Goal: Task Accomplishment & Management: Complete application form

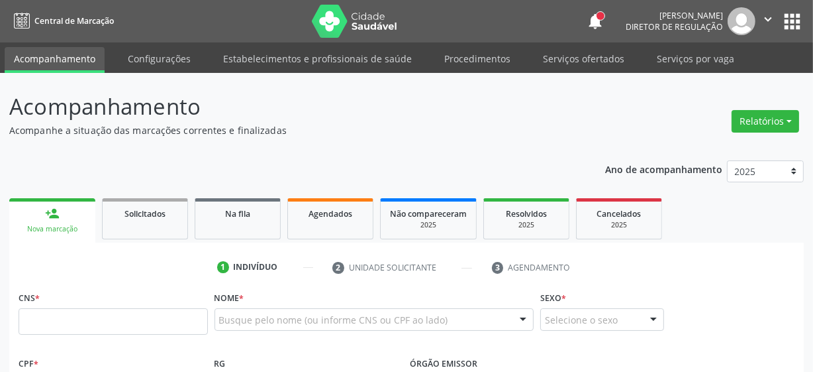
click at [784, 17] on button "apps" at bounding box center [792, 21] width 23 height 23
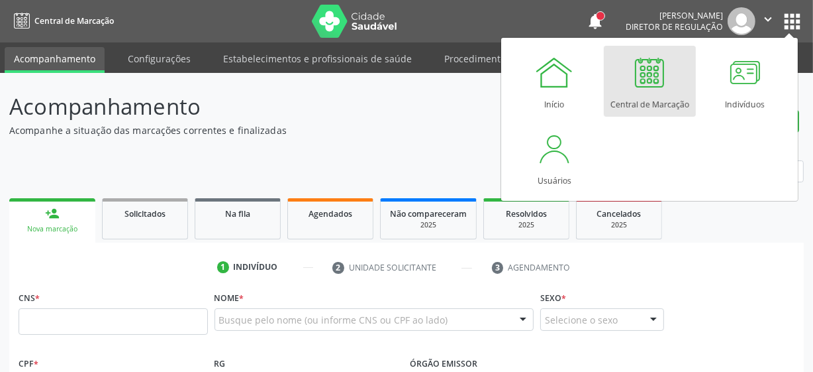
click at [654, 90] on div at bounding box center [650, 72] width 40 height 40
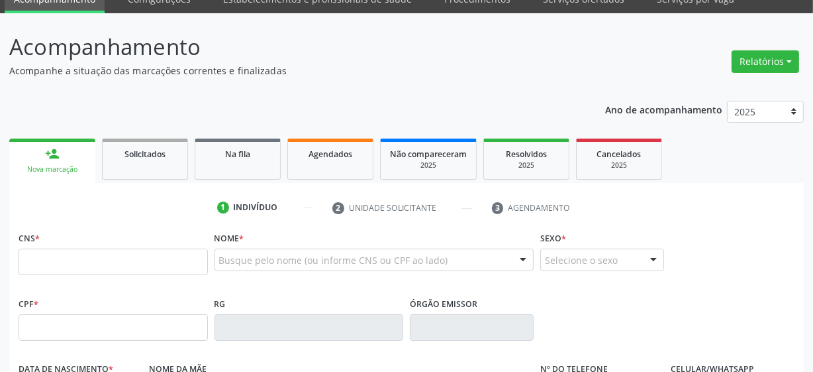
scroll to position [60, 0]
click at [76, 263] on input "text" at bounding box center [113, 261] width 189 height 26
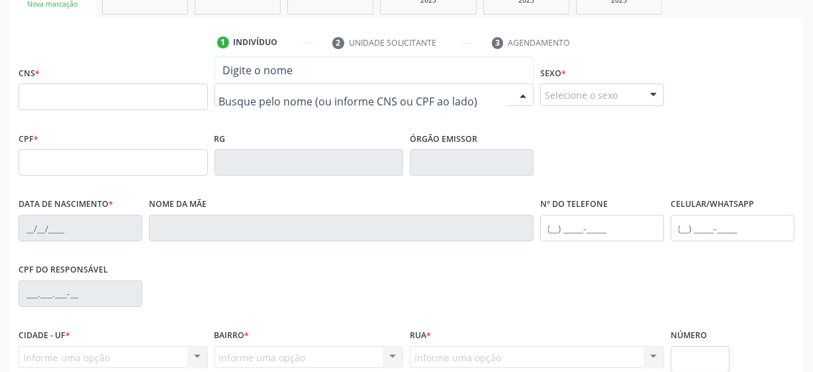
scroll to position [240, 0]
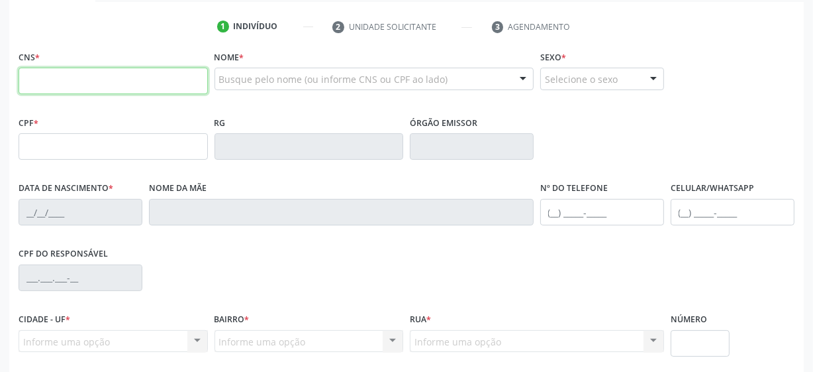
drag, startPoint x: 134, startPoint y: 87, endPoint x: 174, endPoint y: 88, distance: 39.1
click at [134, 87] on input "text" at bounding box center [113, 81] width 189 height 26
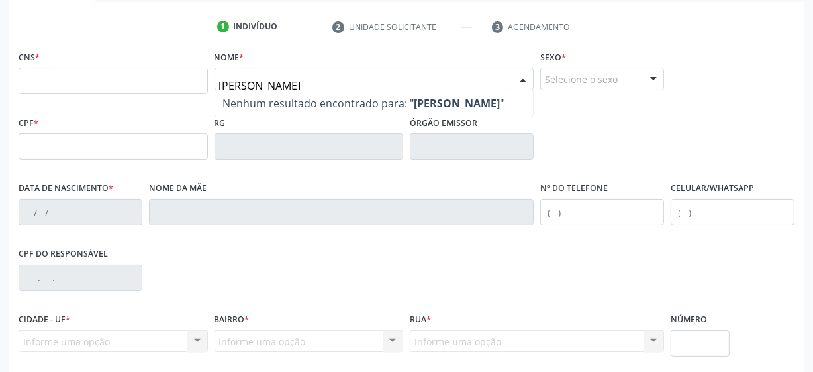
type input "maria eliane da silva"
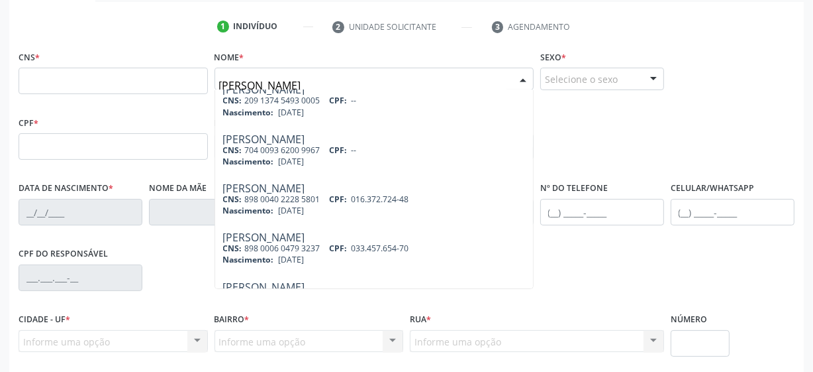
scroll to position [120, 0]
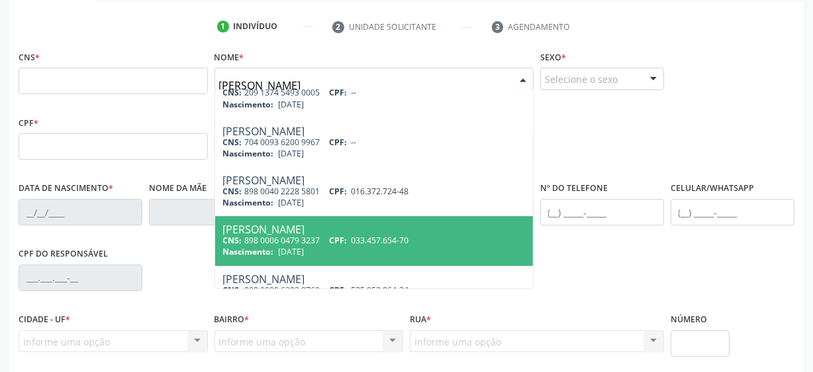
click at [297, 236] on div "CNS: 898 0006 0479 3237 CPF: 033.457.654-70" at bounding box center [374, 239] width 303 height 11
type input "898 0006 0479 3237"
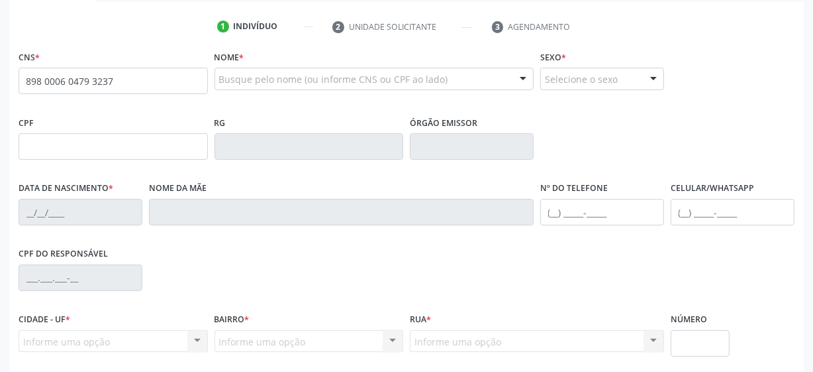
scroll to position [0, 0]
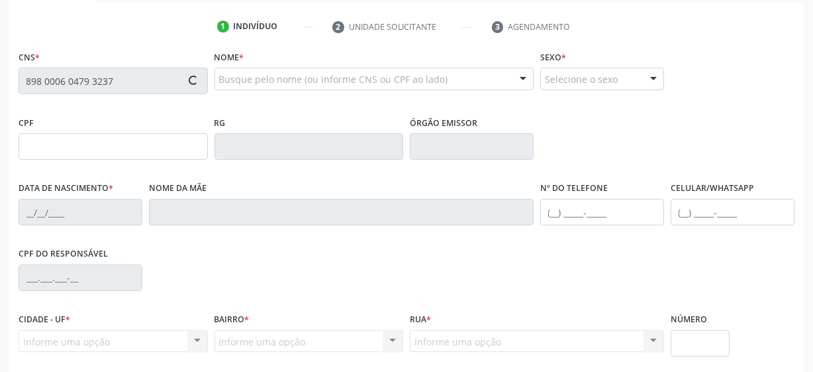
type input "033.457.654-70"
type input "12/01/1975"
type input "Rejane Maria da Silva"
type input "(87) 99931-5067"
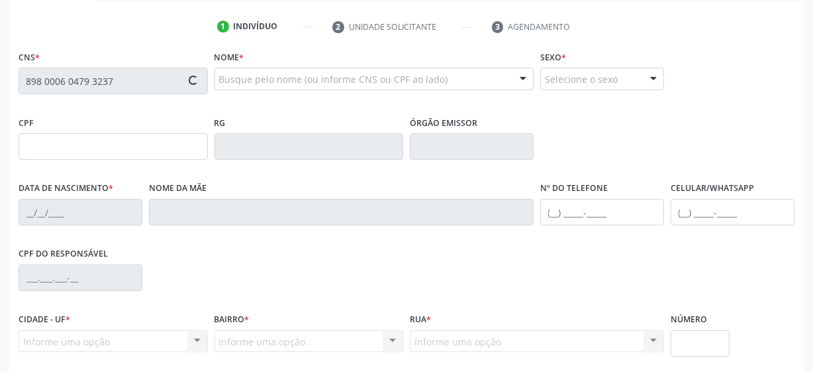
type input "26"
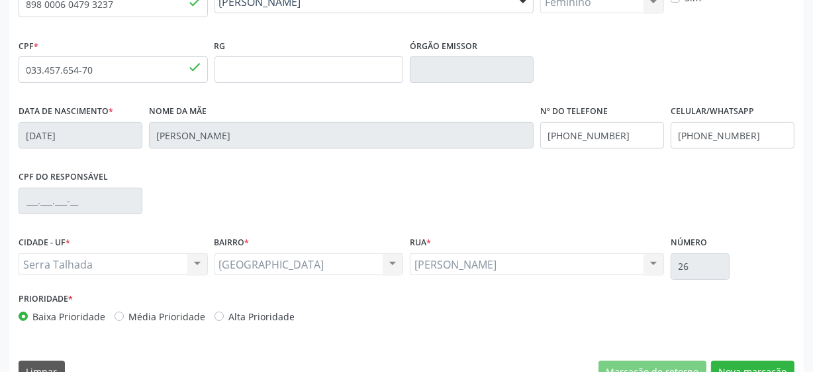
scroll to position [346, 0]
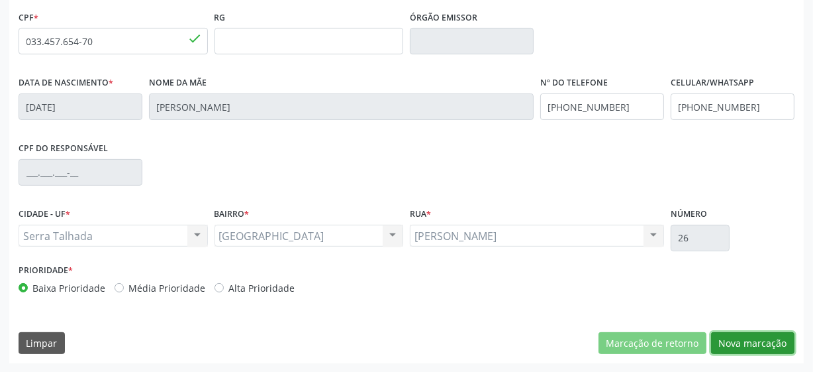
click at [784, 342] on button "Nova marcação" at bounding box center [752, 343] width 83 height 23
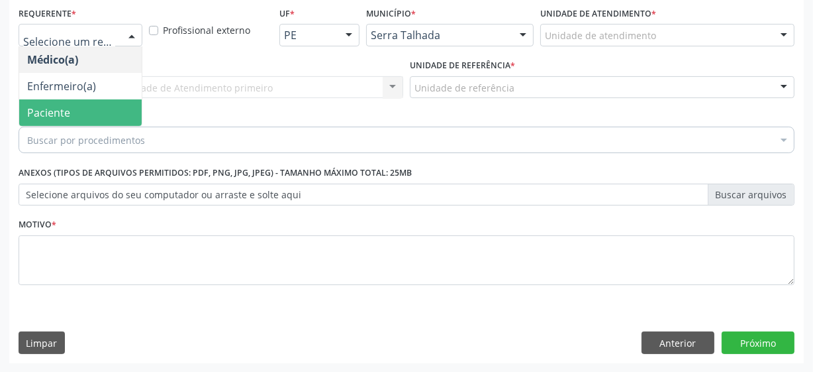
click at [111, 106] on span "Paciente" at bounding box center [80, 112] width 123 height 26
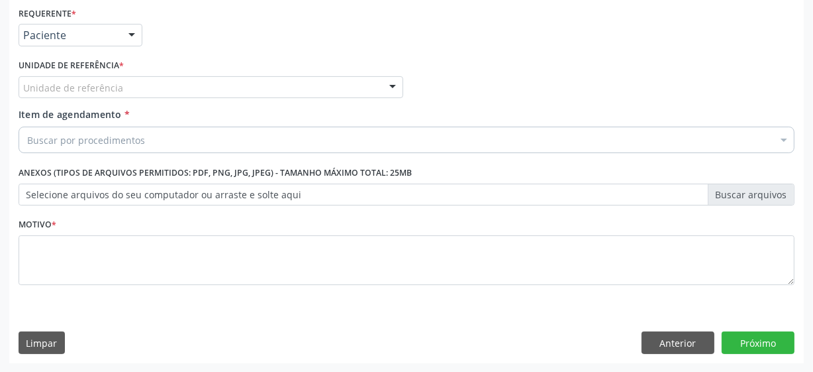
click at [147, 87] on div "Unidade de referência" at bounding box center [211, 87] width 385 height 23
type input "vil"
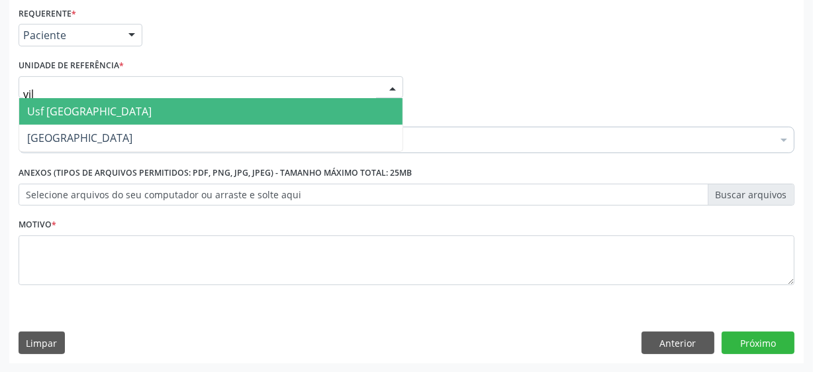
click at [141, 109] on span "Usf [GEOGRAPHIC_DATA]" at bounding box center [211, 111] width 384 height 26
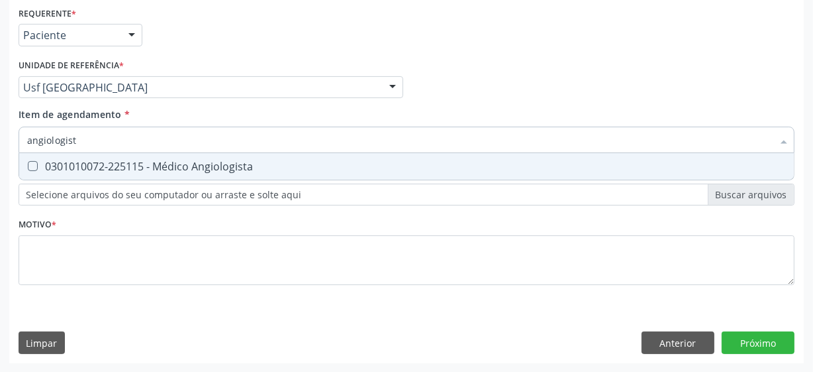
type input "angiologista"
click at [162, 161] on div "0301010072-225115 - Médico Angiologista" at bounding box center [406, 166] width 759 height 11
checkbox Angiologista "true"
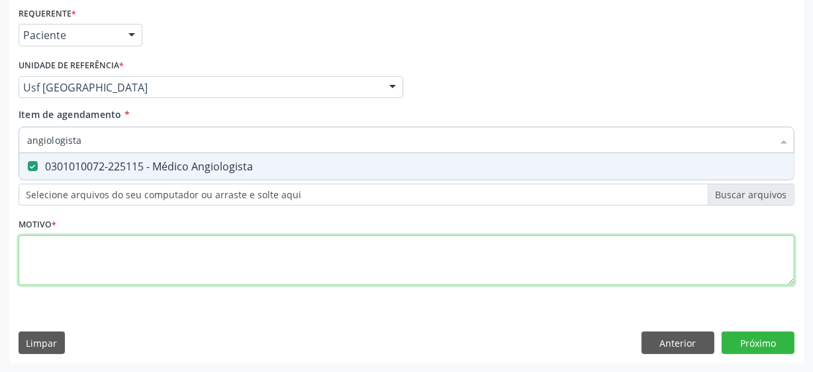
click at [154, 264] on div "Requerente * Paciente Médico(a) Enfermeiro(a) Paciente Nenhum resultado encontr…" at bounding box center [407, 153] width 776 height 300
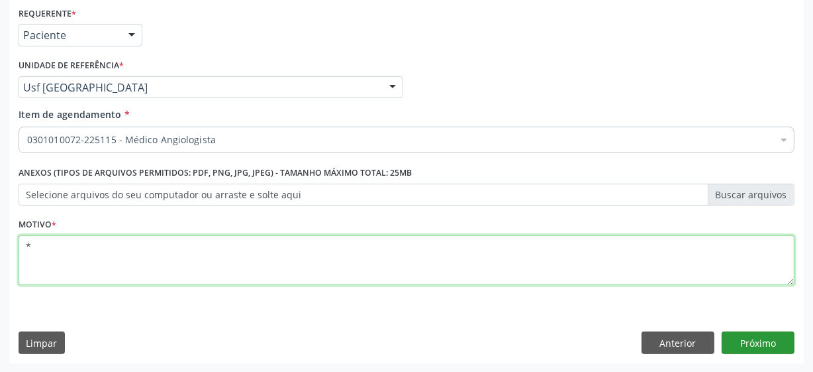
type textarea "*"
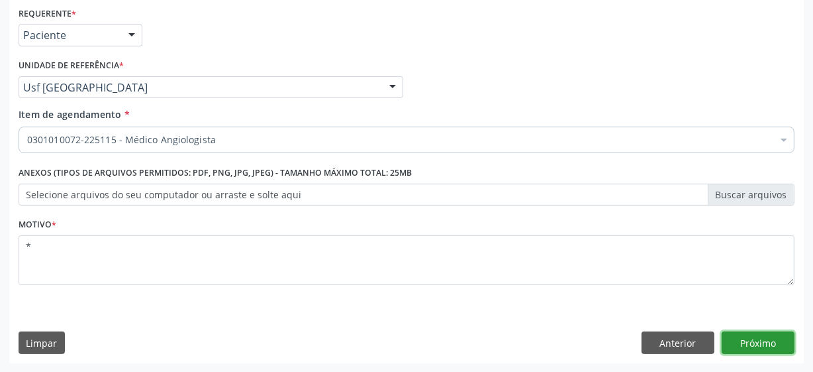
click at [739, 338] on button "Próximo" at bounding box center [758, 342] width 73 height 23
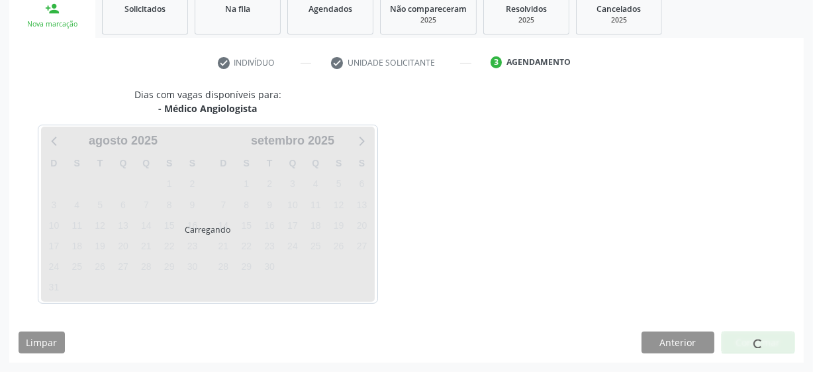
scroll to position [204, 0]
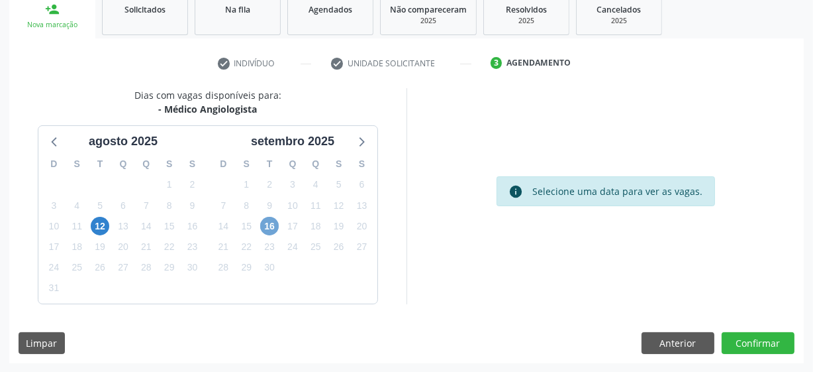
click at [270, 223] on span "16" at bounding box center [269, 226] width 19 height 19
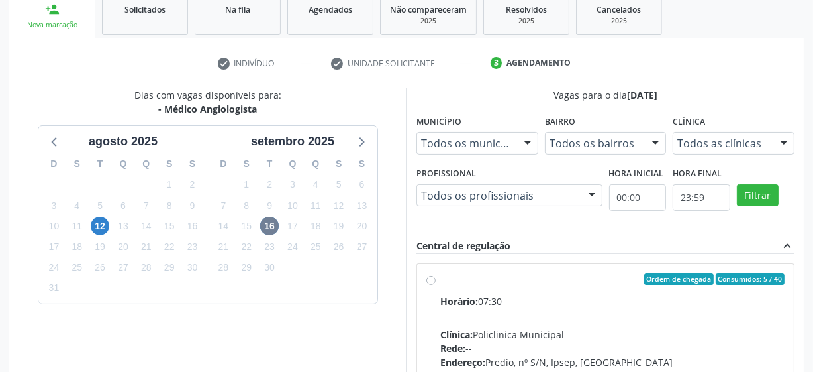
click at [440, 278] on label "Ordem de chegada Consumidos: 5 / 40 Horário: 07:30 Clínica: Policlinica Municip…" at bounding box center [612, 374] width 344 height 203
click at [432, 278] on input "Ordem de chegada Consumidos: 5 / 40 Horário: 07:30 Clínica: Policlinica Municip…" at bounding box center [431, 279] width 9 height 12
radio input "true"
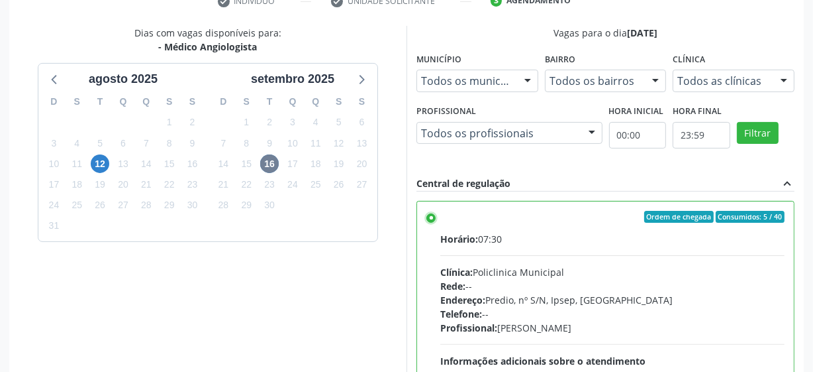
scroll to position [419, 0]
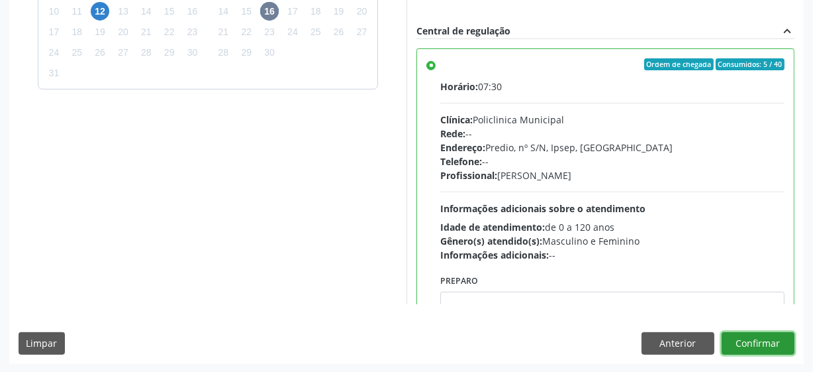
click at [737, 338] on button "Confirmar" at bounding box center [758, 343] width 73 height 23
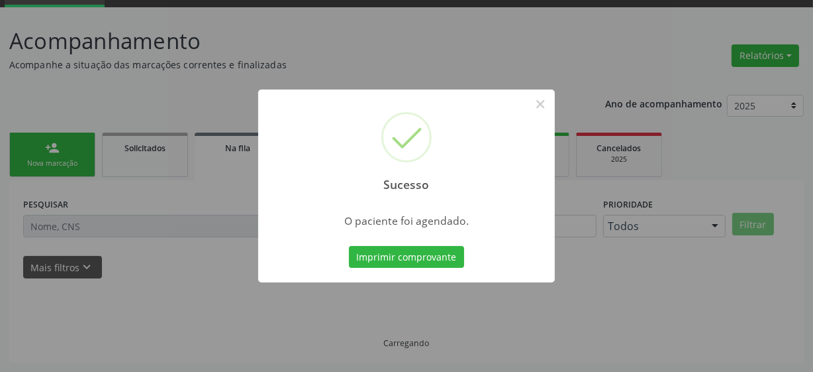
scroll to position [65, 0]
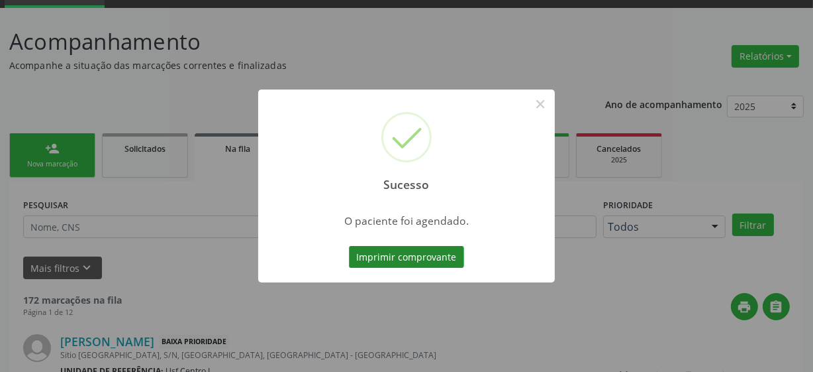
click at [428, 261] on button "Imprimir comprovante" at bounding box center [406, 257] width 115 height 23
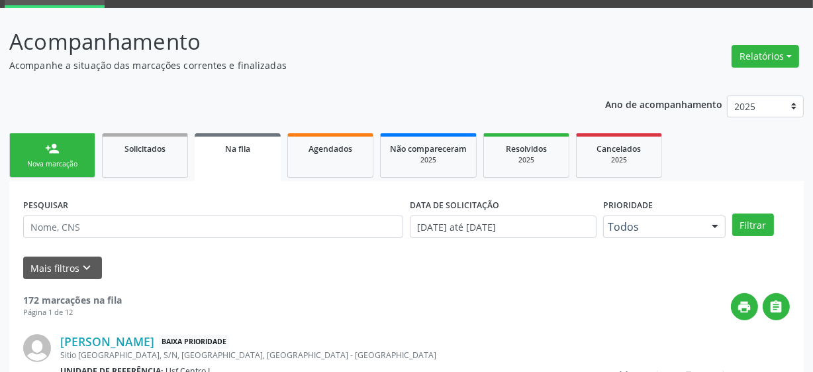
click at [72, 152] on link "person_add Nova marcação" at bounding box center [52, 155] width 86 height 44
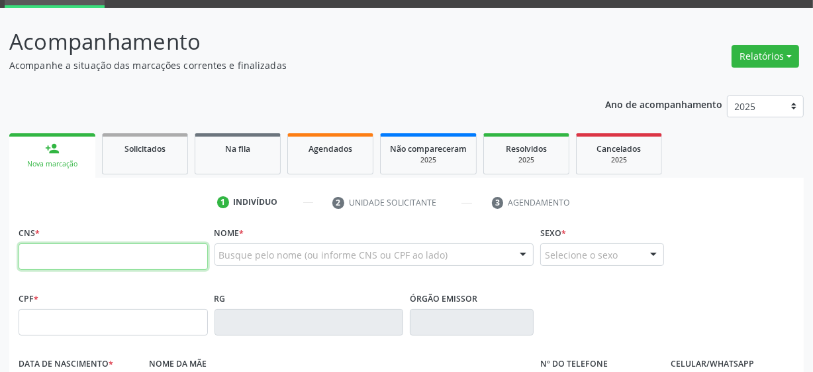
click at [88, 258] on input "text" at bounding box center [113, 256] width 189 height 26
type input "700 0016 6836 4500"
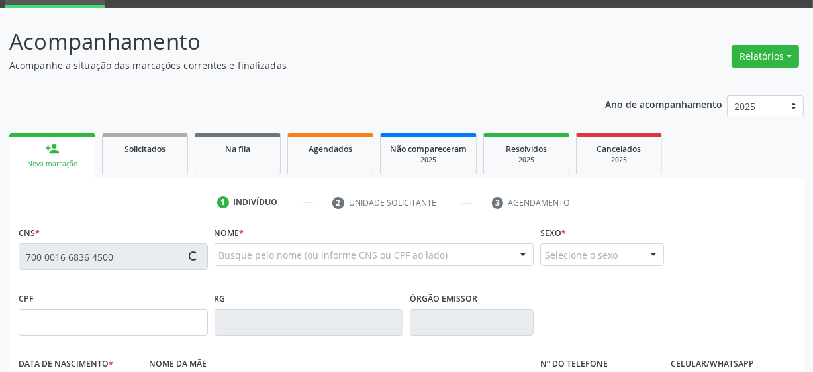
type input "21/04/1951"
type input "Ana Ulica de Jesus"
type input "(87) 99668-3187"
type input "35"
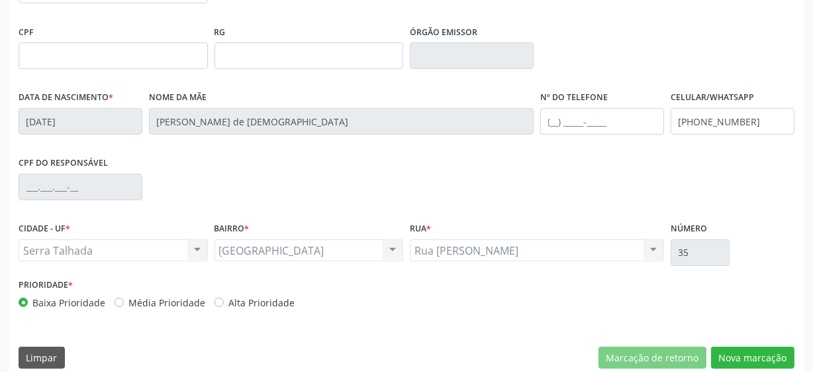
scroll to position [346, 0]
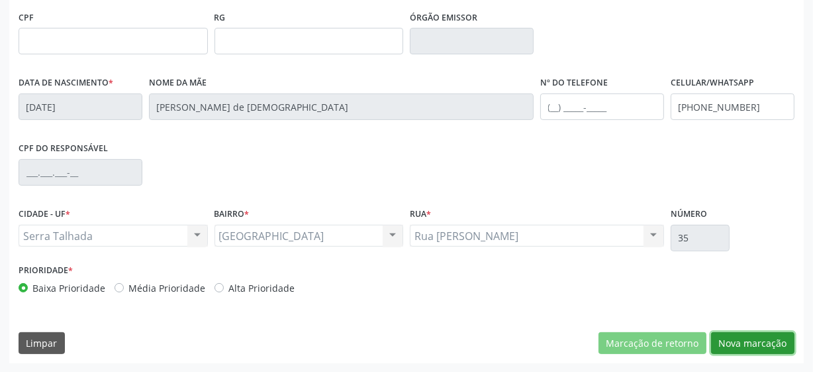
click at [727, 340] on button "Nova marcação" at bounding box center [752, 343] width 83 height 23
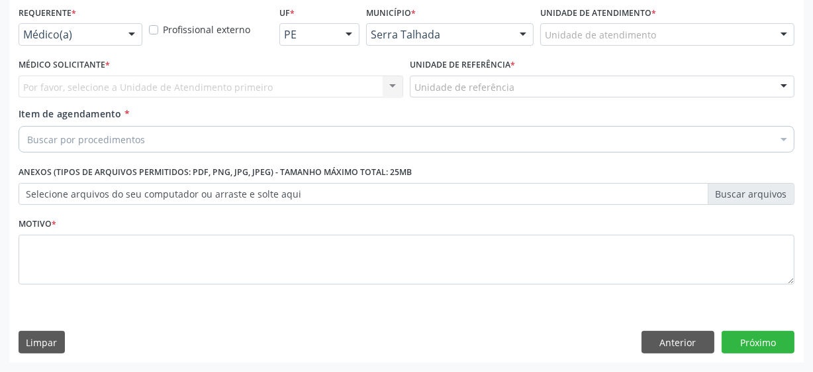
scroll to position [284, 0]
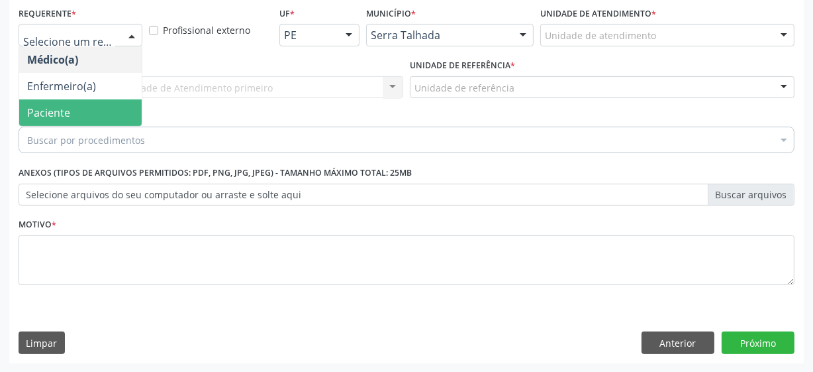
click at [81, 122] on span "Paciente" at bounding box center [80, 112] width 123 height 26
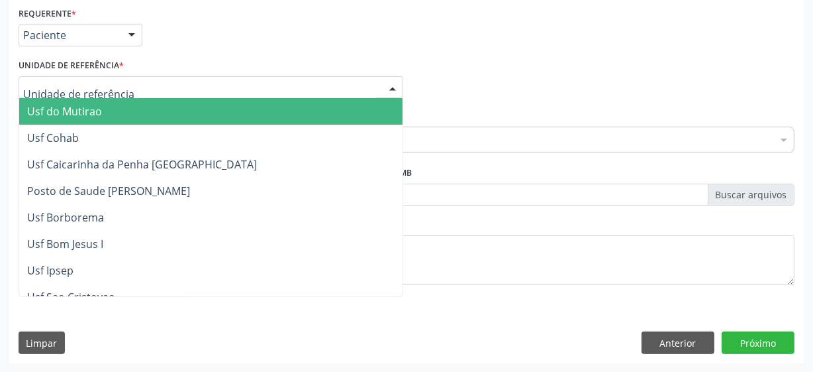
click at [124, 93] on div at bounding box center [211, 87] width 385 height 23
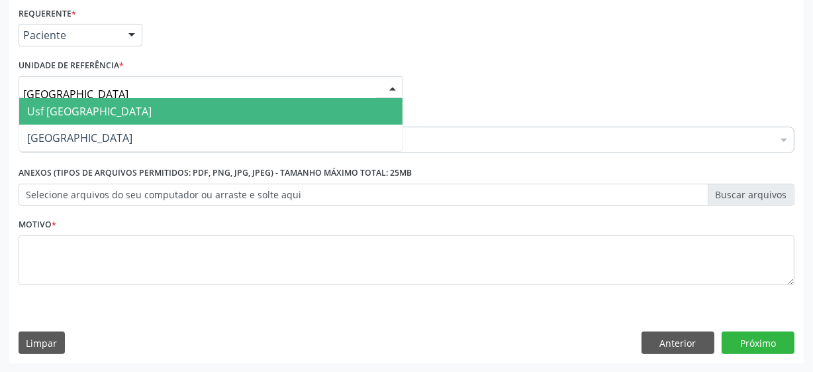
type input "vila bela"
click at [99, 109] on span "Usf [GEOGRAPHIC_DATA]" at bounding box center [211, 111] width 384 height 26
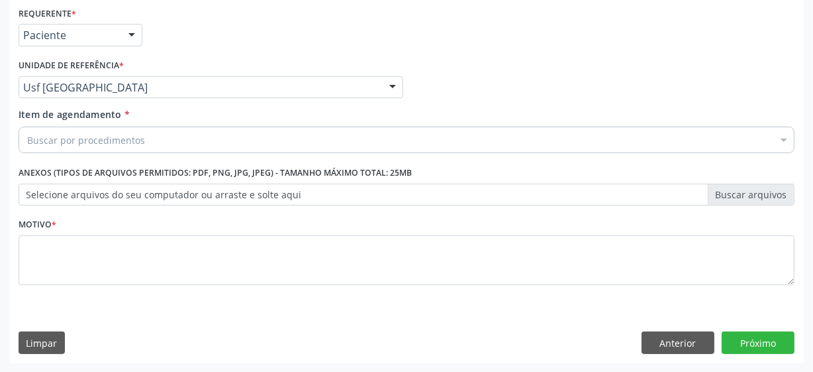
click at [100, 146] on div "Buscar por procedimentos" at bounding box center [407, 140] width 776 height 26
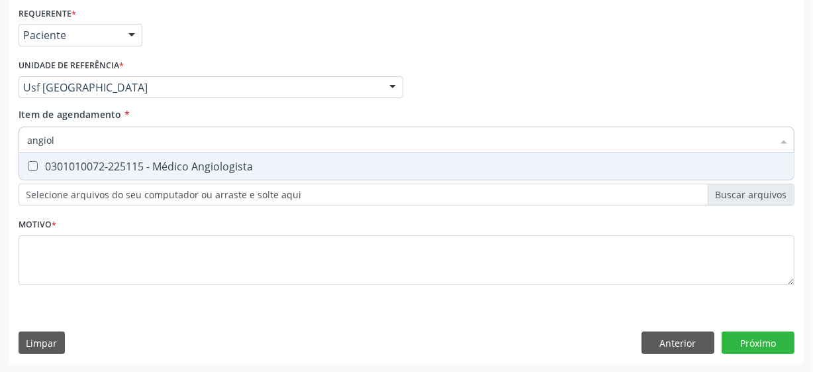
type input "angiolo"
click at [160, 165] on div "0301010072-225115 - Médico Angiologista" at bounding box center [406, 166] width 759 height 11
checkbox Angiologista "true"
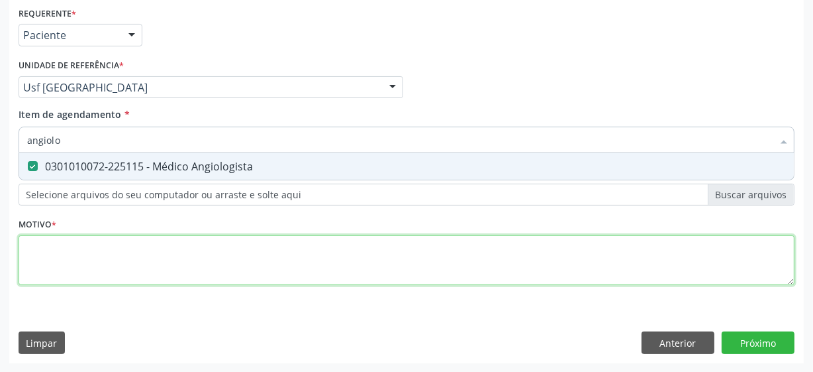
click at [120, 263] on div "Requerente * Paciente Médico(a) Enfermeiro(a) Paciente Nenhum resultado encontr…" at bounding box center [407, 153] width 776 height 300
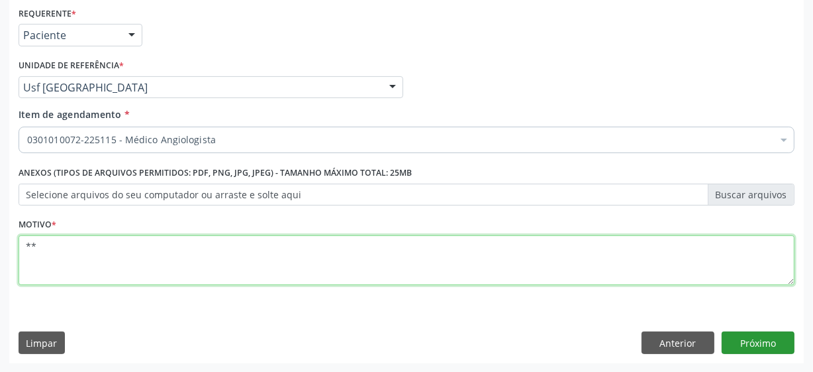
type textarea "**"
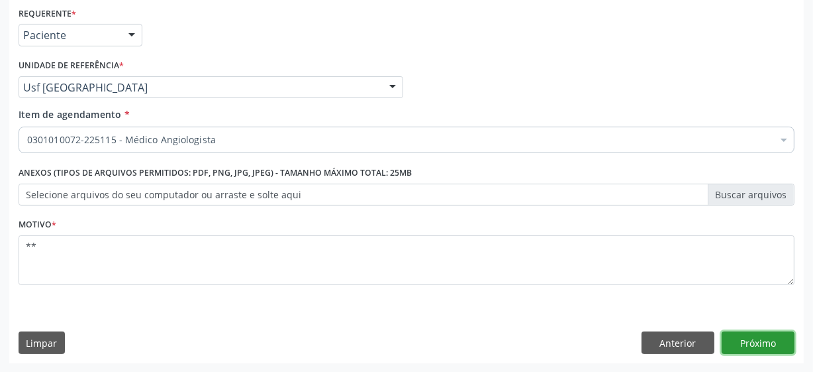
click at [774, 349] on button "Próximo" at bounding box center [758, 342] width 73 height 23
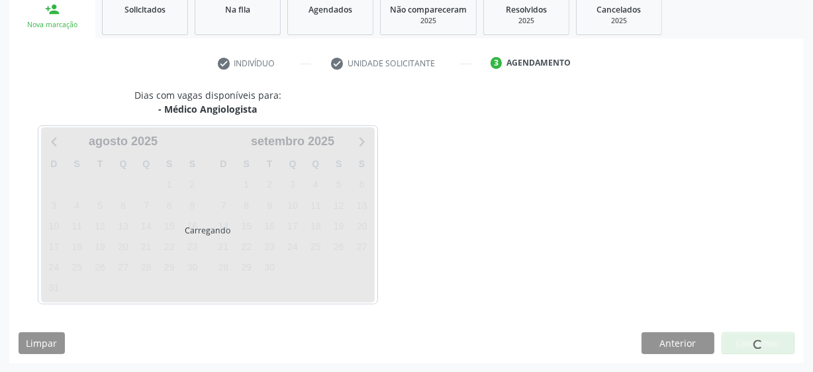
scroll to position [204, 0]
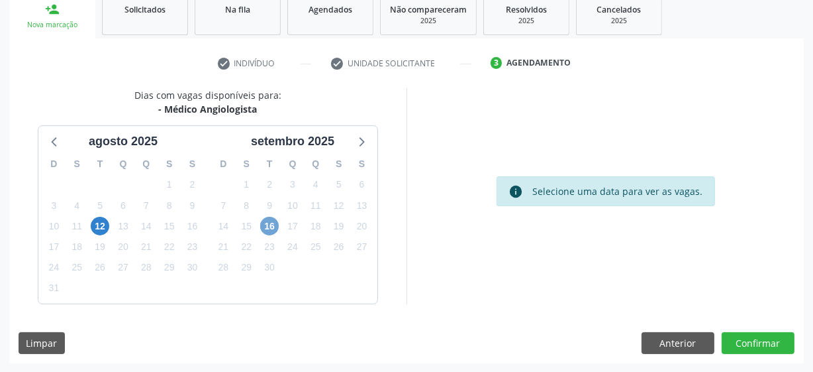
click at [268, 224] on span "16" at bounding box center [269, 226] width 19 height 19
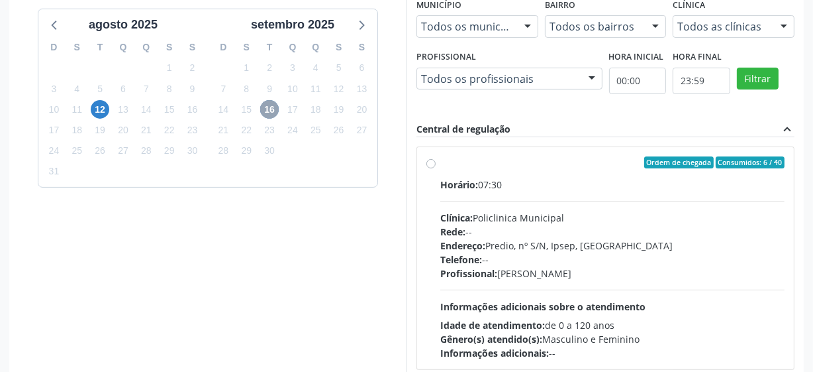
scroll to position [325, 0]
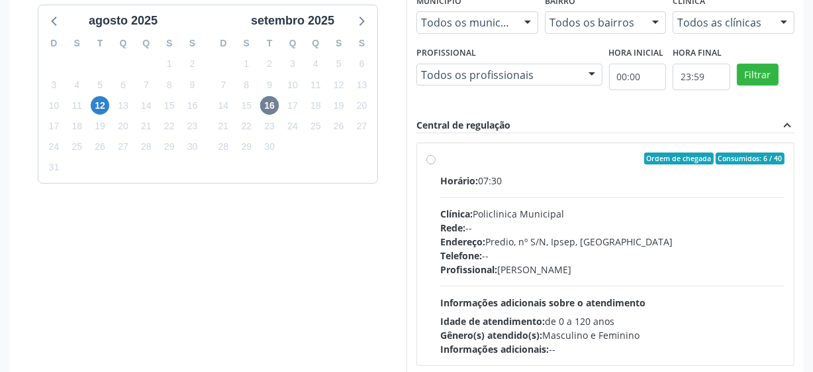
click at [440, 160] on label "Ordem de chegada Consumidos: 6 / 40 Horário: 07:30 Clínica: Policlinica Municip…" at bounding box center [612, 253] width 344 height 203
click at [430, 160] on input "Ordem de chegada Consumidos: 6 / 40 Horário: 07:30 Clínica: Policlinica Municip…" at bounding box center [431, 158] width 9 height 12
radio input "true"
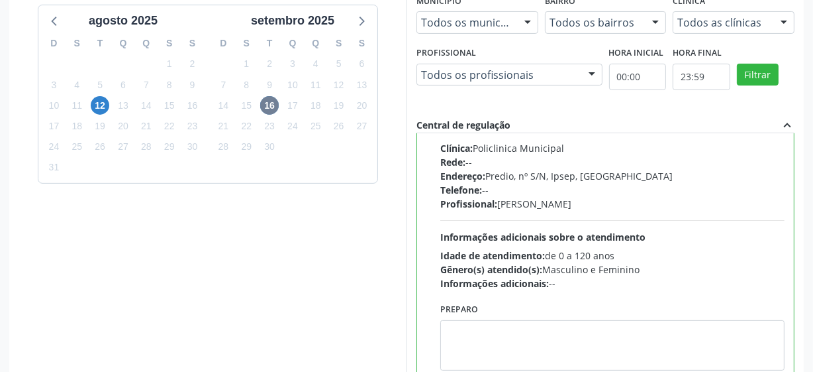
scroll to position [419, 0]
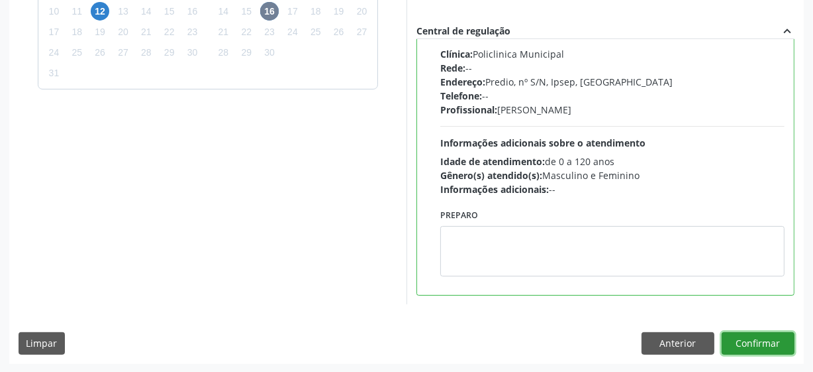
click at [745, 337] on button "Confirmar" at bounding box center [758, 343] width 73 height 23
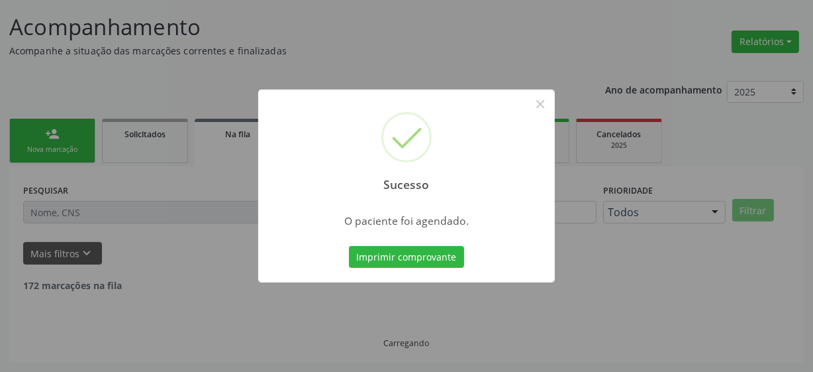
scroll to position [65, 0]
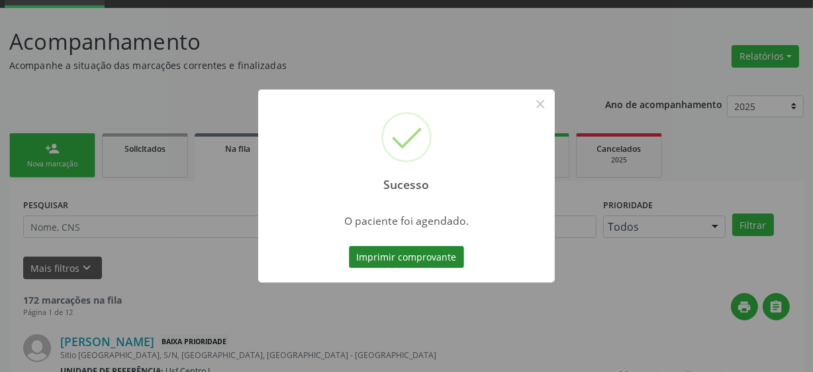
click at [404, 261] on button "Imprimir comprovante" at bounding box center [406, 257] width 115 height 23
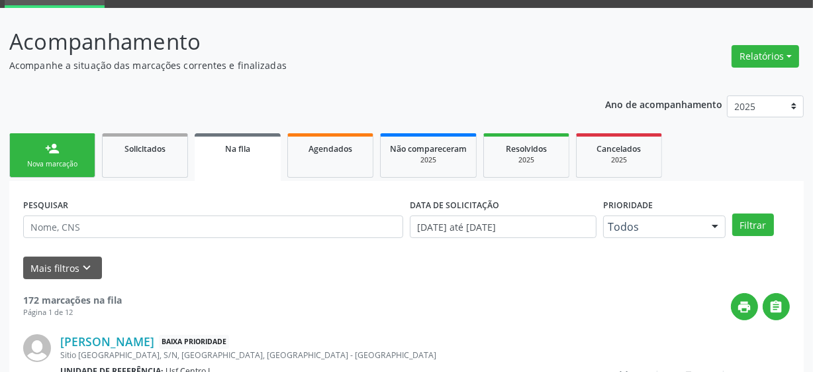
click at [48, 164] on div "Nova marcação" at bounding box center [52, 164] width 66 height 10
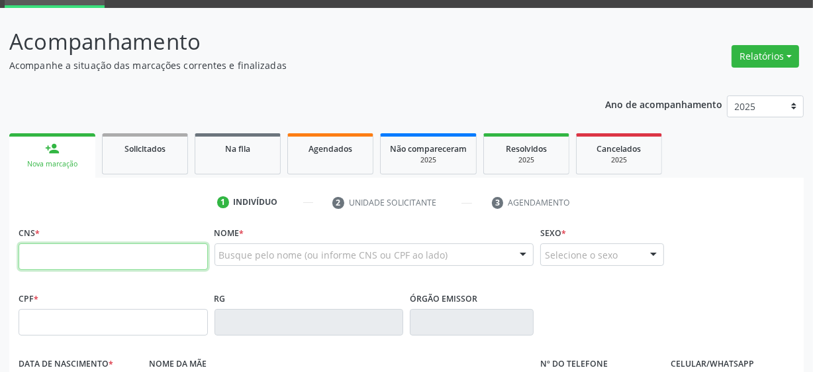
click at [66, 250] on input "text" at bounding box center [113, 256] width 189 height 26
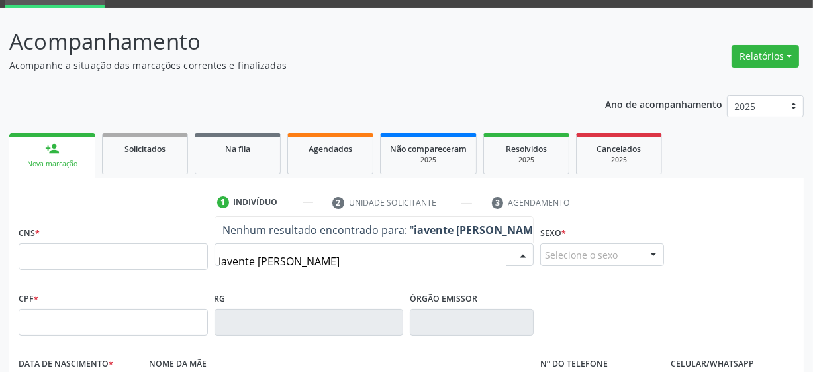
click at [246, 260] on input "iavente alves de siquei" at bounding box center [363, 261] width 288 height 26
type input "ivanete alves de siquei"
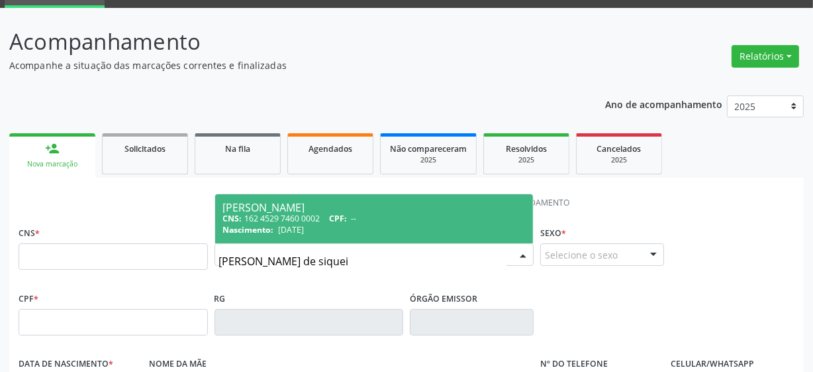
click at [325, 227] on div "Nascimento: 25/03/1965" at bounding box center [374, 229] width 303 height 11
type input "162 4529 7460 0002"
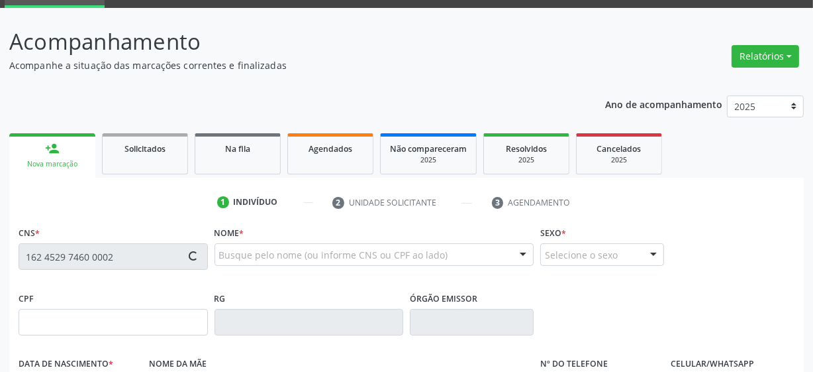
type input "25/03/1965"
type input "Maria Carmelita Ferraz"
type input "(87) 99677-5871"
type input "36"
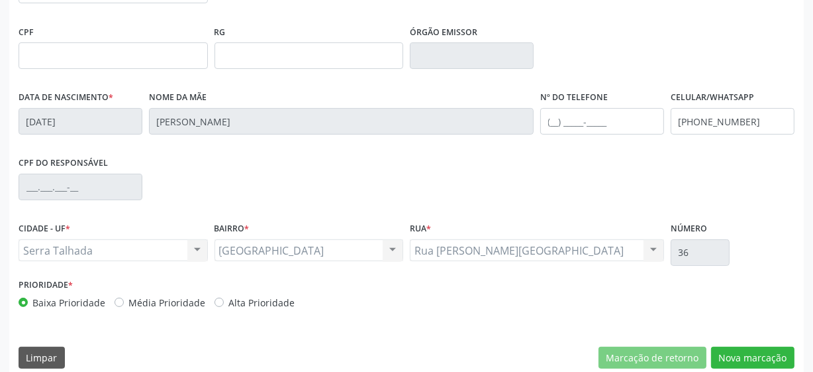
scroll to position [346, 0]
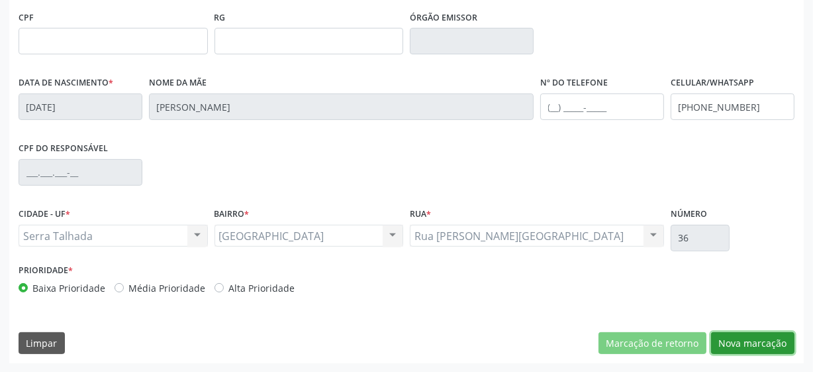
click at [748, 336] on button "Nova marcação" at bounding box center [752, 343] width 83 height 23
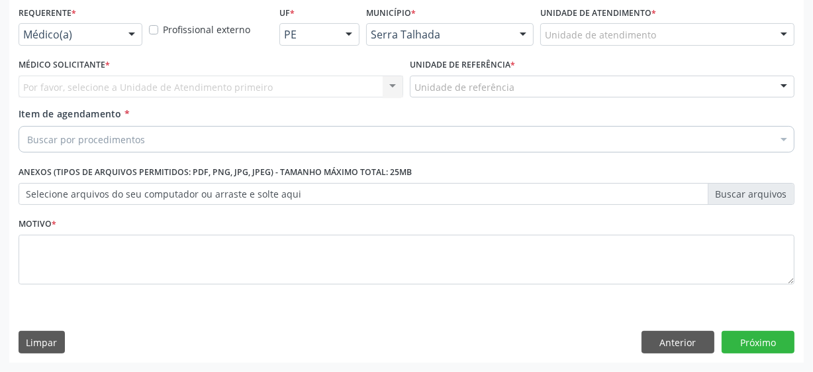
scroll to position [284, 0]
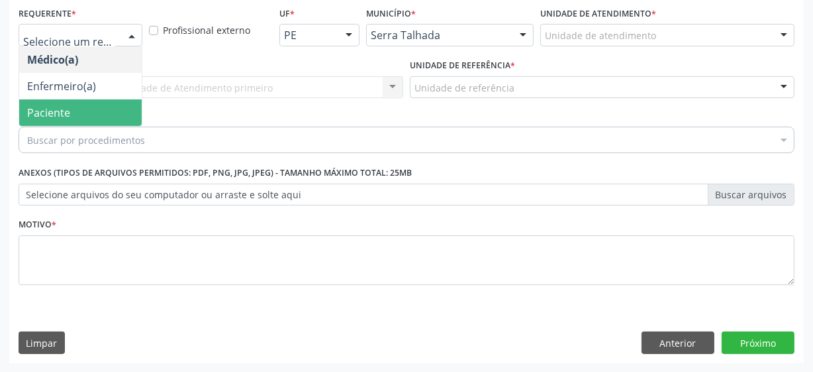
click at [70, 105] on span "Paciente" at bounding box center [80, 112] width 123 height 26
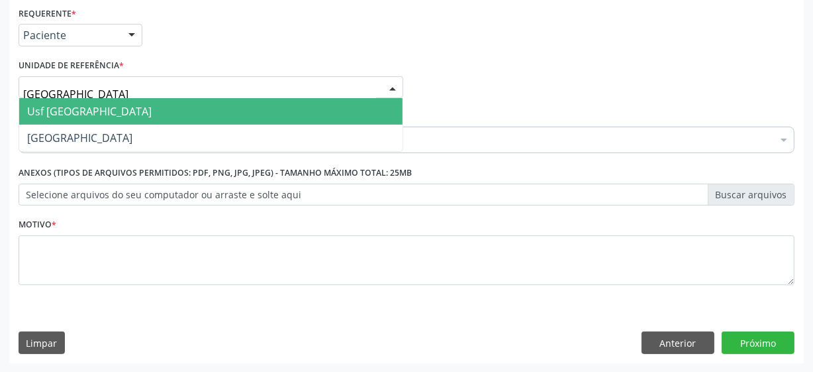
type input "vila bela"
click at [122, 107] on span "Usf [GEOGRAPHIC_DATA]" at bounding box center [211, 111] width 384 height 26
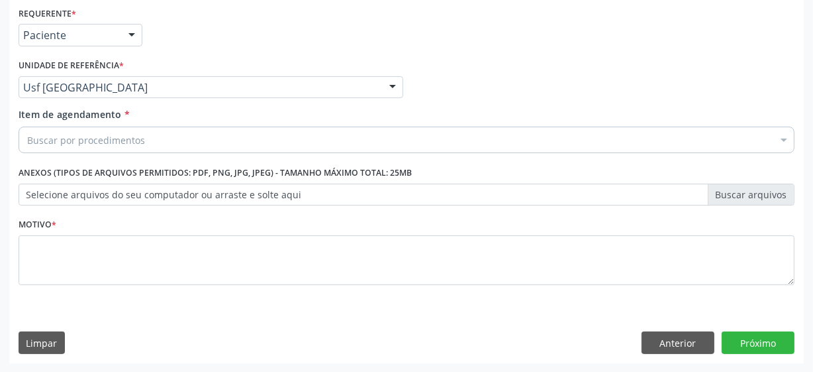
click at [160, 142] on div "Buscar por procedimentos" at bounding box center [407, 140] width 776 height 26
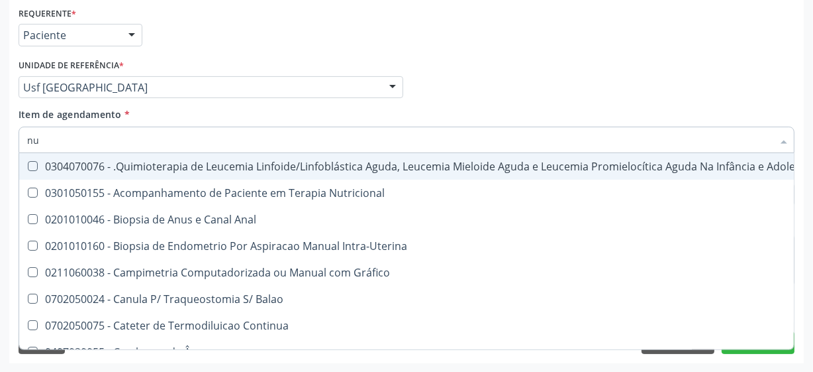
type input "n"
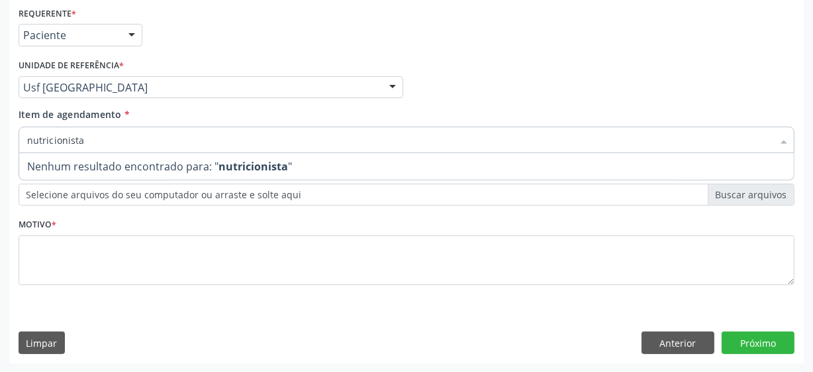
type input "nutricionista"
drag, startPoint x: 199, startPoint y: 119, endPoint x: 201, endPoint y: 134, distance: 15.3
click at [199, 126] on div "Item de agendamento * nutricionista Selecionar todos Nenhum resultado encontrad…" at bounding box center [407, 128] width 776 height 42
click at [201, 134] on div "nutricionista" at bounding box center [407, 140] width 776 height 26
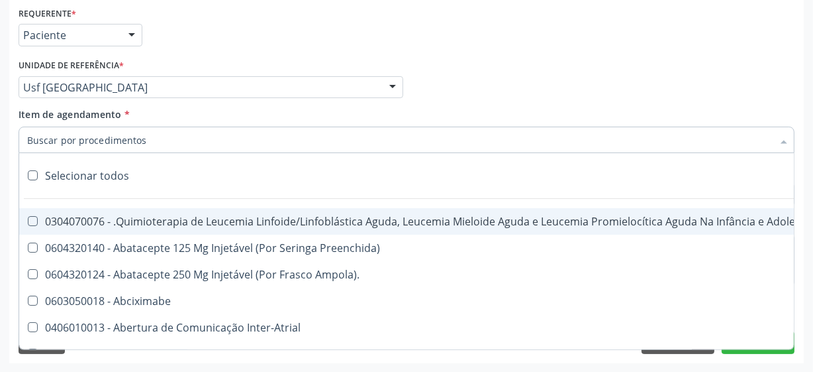
click at [201, 134] on input "Item de agendamento *" at bounding box center [400, 140] width 746 height 26
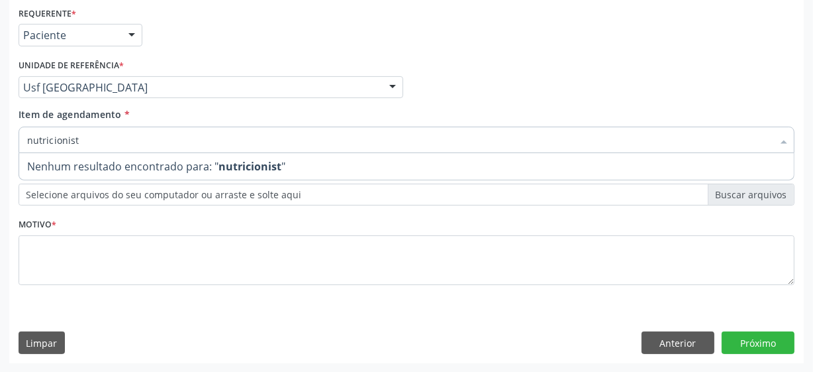
type input "nutricionista"
click at [109, 136] on input "nutricionista" at bounding box center [400, 140] width 746 height 26
type input "nutricio"
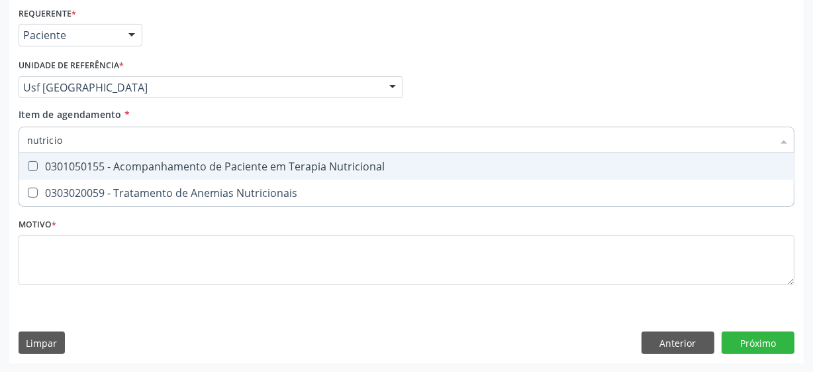
click at [226, 165] on div "0301050155 - Acompanhamento de Paciente em Terapia Nutricional" at bounding box center [406, 166] width 759 height 11
checkbox Nutricional "true"
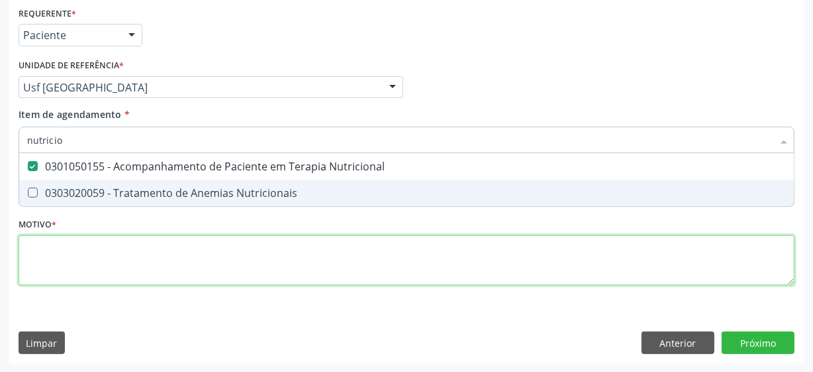
click at [59, 250] on div "Requerente * Paciente Médico(a) Enfermeiro(a) Paciente Nenhum resultado encontr…" at bounding box center [407, 153] width 776 height 300
checkbox Nutricionais "true"
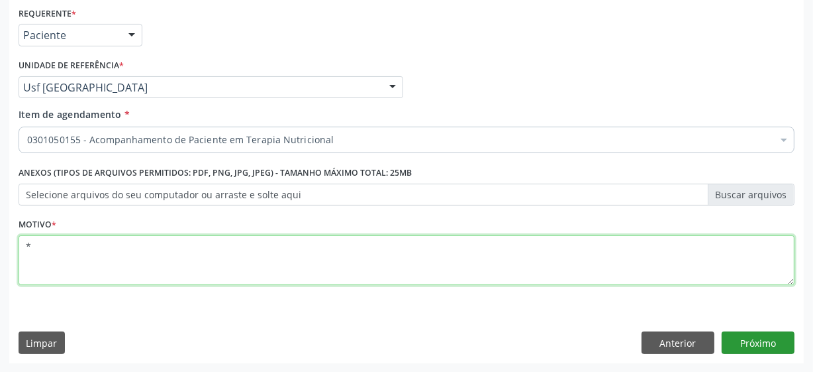
type textarea "*"
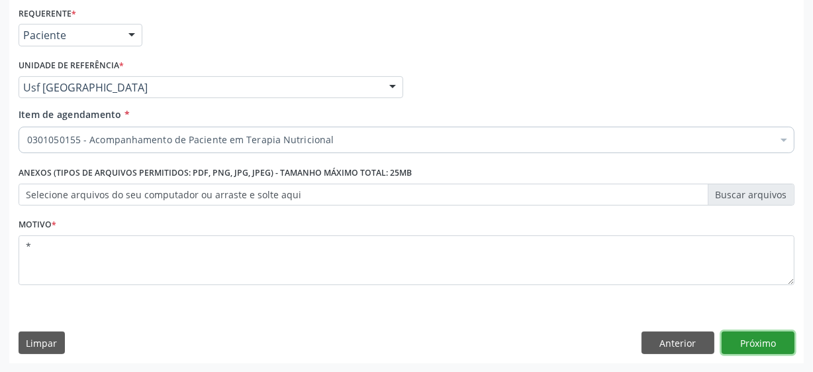
click at [750, 344] on button "Próximo" at bounding box center [758, 342] width 73 height 23
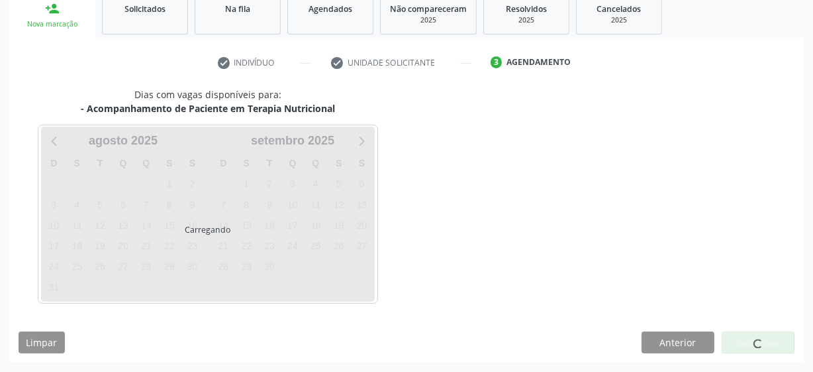
scroll to position [204, 0]
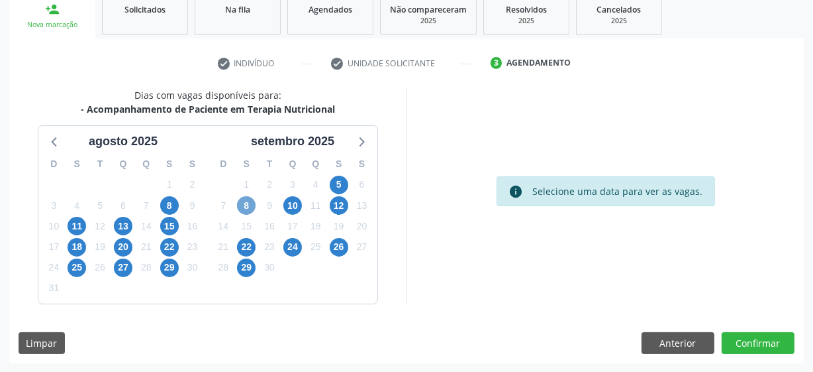
click at [249, 206] on span "8" at bounding box center [246, 205] width 19 height 19
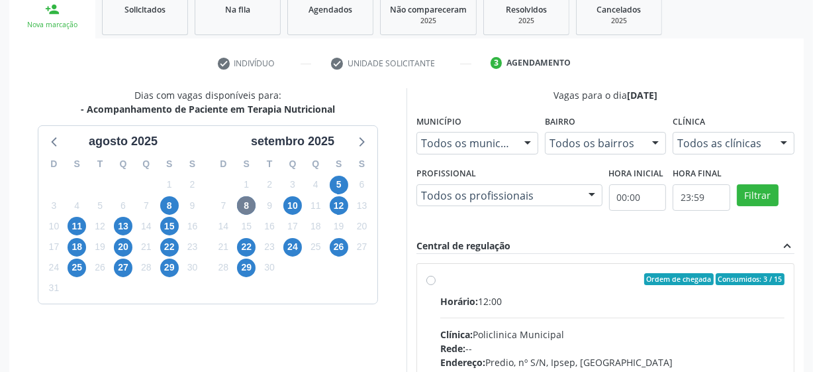
click at [440, 276] on label "Ordem de chegada Consumidos: 3 / 15 Horário: 12:00 Clínica: Policlinica Municip…" at bounding box center [612, 374] width 344 height 203
click at [433, 276] on input "Ordem de chegada Consumidos: 3 / 15 Horário: 12:00 Clínica: Policlinica Municip…" at bounding box center [431, 279] width 9 height 12
radio input "true"
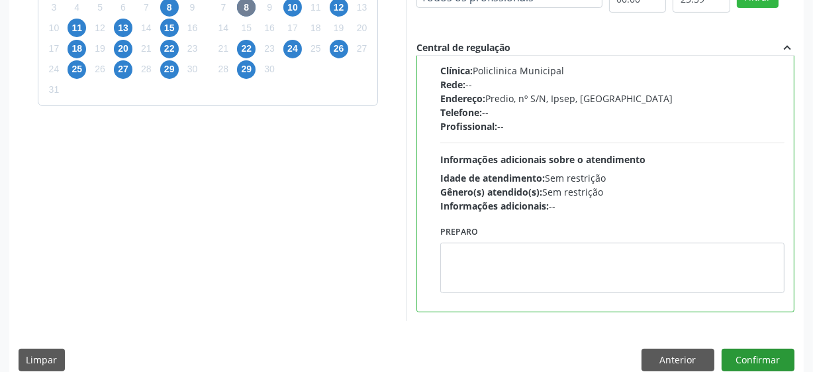
scroll to position [419, 0]
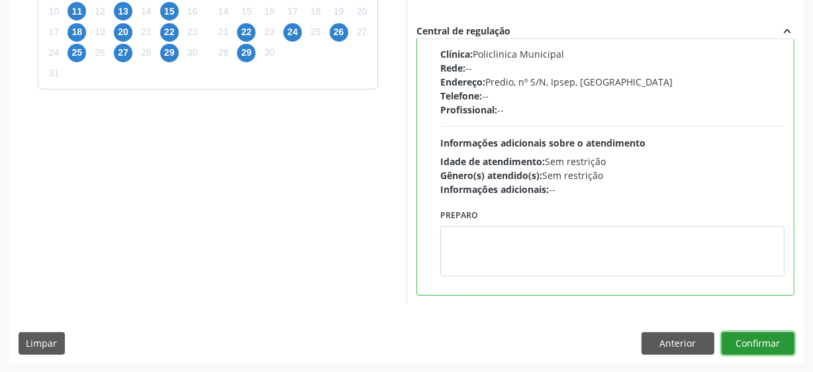
click at [752, 351] on button "Confirmar" at bounding box center [758, 343] width 73 height 23
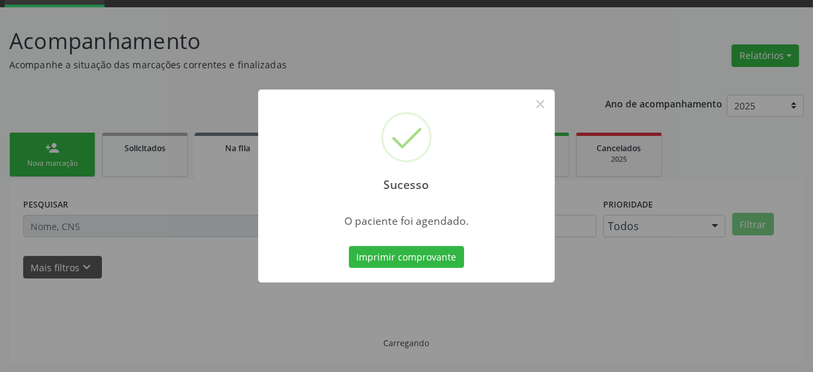
scroll to position [65, 0]
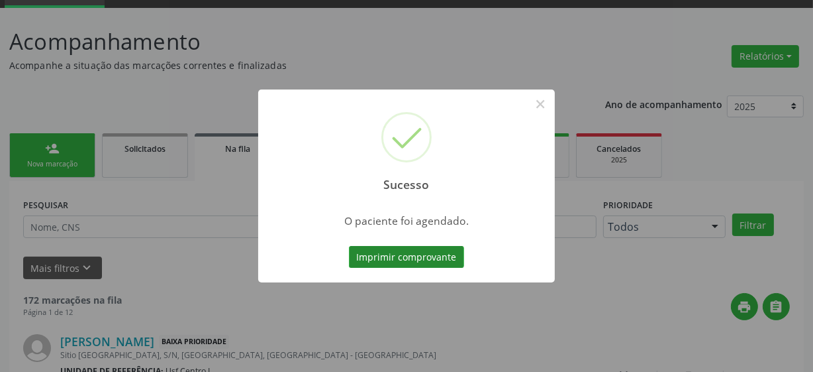
click at [397, 262] on button "Imprimir comprovante" at bounding box center [406, 257] width 115 height 23
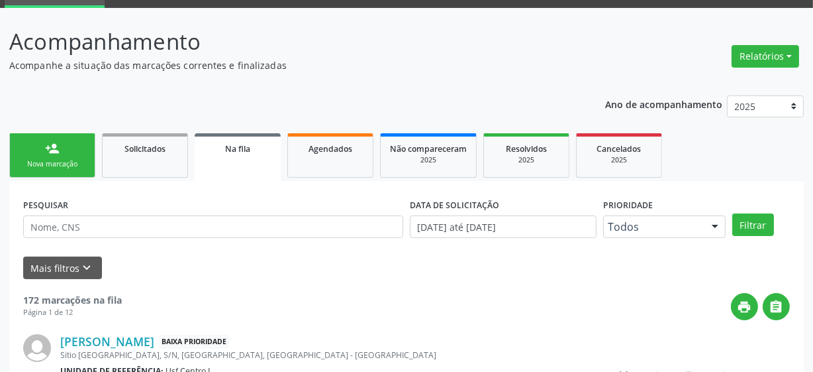
click at [31, 147] on link "person_add Nova marcação" at bounding box center [52, 155] width 86 height 44
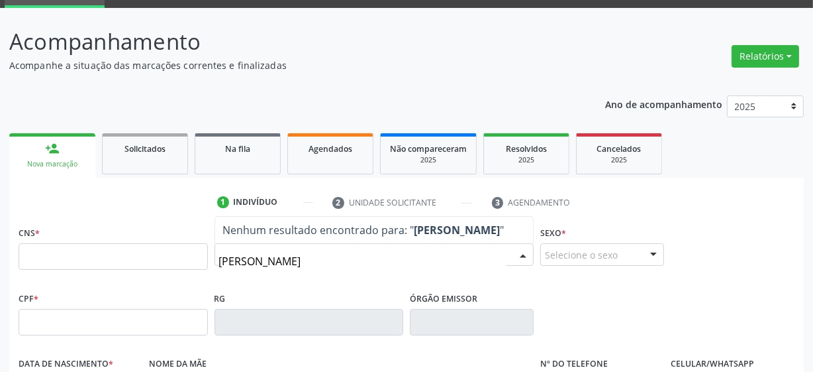
type input "maria jose de brito silva"
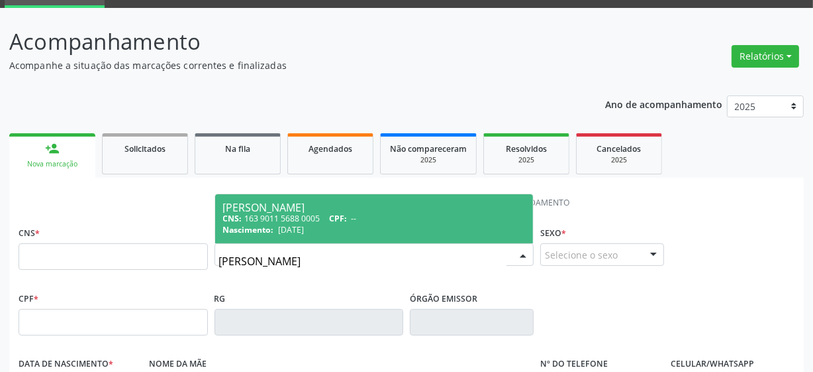
click at [380, 210] on div "Maria Jose de Brito Silva" at bounding box center [374, 207] width 303 height 11
type input "163 9011 5688 0005"
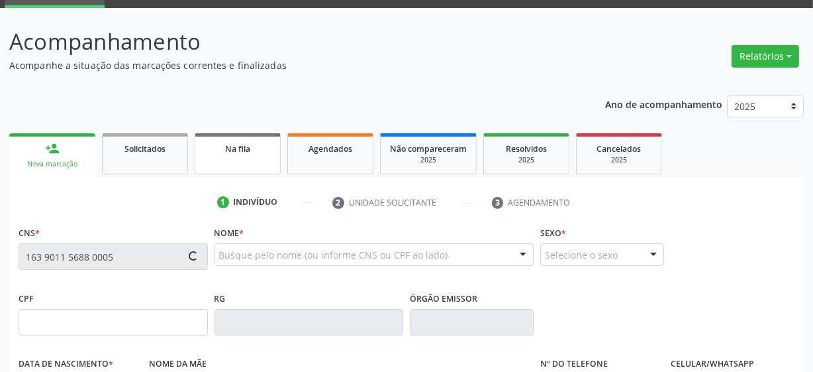
type input "16/01/1977"
type input "Genedite Jose de Brito Silva"
type input "(87) 98832-5169"
type input "25"
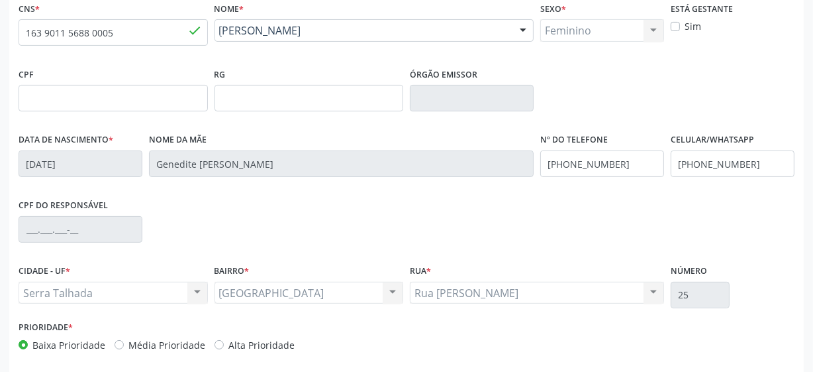
scroll to position [346, 0]
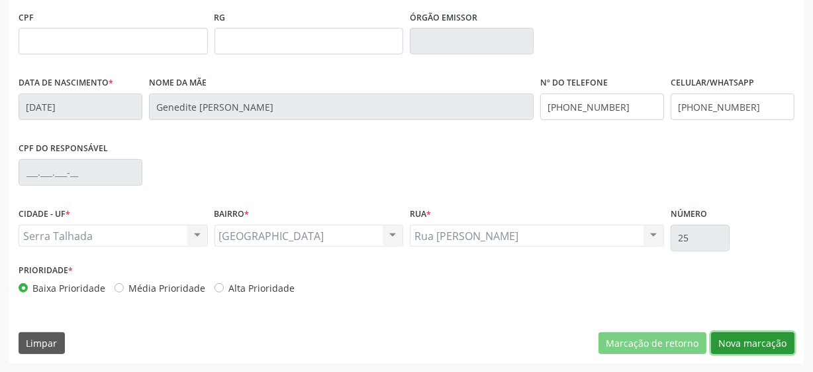
click at [732, 336] on button "Nova marcação" at bounding box center [752, 343] width 83 height 23
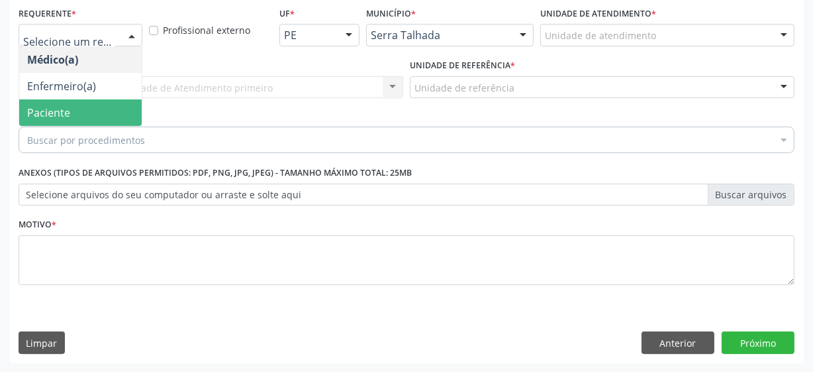
click at [97, 110] on span "Paciente" at bounding box center [80, 112] width 123 height 26
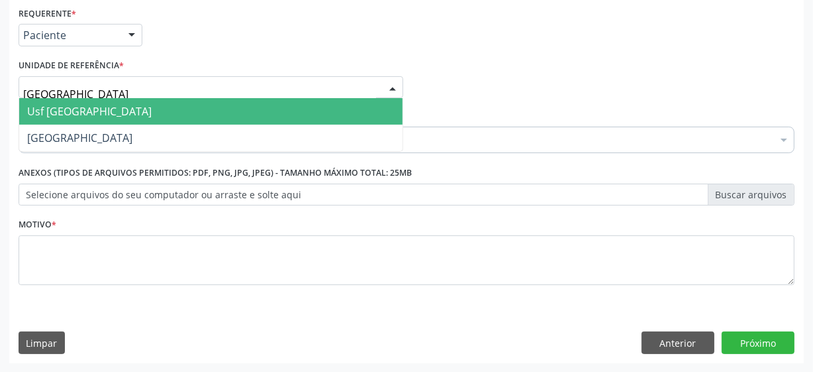
type input "vila bela"
click at [125, 107] on span "Usf [GEOGRAPHIC_DATA]" at bounding box center [211, 111] width 384 height 26
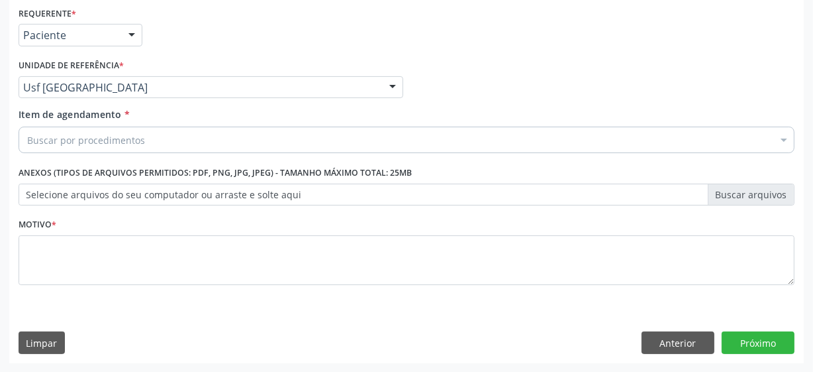
click at [145, 139] on div "Buscar por procedimentos" at bounding box center [407, 140] width 776 height 26
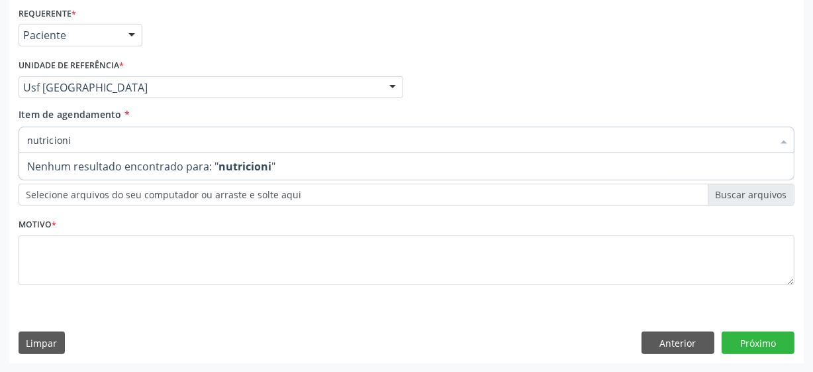
type input "nutricion"
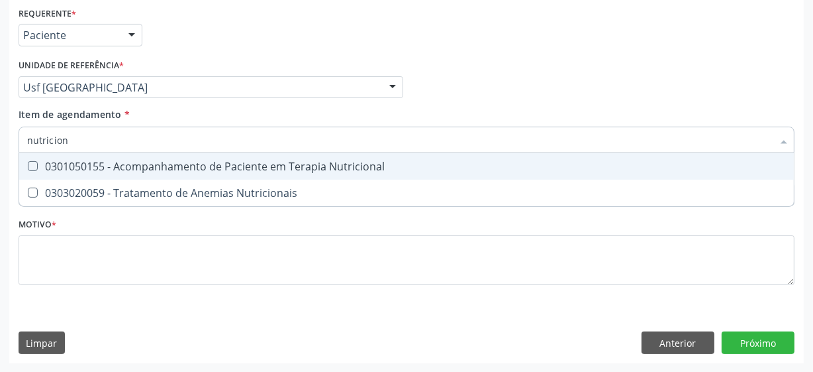
click at [242, 165] on div "0301050155 - Acompanhamento de Paciente em Terapia Nutricional" at bounding box center [406, 166] width 759 height 11
checkbox Nutricional "true"
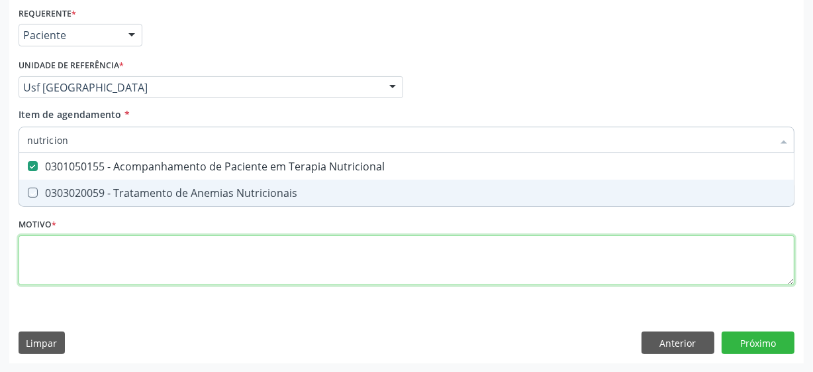
click at [255, 268] on div "Requerente * Paciente Médico(a) Enfermeiro(a) Paciente Nenhum resultado encontr…" at bounding box center [407, 153] width 776 height 300
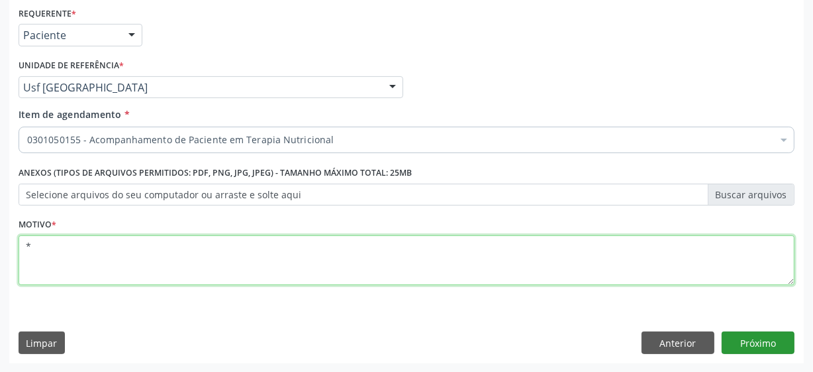
type textarea "*"
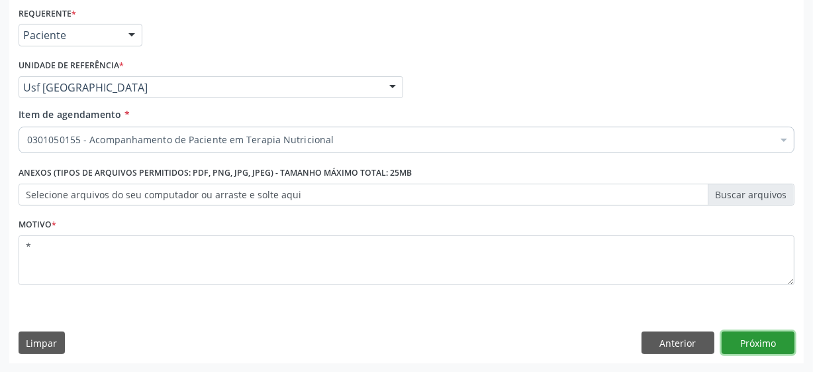
click at [752, 338] on button "Próximo" at bounding box center [758, 342] width 73 height 23
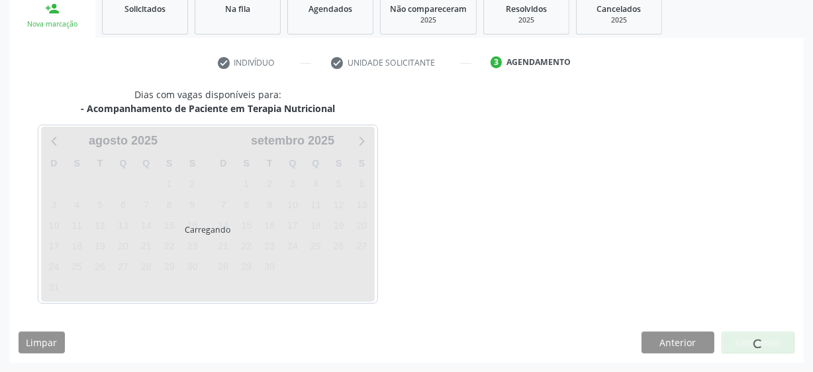
scroll to position [204, 0]
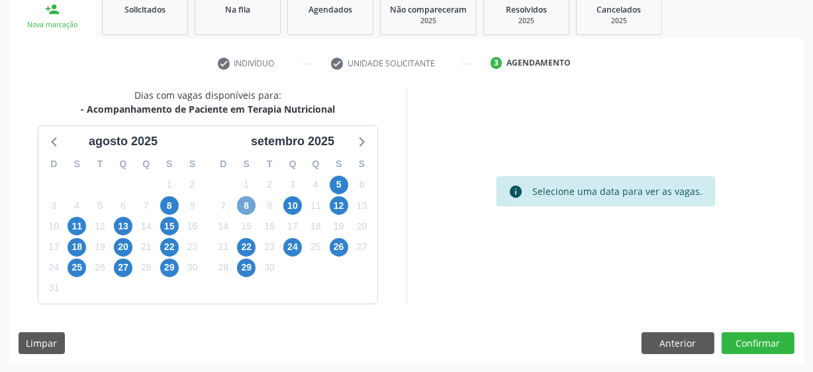
click at [252, 211] on span "8" at bounding box center [246, 205] width 19 height 19
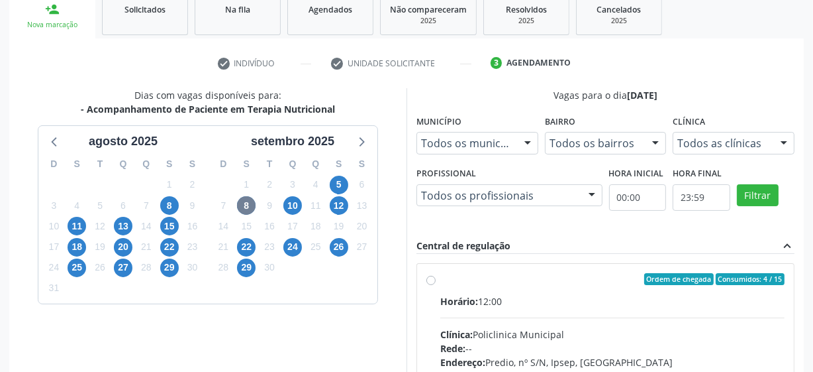
drag, startPoint x: 431, startPoint y: 278, endPoint x: 771, endPoint y: 263, distance: 340.1
click at [440, 278] on label "Ordem de chegada Consumidos: 4 / 15 Horário: 12:00 Clínica: Policlinica Municip…" at bounding box center [612, 374] width 344 height 203
click at [433, 278] on input "Ordem de chegada Consumidos: 4 / 15 Horário: 12:00 Clínica: Policlinica Municip…" at bounding box center [431, 279] width 9 height 12
radio input "true"
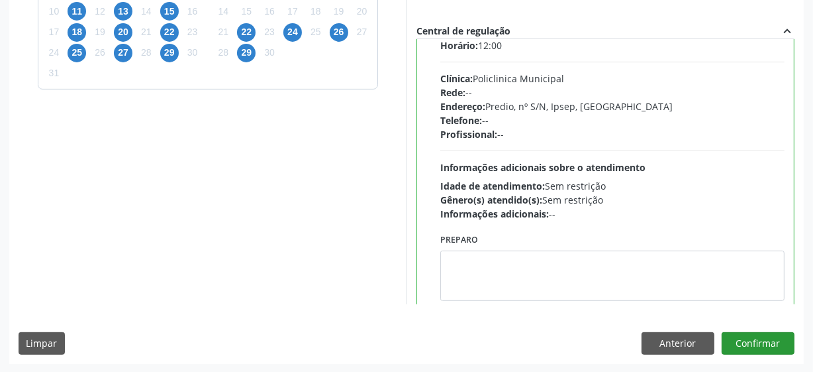
scroll to position [66, 0]
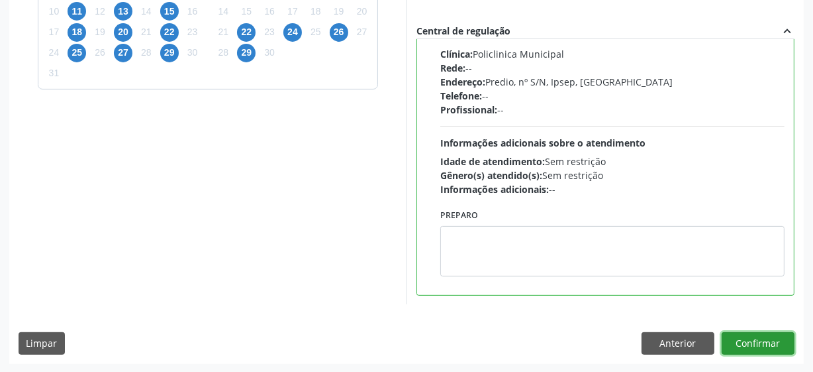
click at [766, 344] on button "Confirmar" at bounding box center [758, 343] width 73 height 23
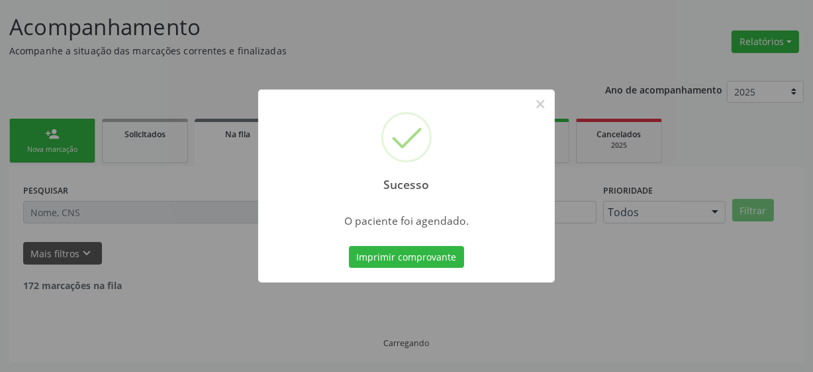
scroll to position [65, 0]
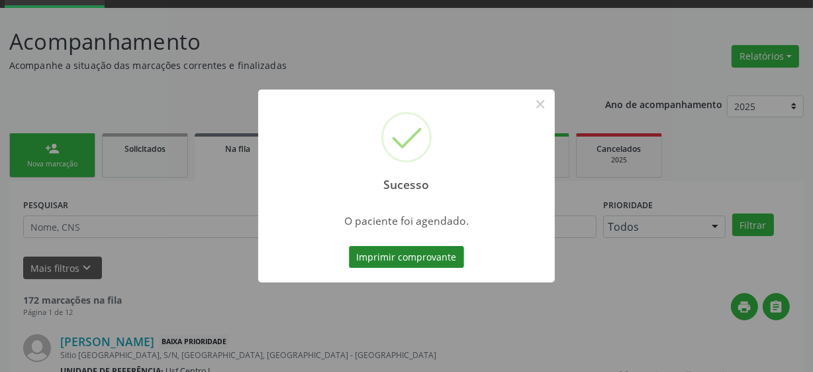
click at [428, 252] on button "Imprimir comprovante" at bounding box center [406, 257] width 115 height 23
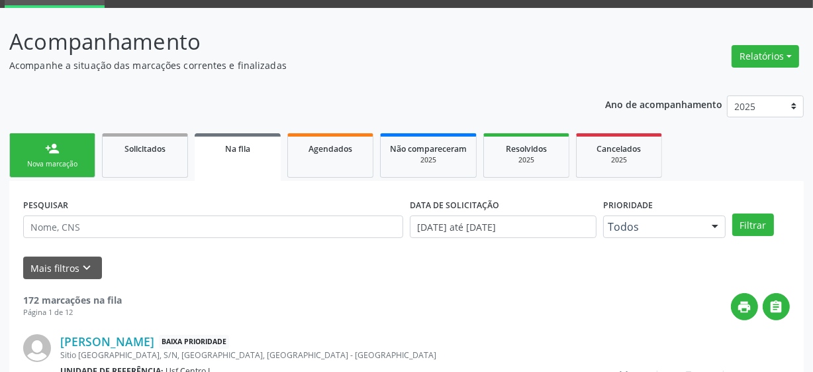
click at [46, 162] on div "Nova marcação" at bounding box center [52, 164] width 66 height 10
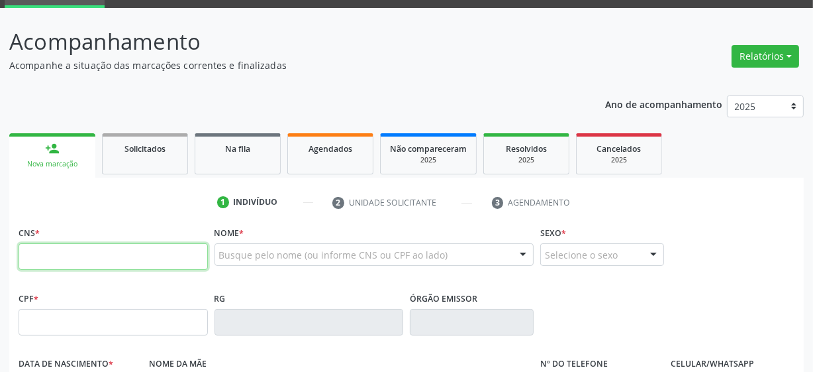
click at [142, 255] on input "text" at bounding box center [113, 256] width 189 height 26
type input "708 0048 0901 1720"
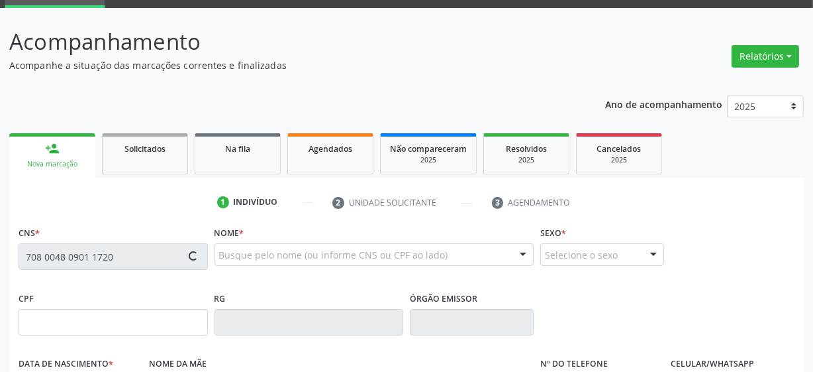
type input "25/01/1984"
type input "Maria do Socorro Silva"
type input "[PHONE_NUMBER]"
type input "894"
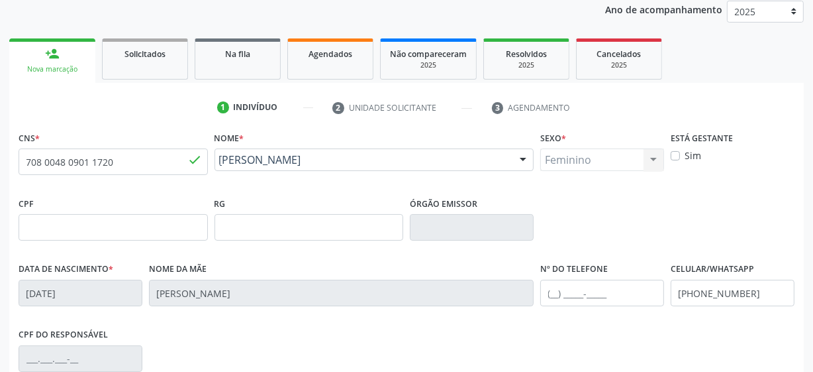
scroll to position [346, 0]
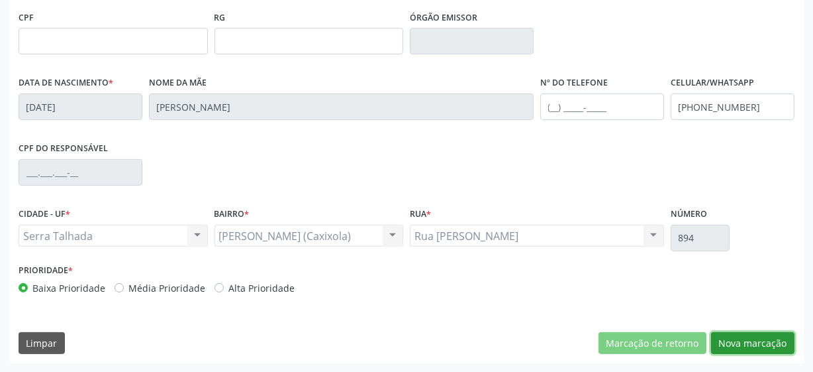
click at [731, 334] on button "Nova marcação" at bounding box center [752, 343] width 83 height 23
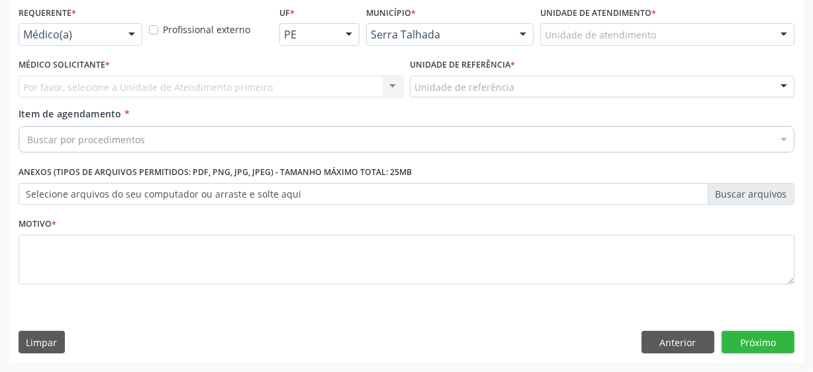
scroll to position [284, 0]
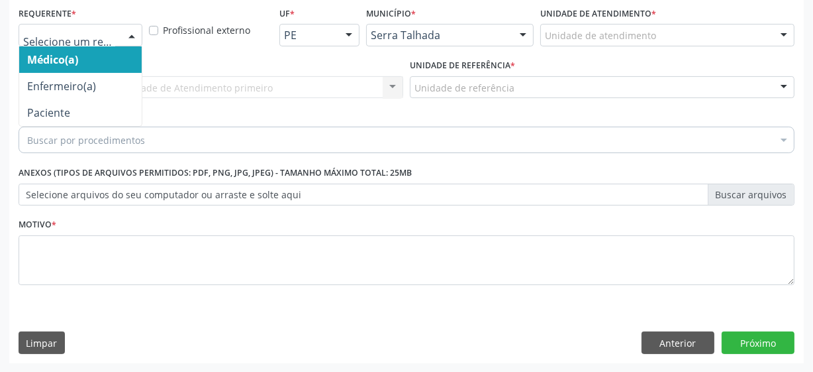
drag, startPoint x: 48, startPoint y: 44, endPoint x: 68, endPoint y: 37, distance: 21.8
click at [53, 38] on div at bounding box center [81, 35] width 124 height 23
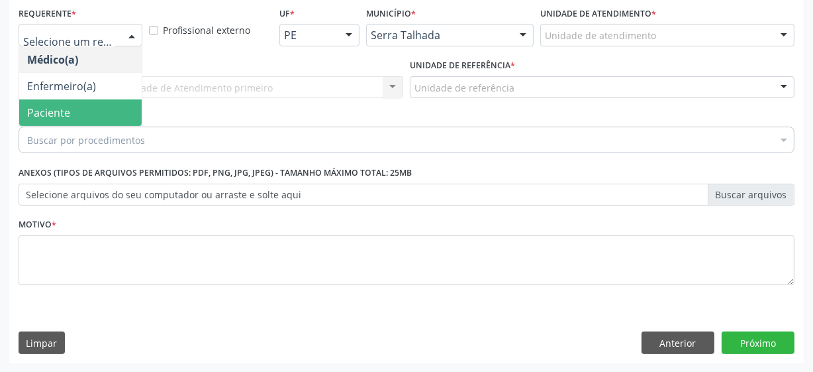
click at [84, 119] on span "Paciente" at bounding box center [80, 112] width 123 height 26
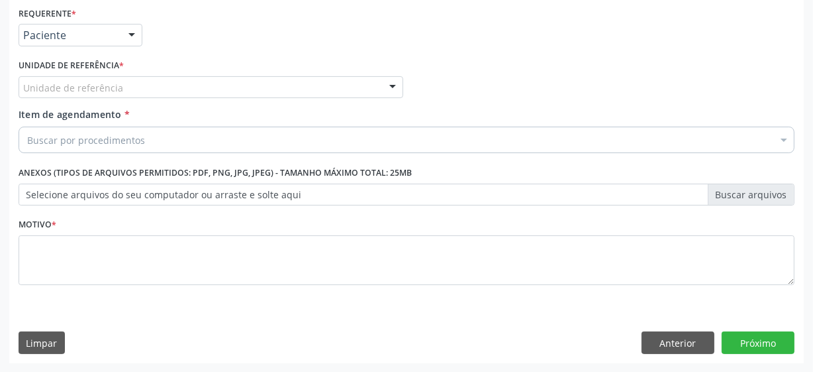
click at [93, 113] on div "Requerente * Paciente Médico(a) Enfermeiro(a) Paciente Nenhum resultado encontr…" at bounding box center [407, 153] width 776 height 300
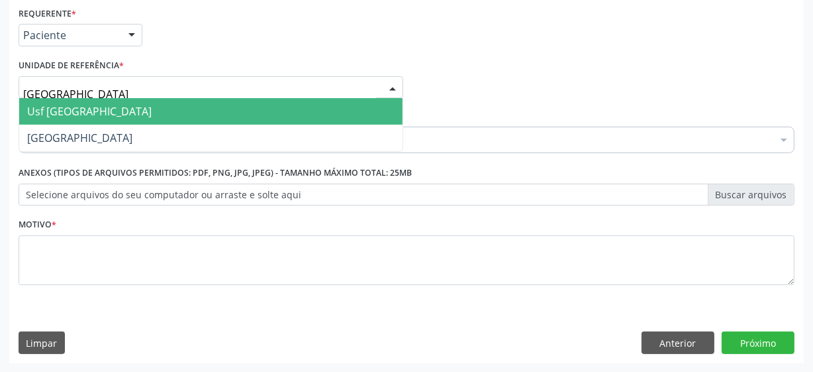
type input "vila bela"
click at [99, 110] on span "Usf [GEOGRAPHIC_DATA]" at bounding box center [211, 111] width 384 height 26
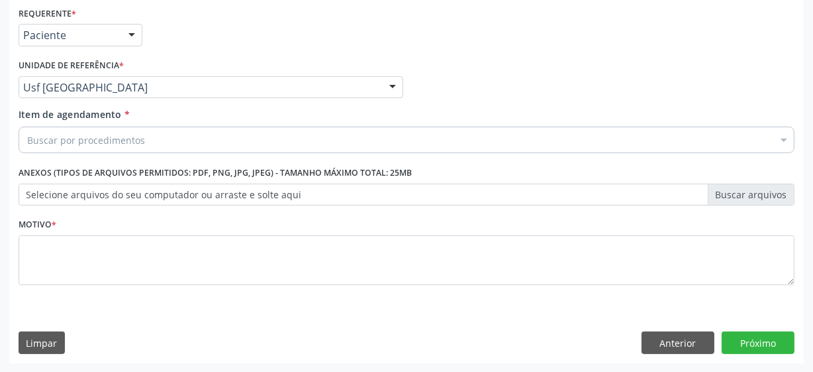
click at [114, 146] on div "Buscar por procedimentos" at bounding box center [407, 140] width 776 height 26
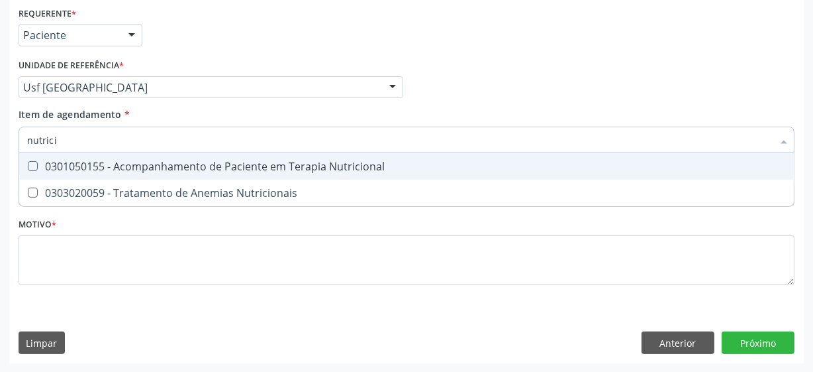
type input "nutricio"
click at [291, 166] on div "0301050155 - Acompanhamento de Paciente em Terapia Nutricional" at bounding box center [406, 166] width 759 height 11
checkbox Nutricional "true"
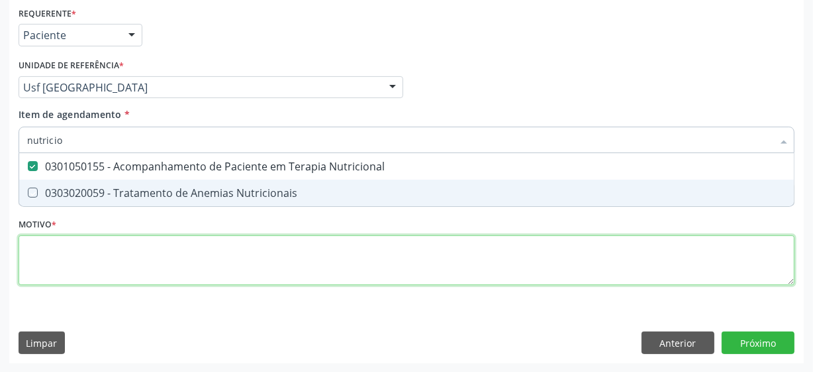
click at [254, 251] on div "Requerente * Paciente Médico(a) Enfermeiro(a) Paciente Nenhum resultado encontr…" at bounding box center [407, 153] width 776 height 300
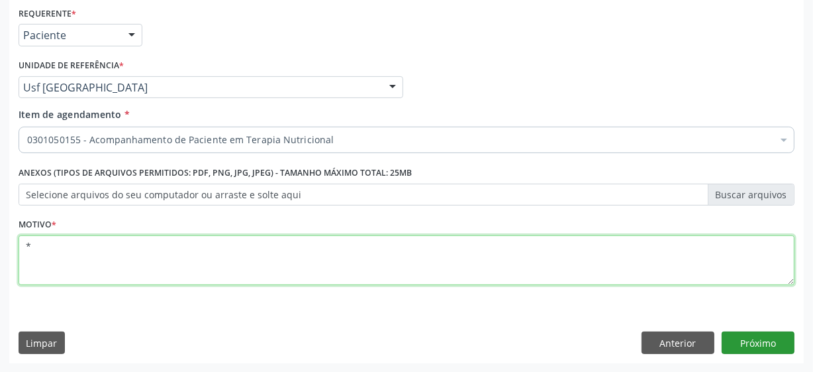
type textarea "*"
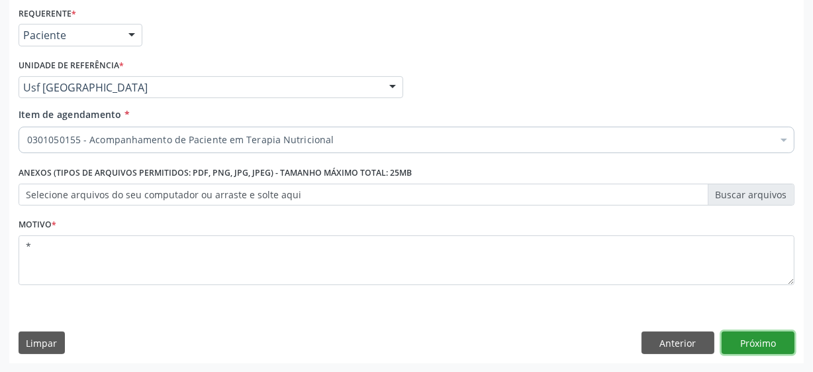
click at [735, 336] on button "Próximo" at bounding box center [758, 342] width 73 height 23
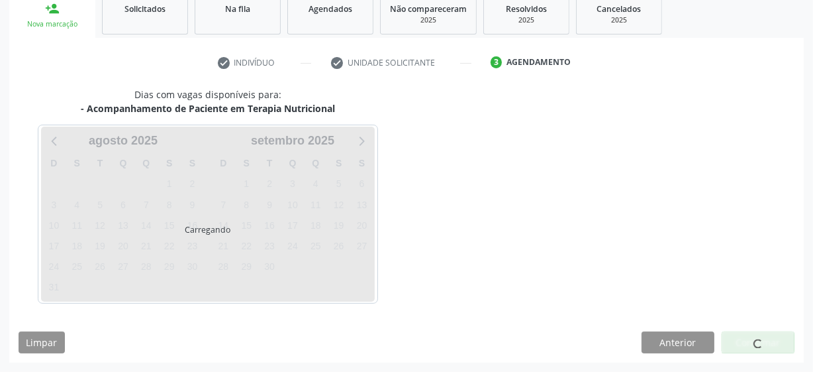
scroll to position [204, 0]
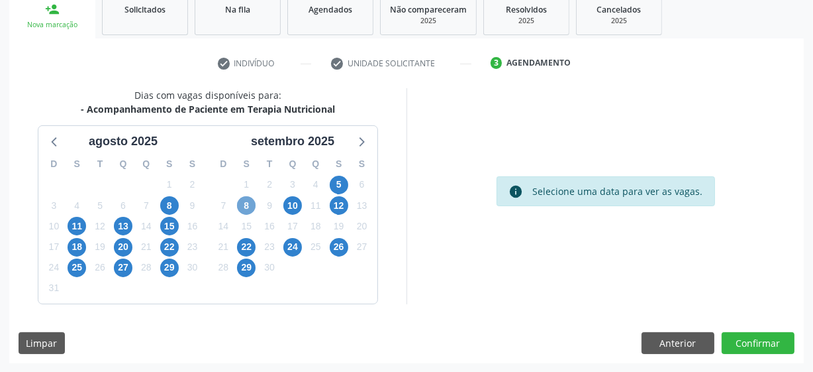
click at [253, 207] on span "8" at bounding box center [246, 205] width 19 height 19
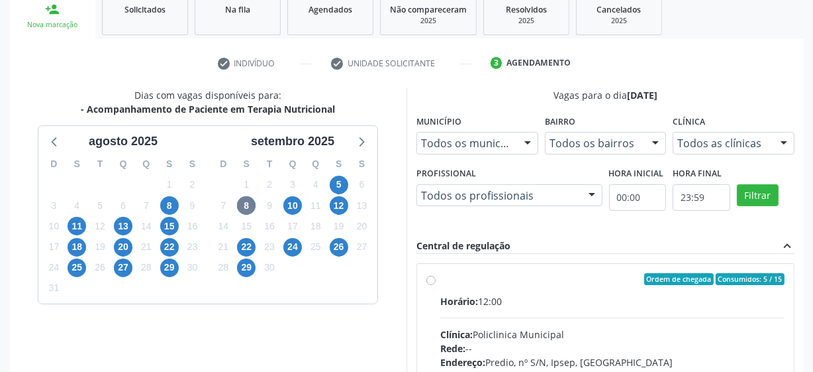
click at [440, 278] on label "Ordem de chegada Consumidos: 5 / 15 Horário: 12:00 Clínica: Policlinica Municip…" at bounding box center [612, 374] width 344 height 203
click at [433, 278] on input "Ordem de chegada Consumidos: 5 / 15 Horário: 12:00 Clínica: Policlinica Municip…" at bounding box center [431, 279] width 9 height 12
radio input "true"
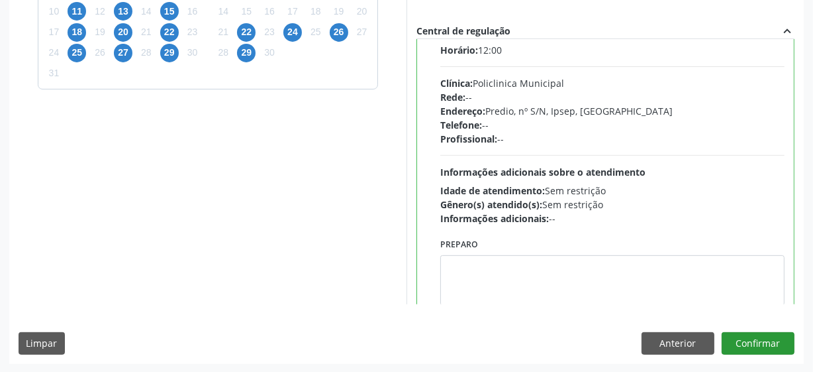
scroll to position [66, 0]
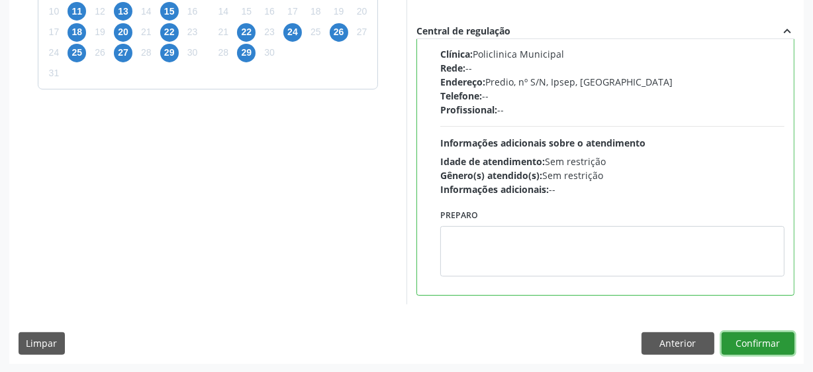
click at [748, 336] on button "Confirmar" at bounding box center [758, 343] width 73 height 23
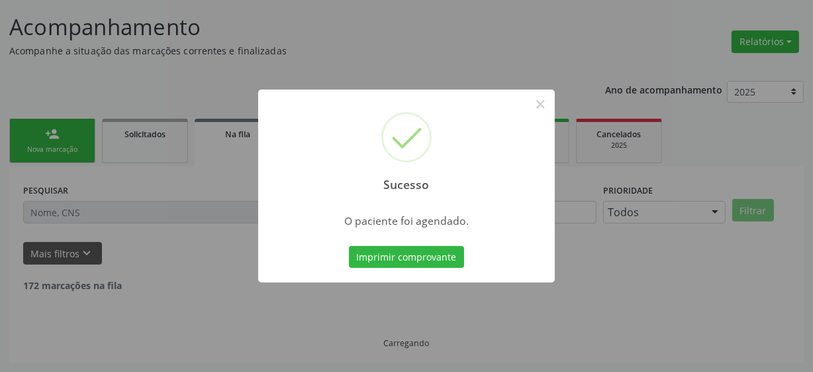
scroll to position [65, 0]
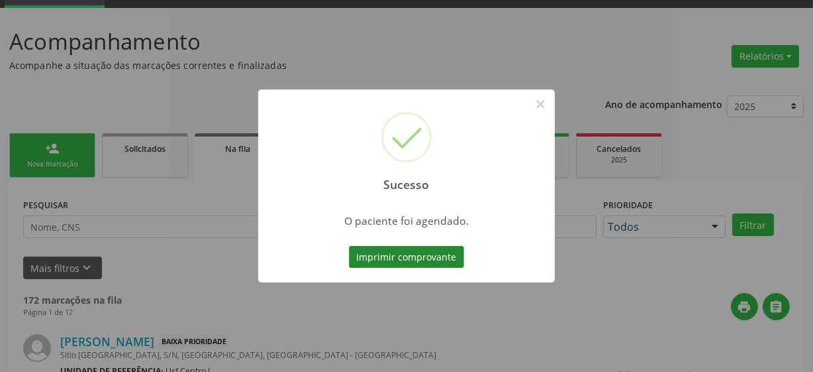
click at [371, 265] on button "Imprimir comprovante" at bounding box center [406, 257] width 115 height 23
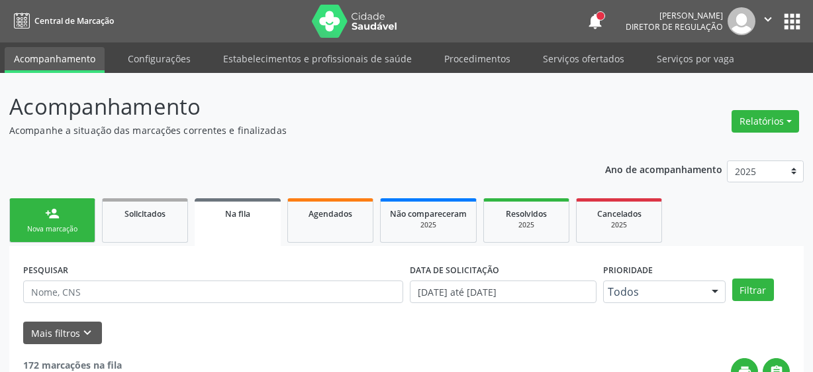
scroll to position [65, 0]
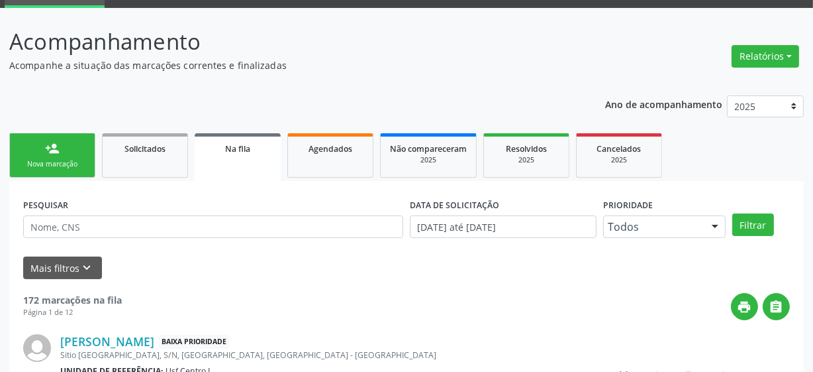
click at [47, 162] on div "Nova marcação" at bounding box center [52, 164] width 66 height 10
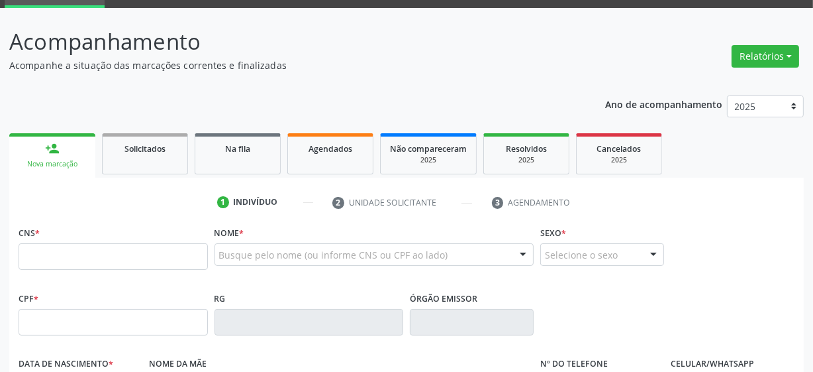
scroll to position [125, 0]
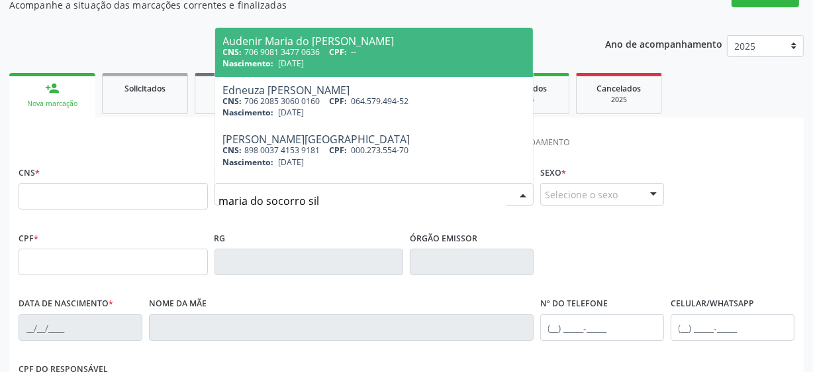
type input "maria do socorro silv"
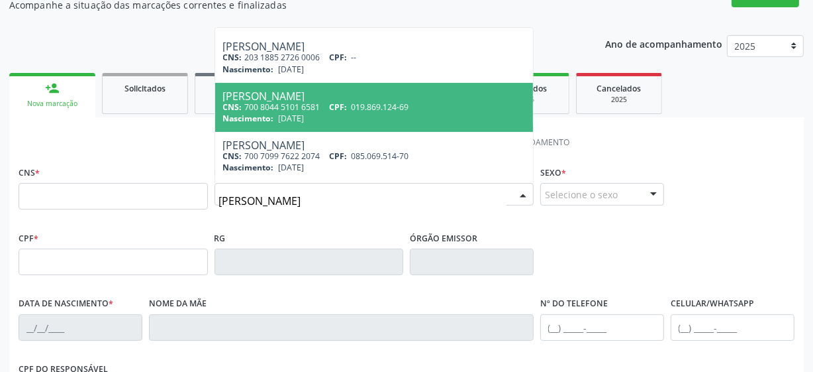
scroll to position [301, 0]
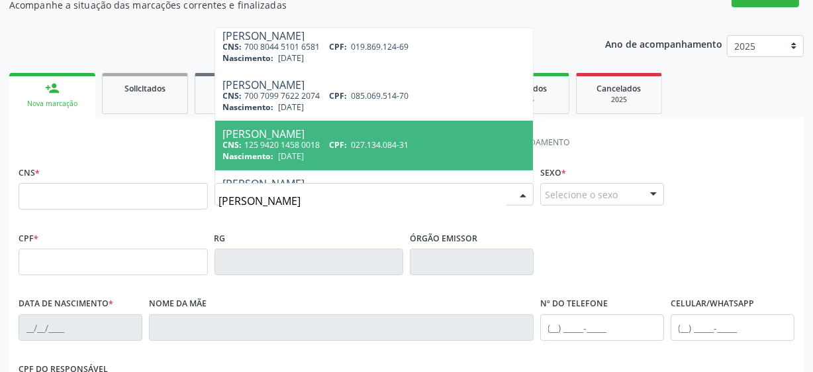
click at [331, 145] on div "CNS: 125 9420 1458 0018 CPF: 027.134.084-31" at bounding box center [374, 144] width 303 height 11
type input "125 9420 1458 0018"
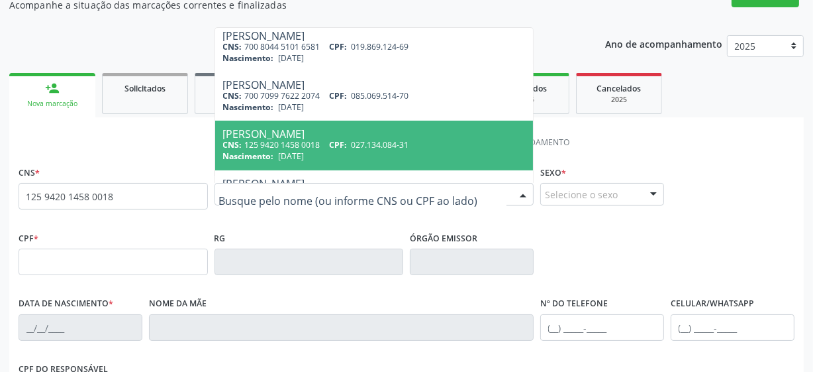
scroll to position [0, 0]
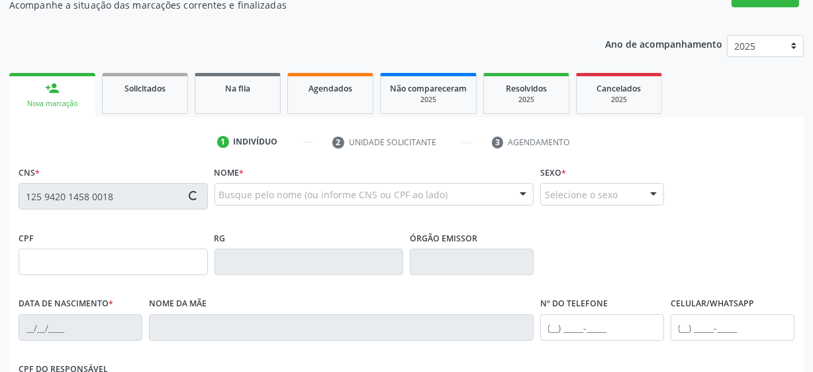
type input "027.134.084-31"
type input "17/03/1953"
type input "Maria das Dores da Silva"
type input "(87) 99625-7026"
type input "3"
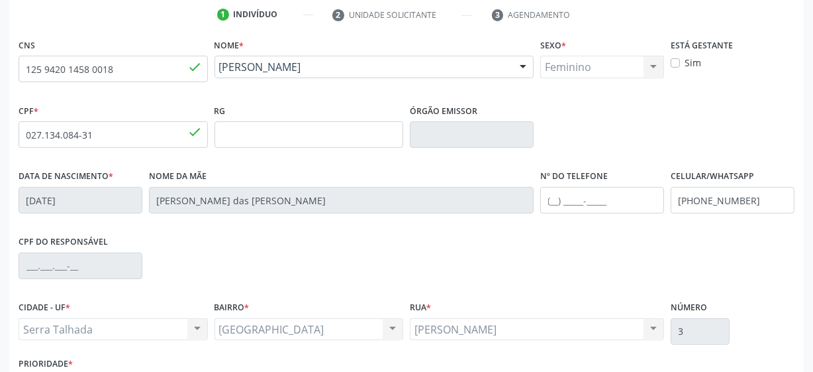
scroll to position [346, 0]
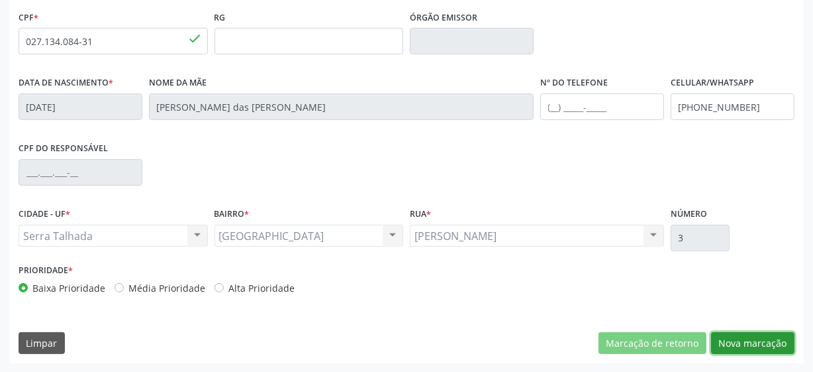
click at [741, 347] on button "Nova marcação" at bounding box center [752, 343] width 83 height 23
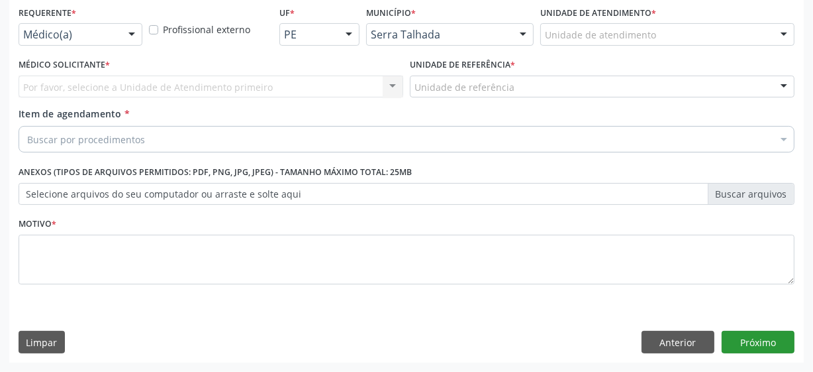
scroll to position [284, 0]
click at [51, 26] on div "Médico(a)" at bounding box center [81, 35] width 124 height 23
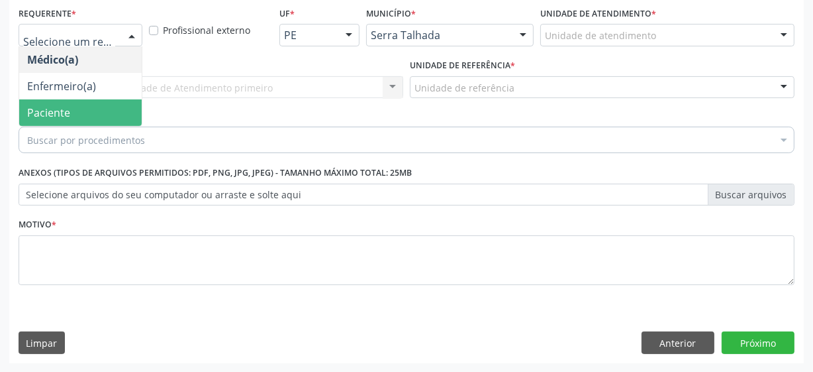
click at [77, 108] on span "Paciente" at bounding box center [80, 112] width 123 height 26
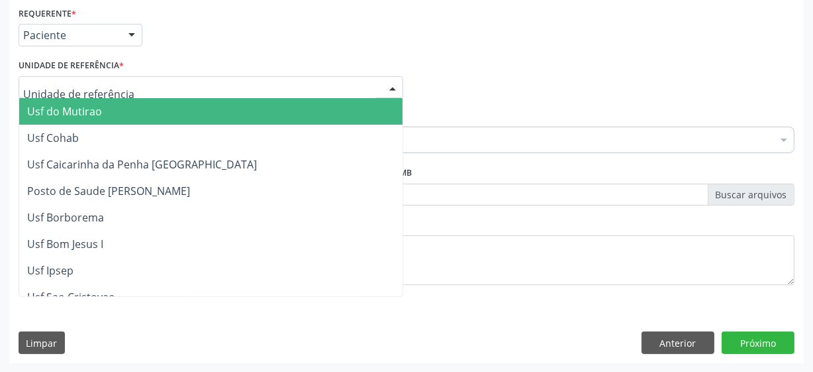
click at [131, 85] on div at bounding box center [211, 87] width 385 height 23
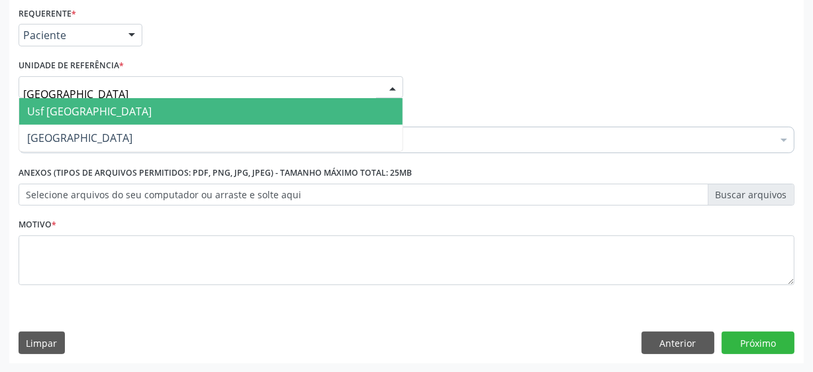
type input "vila bela"
click at [107, 105] on span "Usf [GEOGRAPHIC_DATA]" at bounding box center [211, 111] width 384 height 26
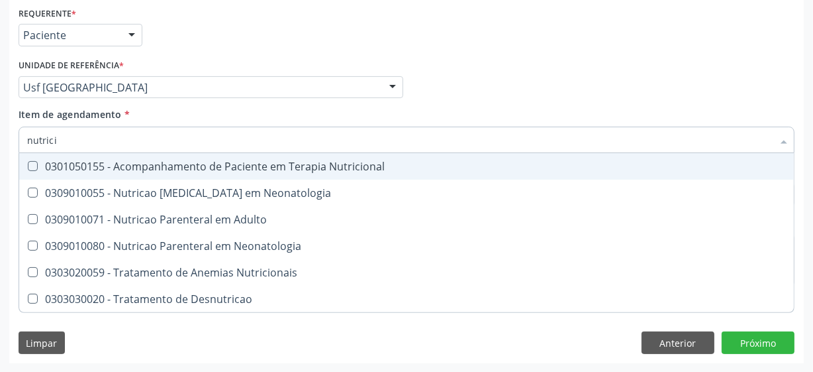
type input "nutricio"
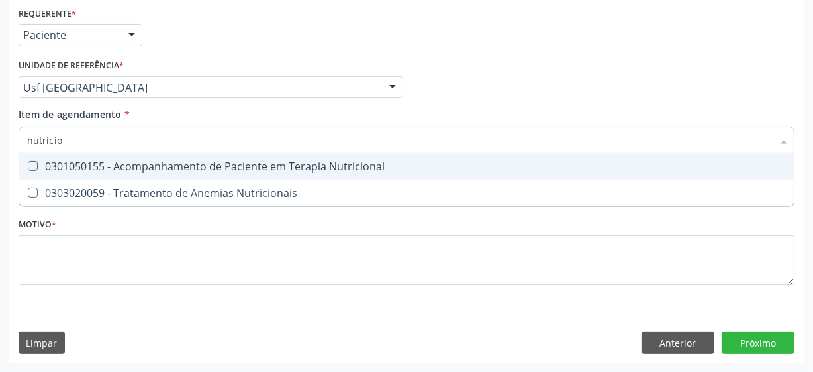
click at [133, 154] on span "0301050155 - Acompanhamento de Paciente em Terapia Nutricional" at bounding box center [406, 166] width 775 height 26
checkbox Nutricional "true"
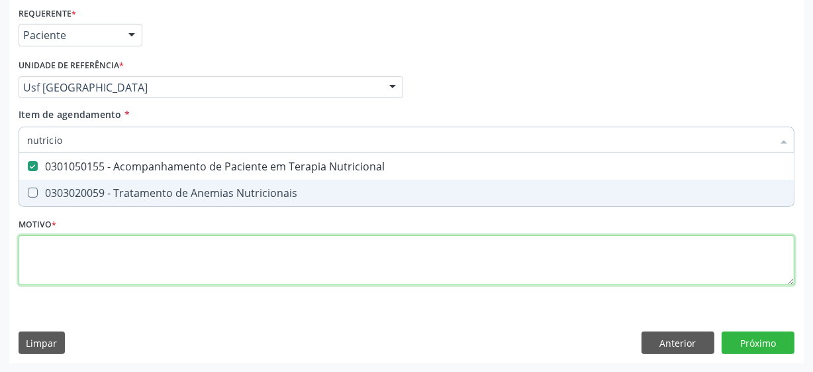
click at [132, 255] on div "Requerente * Paciente Médico(a) Enfermeiro(a) Paciente Nenhum resultado encontr…" at bounding box center [407, 153] width 776 height 300
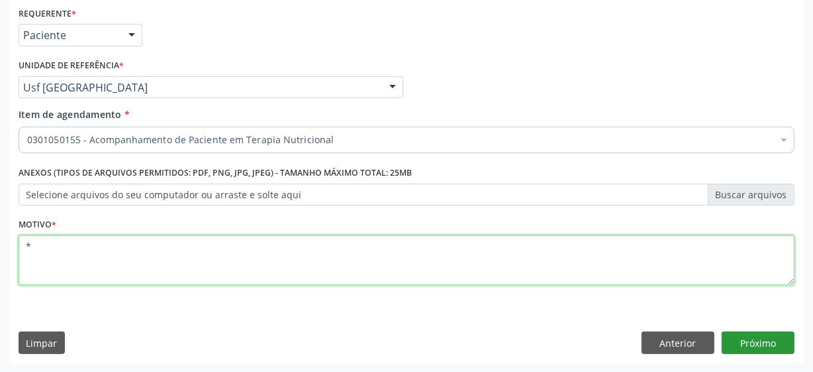
type textarea "*"
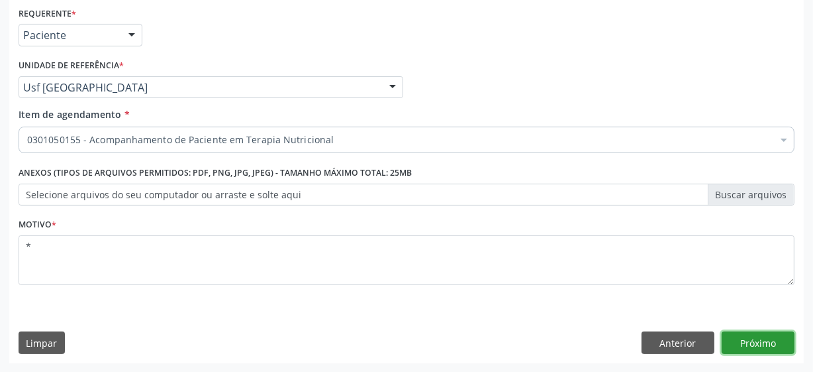
click at [748, 337] on button "Próximo" at bounding box center [758, 342] width 73 height 23
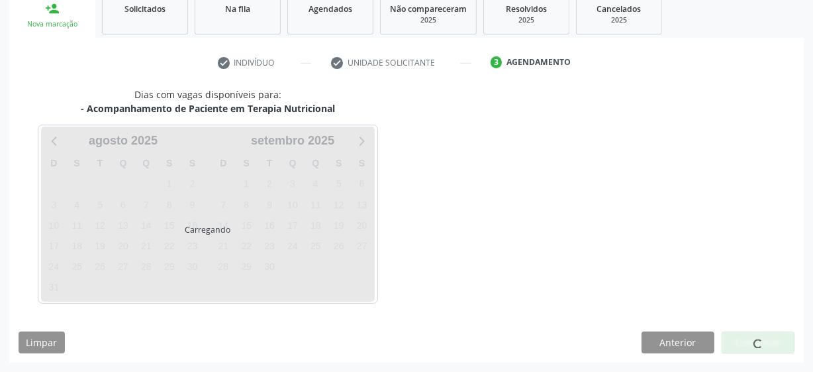
scroll to position [204, 0]
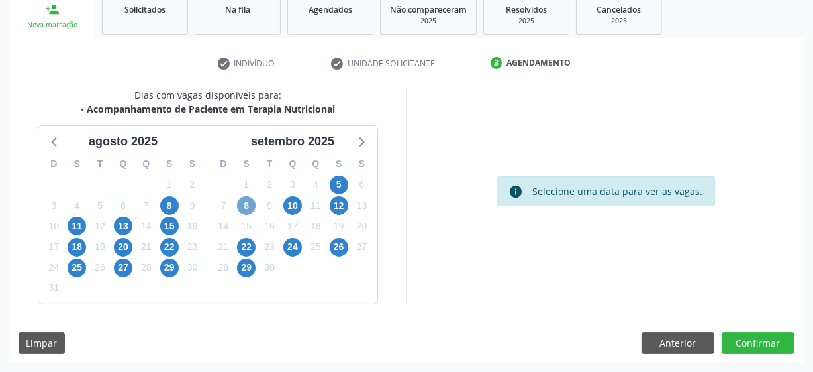
click at [244, 202] on span "8" at bounding box center [246, 205] width 19 height 19
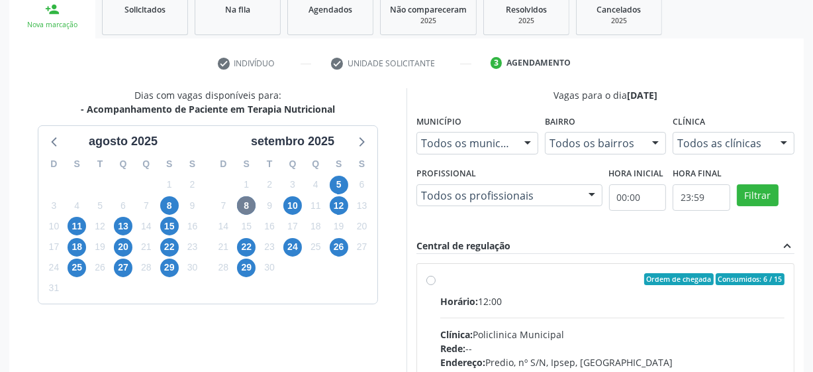
click at [440, 280] on label "Ordem de chegada Consumidos: 6 / 15 Horário: 12:00 Clínica: Policlinica Municip…" at bounding box center [612, 374] width 344 height 203
click at [430, 280] on input "Ordem de chegada Consumidos: 6 / 15 Horário: 12:00 Clínica: Policlinica Municip…" at bounding box center [431, 279] width 9 height 12
radio input "true"
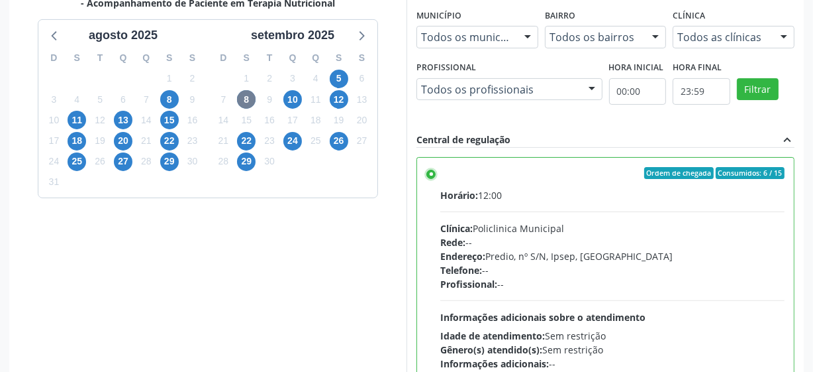
scroll to position [419, 0]
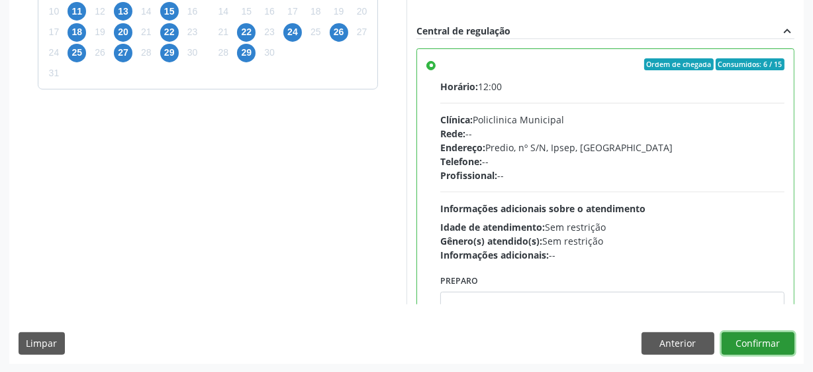
click at [739, 339] on button "Confirmar" at bounding box center [758, 343] width 73 height 23
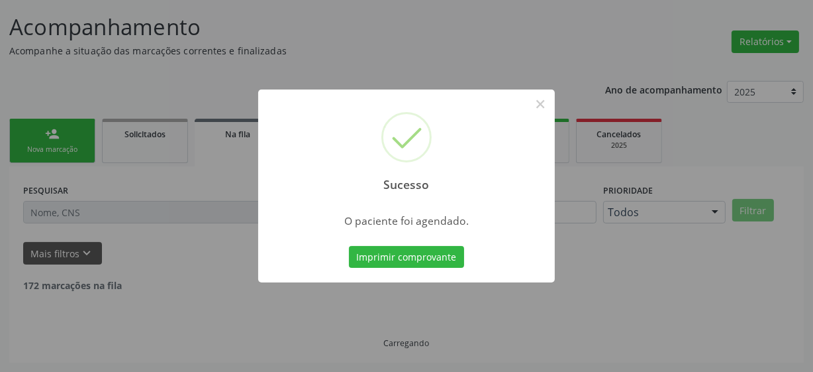
scroll to position [65, 0]
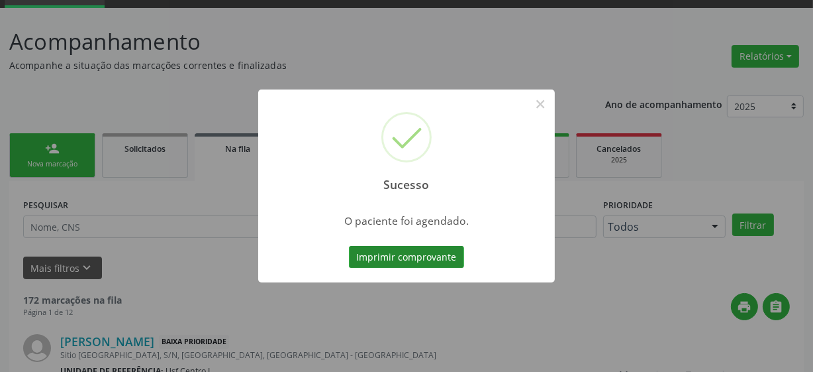
click at [423, 256] on button "Imprimir comprovante" at bounding box center [406, 257] width 115 height 23
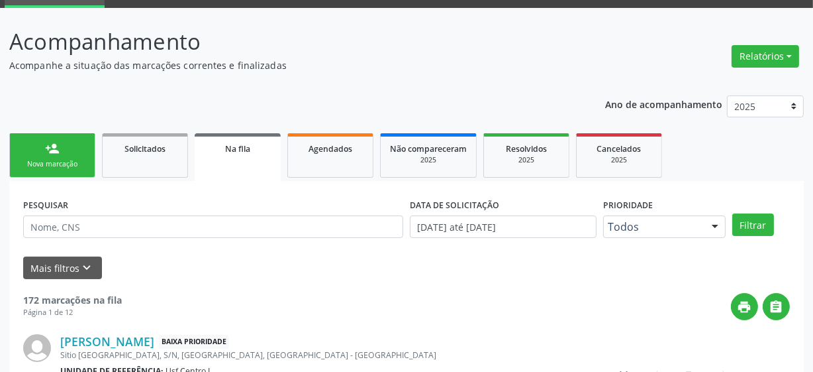
click at [66, 166] on div "Nova marcação" at bounding box center [52, 164] width 66 height 10
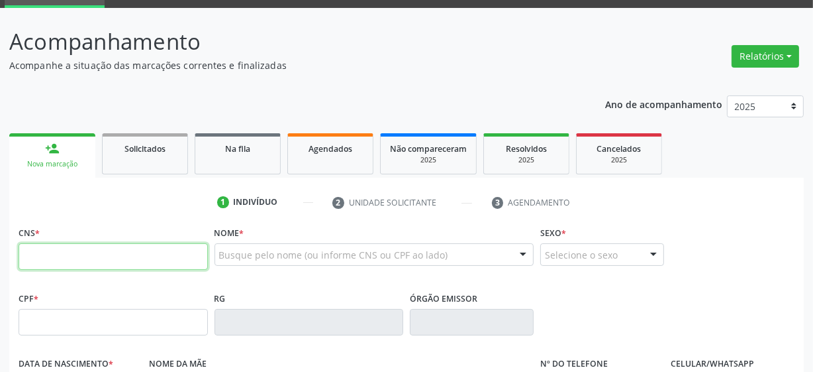
click at [102, 254] on input "text" at bounding box center [113, 256] width 189 height 26
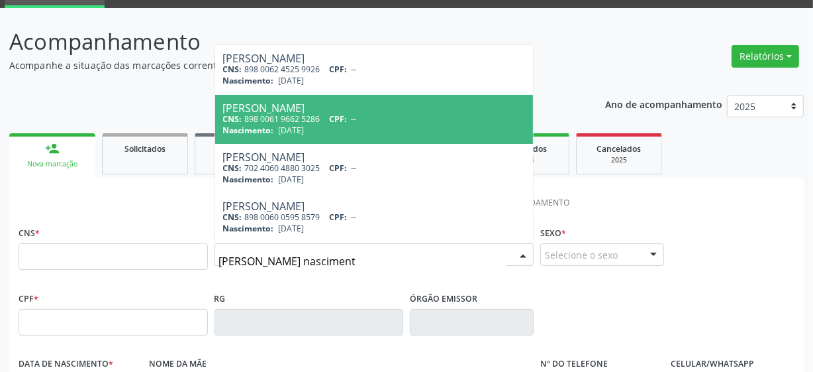
type input "lunna ferraz nascimento"
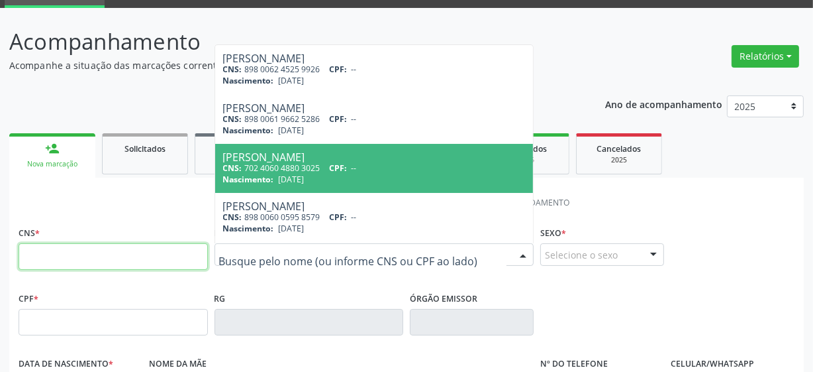
click at [70, 262] on input "text" at bounding box center [113, 256] width 189 height 26
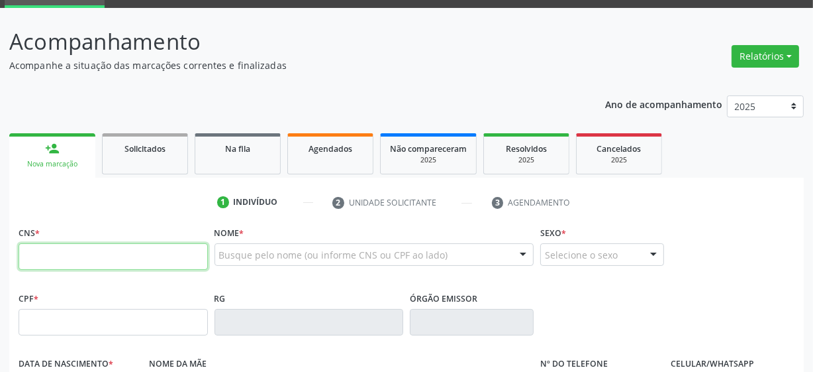
click at [60, 250] on input "text" at bounding box center [113, 256] width 189 height 26
paste input "898 0062 3251 4477"
type input "898 0062 3251 4477"
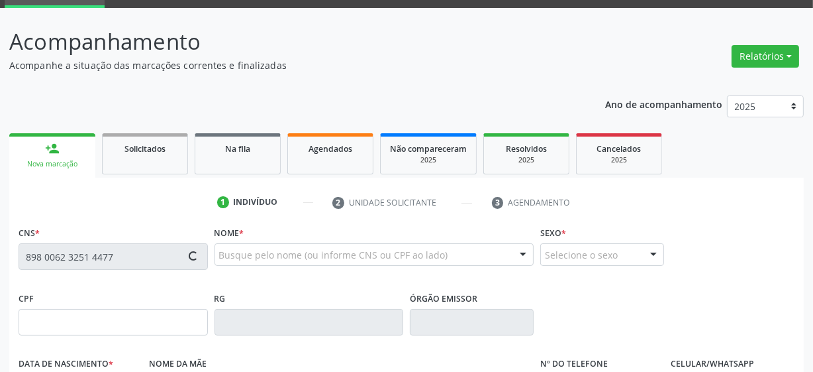
type input "176.352.994-09"
type input "18/04/2021"
type input "Niedia Barros Ferraz"
type input "(87) 9971-7426"
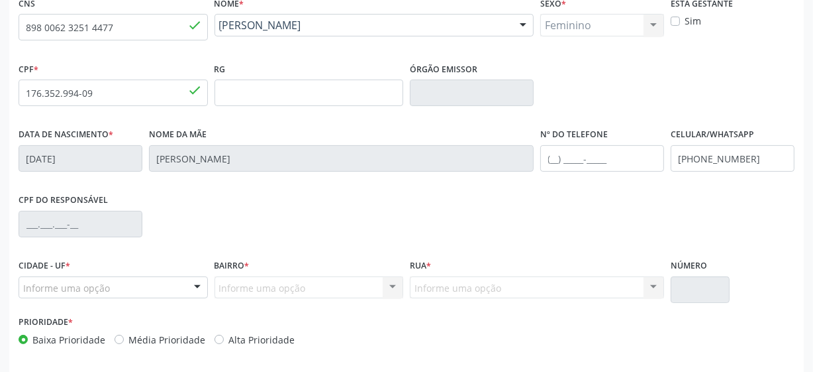
scroll to position [346, 0]
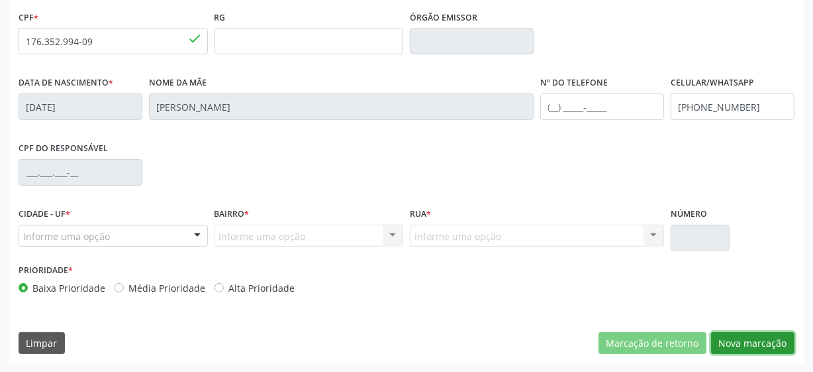
click at [762, 344] on button "Nova marcação" at bounding box center [752, 343] width 83 height 23
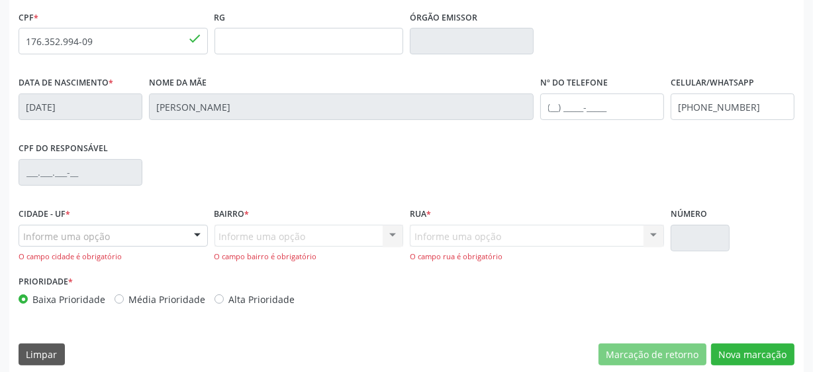
click at [126, 235] on div "Informe uma opção" at bounding box center [113, 236] width 189 height 23
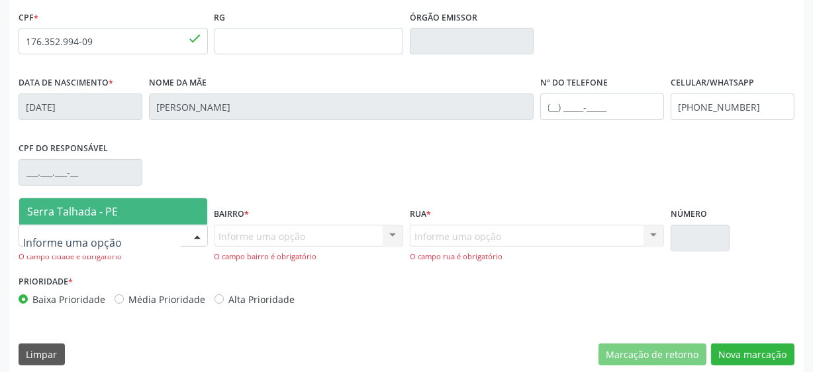
click at [119, 212] on span "Serra Talhada - PE" at bounding box center [113, 211] width 188 height 26
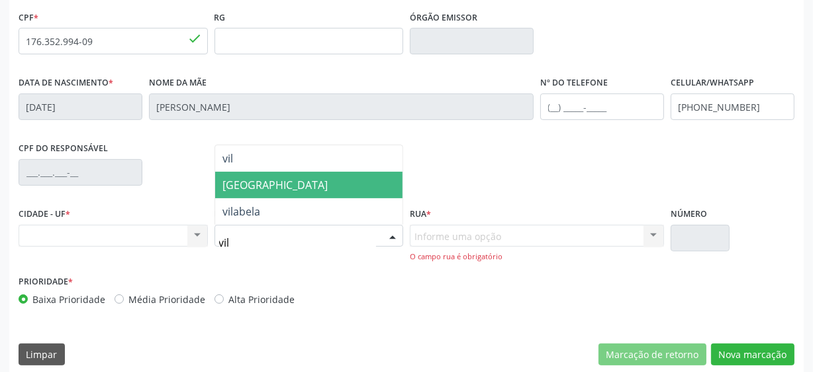
type input "vila"
click at [283, 174] on span "[GEOGRAPHIC_DATA]" at bounding box center [309, 185] width 188 height 26
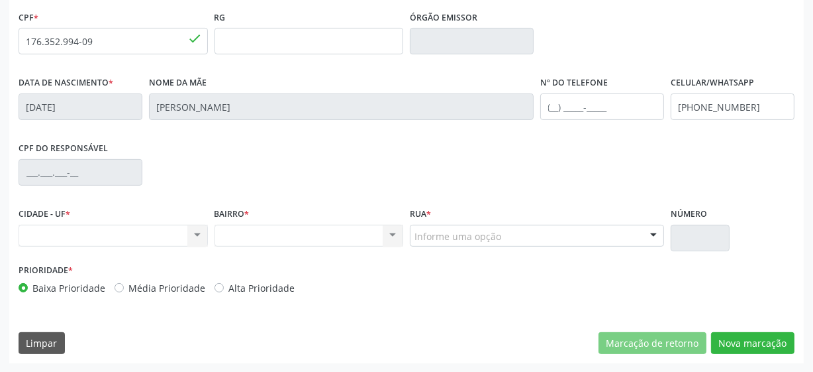
click at [459, 225] on div "Informe uma opção" at bounding box center [537, 236] width 254 height 23
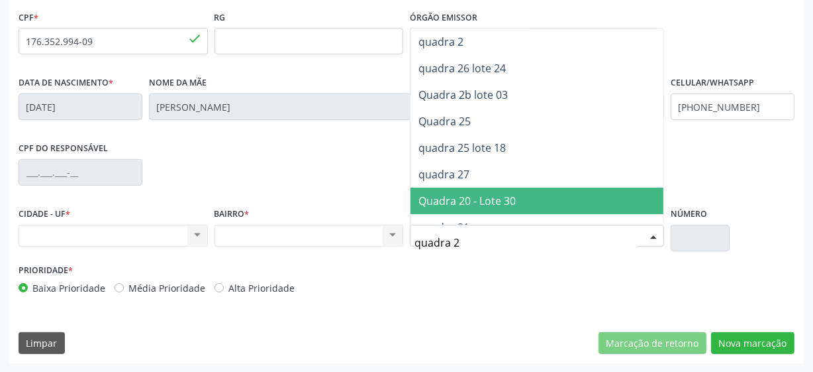
type input "quadra 20"
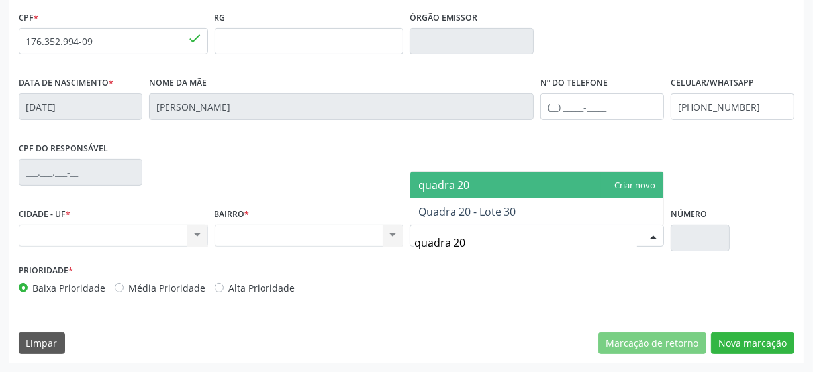
click at [482, 188] on span "quadra 20" at bounding box center [537, 185] width 253 height 26
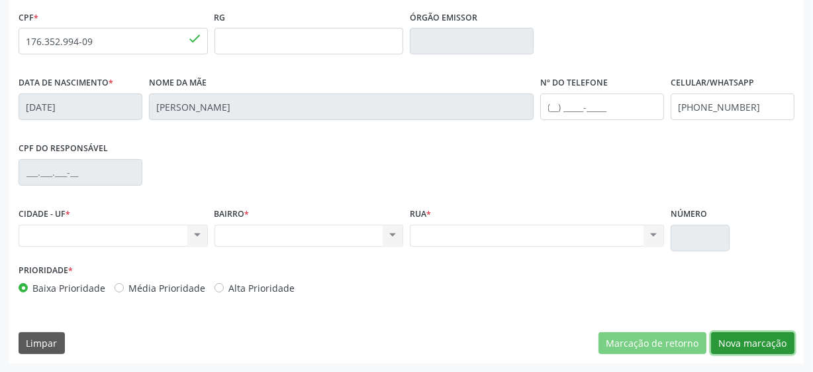
click at [742, 348] on button "Nova marcação" at bounding box center [752, 343] width 83 height 23
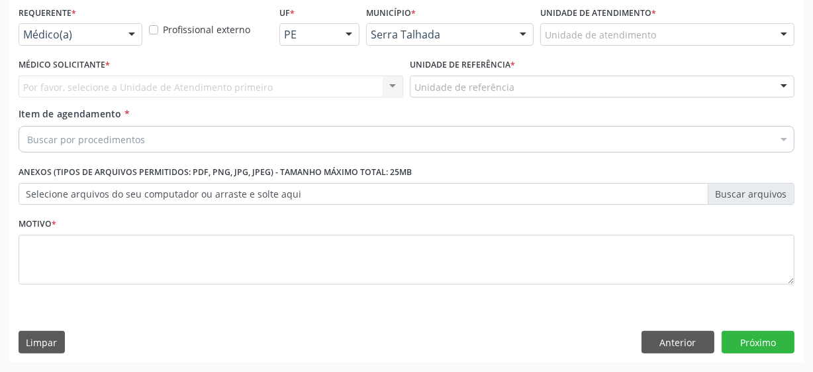
scroll to position [284, 0]
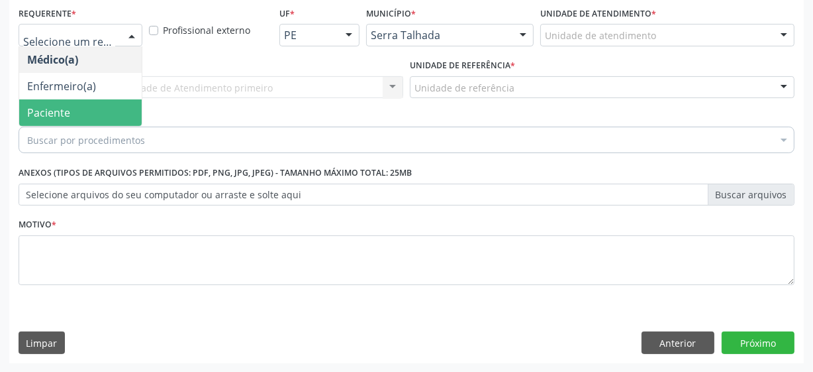
click at [58, 106] on span "Paciente" at bounding box center [48, 112] width 43 height 15
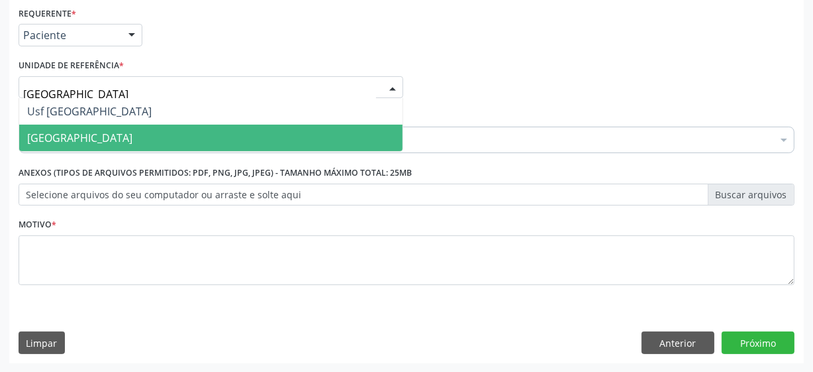
type input "vila bela"
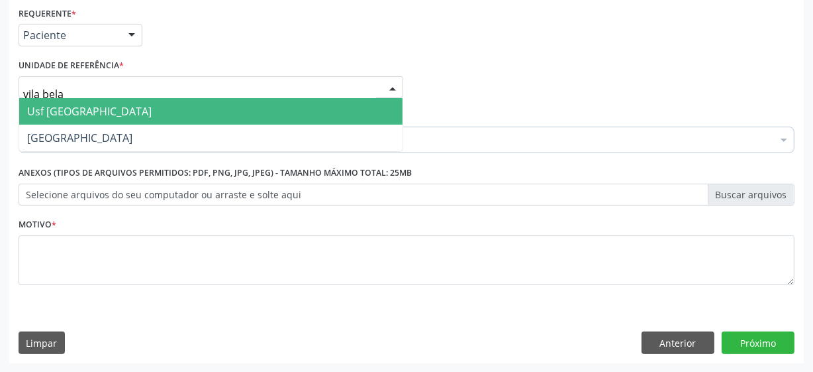
click at [60, 109] on span "Usf [GEOGRAPHIC_DATA]" at bounding box center [89, 111] width 125 height 15
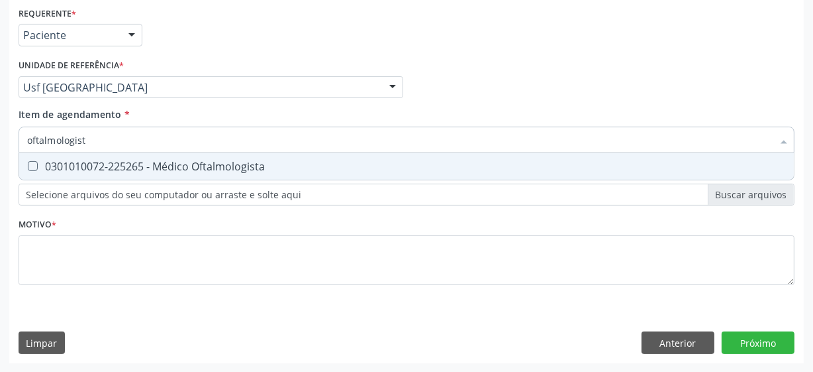
type input "oftalmologista"
click at [205, 172] on span "0301010072-225265 - Médico Oftalmologista" at bounding box center [406, 166] width 775 height 26
checkbox Oftalmologista "true"
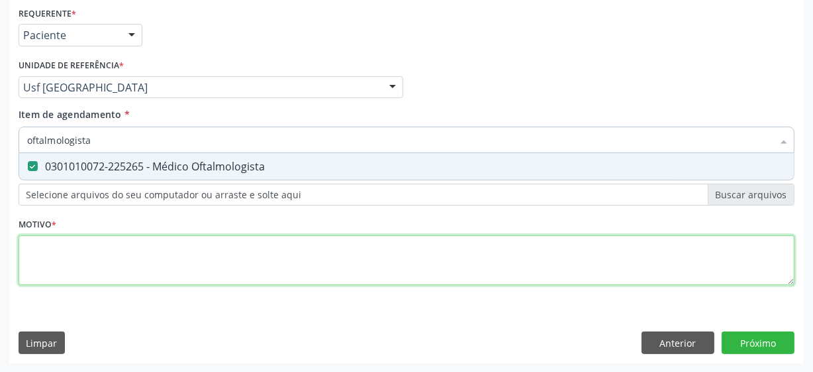
click at [146, 249] on div "Requerente * Paciente Médico(a) Enfermeiro(a) Paciente Nenhum resultado encontr…" at bounding box center [407, 153] width 776 height 300
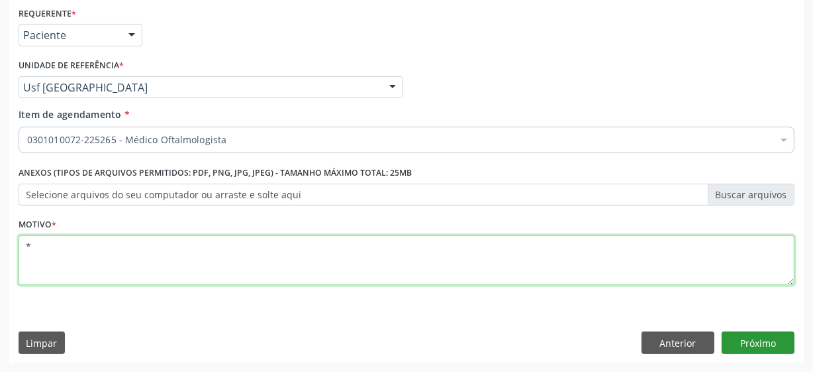
type textarea "*"
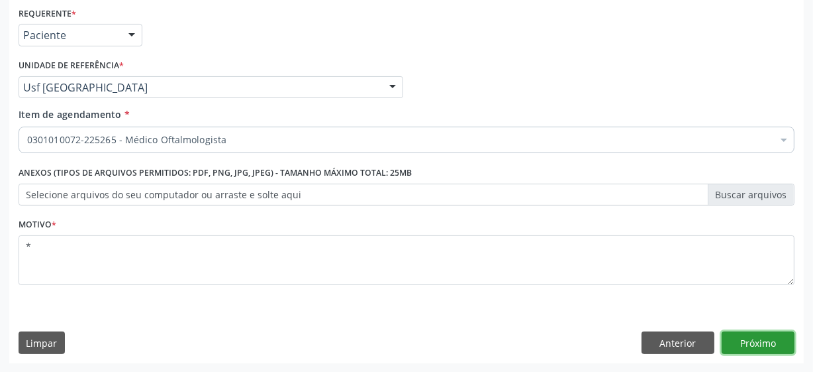
click at [758, 344] on button "Próximo" at bounding box center [758, 342] width 73 height 23
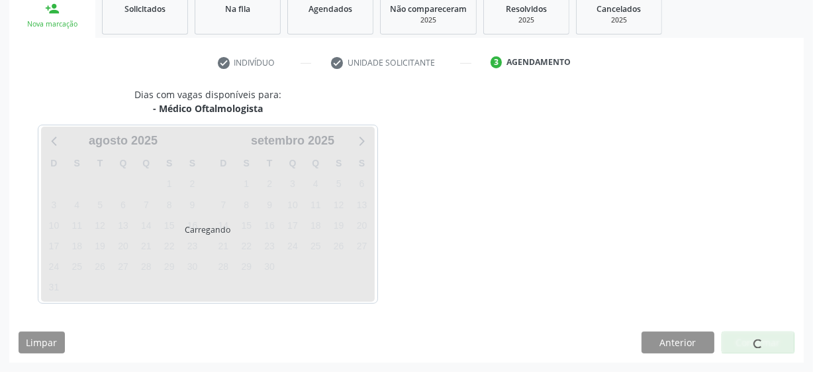
scroll to position [204, 0]
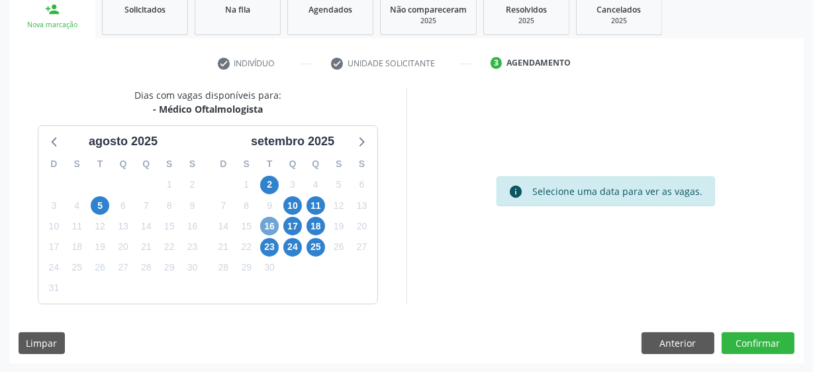
click at [266, 225] on span "16" at bounding box center [269, 226] width 19 height 19
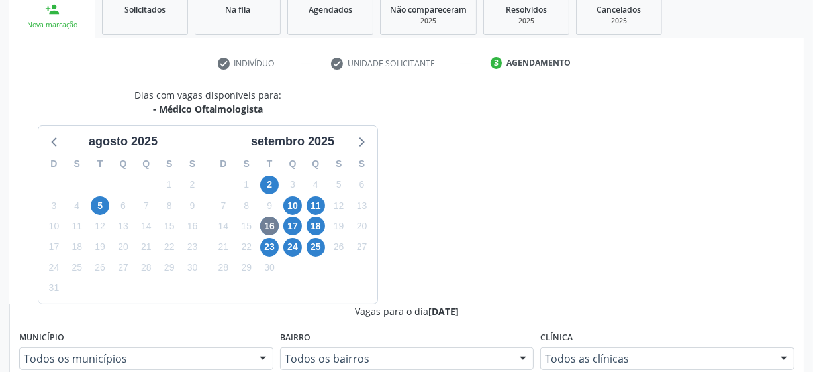
radio input "true"
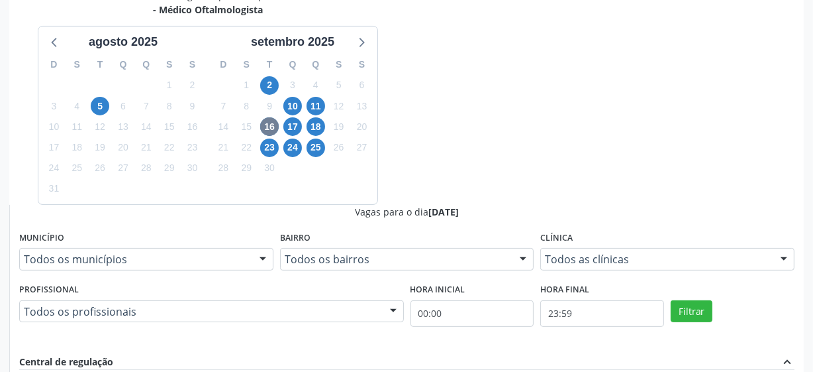
scroll to position [298, 0]
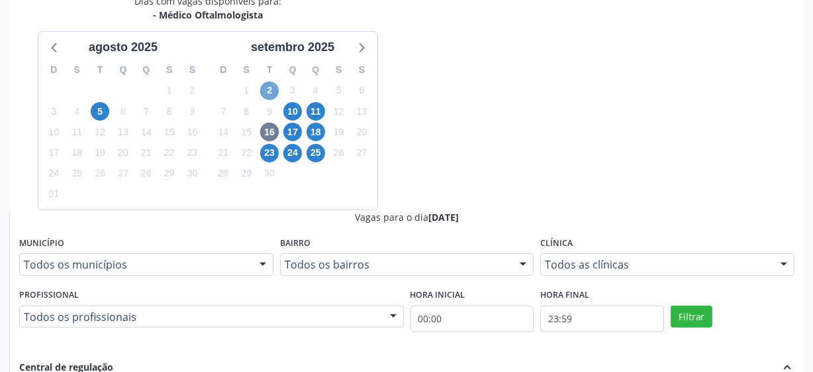
click at [266, 84] on span "2" at bounding box center [269, 90] width 19 height 19
radio input "true"
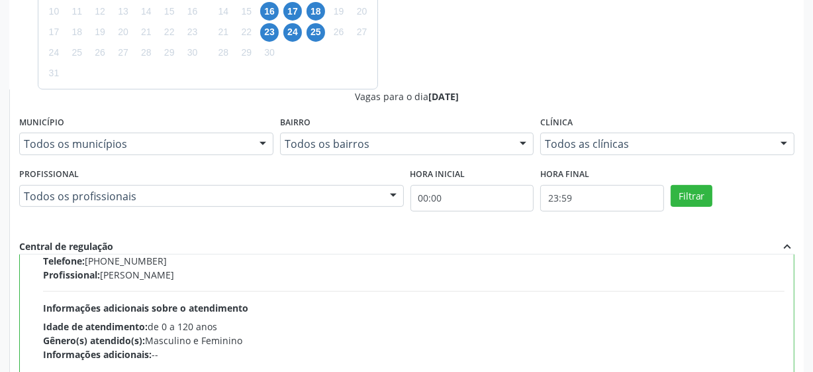
scroll to position [180, 0]
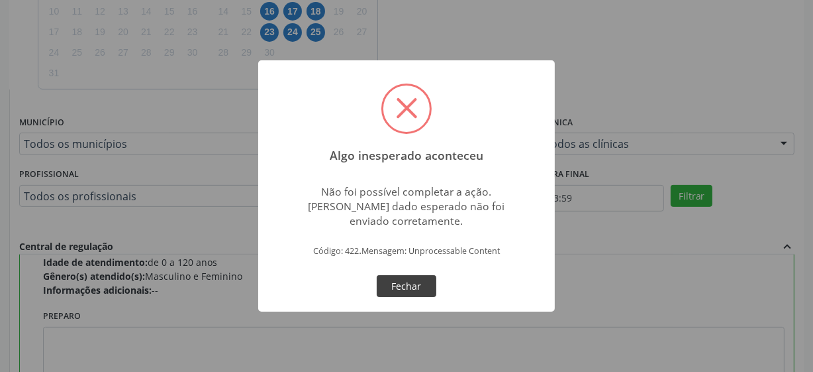
click at [417, 285] on button "Fechar" at bounding box center [407, 286] width 60 height 23
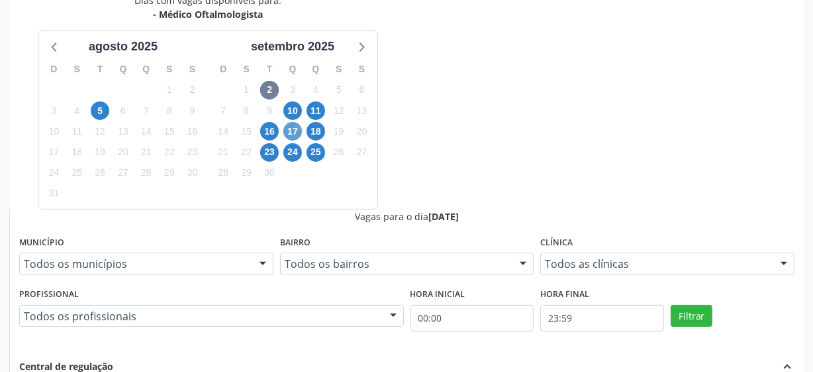
scroll to position [298, 0]
click at [293, 107] on span "10" at bounding box center [292, 111] width 19 height 19
click at [313, 109] on span "11" at bounding box center [316, 111] width 19 height 19
click at [316, 154] on span "25" at bounding box center [316, 153] width 19 height 19
click at [268, 90] on span "2" at bounding box center [269, 90] width 19 height 19
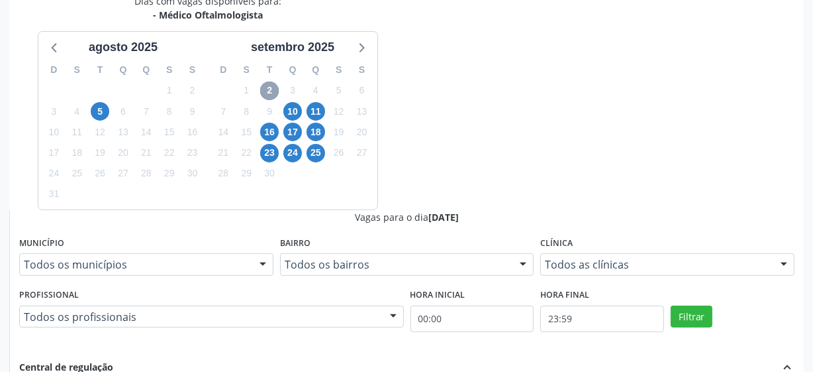
scroll to position [301, 0]
radio input "false"
radio input "true"
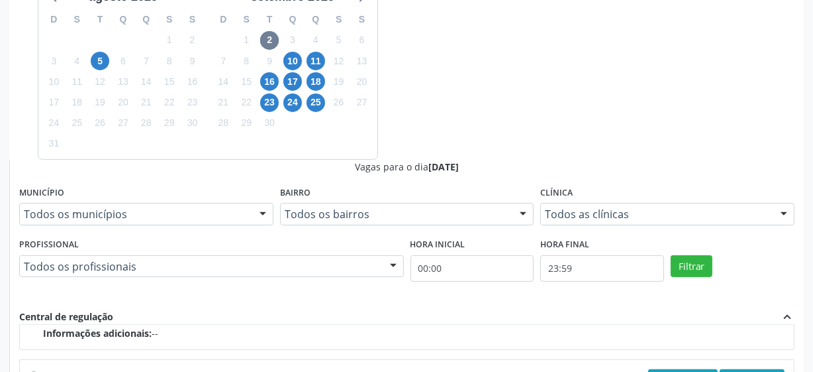
scroll to position [419, 0]
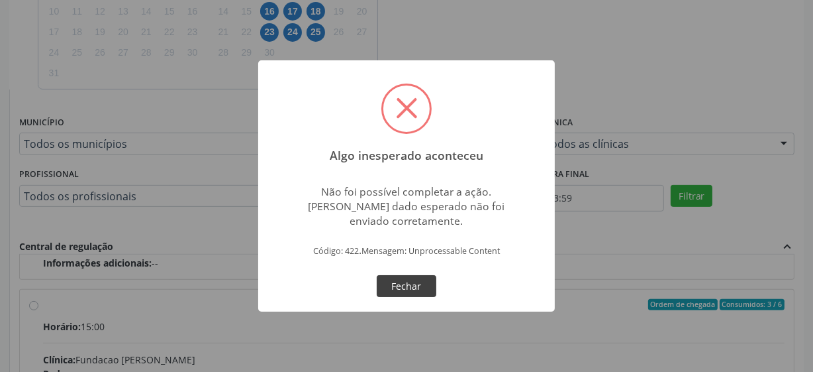
click at [396, 287] on button "Fechar" at bounding box center [407, 286] width 60 height 23
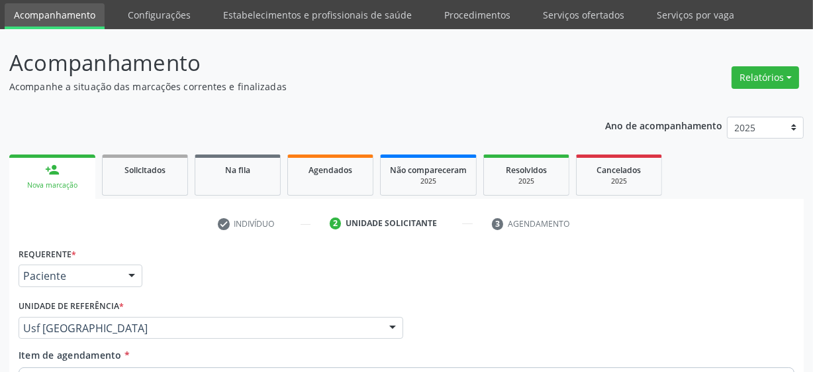
scroll to position [43, 0]
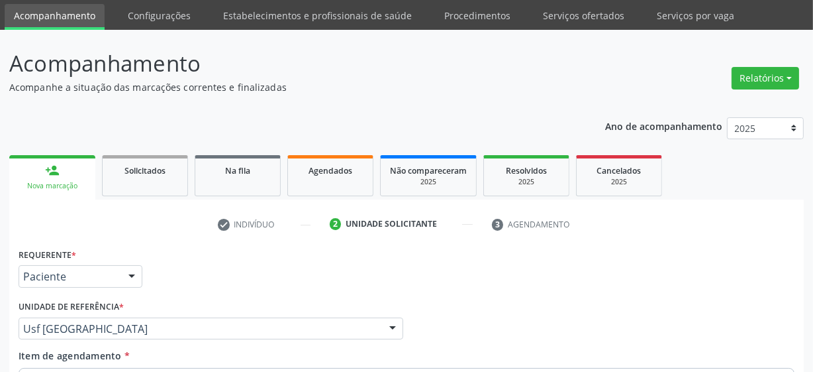
click at [239, 224] on li "check Indivíduo" at bounding box center [264, 224] width 113 height 23
click at [374, 218] on div "Unidade solicitante" at bounding box center [391, 224] width 91 height 12
click at [523, 231] on li "3 Agendamento" at bounding box center [544, 224] width 124 height 23
click at [523, 229] on li "3 Agendamento" at bounding box center [544, 224] width 124 height 23
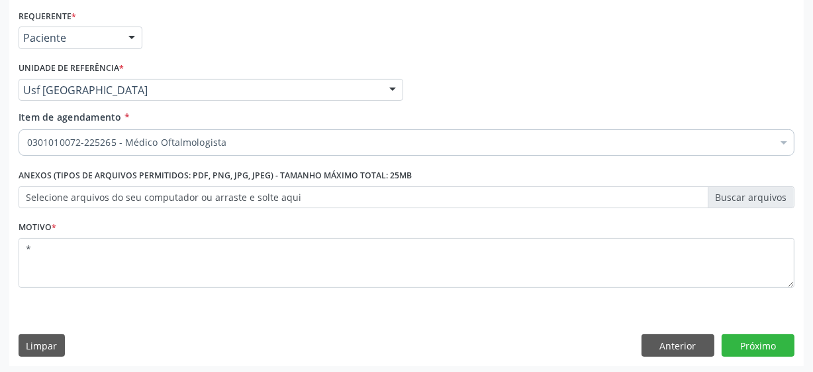
scroll to position [284, 0]
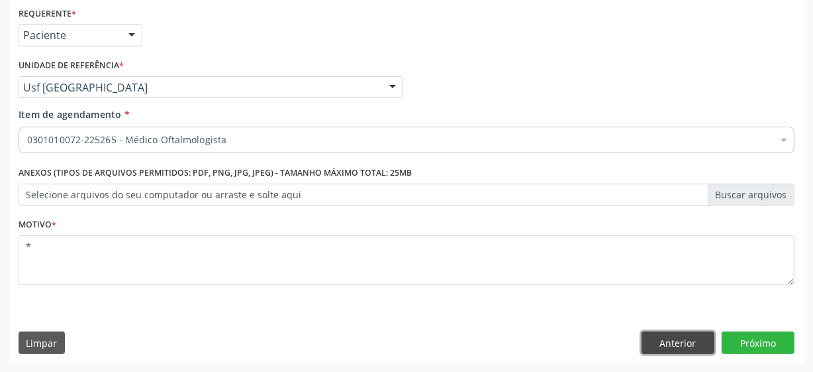
click at [655, 336] on button "Anterior" at bounding box center [678, 342] width 73 height 23
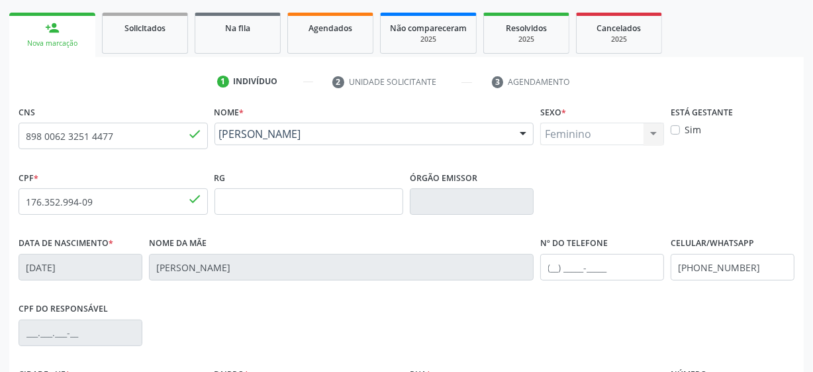
scroll to position [166, 0]
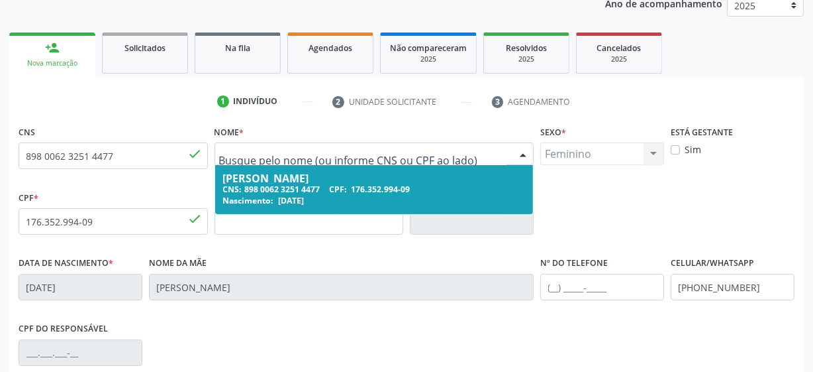
click at [311, 156] on input "text" at bounding box center [363, 160] width 288 height 26
click at [596, 199] on div "CPF * 176.352.994-09 done RG Órgão emissor" at bounding box center [406, 220] width 783 height 66
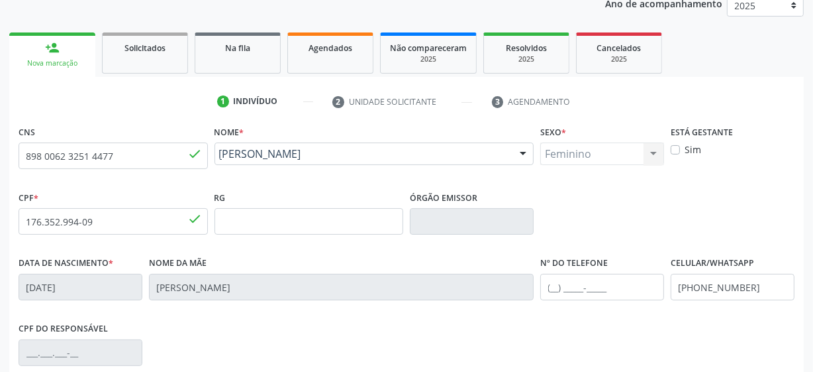
click at [582, 158] on div "Feminino Masculino Feminino Nenhum resultado encontrado para: " " Não há nenhum…" at bounding box center [602, 153] width 124 height 23
click at [582, 154] on div "Feminino Masculino Feminino Nenhum resultado encontrado para: " " Não há nenhum…" at bounding box center [602, 153] width 124 height 23
click at [633, 165] on fieldset "Sexo * Feminino Masculino Feminino Nenhum resultado encontrado para: " " Não há…" at bounding box center [602, 148] width 124 height 52
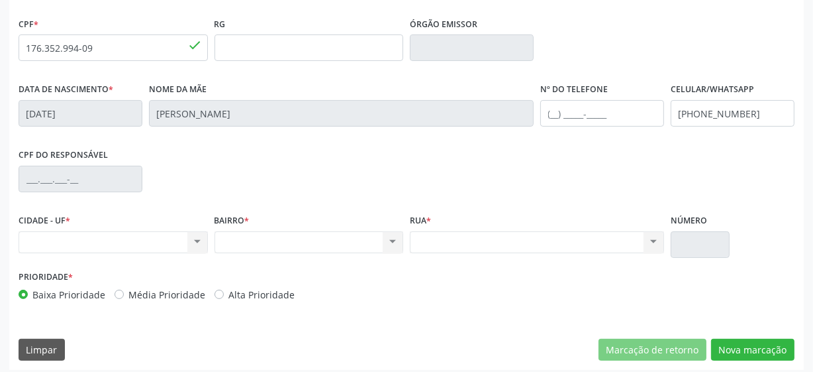
scroll to position [346, 0]
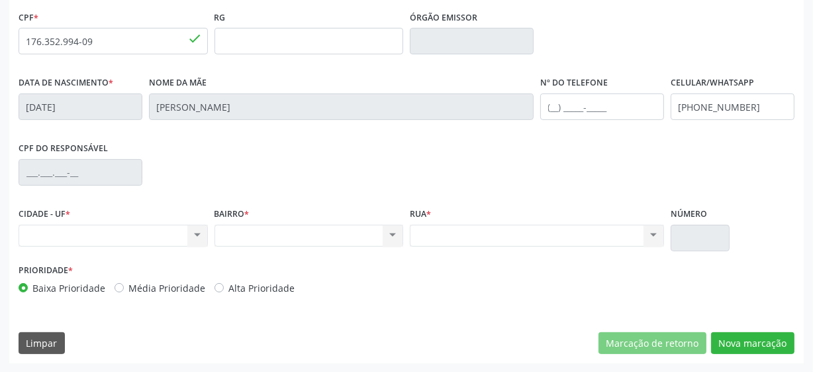
click at [477, 230] on div "Nenhum resultado encontrado para: " " Não há nenhuma opção para ser exibida." at bounding box center [537, 236] width 254 height 23
click at [747, 343] on button "Nova marcação" at bounding box center [752, 343] width 83 height 23
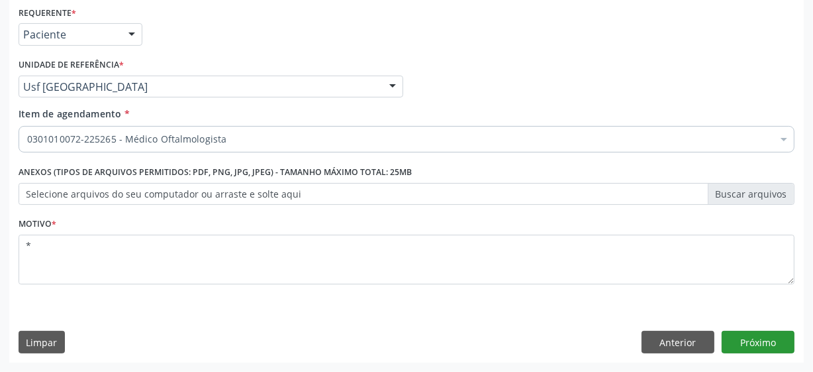
scroll to position [284, 0]
drag, startPoint x: 755, startPoint y: 327, endPoint x: 744, endPoint y: 331, distance: 11.3
click at [748, 331] on div "Requerente * Paciente Médico(a) Enfermeiro(a) Paciente Nenhum resultado encontr…" at bounding box center [406, 183] width 795 height 360
click at [744, 331] on button "Próximo" at bounding box center [758, 342] width 73 height 23
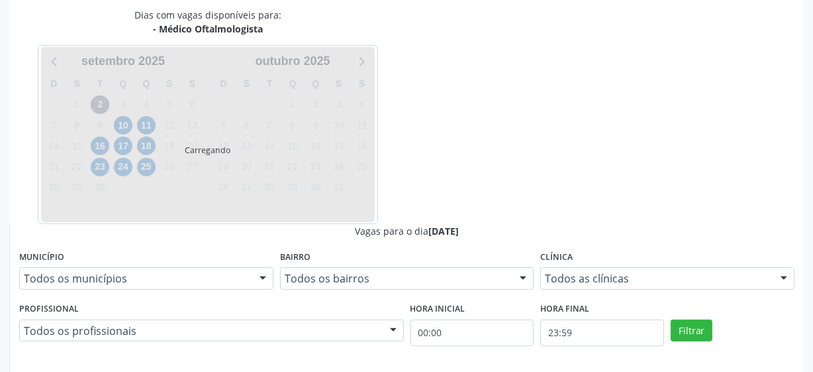
scroll to position [289, 0]
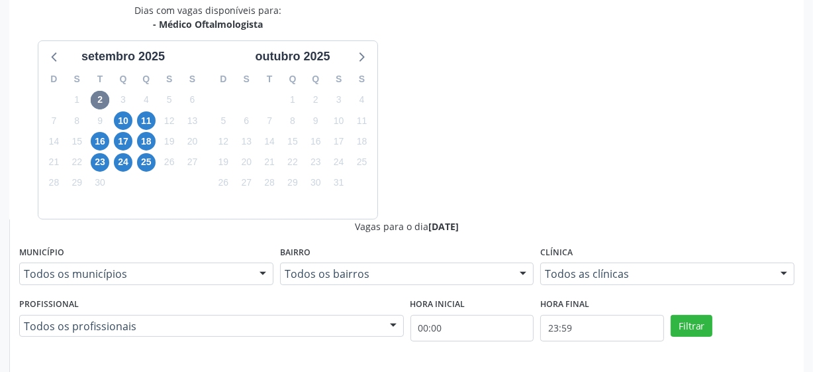
radio input "true"
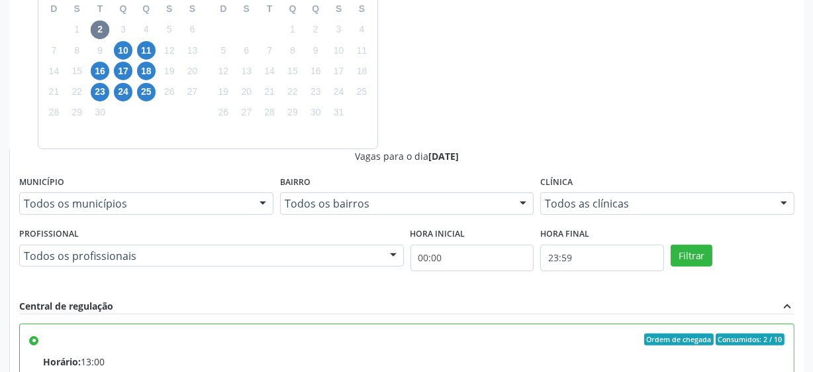
scroll to position [419, 0]
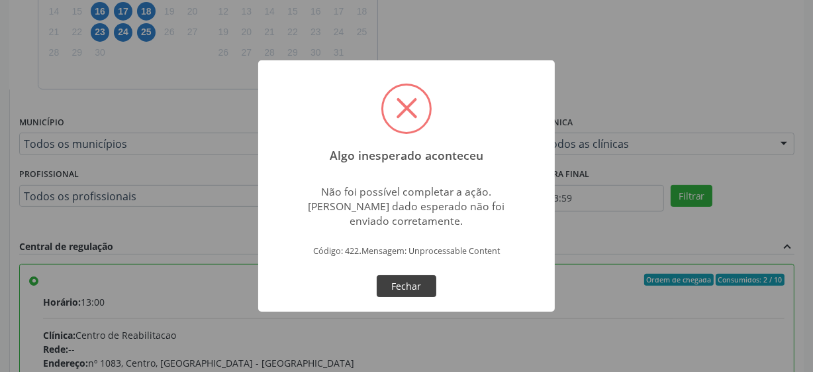
click at [419, 278] on button "Fechar" at bounding box center [407, 286] width 60 height 23
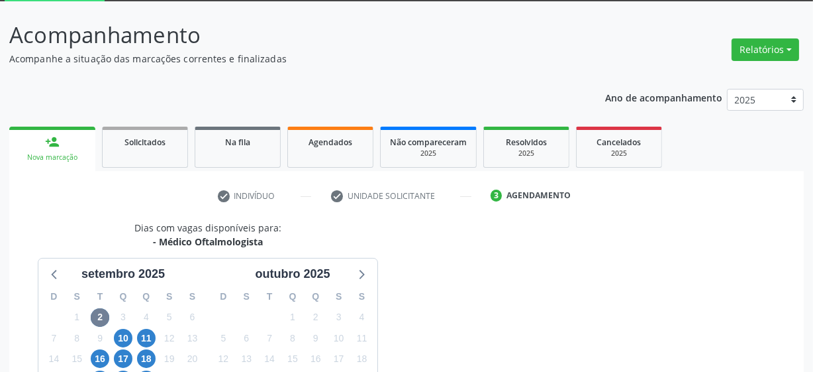
scroll to position [58, 0]
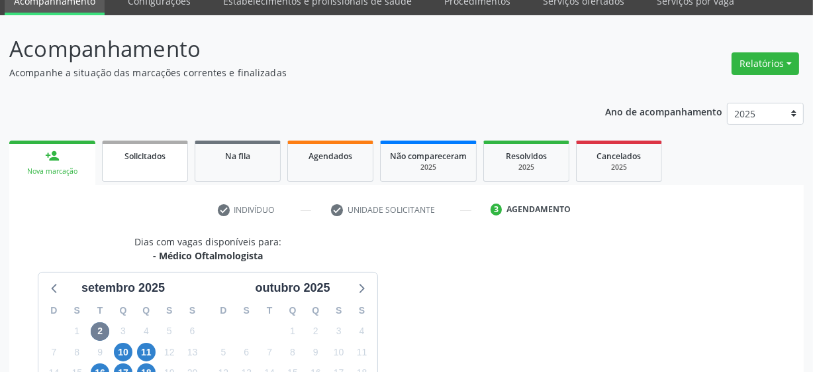
click at [139, 164] on link "Solicitados" at bounding box center [145, 160] width 86 height 41
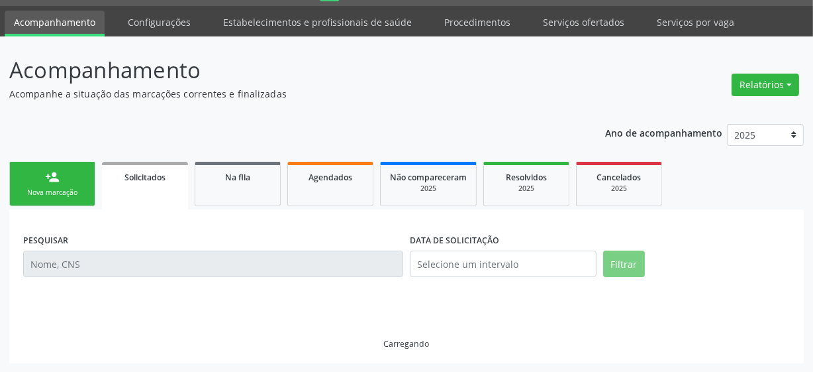
scroll to position [8, 0]
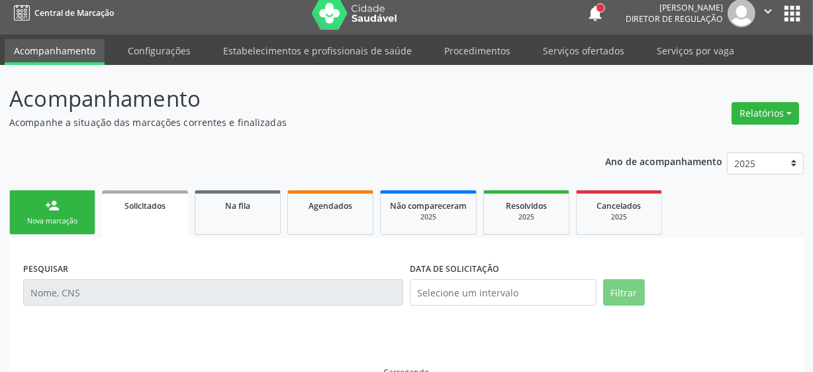
click at [57, 179] on div "Ano de acompanhamento 2025 2024 person_add Nova marcação Solicitados Na fila Ag…" at bounding box center [406, 267] width 795 height 249
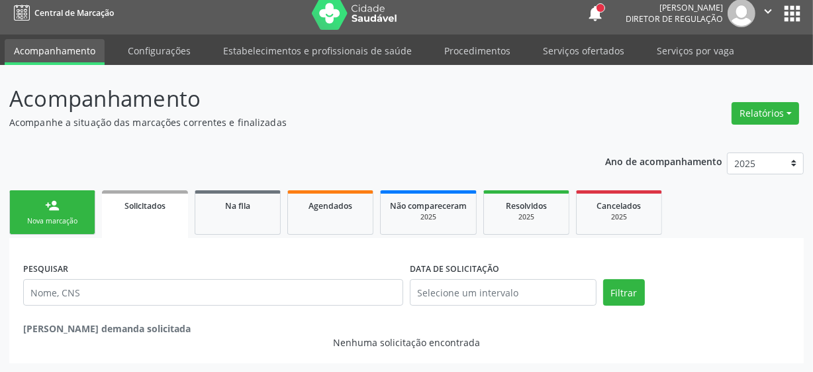
click at [57, 179] on div "Ano de acompanhamento 2025 2024 person_add Nova marcação Solicitados Na fila Ag…" at bounding box center [406, 253] width 795 height 221
click at [53, 199] on div "person_add" at bounding box center [52, 205] width 15 height 15
click at [66, 211] on link "person_add Nova marcação" at bounding box center [52, 212] width 86 height 44
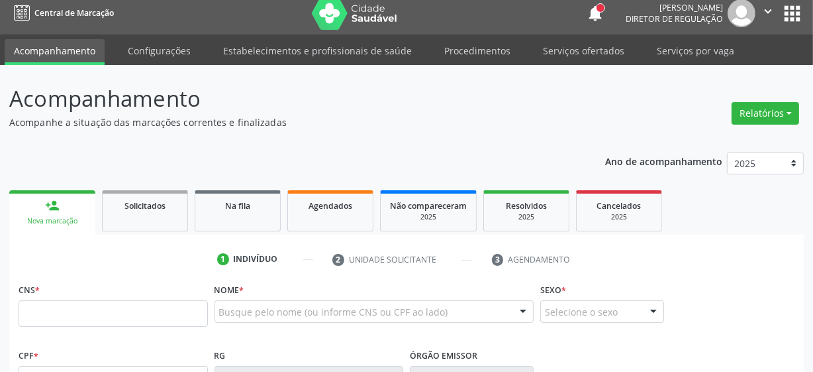
scroll to position [249, 0]
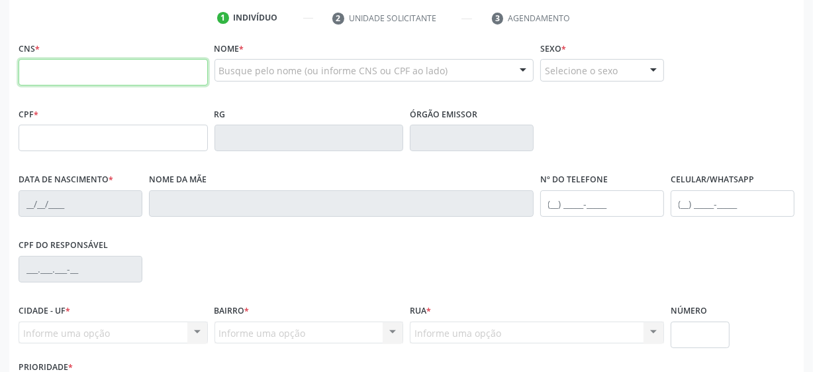
click at [87, 77] on input "text" at bounding box center [113, 72] width 189 height 26
paste input "898 0062 3251 4477"
type input "898 0062 3251 4477"
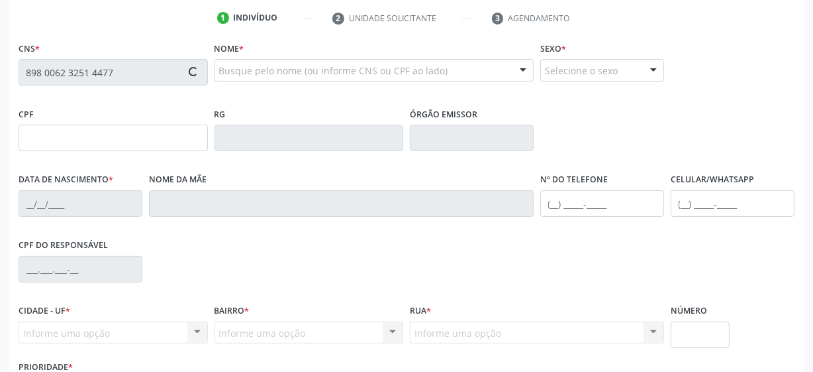
type input "176.352.994-09"
type input "18/04/2021"
type input "Niedia Barros Ferraz"
type input "(87) 9971-7426"
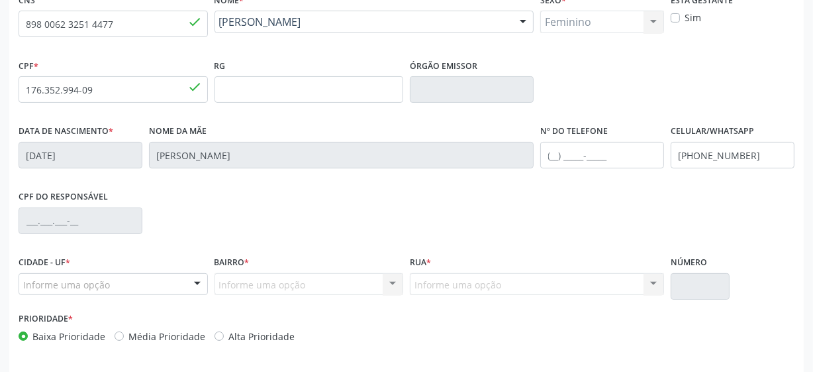
scroll to position [346, 0]
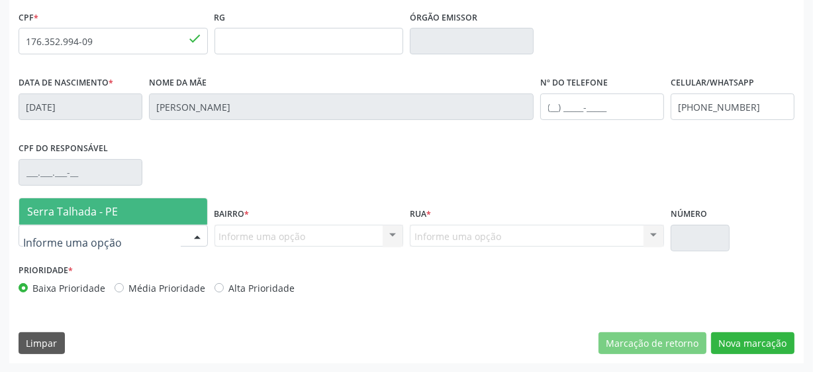
click at [158, 232] on div at bounding box center [113, 236] width 189 height 23
click at [157, 205] on span "Serra Talhada - PE" at bounding box center [113, 211] width 188 height 26
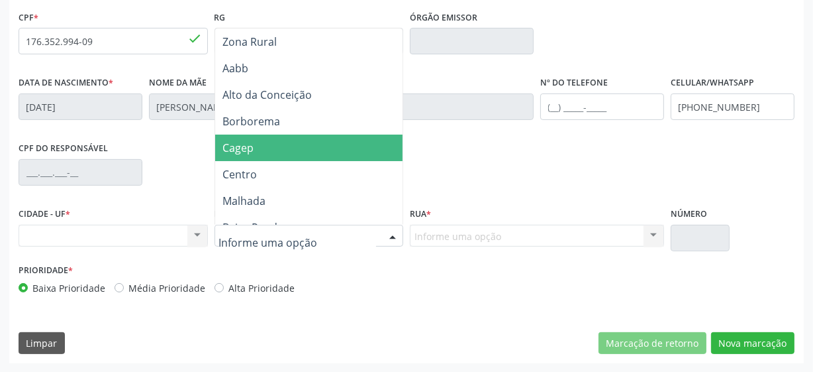
click at [277, 151] on span "Cagep" at bounding box center [321, 147] width 213 height 26
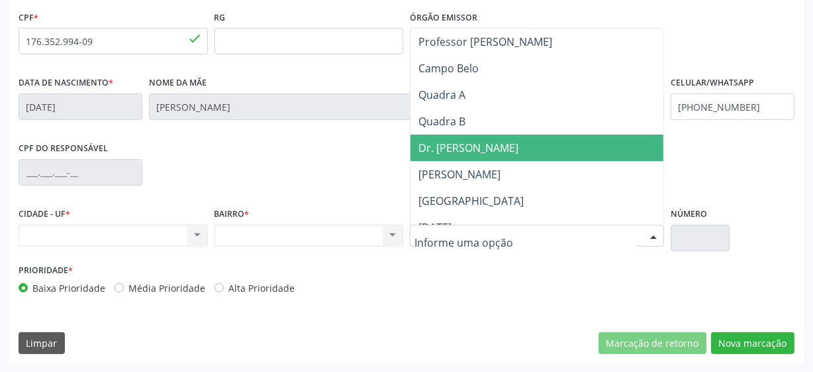
click at [451, 143] on span "Dr. Carlos Chagas" at bounding box center [469, 147] width 100 height 15
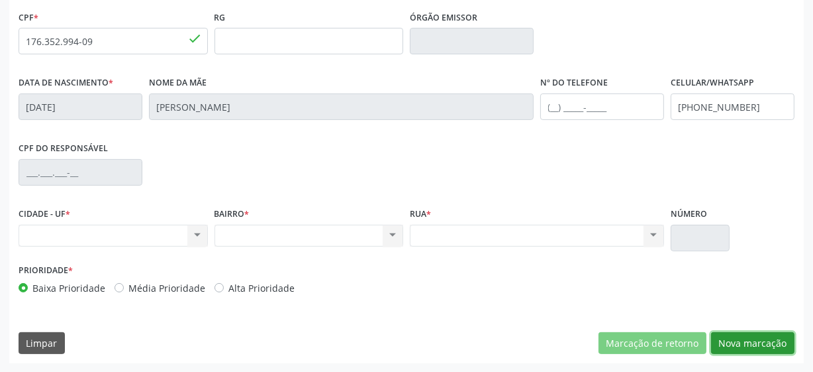
click at [733, 334] on button "Nova marcação" at bounding box center [752, 343] width 83 height 23
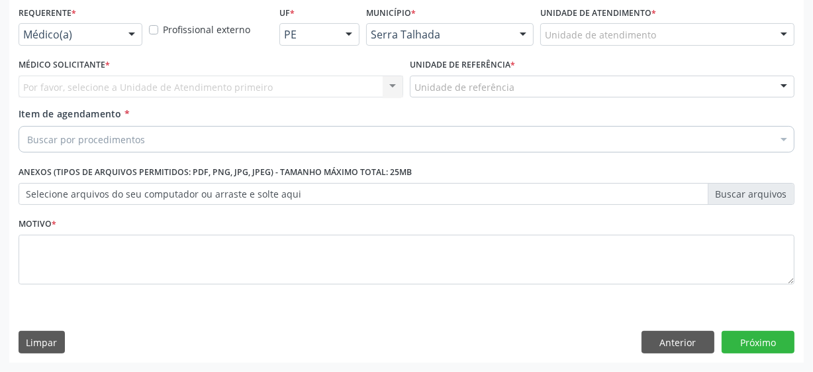
scroll to position [284, 0]
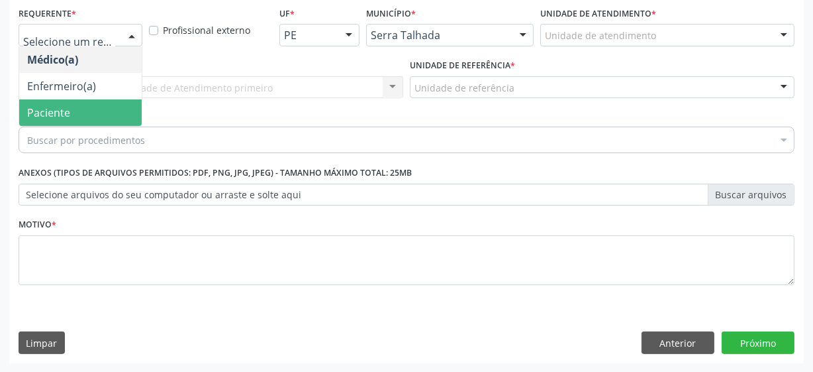
click at [94, 107] on span "Paciente" at bounding box center [80, 112] width 123 height 26
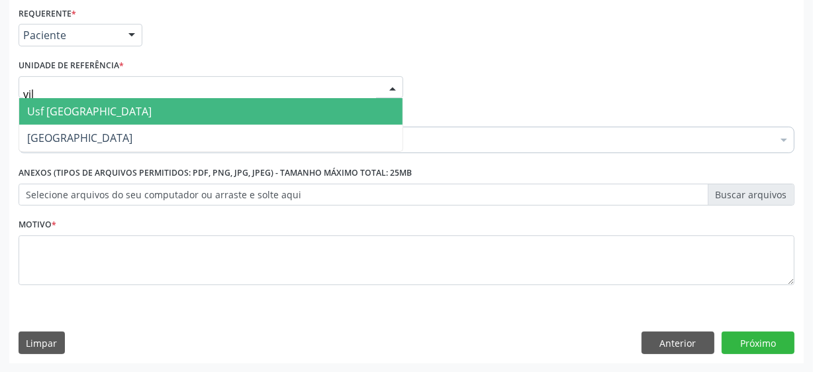
type input "vila"
click at [99, 106] on span "Usf [GEOGRAPHIC_DATA]" at bounding box center [211, 111] width 384 height 26
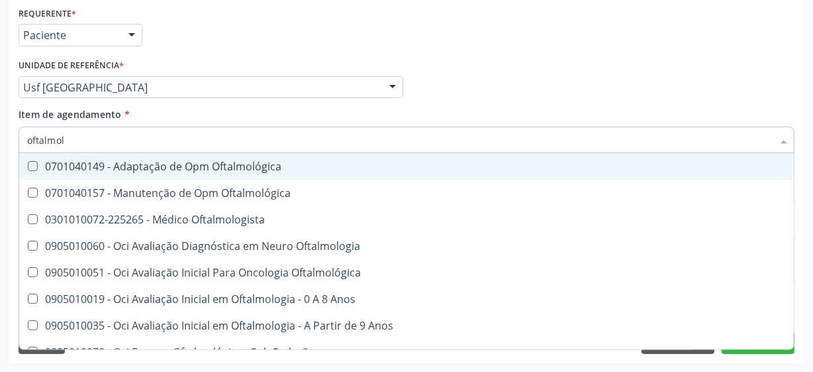
type input "oftalmolo"
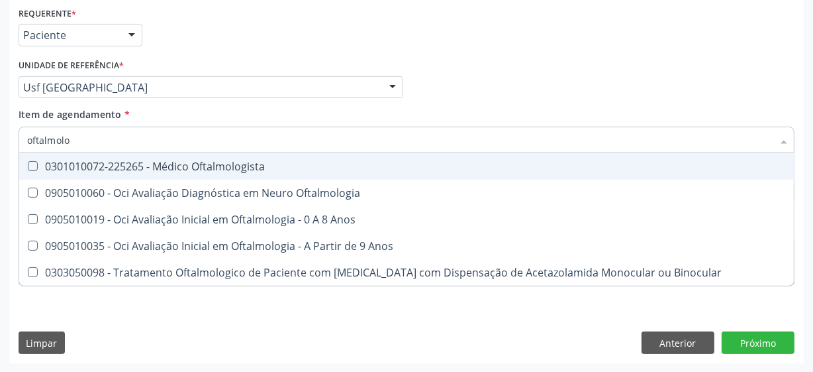
click at [151, 171] on div "0301010072-225265 - Médico Oftalmologista" at bounding box center [406, 166] width 759 height 11
checkbox Oftalmologista "true"
click at [505, 70] on div "Médico Solicitante Por favor, selecione a Unidade de Atendimento primeiro Nenhu…" at bounding box center [406, 82] width 783 height 52
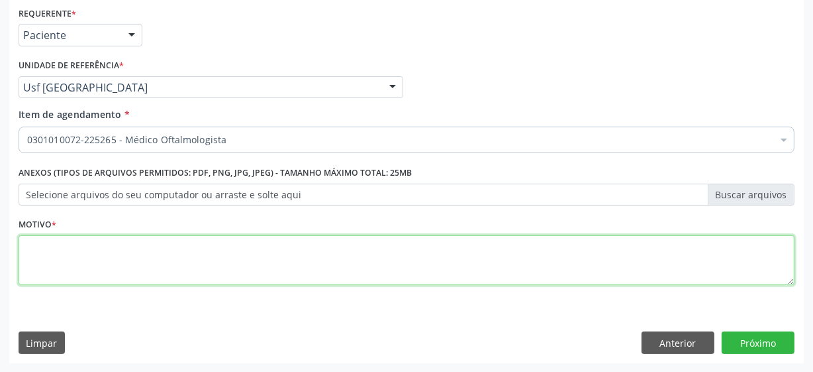
click at [100, 271] on textarea at bounding box center [407, 260] width 776 height 50
type textarea "**"
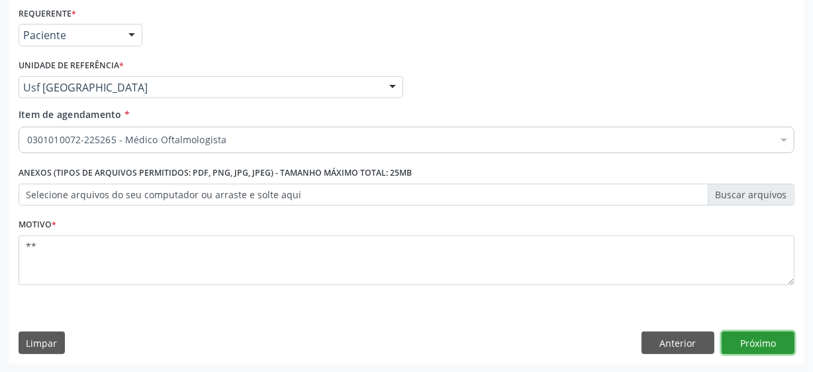
click at [780, 348] on button "Próximo" at bounding box center [758, 342] width 73 height 23
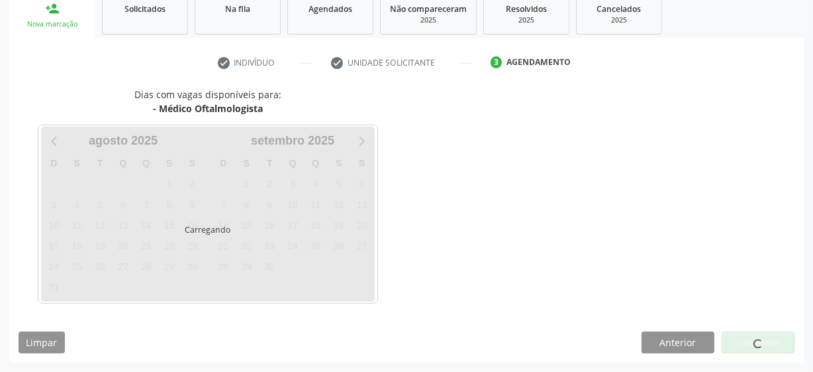
scroll to position [204, 0]
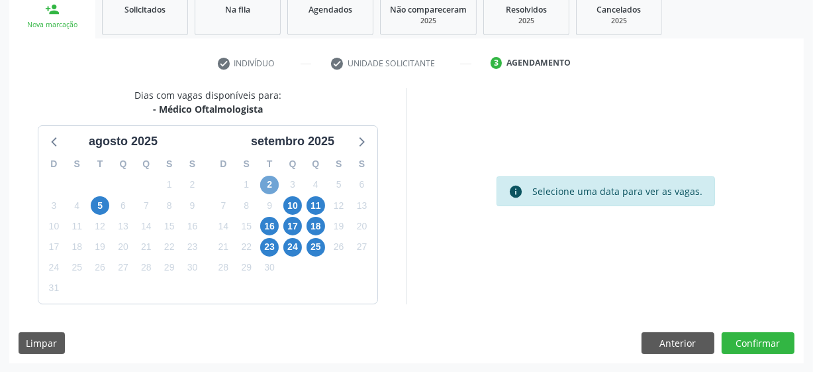
click at [265, 183] on span "2" at bounding box center [269, 185] width 19 height 19
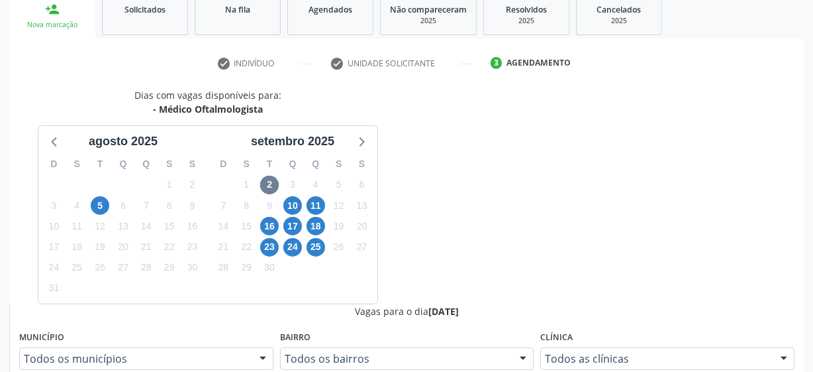
radio input "true"
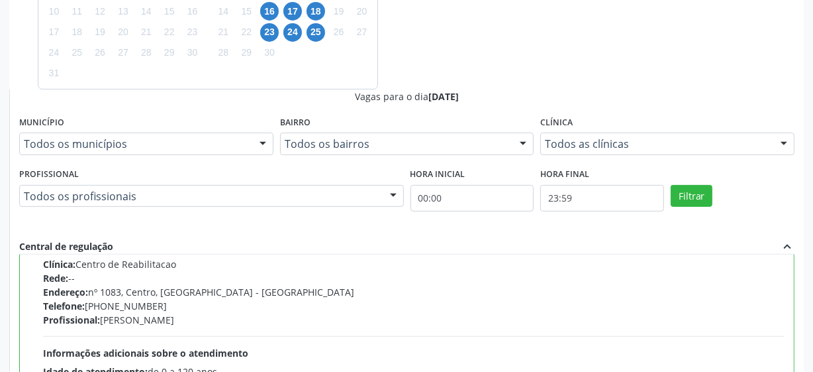
scroll to position [180, 0]
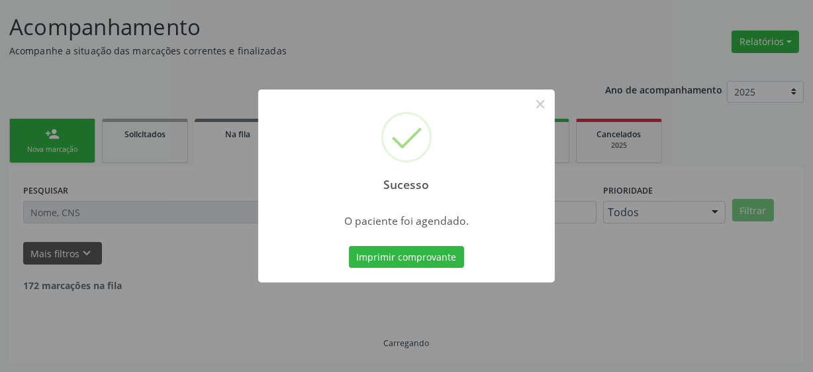
scroll to position [65, 0]
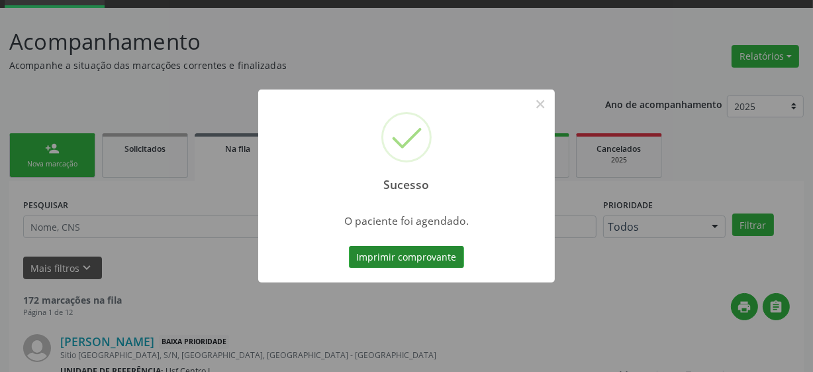
click at [397, 252] on button "Imprimir comprovante" at bounding box center [406, 257] width 115 height 23
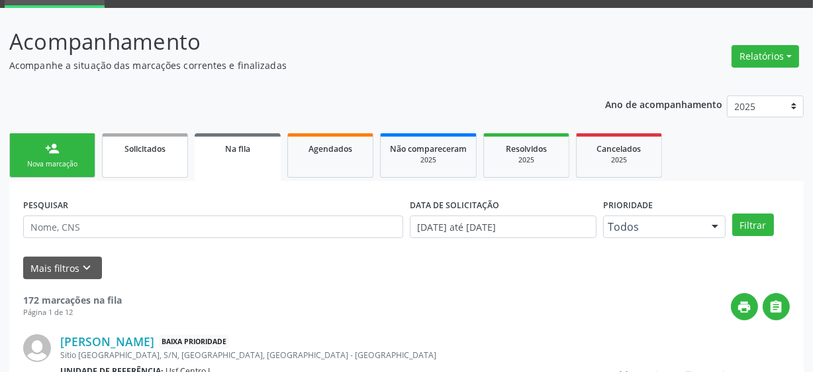
click at [154, 158] on link "Solicitados" at bounding box center [145, 155] width 86 height 44
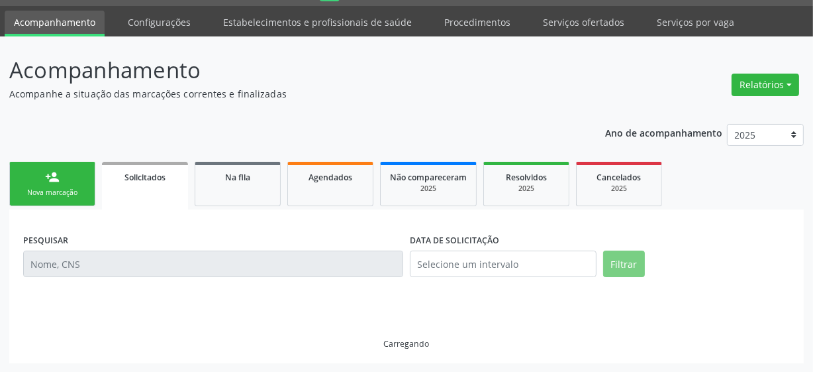
scroll to position [8, 0]
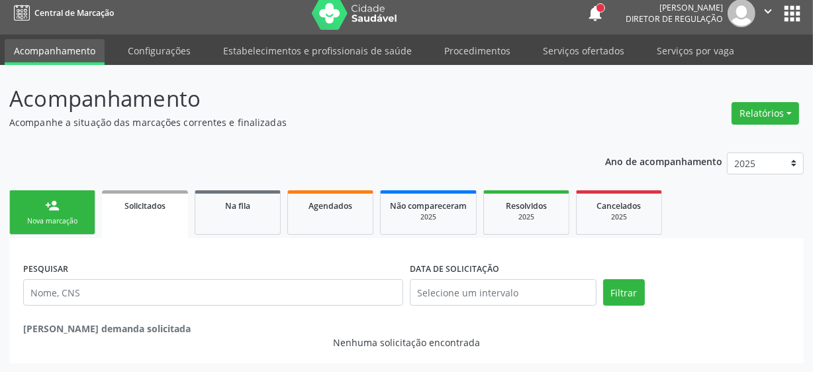
click at [50, 216] on div "Nova marcação" at bounding box center [52, 221] width 66 height 10
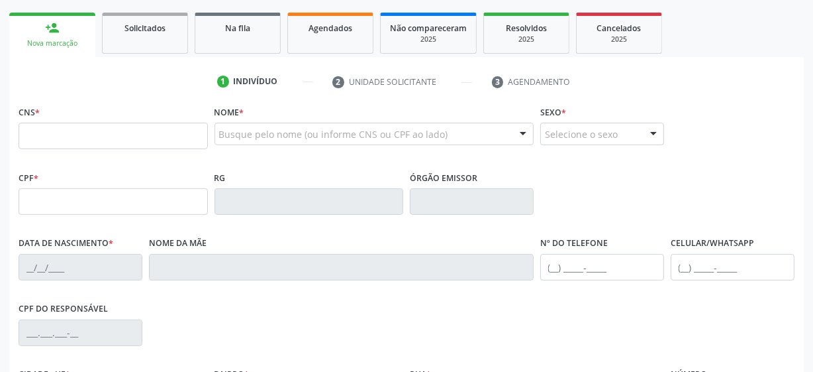
scroll to position [189, 0]
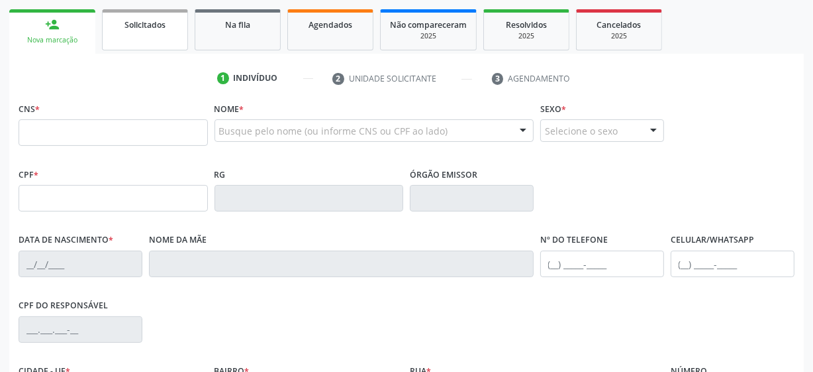
click at [132, 21] on span "Solicitados" at bounding box center [145, 24] width 41 height 11
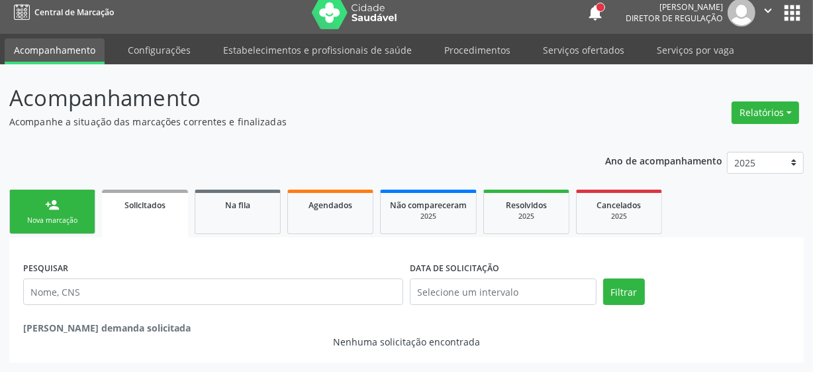
scroll to position [8, 0]
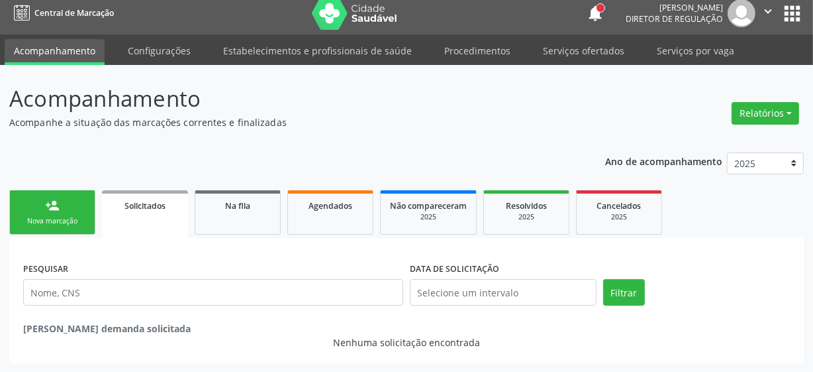
click at [62, 201] on link "person_add Nova marcação" at bounding box center [52, 212] width 86 height 44
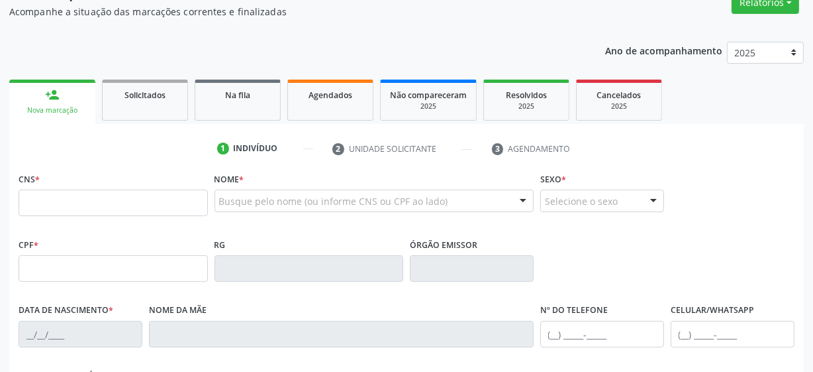
scroll to position [128, 0]
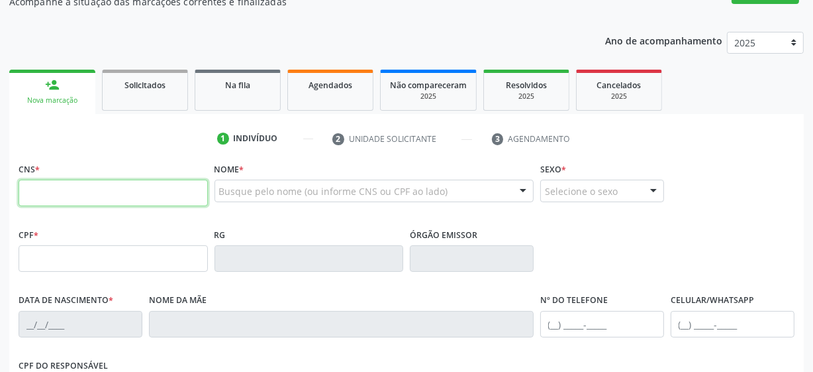
click at [123, 184] on input "text" at bounding box center [113, 192] width 189 height 26
type input "708 6025 4500 1680"
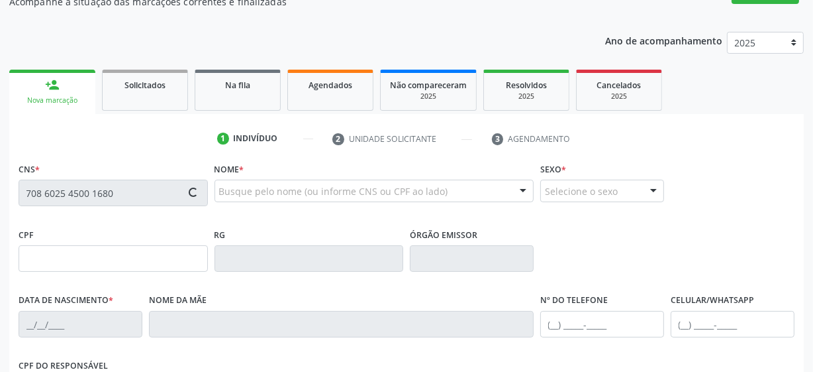
type input "073.101.724-26"
type input "25/07/1989"
type input "Alice Luiza da Silva"
type input "(87) 99973-6318"
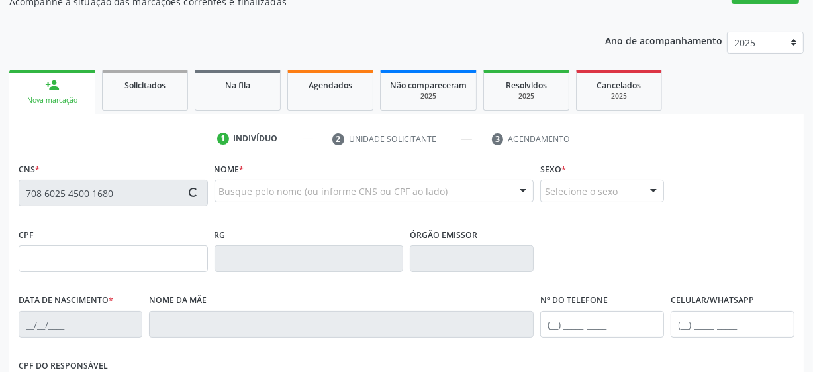
type input "17"
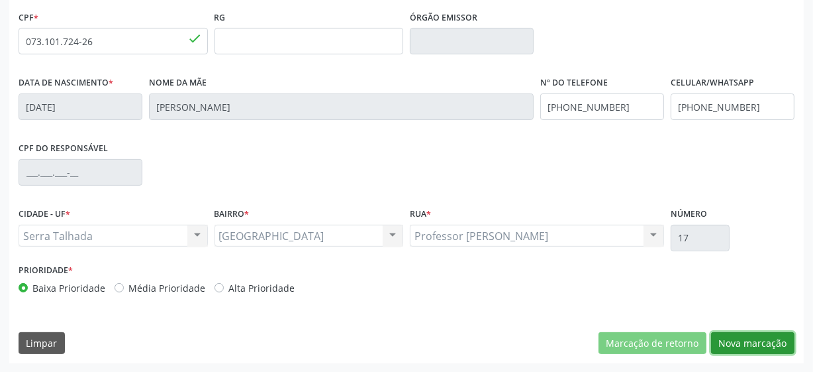
click at [749, 332] on button "Nova marcação" at bounding box center [752, 343] width 83 height 23
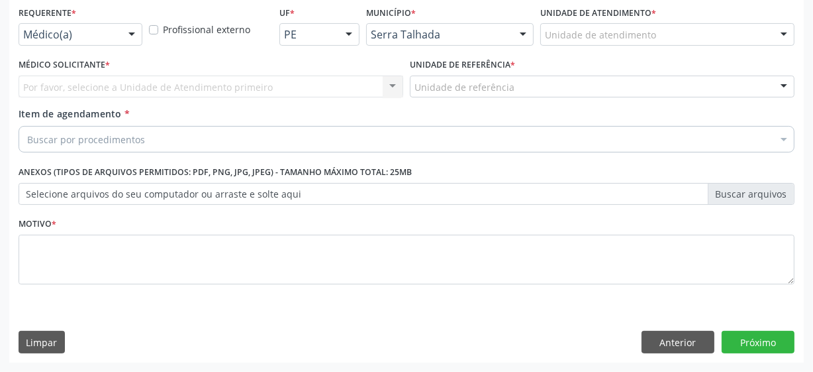
scroll to position [284, 0]
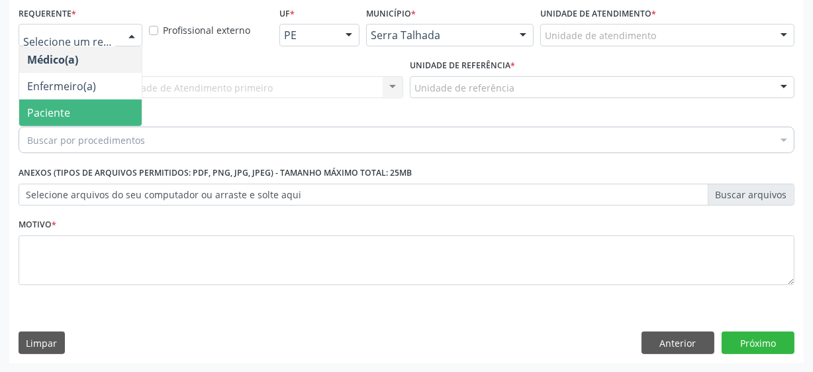
drag, startPoint x: 72, startPoint y: 113, endPoint x: 97, endPoint y: 87, distance: 35.6
click at [71, 113] on span "Paciente" at bounding box center [80, 112] width 123 height 26
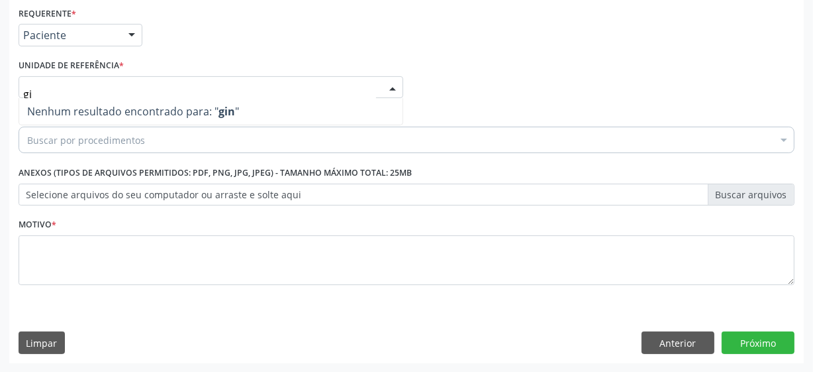
type input "g"
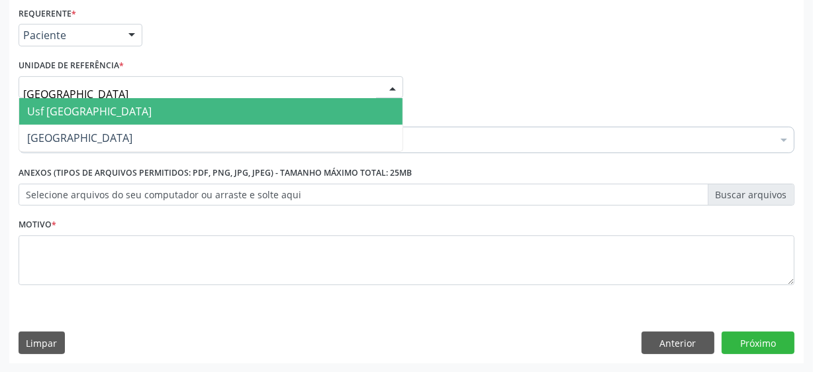
type input "vila bela"
click at [95, 109] on span "Usf [GEOGRAPHIC_DATA]" at bounding box center [211, 111] width 384 height 26
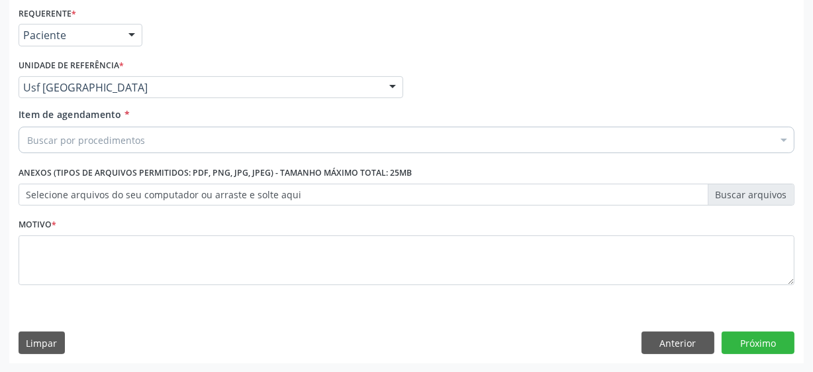
click at [168, 132] on div "Buscar por procedimentos" at bounding box center [407, 140] width 776 height 26
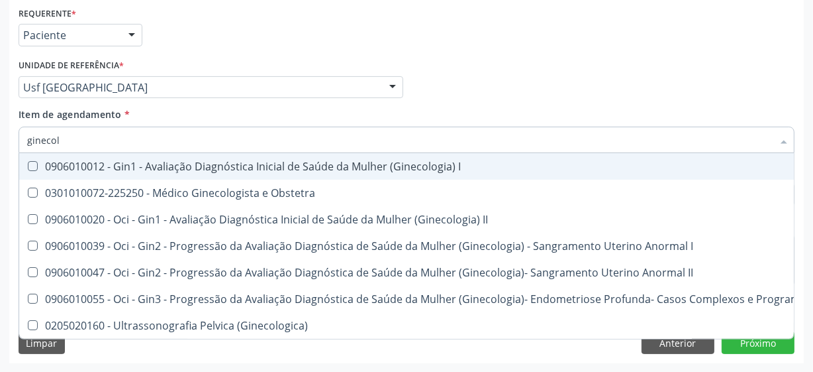
type input "ginecolo"
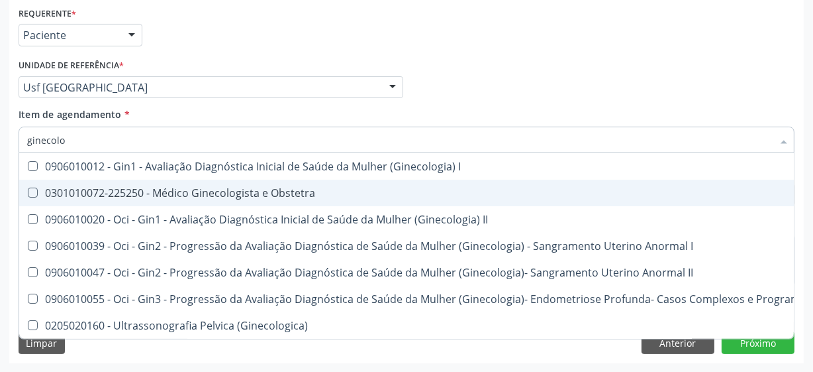
click at [135, 200] on span "0301010072-225250 - Médico Ginecologista e Obstetra" at bounding box center [449, 192] width 861 height 26
checkbox Obstetra "true"
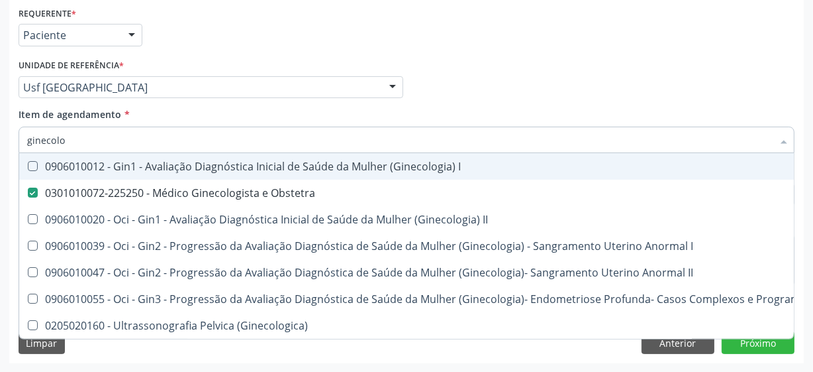
click at [467, 92] on div "Médico Solicitante Por favor, selecione a Unidade de Atendimento primeiro Nenhu…" at bounding box center [406, 82] width 783 height 52
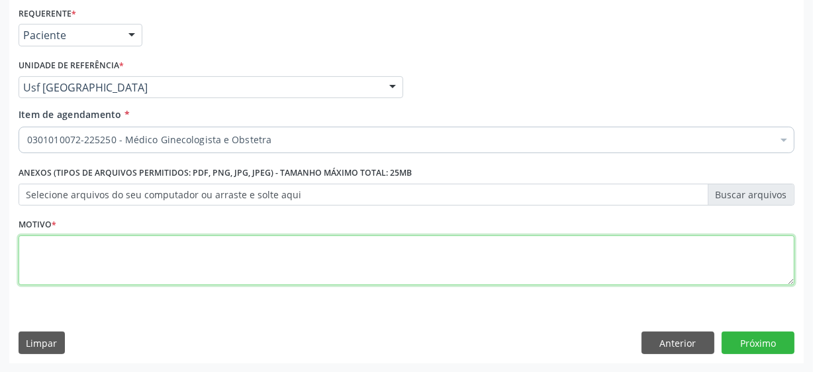
click at [117, 255] on textarea at bounding box center [407, 260] width 776 height 50
type textarea "**"
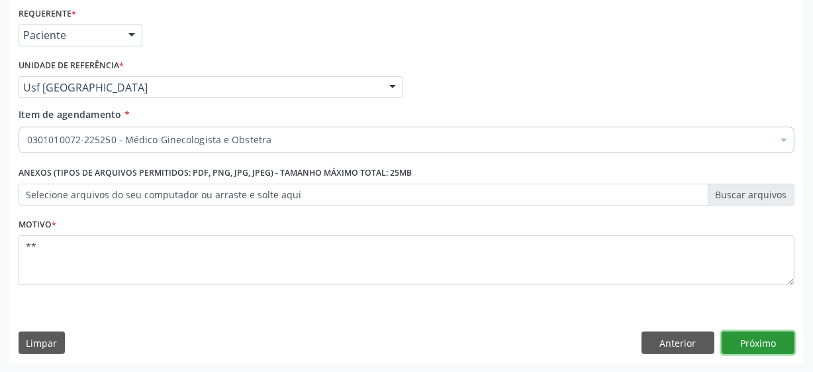
click at [747, 338] on button "Próximo" at bounding box center [758, 342] width 73 height 23
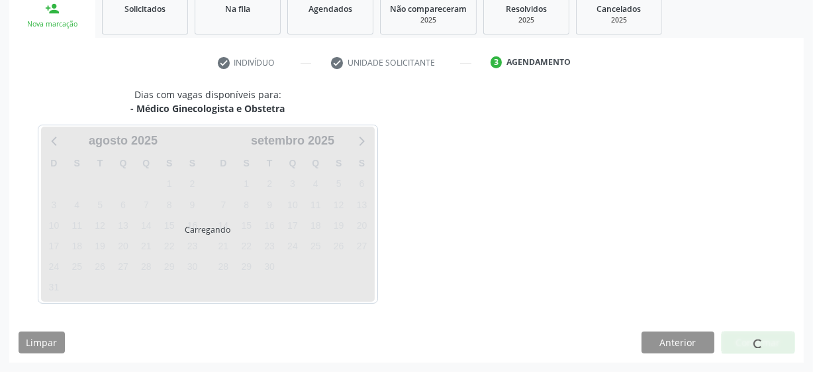
scroll to position [204, 0]
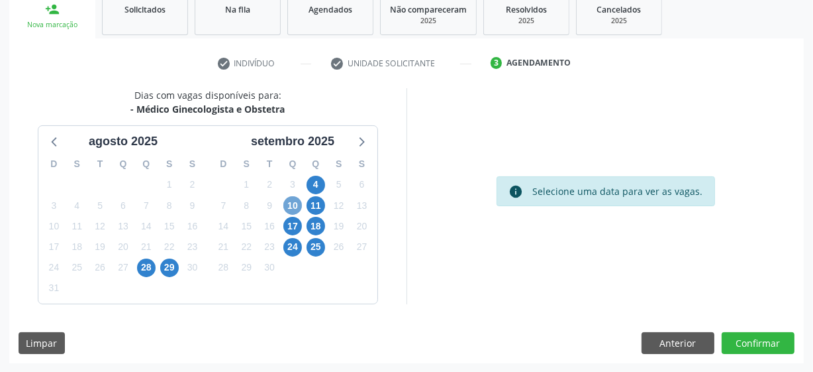
click at [285, 206] on span "10" at bounding box center [292, 205] width 19 height 19
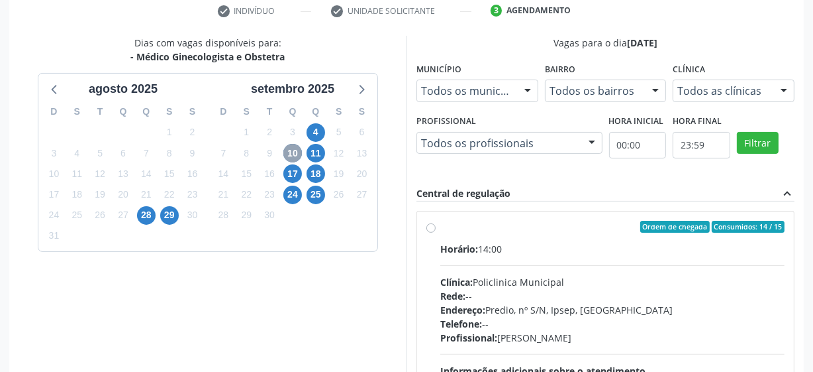
scroll to position [325, 0]
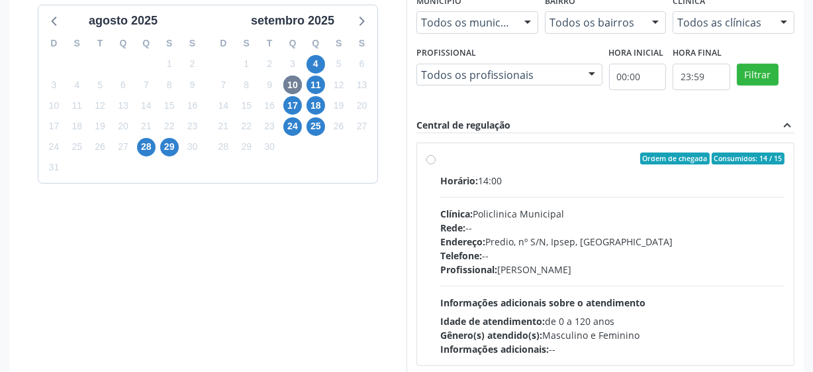
click at [440, 159] on label "Ordem de chegada Consumidos: 14 / 15 Horário: 14:00 Clínica: Policlinica Munici…" at bounding box center [612, 253] width 344 height 203
click at [431, 159] on input "Ordem de chegada Consumidos: 14 / 15 Horário: 14:00 Clínica: Policlinica Munici…" at bounding box center [431, 158] width 9 height 12
radio input "true"
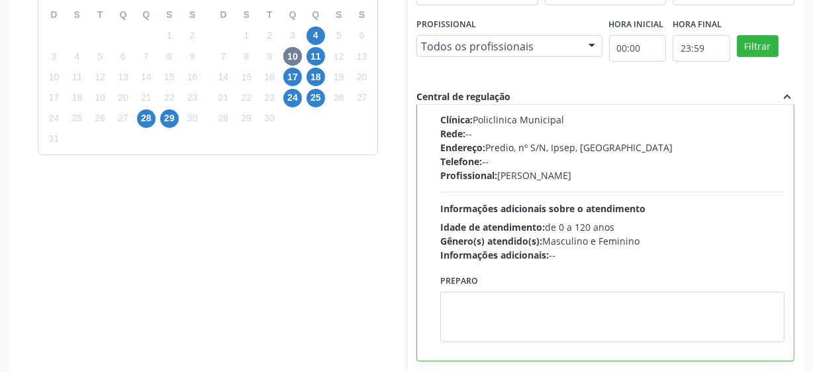
scroll to position [419, 0]
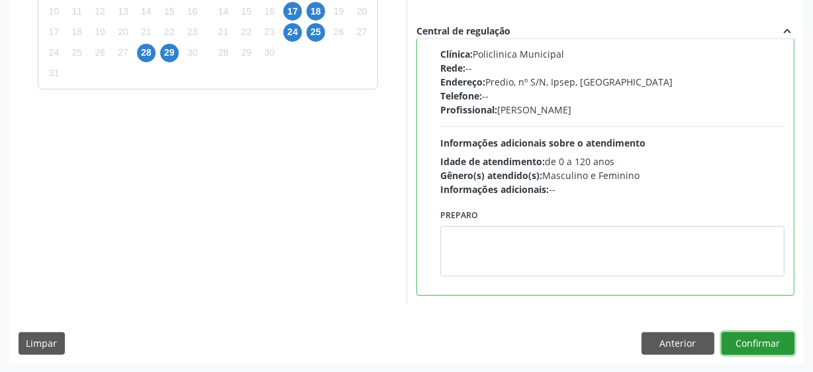
click at [739, 339] on button "Confirmar" at bounding box center [758, 343] width 73 height 23
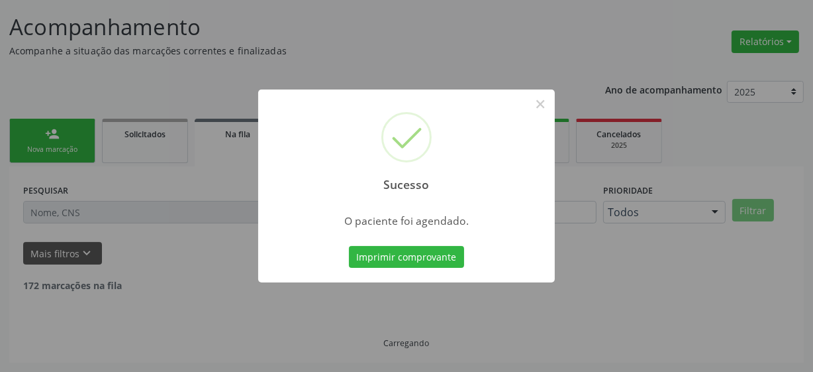
scroll to position [65, 0]
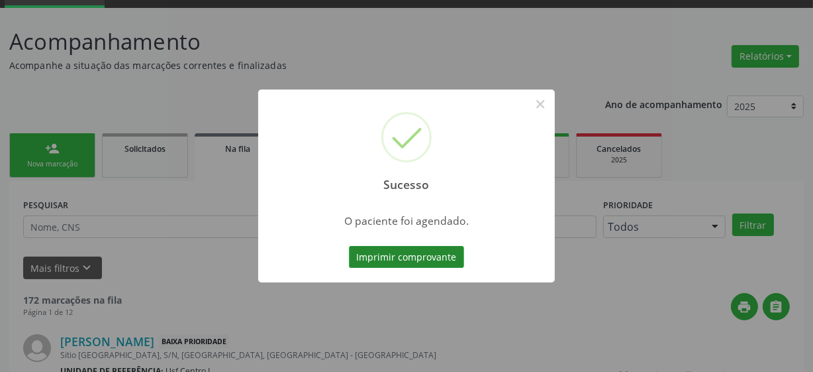
click at [435, 262] on button "Imprimir comprovante" at bounding box center [406, 257] width 115 height 23
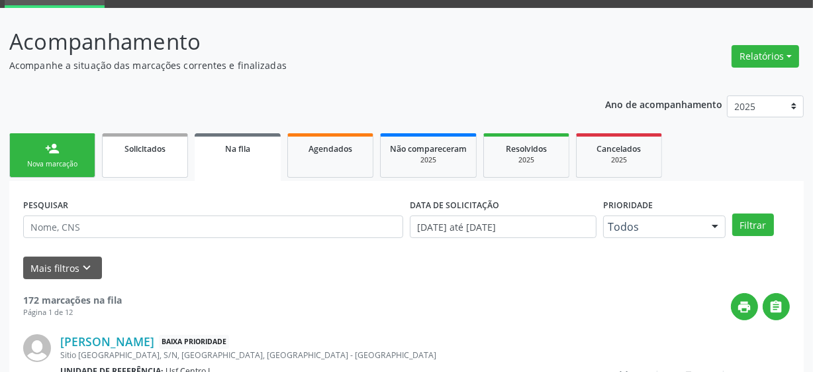
click at [156, 154] on link "Solicitados" at bounding box center [145, 155] width 86 height 44
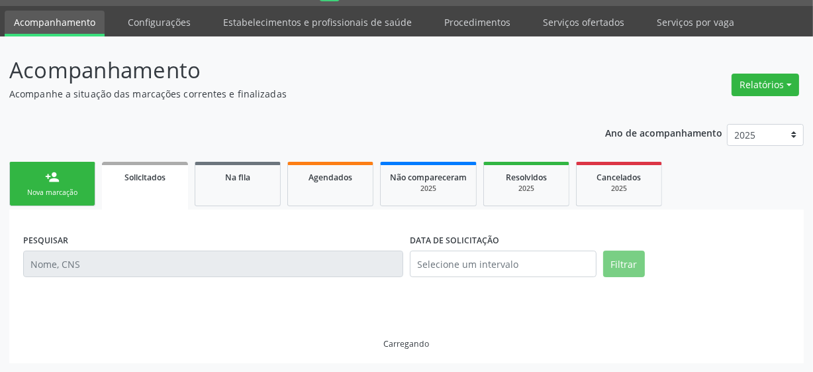
scroll to position [8, 0]
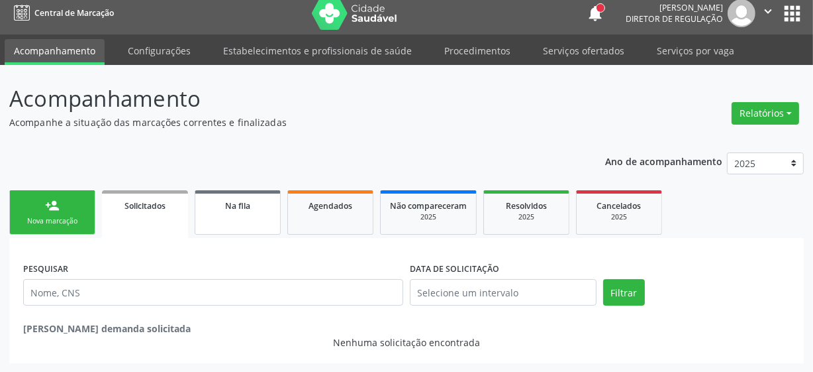
click at [237, 205] on span "Na fila" at bounding box center [237, 205] width 25 height 11
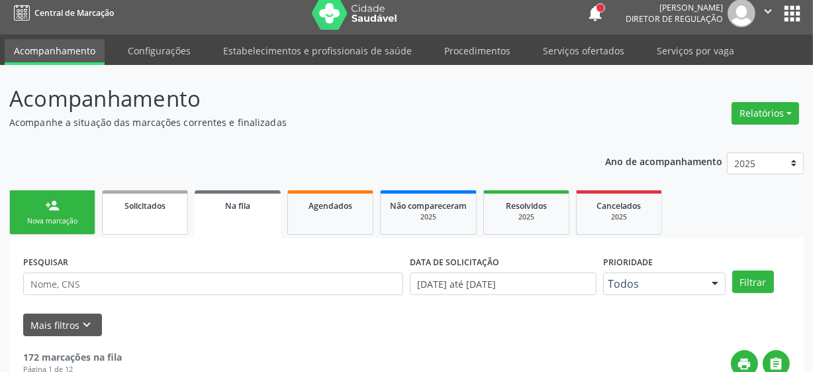
click at [152, 209] on span "Solicitados" at bounding box center [145, 205] width 41 height 11
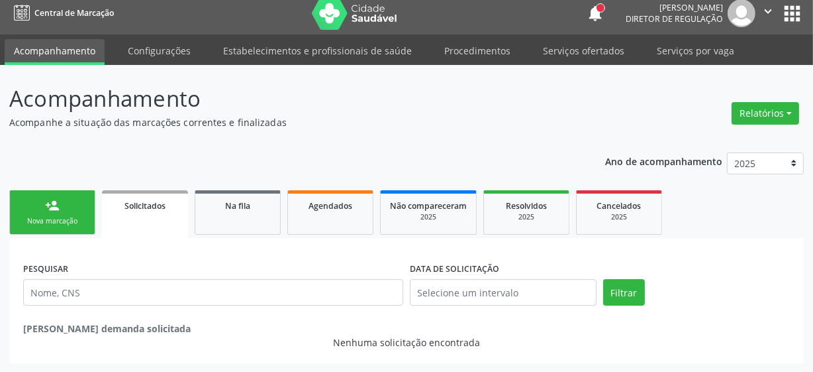
click at [52, 218] on div "Nova marcação" at bounding box center [52, 221] width 66 height 10
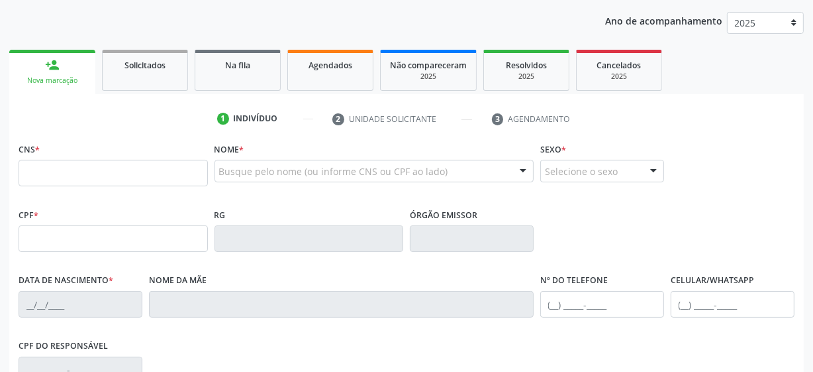
scroll to position [189, 0]
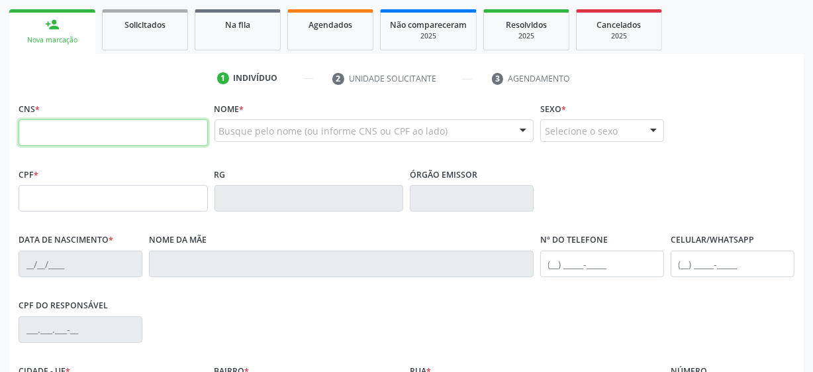
click at [113, 134] on input "text" at bounding box center [113, 132] width 189 height 26
click at [125, 132] on input "text" at bounding box center [113, 132] width 189 height 26
type input "700 0041 7160 0000"
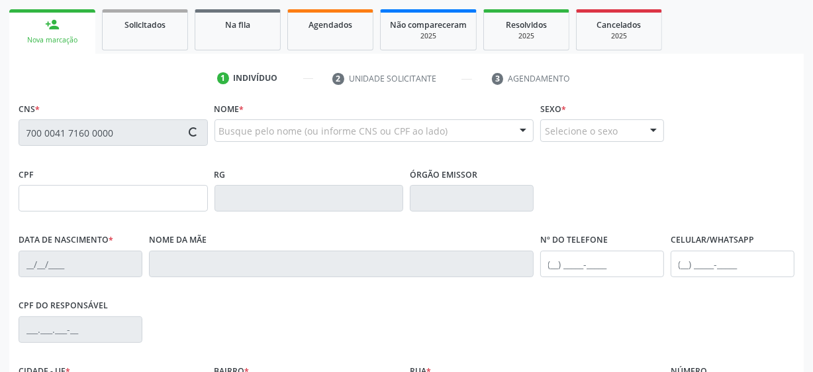
type input "049.487.144-02"
type input "11/06/1982"
type input "Josinalda Maria Lopes"
type input "(87) 99918-5943"
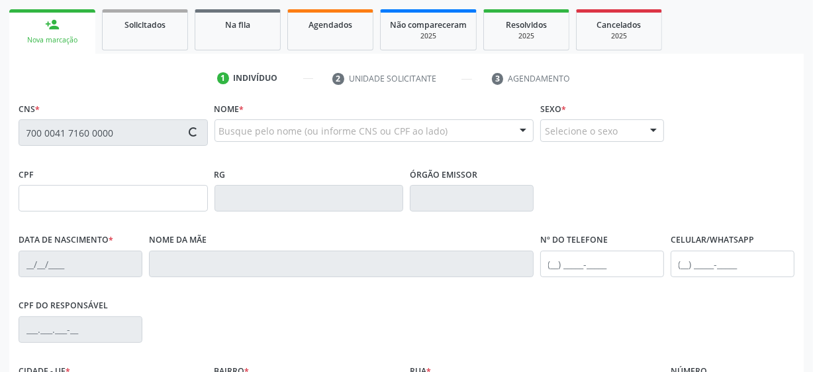
type input "13"
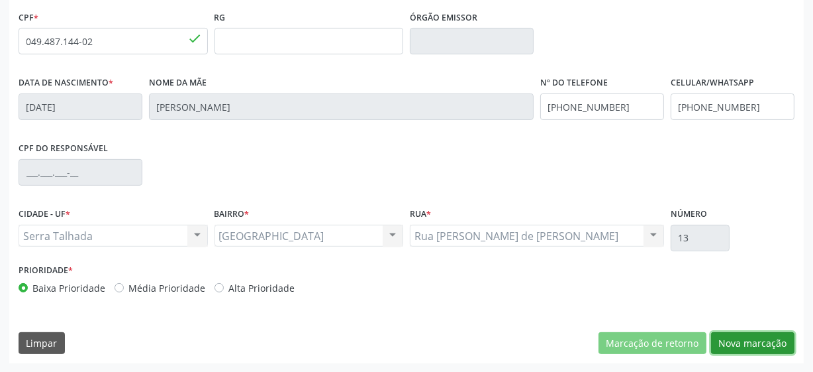
click at [774, 337] on button "Nova marcação" at bounding box center [752, 343] width 83 height 23
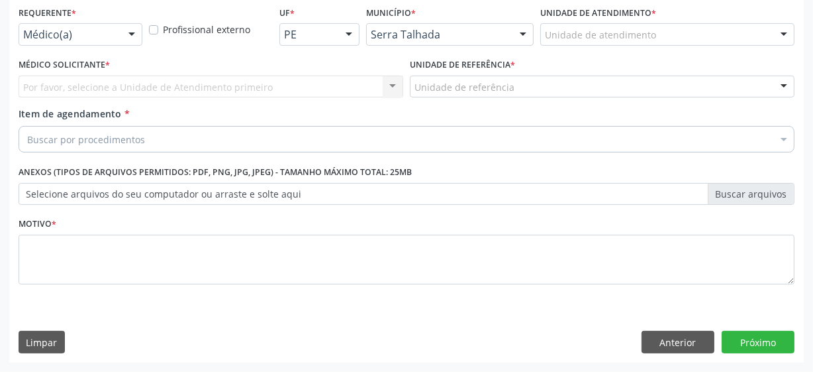
scroll to position [284, 0]
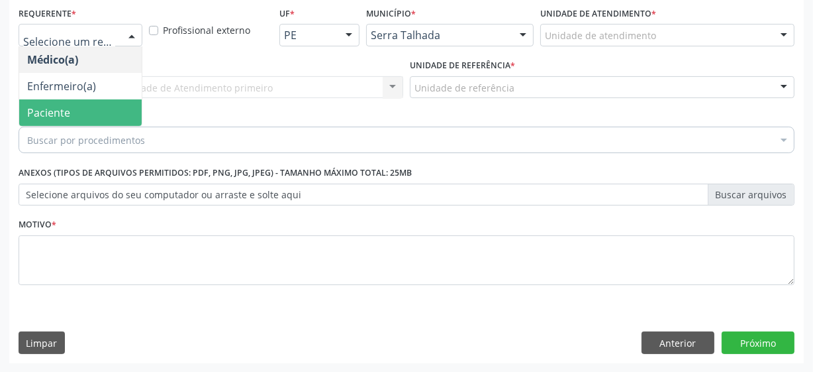
click at [78, 109] on span "Paciente" at bounding box center [80, 112] width 123 height 26
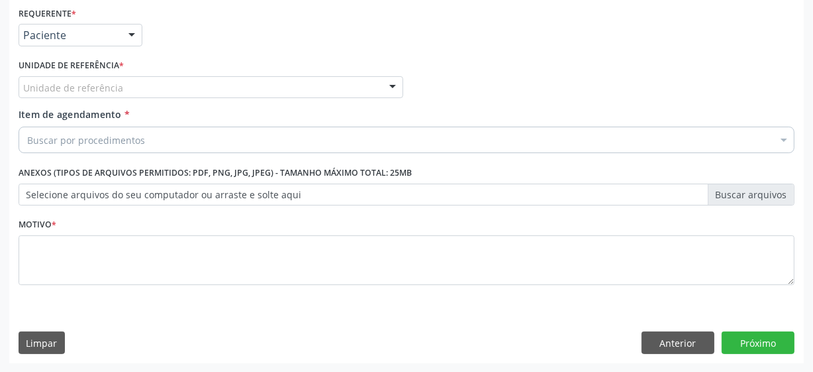
click at [123, 87] on div "Unidade de referência" at bounding box center [211, 87] width 385 height 23
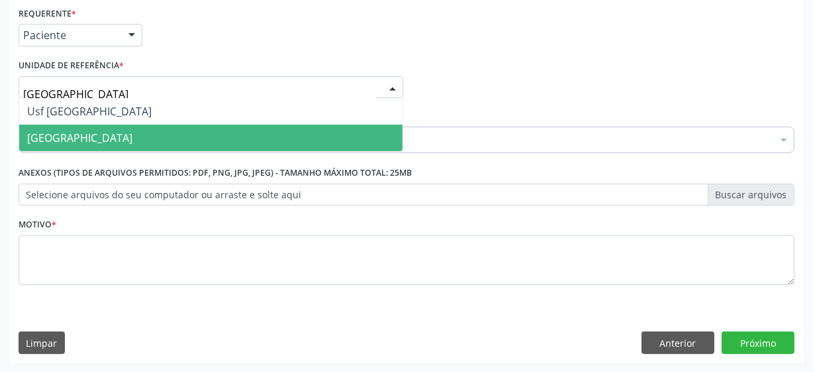
type input "vila bela"
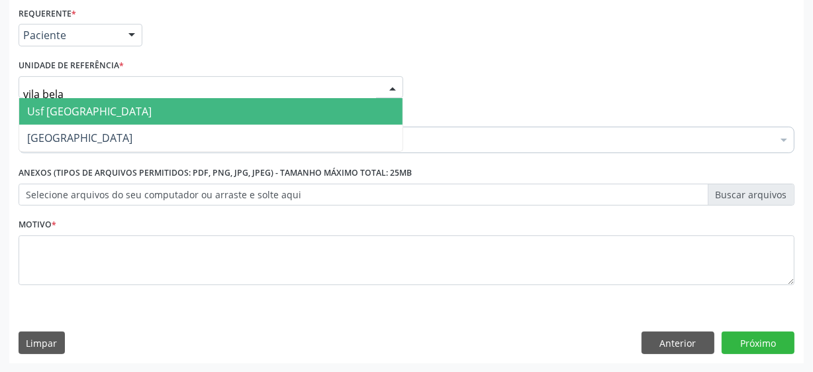
click at [120, 119] on span "Usf [GEOGRAPHIC_DATA]" at bounding box center [211, 111] width 384 height 26
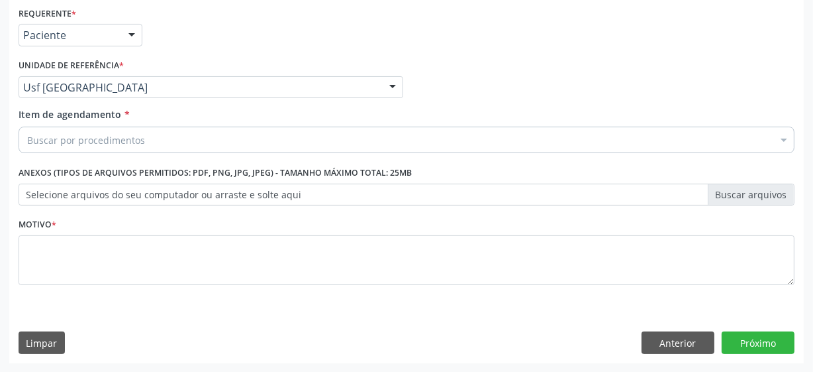
click at [170, 148] on div "Buscar por procedimentos" at bounding box center [407, 140] width 776 height 26
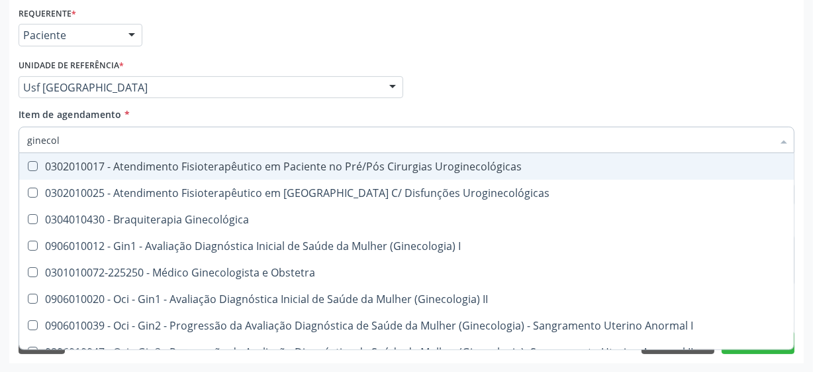
type input "ginecolo"
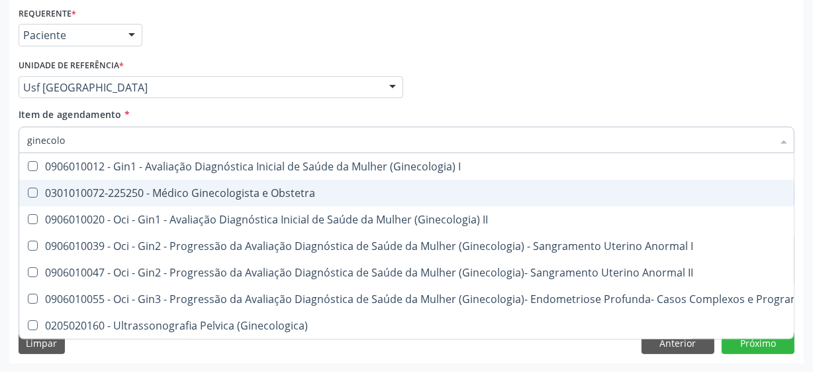
click at [260, 192] on div "0301010072-225250 - Médico Ginecologista e Obstetra" at bounding box center [449, 192] width 845 height 11
checkbox Obstetra "true"
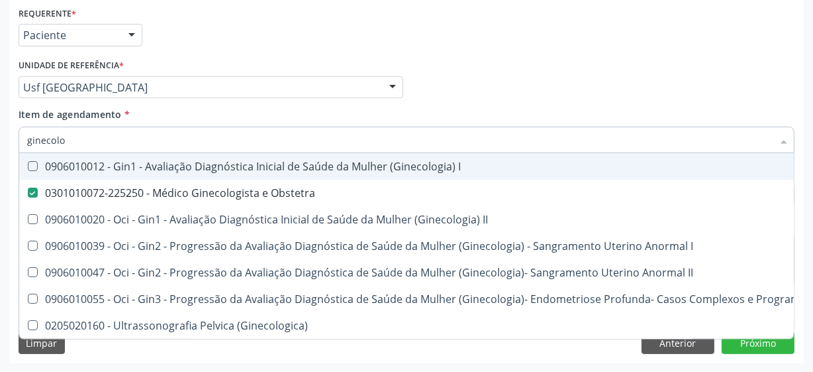
click at [555, 52] on div "Requerente * Paciente Médico(a) Enfermeiro(a) Paciente Nenhum resultado encontr…" at bounding box center [406, 29] width 783 height 52
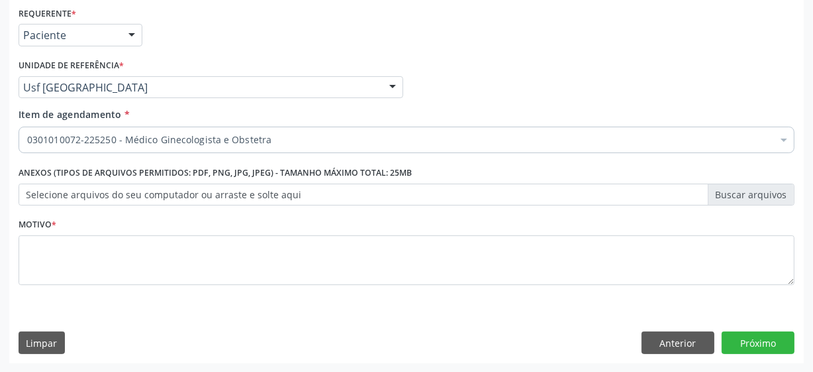
click at [523, 64] on div "Médico Solicitante Por favor, selecione a Unidade de Atendimento primeiro Nenhu…" at bounding box center [406, 82] width 783 height 52
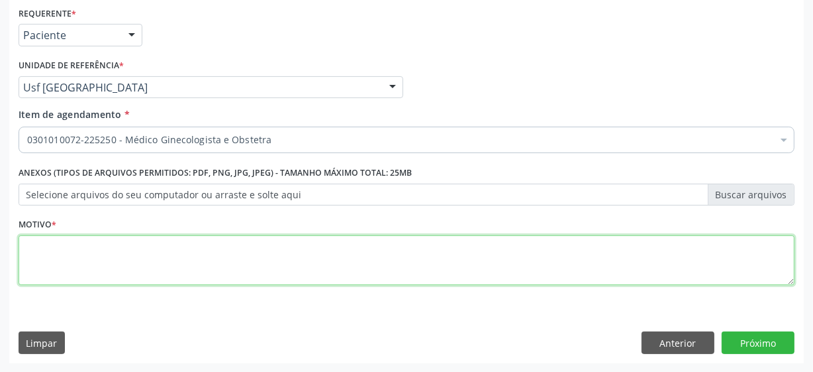
click at [242, 243] on textarea at bounding box center [407, 260] width 776 height 50
type textarea "*"
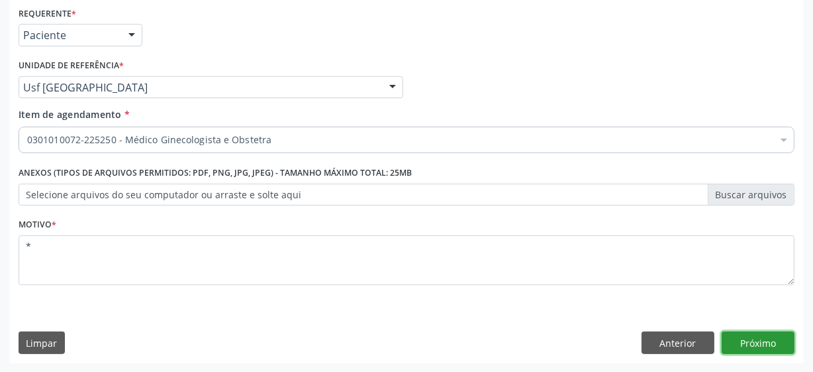
click at [742, 331] on button "Próximo" at bounding box center [758, 342] width 73 height 23
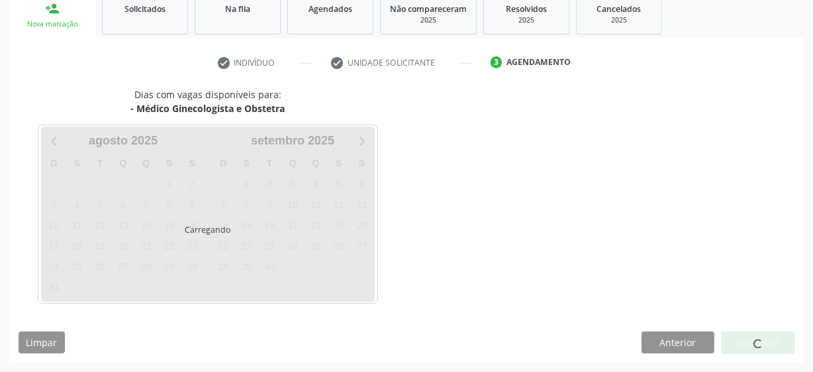
scroll to position [204, 0]
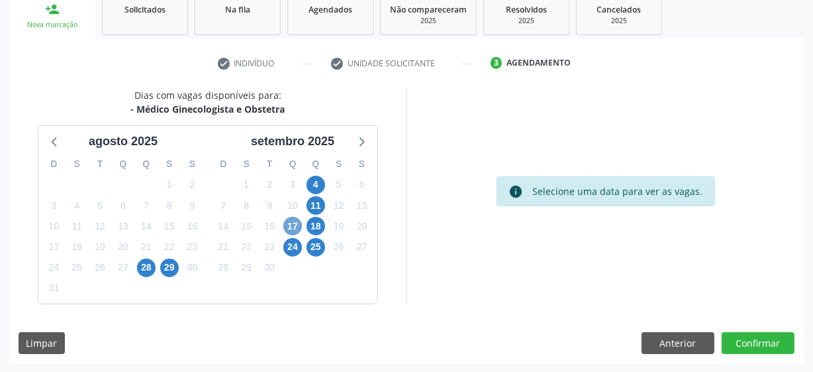
click at [291, 227] on span "17" at bounding box center [292, 226] width 19 height 19
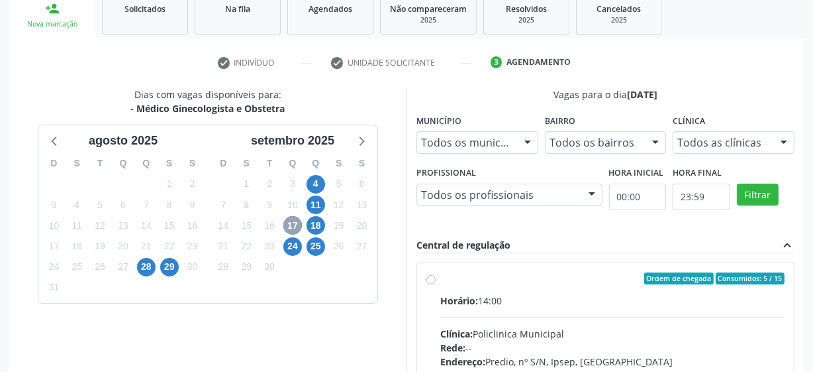
scroll to position [325, 0]
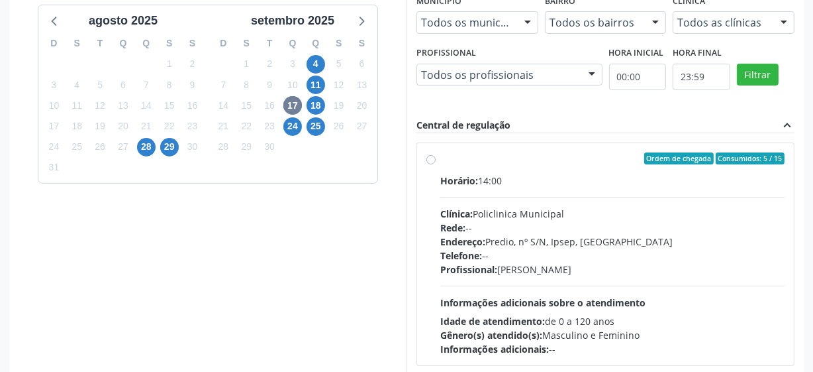
drag, startPoint x: 435, startPoint y: 156, endPoint x: 416, endPoint y: 159, distance: 19.5
click at [440, 156] on label "Ordem de chegada Consumidos: 5 / 15 Horário: 14:00 Clínica: Policlinica Municip…" at bounding box center [612, 253] width 344 height 203
click at [435, 156] on input "Ordem de chegada Consumidos: 5 / 15 Horário: 14:00 Clínica: Policlinica Municip…" at bounding box center [431, 158] width 9 height 12
radio input "true"
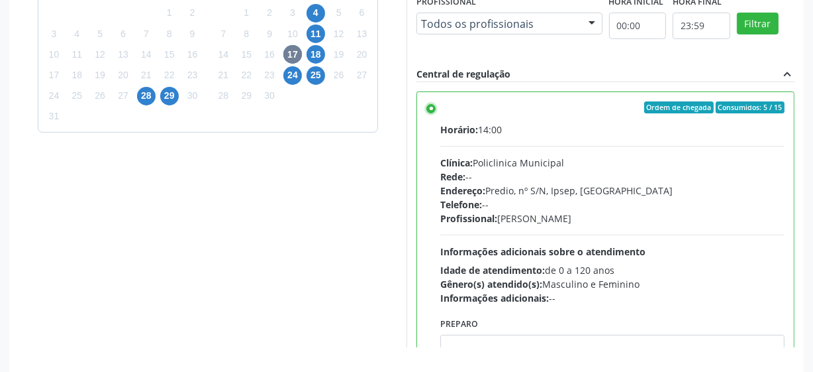
scroll to position [419, 0]
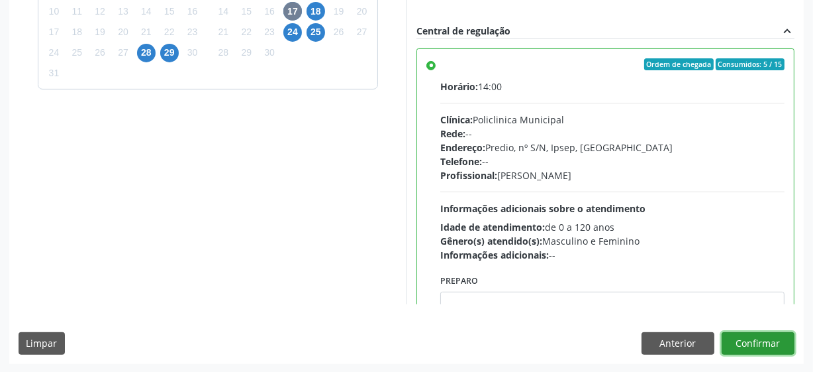
click at [768, 339] on button "Confirmar" at bounding box center [758, 343] width 73 height 23
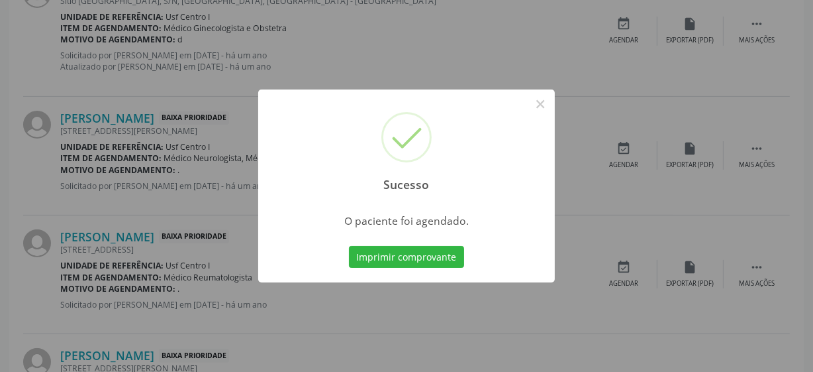
scroll to position [65, 0]
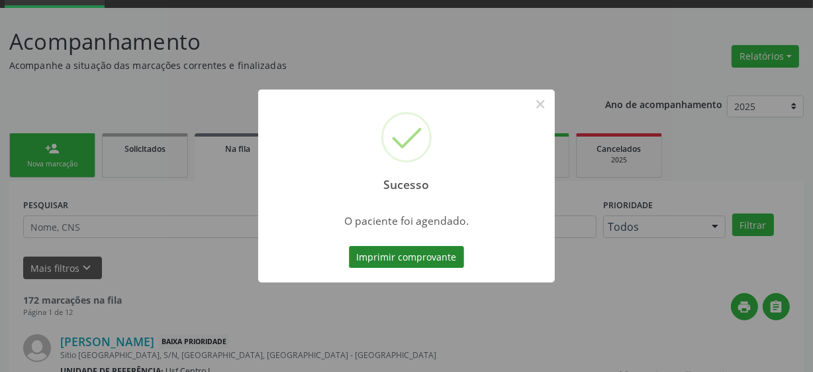
click at [401, 260] on button "Imprimir comprovante" at bounding box center [406, 257] width 115 height 23
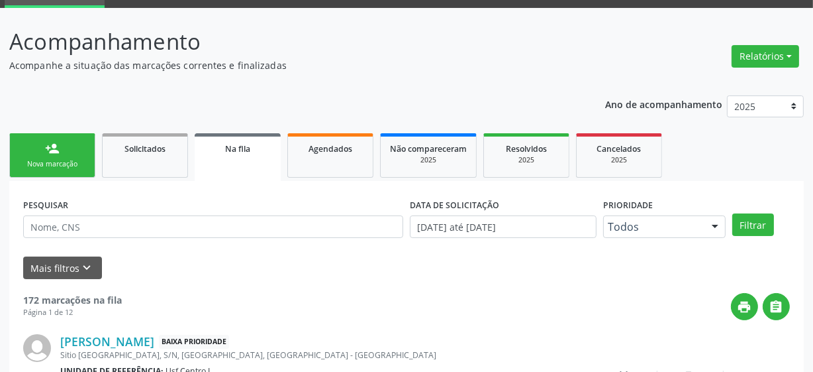
click at [234, 101] on div "Sucesso × O paciente foi agendado. Imprimir comprovante Cancel" at bounding box center [406, 186] width 813 height 372
click at [38, 165] on div "Nova marcação" at bounding box center [52, 164] width 66 height 10
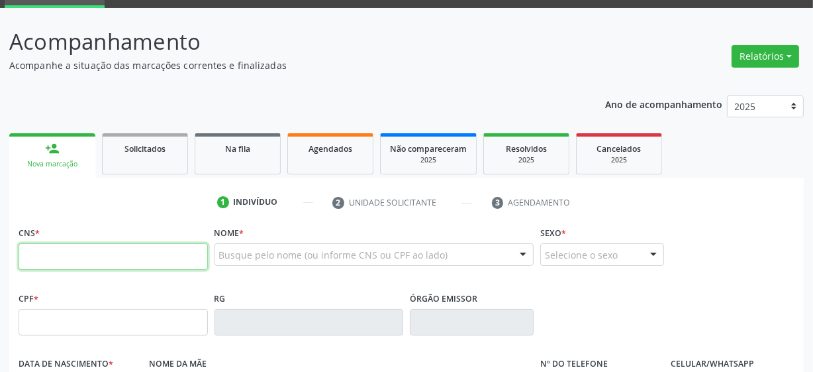
click at [54, 245] on input "text" at bounding box center [113, 256] width 189 height 26
type input "898 0005 4215 3116"
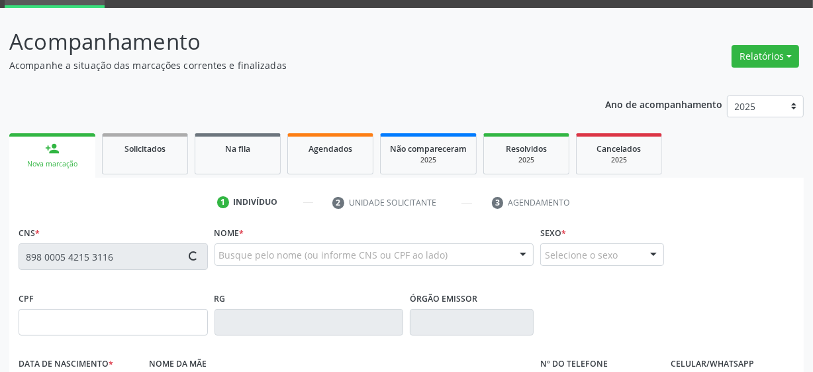
type input "11/10/1986"
type input "Vera Lucia Araujo Vieira"
type input "(87) 99662-5524"
type input "11"
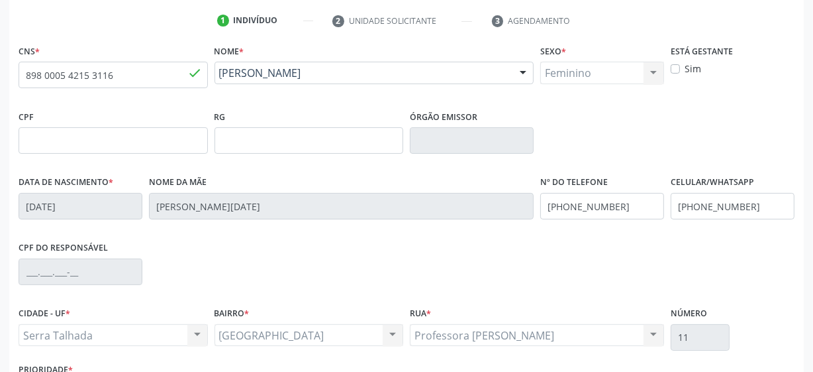
scroll to position [346, 0]
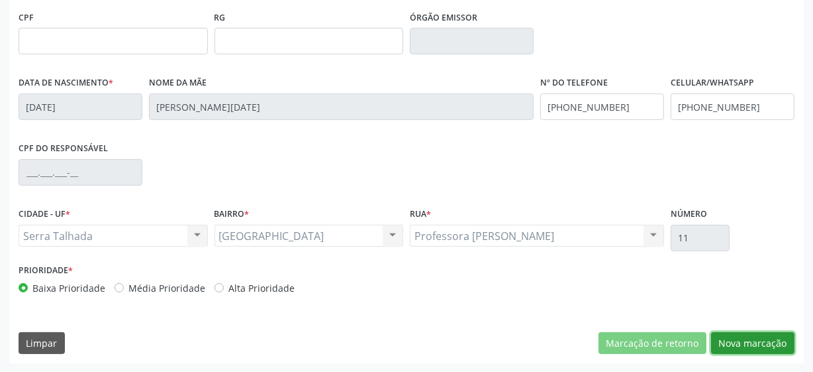
click at [777, 344] on button "Nova marcação" at bounding box center [752, 343] width 83 height 23
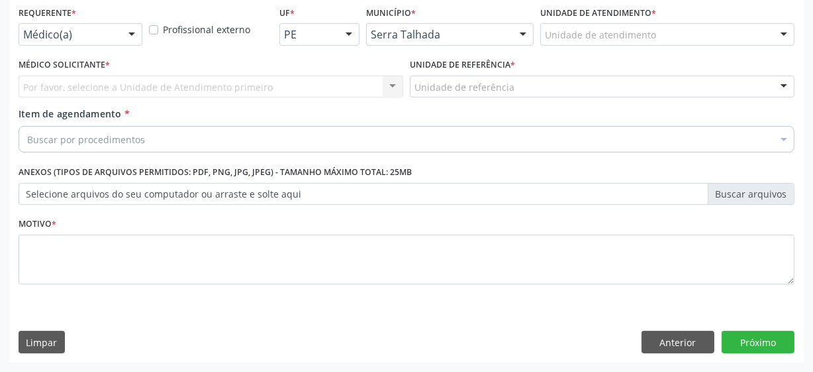
scroll to position [284, 0]
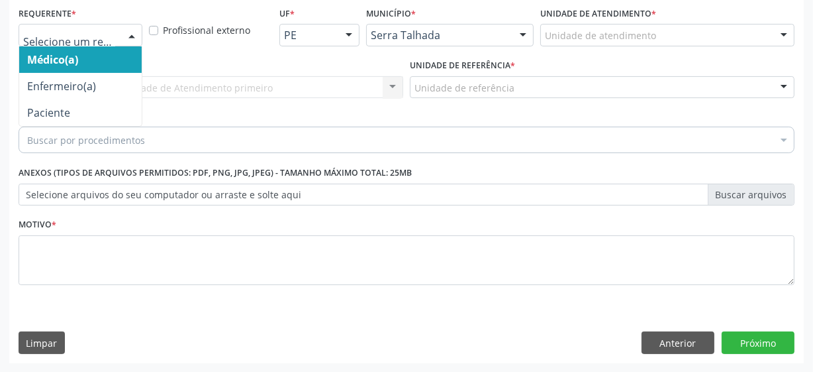
click at [119, 38] on div at bounding box center [81, 35] width 124 height 23
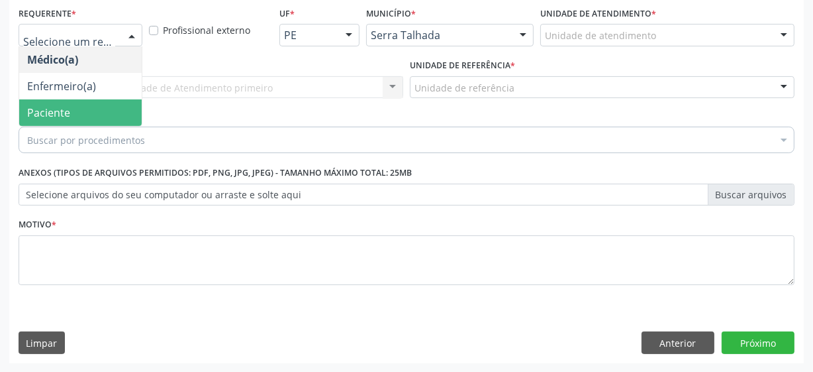
click at [85, 117] on span "Paciente" at bounding box center [80, 112] width 123 height 26
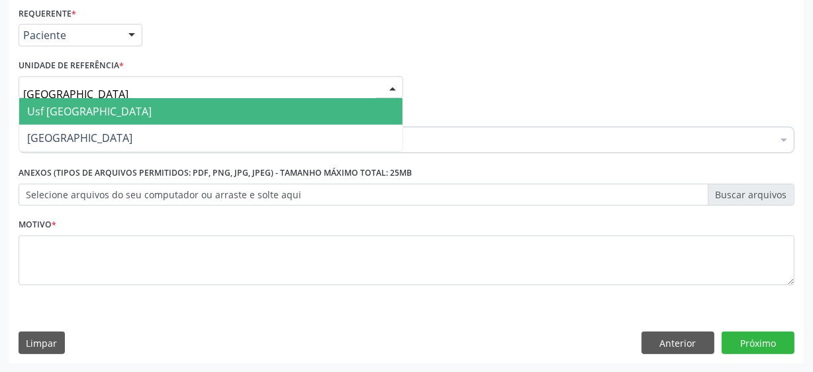
type input "vila bela"
click at [89, 104] on span "Usf [GEOGRAPHIC_DATA]" at bounding box center [211, 111] width 384 height 26
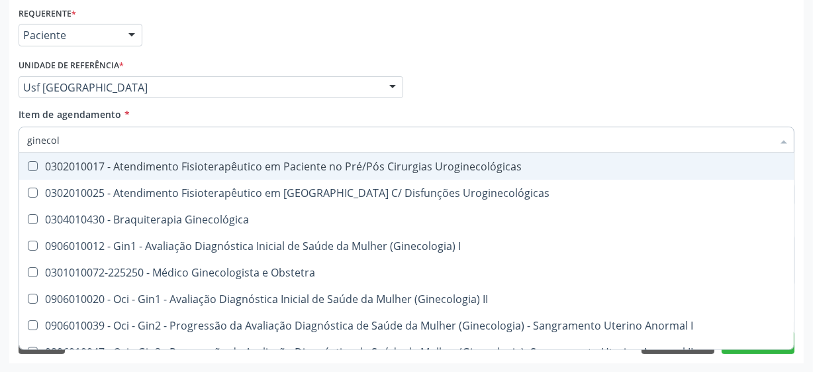
type input "ginecolo"
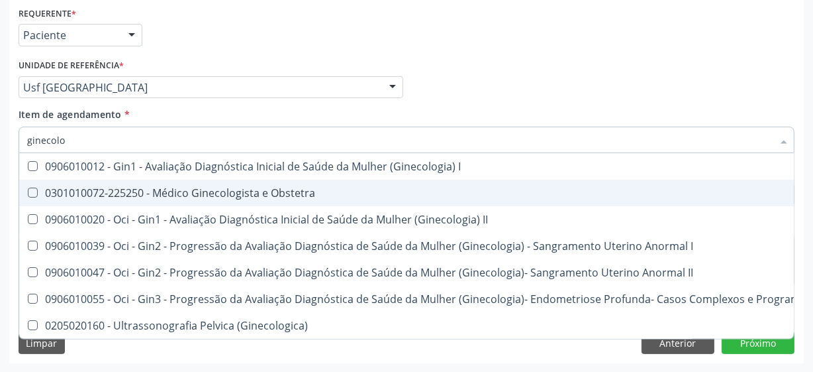
click at [235, 195] on div "0301010072-225250 - Médico Ginecologista e Obstetra" at bounding box center [449, 192] width 845 height 11
checkbox Obstetra "true"
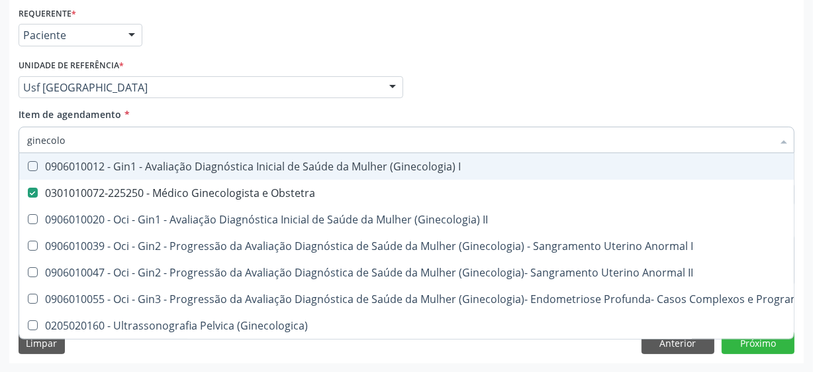
click at [524, 83] on div "Médico Solicitante Por favor, selecione a Unidade de Atendimento primeiro Nenhu…" at bounding box center [406, 82] width 783 height 52
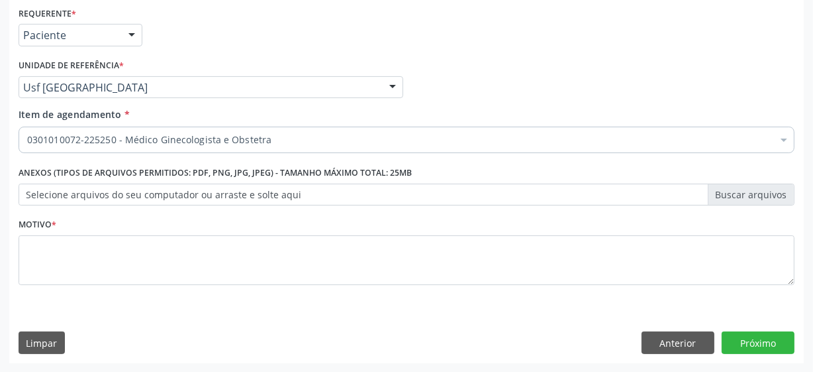
click at [524, 83] on div "Médico Solicitante Por favor, selecione a Unidade de Atendimento primeiro Nenhu…" at bounding box center [406, 82] width 783 height 52
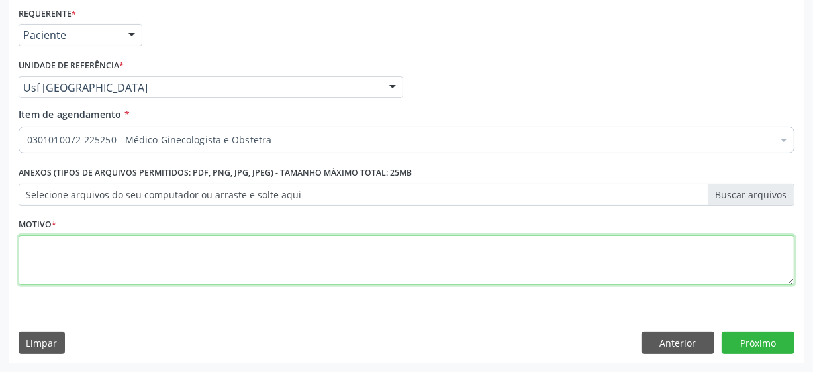
click at [91, 276] on textarea at bounding box center [407, 260] width 776 height 50
type textarea "**"
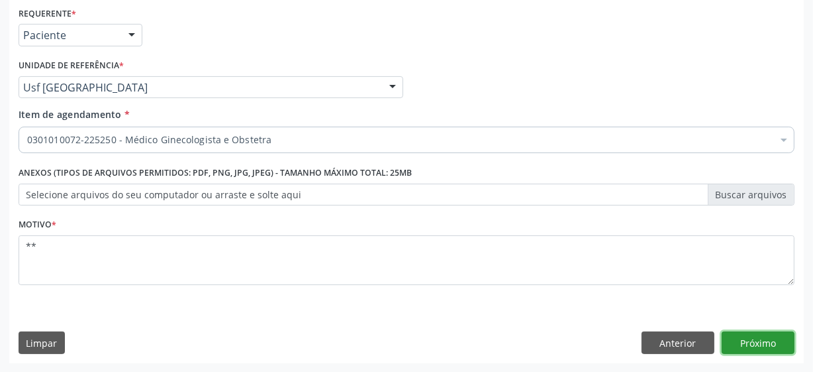
click at [767, 348] on button "Próximo" at bounding box center [758, 342] width 73 height 23
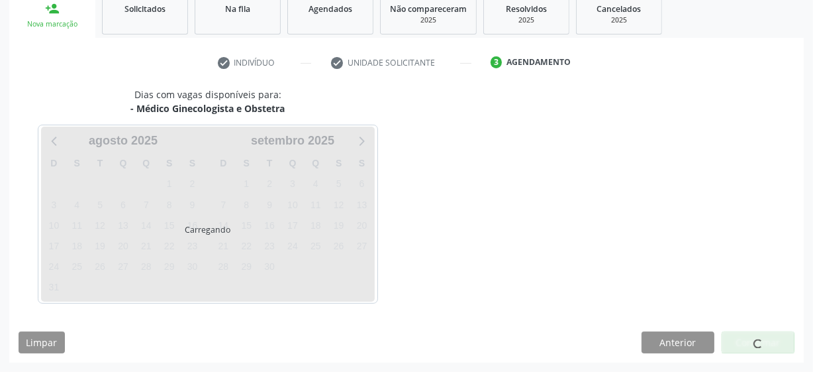
scroll to position [204, 0]
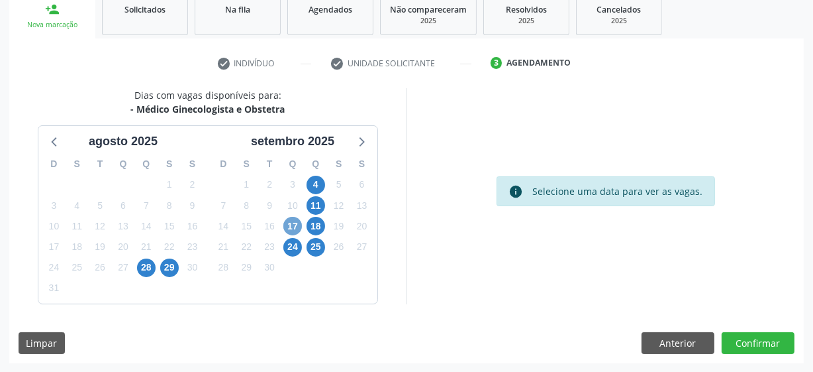
click at [295, 217] on span "17" at bounding box center [292, 226] width 19 height 19
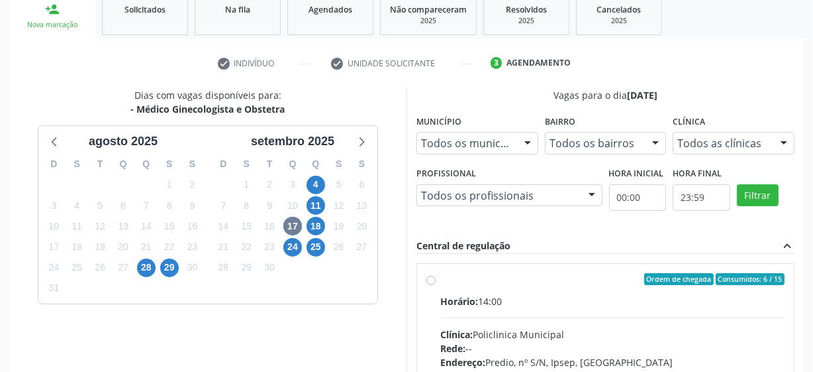
click at [440, 279] on label "Ordem de chegada Consumidos: 6 / 15 Horário: 14:00 Clínica: Policlinica Municip…" at bounding box center [612, 374] width 344 height 203
click at [427, 279] on input "Ordem de chegada Consumidos: 6 / 15 Horário: 14:00 Clínica: Policlinica Municip…" at bounding box center [431, 279] width 9 height 12
radio input "true"
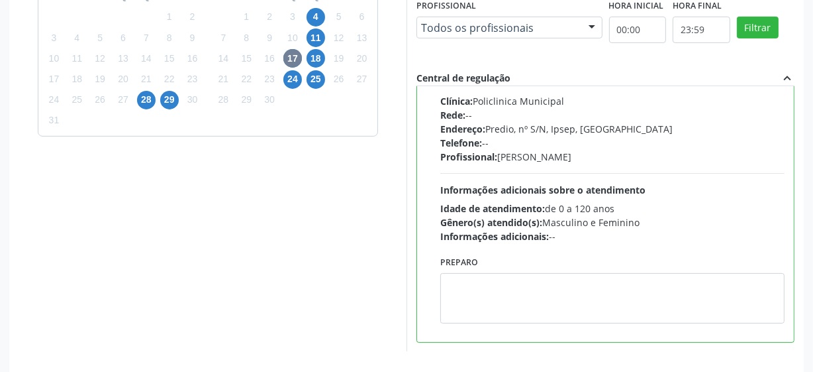
scroll to position [419, 0]
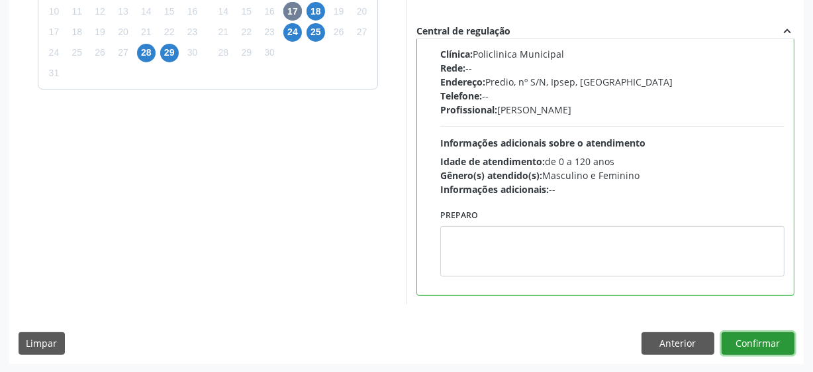
click at [769, 345] on button "Confirmar" at bounding box center [758, 343] width 73 height 23
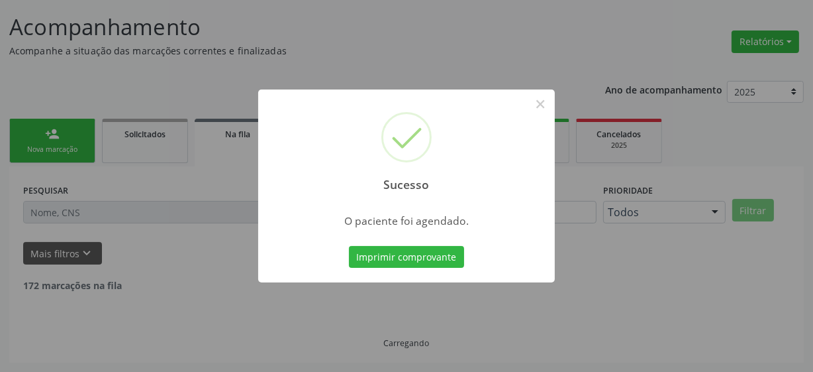
scroll to position [65, 0]
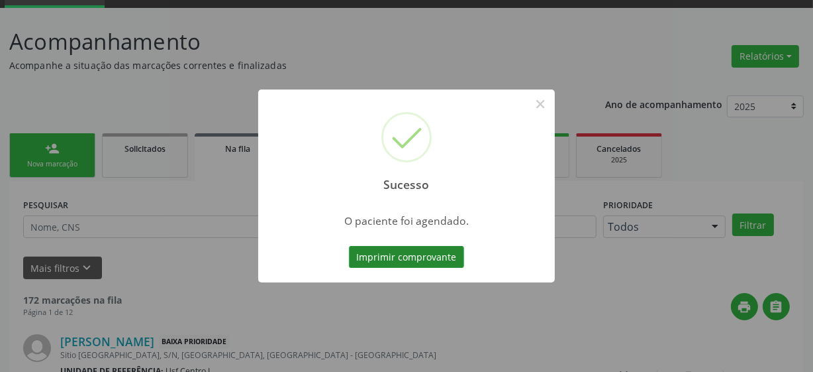
click at [416, 265] on button "Imprimir comprovante" at bounding box center [406, 257] width 115 height 23
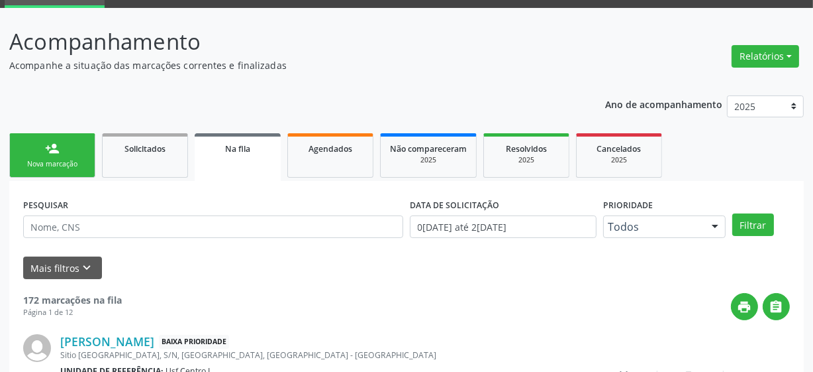
click at [65, 159] on div "Nova marcação" at bounding box center [52, 164] width 66 height 10
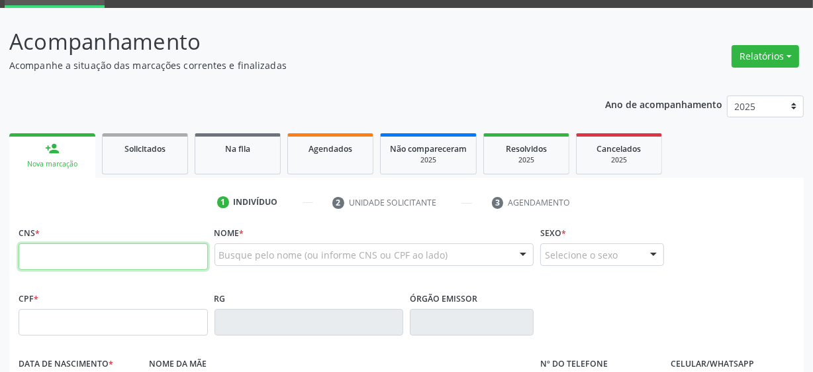
click at [100, 256] on input "text" at bounding box center [113, 256] width 189 height 26
type input "898 0051 9221 3276"
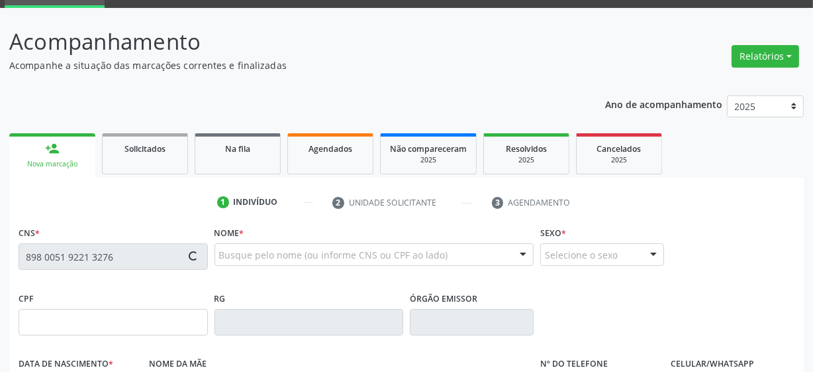
type input "146.367.464-30"
type input "16/06/2017"
type input "Ediliane Pereira dos Santos"
type input "(99) 99999-9999"
type input "097.947.684-48"
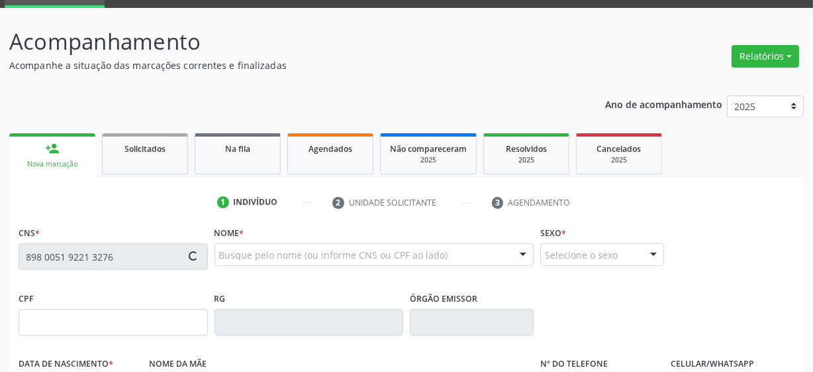
type input "29"
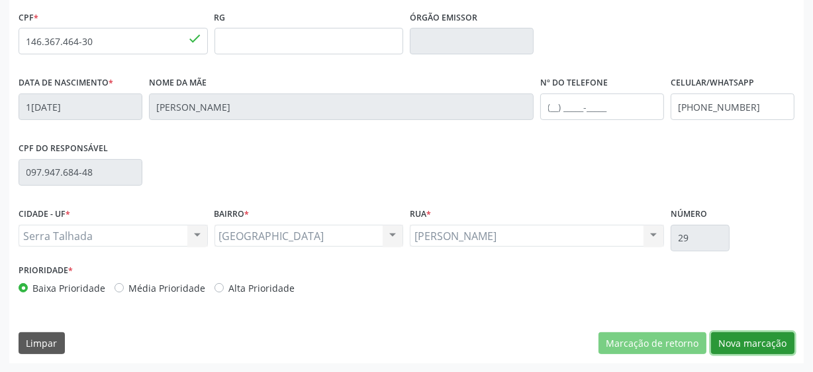
click at [754, 347] on button "Nova marcação" at bounding box center [752, 343] width 83 height 23
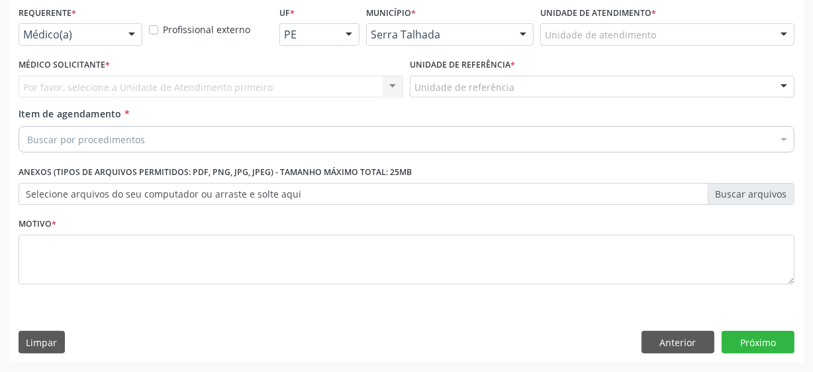
scroll to position [284, 0]
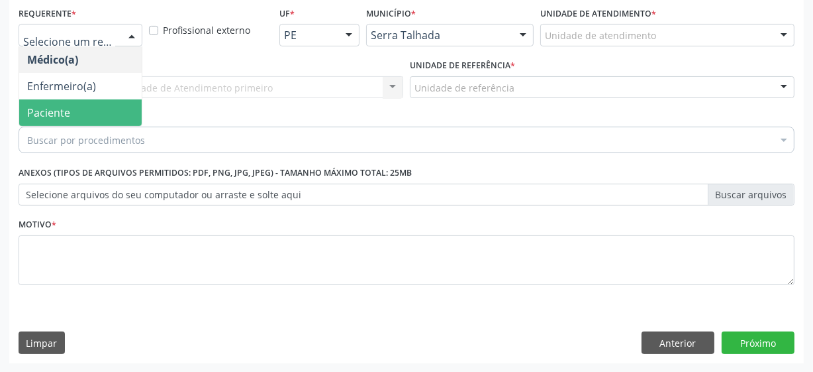
click at [81, 109] on span "Paciente" at bounding box center [80, 112] width 123 height 26
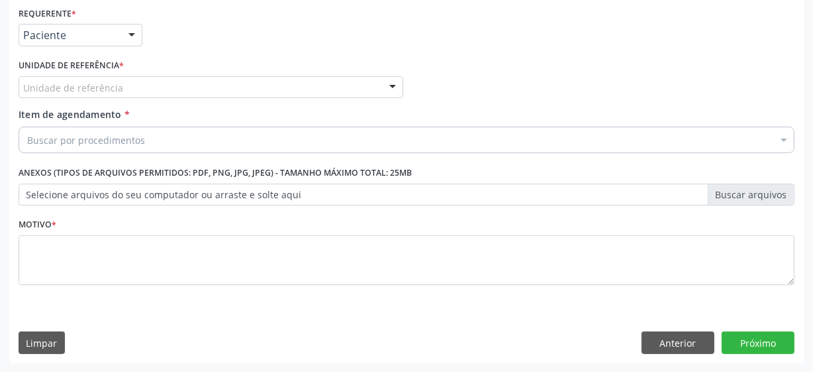
click at [125, 90] on div "Unidade de referência" at bounding box center [211, 87] width 385 height 23
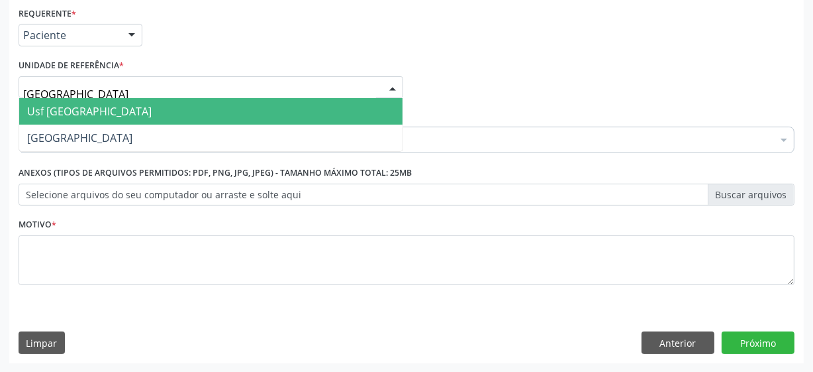
type input "vila bela"
click at [142, 119] on span "Usf [GEOGRAPHIC_DATA]" at bounding box center [211, 111] width 384 height 26
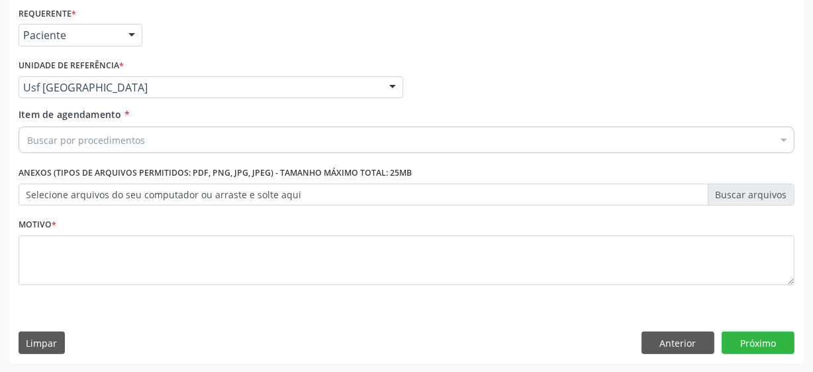
click at [147, 142] on div "Buscar por procedimentos" at bounding box center [407, 140] width 776 height 26
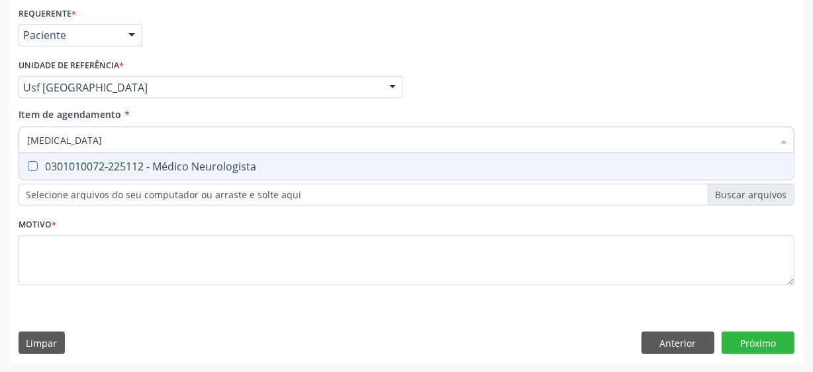
type input "neurologista"
click at [172, 165] on div "0301010072-225112 - Médico Neurologista" at bounding box center [406, 166] width 759 height 11
checkbox Neurologista "true"
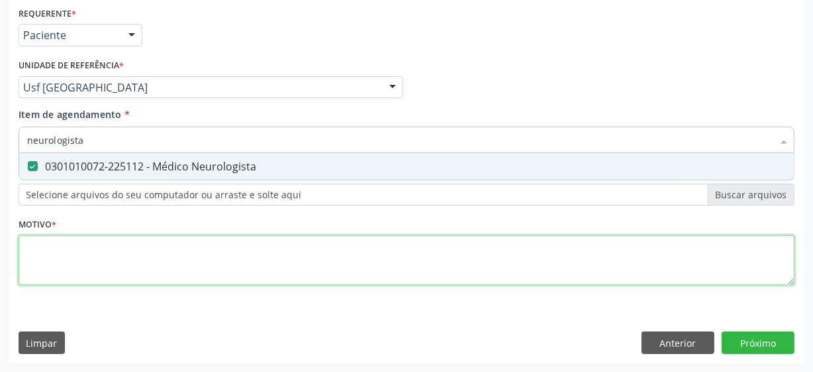
click at [159, 245] on div "Requerente * Paciente Médico(a) Enfermeiro(a) Paciente Nenhum resultado encontr…" at bounding box center [407, 153] width 776 height 300
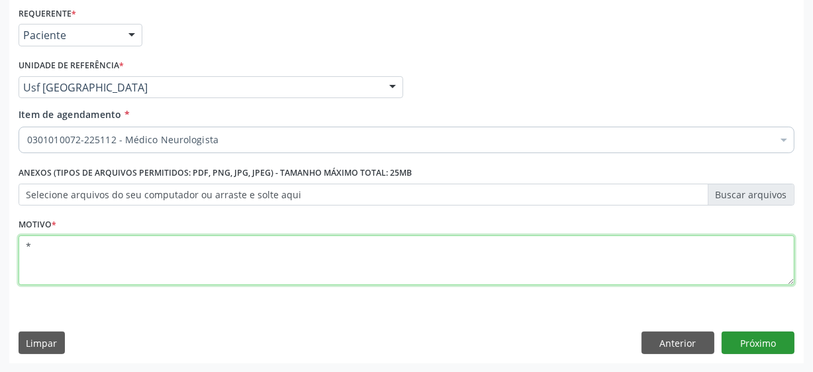
type textarea "*"
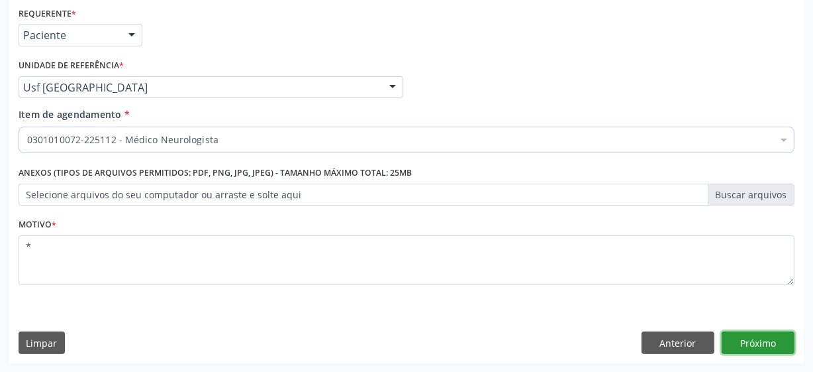
click at [768, 342] on button "Próximo" at bounding box center [758, 342] width 73 height 23
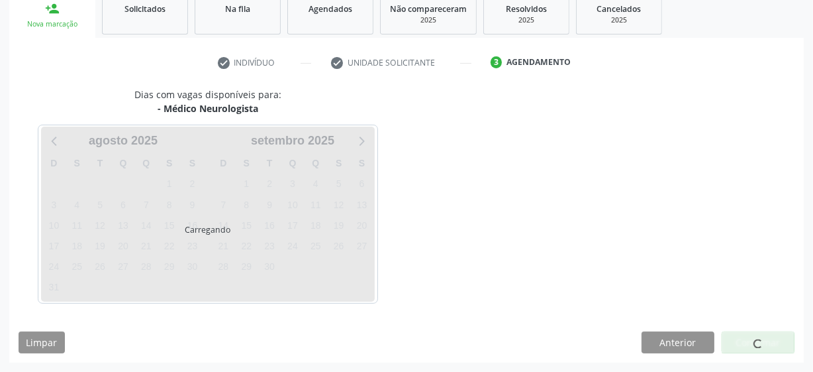
scroll to position [204, 0]
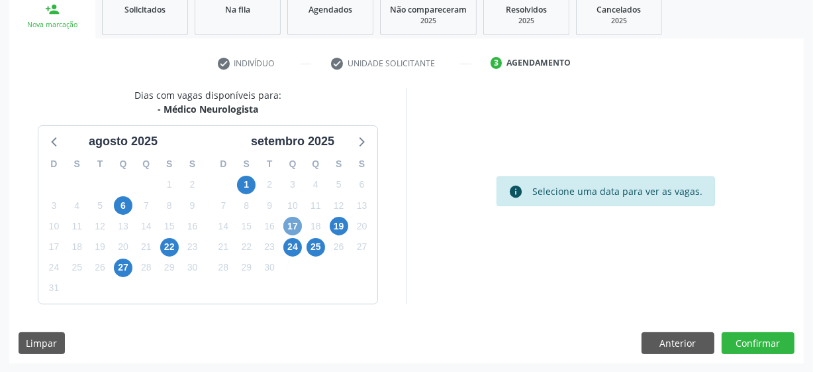
click at [291, 226] on span "17" at bounding box center [292, 226] width 19 height 19
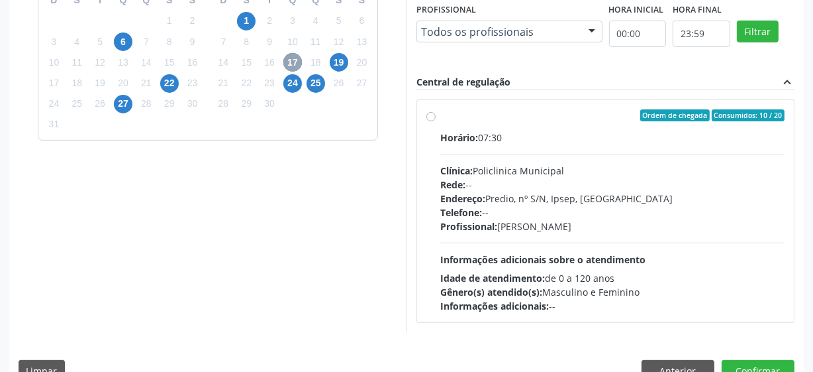
scroll to position [384, 0]
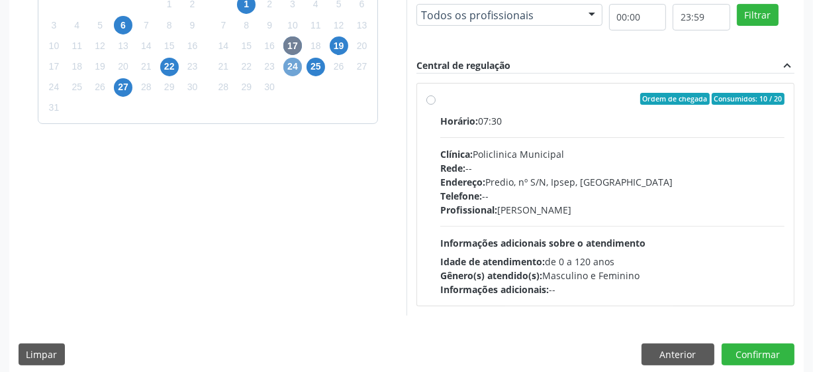
click at [287, 70] on span "24" at bounding box center [292, 67] width 19 height 19
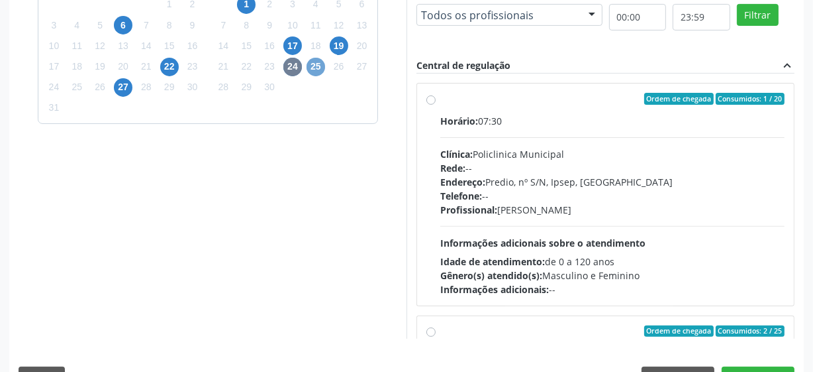
click at [310, 68] on span "25" at bounding box center [316, 67] width 19 height 19
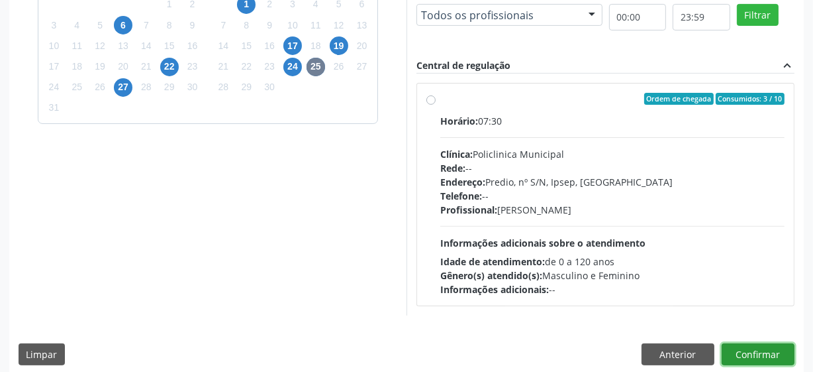
click at [771, 360] on button "Confirmar" at bounding box center [758, 354] width 73 height 23
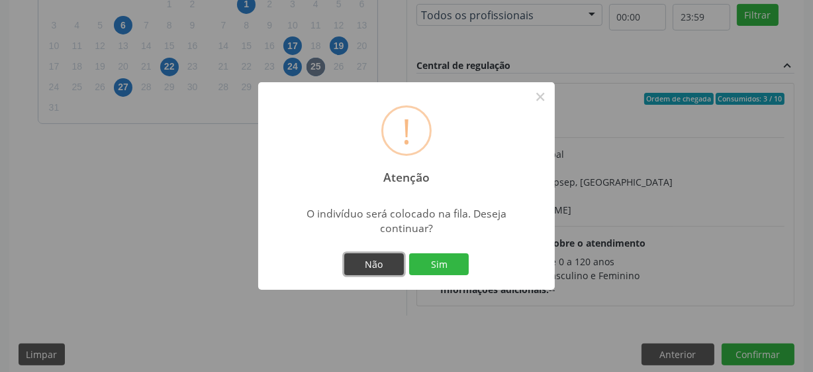
click at [371, 268] on button "Não" at bounding box center [374, 264] width 60 height 23
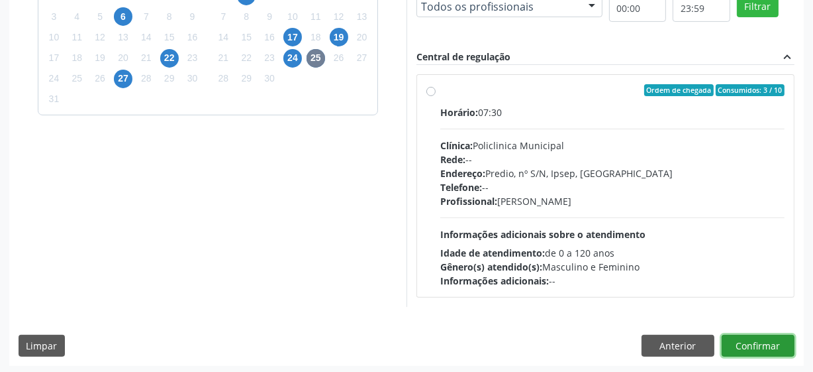
scroll to position [395, 0]
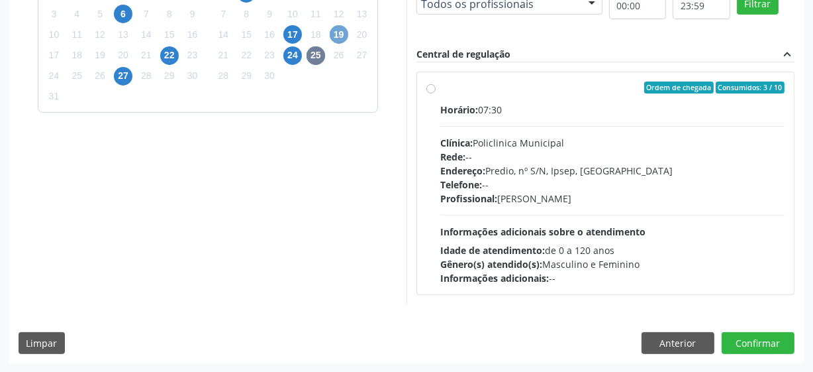
click at [343, 36] on span "19" at bounding box center [339, 34] width 19 height 19
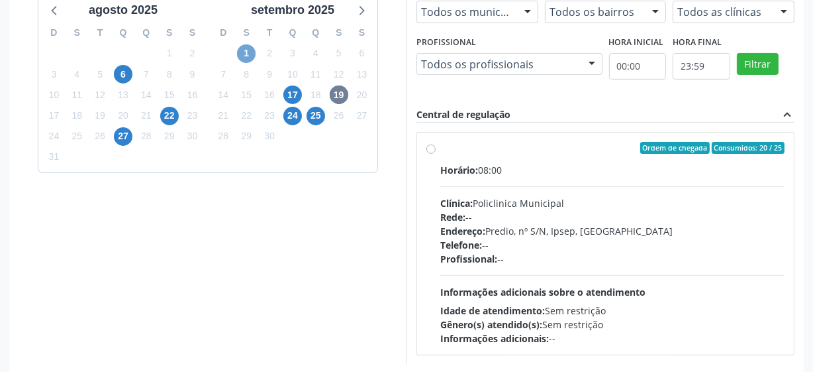
click at [240, 54] on span "1" at bounding box center [246, 53] width 19 height 19
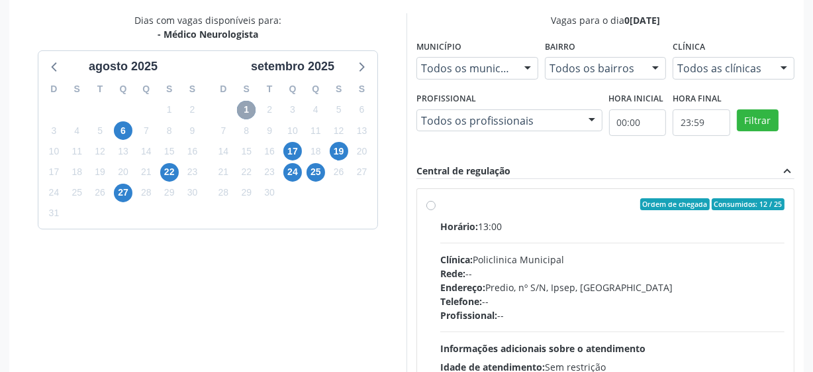
scroll to position [275, 0]
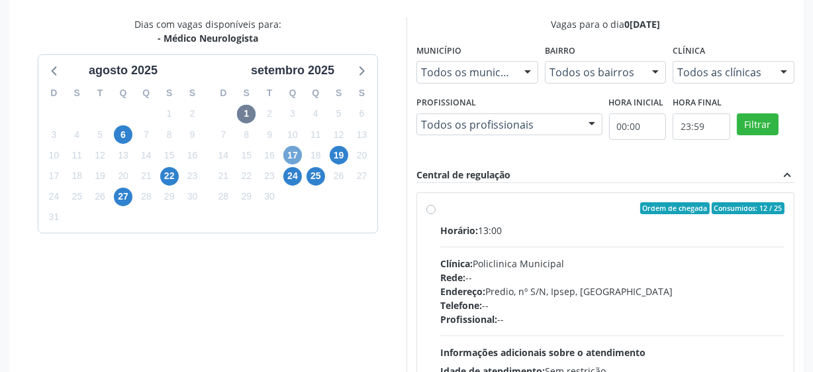
click at [291, 158] on span "17" at bounding box center [292, 155] width 19 height 19
click at [297, 181] on span "24" at bounding box center [292, 176] width 19 height 19
click at [254, 112] on span "1" at bounding box center [246, 114] width 19 height 19
click at [440, 209] on label "Ordem de chegada Consumidos: 12 / 25 Horário: 13:00 Clínica: Policlinica Munici…" at bounding box center [612, 303] width 344 height 203
click at [431, 209] on input "Ordem de chegada Consumidos: 12 / 25 Horário: 13:00 Clínica: Policlinica Munici…" at bounding box center [431, 208] width 9 height 12
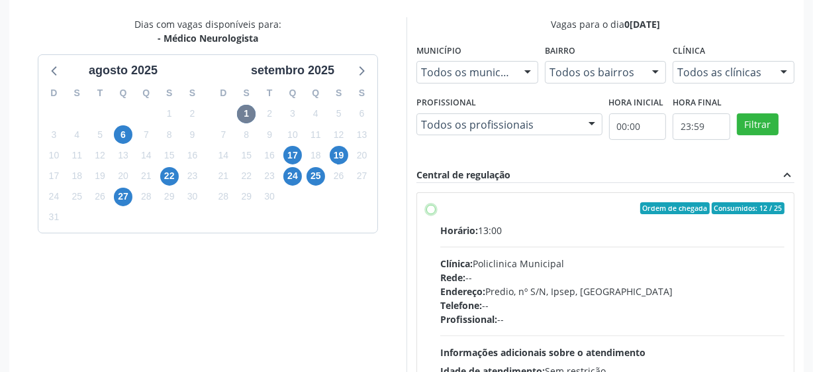
radio input "true"
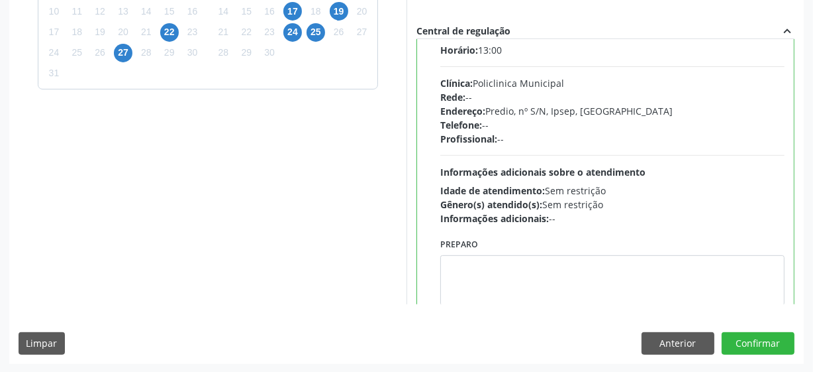
scroll to position [66, 0]
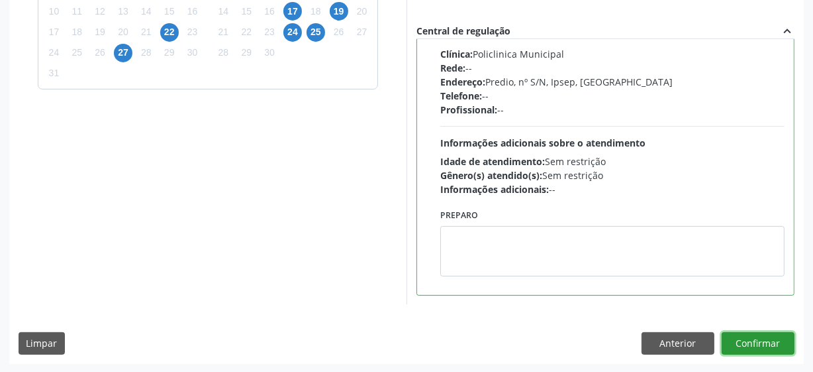
click at [735, 336] on button "Confirmar" at bounding box center [758, 343] width 73 height 23
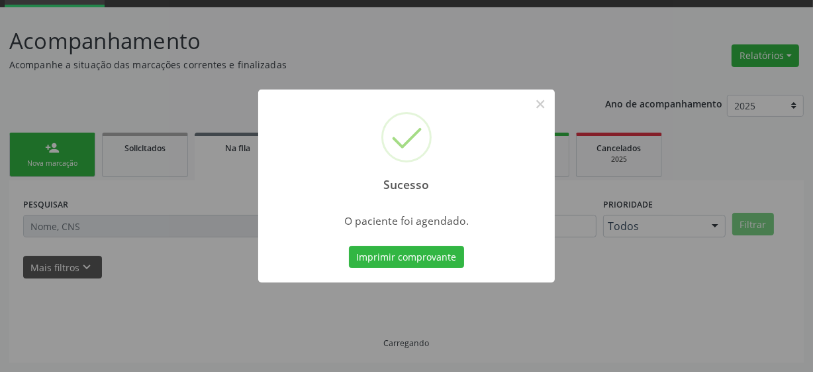
scroll to position [65, 0]
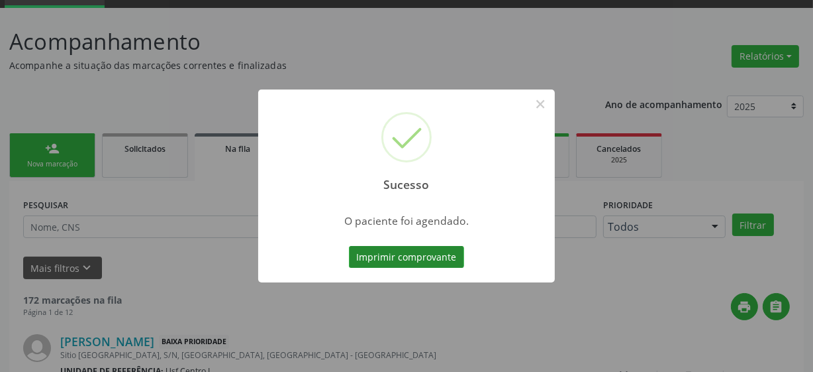
click at [429, 256] on button "Imprimir comprovante" at bounding box center [406, 257] width 115 height 23
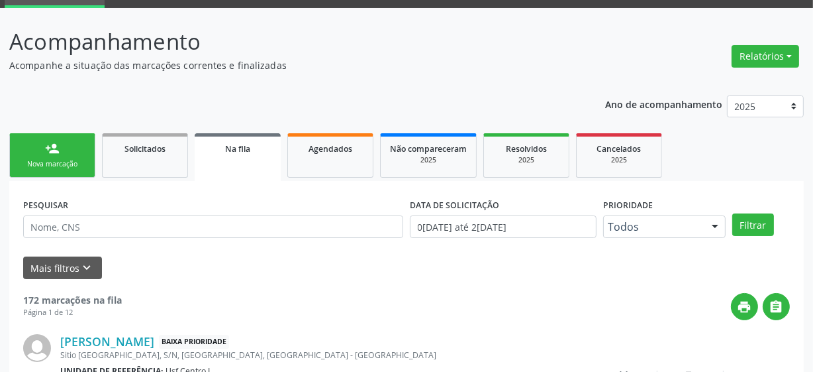
click at [74, 155] on link "person_add Nova marcação" at bounding box center [52, 155] width 86 height 44
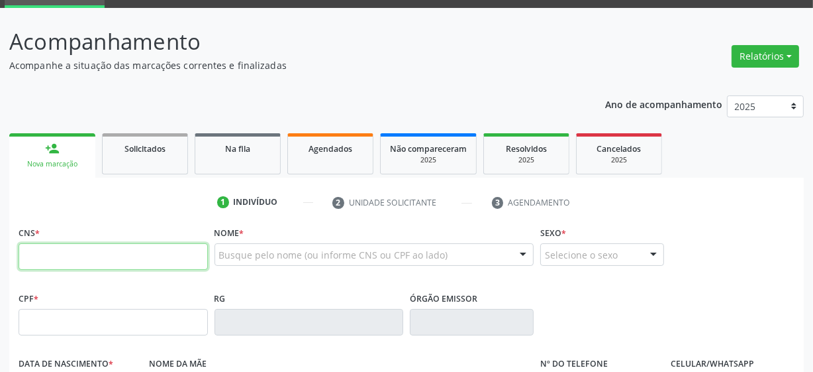
click at [99, 257] on input "text" at bounding box center [113, 256] width 189 height 26
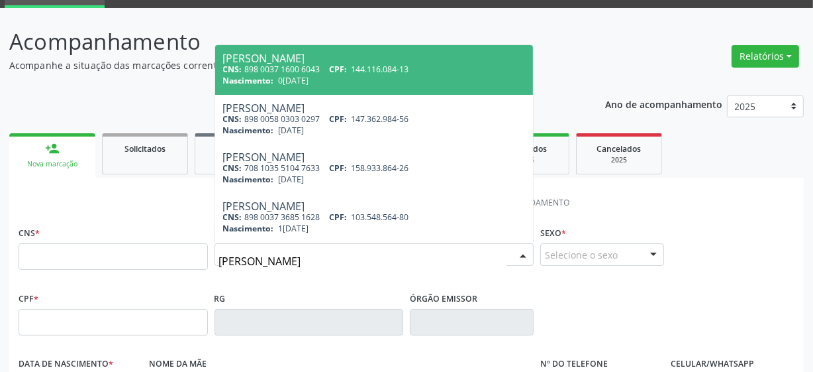
type input "aylla nicole"
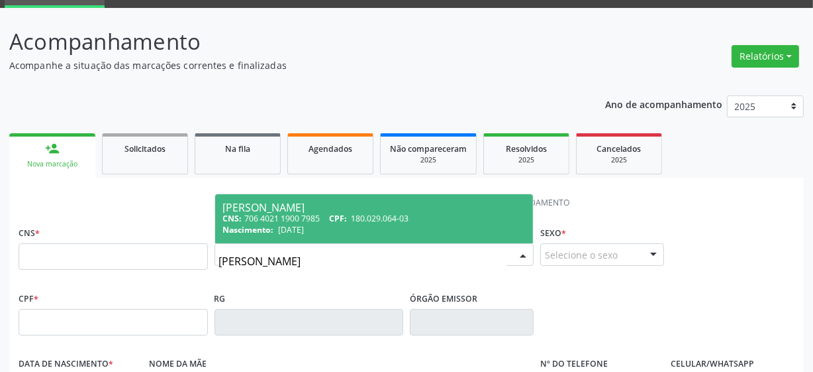
click at [369, 213] on span "180.029.064-03" at bounding box center [381, 218] width 58 height 11
type input "706 4021 1900 7985"
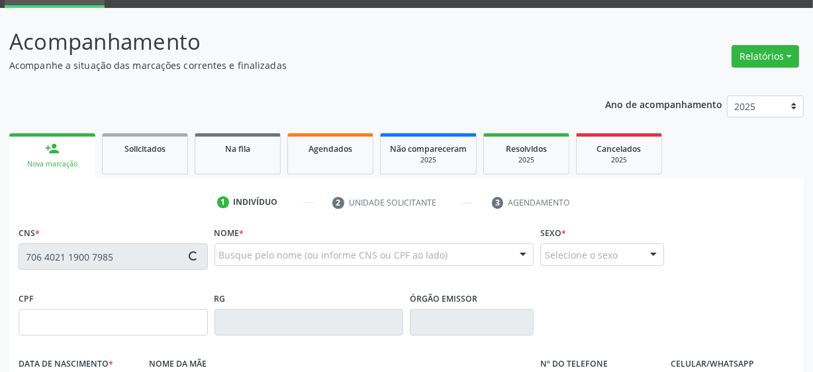
type input "180.029.064-03"
type input "03/01/2022"
type input "Dayseanny Thaisa Magalhaes"
type input "(87) 99664-2681"
type input "007.895.894-60"
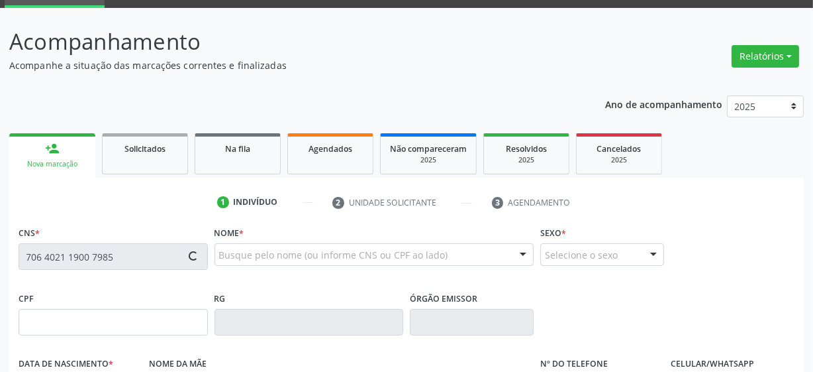
type input "5"
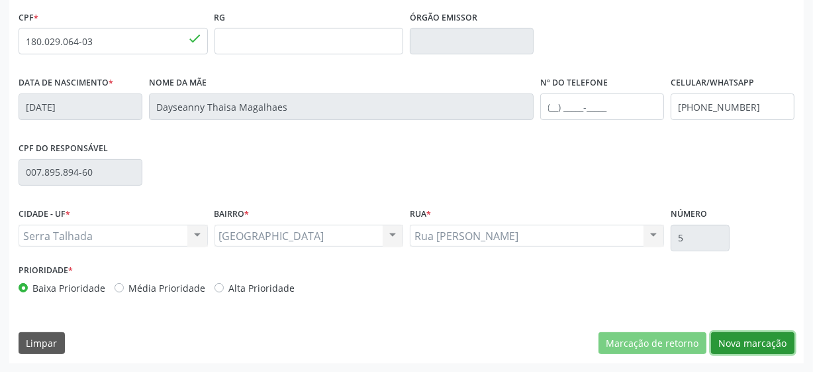
click at [734, 334] on button "Nova marcação" at bounding box center [752, 343] width 83 height 23
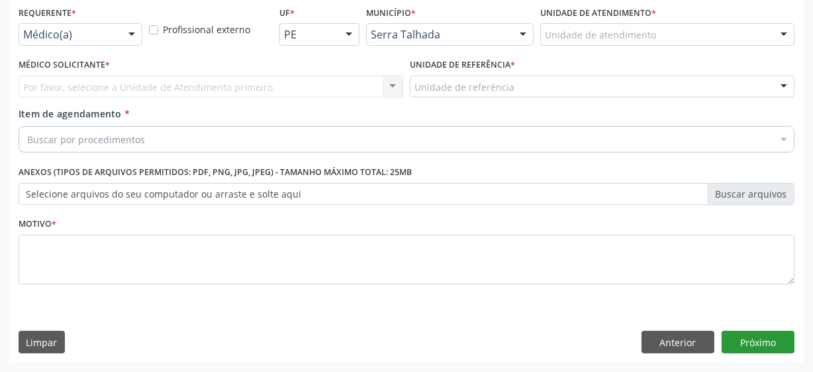
scroll to position [284, 0]
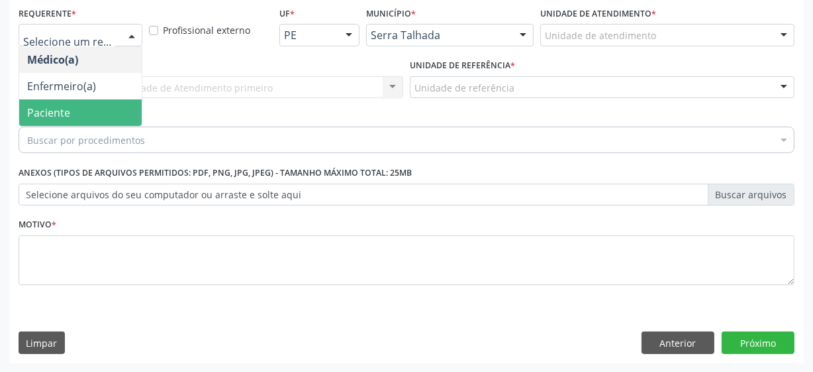
click at [90, 119] on span "Paciente" at bounding box center [80, 112] width 123 height 26
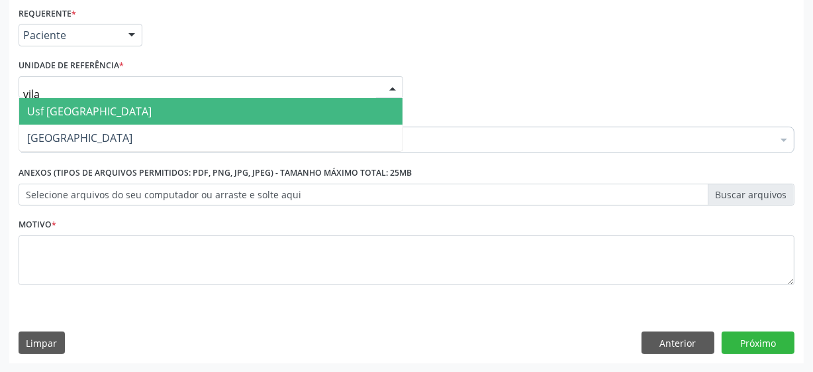
type input "vila"
click at [101, 106] on span "Usf [GEOGRAPHIC_DATA]" at bounding box center [211, 111] width 384 height 26
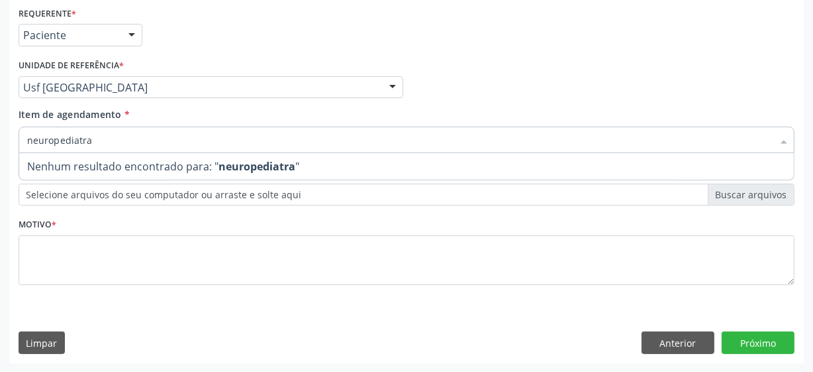
click at [136, 135] on input "neuropediatra" at bounding box center [400, 140] width 746 height 26
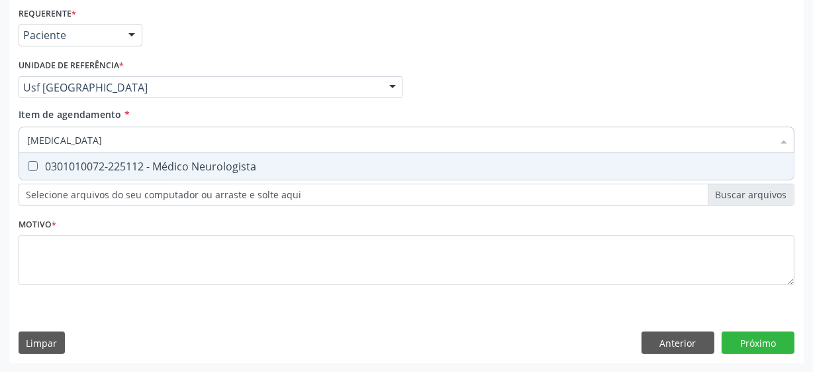
type input "neurologista"
click at [164, 170] on div "0301010072-225112 - Médico Neurologista" at bounding box center [406, 166] width 759 height 11
checkbox Neurologista "true"
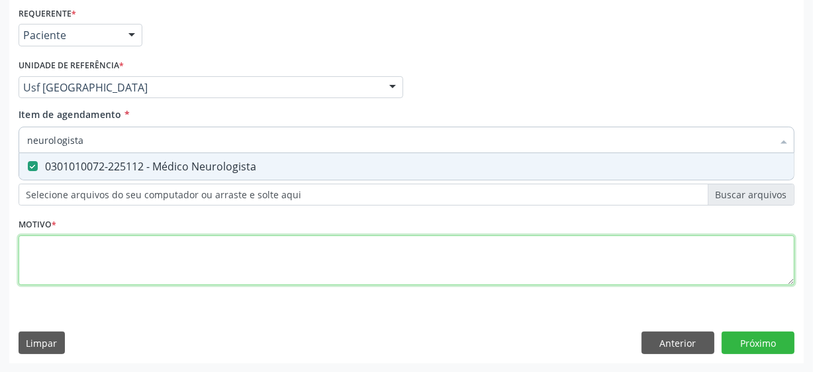
click at [153, 266] on div "Requerente * Paciente Médico(a) Enfermeiro(a) Paciente Nenhum resultado encontr…" at bounding box center [407, 153] width 776 height 300
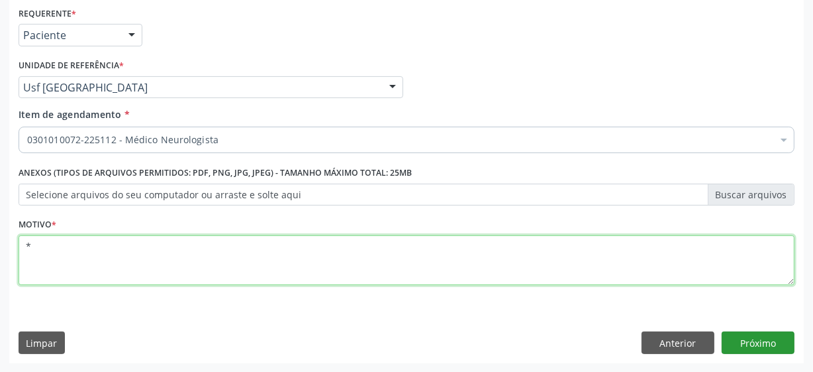
type textarea "*"
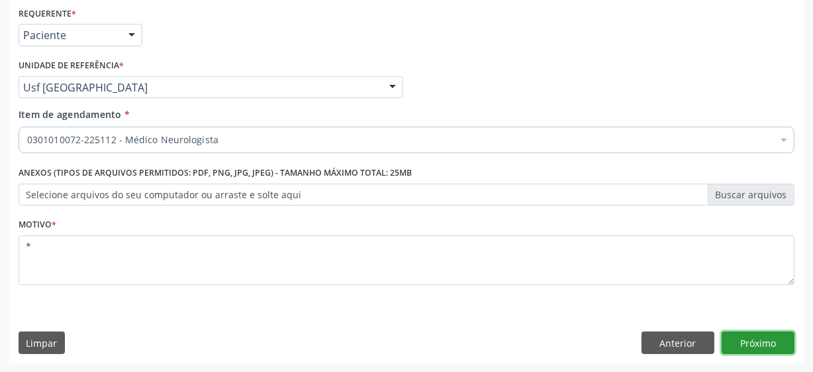
click at [740, 344] on button "Próximo" at bounding box center [758, 342] width 73 height 23
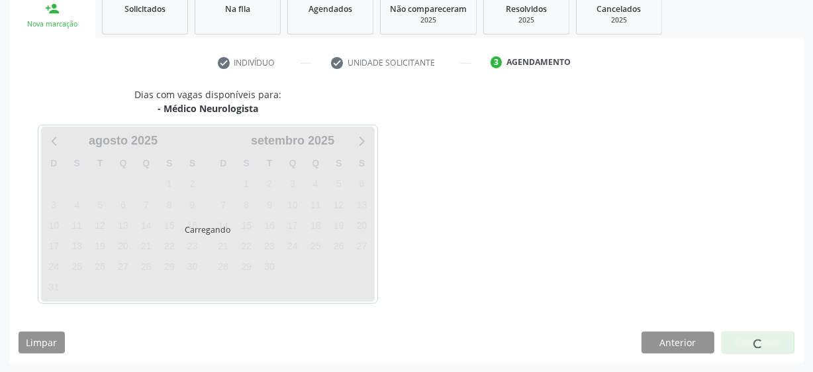
scroll to position [204, 0]
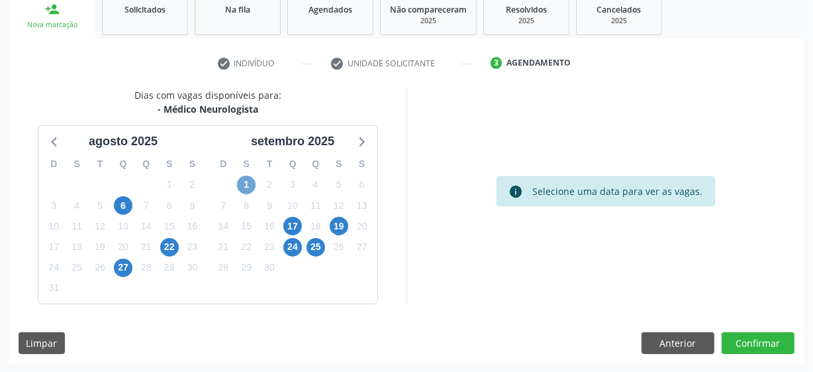
click at [251, 188] on span "1" at bounding box center [246, 185] width 19 height 19
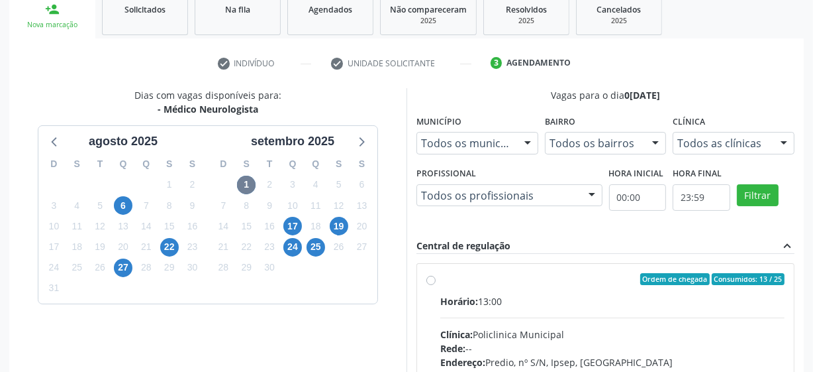
click at [440, 278] on label "Ordem de chegada Consumidos: 13 / 25 Horário: 13:00 Clínica: Policlinica Munici…" at bounding box center [612, 374] width 344 height 203
click at [431, 278] on input "Ordem de chegada Consumidos: 13 / 25 Horário: 13:00 Clínica: Policlinica Munici…" at bounding box center [431, 279] width 9 height 12
radio input "true"
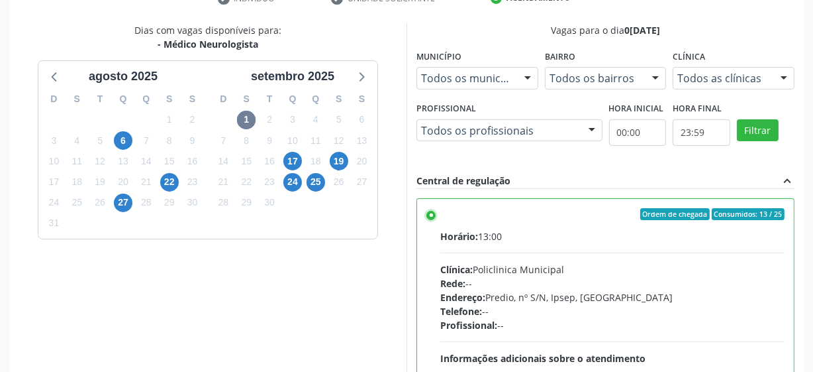
scroll to position [419, 0]
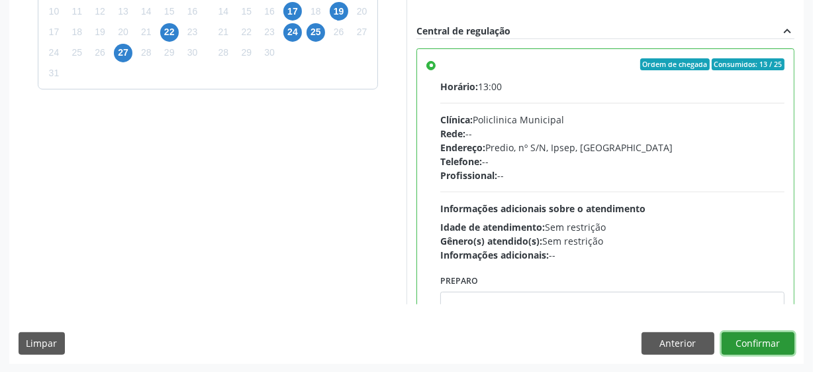
click at [744, 334] on button "Confirmar" at bounding box center [758, 343] width 73 height 23
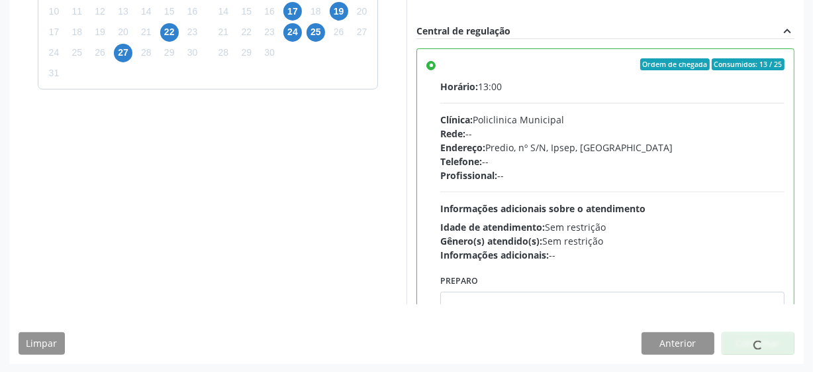
scroll to position [65, 0]
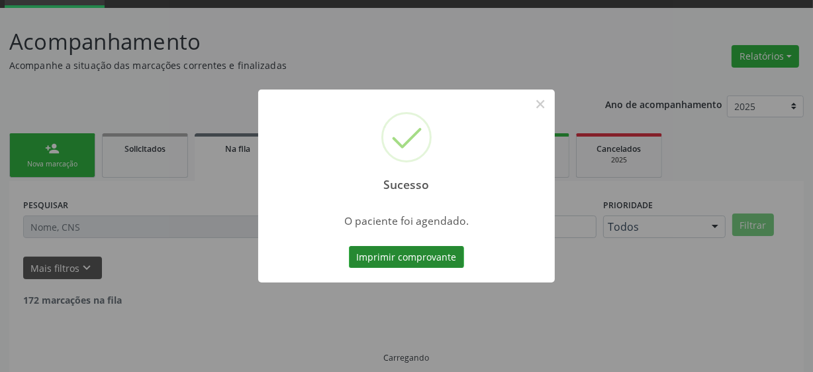
click at [401, 256] on button "Imprimir comprovante" at bounding box center [406, 257] width 115 height 23
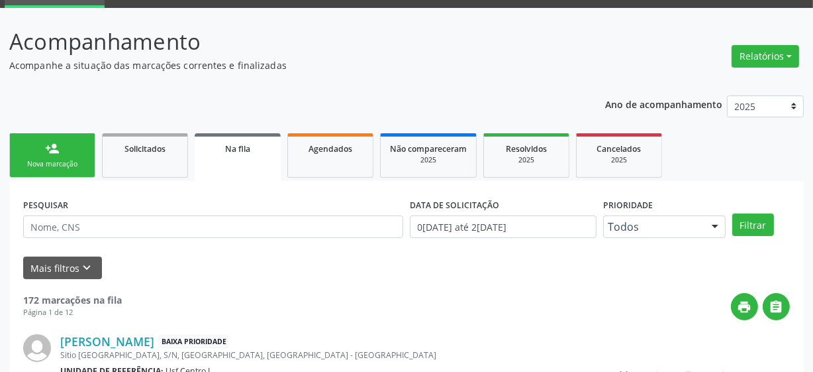
click at [43, 160] on div "Nova marcação" at bounding box center [52, 164] width 66 height 10
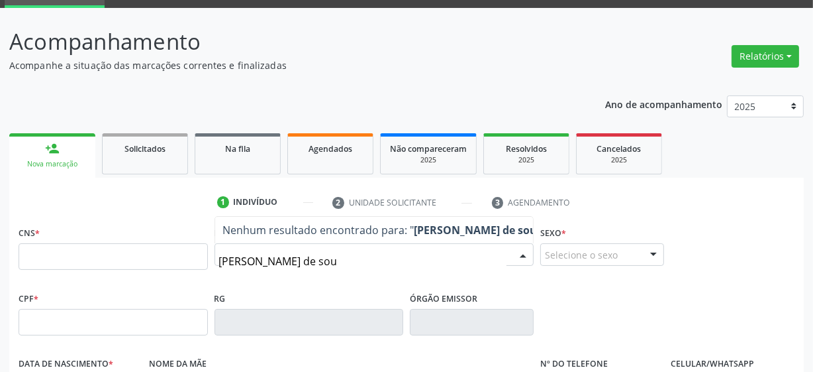
click at [309, 256] on input "lara sofia de sou" at bounding box center [363, 261] width 288 height 26
type input "lara sofia de souza"
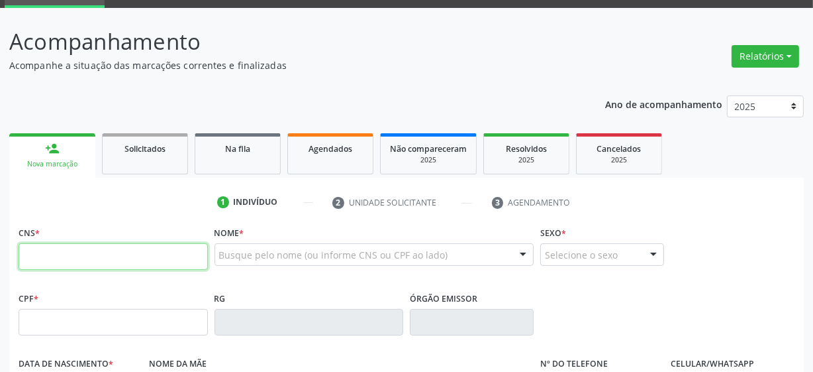
click at [154, 261] on input "text" at bounding box center [113, 256] width 189 height 26
paste input "898 0048 6765 1178"
type input "898 0048 6765 1178"
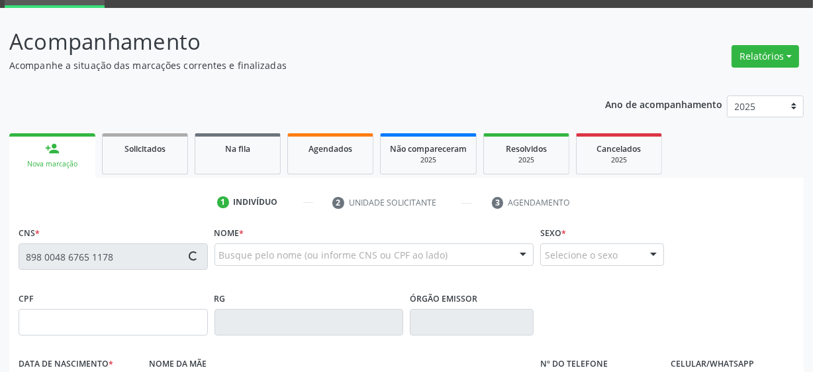
type input "180.337.744-52"
type input "18/08/2015"
type input "Rebeca Cordeiro de Souza"
type input "(87) 98844-1197"
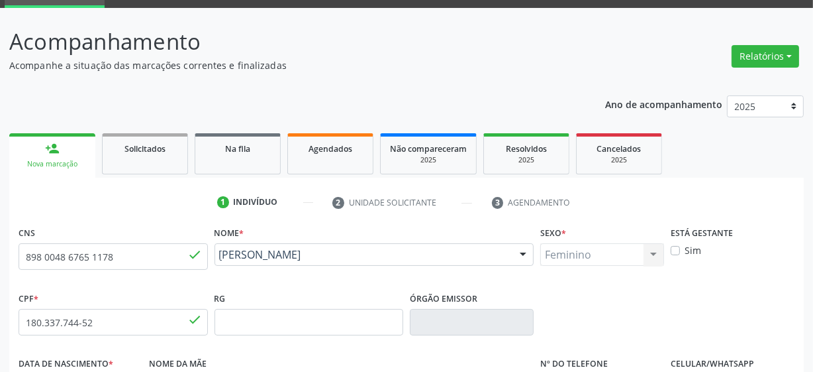
scroll to position [346, 0]
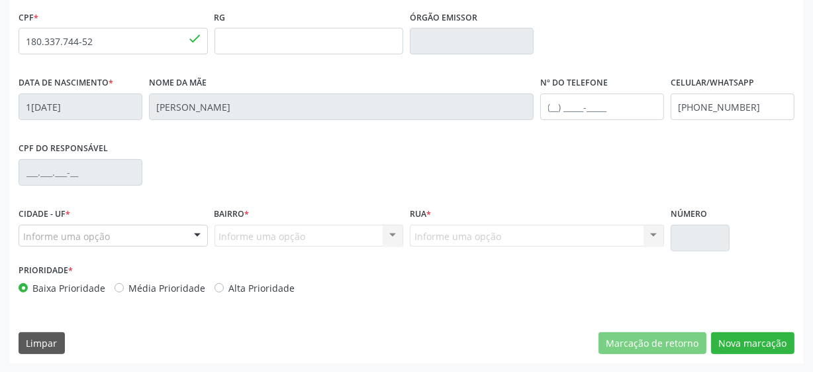
click at [123, 225] on div "Informe uma opção" at bounding box center [113, 236] width 189 height 23
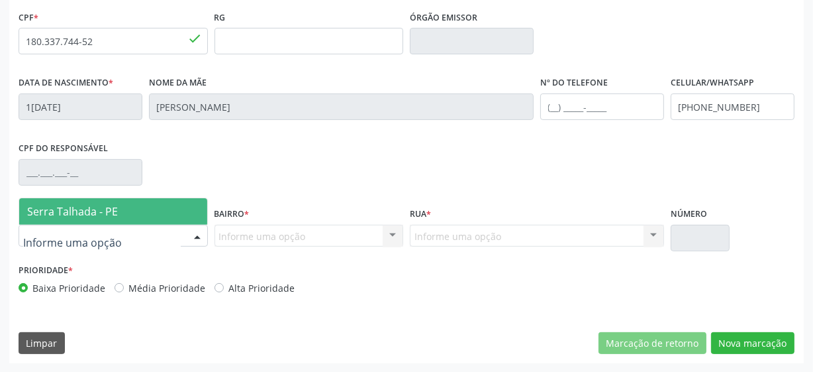
click at [124, 213] on span "Serra Talhada - PE" at bounding box center [113, 211] width 188 height 26
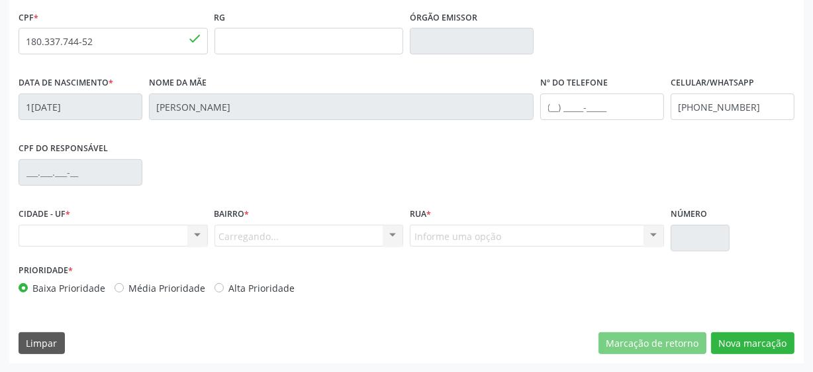
click at [249, 236] on div "Carregando... Nenhum resultado encontrado para: " " Nenhuma opção encontrada. D…" at bounding box center [309, 236] width 189 height 23
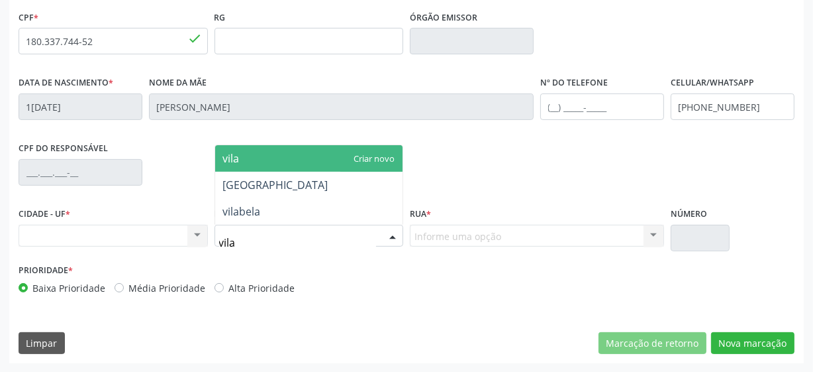
type input "vila"
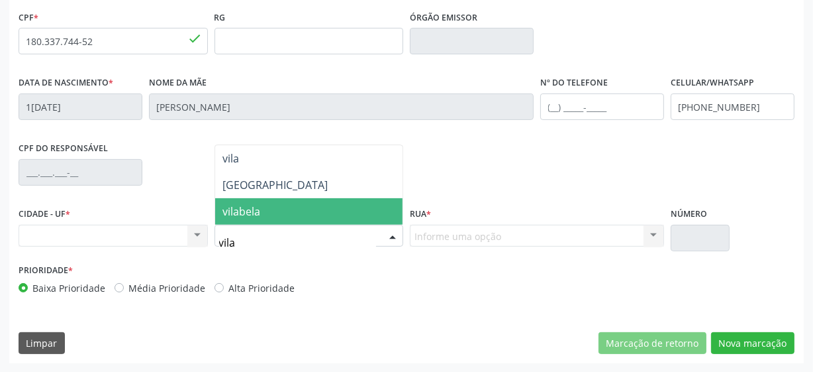
click at [268, 210] on span "vilabela" at bounding box center [309, 211] width 188 height 26
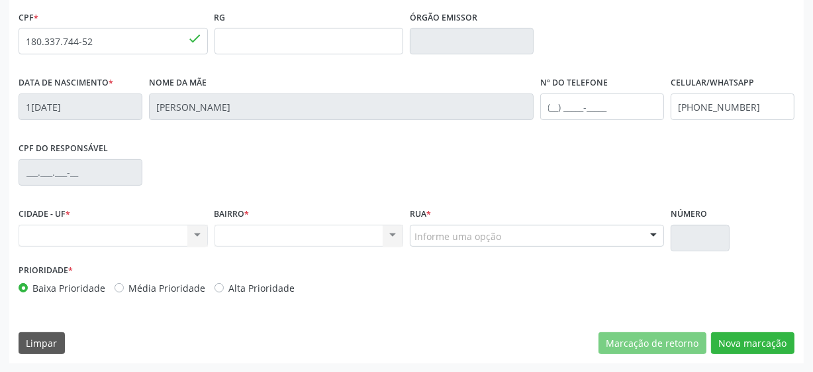
click at [337, 234] on div "Nenhum resultado encontrado para: " " Não há nenhuma opção para ser exibida." at bounding box center [309, 236] width 189 height 23
click at [395, 225] on div "Nenhum resultado encontrado para: " " Não há nenhuma opção para ser exibida." at bounding box center [309, 236] width 189 height 23
click at [393, 232] on div "Nenhum resultado encontrado para: " " Não há nenhuma opção para ser exibida." at bounding box center [309, 236] width 189 height 23
drag, startPoint x: 383, startPoint y: 236, endPoint x: 370, endPoint y: 234, distance: 13.4
click at [382, 236] on div "Nenhum resultado encontrado para: " " Não há nenhuma opção para ser exibida." at bounding box center [309, 236] width 189 height 23
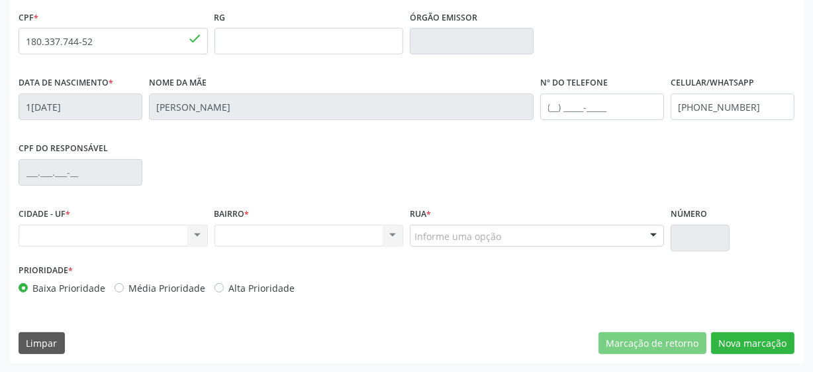
click at [353, 232] on div "Nenhum resultado encontrado para: " " Não há nenhuma opção para ser exibida." at bounding box center [309, 236] width 189 height 23
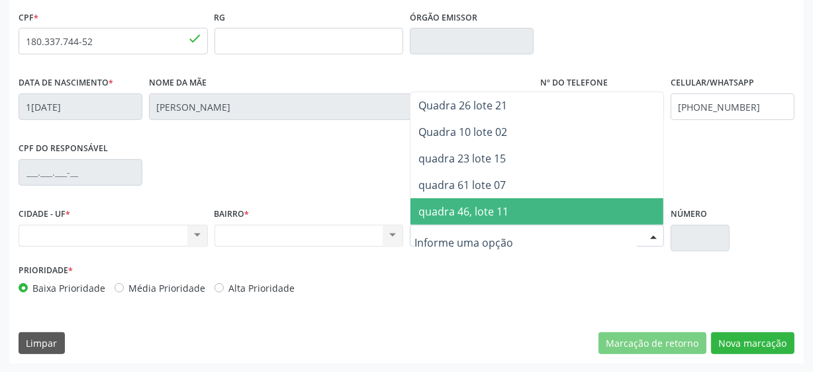
click at [448, 225] on div at bounding box center [537, 236] width 254 height 23
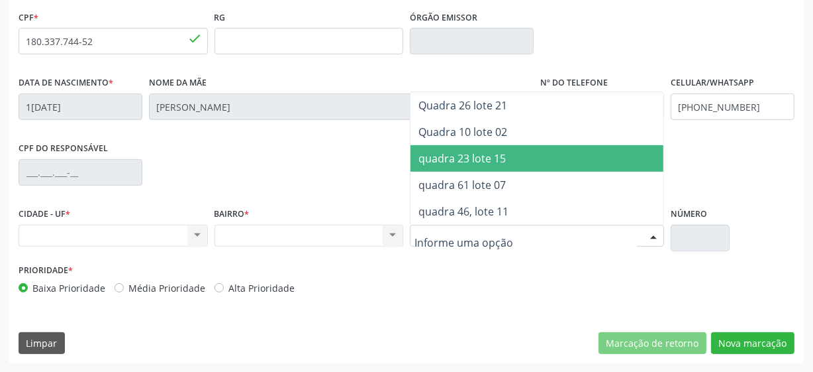
click at [476, 151] on span "quadra 23 lote 15" at bounding box center [462, 158] width 87 height 15
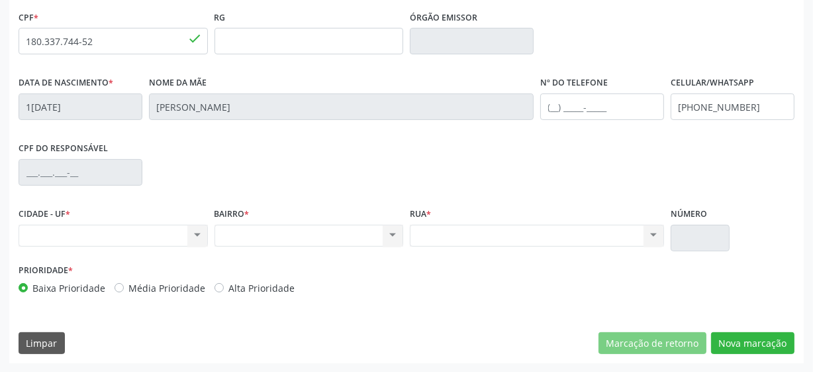
click at [265, 244] on div "Nenhum resultado encontrado para: " " Não há nenhuma opção para ser exibida." at bounding box center [309, 236] width 189 height 23
click at [268, 240] on div "Nenhum resultado encontrado para: " " Não há nenhuma opção para ser exibida." at bounding box center [309, 236] width 189 height 23
drag, startPoint x: 269, startPoint y: 240, endPoint x: 182, endPoint y: 231, distance: 87.2
click at [251, 241] on div "Nenhum resultado encontrado para: " " Não há nenhuma opção para ser exibida." at bounding box center [309, 236] width 189 height 23
click at [182, 231] on div "Nenhum resultado encontrado para: " " Não há nenhuma opção para ser exibida." at bounding box center [113, 236] width 189 height 23
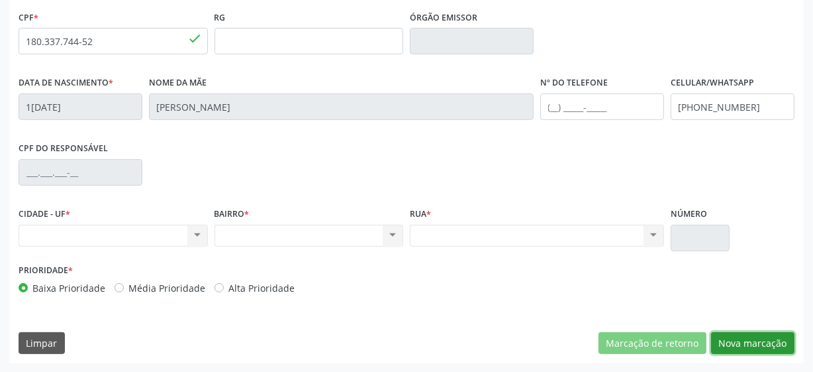
click at [754, 344] on button "Nova marcação" at bounding box center [752, 343] width 83 height 23
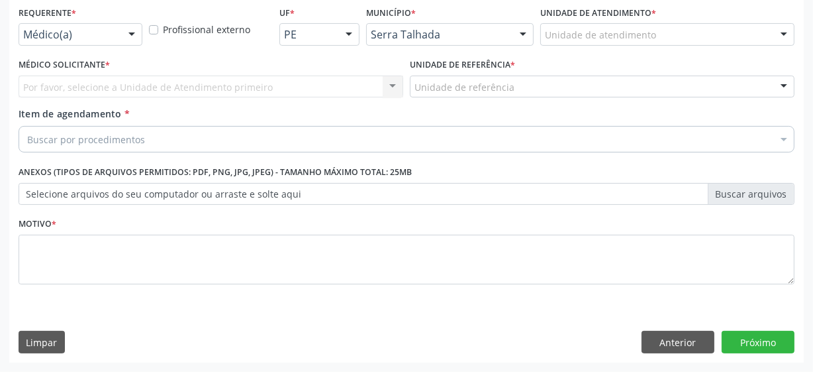
scroll to position [284, 0]
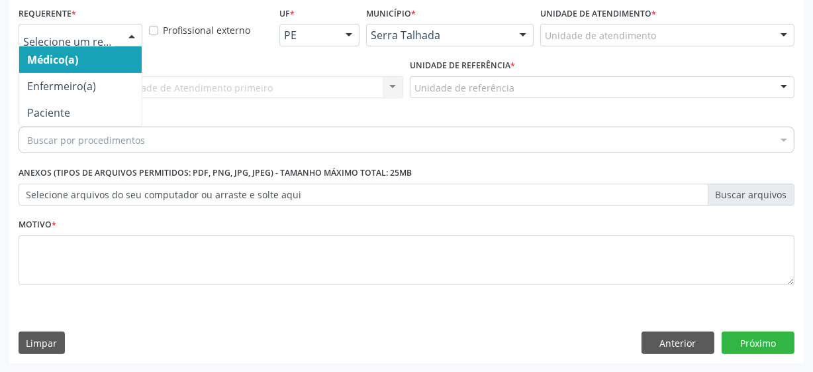
click at [117, 31] on div "Médico(a) Enfermeiro(a) Paciente Nenhum resultado encontrado para: " " Não há n…" at bounding box center [81, 35] width 124 height 23
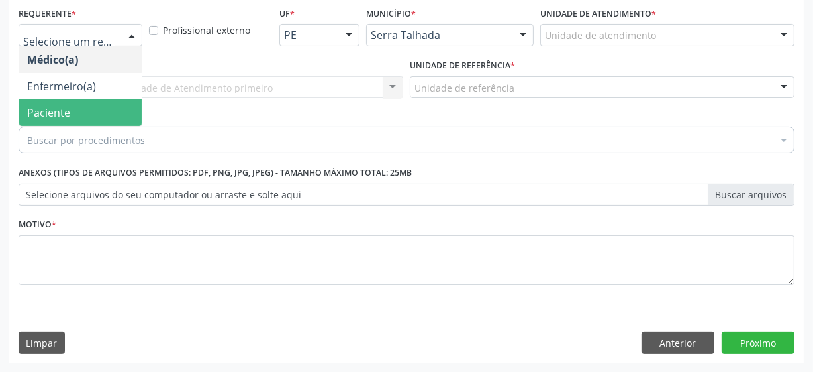
click at [99, 111] on span "Paciente" at bounding box center [80, 112] width 123 height 26
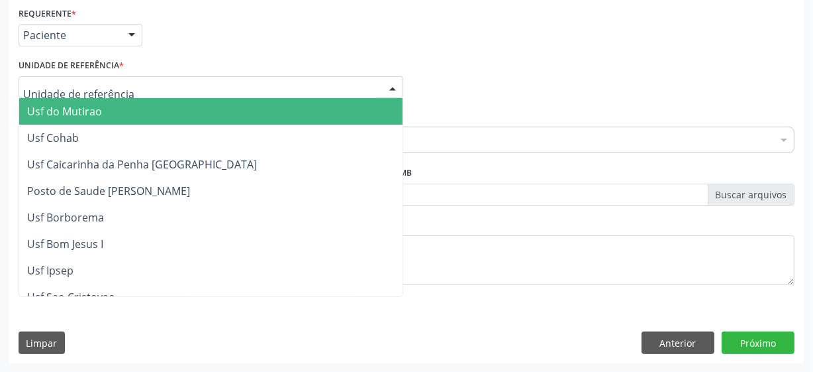
click at [291, 97] on div at bounding box center [211, 87] width 385 height 23
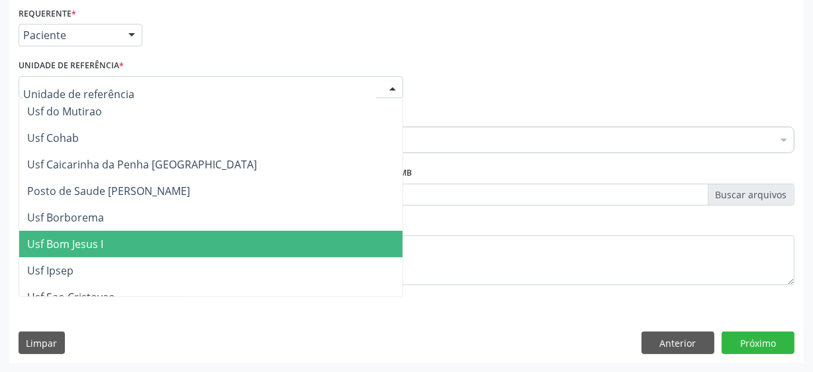
click at [176, 245] on span "Usf Bom Jesus I" at bounding box center [211, 243] width 384 height 26
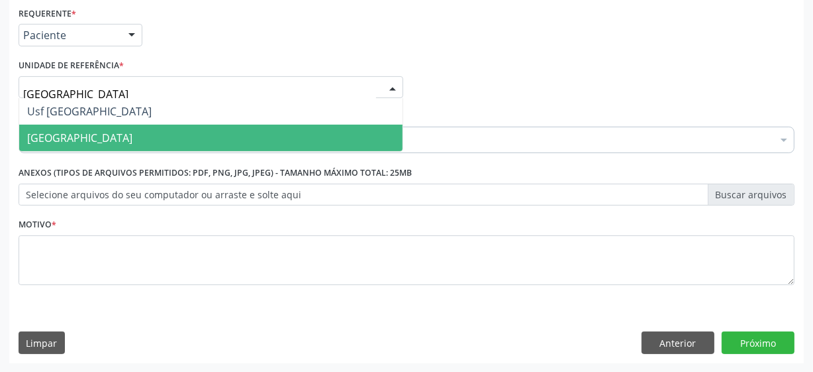
type input "vila bela"
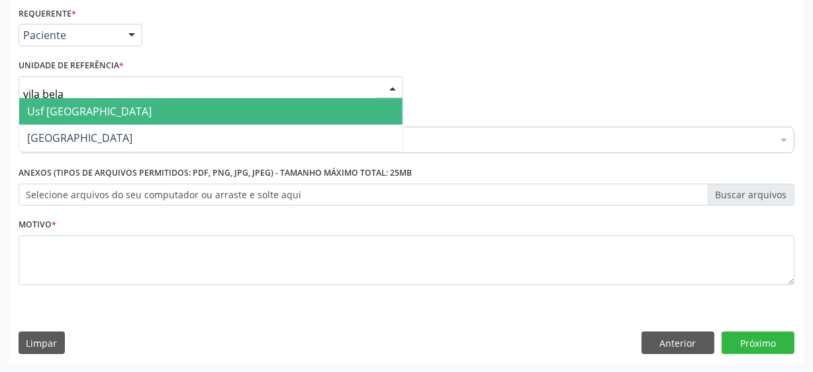
click at [72, 112] on span "Usf [GEOGRAPHIC_DATA]" at bounding box center [89, 111] width 125 height 15
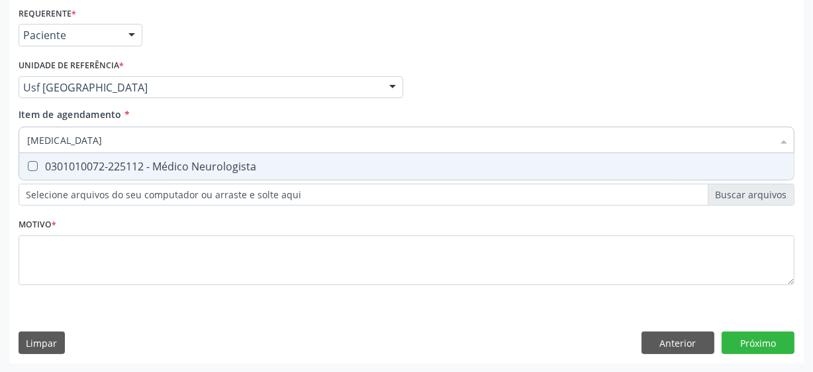
type input "neurologista"
click at [103, 166] on div "0301010072-225112 - Médico Neurologista" at bounding box center [406, 166] width 759 height 11
checkbox Neurologista "true"
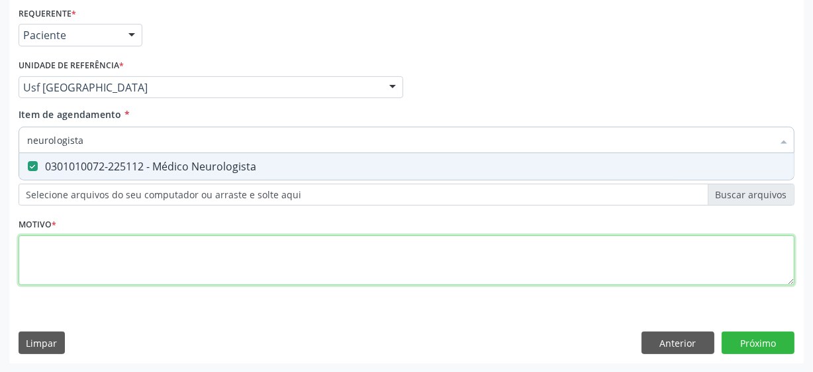
click at [97, 266] on div "Requerente * Paciente Médico(a) Enfermeiro(a) Paciente Nenhum resultado encontr…" at bounding box center [407, 153] width 776 height 300
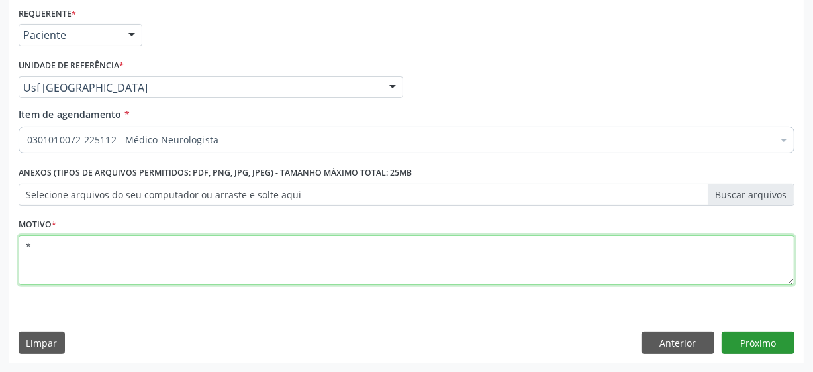
type textarea "*"
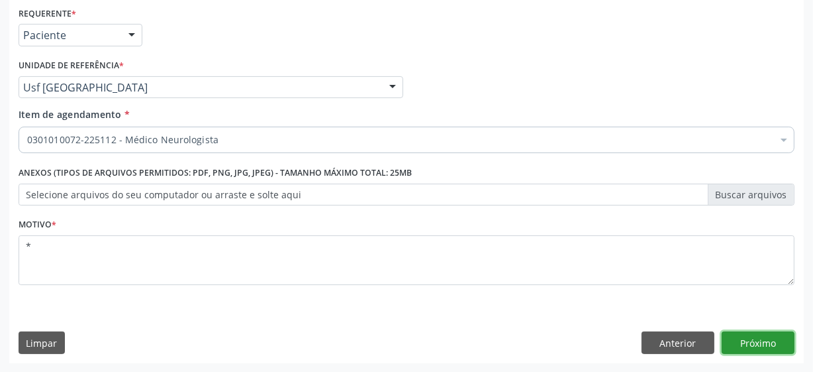
click at [758, 343] on button "Próximo" at bounding box center [758, 342] width 73 height 23
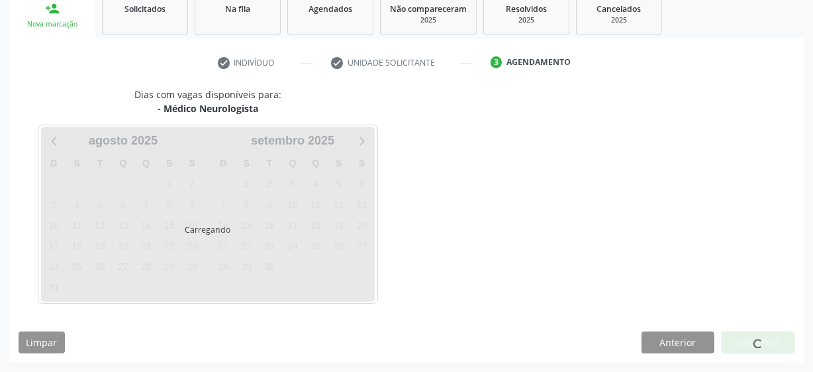
scroll to position [204, 0]
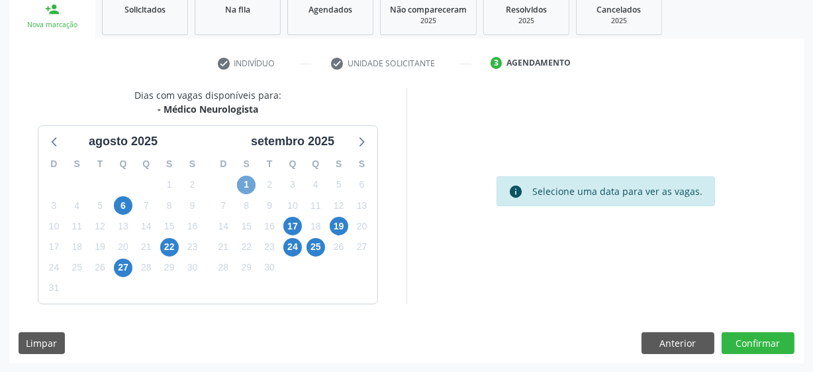
click at [252, 187] on span "1" at bounding box center [246, 185] width 19 height 19
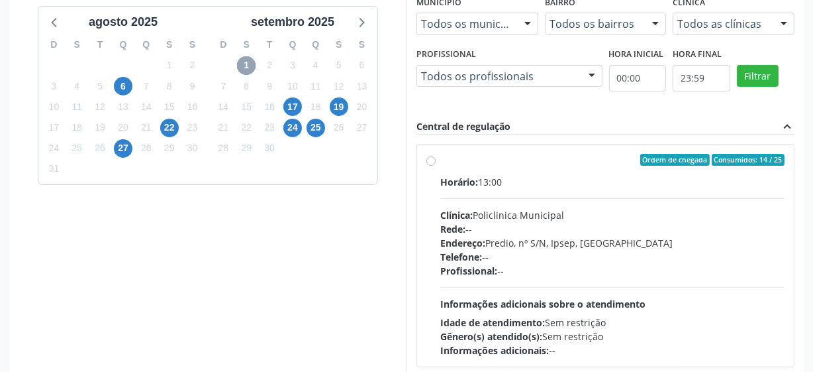
scroll to position [325, 0]
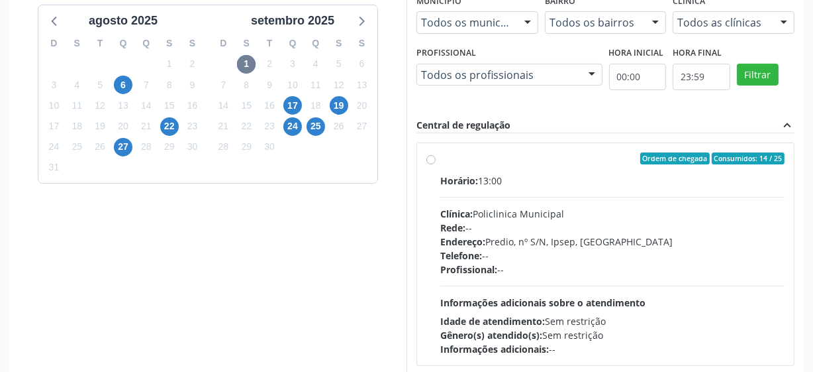
click at [440, 160] on label "Ordem de chegada Consumidos: 14 / 25 Horário: 13:00 Clínica: Policlinica Munici…" at bounding box center [612, 253] width 344 height 203
click at [427, 160] on input "Ordem de chegada Consumidos: 14 / 25 Horário: 13:00 Clínica: Policlinica Munici…" at bounding box center [431, 158] width 9 height 12
radio input "true"
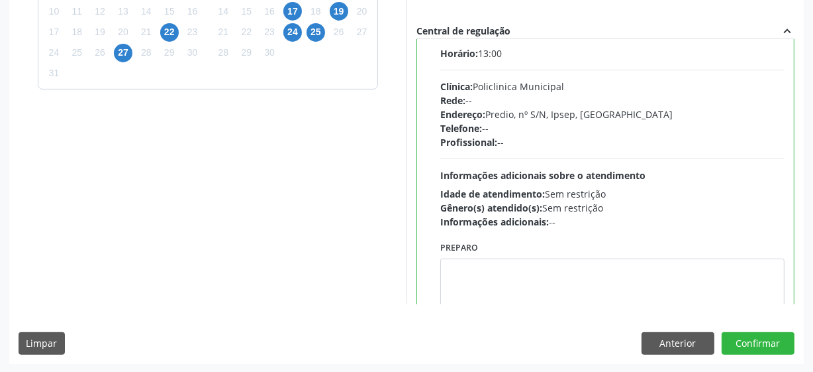
scroll to position [66, 0]
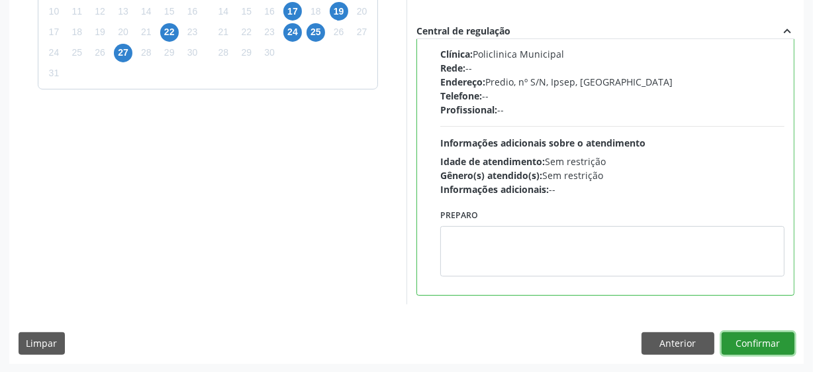
click at [736, 338] on button "Confirmar" at bounding box center [758, 343] width 73 height 23
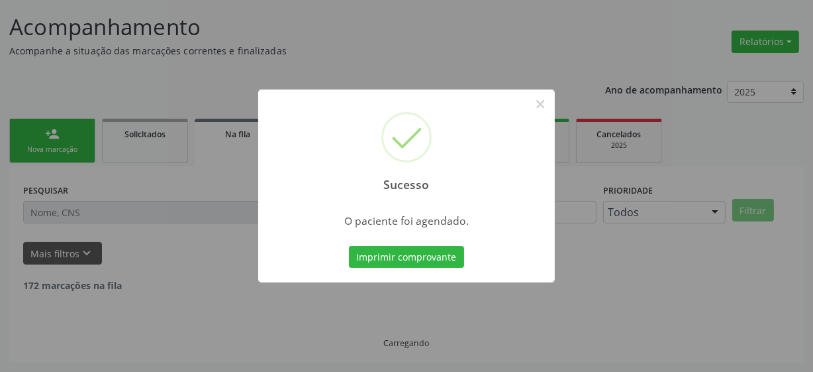
scroll to position [65, 0]
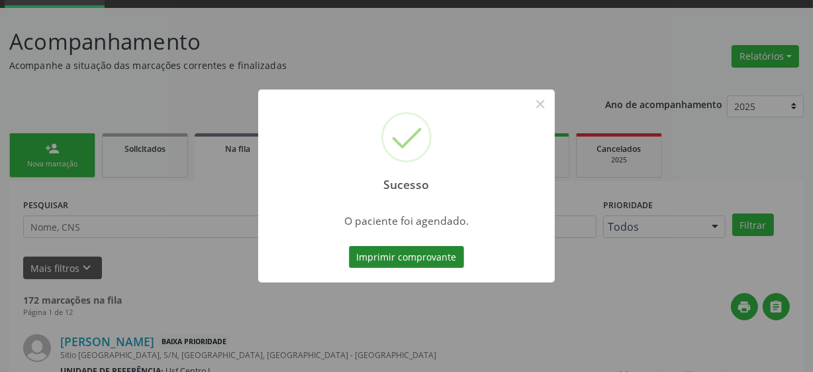
click at [448, 256] on button "Imprimir comprovante" at bounding box center [406, 257] width 115 height 23
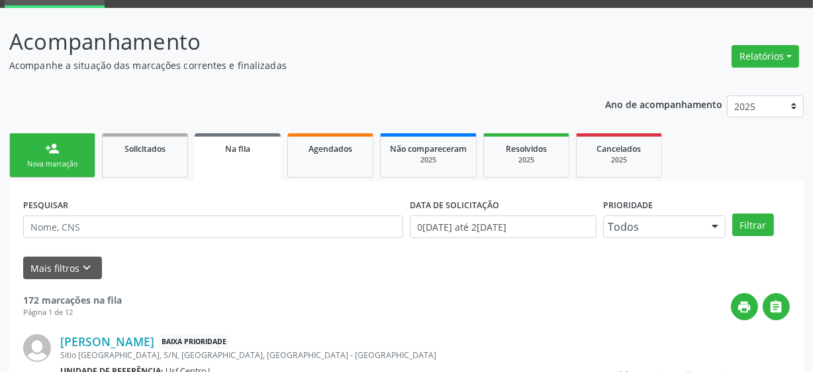
click at [42, 159] on div "Nova marcação" at bounding box center [52, 164] width 66 height 10
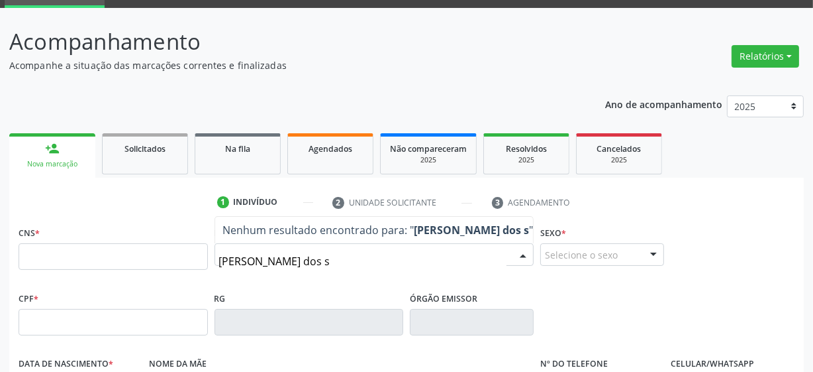
type input "janaina maria dos sa"
click at [359, 266] on input "janaina maria dos sa" at bounding box center [363, 261] width 288 height 26
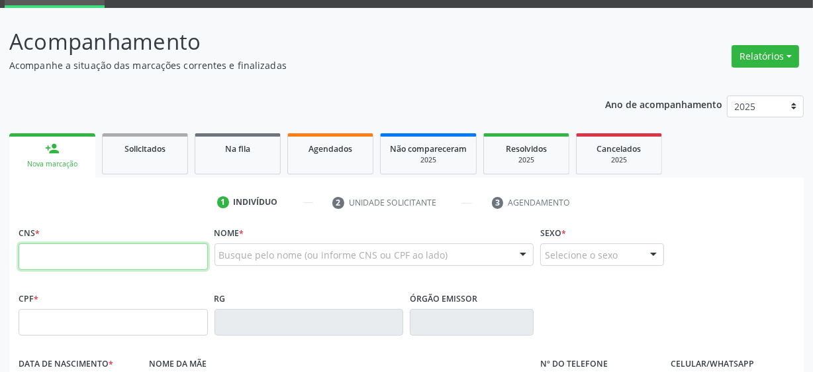
click at [42, 253] on input "text" at bounding box center [113, 256] width 189 height 26
paste input "704 2097 5269 7580"
type input "704 2097 5269 7580"
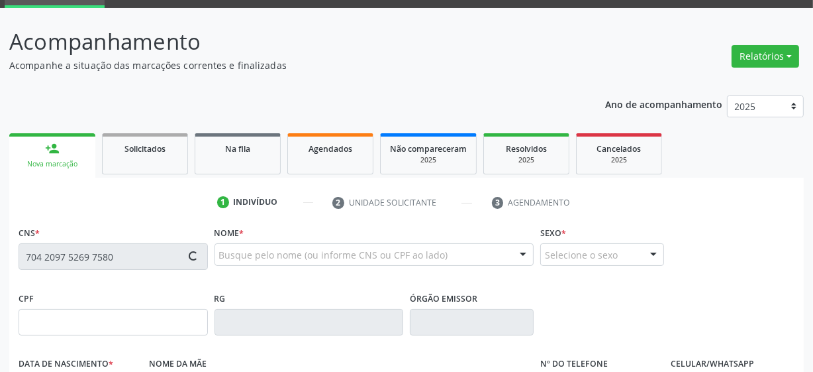
type input "15/08/1994"
type input "Maria das Gracas dos Santos"
type input "(87) 98172-9636"
type input "13"
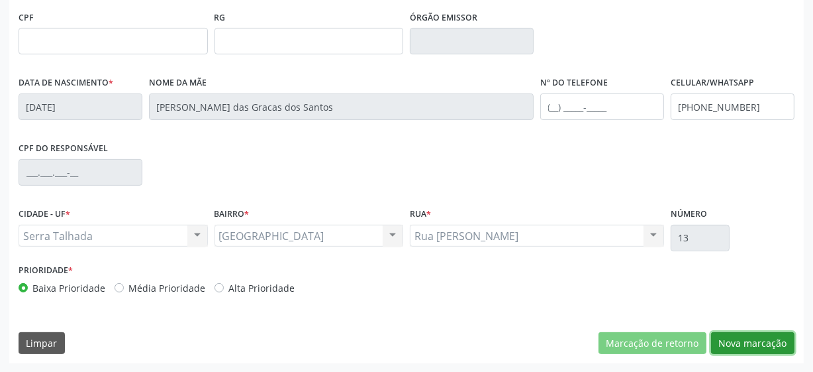
click at [721, 340] on button "Nova marcação" at bounding box center [752, 343] width 83 height 23
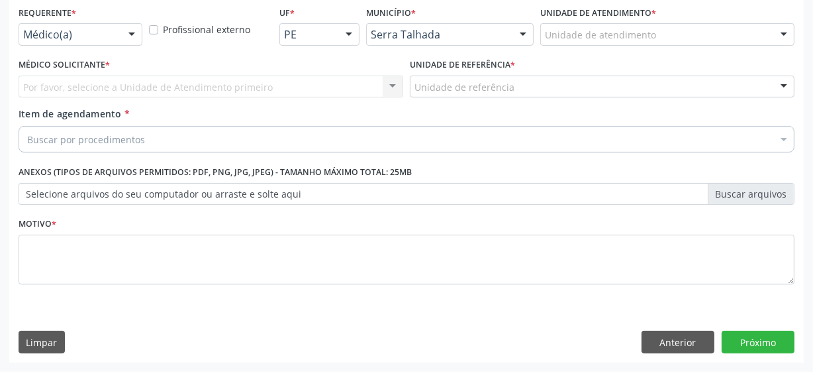
scroll to position [284, 0]
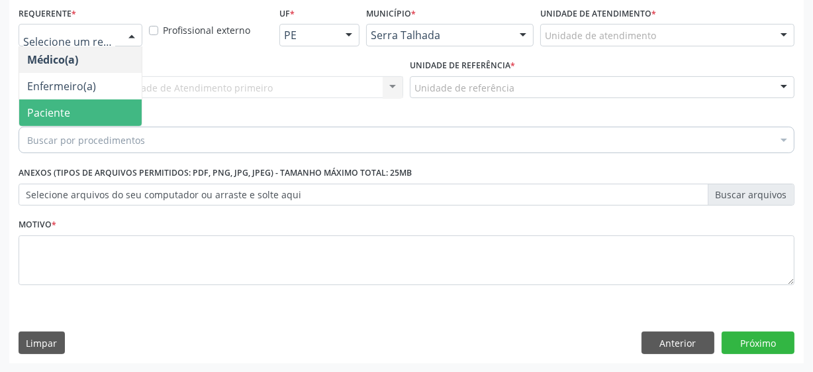
click at [70, 111] on span "Paciente" at bounding box center [80, 112] width 123 height 26
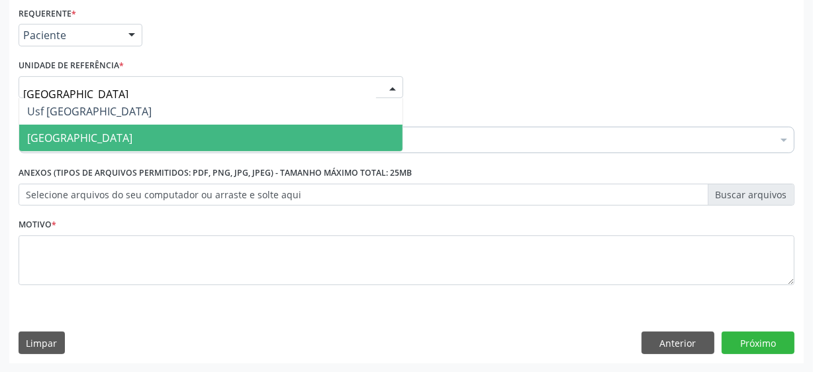
type input "vila bela"
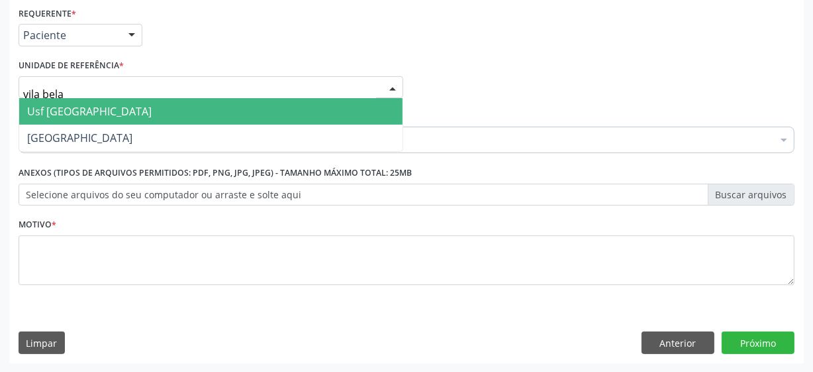
click at [88, 107] on span "Usf [GEOGRAPHIC_DATA]" at bounding box center [211, 111] width 384 height 26
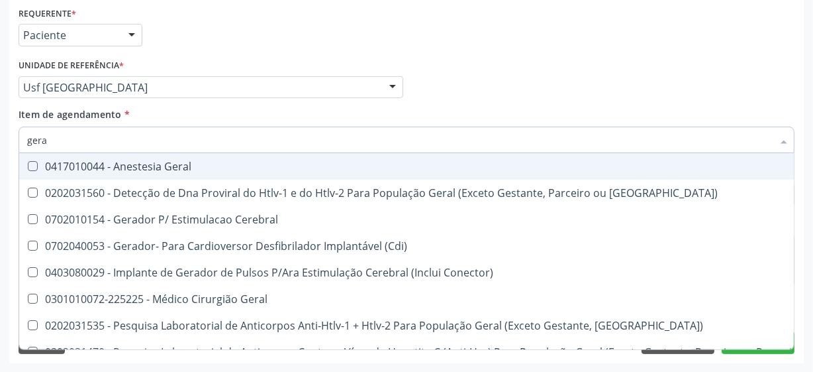
type input "geral"
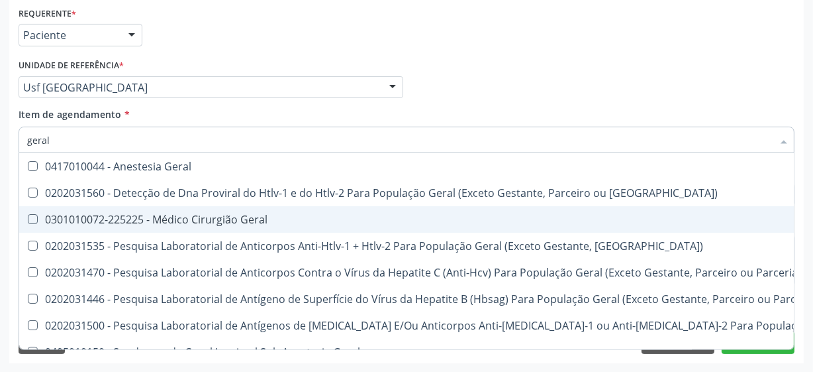
click at [195, 207] on span "0301010072-225225 - Médico Cirurgião Geral" at bounding box center [533, 219] width 1029 height 26
checkbox Geral "true"
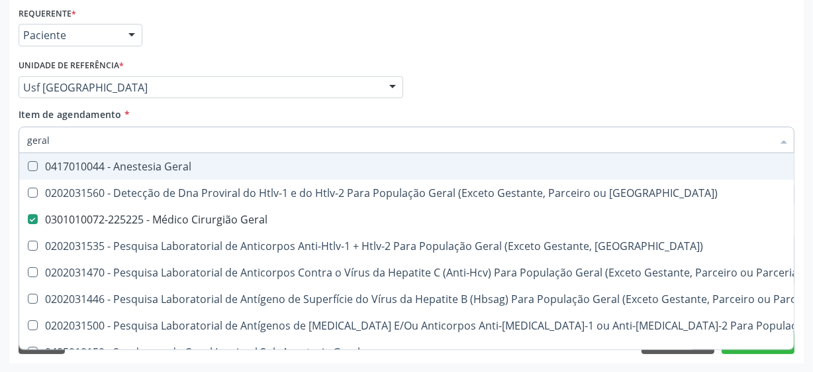
click at [505, 72] on div "Médico Solicitante Por favor, selecione a Unidade de Atendimento primeiro Nenhu…" at bounding box center [406, 82] width 783 height 52
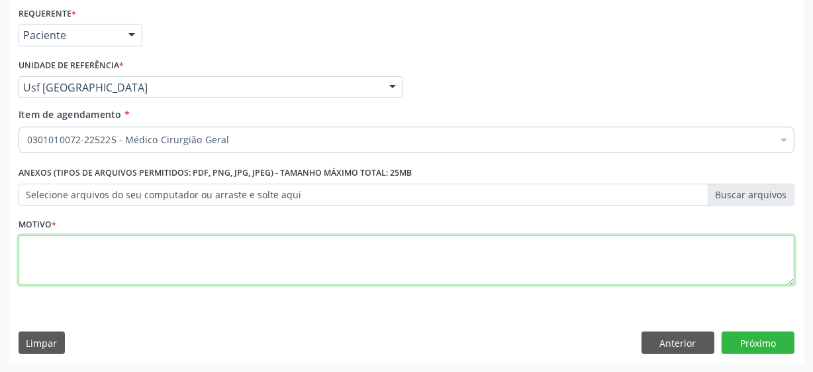
click at [105, 254] on textarea at bounding box center [407, 260] width 776 height 50
type textarea "**"
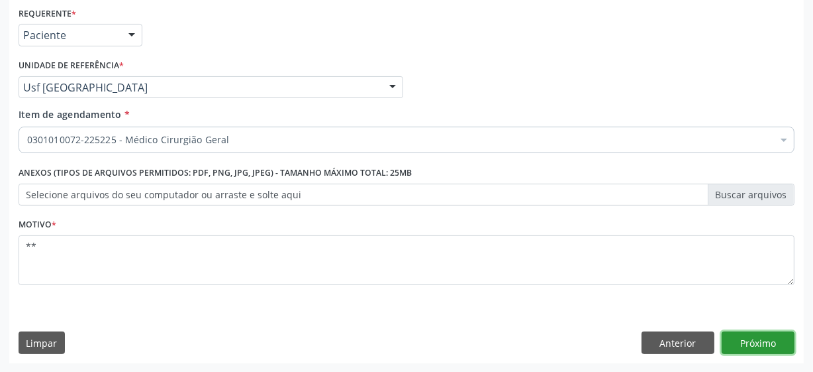
click at [744, 346] on button "Próximo" at bounding box center [758, 342] width 73 height 23
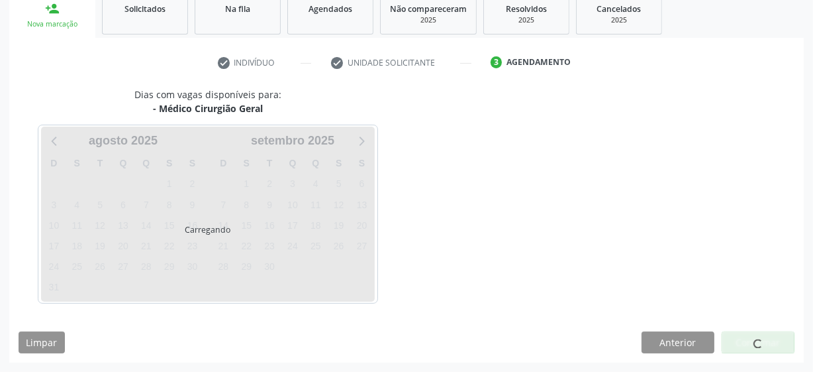
scroll to position [204, 0]
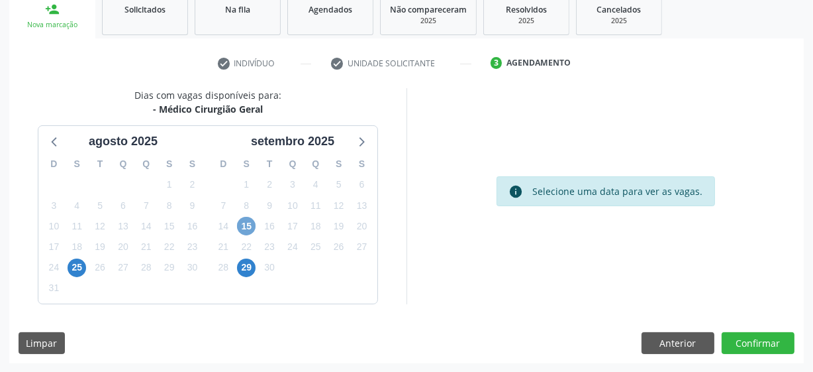
click at [238, 222] on span "15" at bounding box center [246, 226] width 19 height 19
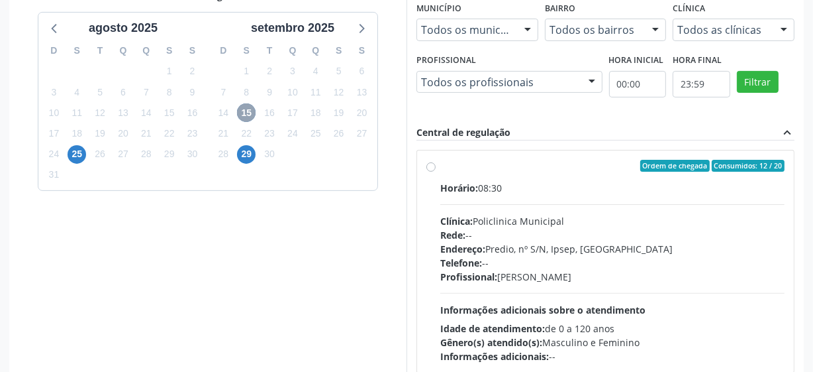
scroll to position [325, 0]
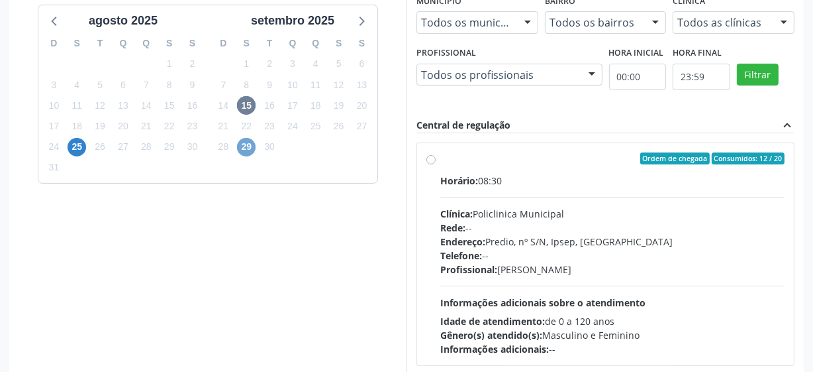
click at [249, 148] on span "29" at bounding box center [246, 147] width 19 height 19
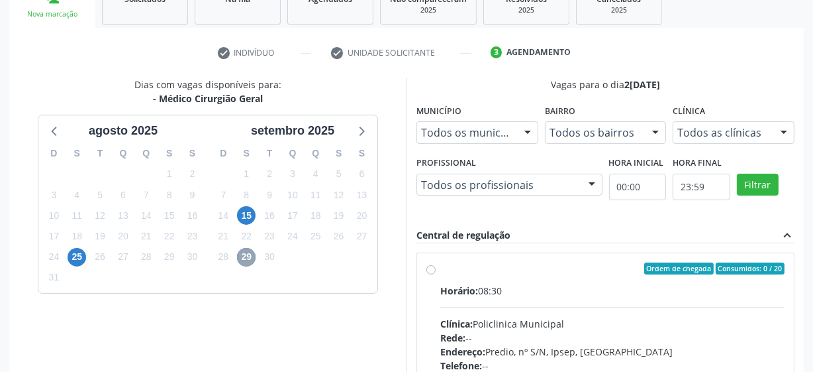
scroll to position [395, 0]
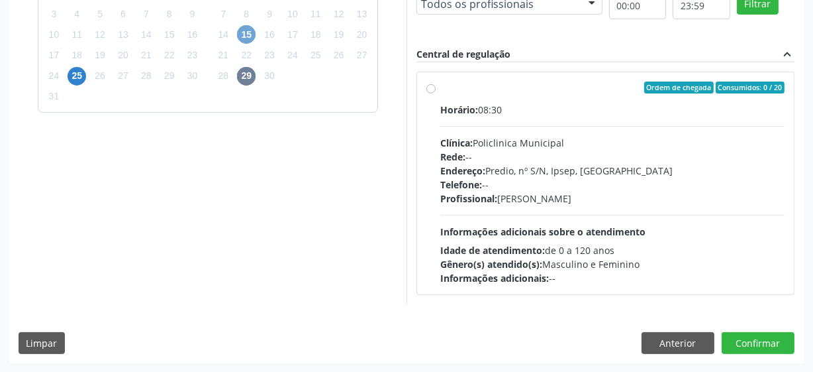
click at [242, 35] on span "15" at bounding box center [246, 34] width 19 height 19
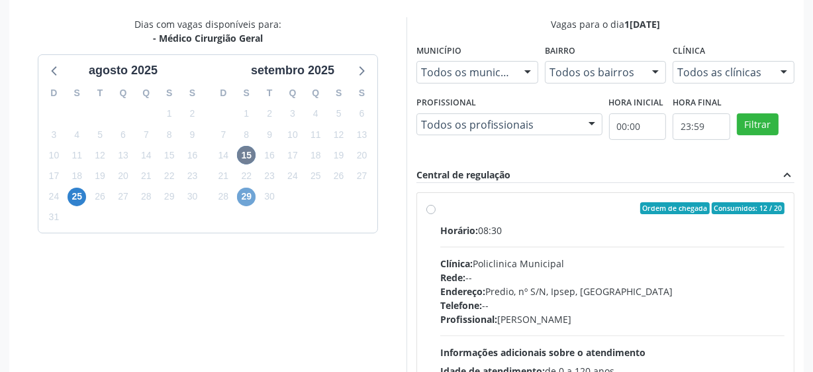
click at [250, 193] on span "29" at bounding box center [246, 196] width 19 height 19
click at [245, 154] on span "15" at bounding box center [246, 155] width 19 height 19
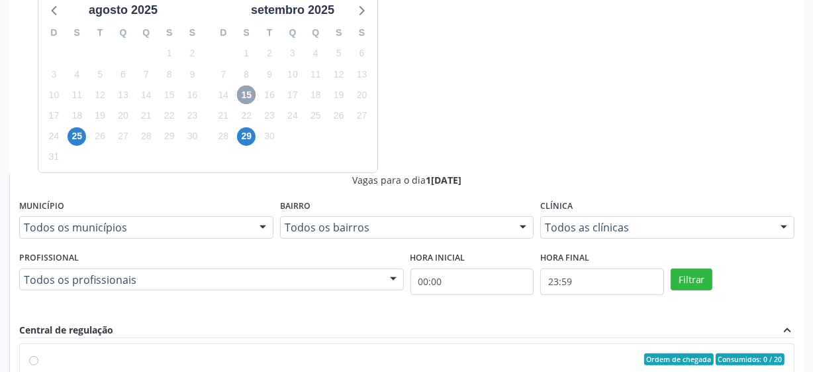
scroll to position [0, 0]
click at [38, 357] on input "Ordem de chegada Consumidos: 0 / 20 Horário: 07:00 Clínica: Hospital Sao Franci…" at bounding box center [33, 363] width 9 height 12
radio input "true"
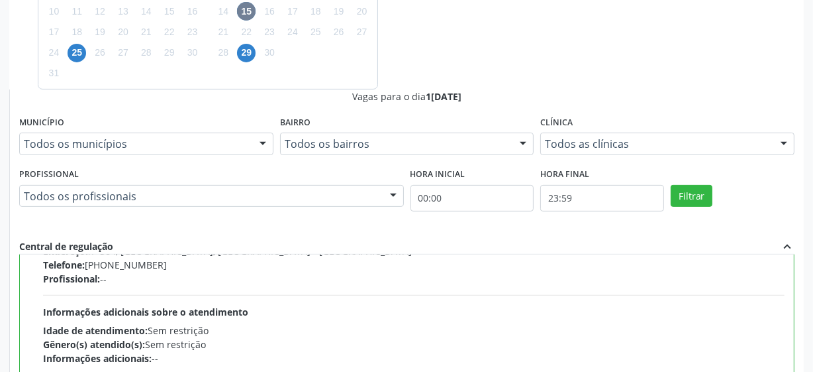
scroll to position [240, 0]
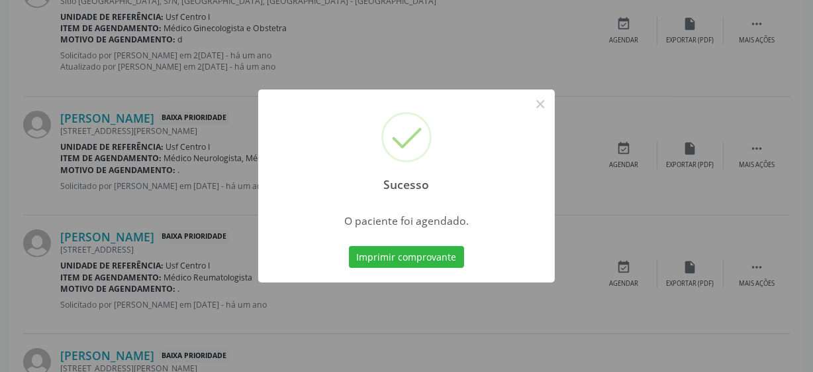
scroll to position [65, 0]
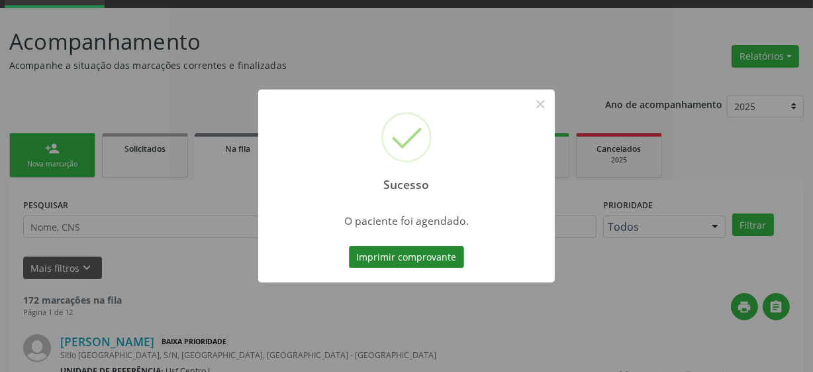
click at [448, 255] on button "Imprimir comprovante" at bounding box center [406, 257] width 115 height 23
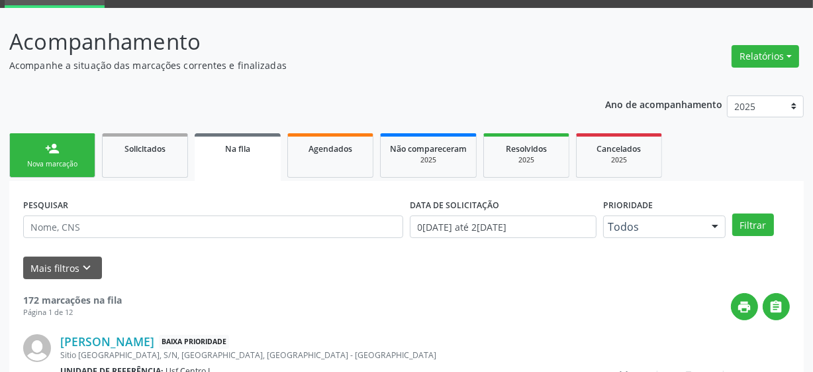
click at [48, 175] on link "person_add Nova marcação" at bounding box center [52, 155] width 86 height 44
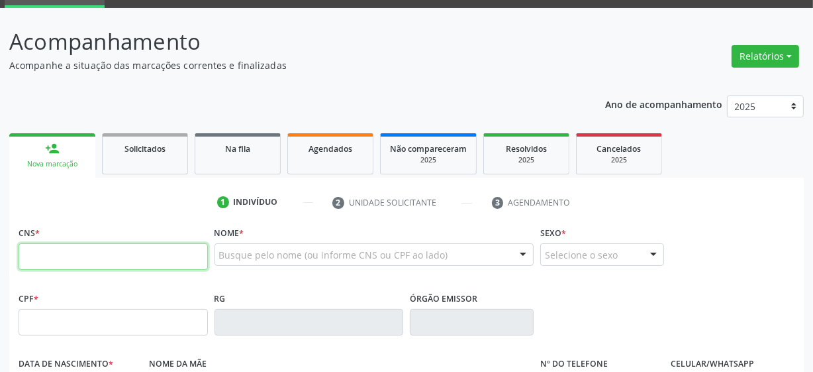
click at [140, 252] on input "text" at bounding box center [113, 256] width 189 height 26
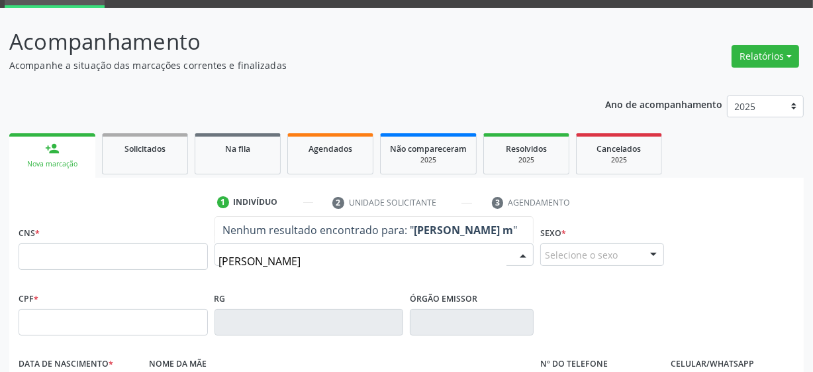
type input "valeria da silva mor"
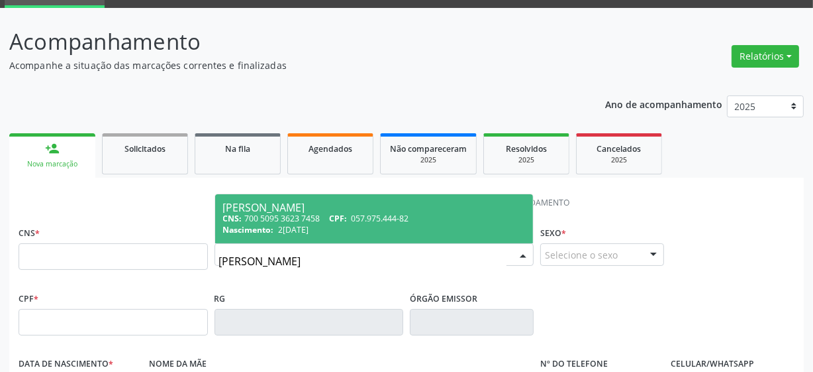
click at [358, 219] on span "057.975.444-82" at bounding box center [381, 218] width 58 height 11
type input "700 5095 3623 7458"
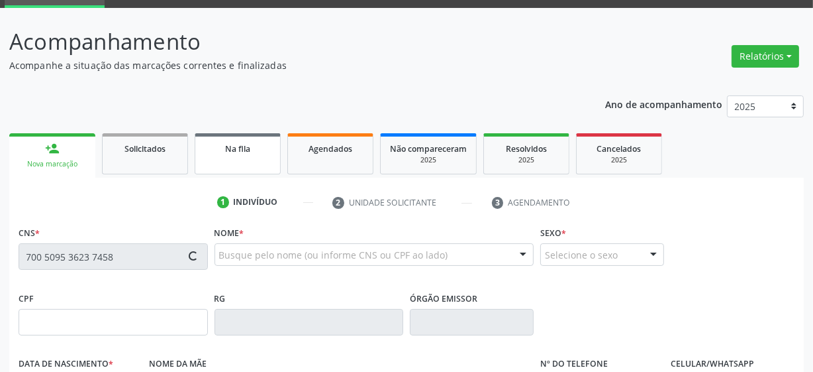
type input "057.975.444-82"
type input "23/05/1985"
type input "Antonia Maria Moraes Oliveira"
type input "(87) 99998-5303"
type input "25"
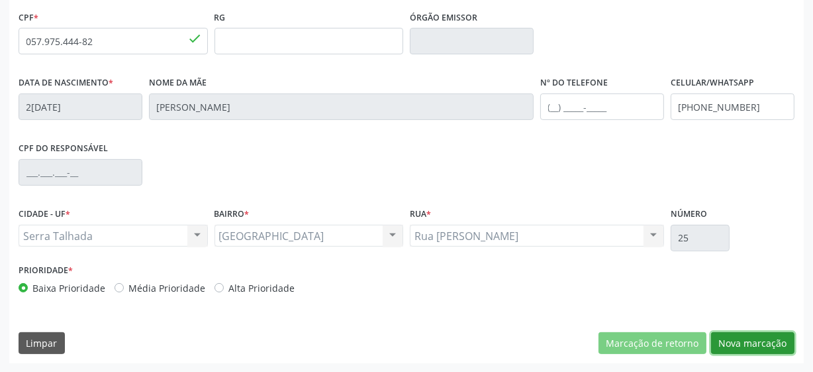
click at [764, 337] on button "Nova marcação" at bounding box center [752, 343] width 83 height 23
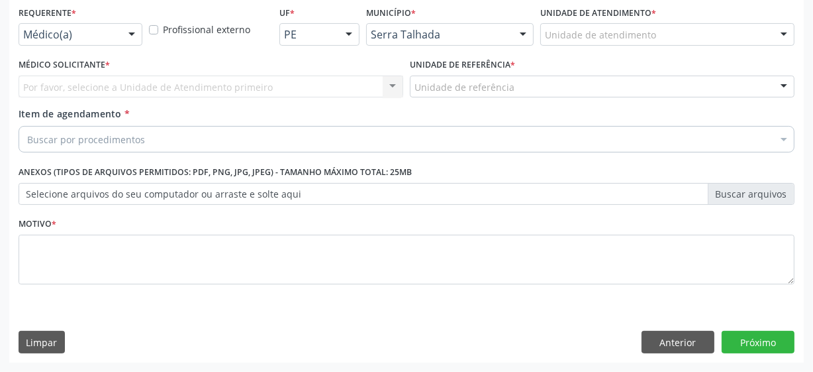
scroll to position [284, 0]
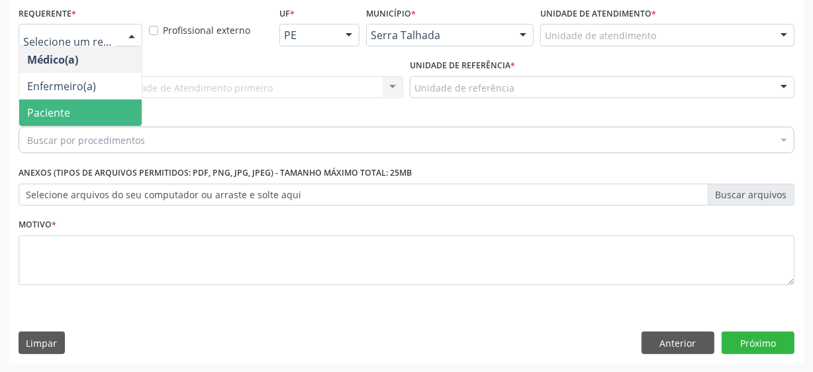
click at [81, 103] on span "Paciente" at bounding box center [80, 112] width 123 height 26
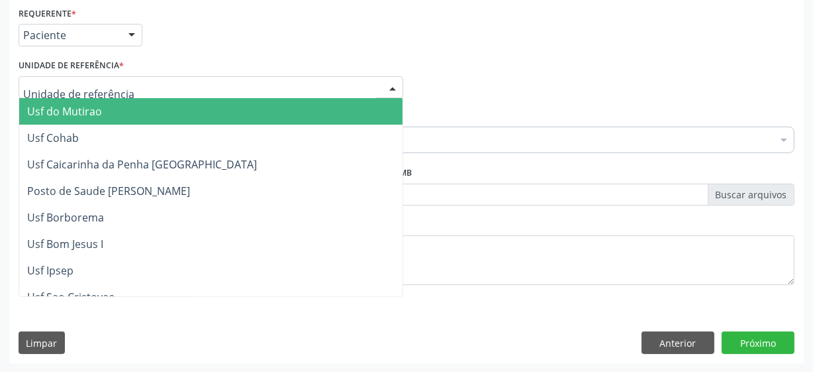
click at [74, 97] on div "Usf do Mutirao Usf Cohab Usf Caicarinha da Penha Tauapiranga Posto de Saude Ber…" at bounding box center [211, 87] width 385 height 23
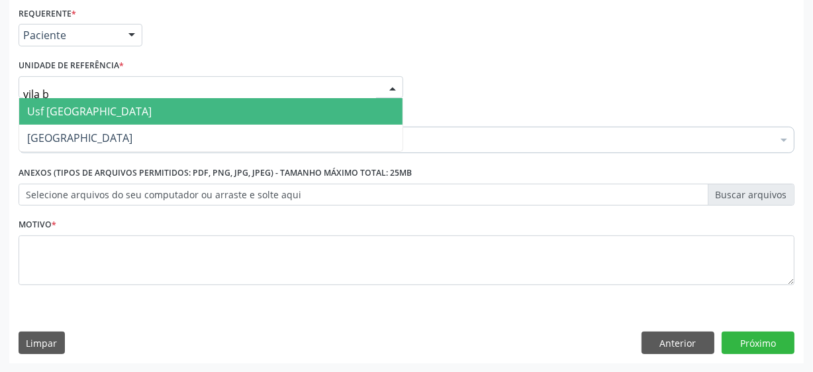
type input "vila be"
click at [76, 104] on span "Usf [GEOGRAPHIC_DATA]" at bounding box center [89, 111] width 125 height 15
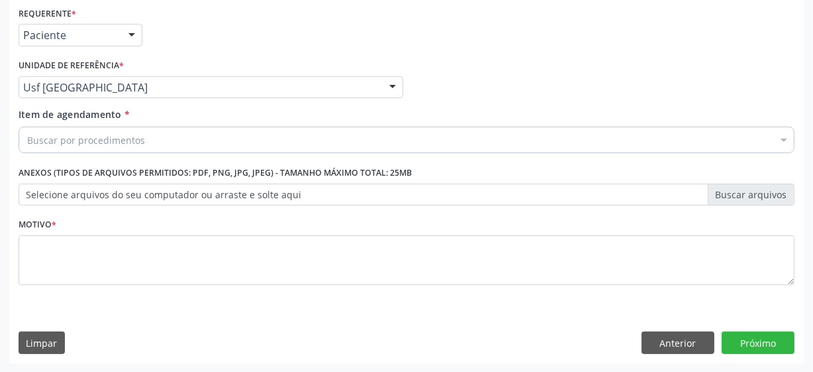
click at [89, 194] on label "Selecione arquivos do seu computador ou arraste e solte aqui" at bounding box center [407, 194] width 776 height 23
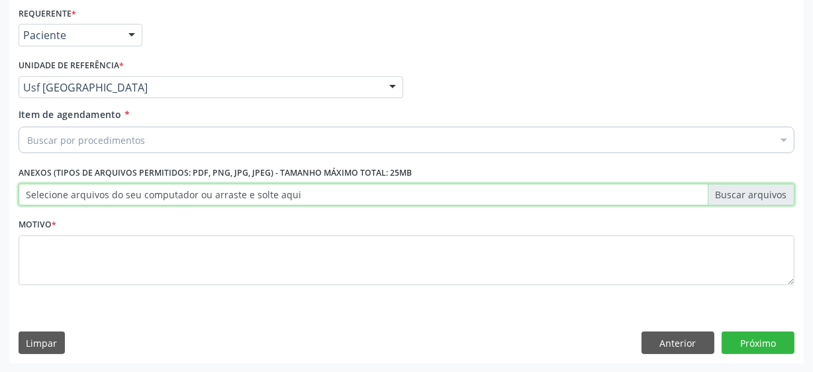
click at [89, 194] on input "Selecione arquivos do seu computador ou arraste e solte aqui" at bounding box center [407, 194] width 776 height 23
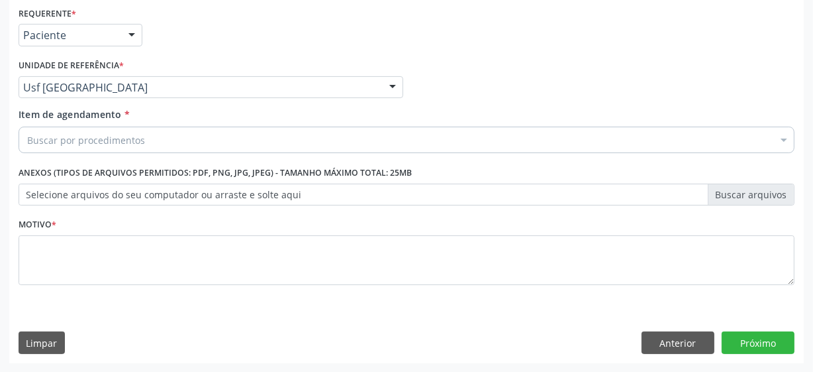
click at [162, 141] on div "Buscar por procedimentos" at bounding box center [407, 140] width 776 height 26
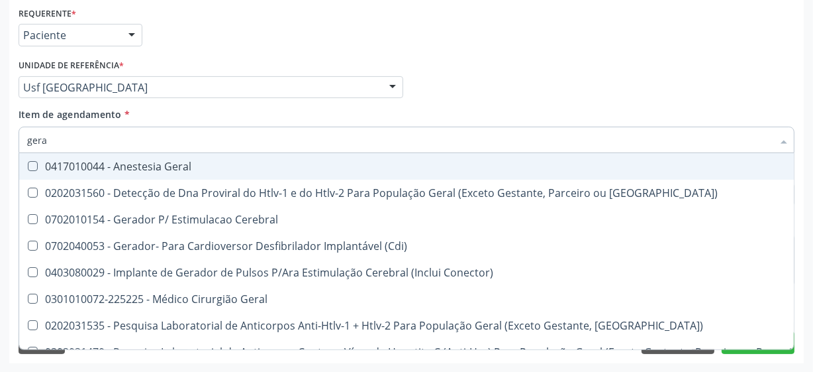
type input "geral"
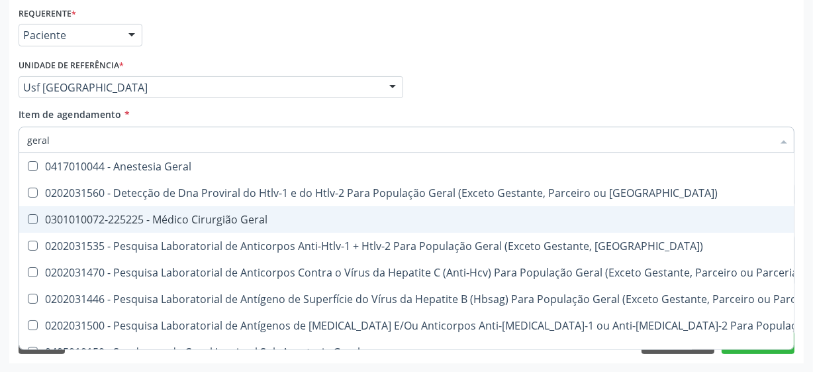
click at [213, 223] on div "0301010072-225225 - Médico Cirurgião Geral" at bounding box center [533, 219] width 1013 height 11
checkbox Geral "true"
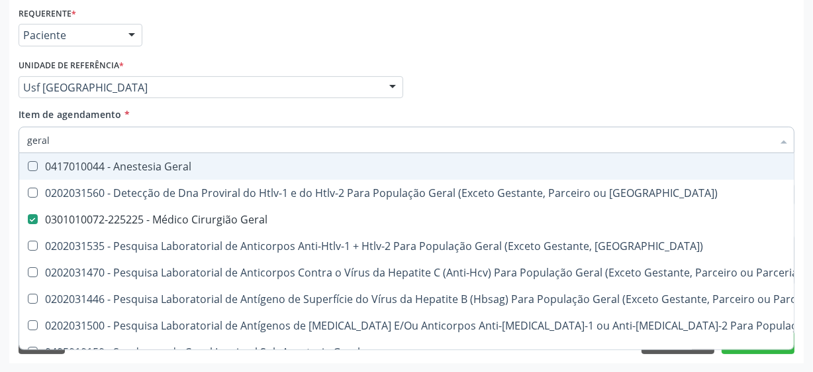
click at [537, 83] on div "Médico Solicitante Por favor, selecione a Unidade de Atendimento primeiro Nenhu…" at bounding box center [406, 82] width 783 height 52
checkbox Parceria\) "true"
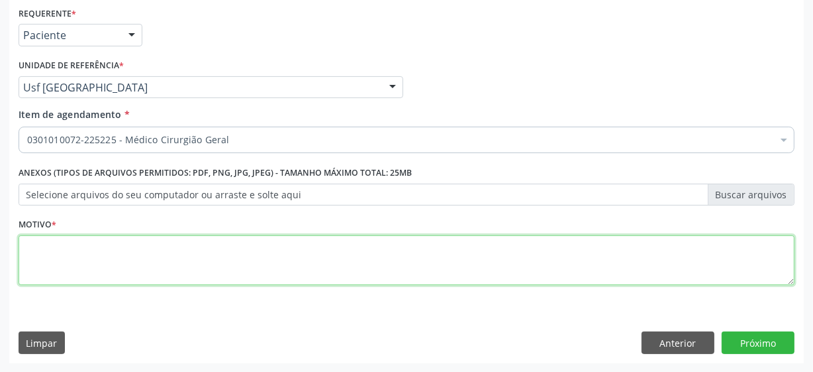
click at [123, 254] on textarea at bounding box center [407, 260] width 776 height 50
type textarea "**"
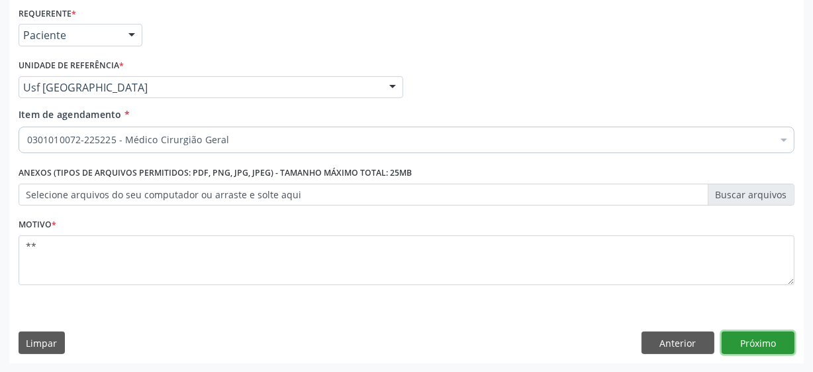
click at [736, 336] on button "Próximo" at bounding box center [758, 342] width 73 height 23
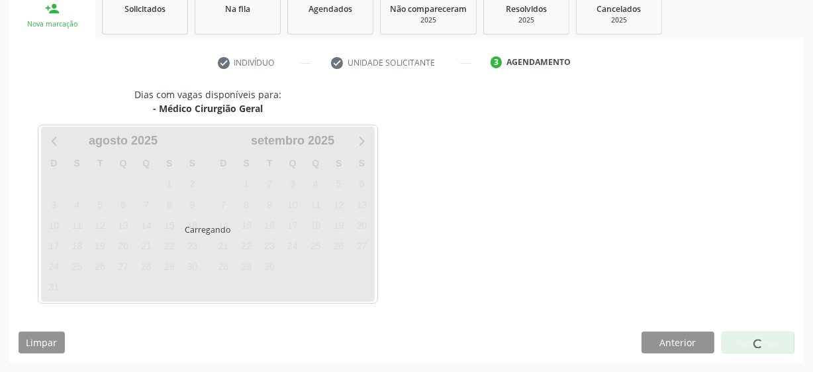
scroll to position [204, 0]
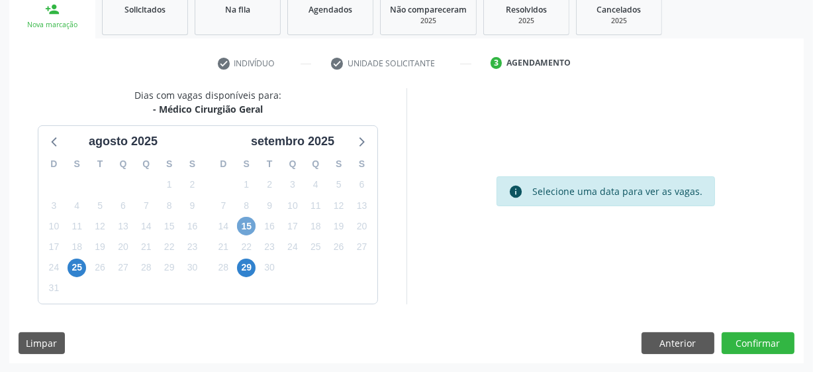
click at [244, 223] on span "15" at bounding box center [246, 226] width 19 height 19
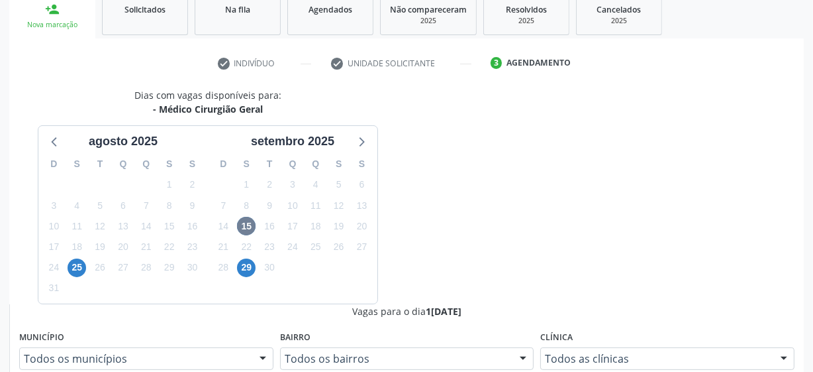
radio input "true"
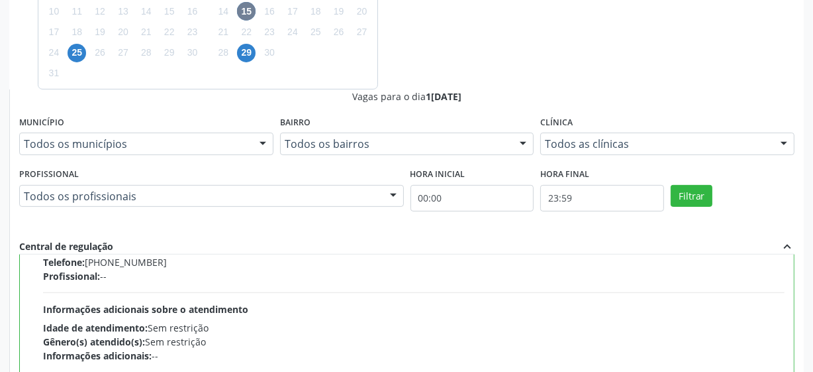
scroll to position [180, 0]
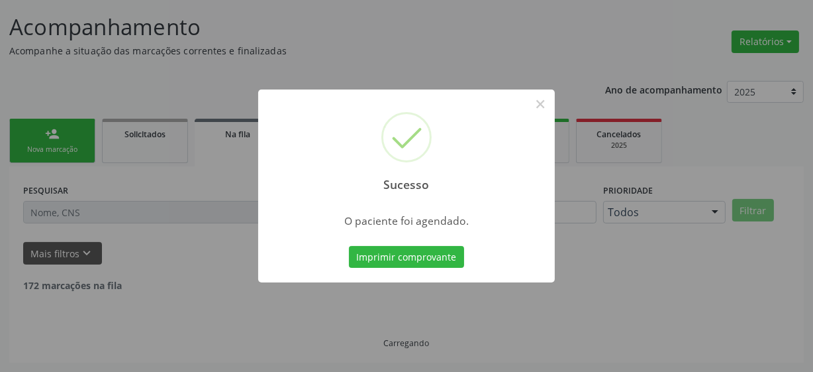
scroll to position [65, 0]
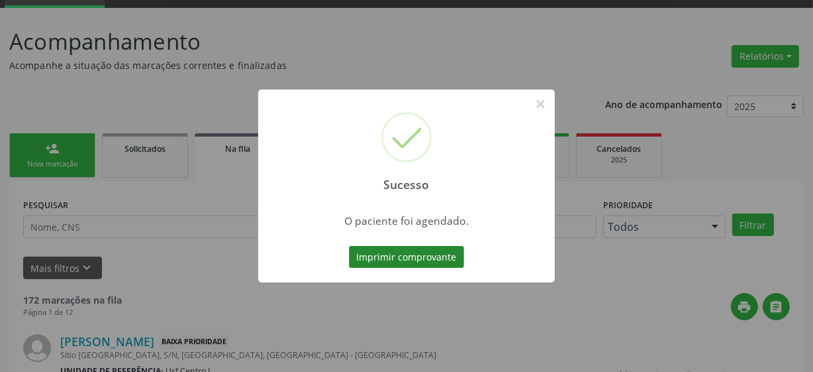
click at [411, 259] on button "Imprimir comprovante" at bounding box center [406, 257] width 115 height 23
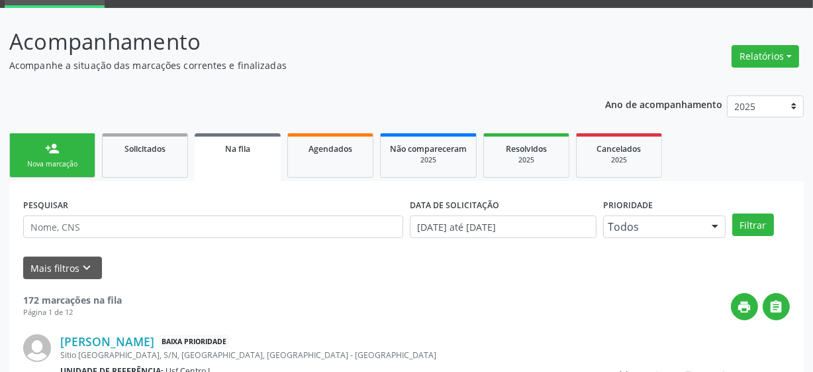
scroll to position [65, 0]
click at [63, 159] on div "Nova marcação" at bounding box center [52, 164] width 66 height 10
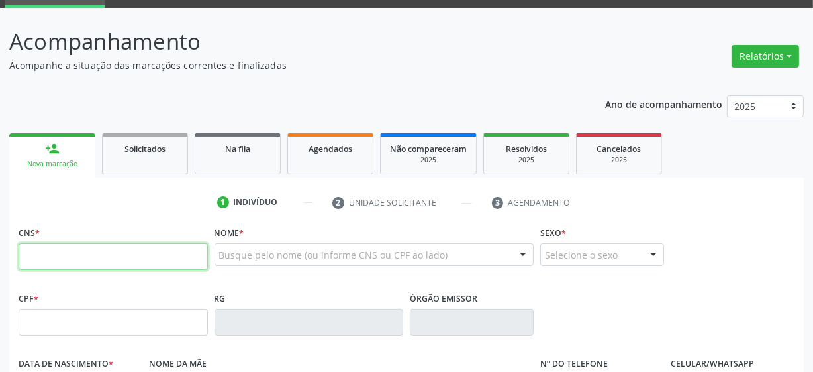
click at [125, 252] on input "text" at bounding box center [113, 256] width 189 height 26
type input "703 4062 2434 7811"
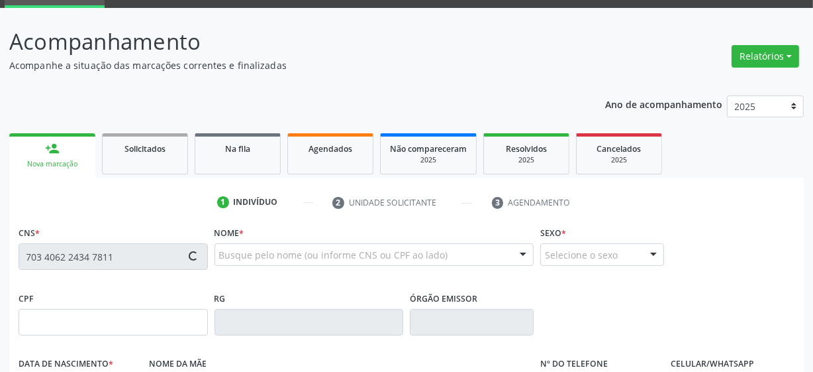
type input "0[DATE]"
type input "[PERSON_NAME][DATE]"
type input "[PHONE_NUMBER]"
type input "18"
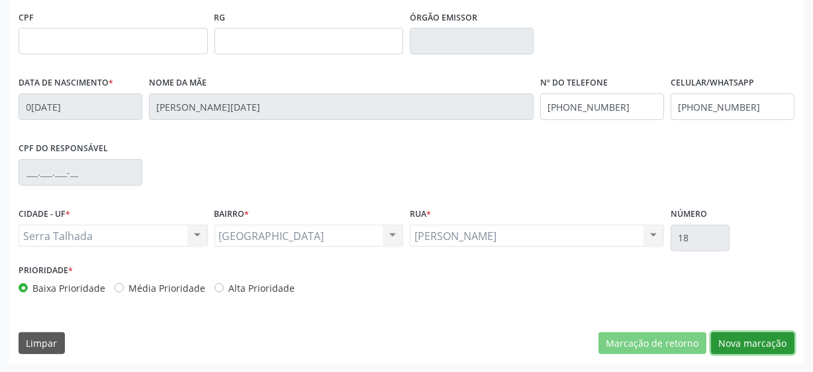
click at [746, 345] on button "Nova marcação" at bounding box center [752, 343] width 83 height 23
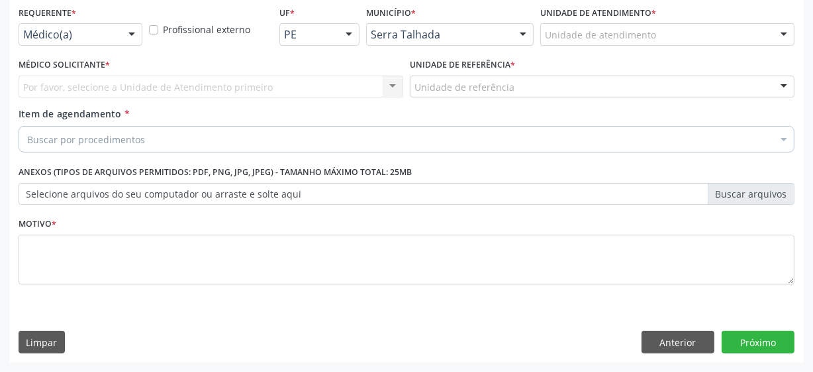
scroll to position [284, 0]
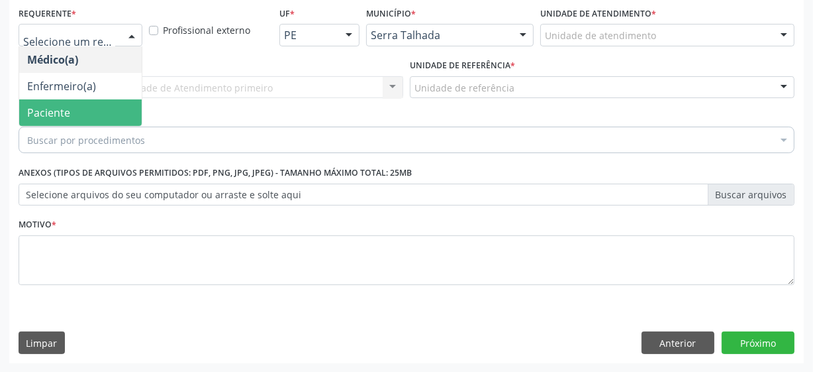
click at [73, 101] on span "Paciente" at bounding box center [80, 112] width 123 height 26
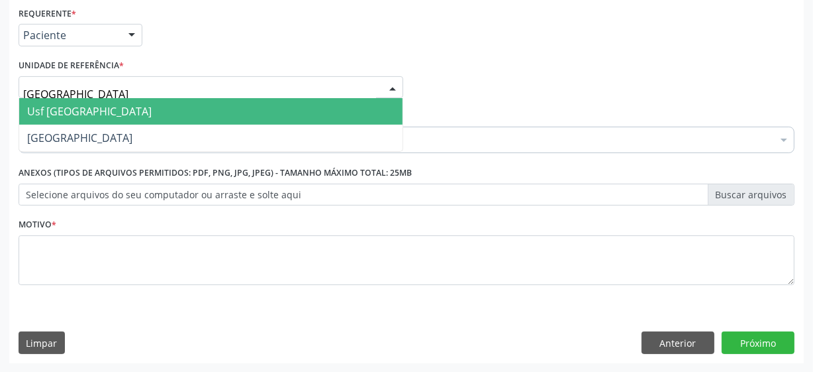
type input "vila bela"
click at [89, 107] on span "Usf [GEOGRAPHIC_DATA]" at bounding box center [211, 111] width 384 height 26
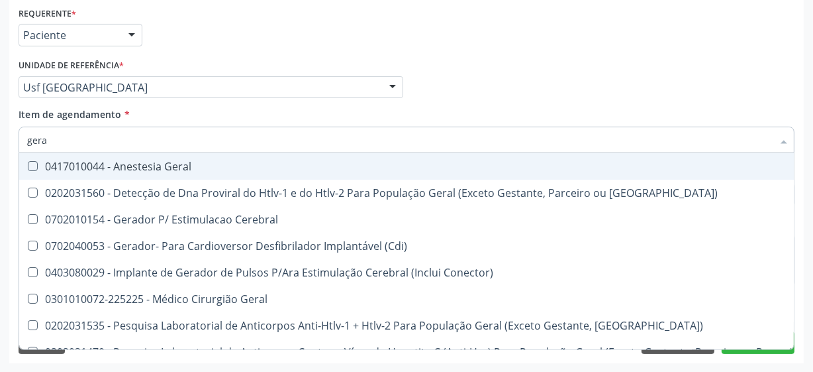
type input "geral"
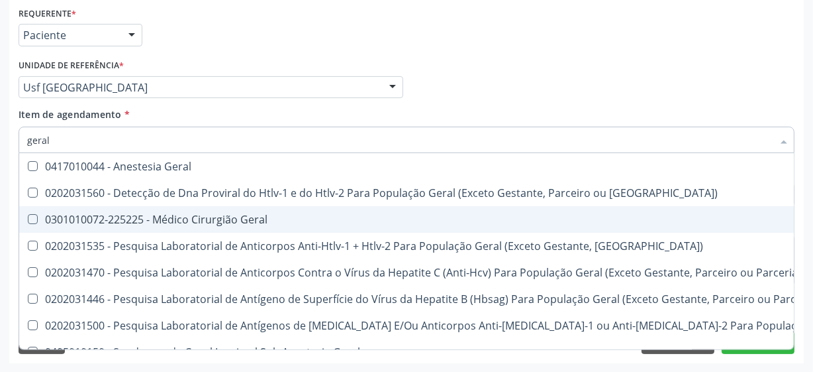
click at [182, 217] on div "0301010072-225225 - Médico Cirurgião Geral" at bounding box center [533, 219] width 1013 height 11
checkbox Geral "true"
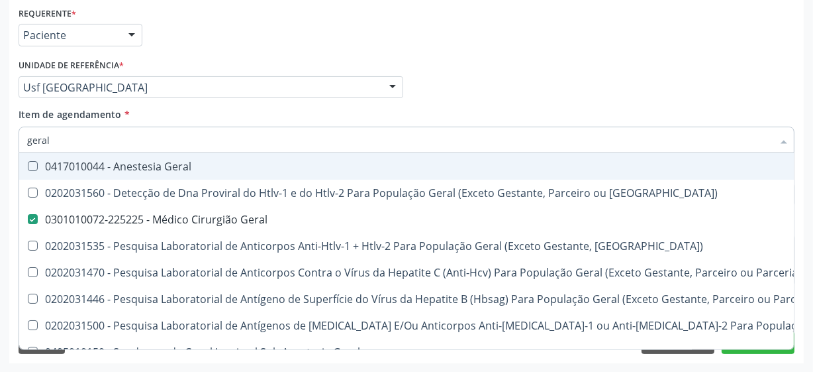
click at [531, 66] on div "Médico Solicitante Por favor, selecione a Unidade de Atendimento primeiro Nenhu…" at bounding box center [406, 82] width 783 height 52
checkbox Parceria\) "true"
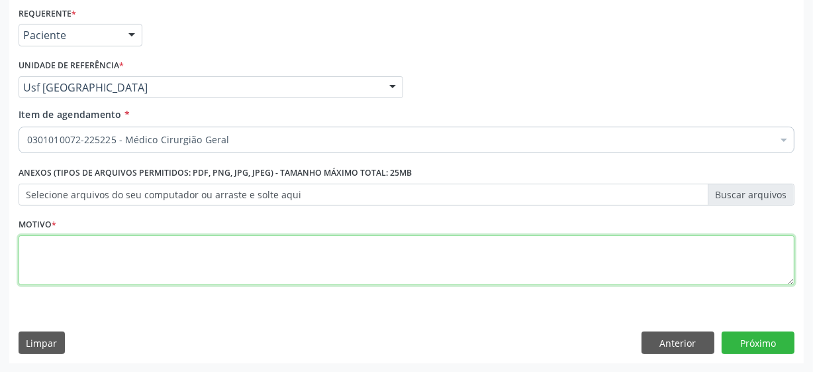
click at [299, 258] on textarea at bounding box center [407, 260] width 776 height 50
type textarea "**"
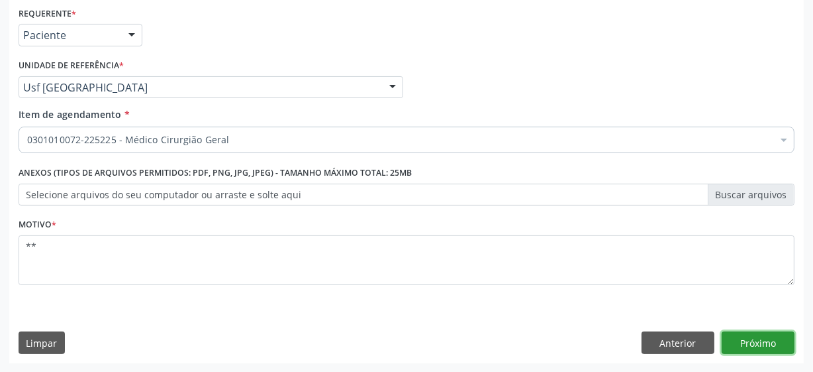
click at [731, 339] on button "Próximo" at bounding box center [758, 342] width 73 height 23
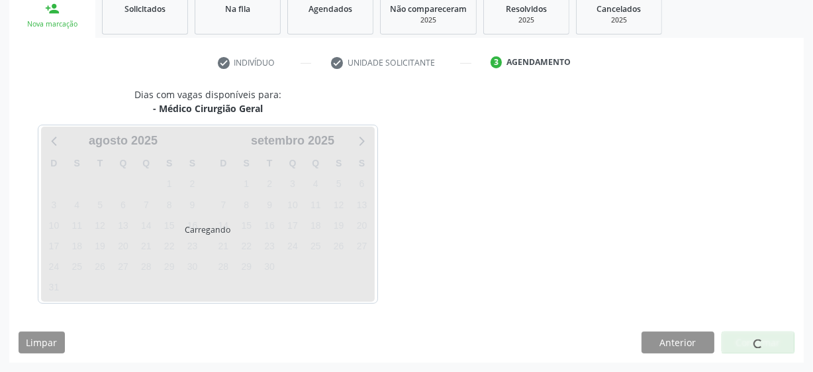
scroll to position [204, 0]
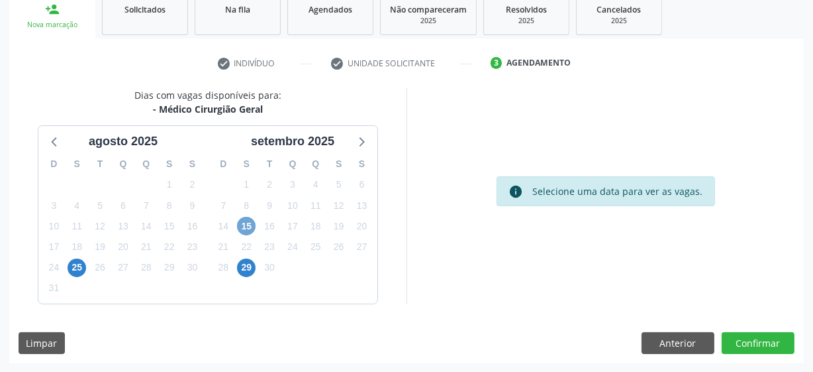
click at [250, 228] on span "15" at bounding box center [246, 226] width 19 height 19
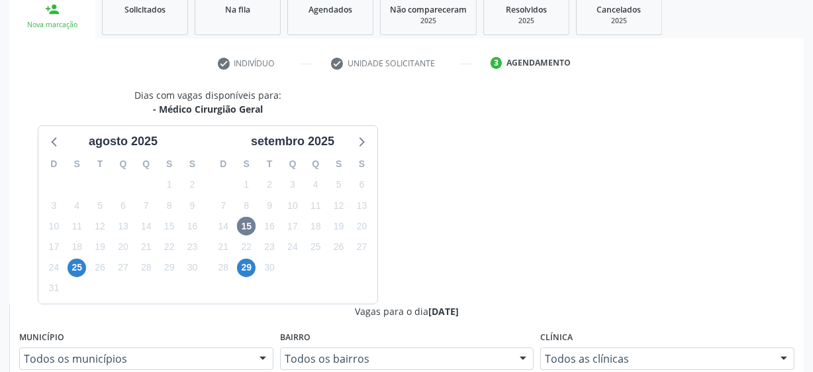
radio input "true"
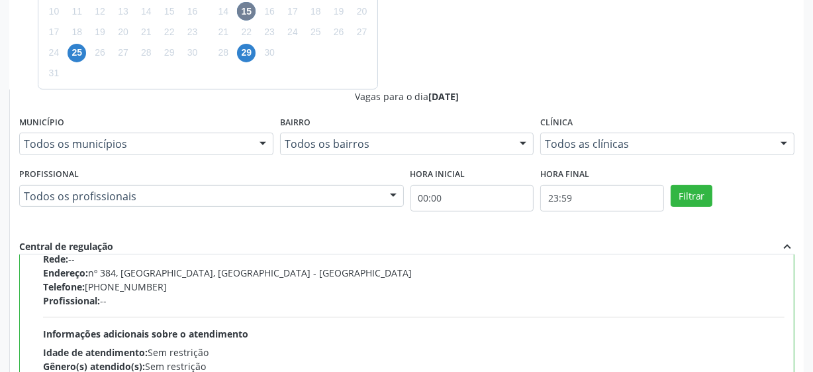
scroll to position [180, 0]
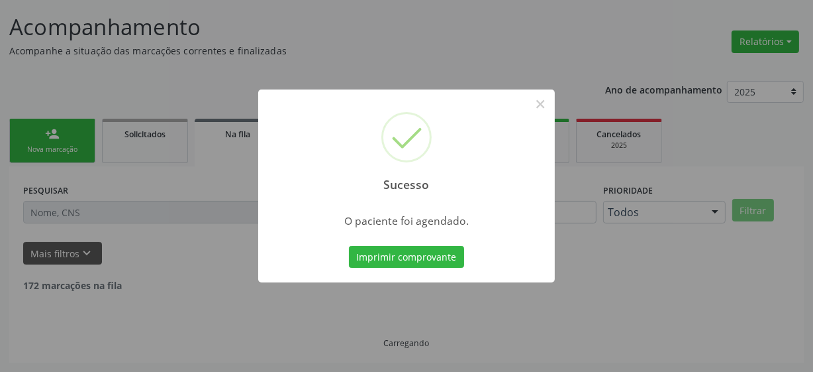
scroll to position [65, 0]
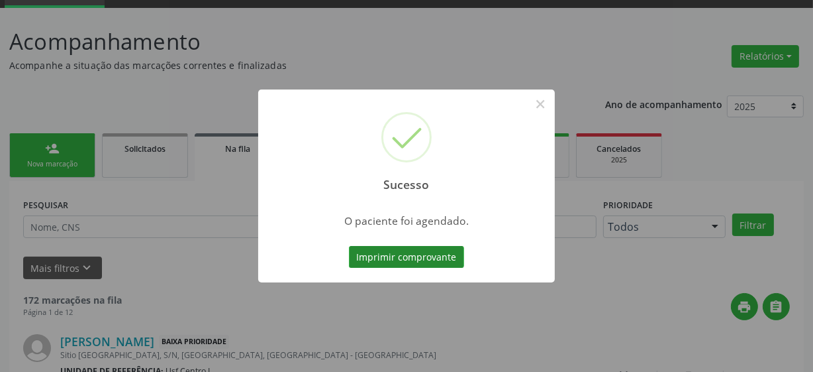
click at [377, 258] on button "Imprimir comprovante" at bounding box center [406, 257] width 115 height 23
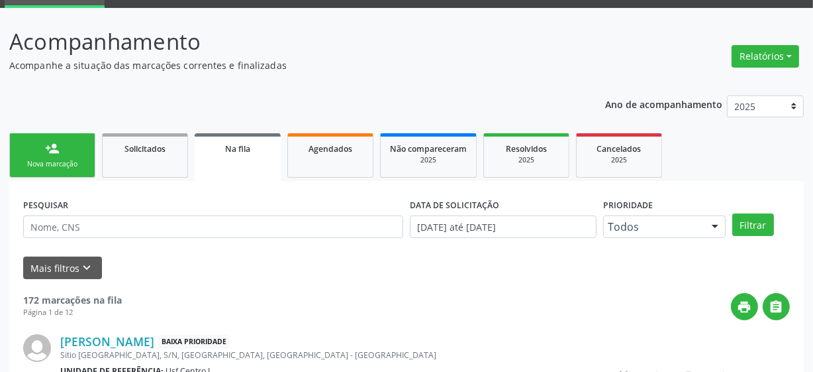
click at [61, 157] on link "person_add Nova marcação" at bounding box center [52, 155] width 86 height 44
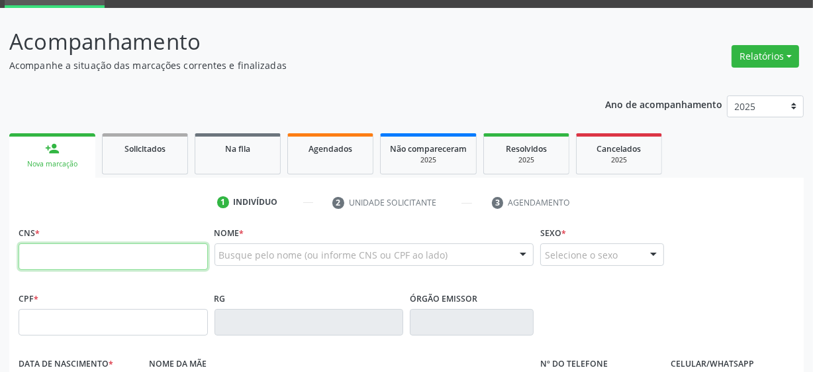
click at [74, 260] on input "text" at bounding box center [113, 256] width 189 height 26
type input "703 4042 6464 8500"
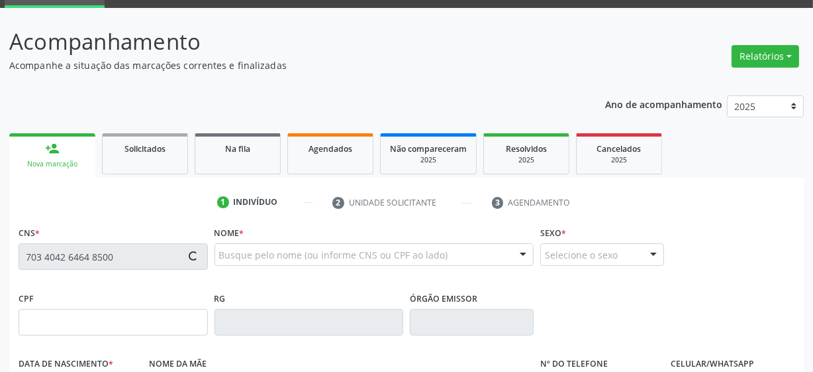
type input "[DATE]"
type input "[PERSON_NAME] da Conceicao"
type input "[PHONE_NUMBER]"
type input "33"
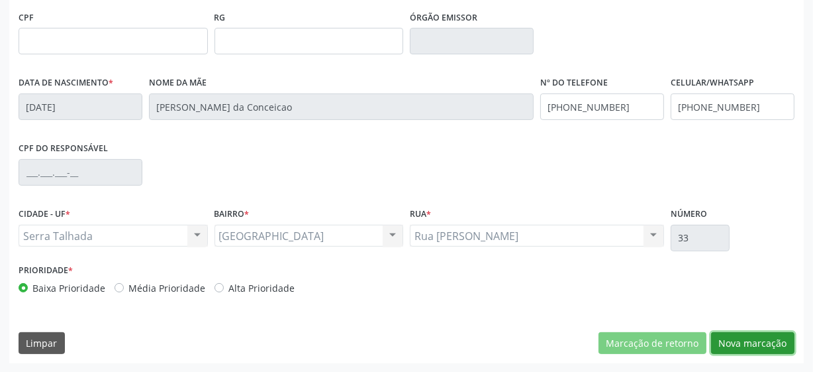
click at [750, 336] on button "Nova marcação" at bounding box center [752, 343] width 83 height 23
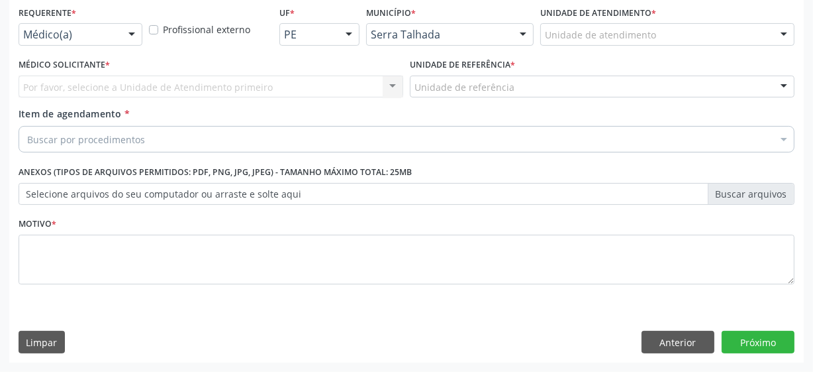
scroll to position [284, 0]
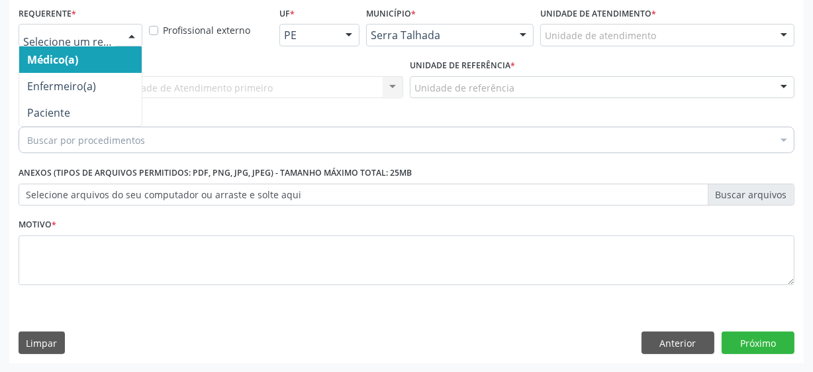
click at [85, 44] on div at bounding box center [81, 35] width 124 height 23
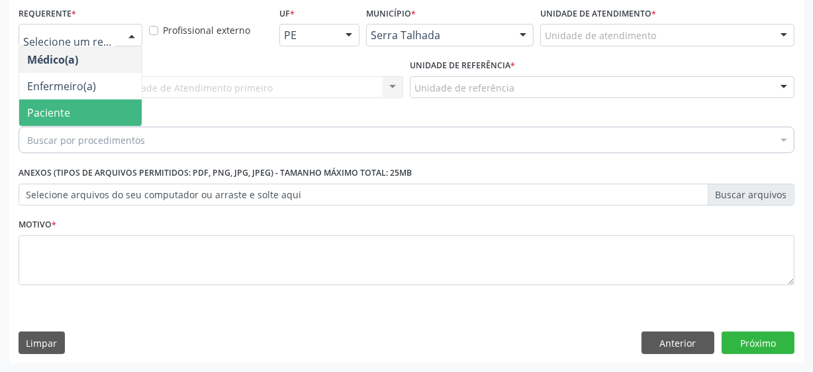
click at [81, 108] on span "Paciente" at bounding box center [80, 112] width 123 height 26
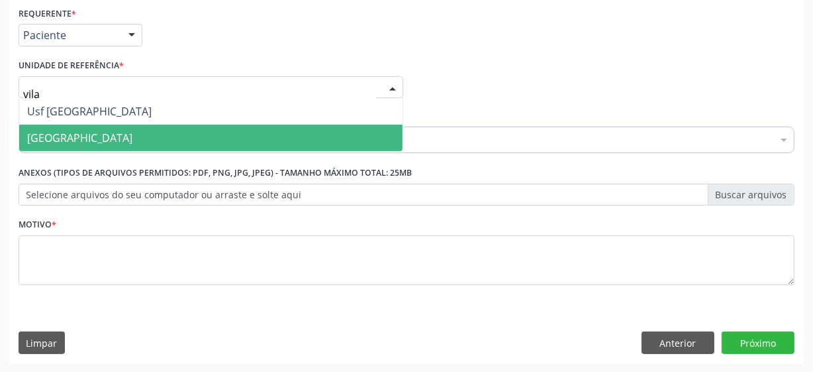
type input "vila"
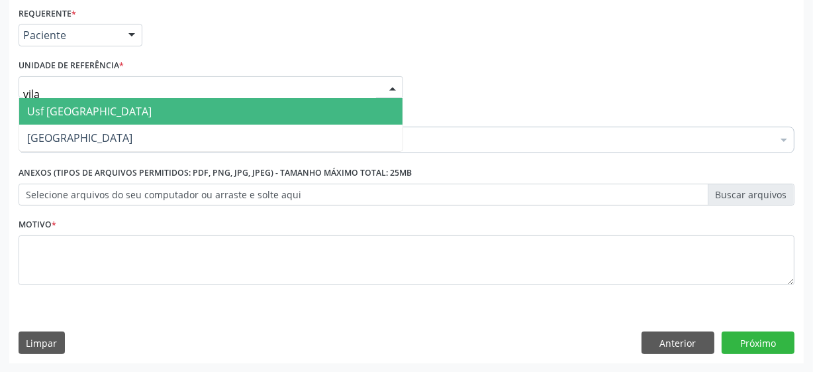
click at [95, 114] on span "Usf [GEOGRAPHIC_DATA]" at bounding box center [211, 111] width 384 height 26
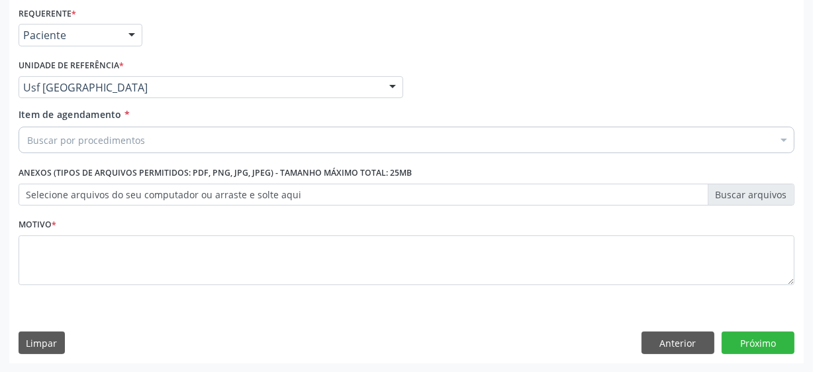
click at [298, 141] on div "Buscar por procedimentos" at bounding box center [407, 140] width 776 height 26
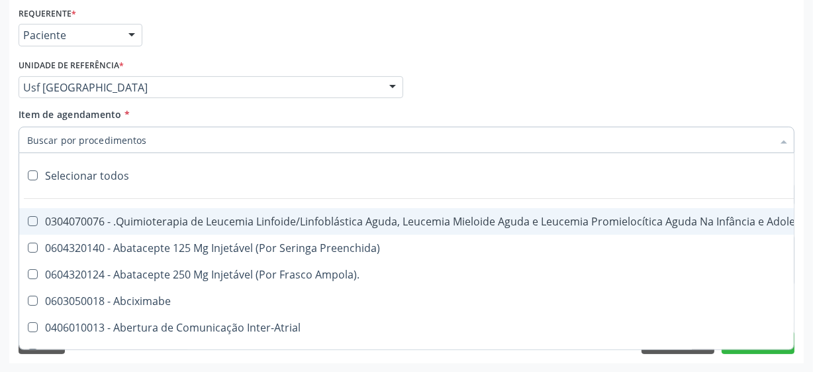
click at [454, 91] on div "Médico Solicitante Por favor, selecione a Unidade de Atendimento primeiro Nenhu…" at bounding box center [406, 82] width 783 height 52
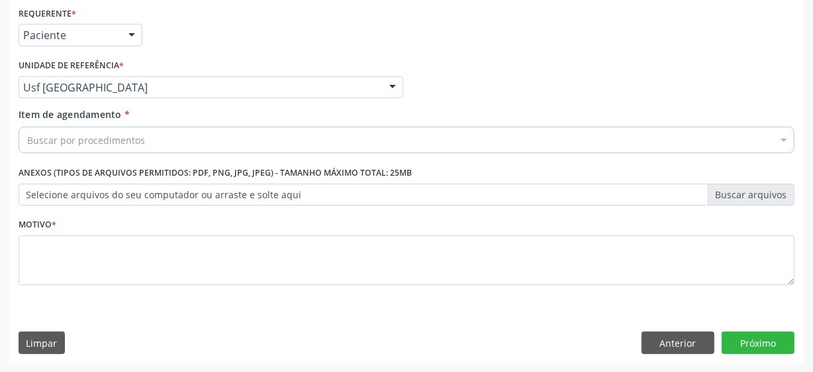
click at [199, 141] on div "Buscar por procedimentos" at bounding box center [407, 140] width 776 height 26
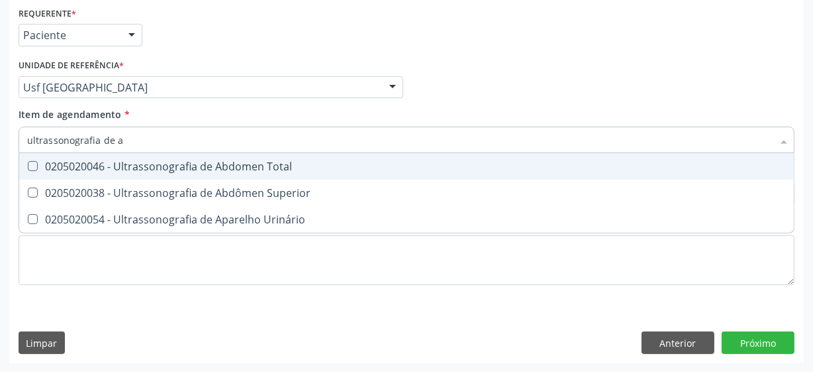
type input "ultrassonografia de ab"
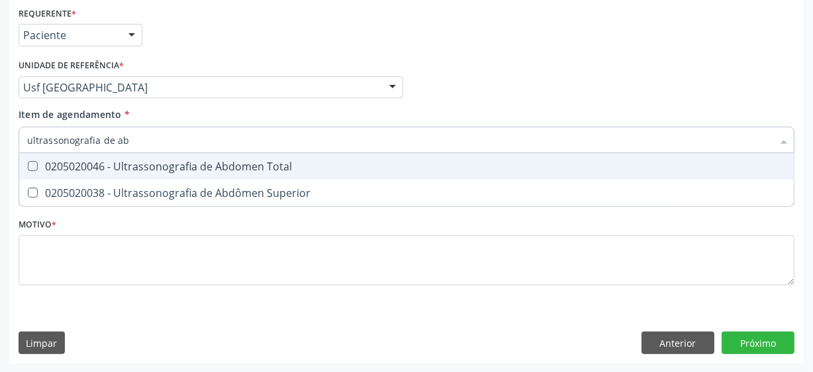
click at [207, 165] on div "0205020046 - Ultrassonografia de Abdomen Total" at bounding box center [406, 166] width 759 height 11
checkbox Total "true"
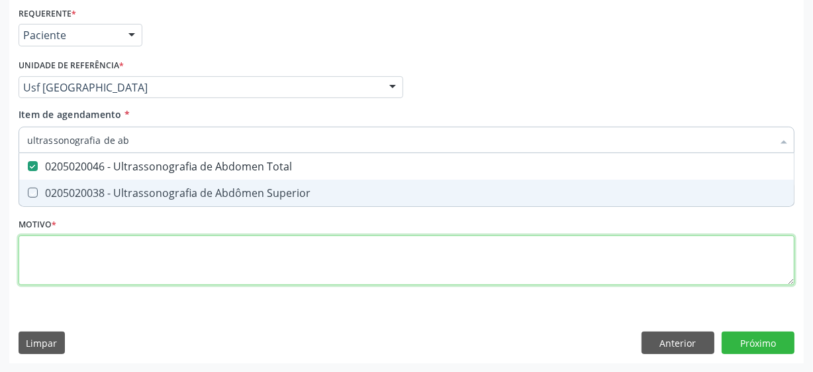
click at [197, 256] on div "Requerente * Paciente Médico(a) Enfermeiro(a) Paciente Nenhum resultado encontr…" at bounding box center [407, 153] width 776 height 300
checkbox Superior "true"
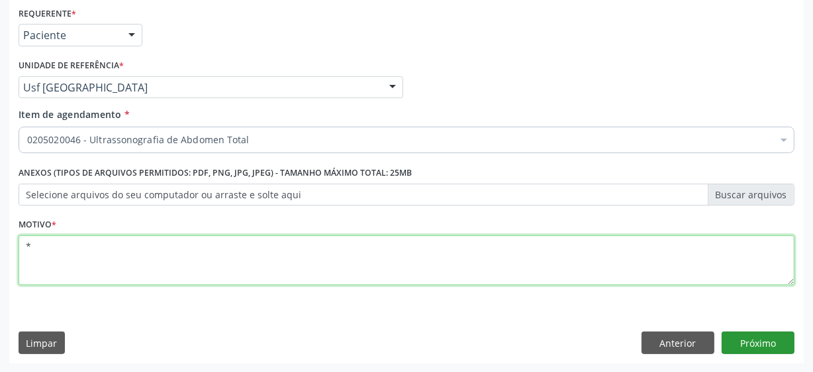
type textarea "*"
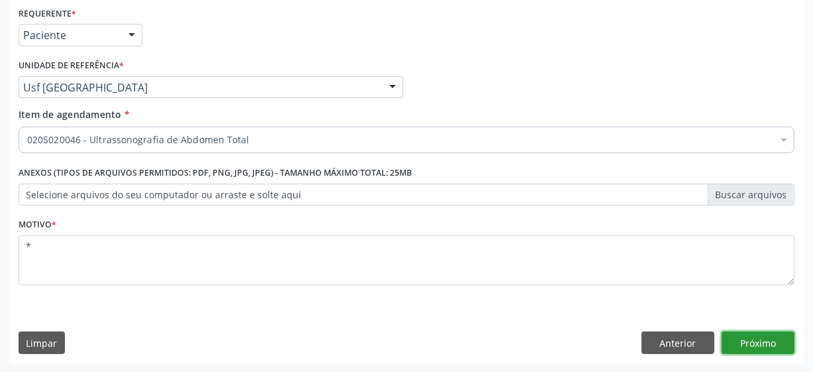
click at [747, 340] on button "Próximo" at bounding box center [758, 342] width 73 height 23
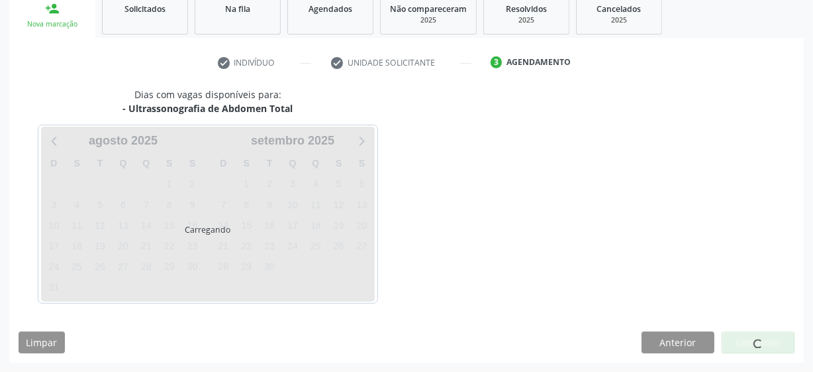
scroll to position [204, 0]
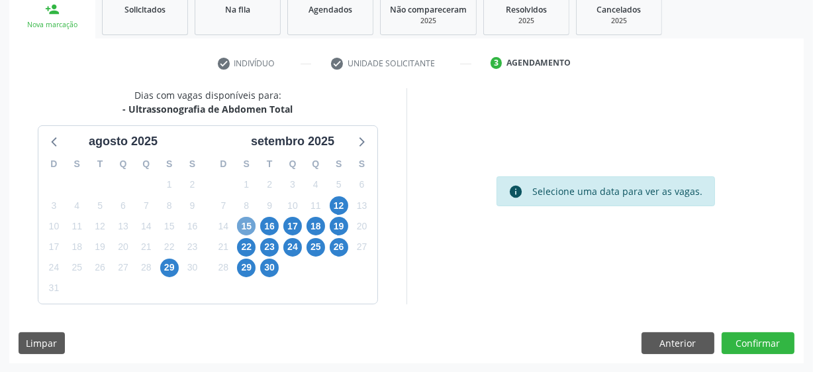
click at [248, 225] on span "15" at bounding box center [246, 226] width 19 height 19
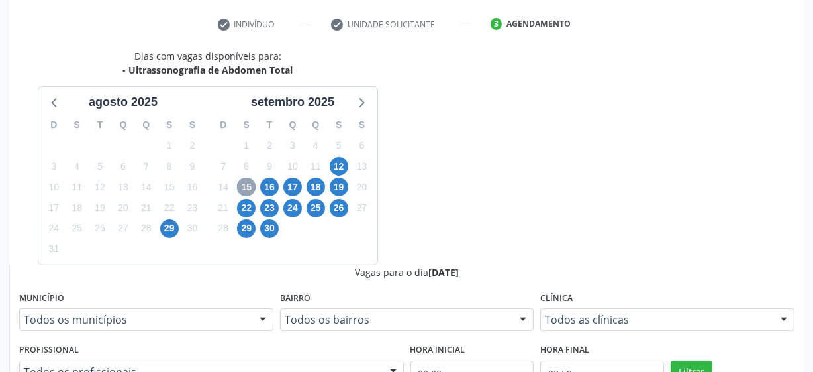
scroll to position [264, 0]
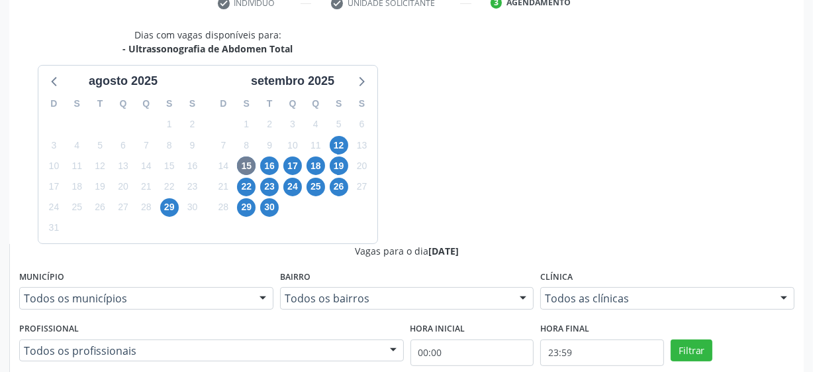
radio input "true"
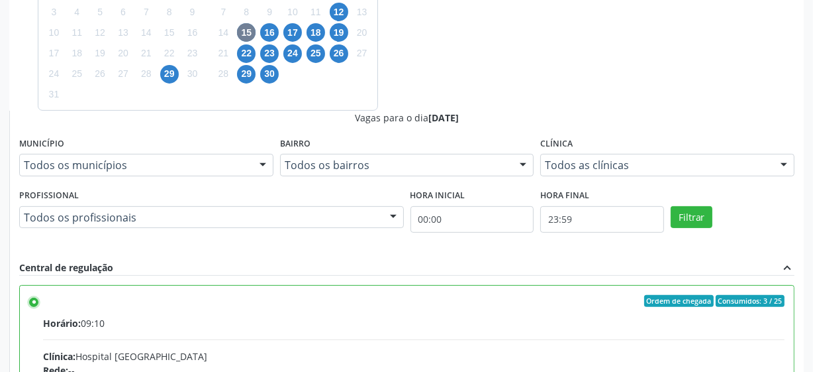
scroll to position [419, 0]
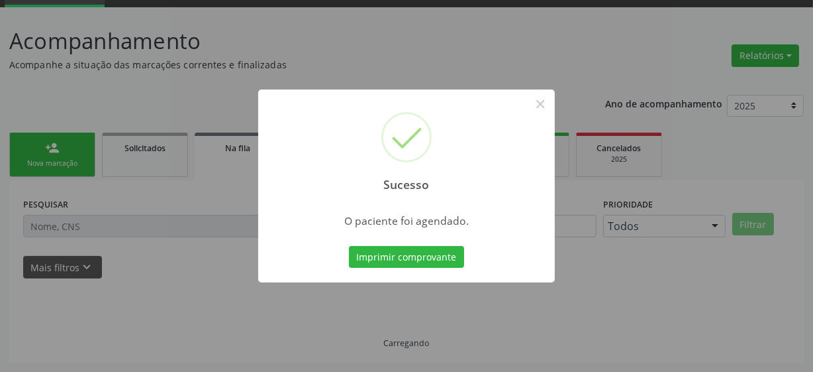
scroll to position [65, 0]
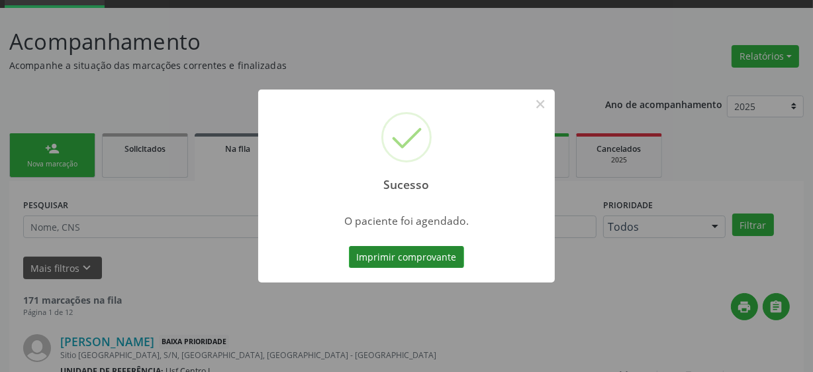
click at [399, 252] on button "Imprimir comprovante" at bounding box center [406, 257] width 115 height 23
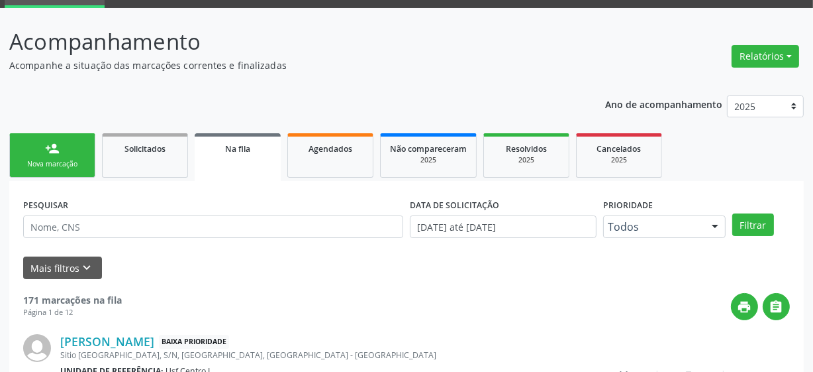
click at [30, 174] on link "person_add Nova marcação" at bounding box center [52, 155] width 86 height 44
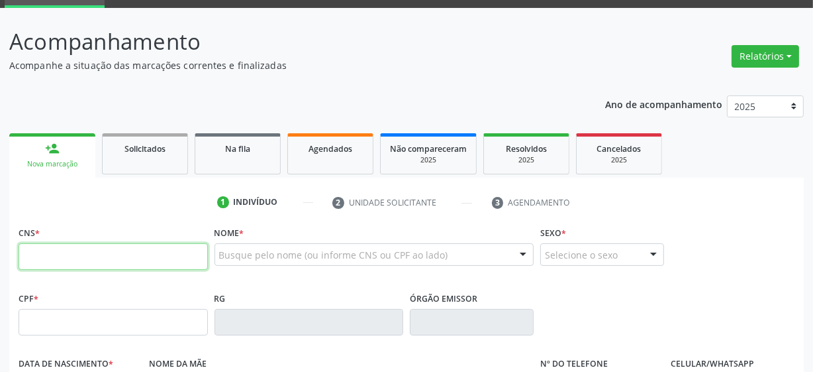
click at [146, 248] on input "text" at bounding box center [113, 256] width 189 height 26
type input "705 4094 2382 4198"
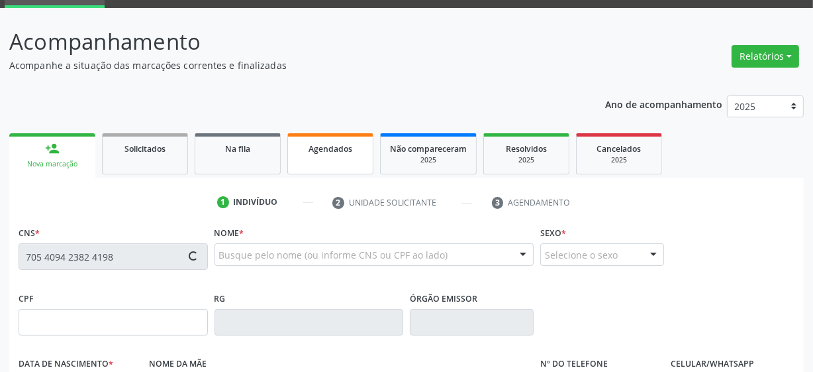
type input "2[DATE]"
type input "S/N"
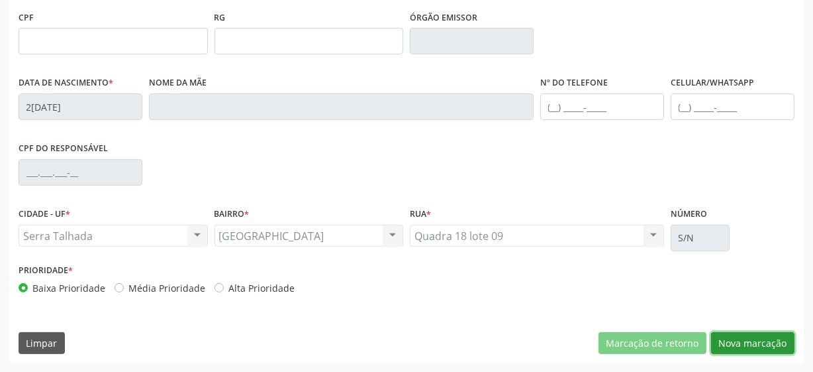
click at [782, 339] on button "Nova marcação" at bounding box center [752, 343] width 83 height 23
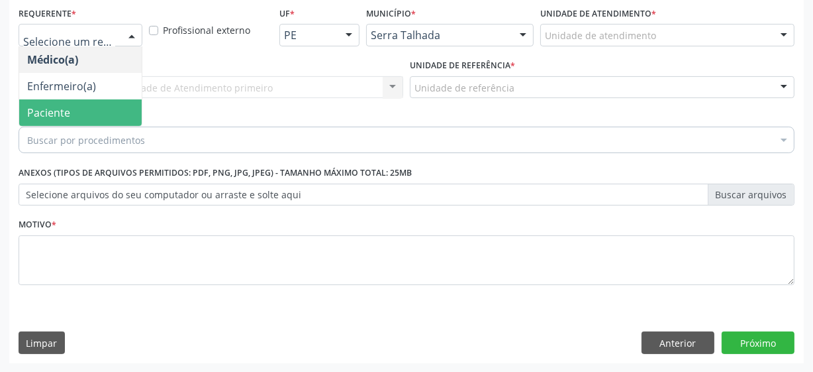
click at [107, 109] on span "Paciente" at bounding box center [80, 112] width 123 height 26
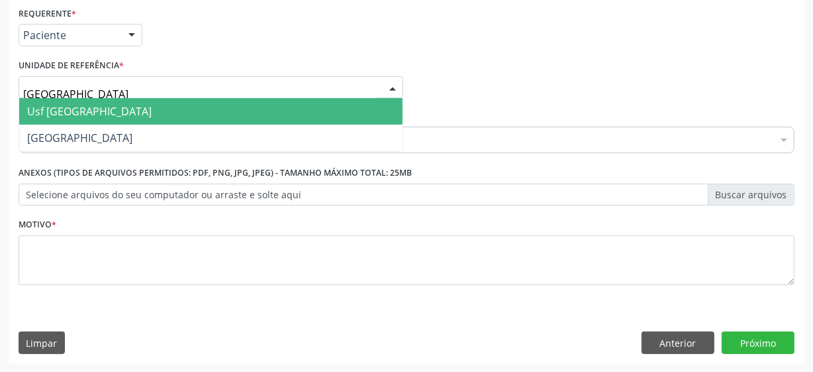
type input "vila bela"
click at [109, 109] on span "Usf [GEOGRAPHIC_DATA]" at bounding box center [211, 111] width 384 height 26
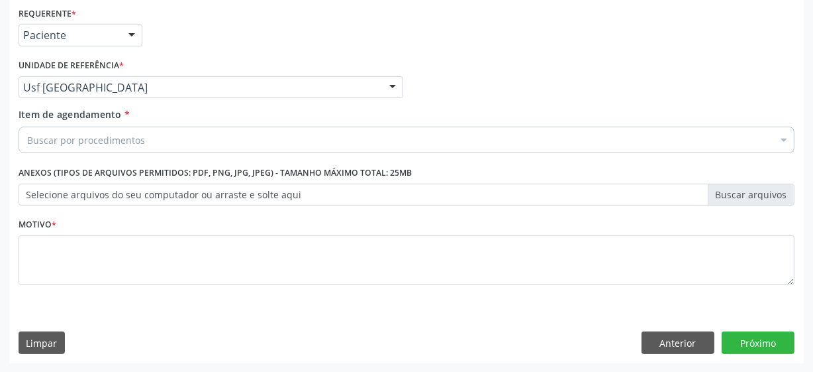
click at [191, 146] on div "Buscar por procedimentos" at bounding box center [407, 140] width 776 height 26
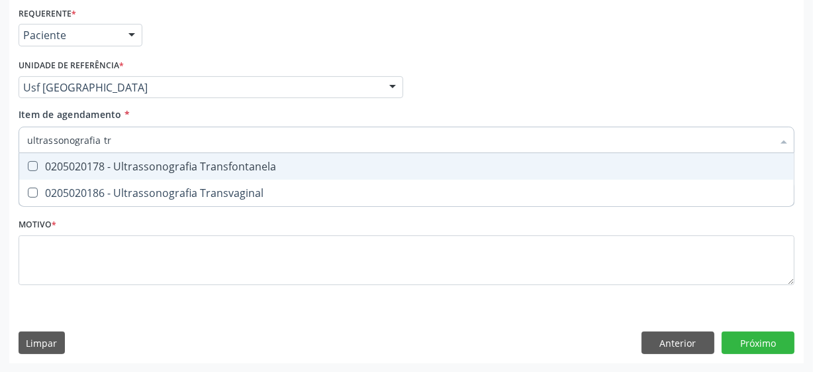
type input "ultrassonografia tra"
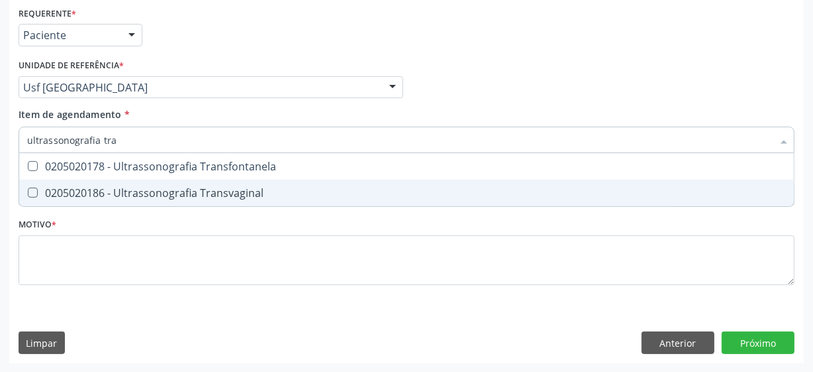
click at [202, 197] on div "0205020186 - Ultrassonografia Transvaginal" at bounding box center [406, 192] width 759 height 11
checkbox Transvaginal "true"
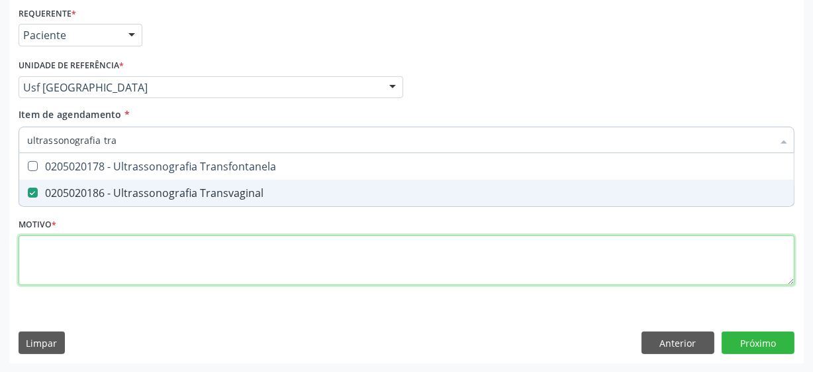
click at [181, 250] on div "Requerente * Paciente Médico(a) Enfermeiro(a) Paciente Nenhum resultado encontr…" at bounding box center [407, 153] width 776 height 300
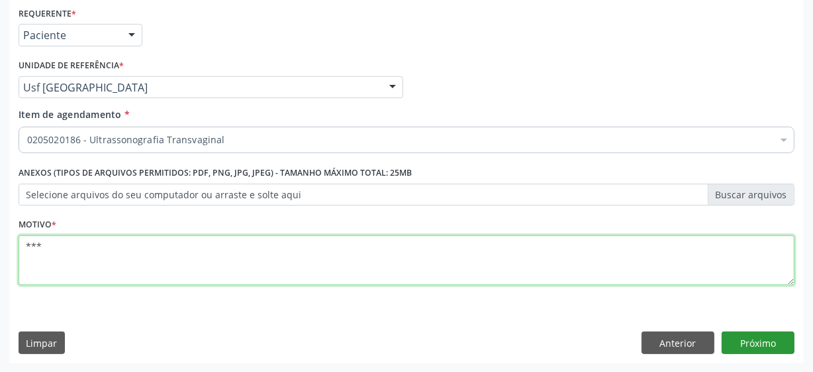
type textarea "***"
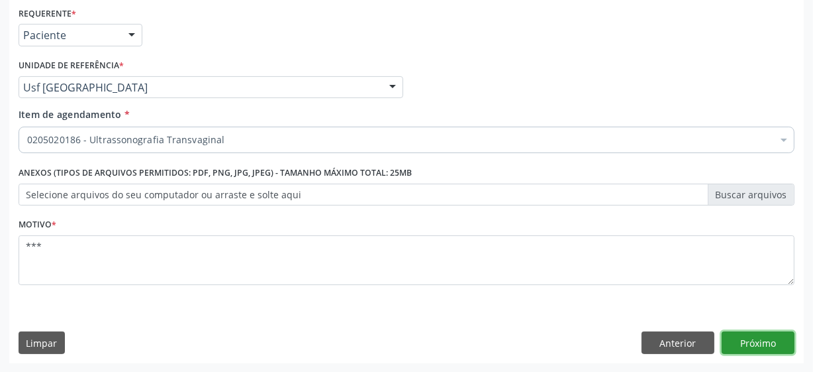
click at [734, 343] on button "Próximo" at bounding box center [758, 342] width 73 height 23
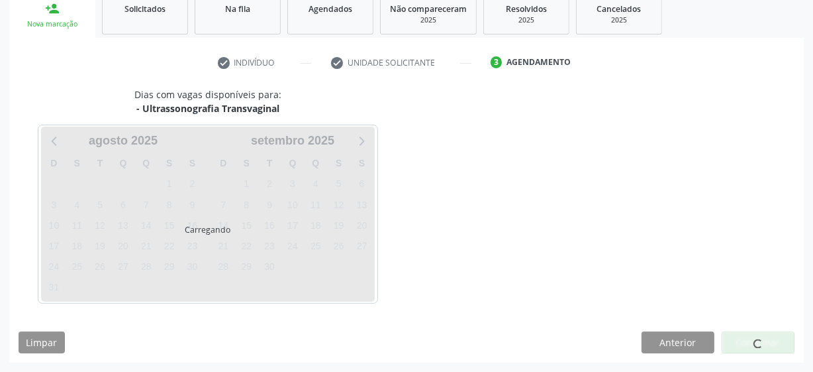
scroll to position [204, 0]
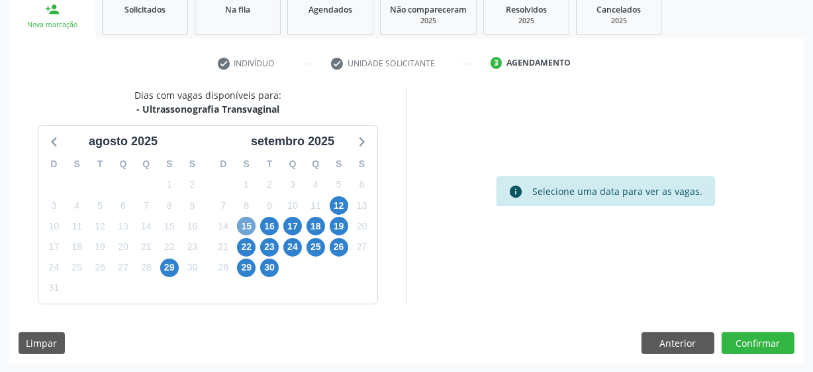
click at [244, 225] on span "15" at bounding box center [246, 226] width 19 height 19
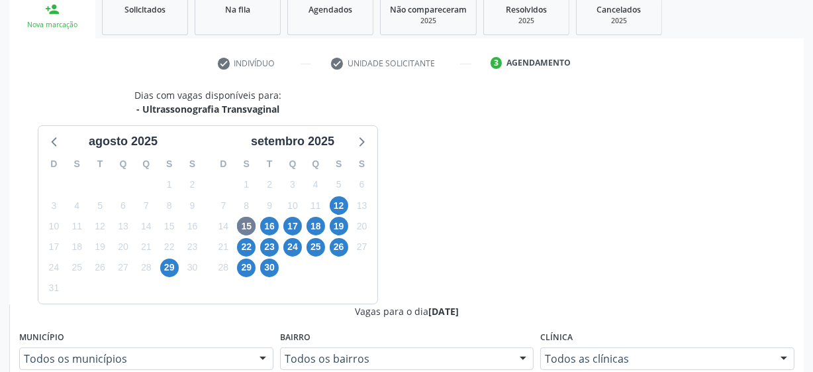
radio input "true"
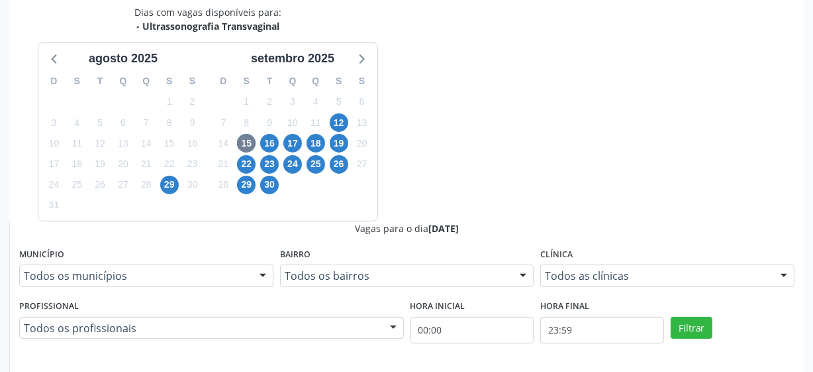
scroll to position [419, 0]
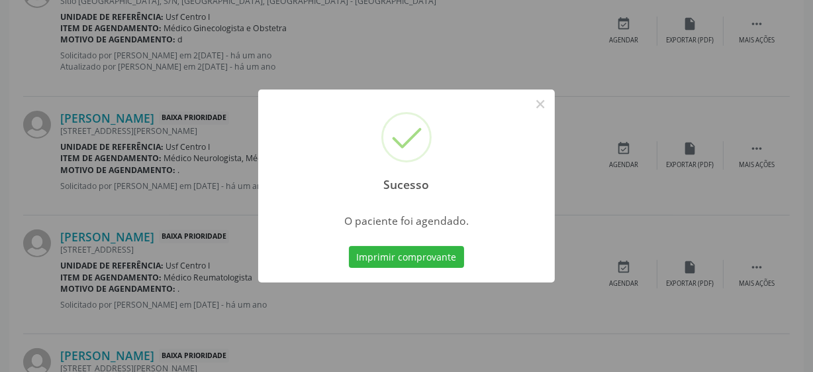
scroll to position [65, 0]
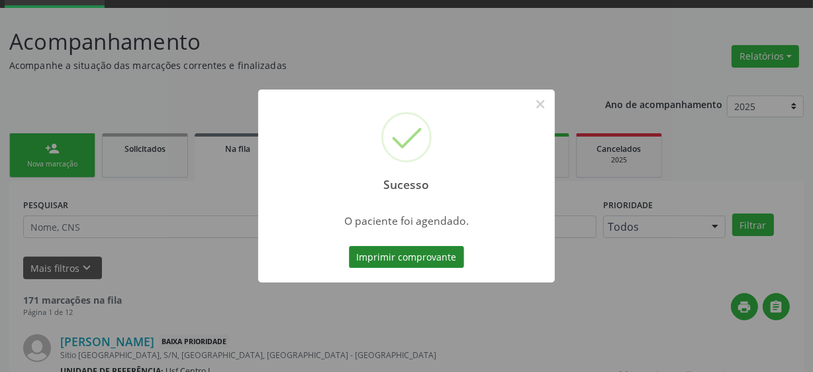
click at [371, 258] on button "Imprimir comprovante" at bounding box center [406, 257] width 115 height 23
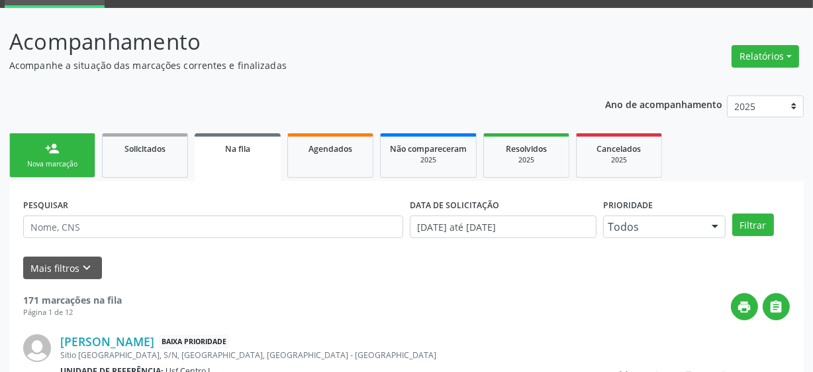
click at [68, 147] on link "person_add Nova marcação" at bounding box center [52, 155] width 86 height 44
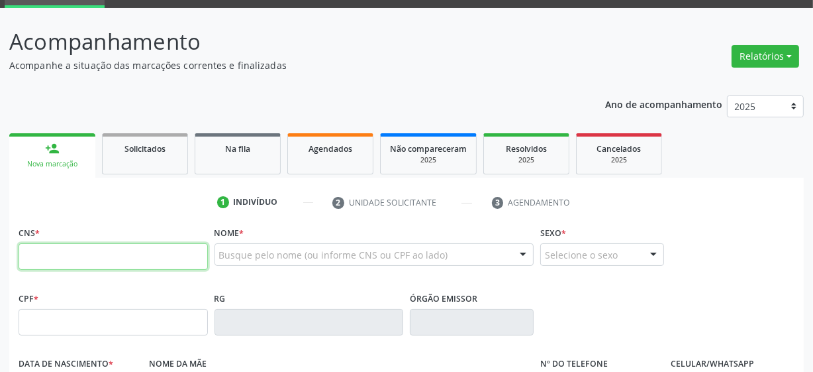
click at [89, 262] on input "text" at bounding box center [113, 256] width 189 height 26
type input "700 4004 7424 5242"
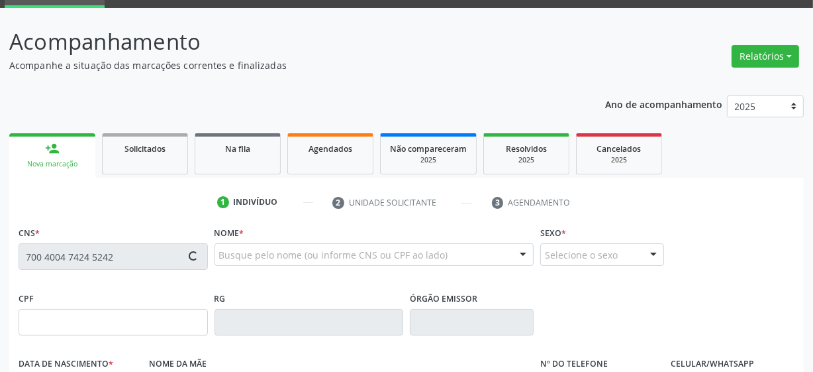
type input "058.820.544-35"
type input "2[DATE]"
type input "[PERSON_NAME]"
type input "[PHONE_NUMBER]"
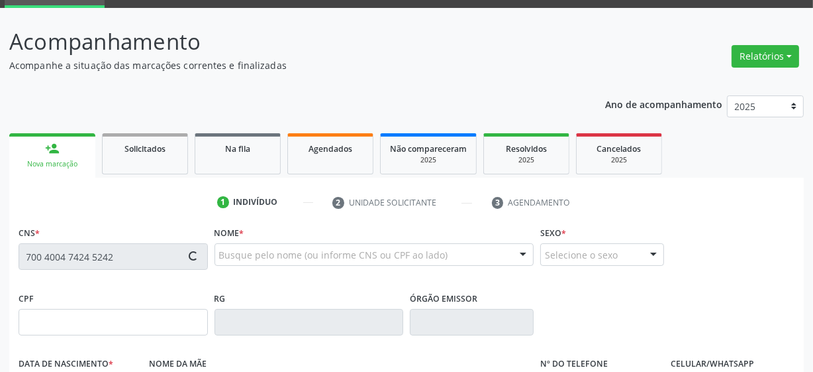
type input "011.399.054-57"
type input "19"
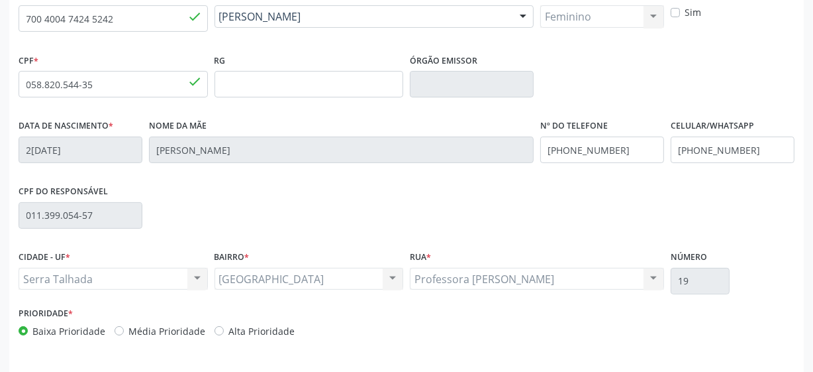
scroll to position [346, 0]
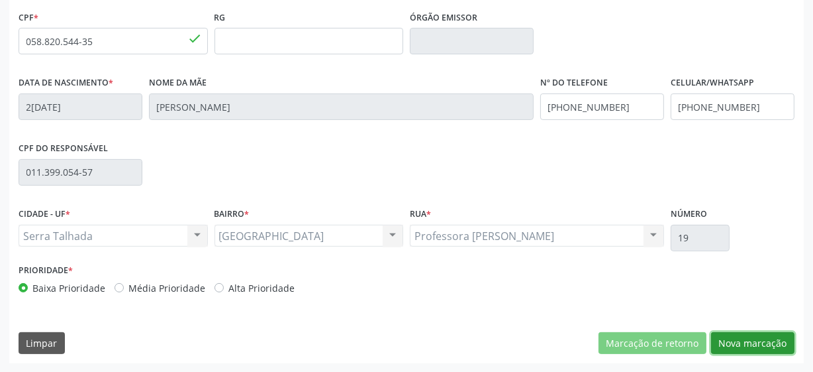
click at [748, 337] on button "Nova marcação" at bounding box center [752, 343] width 83 height 23
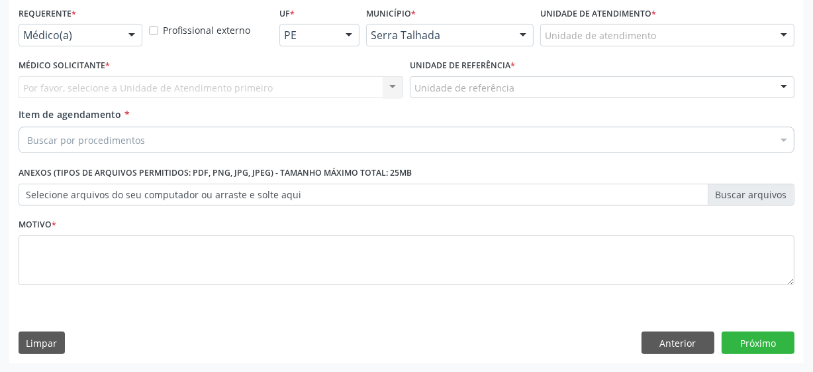
click at [60, 21] on label "Requerente *" at bounding box center [48, 13] width 58 height 21
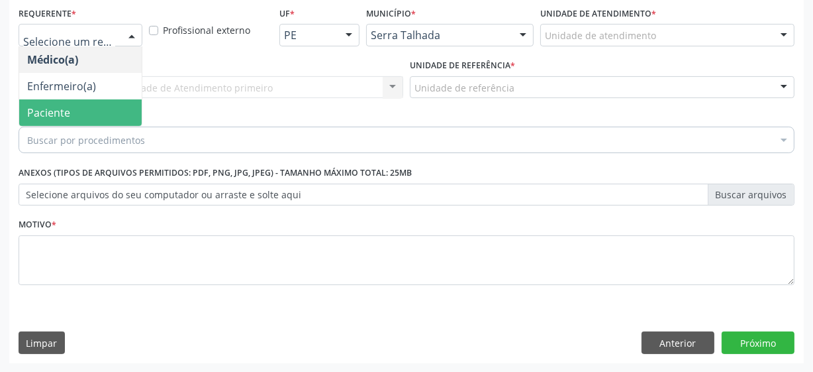
click at [67, 117] on span "Paciente" at bounding box center [48, 112] width 43 height 15
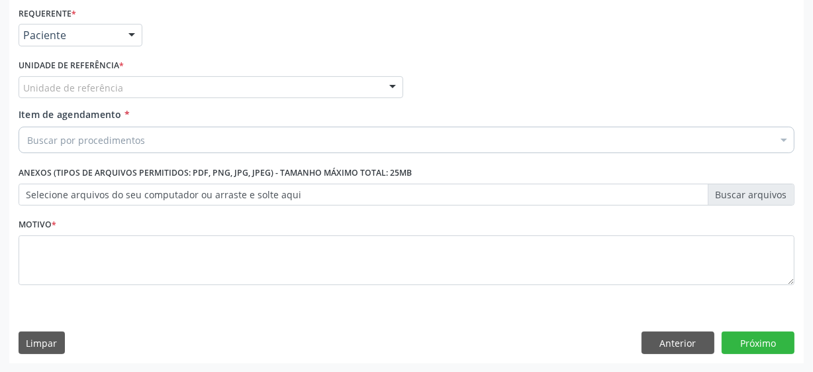
click at [76, 74] on label "Unidade de referência *" at bounding box center [71, 66] width 105 height 21
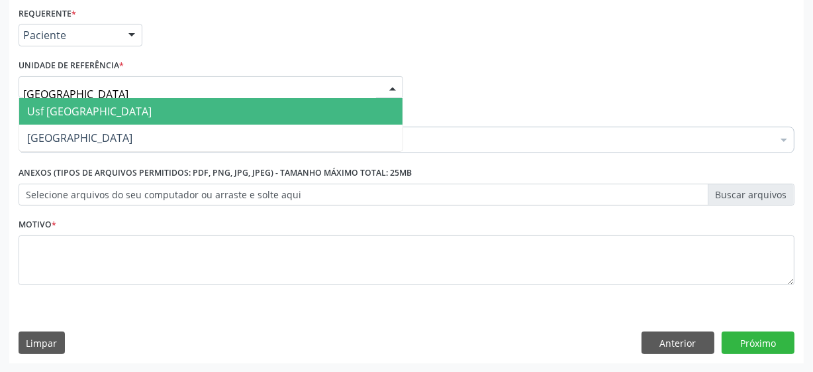
type input "vila bela"
click at [105, 114] on span "Usf [GEOGRAPHIC_DATA]" at bounding box center [211, 111] width 384 height 26
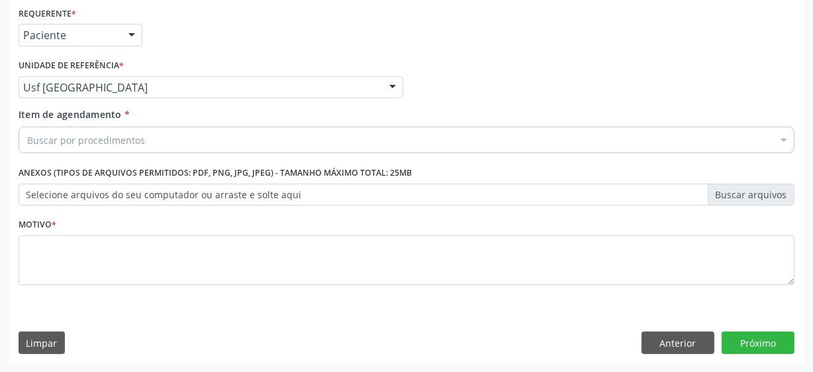
click at [121, 146] on div "Buscar por procedimentos" at bounding box center [407, 140] width 776 height 26
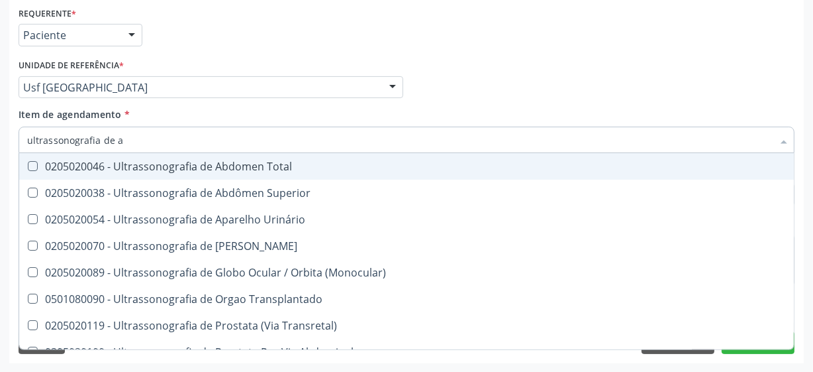
type input "ultrassonografia de ab"
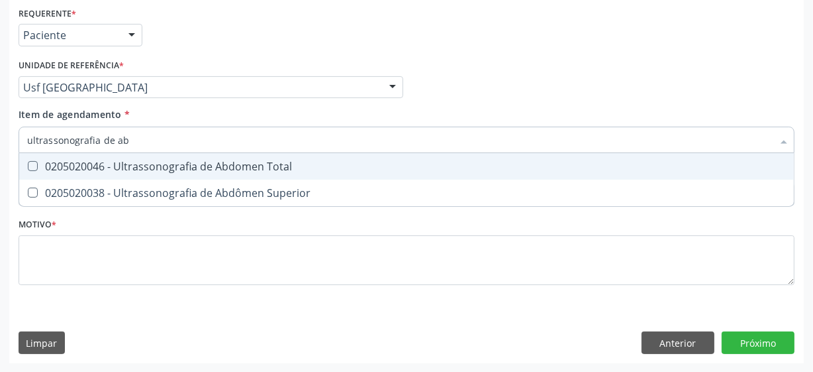
click at [305, 166] on div "0205020046 - Ultrassonografia de Abdomen Total" at bounding box center [406, 166] width 759 height 11
checkbox Total "true"
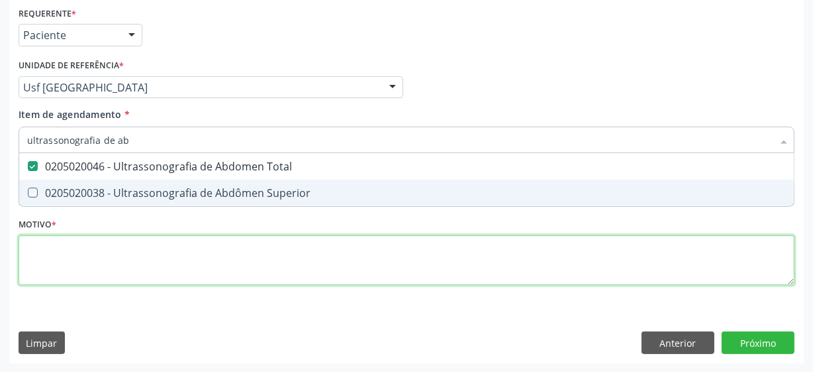
click at [155, 266] on div "Requerente * Paciente Médico(a) Enfermeiro(a) Paciente Nenhum resultado encontr…" at bounding box center [407, 153] width 776 height 300
checkbox Superior "true"
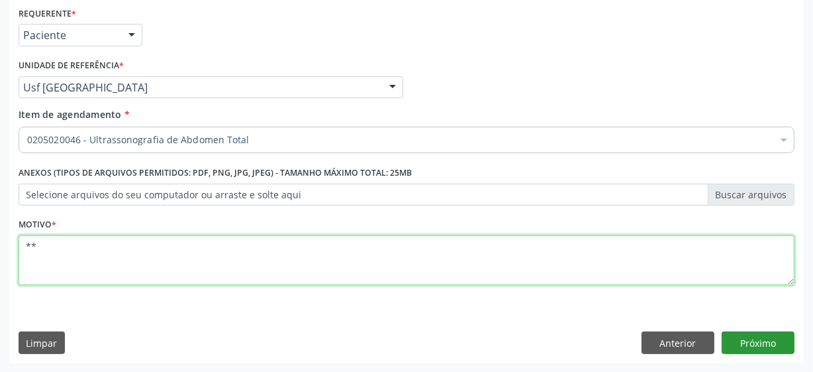
type textarea "**"
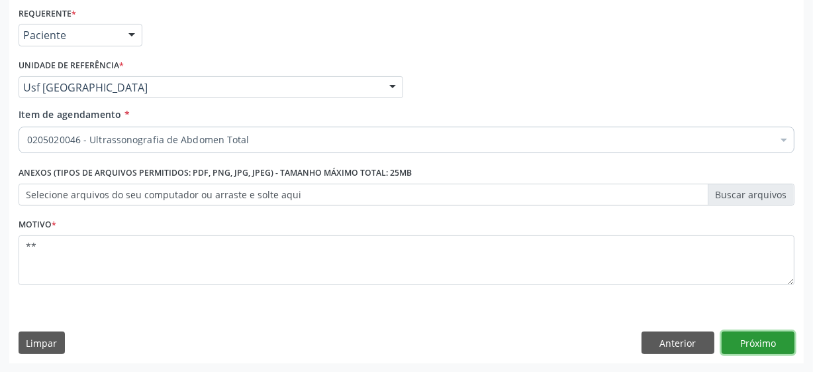
click at [750, 337] on button "Próximo" at bounding box center [758, 342] width 73 height 23
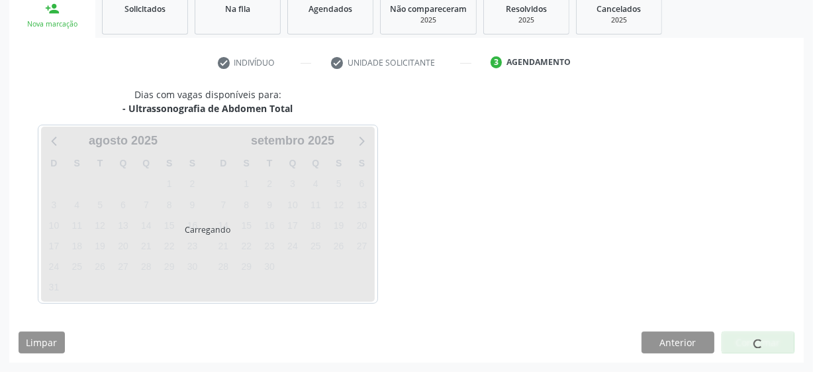
scroll to position [204, 0]
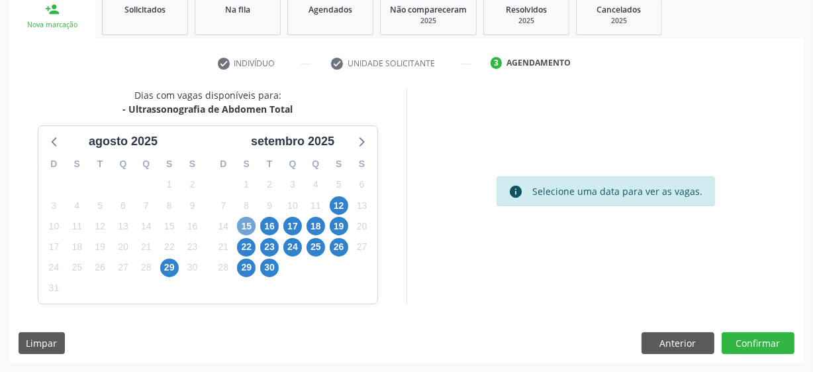
click at [245, 228] on span "15" at bounding box center [246, 226] width 19 height 19
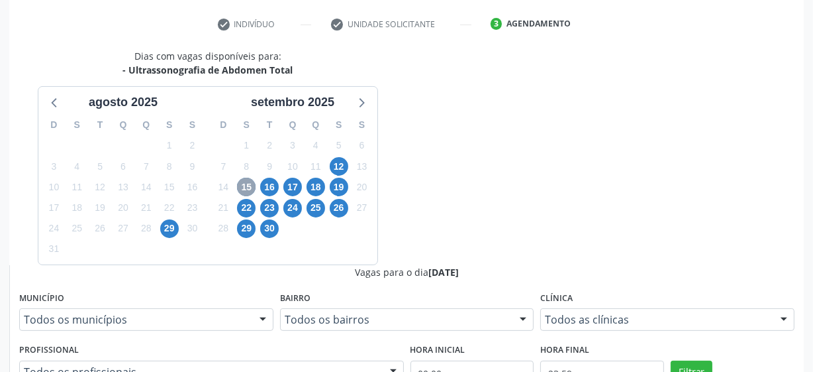
scroll to position [264, 0]
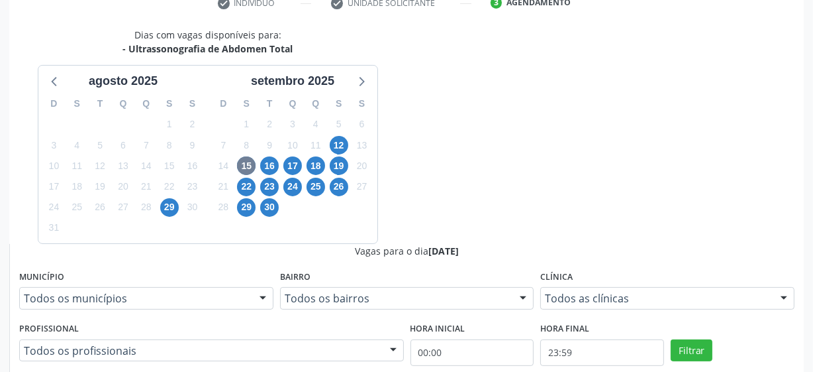
radio input "true"
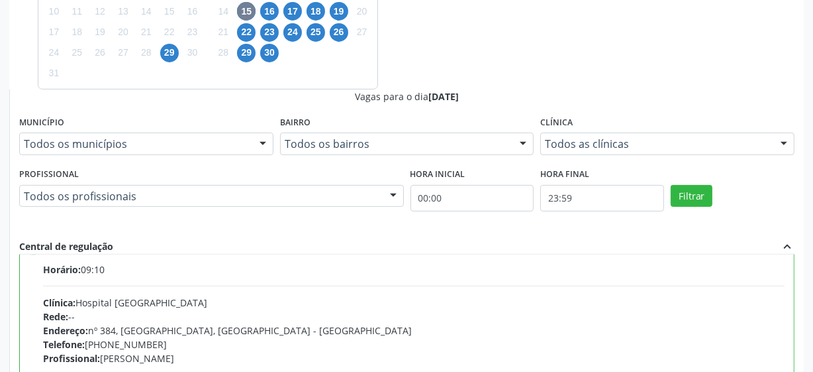
scroll to position [60, 0]
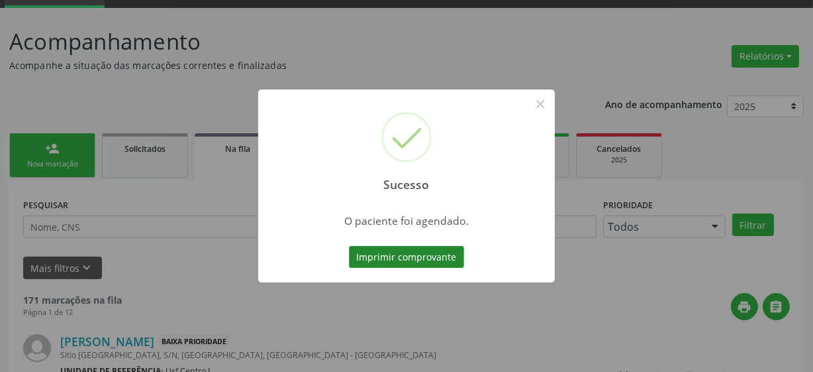
click at [415, 266] on button "Imprimir comprovante" at bounding box center [406, 257] width 115 height 23
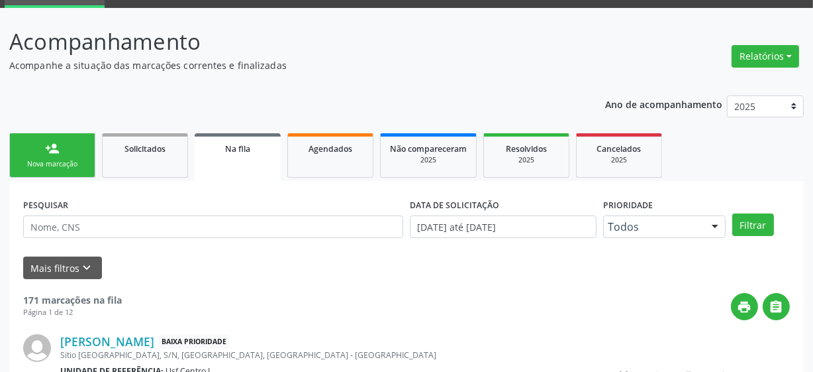
click at [19, 156] on link "person_add Nova marcação" at bounding box center [52, 155] width 86 height 44
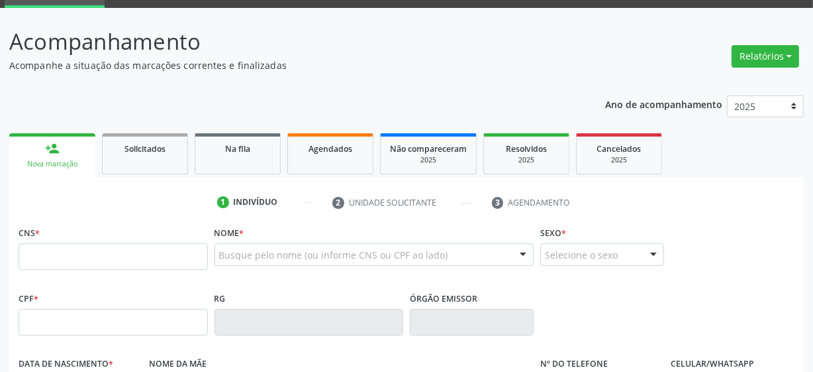
click at [140, 147] on span "Solicitados" at bounding box center [145, 148] width 41 height 11
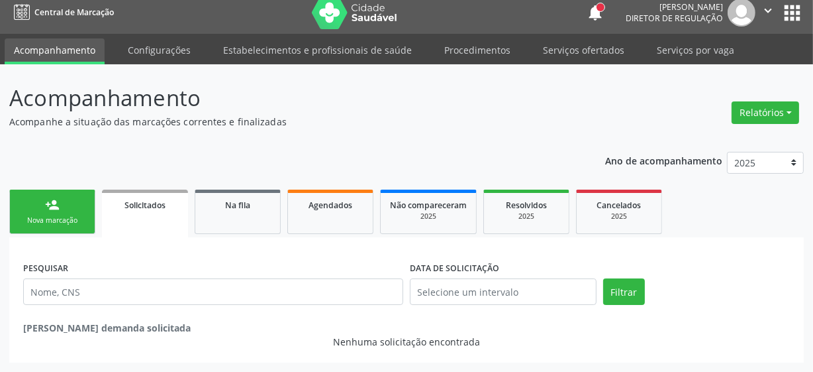
scroll to position [8, 0]
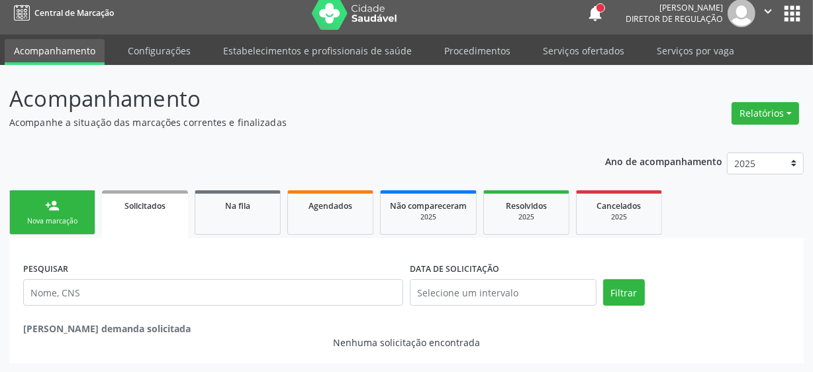
click at [47, 174] on div "Ano de acompanhamento 2025 2024 person_add Nova marcação Solicitados Na fila Ag…" at bounding box center [406, 253] width 795 height 221
click at [45, 199] on div "person_add" at bounding box center [52, 205] width 15 height 15
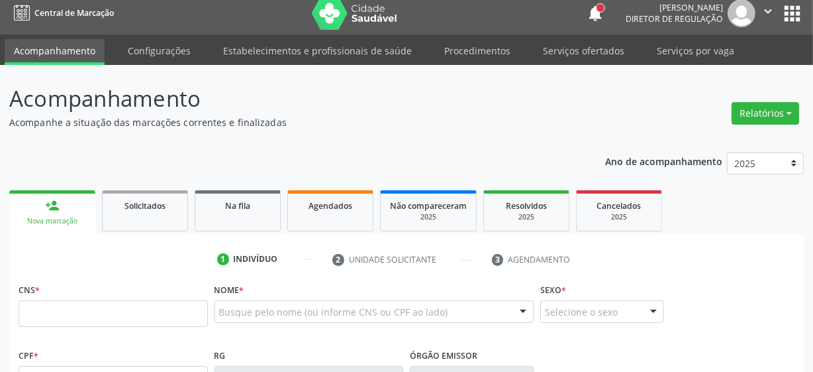
click at [64, 212] on link "person_add Nova marcação" at bounding box center [52, 212] width 86 height 44
click at [361, 101] on p "Acompanhamento" at bounding box center [287, 98] width 556 height 33
click at [96, 306] on input "text" at bounding box center [113, 313] width 189 height 26
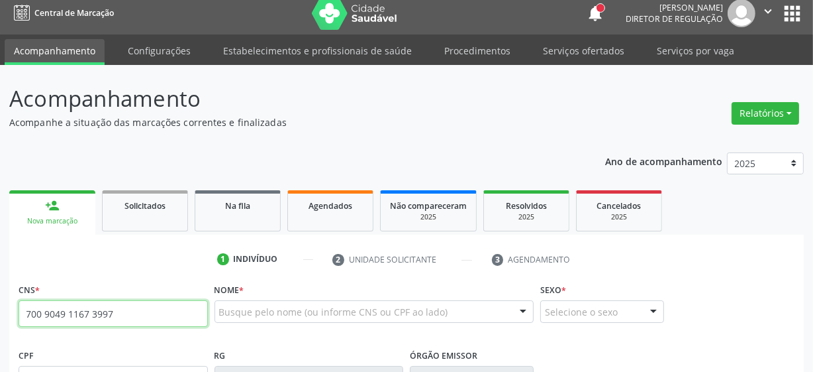
type input "700 9049 1167 3997"
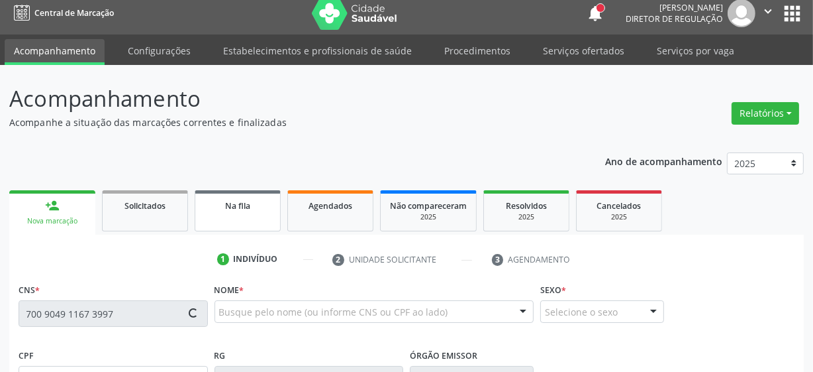
type input "371.117.518-09"
type input "[DATE]"
type input "[PERSON_NAME]"
type input "[PHONE_NUMBER]"
type input "12"
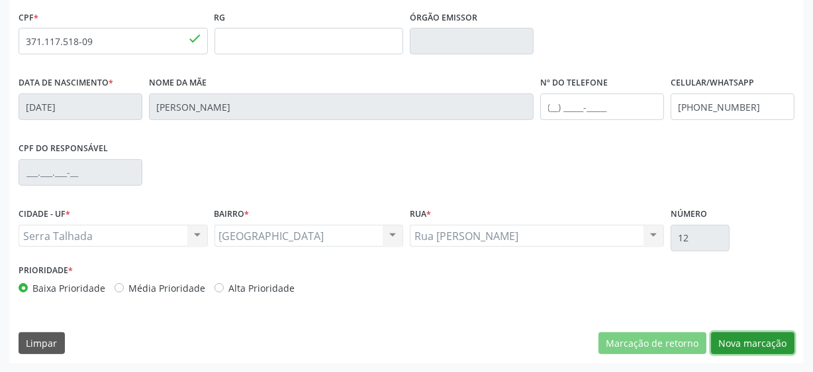
click at [727, 340] on button "Nova marcação" at bounding box center [752, 343] width 83 height 23
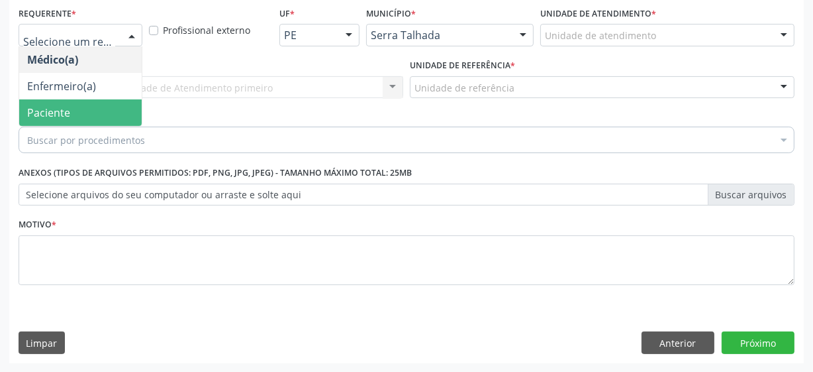
click at [60, 113] on span "Paciente" at bounding box center [48, 112] width 43 height 15
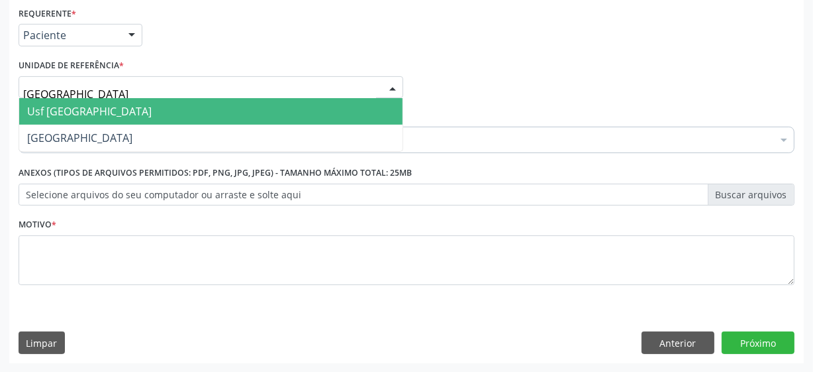
type input "vila bela"
click at [66, 108] on span "Usf [GEOGRAPHIC_DATA]" at bounding box center [89, 111] width 125 height 15
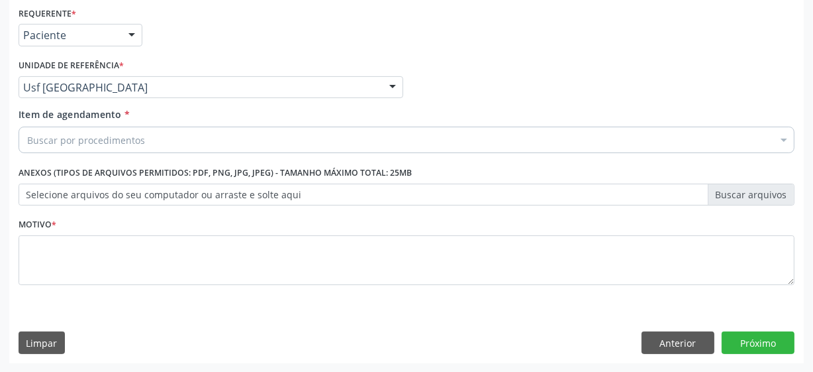
click at [123, 149] on div "Buscar por procedimentos" at bounding box center [407, 140] width 776 height 26
click at [27, 145] on input "Item de agendamento *" at bounding box center [27, 140] width 0 height 26
click at [27, 139] on input "Item de agendamento *" at bounding box center [27, 140] width 0 height 26
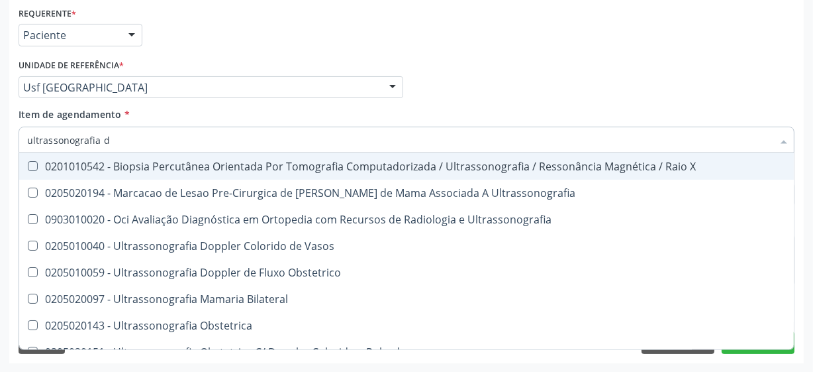
type input "ultrassonografia de"
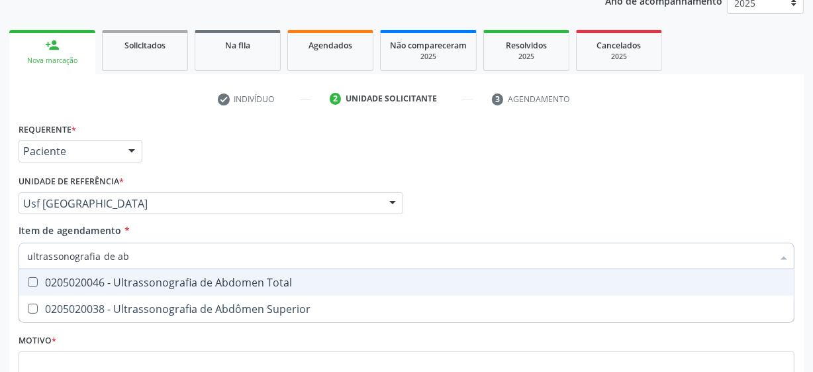
scroll to position [164, 0]
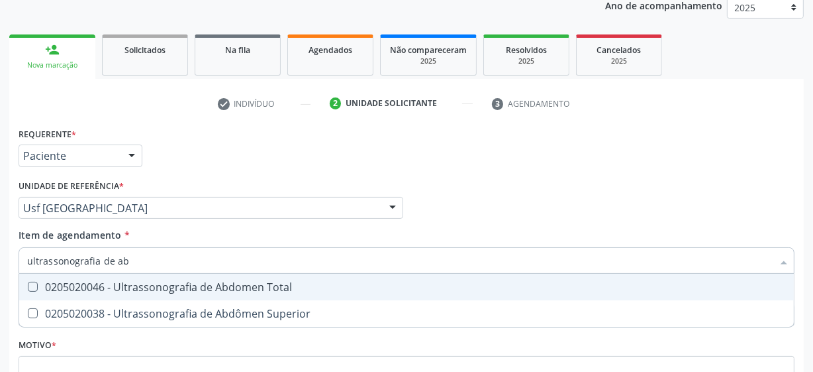
click at [216, 283] on div "0205020046 - Ultrassonografia de Abdomen Total" at bounding box center [406, 286] width 759 height 11
checkbox Total "true"
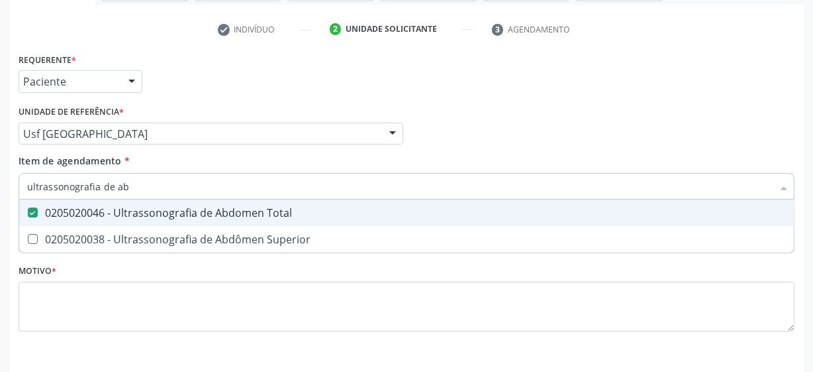
scroll to position [284, 0]
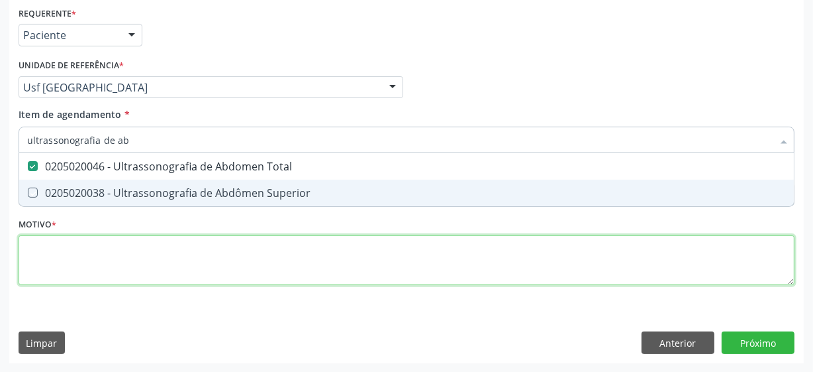
click at [131, 266] on div "Requerente * Paciente Médico(a) Enfermeiro(a) Paciente Nenhum resultado encontr…" at bounding box center [407, 153] width 776 height 300
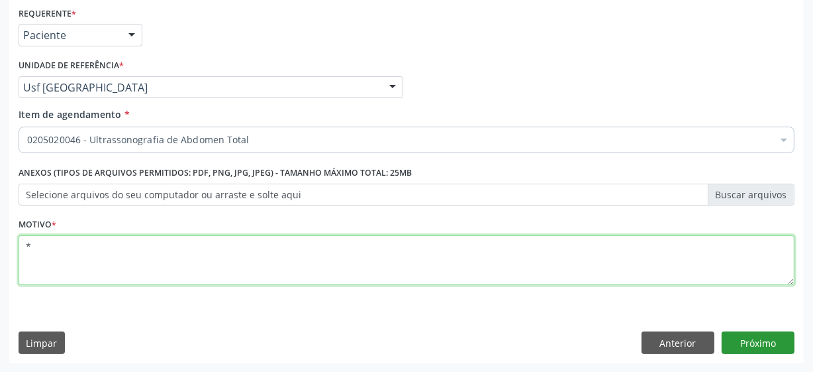
type textarea "*"
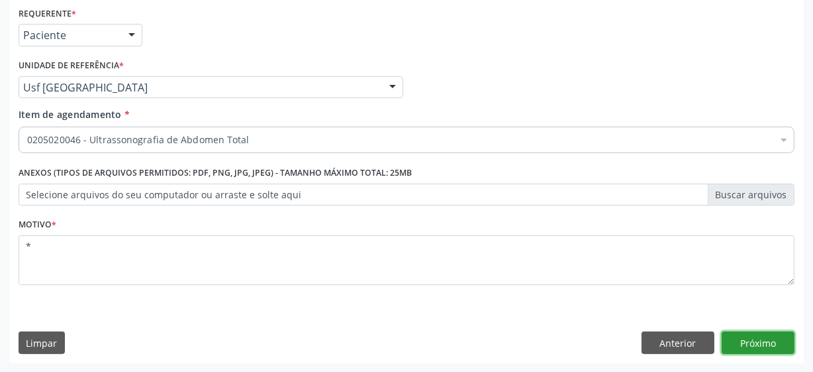
click at [764, 344] on button "Próximo" at bounding box center [758, 342] width 73 height 23
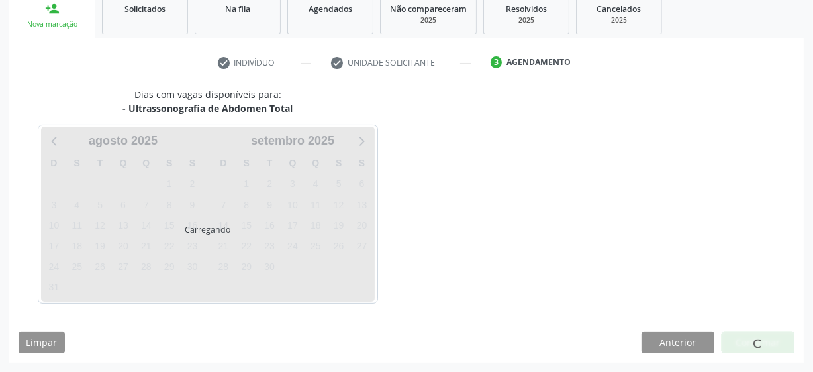
scroll to position [204, 0]
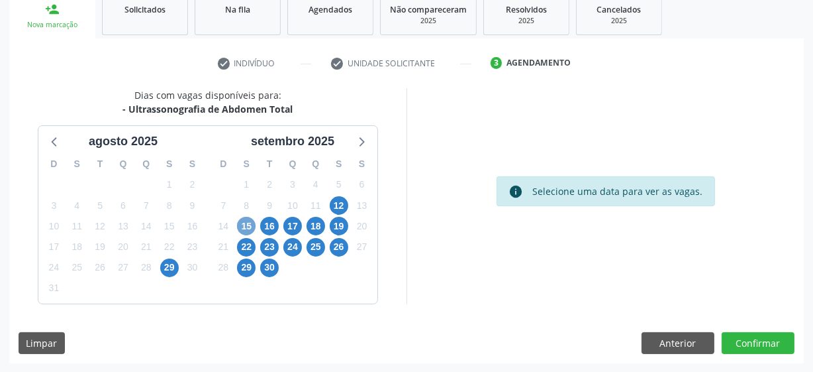
click at [254, 227] on span "15" at bounding box center [246, 226] width 19 height 19
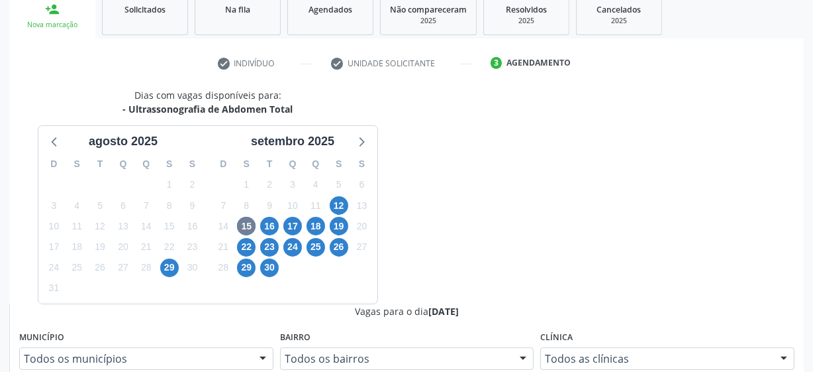
radio input "true"
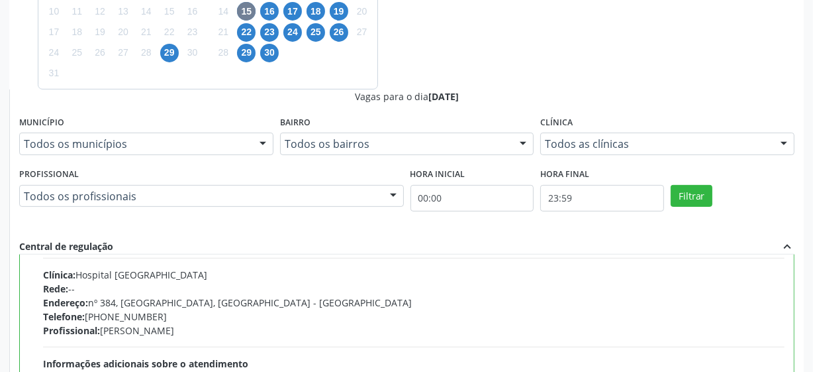
scroll to position [66, 0]
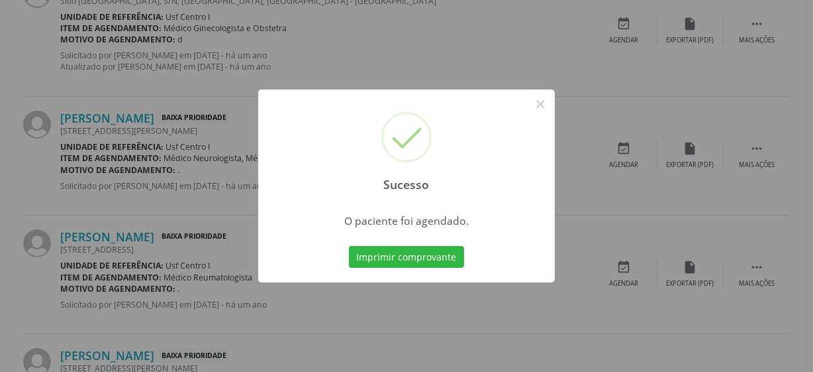
scroll to position [65, 0]
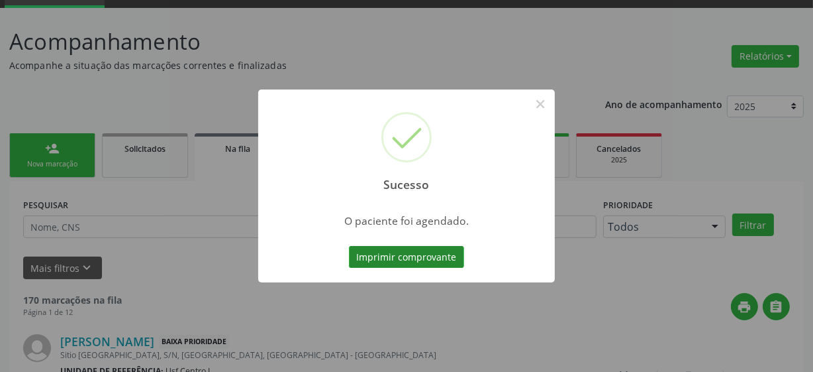
click at [372, 258] on button "Imprimir comprovante" at bounding box center [406, 257] width 115 height 23
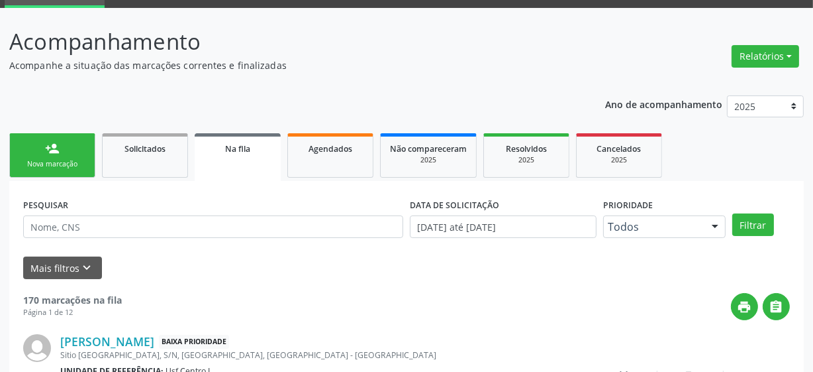
click at [48, 158] on link "person_add Nova marcação" at bounding box center [52, 155] width 86 height 44
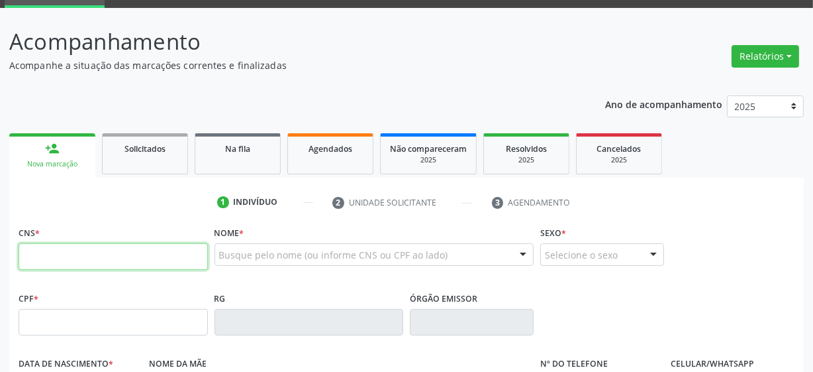
click at [91, 253] on input "text" at bounding box center [113, 256] width 189 height 26
type input "700 5017 6981 8650"
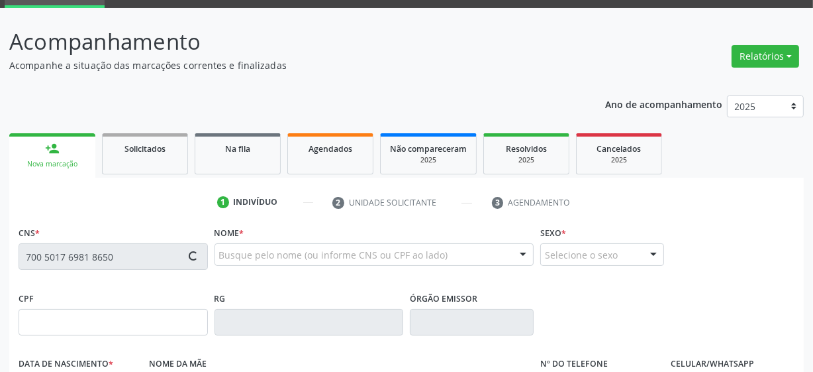
type input "084.002.574-21"
type input "[DATE]"
type input "[PERSON_NAME]"
type input "[PHONE_NUMBER]"
type input "13"
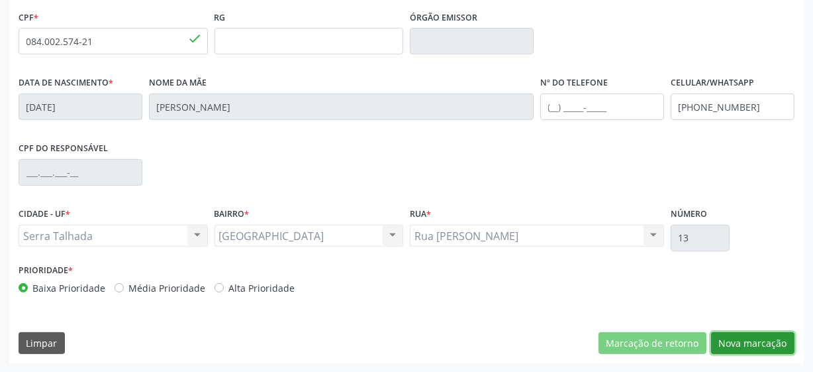
click at [771, 334] on button "Nova marcação" at bounding box center [752, 343] width 83 height 23
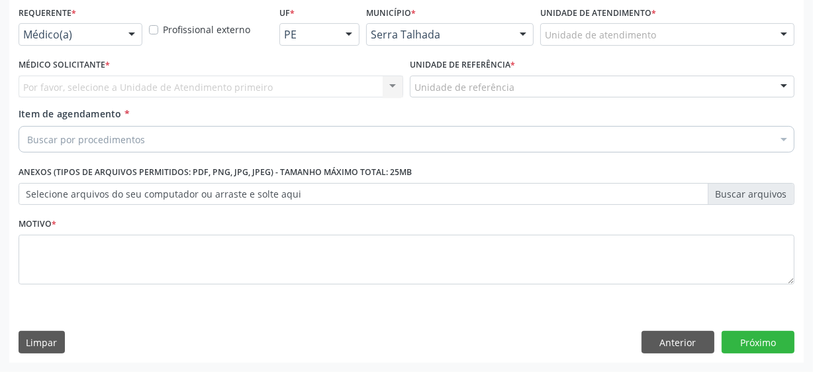
scroll to position [284, 0]
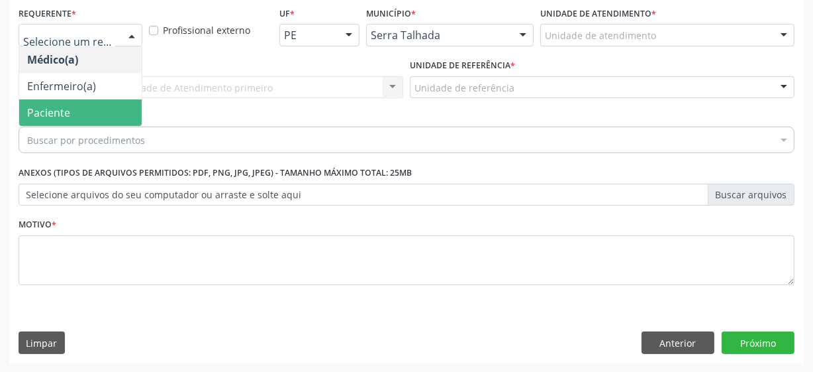
click at [55, 115] on span "Paciente" at bounding box center [48, 112] width 43 height 15
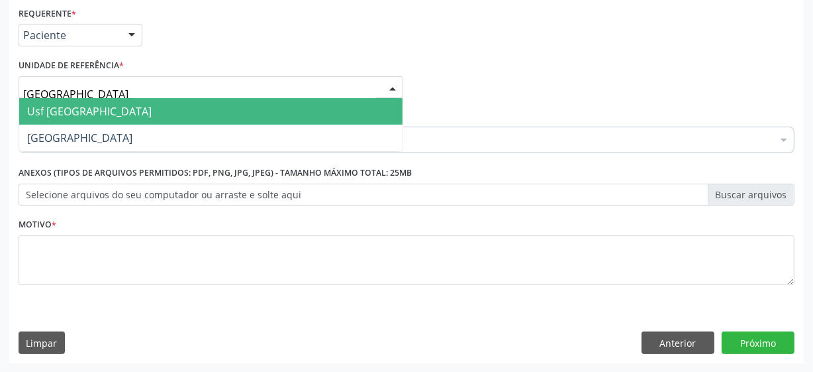
type input "vila bela"
click at [94, 100] on span "Usf [GEOGRAPHIC_DATA]" at bounding box center [211, 111] width 384 height 26
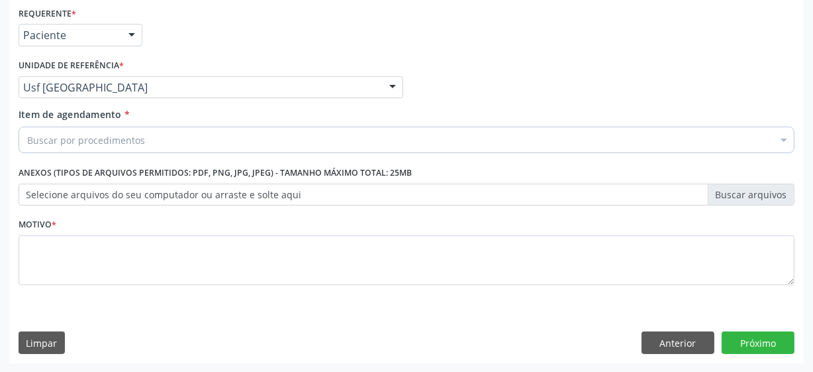
click at [230, 140] on div "Buscar por procedimentos" at bounding box center [407, 140] width 776 height 26
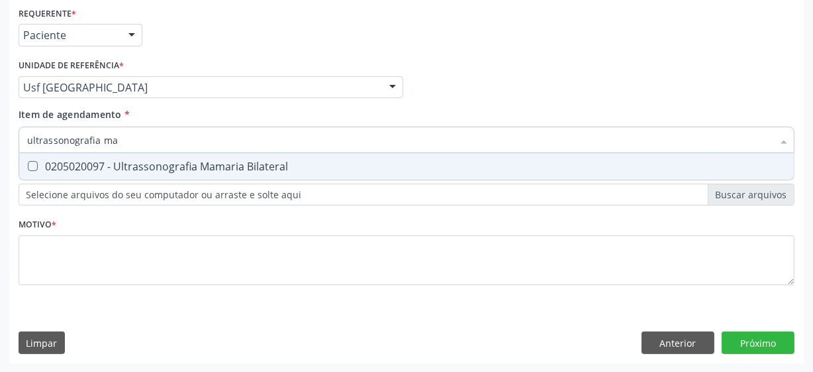
type input "ultrassonografia mam"
click at [232, 171] on div "0205020097 - Ultrassonografia Mamaria Bilateral" at bounding box center [406, 166] width 759 height 11
checkbox Bilateral "true"
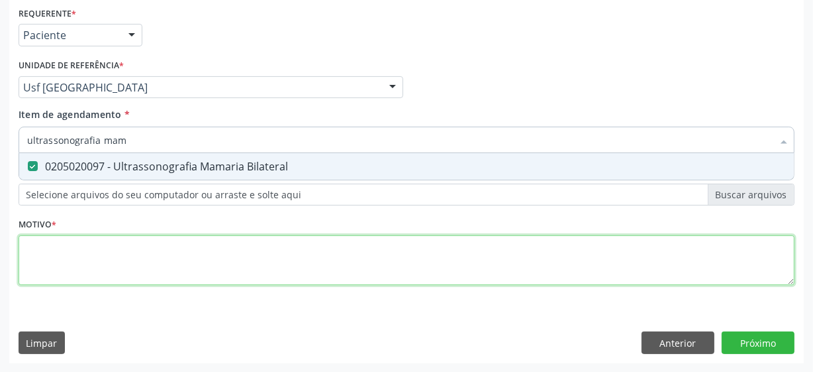
click at [170, 249] on div "Requerente * Paciente Médico(a) Enfermeiro(a) Paciente Nenhum resultado encontr…" at bounding box center [407, 153] width 776 height 300
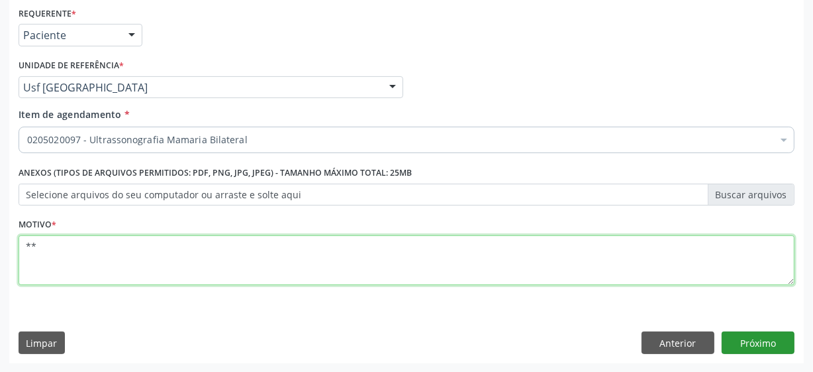
type textarea "**"
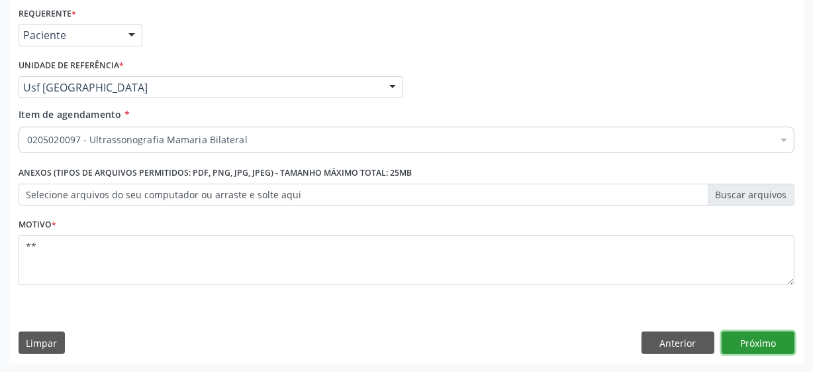
click at [784, 334] on button "Próximo" at bounding box center [758, 342] width 73 height 23
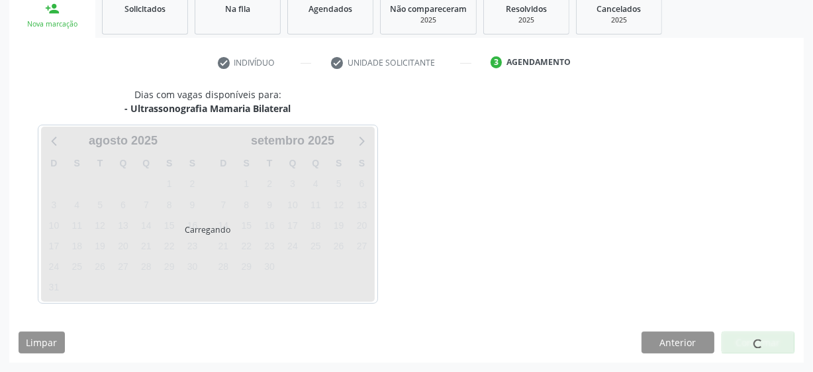
scroll to position [204, 0]
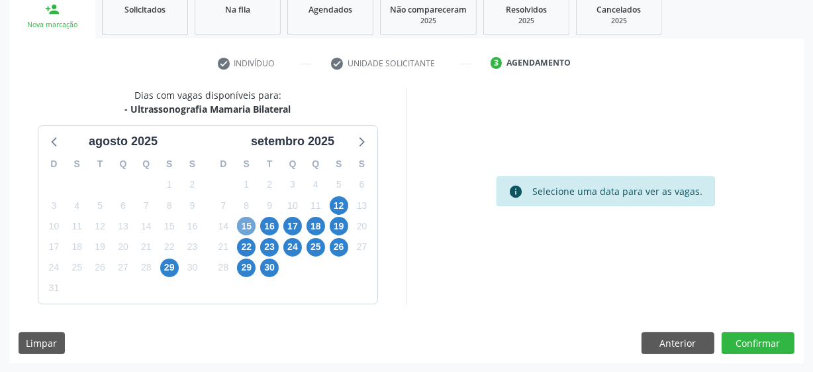
click at [241, 223] on span "15" at bounding box center [246, 226] width 19 height 19
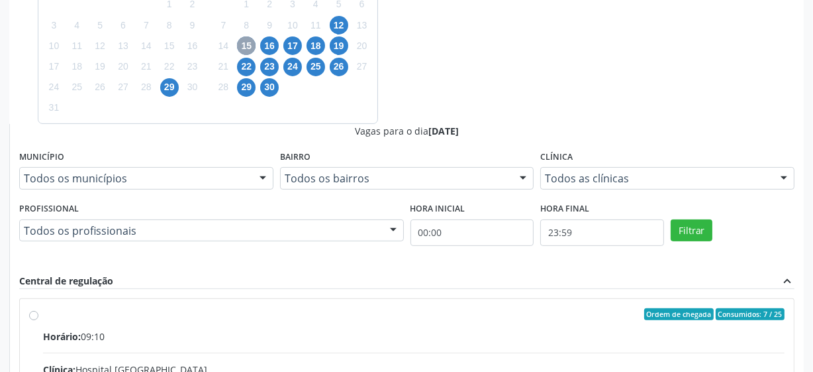
scroll to position [384, 0]
click at [38, 308] on input "Ordem de chegada Consumidos: 7 / 25 Horário: 09:10 Clínica: Hospital [GEOGRAPHI…" at bounding box center [33, 314] width 9 height 12
radio input "true"
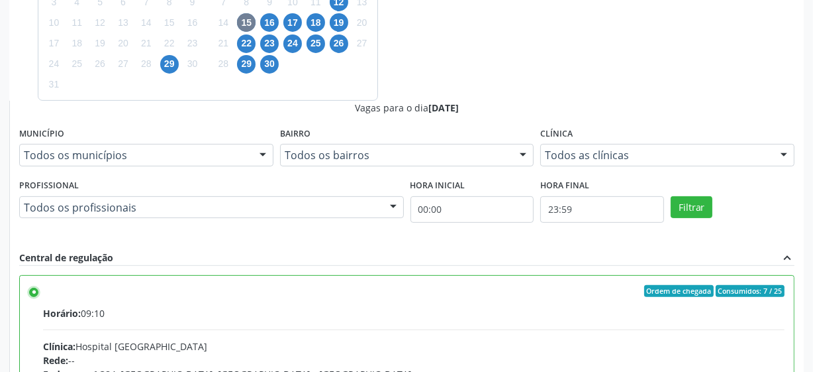
scroll to position [419, 0]
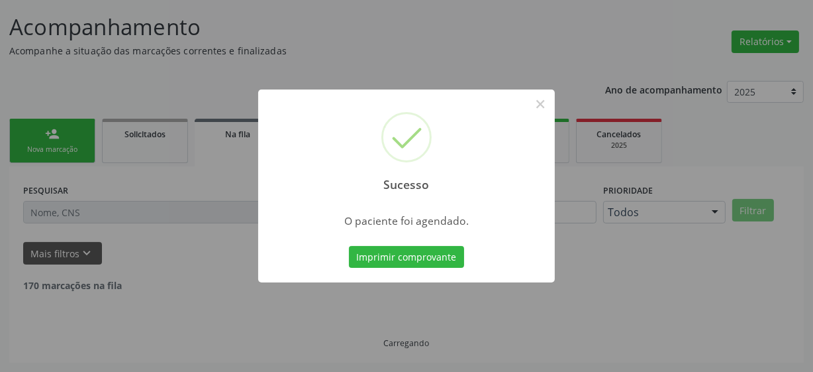
scroll to position [65, 0]
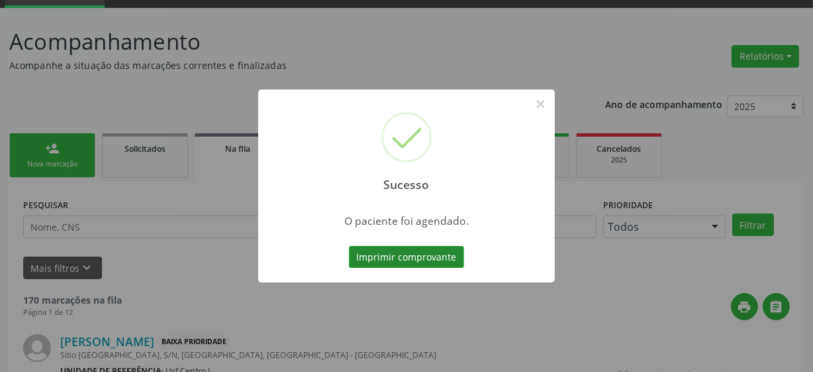
click at [374, 252] on button "Imprimir comprovante" at bounding box center [406, 257] width 115 height 23
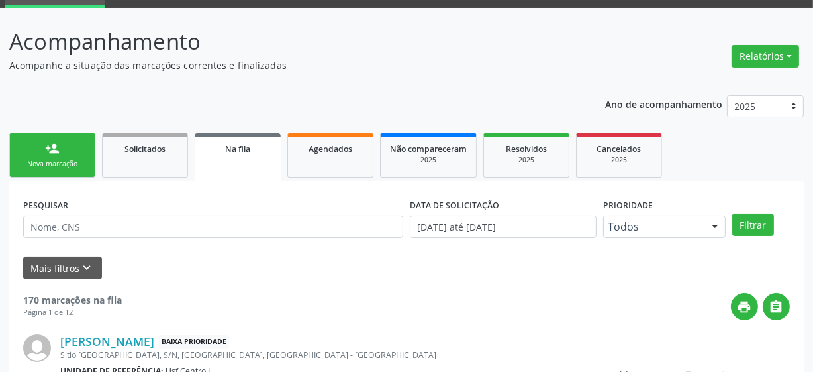
click at [68, 174] on link "person_add Nova marcação" at bounding box center [52, 155] width 86 height 44
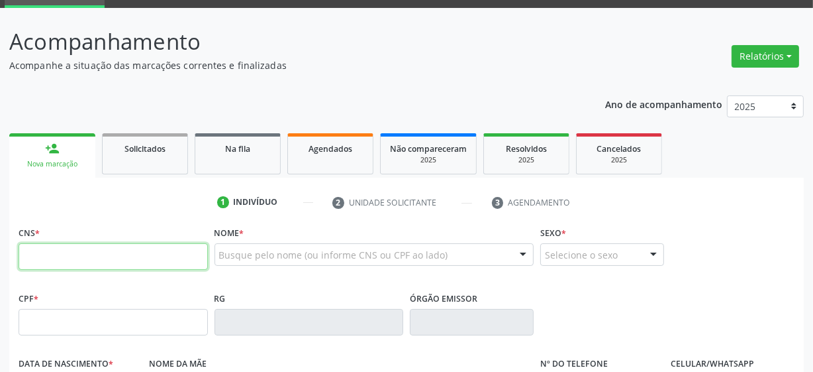
click at [73, 259] on input "text" at bounding box center [113, 256] width 189 height 26
type input "898 0037 2293 2302"
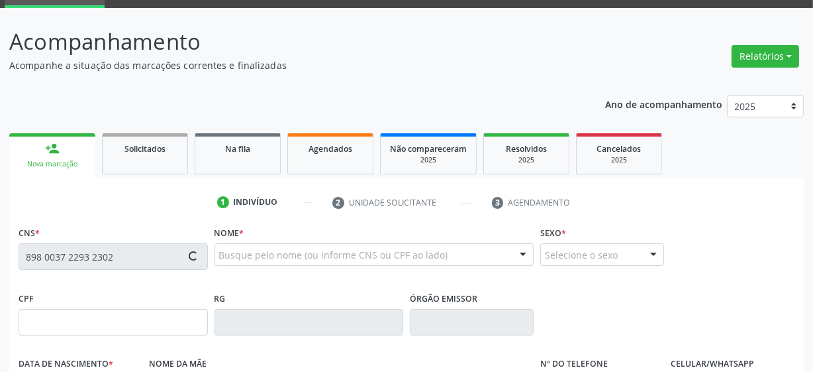
type input "04/04/1979"
type input "Cecilia Luiza da Silva Oliveira"
type input "(87) 99991-5404"
type input "36"
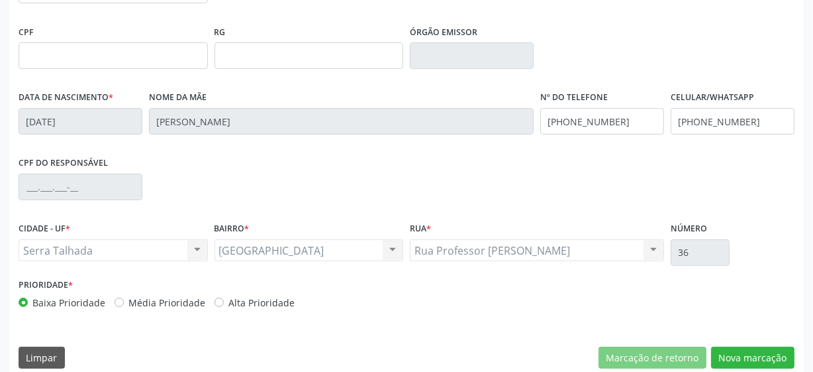
scroll to position [346, 0]
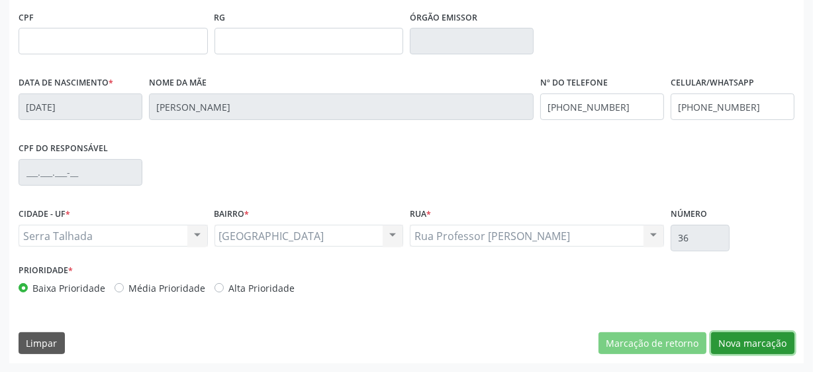
click at [735, 334] on button "Nova marcação" at bounding box center [752, 343] width 83 height 23
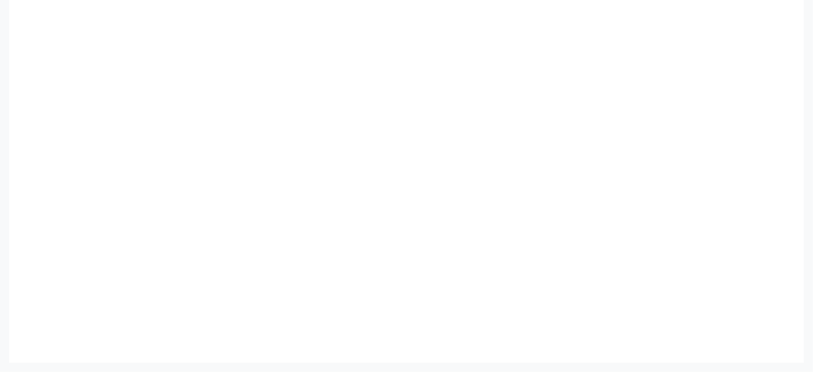
scroll to position [284, 0]
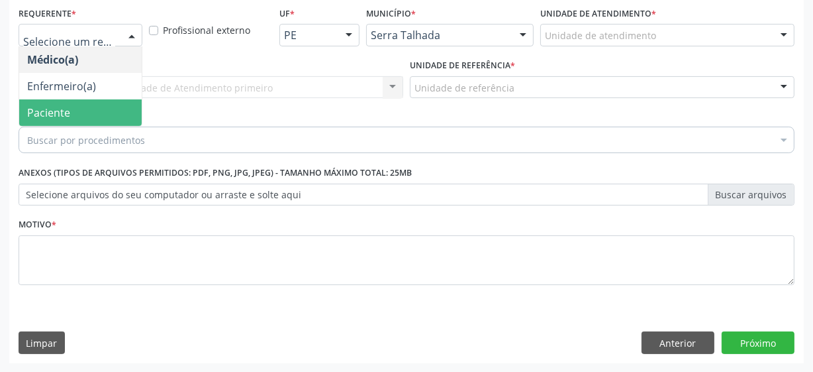
click at [70, 115] on span "Paciente" at bounding box center [80, 112] width 123 height 26
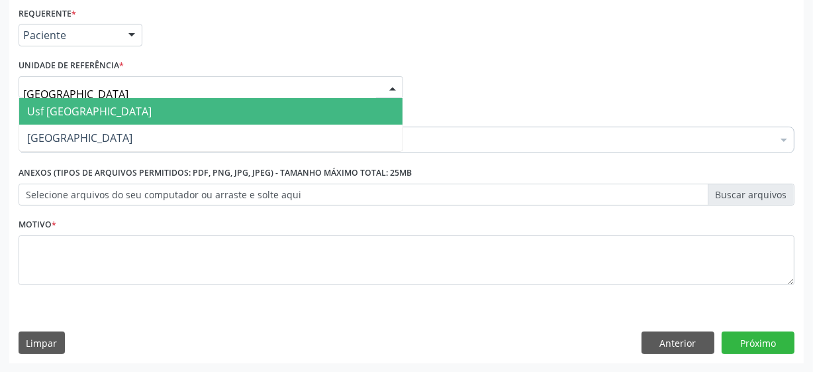
type input "vila bela"
click at [131, 113] on span "Usf [GEOGRAPHIC_DATA]" at bounding box center [211, 111] width 384 height 26
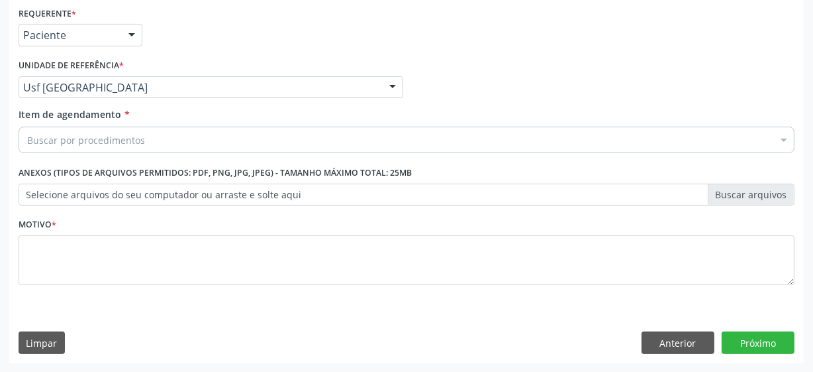
click at [205, 139] on div "Buscar por procedimentos" at bounding box center [407, 140] width 776 height 26
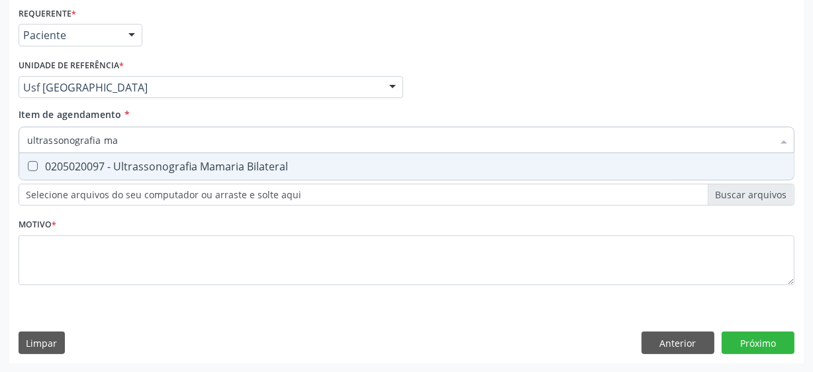
type input "ultrassonografia mam"
click at [238, 165] on div "0205020097 - Ultrassonografia Mamaria Bilateral" at bounding box center [406, 166] width 759 height 11
checkbox Bilateral "true"
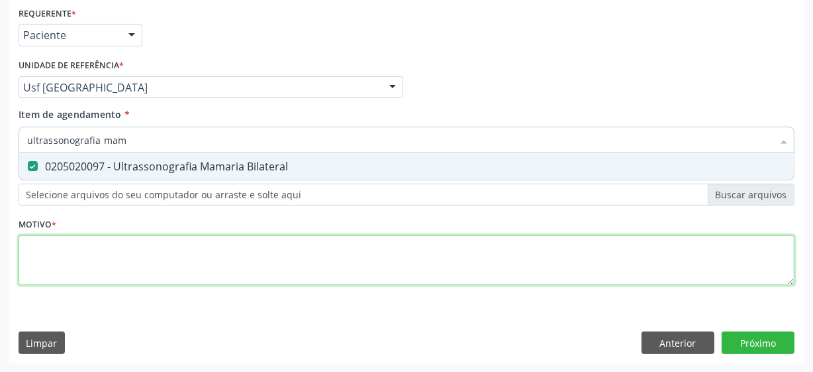
click at [185, 258] on div "Requerente * Paciente Médico(a) Enfermeiro(a) Paciente Nenhum resultado encontr…" at bounding box center [407, 153] width 776 height 300
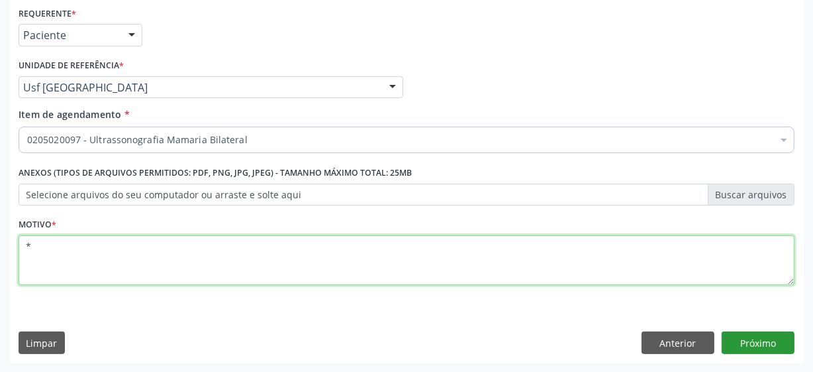
type textarea "*"
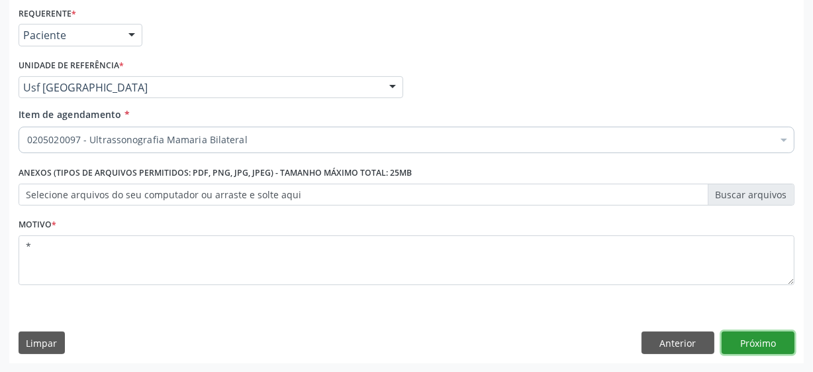
click at [751, 342] on button "Próximo" at bounding box center [758, 342] width 73 height 23
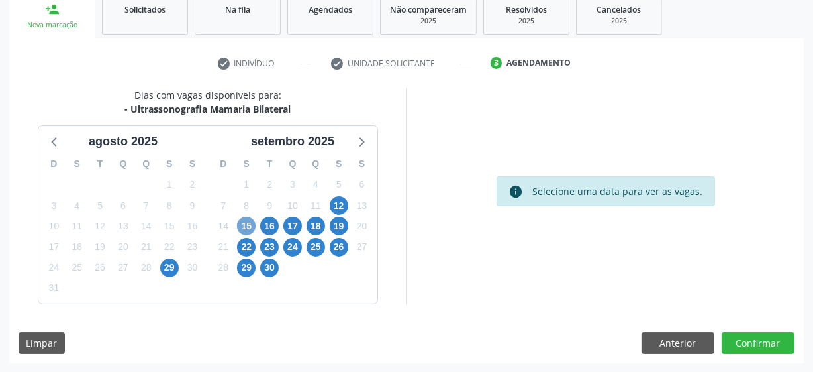
click at [245, 227] on span "15" at bounding box center [246, 226] width 19 height 19
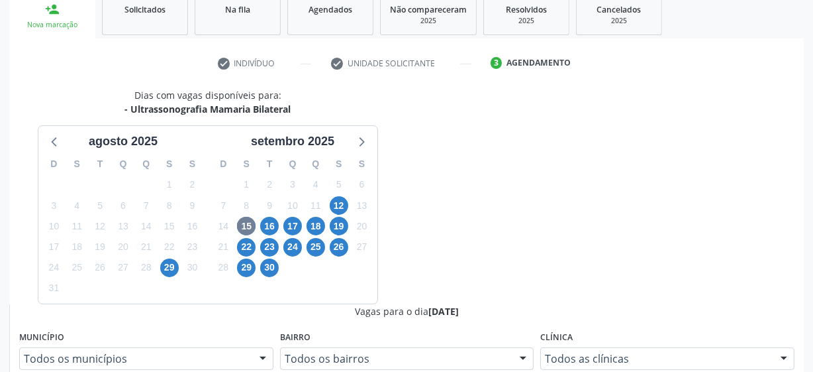
radio input "true"
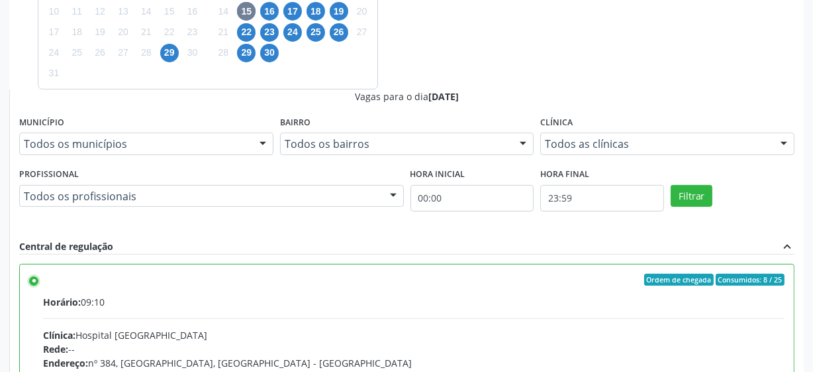
scroll to position [66, 0]
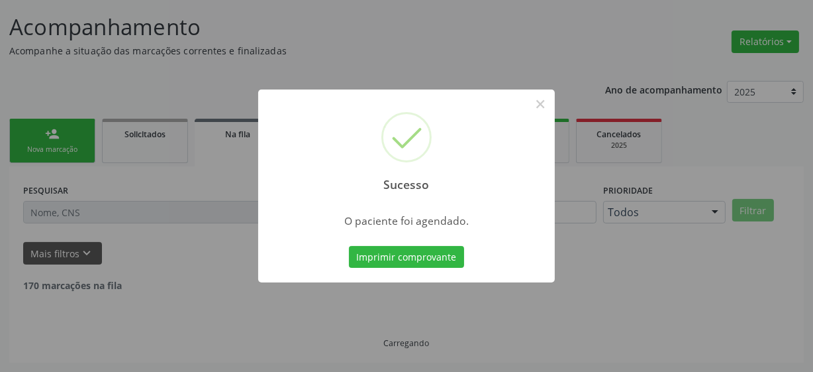
scroll to position [65, 0]
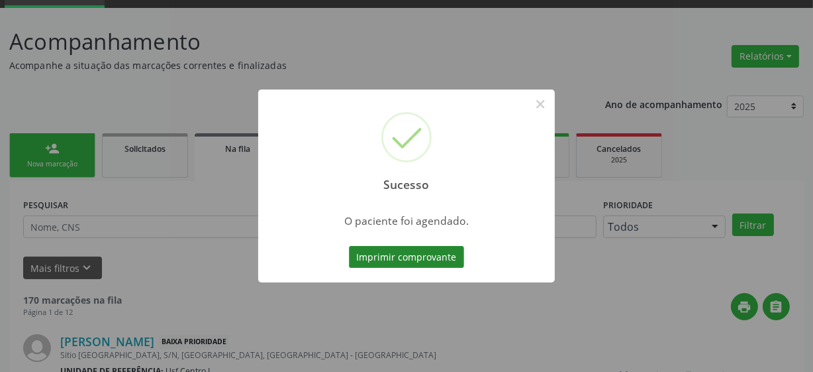
click at [398, 261] on button "Imprimir comprovante" at bounding box center [406, 257] width 115 height 23
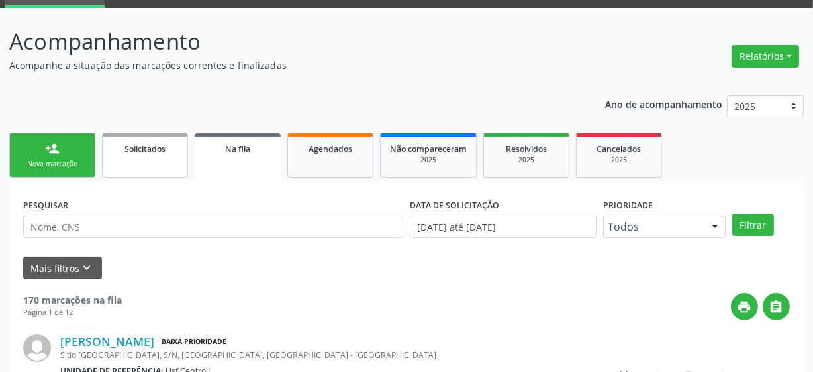
click at [158, 150] on span "Solicitados" at bounding box center [145, 148] width 41 height 11
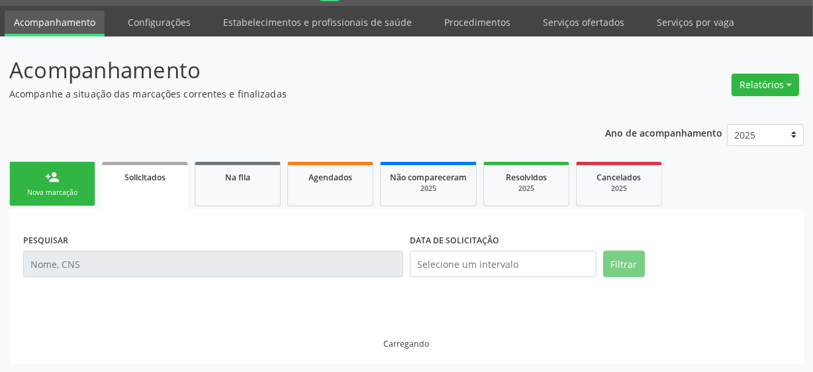
scroll to position [8, 0]
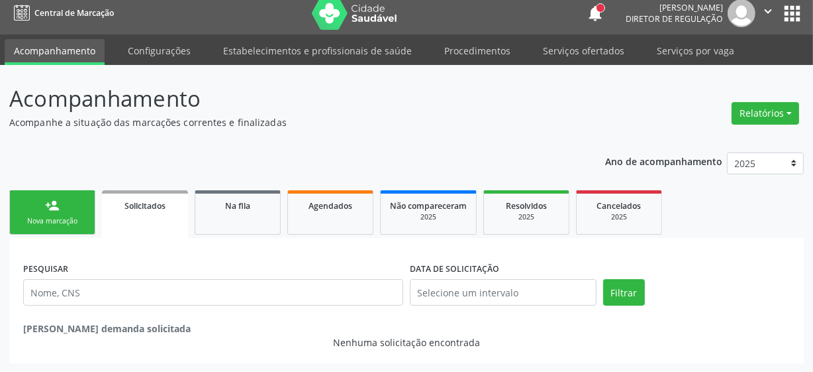
click at [54, 183] on div "Ano de acompanhamento 2025 2024 person_add Nova marcação Solicitados Na fila Ag…" at bounding box center [406, 253] width 795 height 221
click at [58, 203] on div "person_add" at bounding box center [52, 205] width 15 height 15
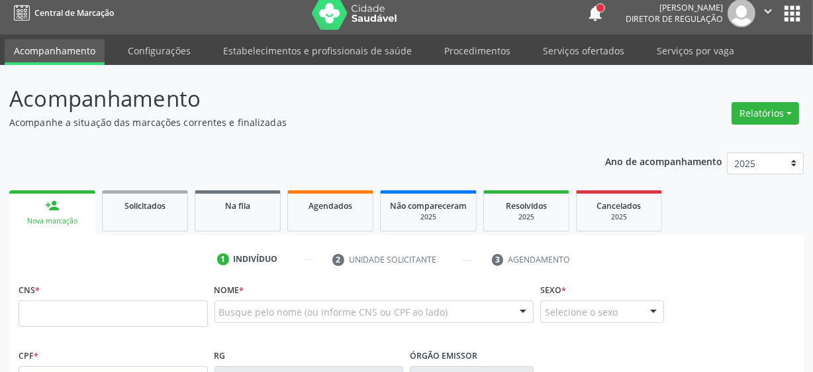
click at [123, 327] on fieldset "CNS *" at bounding box center [113, 308] width 189 height 56
click at [121, 322] on input "text" at bounding box center [113, 313] width 189 height 26
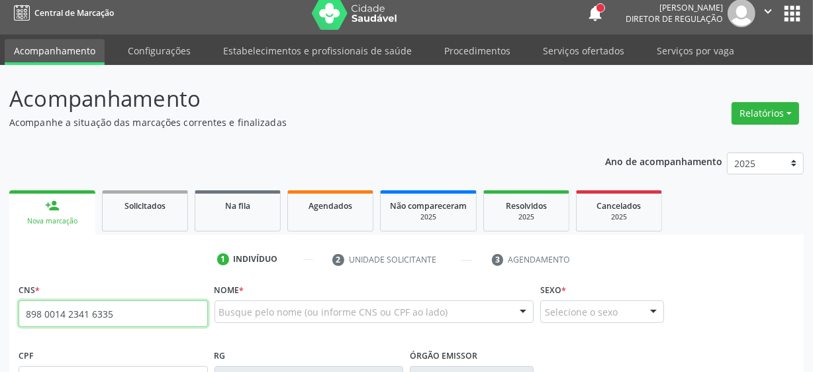
type input "898 0014 2341 6335"
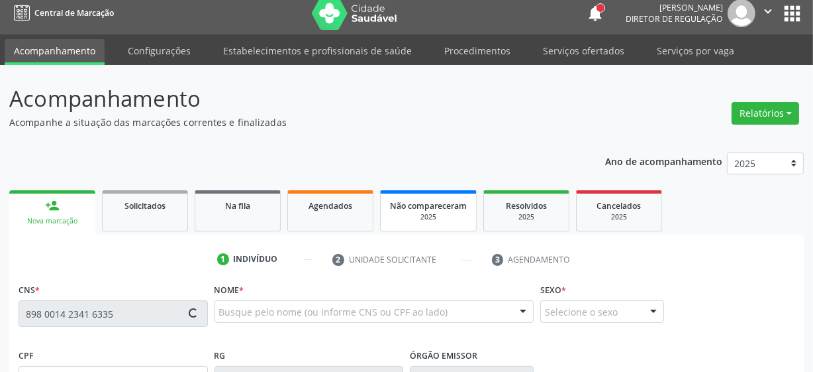
type input "160.902.024-36"
type input "22/04/2008"
type input "Marcia Lima Silva Melo"
type input "(99) 99999-9999"
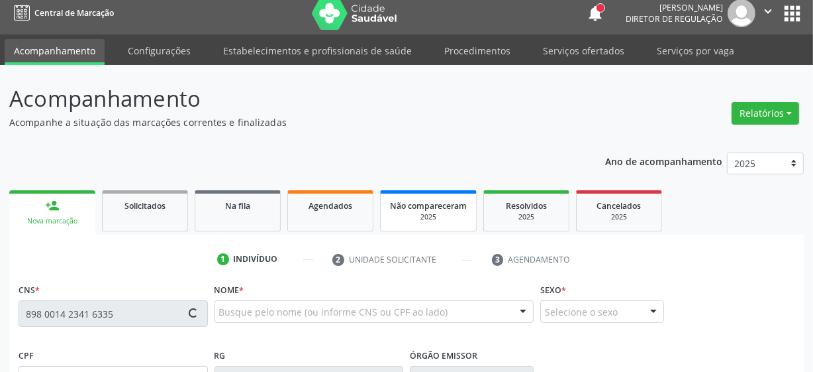
type input "071.454.504-02"
type input "18"
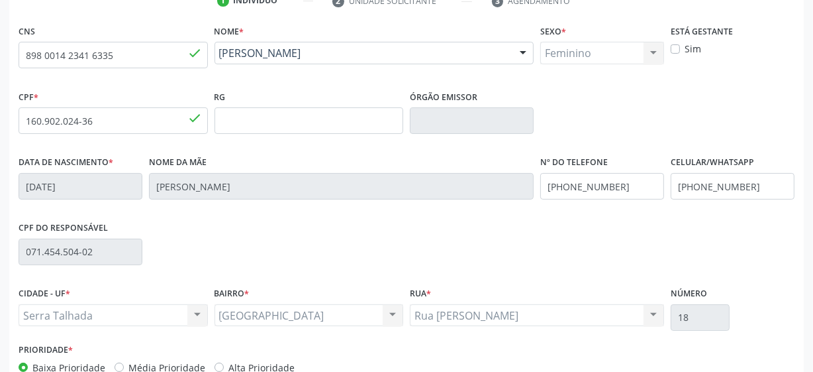
scroll to position [346, 0]
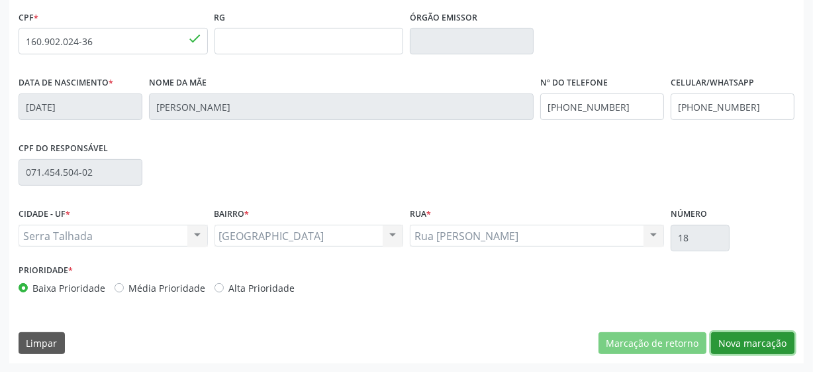
click at [756, 348] on button "Nova marcação" at bounding box center [752, 343] width 83 height 23
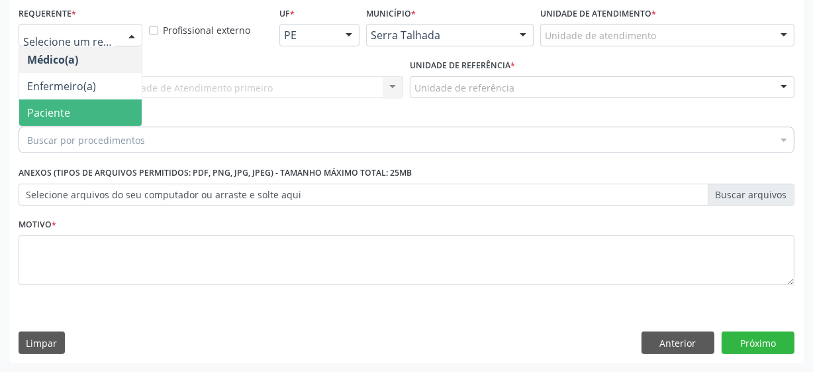
click at [58, 107] on span "Paciente" at bounding box center [48, 112] width 43 height 15
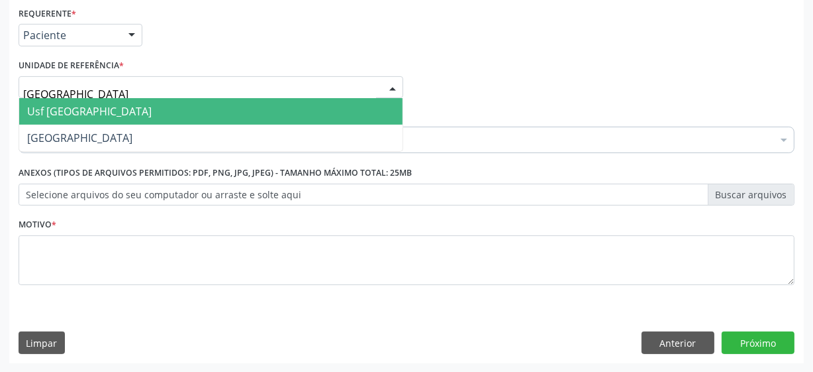
type input "vila bela"
click at [105, 112] on span "Usf [GEOGRAPHIC_DATA]" at bounding box center [211, 111] width 384 height 26
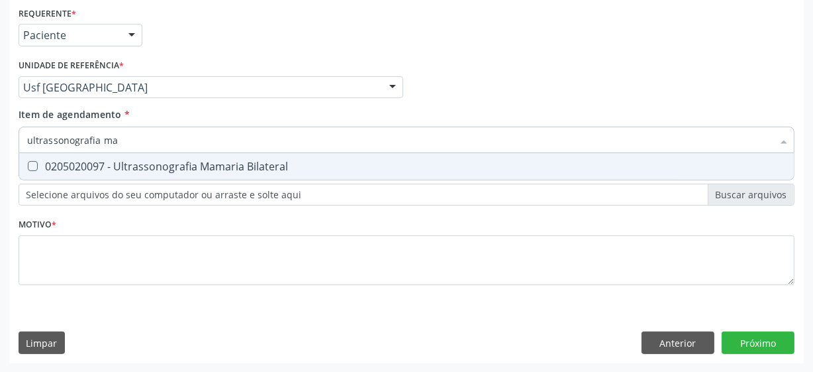
type input "ultrassonografia mam"
click at [230, 157] on span "0205020097 - Ultrassonografia Mamaria Bilateral" at bounding box center [406, 166] width 775 height 26
checkbox Bilateral "true"
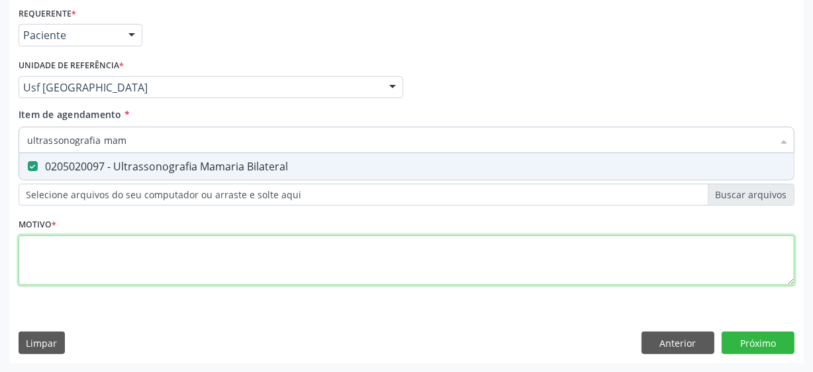
click at [119, 252] on div "Requerente * Paciente Médico(a) Enfermeiro(a) Paciente Nenhum resultado encontr…" at bounding box center [407, 153] width 776 height 300
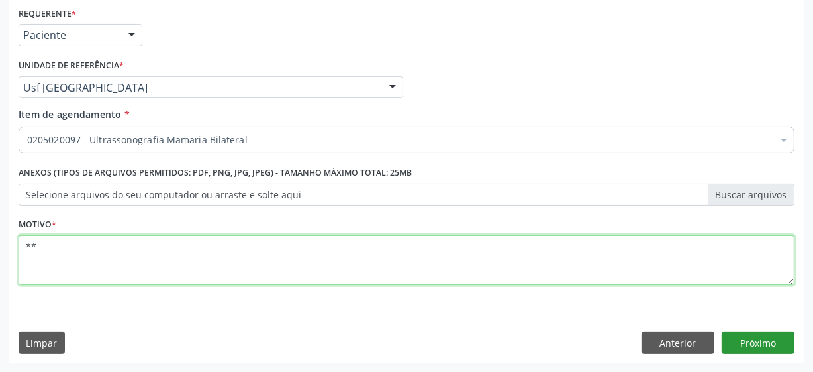
type textarea "**"
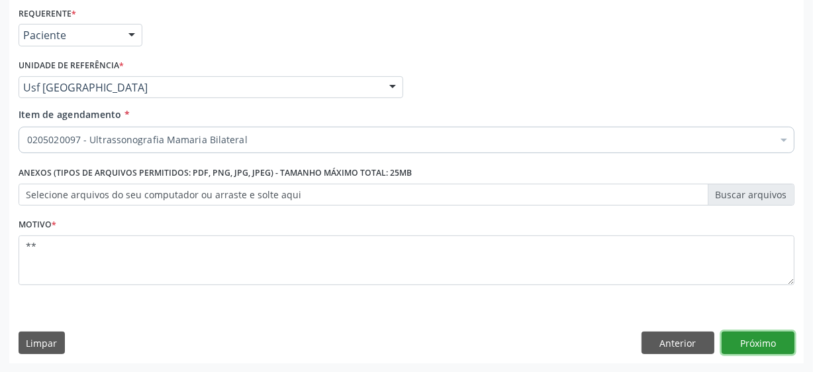
click at [739, 340] on button "Próximo" at bounding box center [758, 342] width 73 height 23
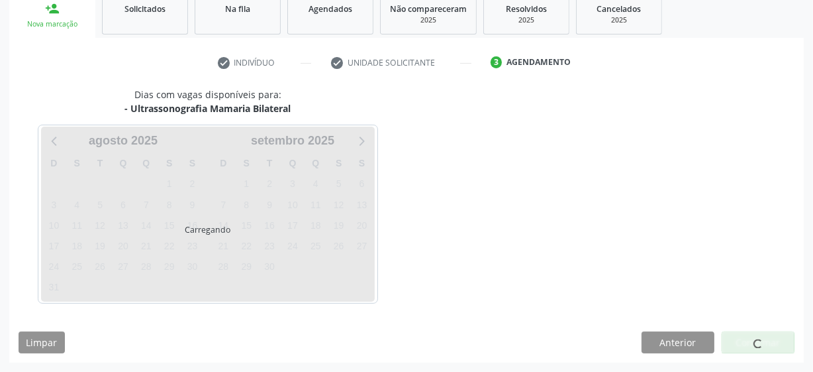
scroll to position [204, 0]
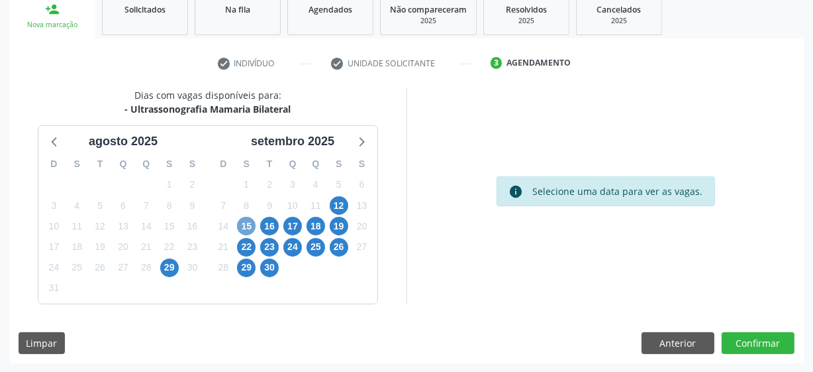
click at [240, 225] on span "15" at bounding box center [246, 226] width 19 height 19
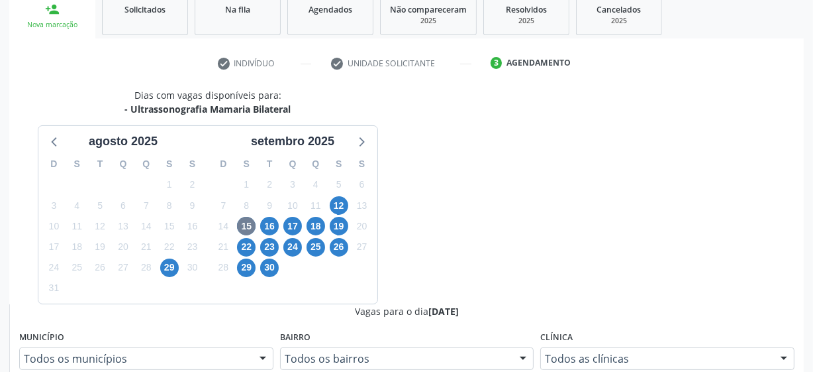
radio input "true"
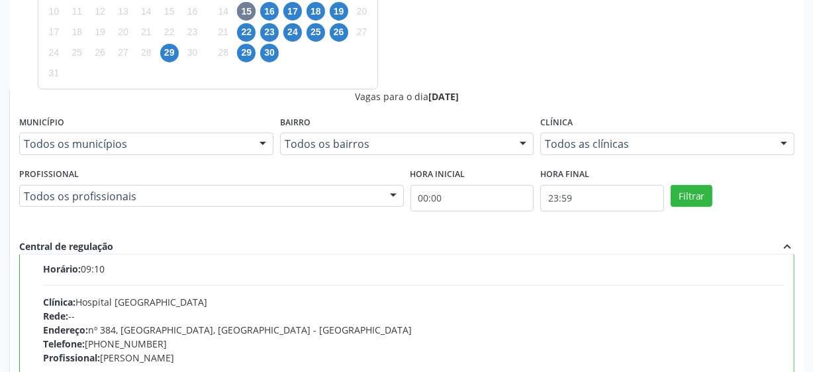
scroll to position [66, 0]
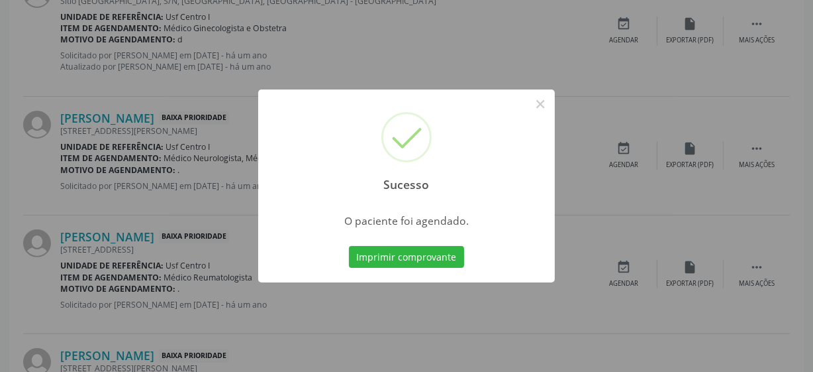
scroll to position [65, 0]
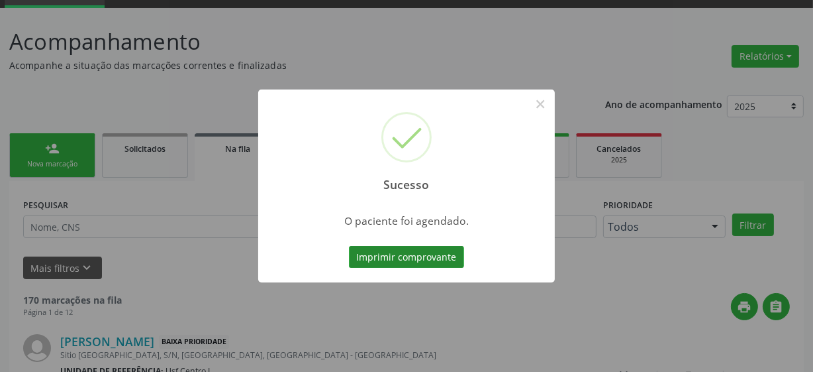
click at [371, 259] on button "Imprimir comprovante" at bounding box center [406, 257] width 115 height 23
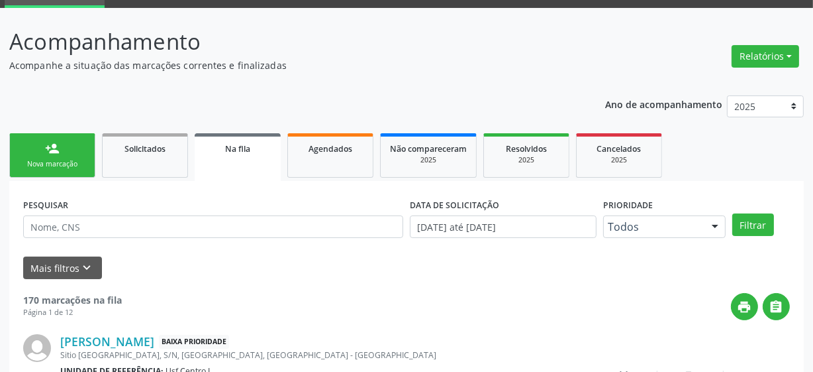
click at [54, 160] on div "Nova marcação" at bounding box center [52, 164] width 66 height 10
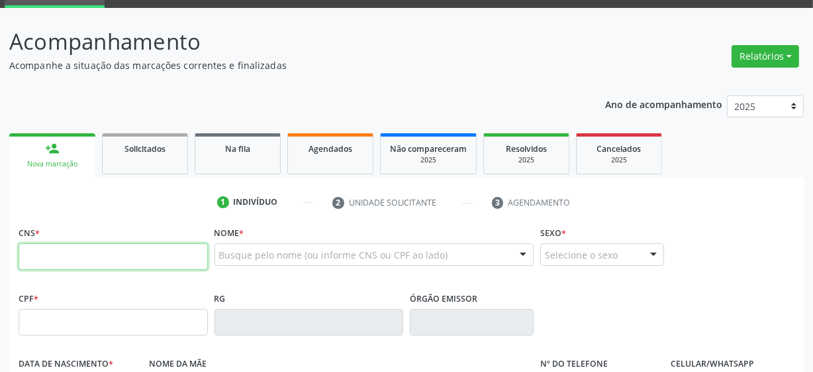
click at [76, 257] on input "text" at bounding box center [113, 256] width 189 height 26
type input "708 6000 7422 7984"
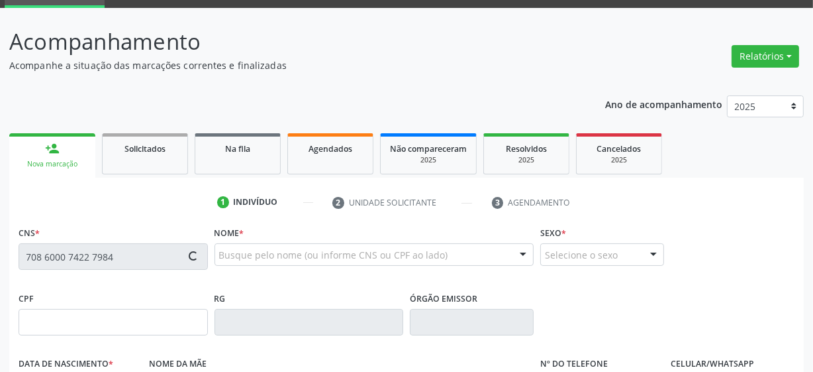
type input "170.945.524-16"
type input "13/02/2020"
type input "Maria Sileny Alves de Lima"
type input "[PHONE_NUMBER]"
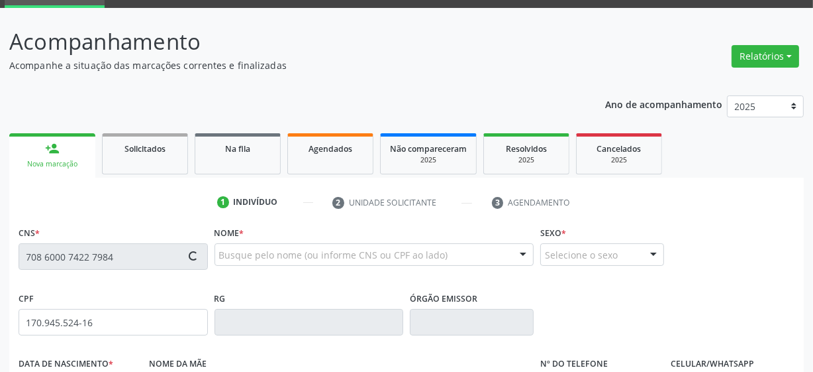
type input "069.615.024-74"
type input "17"
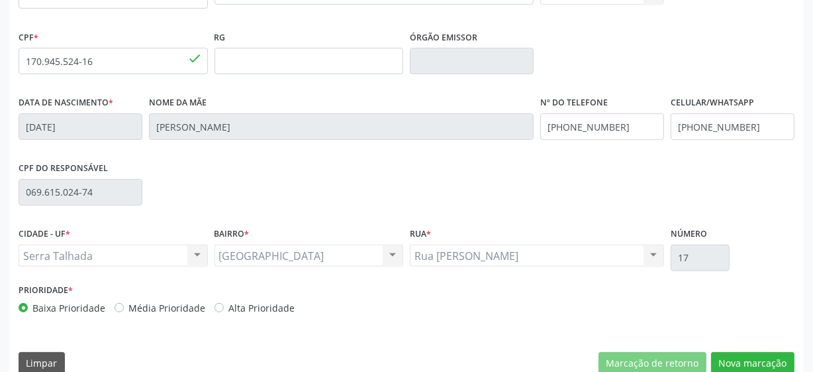
scroll to position [346, 0]
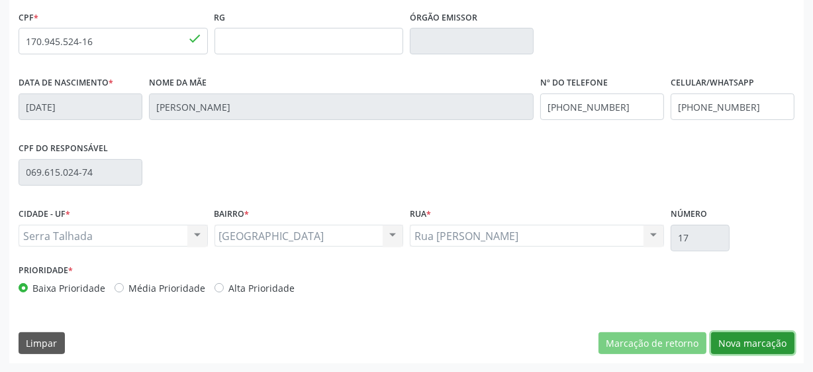
click at [733, 336] on button "Nova marcação" at bounding box center [752, 343] width 83 height 23
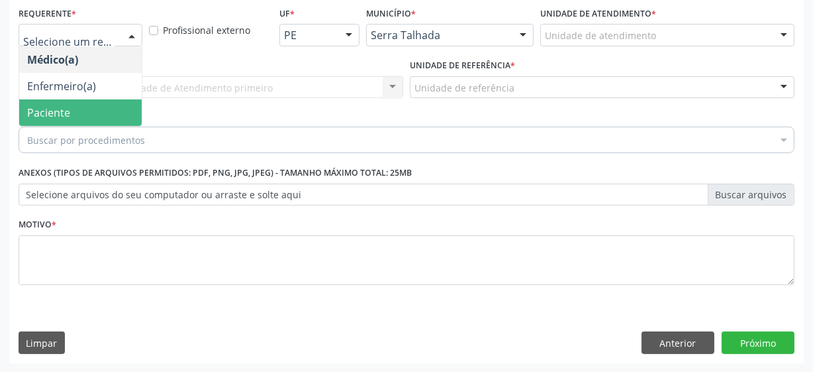
click at [68, 111] on span "Paciente" at bounding box center [48, 112] width 43 height 15
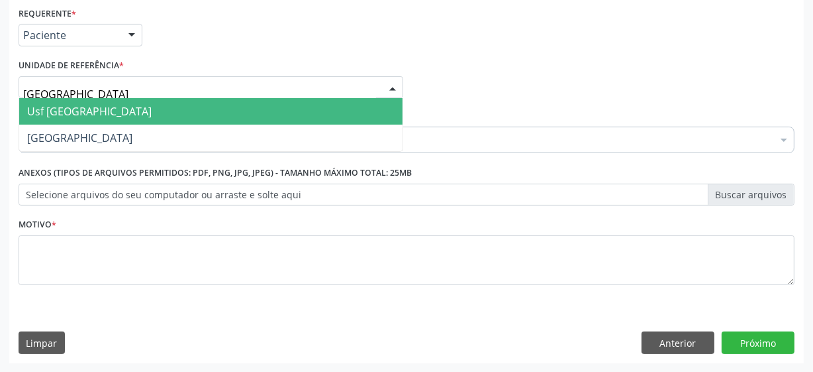
type input "vila bela"
click at [81, 110] on span "Usf [GEOGRAPHIC_DATA]" at bounding box center [89, 111] width 125 height 15
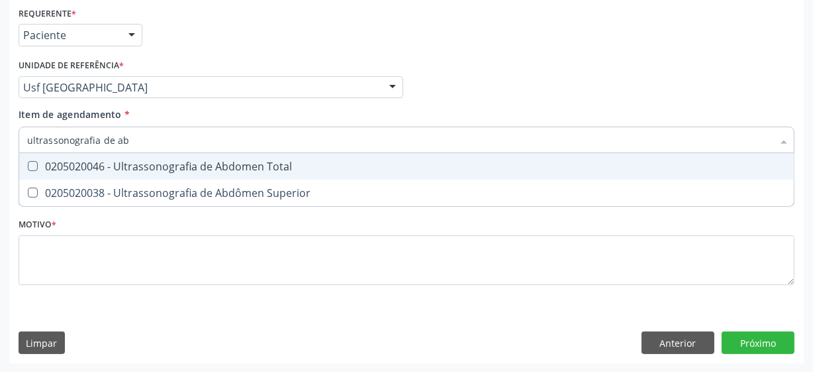
type input "ultrassonografia de abd"
click at [142, 167] on div "0205020046 - Ultrassonografia de Abdomen Total" at bounding box center [406, 166] width 759 height 11
checkbox Total "true"
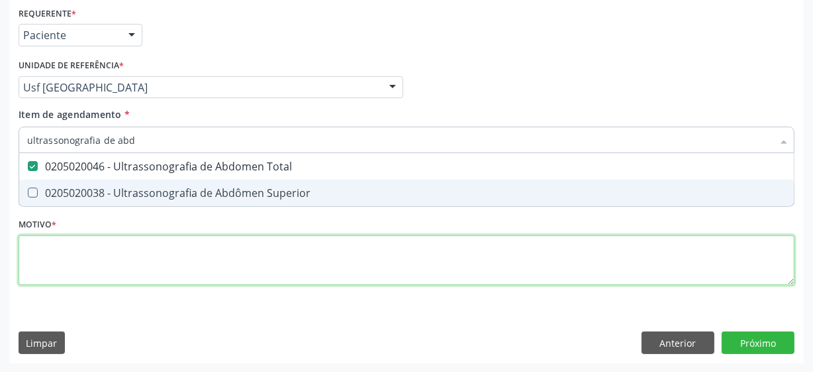
click at [119, 260] on div "Requerente * Paciente Médico(a) Enfermeiro(a) Paciente Nenhum resultado encontr…" at bounding box center [407, 153] width 776 height 300
checkbox Superior "true"
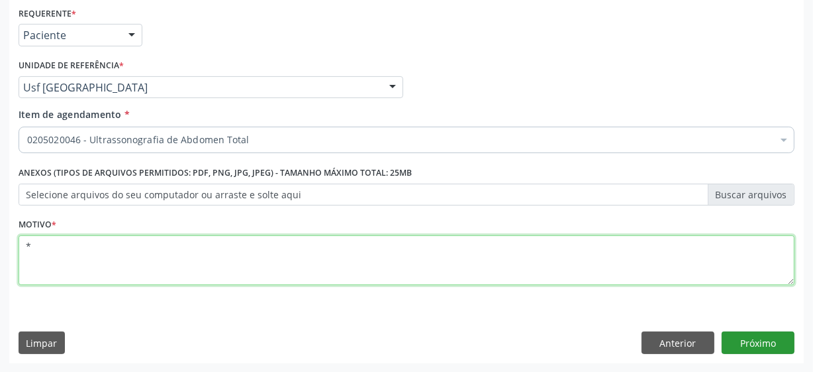
type textarea "*"
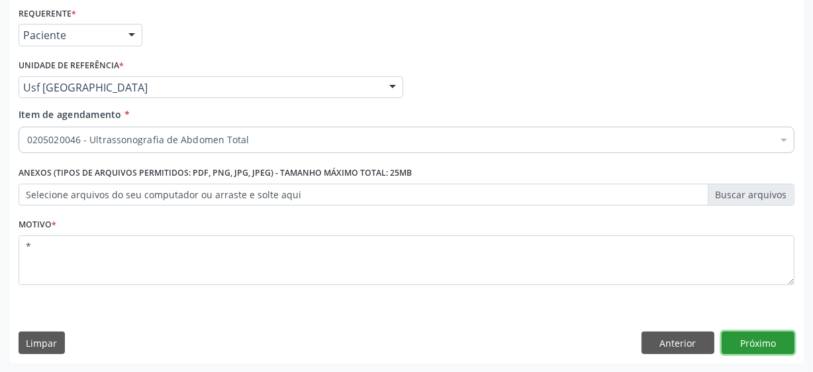
click at [775, 348] on button "Próximo" at bounding box center [758, 342] width 73 height 23
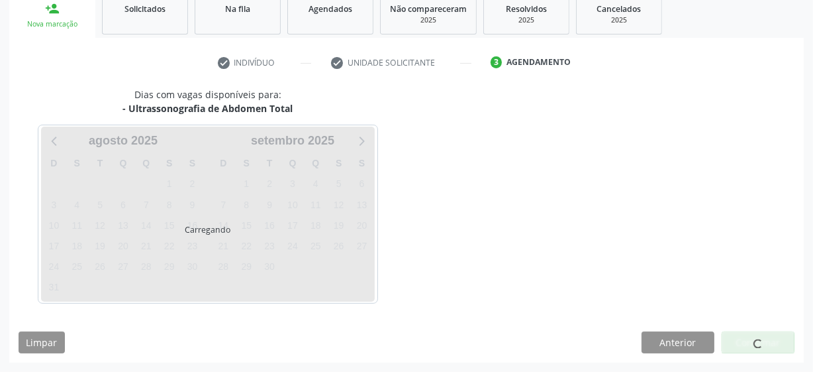
scroll to position [204, 0]
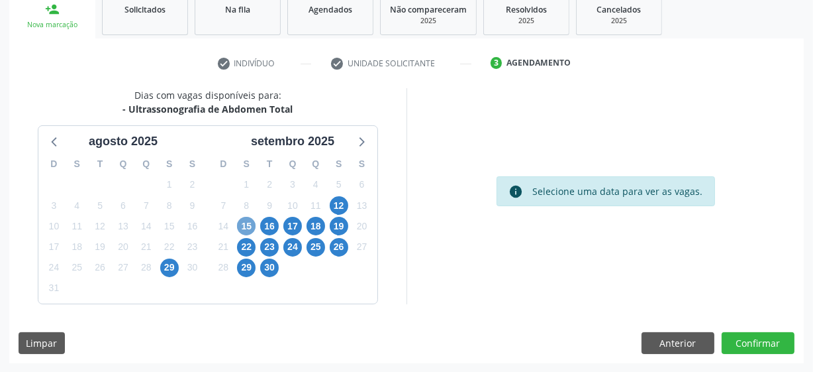
click at [250, 224] on span "15" at bounding box center [246, 226] width 19 height 19
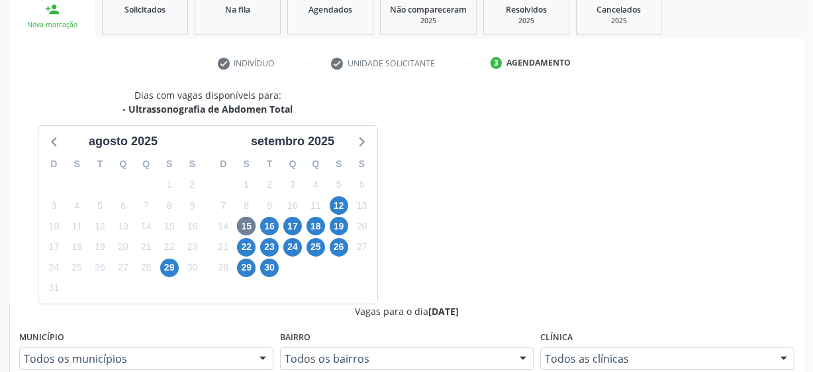
radio input "true"
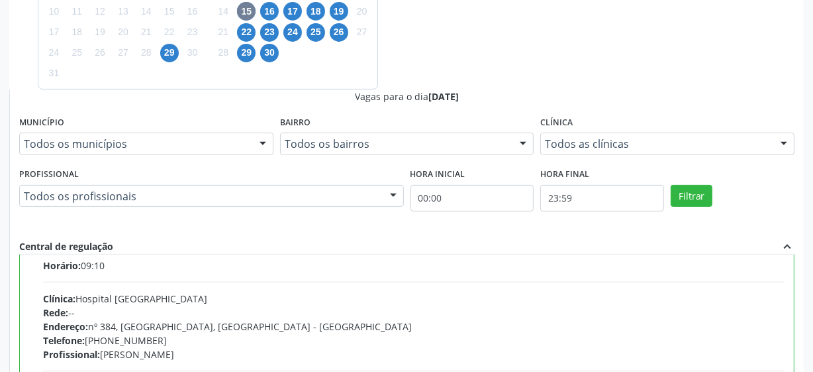
scroll to position [66, 0]
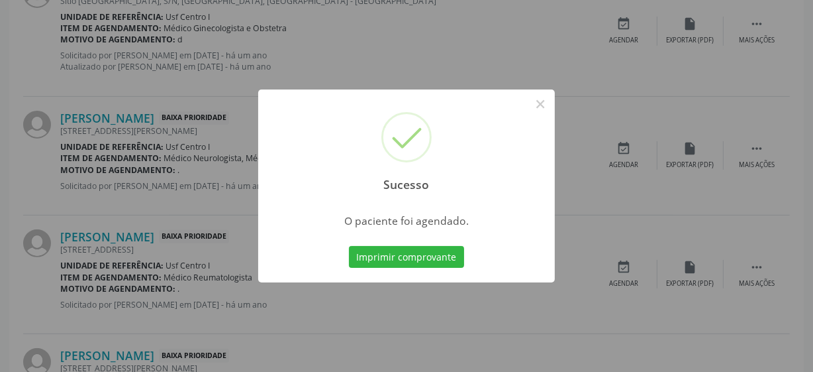
scroll to position [65, 0]
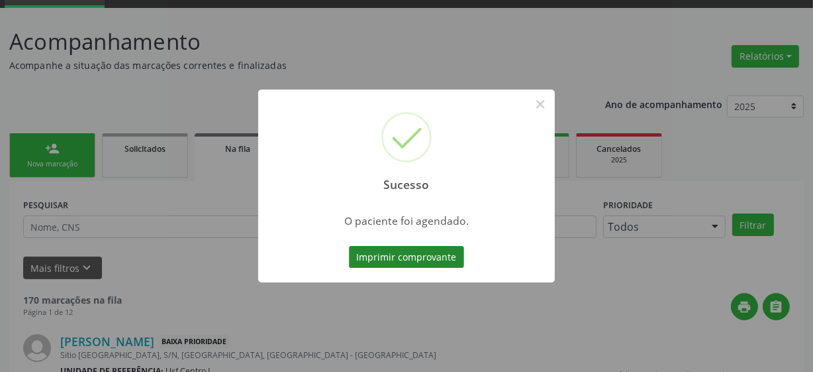
click at [379, 260] on button "Imprimir comprovante" at bounding box center [406, 257] width 115 height 23
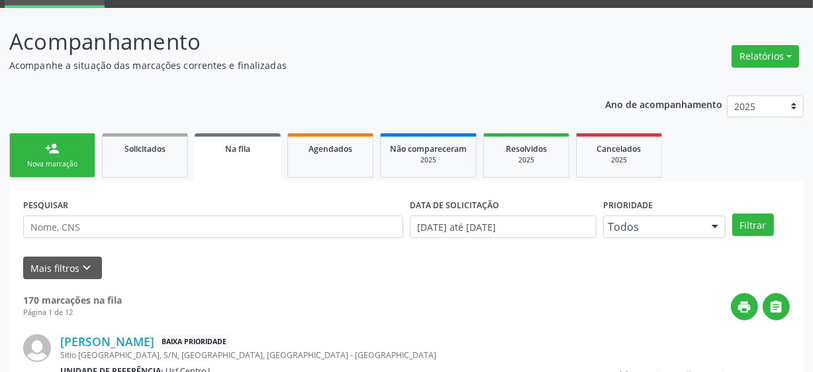
click at [72, 150] on link "person_add Nova marcação" at bounding box center [52, 155] width 86 height 44
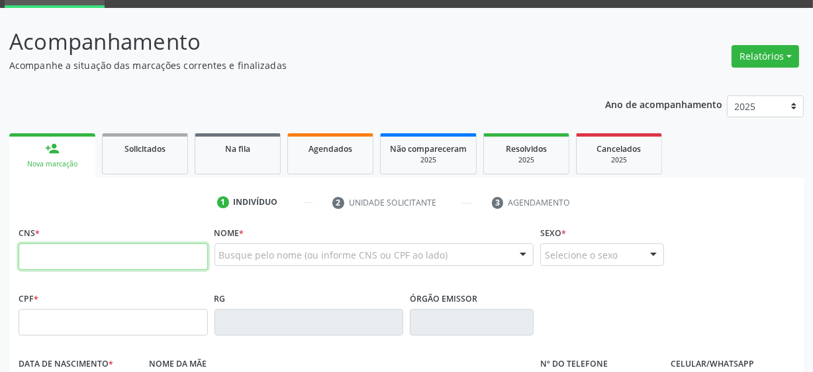
drag, startPoint x: 87, startPoint y: 245, endPoint x: 83, endPoint y: 258, distance: 13.8
click at [87, 245] on input "text" at bounding box center [113, 256] width 189 height 26
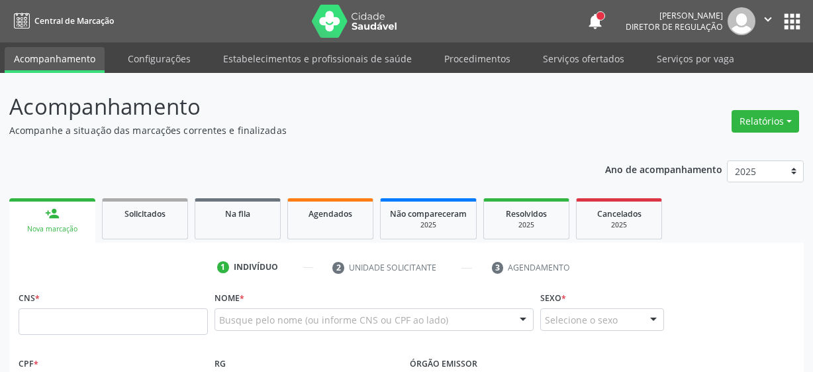
scroll to position [65, 0]
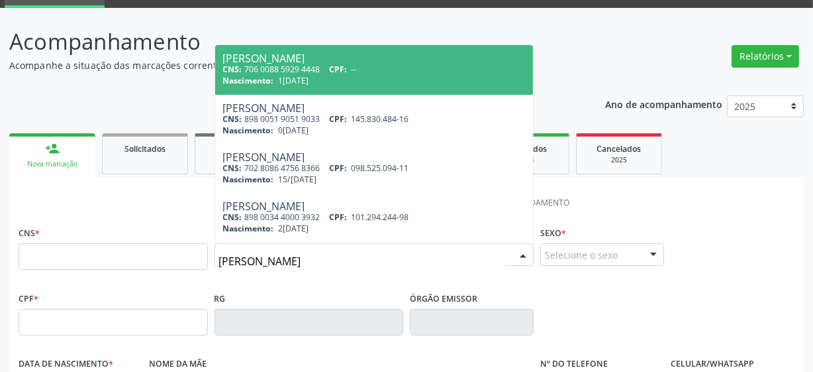
type input "[PERSON_NAME]"
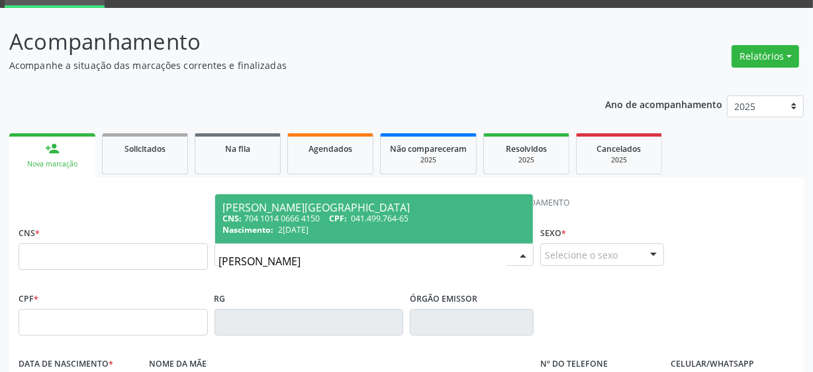
click at [325, 207] on div "[PERSON_NAME][GEOGRAPHIC_DATA]" at bounding box center [374, 207] width 303 height 11
type input "704 1014 0666 4150"
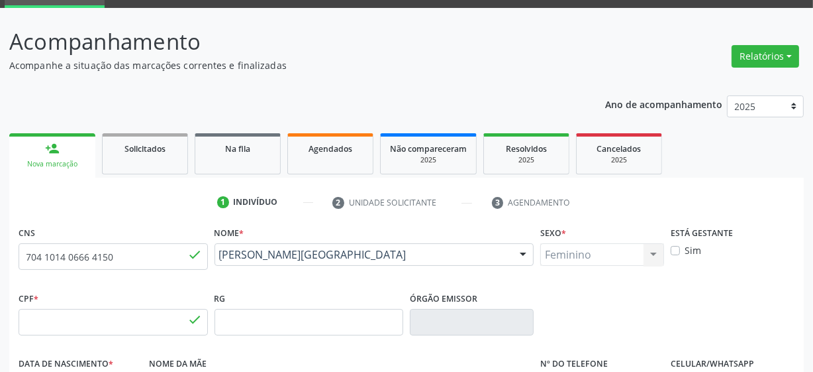
type input "041.499.764-65"
type input "2[DATE]"
type input "Rivani Cacilda de Lima"
type input "[PHONE_NUMBER]"
type input "14"
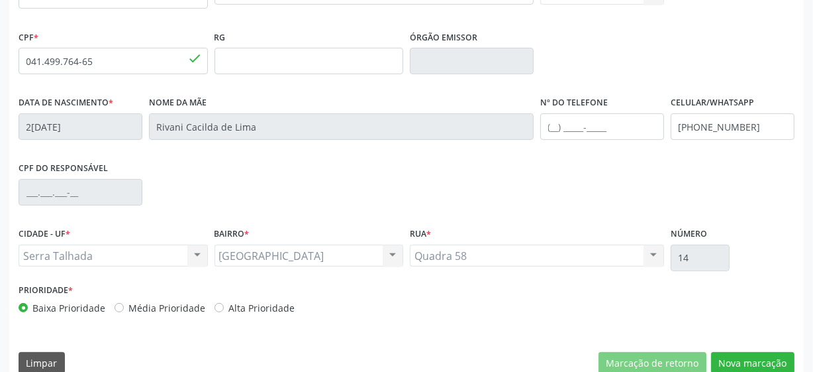
scroll to position [346, 0]
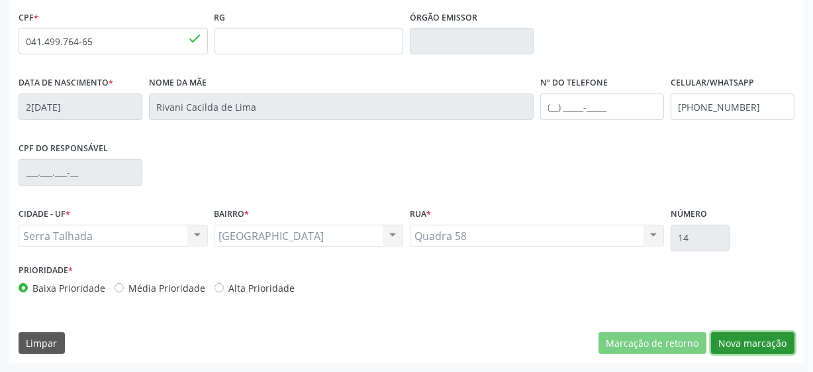
click at [720, 342] on button "Nova marcação" at bounding box center [752, 343] width 83 height 23
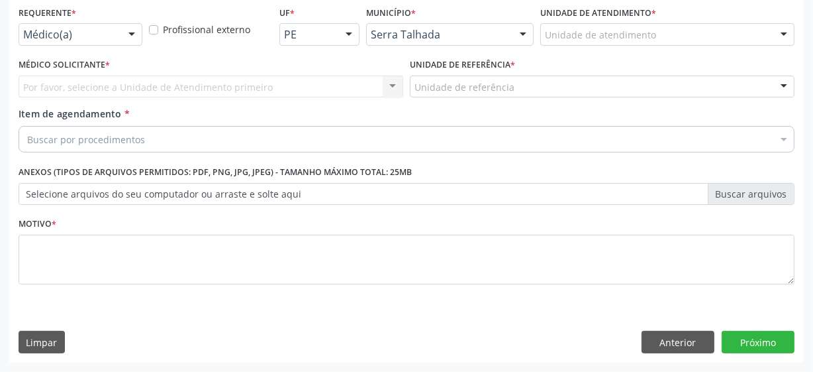
scroll to position [284, 0]
click at [46, 48] on div "Requerente * Médico(a) Médico(a) Enfermeiro(a) Paciente Nenhum resultado encont…" at bounding box center [80, 29] width 130 height 52
click at [53, 44] on div "Médico(a)" at bounding box center [81, 35] width 124 height 23
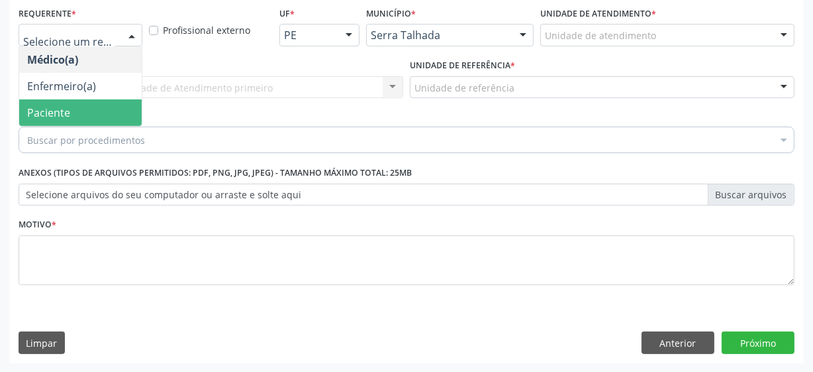
click at [63, 113] on span "Paciente" at bounding box center [48, 112] width 43 height 15
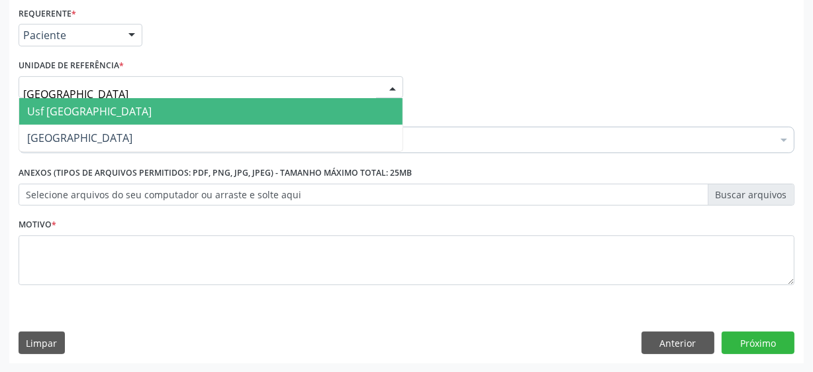
type input "vila bela"
click at [88, 111] on span "Usf [GEOGRAPHIC_DATA]" at bounding box center [211, 111] width 384 height 26
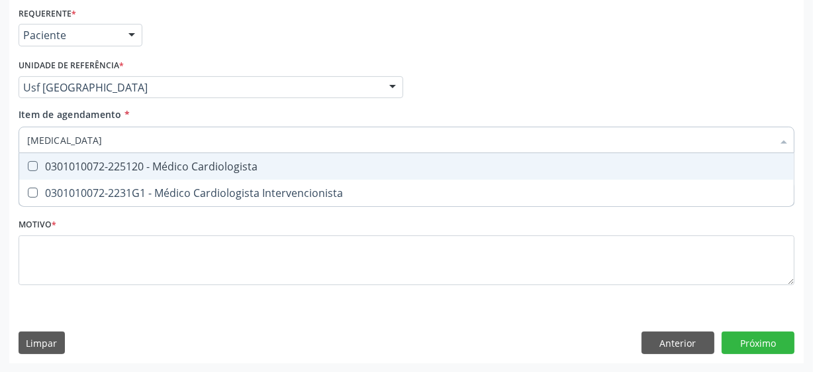
type input "cardiologista"
click at [162, 167] on div "0301010072-225120 - Médico Cardiologista" at bounding box center [406, 166] width 759 height 11
checkbox Cardiologista "true"
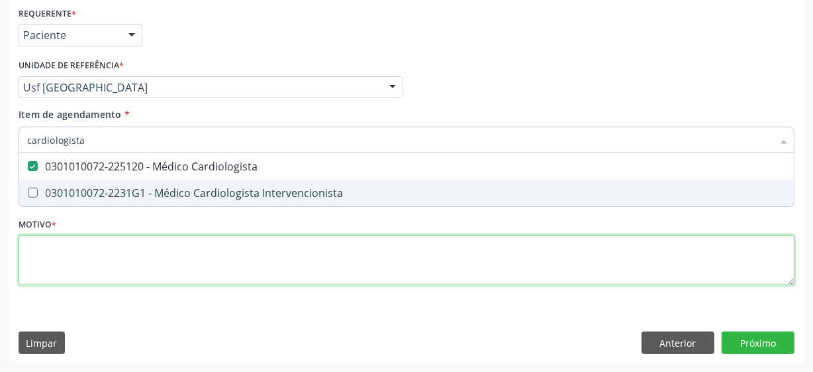
click at [72, 257] on div "Requerente * Paciente Médico(a) Enfermeiro(a) Paciente Nenhum resultado encontr…" at bounding box center [407, 153] width 776 height 300
checkbox Intervencionista "true"
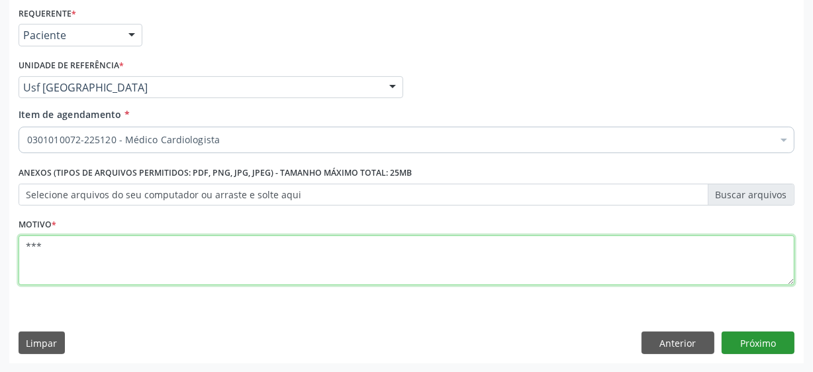
type textarea "***"
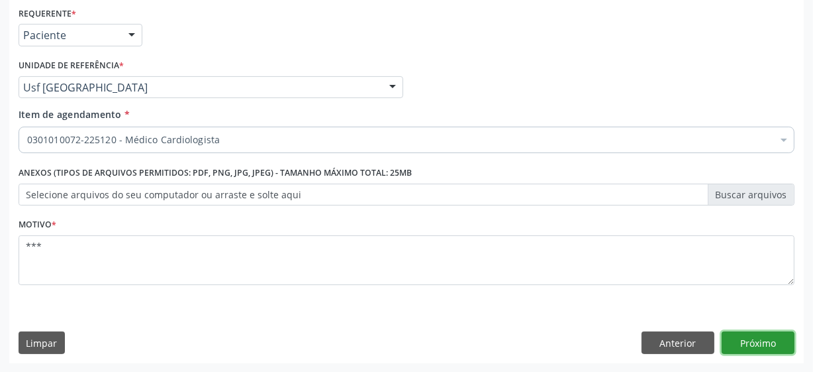
click at [764, 336] on button "Próximo" at bounding box center [758, 342] width 73 height 23
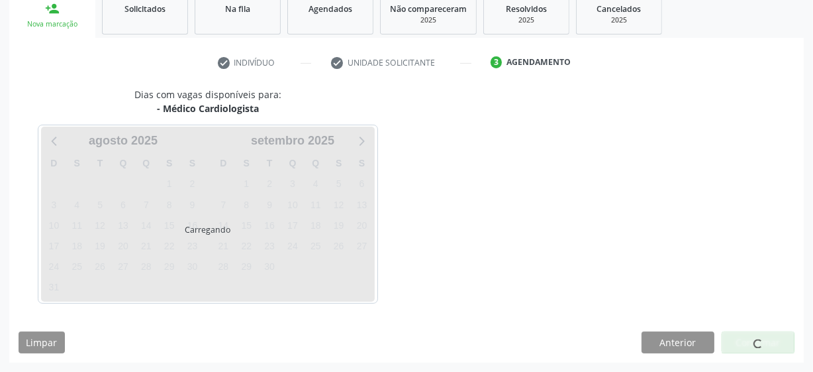
scroll to position [204, 0]
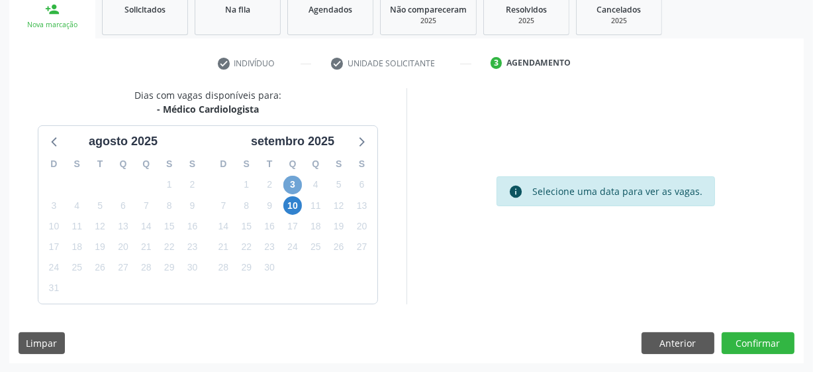
click at [299, 186] on span "3" at bounding box center [292, 185] width 19 height 19
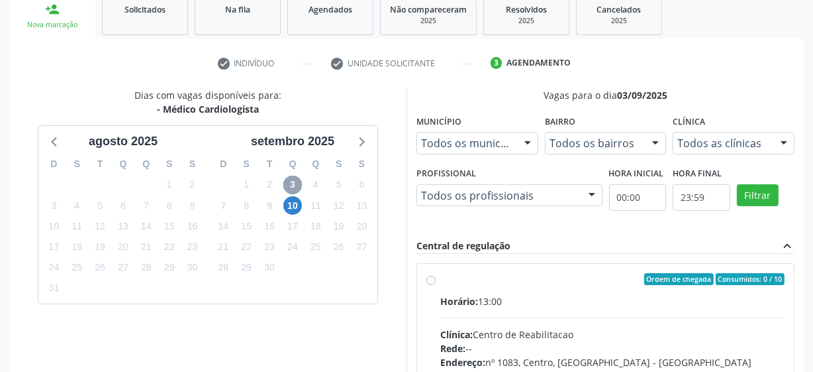
scroll to position [264, 0]
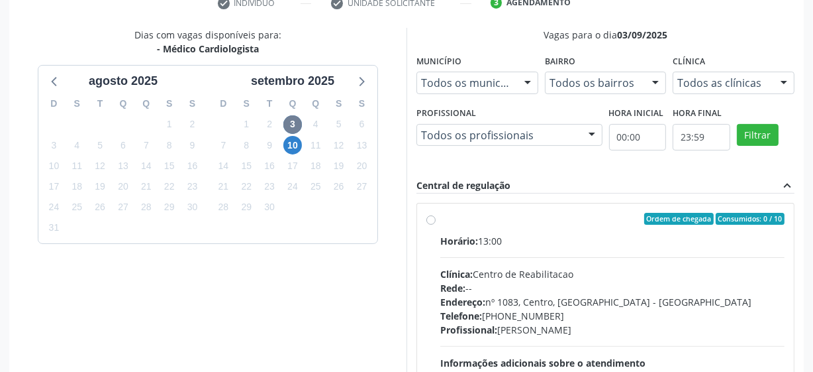
click at [440, 219] on label "Ordem de chegada Consumidos: 0 / 10 Horário: 13:00 Clínica: Centro de Reabilita…" at bounding box center [612, 314] width 344 height 203
click at [431, 219] on input "Ordem de chegada Consumidos: 0 / 10 Horário: 13:00 Clínica: Centro de Reabilita…" at bounding box center [431, 219] width 9 height 12
radio input "true"
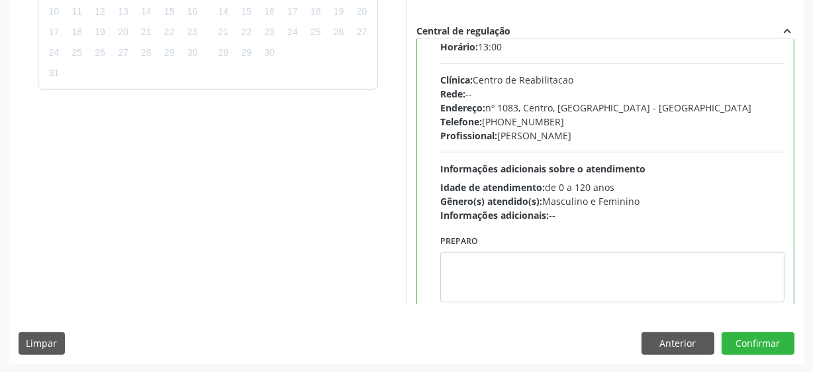
scroll to position [66, 0]
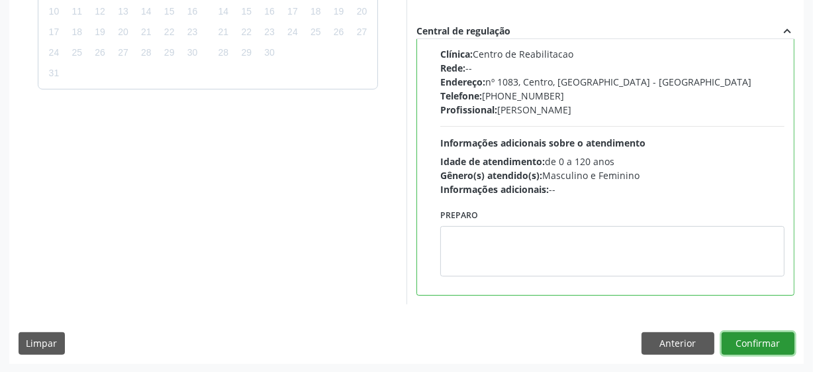
click at [740, 340] on button "Confirmar" at bounding box center [758, 343] width 73 height 23
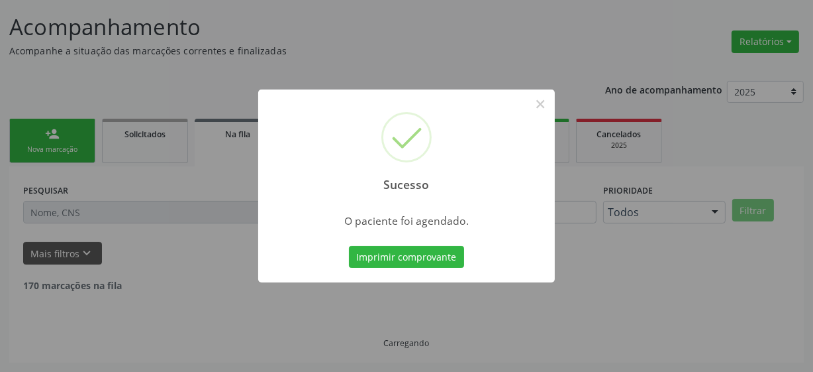
scroll to position [65, 0]
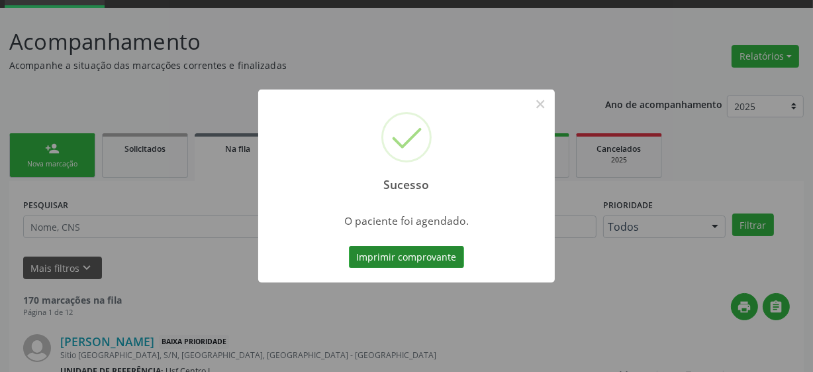
click at [387, 261] on button "Imprimir comprovante" at bounding box center [406, 257] width 115 height 23
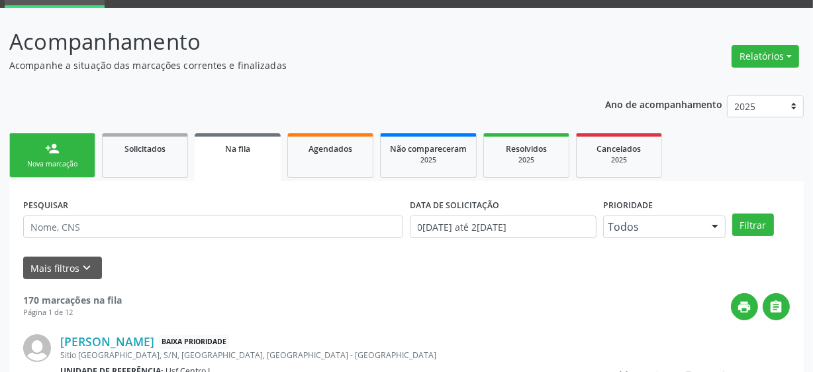
click at [60, 140] on link "person_add Nova marcação" at bounding box center [52, 155] width 86 height 44
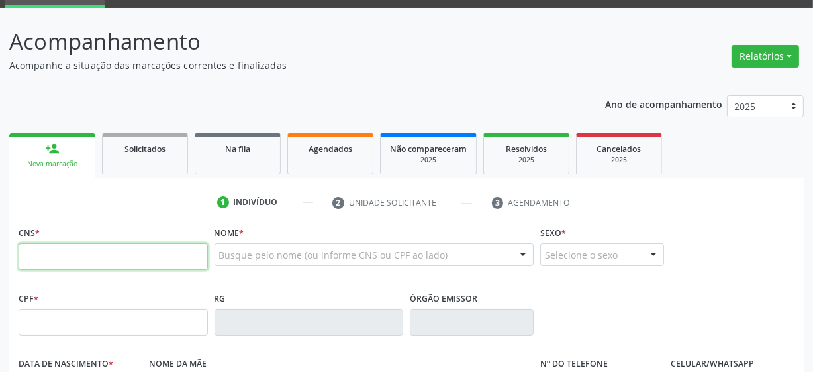
click at [95, 252] on input "text" at bounding box center [113, 256] width 189 height 26
drag, startPoint x: 95, startPoint y: 252, endPoint x: 172, endPoint y: 0, distance: 263.8
click at [95, 252] on input "700" at bounding box center [113, 256] width 189 height 26
type input "700"
click at [311, 280] on div "Nome * Busque pelo nome (ou informe CNS ou CPF ao lado) Nenhum resultado encont…" at bounding box center [374, 256] width 327 height 66
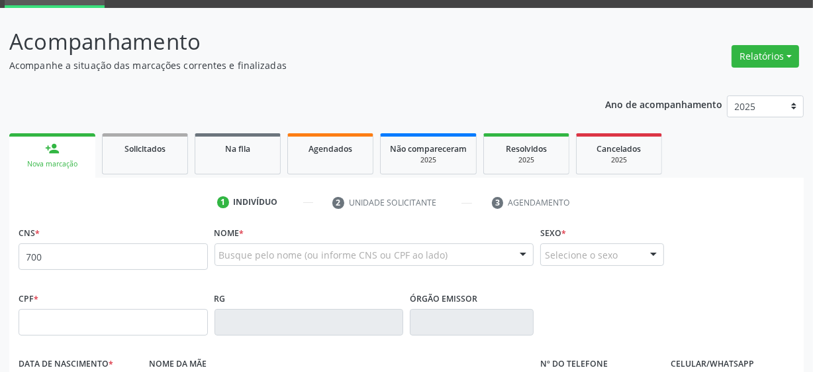
click at [305, 265] on div "Busque pelo nome (ou informe CNS ou CPF ao lado) Nenhum resultado encontrado pa…" at bounding box center [375, 259] width 320 height 32
click at [303, 262] on div "Busque pelo nome (ou informe CNS ou CPF ao lado)" at bounding box center [375, 254] width 320 height 23
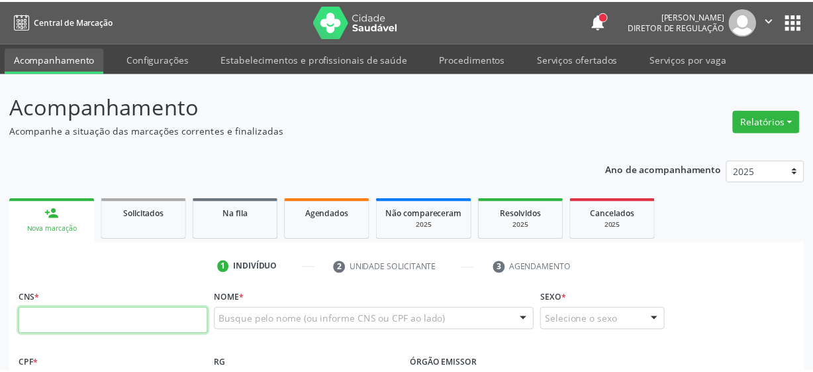
scroll to position [120, 0]
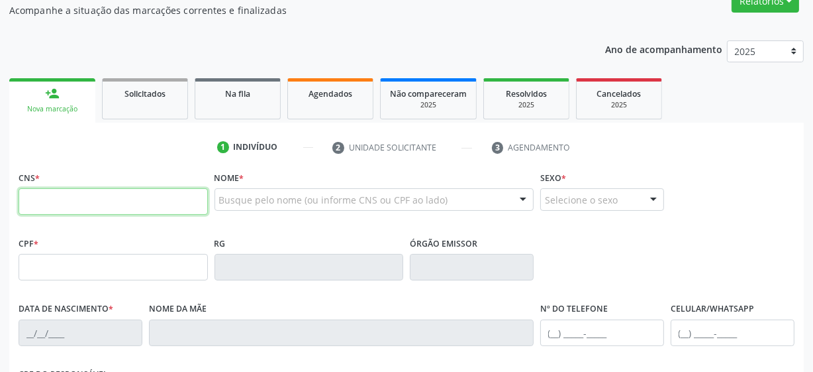
click at [60, 203] on input "text" at bounding box center [113, 201] width 189 height 26
type input "700 7069 1961 6678"
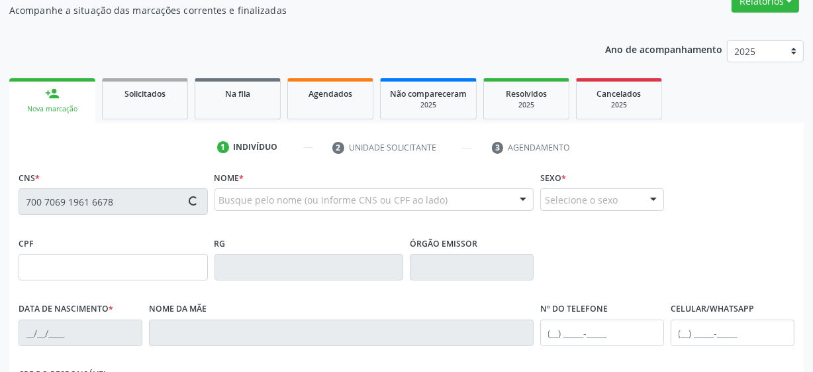
type input "27/09/1960"
type input "Eulina Ferreira de Freitas"
type input "(87) 9901-3864"
type input "1"
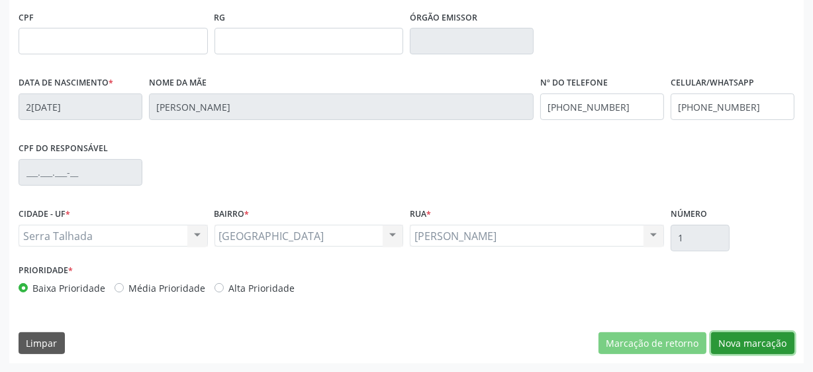
click at [776, 341] on button "Nova marcação" at bounding box center [752, 343] width 83 height 23
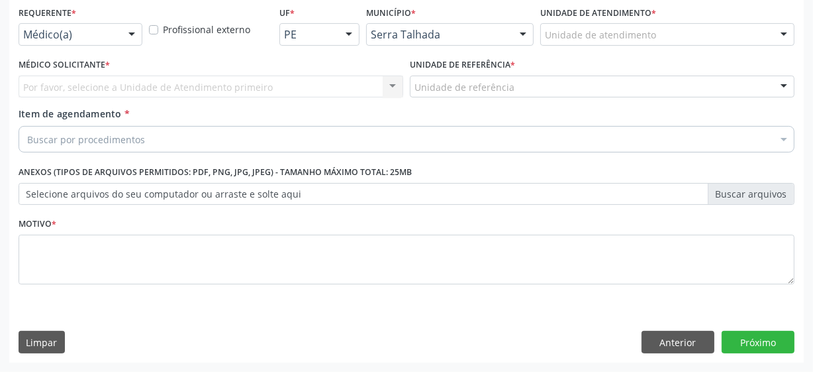
scroll to position [284, 0]
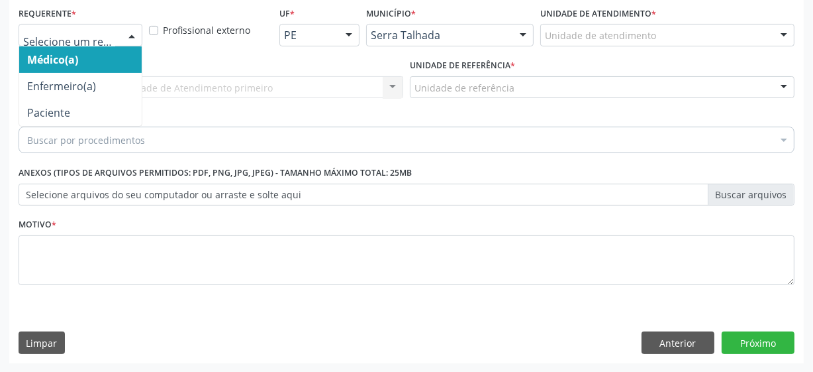
click at [81, 41] on div at bounding box center [81, 35] width 124 height 23
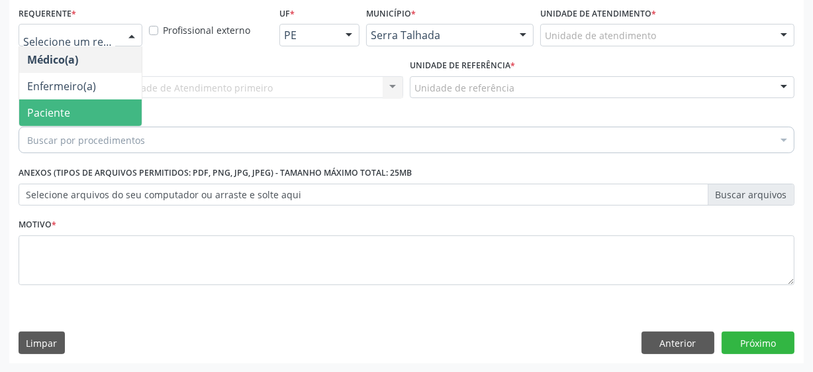
click at [84, 107] on span "Paciente" at bounding box center [80, 112] width 123 height 26
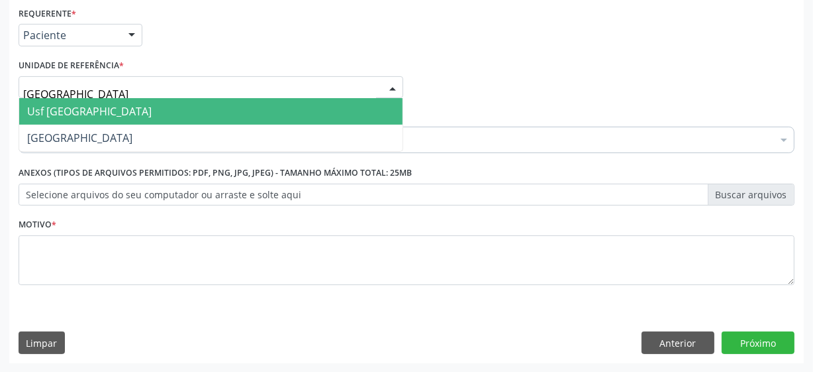
type input "vila bela"
click at [93, 113] on span "Usf [GEOGRAPHIC_DATA]" at bounding box center [211, 111] width 384 height 26
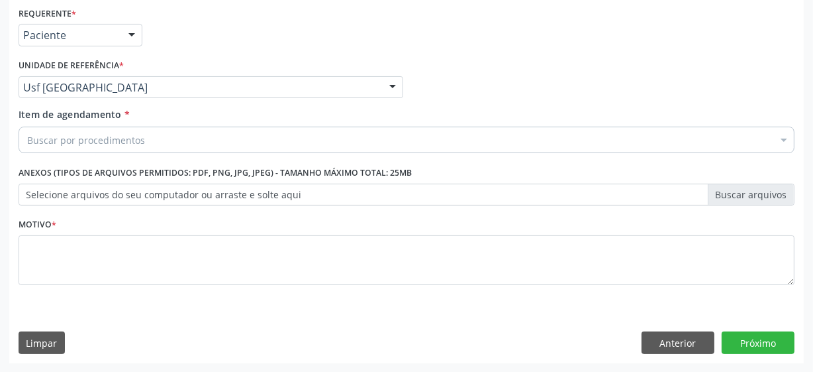
drag, startPoint x: 128, startPoint y: 121, endPoint x: 127, endPoint y: 135, distance: 14.6
click at [128, 124] on div "Item de agendamento * Buscar por procedimentos Selecionar todos 0304070076 - .Q…" at bounding box center [407, 128] width 776 height 42
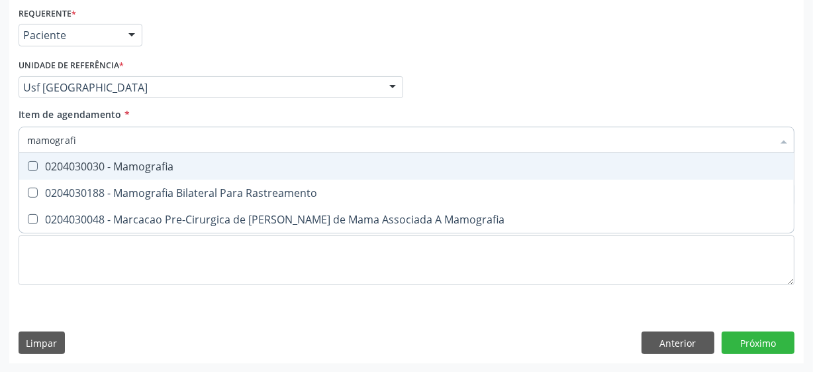
type input "mamografia"
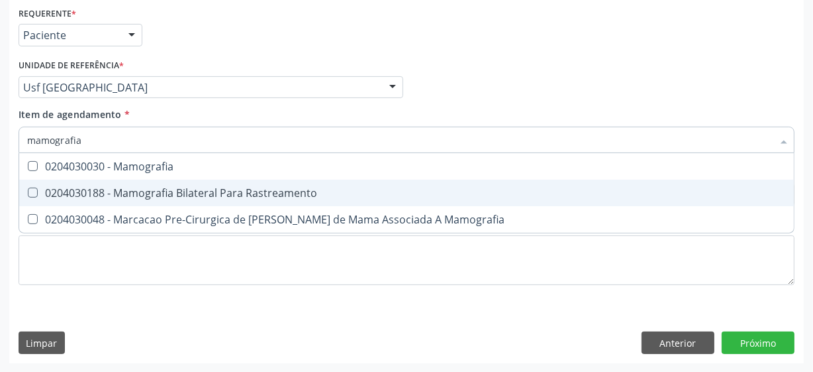
click at [183, 189] on div "0204030188 - Mamografia Bilateral Para Rastreamento" at bounding box center [406, 192] width 759 height 11
checkbox Rastreamento "true"
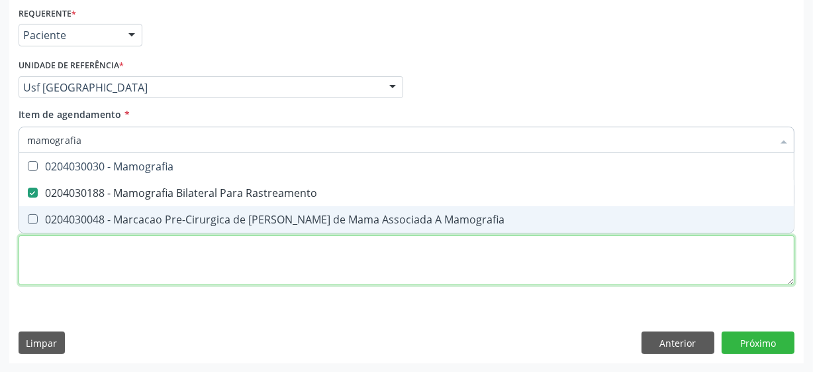
click at [284, 270] on div "Requerente * Paciente Médico(a) Enfermeiro(a) Paciente Nenhum resultado encontr…" at bounding box center [407, 153] width 776 height 300
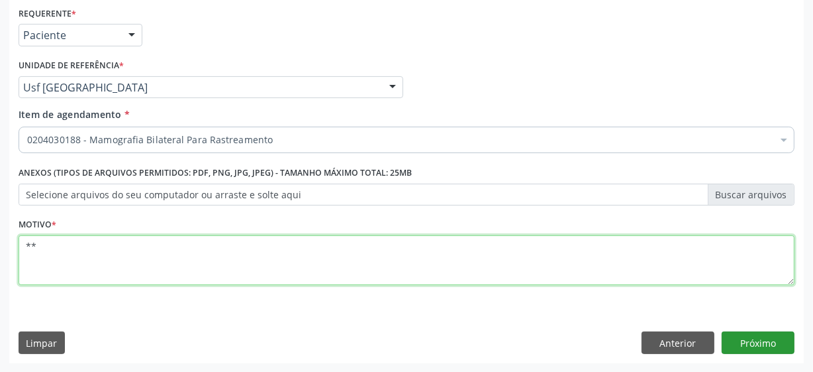
type textarea "**"
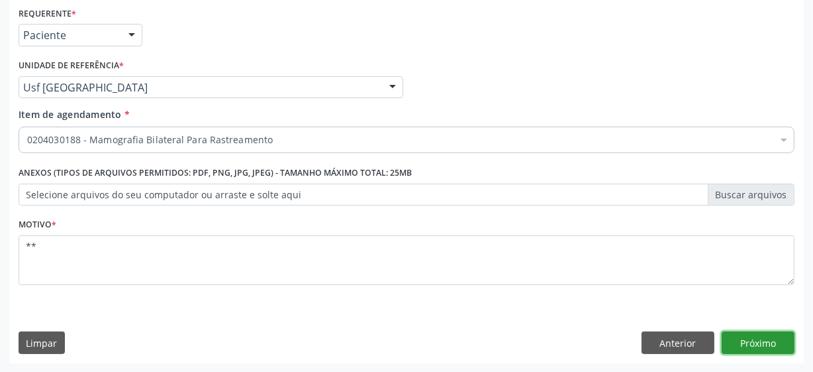
click at [745, 335] on button "Próximo" at bounding box center [758, 342] width 73 height 23
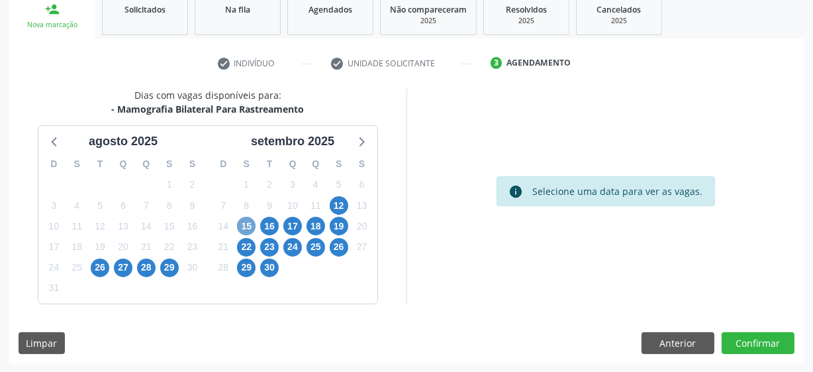
click at [252, 225] on span "15" at bounding box center [246, 226] width 19 height 19
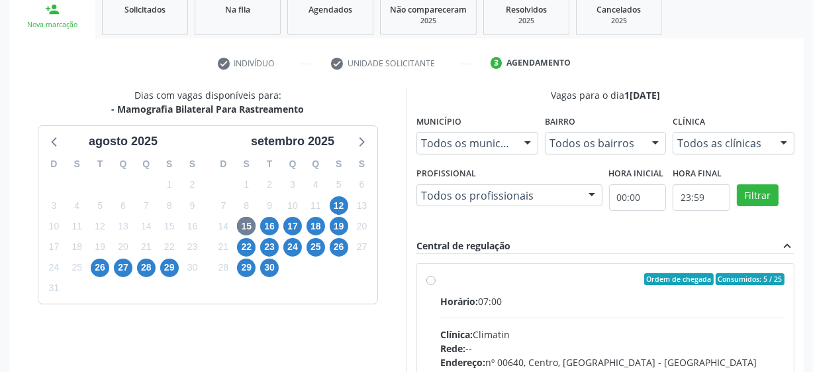
click at [440, 281] on label "Ordem de chegada Consumidos: 5 / 25 Horário: 07:00 Clínica: Climatin Rede: -- E…" at bounding box center [612, 374] width 344 height 203
click at [427, 281] on input "Ordem de chegada Consumidos: 5 / 25 Horário: 07:00 Clínica: Climatin Rede: -- E…" at bounding box center [431, 279] width 9 height 12
radio input "true"
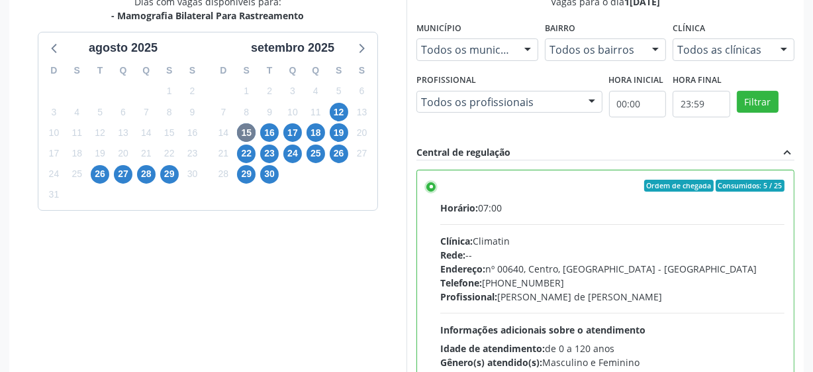
scroll to position [419, 0]
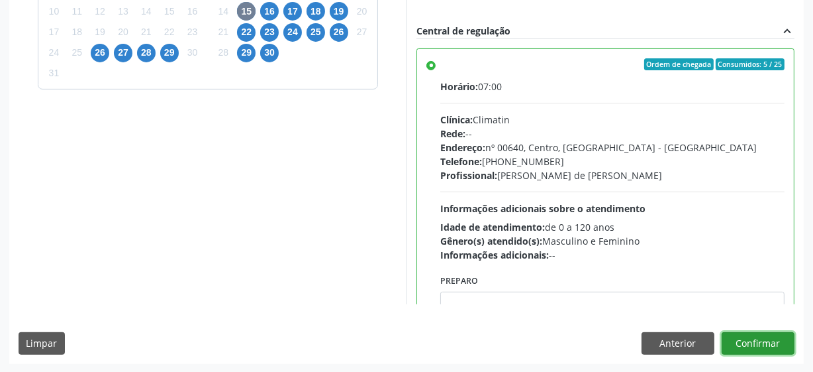
click at [768, 334] on button "Confirmar" at bounding box center [758, 343] width 73 height 23
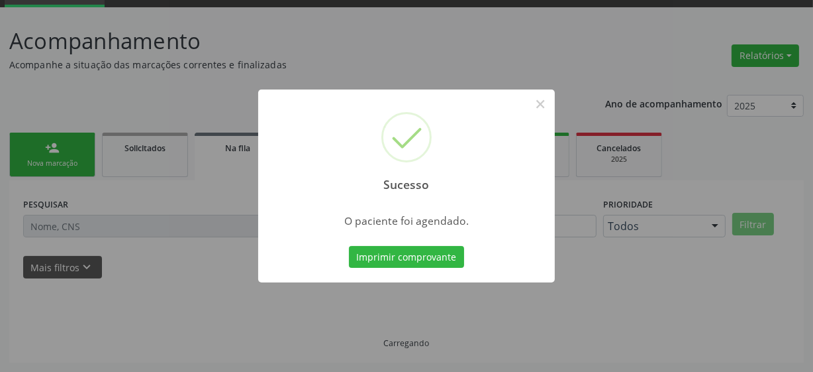
scroll to position [65, 0]
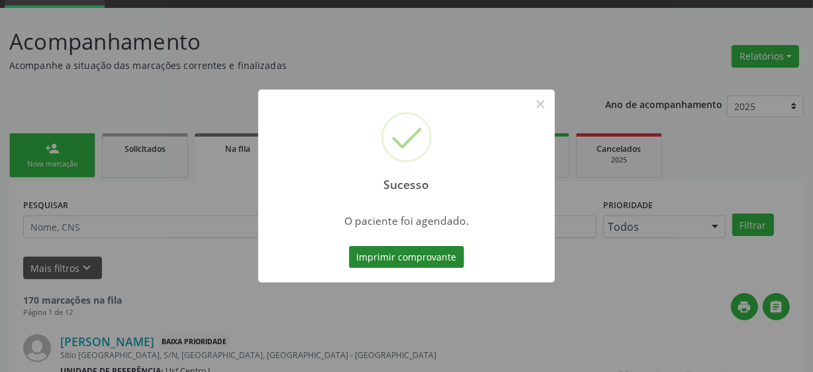
click at [426, 260] on button "Imprimir comprovante" at bounding box center [406, 257] width 115 height 23
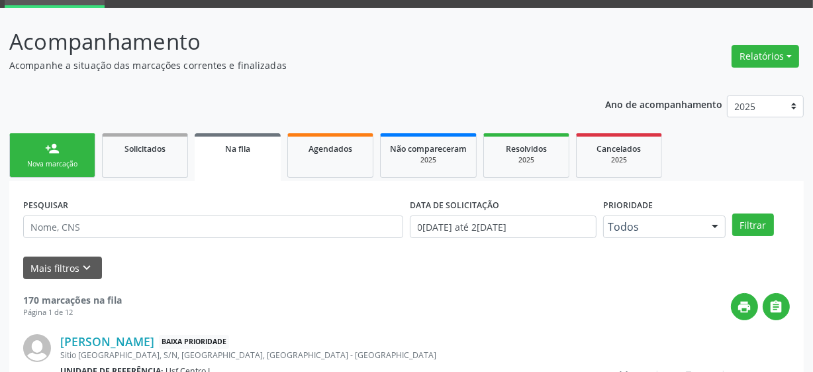
click at [35, 164] on div "Nova marcação" at bounding box center [52, 164] width 66 height 10
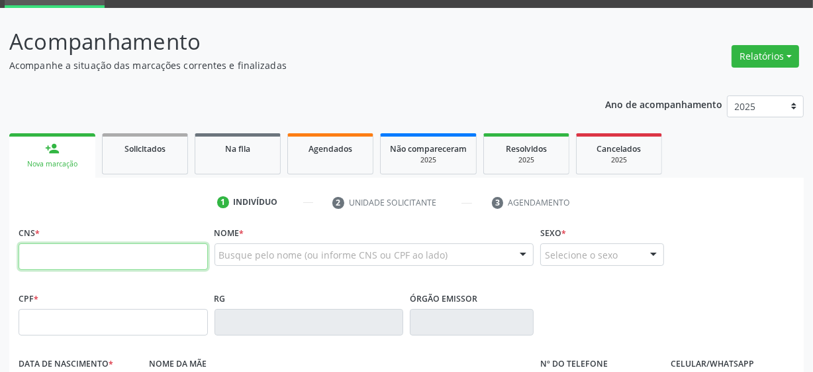
click at [111, 262] on input "text" at bounding box center [113, 256] width 189 height 26
type input "700 7069 1961 6678"
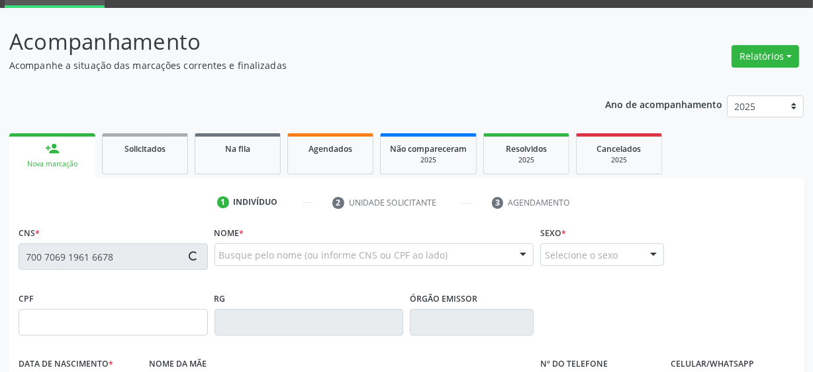
type input "27/09/1960"
type input "Eulina Ferreira de Freitas"
type input "(87) 9901-3864"
type input "1"
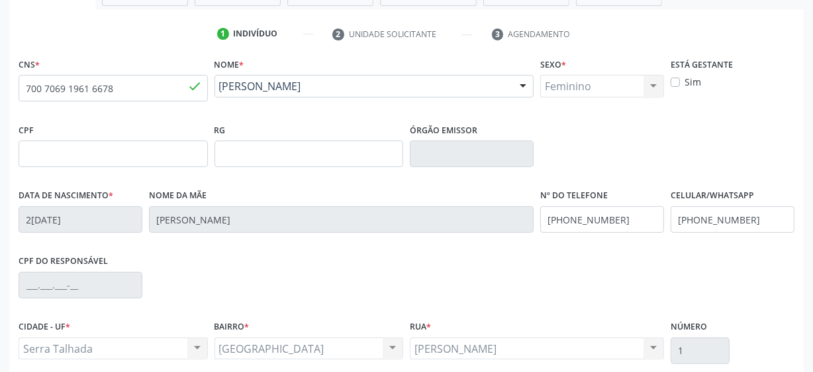
scroll to position [346, 0]
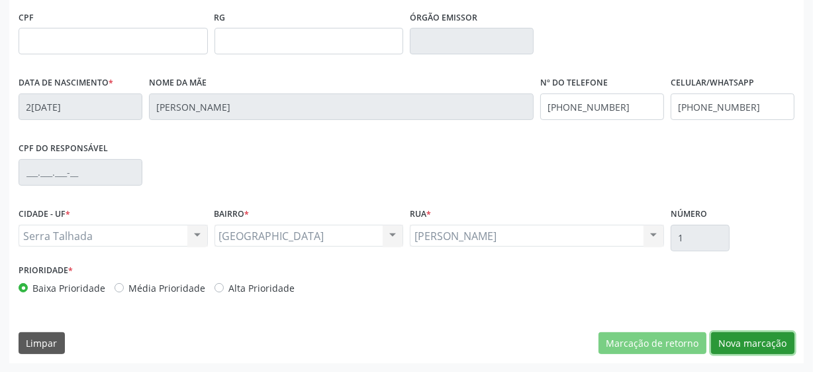
click at [722, 338] on button "Nova marcação" at bounding box center [752, 343] width 83 height 23
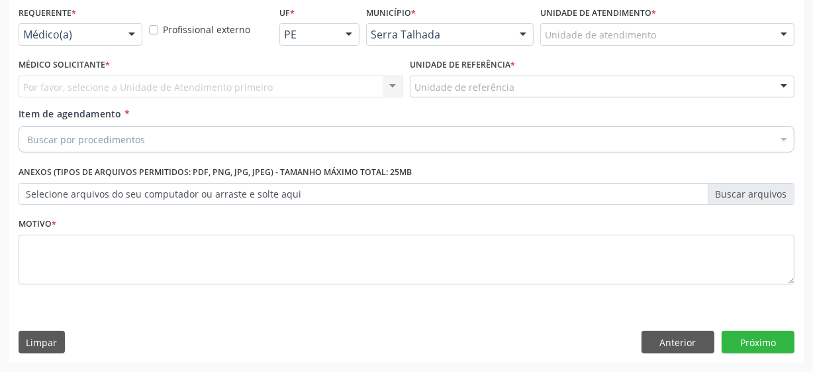
scroll to position [284, 0]
click at [115, 44] on div "Médico(a)" at bounding box center [81, 35] width 124 height 23
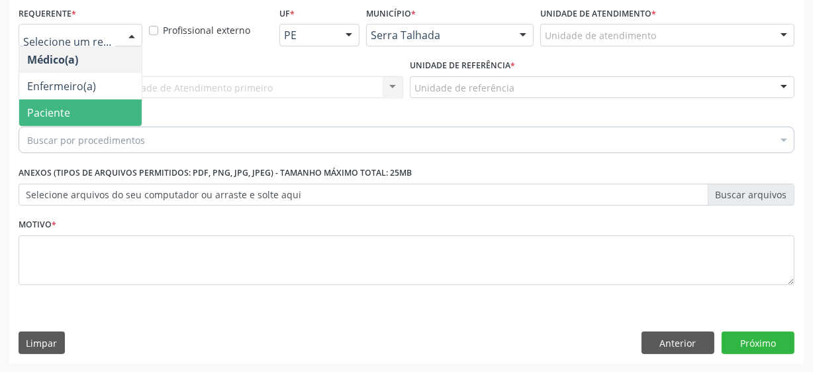
click at [77, 116] on span "Paciente" at bounding box center [80, 112] width 123 height 26
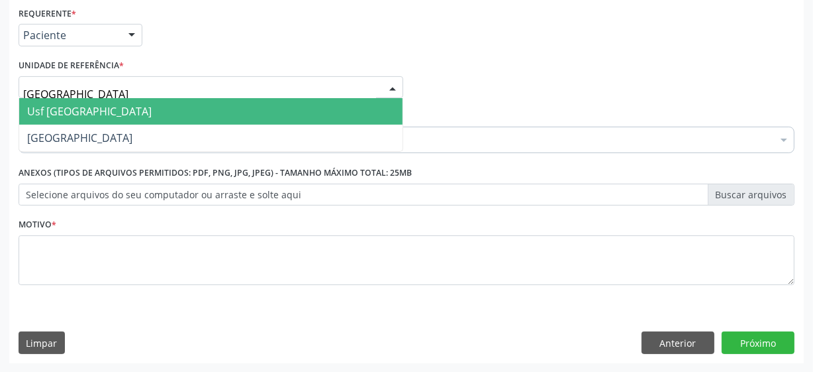
type input "vila bela"
click at [94, 109] on span "Usf [GEOGRAPHIC_DATA]" at bounding box center [211, 111] width 384 height 26
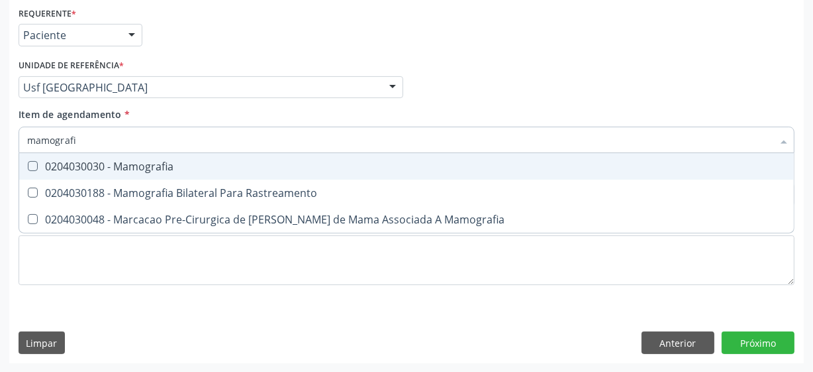
type input "mamografia"
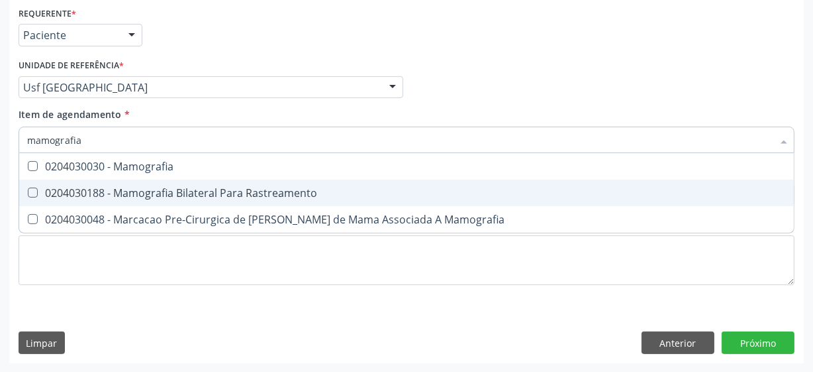
click at [209, 187] on div "0204030188 - Mamografia Bilateral Para Rastreamento" at bounding box center [406, 192] width 759 height 11
checkbox Rastreamento "true"
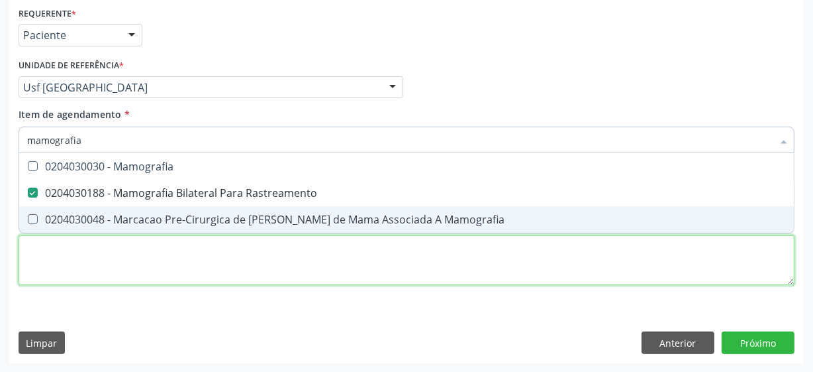
click at [89, 274] on div "Requerente * Paciente Médico(a) Enfermeiro(a) Paciente Nenhum resultado encontr…" at bounding box center [407, 153] width 776 height 300
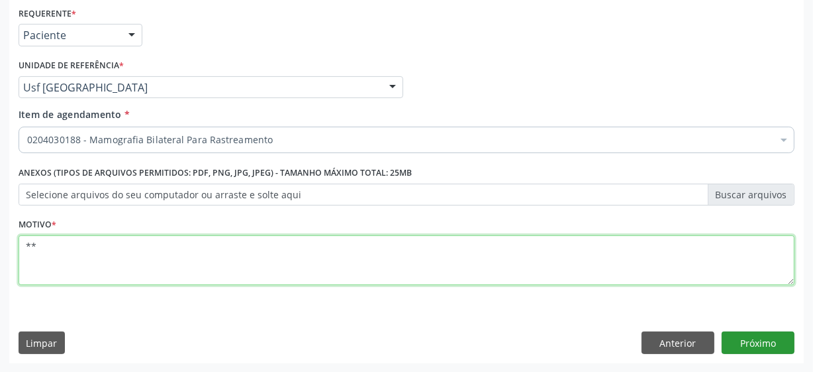
type textarea "**"
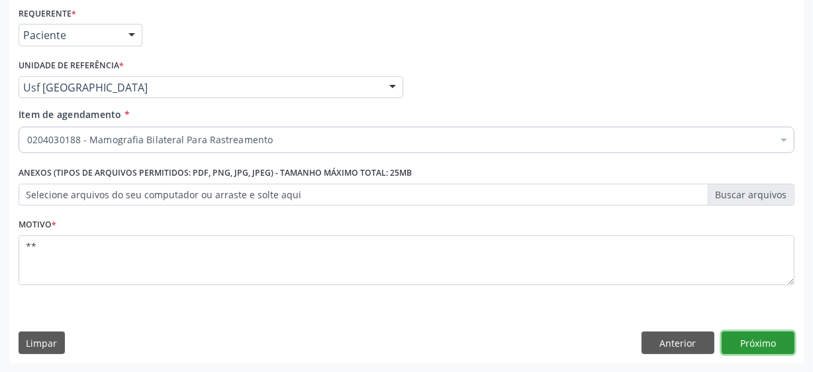
click at [746, 338] on button "Próximo" at bounding box center [758, 342] width 73 height 23
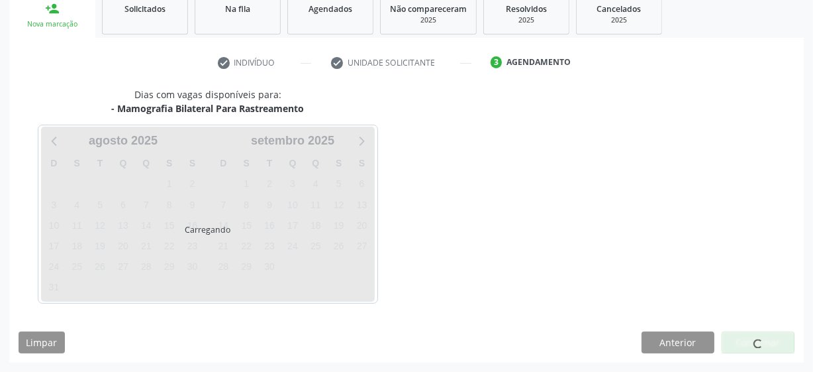
scroll to position [204, 0]
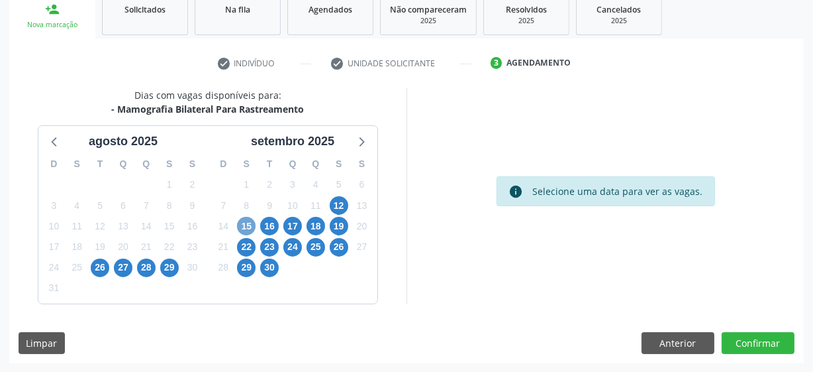
click at [248, 223] on span "15" at bounding box center [246, 226] width 19 height 19
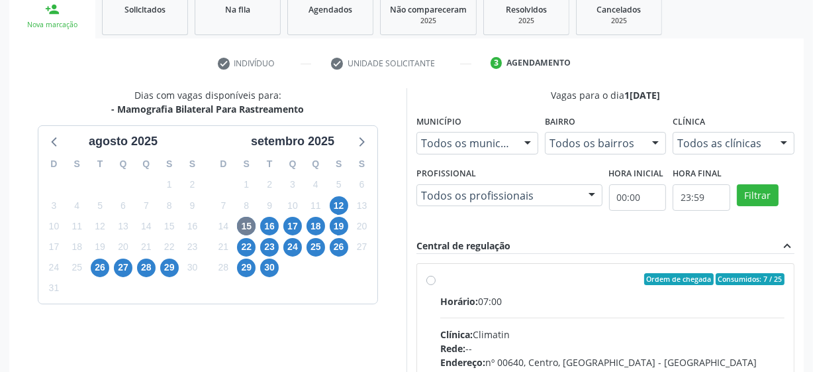
click at [440, 280] on label "Ordem de chegada Consumidos: 7 / 25 Horário: 07:00 Clínica: Climatin Rede: -- E…" at bounding box center [612, 374] width 344 height 203
click at [427, 280] on input "Ordem de chegada Consumidos: 7 / 25 Horário: 07:00 Clínica: Climatin Rede: -- E…" at bounding box center [431, 279] width 9 height 12
radio input "true"
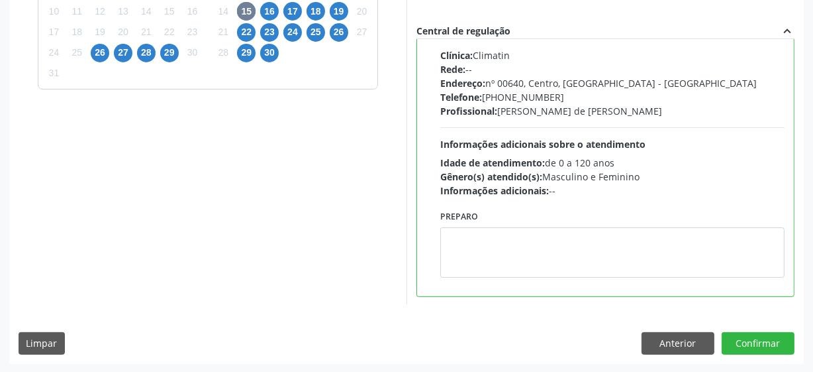
scroll to position [66, 0]
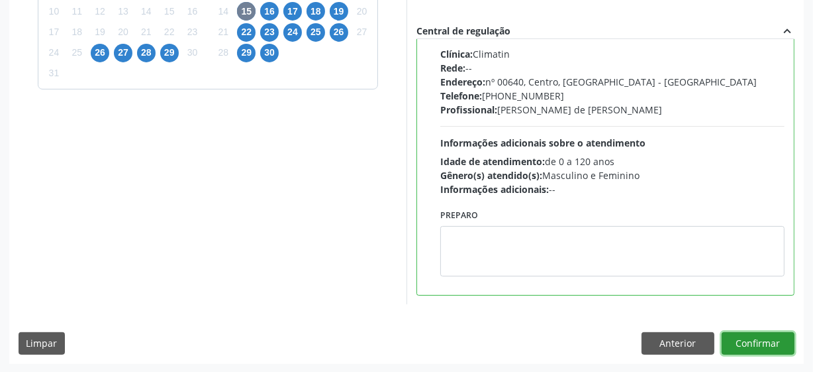
click at [748, 338] on button "Confirmar" at bounding box center [758, 343] width 73 height 23
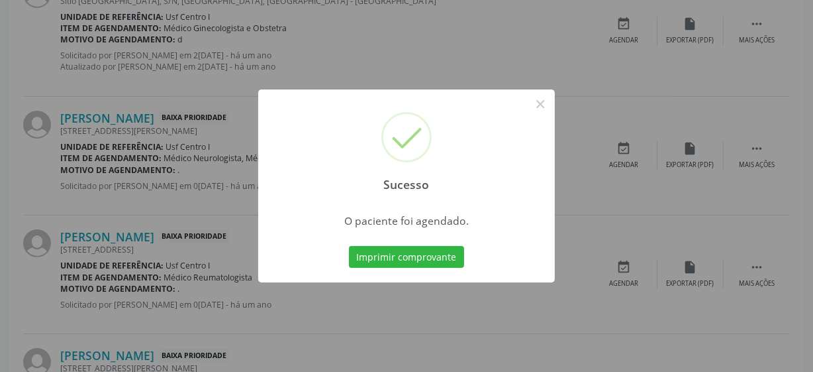
scroll to position [65, 0]
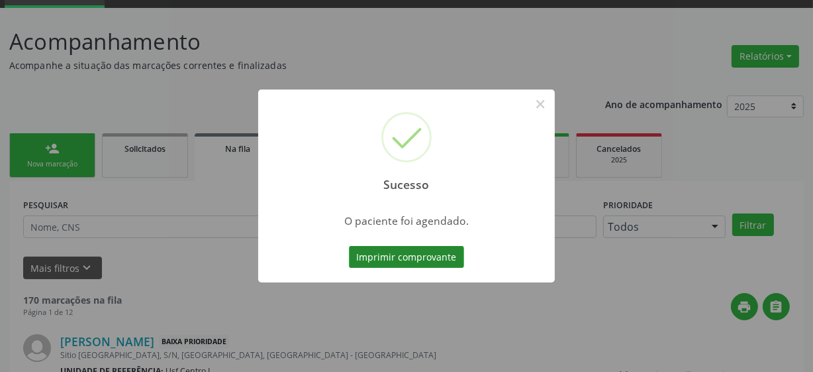
click at [385, 246] on button "Imprimir comprovante" at bounding box center [406, 257] width 115 height 23
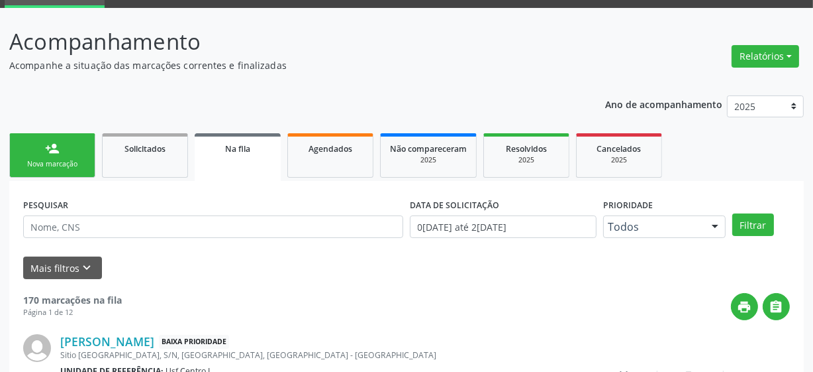
click at [56, 154] on div "person_add" at bounding box center [52, 148] width 15 height 15
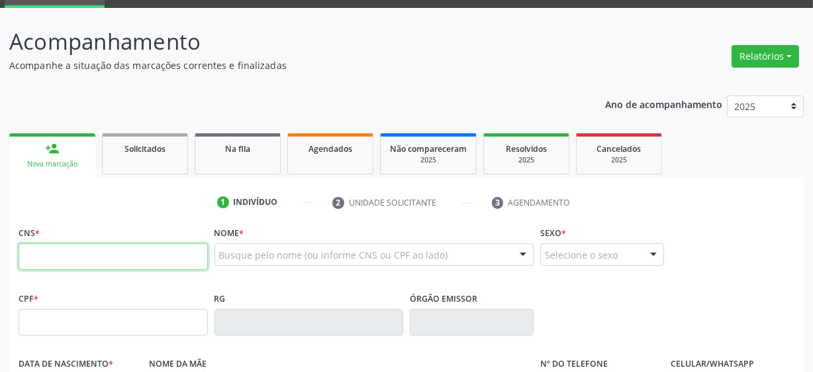
click at [42, 262] on input "text" at bounding box center [113, 256] width 189 height 26
type input "700 2034 6226 1129"
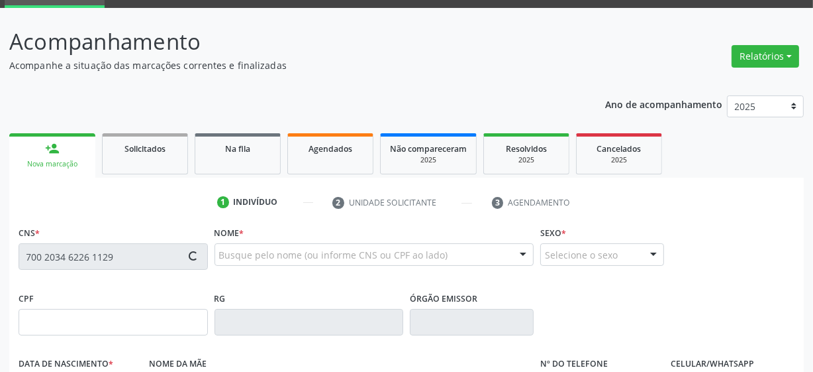
type input "22/12/1970"
type input "Maria das Dores da Silva"
type input "(87) 99992-4617"
type input "4"
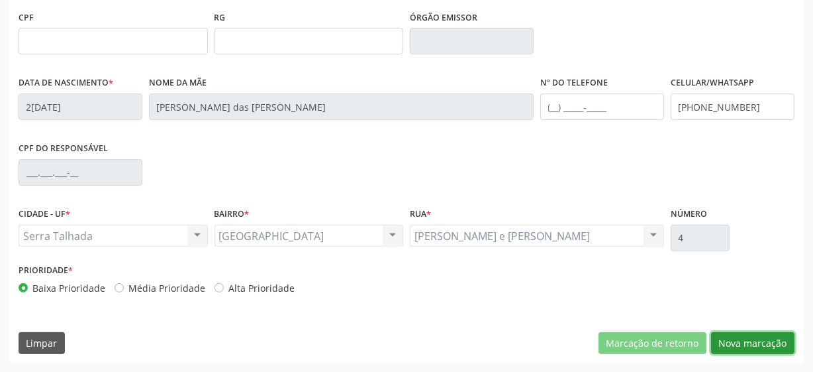
click at [739, 339] on button "Nova marcação" at bounding box center [752, 343] width 83 height 23
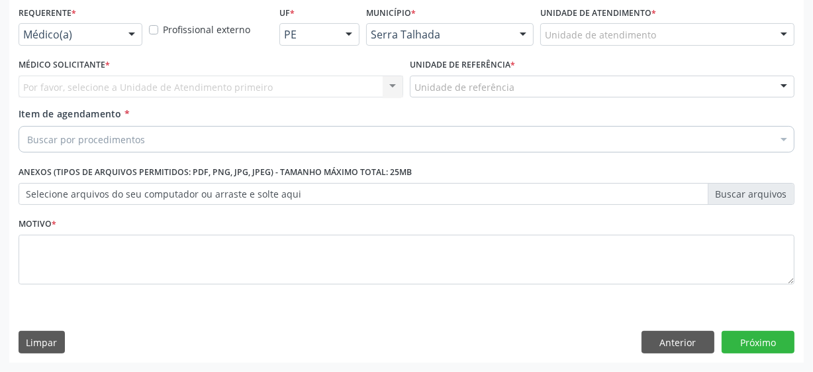
scroll to position [284, 0]
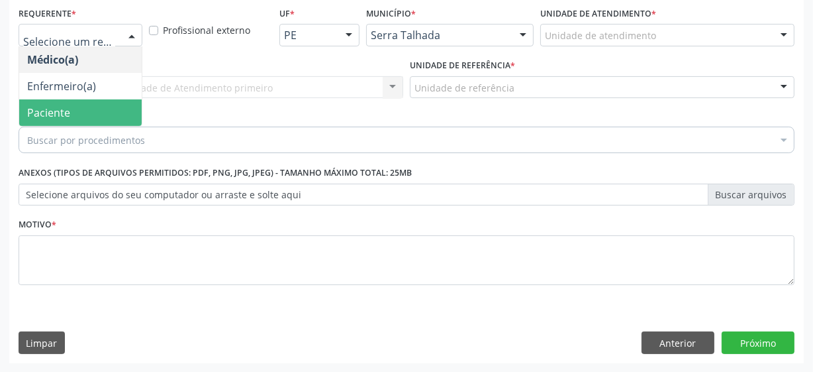
click at [69, 109] on span "Paciente" at bounding box center [80, 112] width 123 height 26
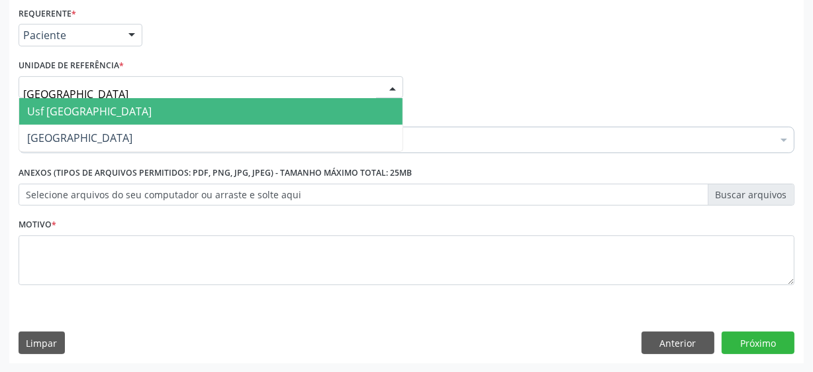
type input "vila bela"
click at [58, 111] on span "Usf [GEOGRAPHIC_DATA]" at bounding box center [89, 111] width 125 height 15
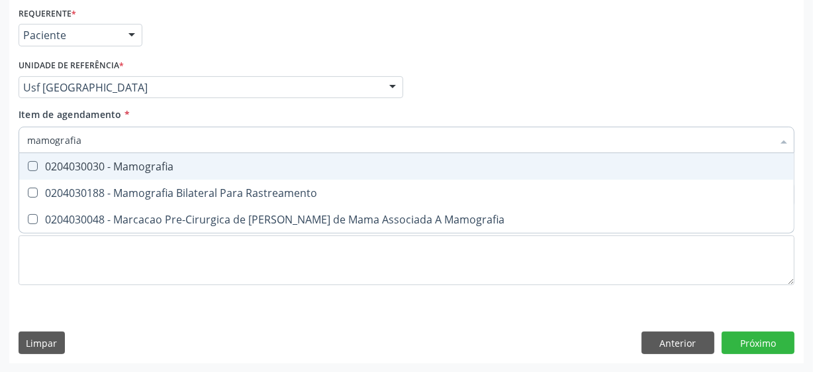
type input "mamografia"
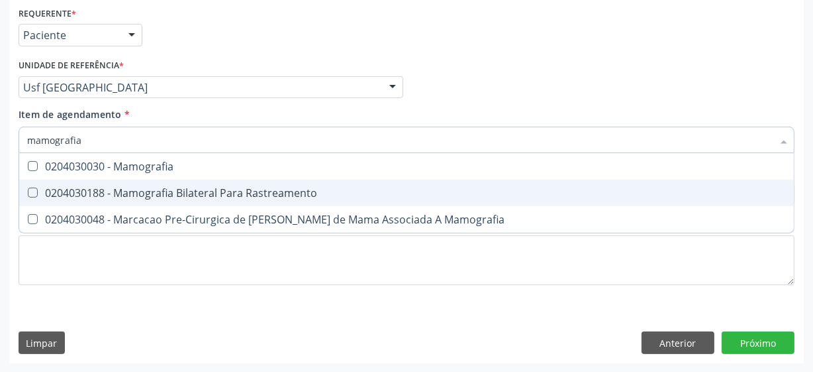
click at [185, 189] on div "0204030188 - Mamografia Bilateral Para Rastreamento" at bounding box center [406, 192] width 759 height 11
checkbox Rastreamento "true"
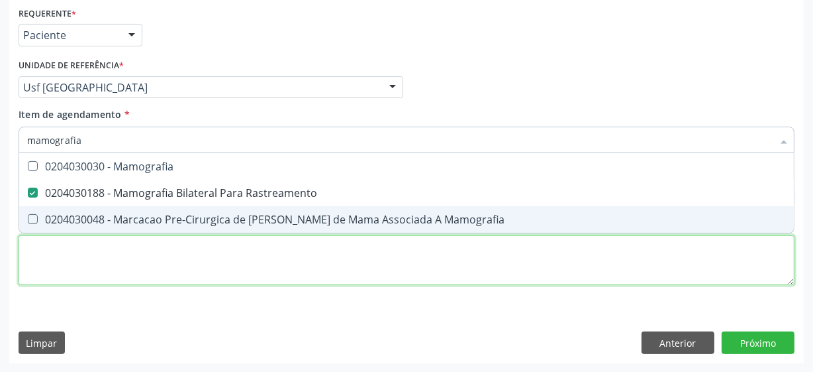
click at [127, 272] on div "Requerente * Paciente Médico(a) Enfermeiro(a) Paciente Nenhum resultado encontr…" at bounding box center [407, 153] width 776 height 300
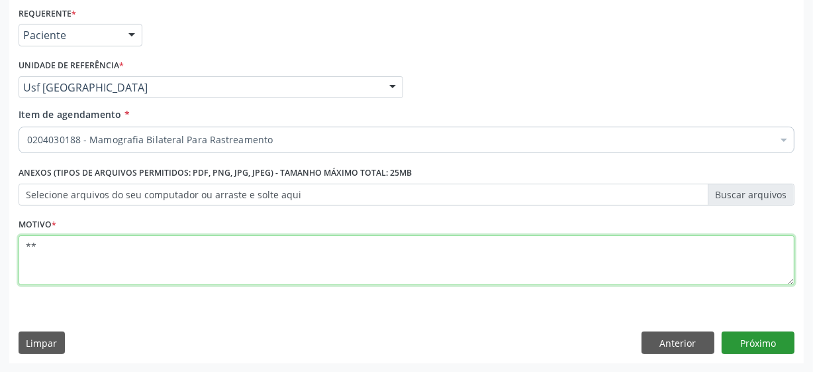
type textarea "**"
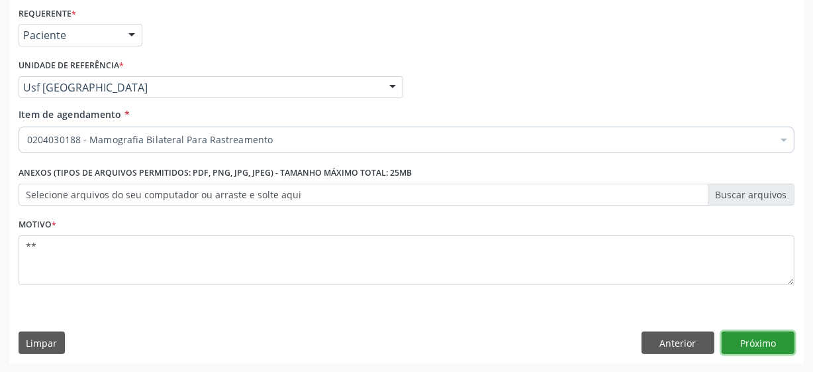
click at [730, 336] on button "Próximo" at bounding box center [758, 342] width 73 height 23
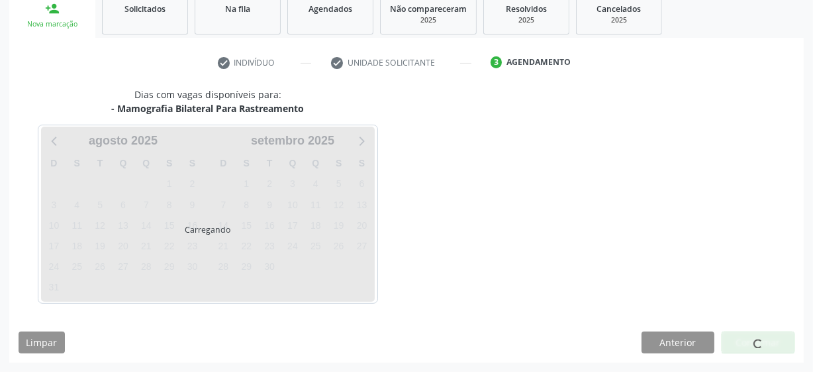
scroll to position [204, 0]
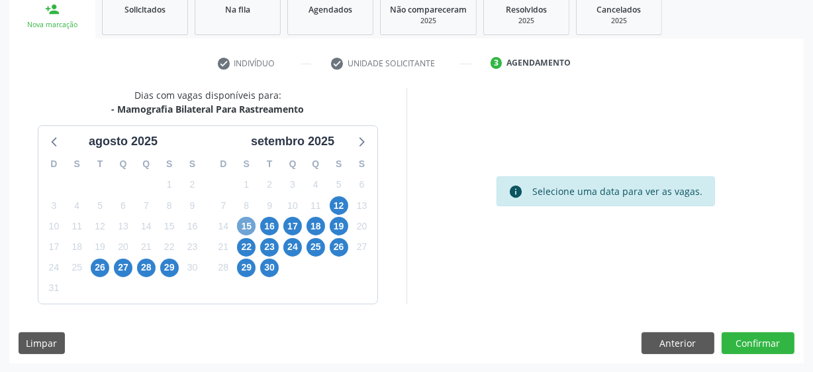
click at [252, 221] on span "15" at bounding box center [246, 226] width 19 height 19
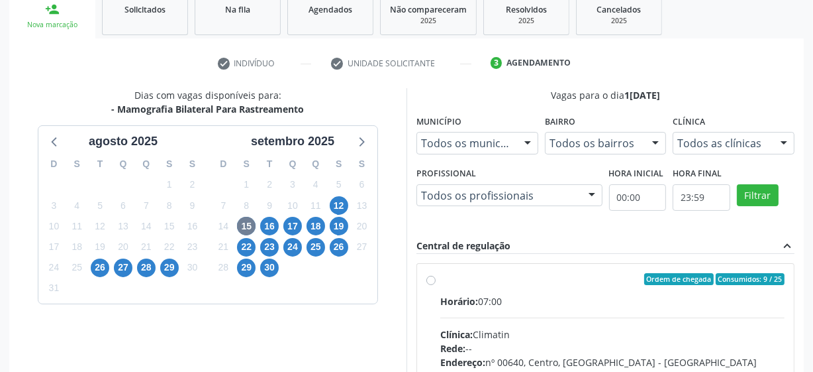
click at [440, 278] on label "Ordem de chegada Consumidos: 9 / 25 Horário: 07:00 Clínica: Climatin Rede: -- E…" at bounding box center [612, 374] width 344 height 203
click at [431, 278] on input "Ordem de chegada Consumidos: 9 / 25 Horário: 07:00 Clínica: Climatin Rede: -- E…" at bounding box center [431, 279] width 9 height 12
radio input "true"
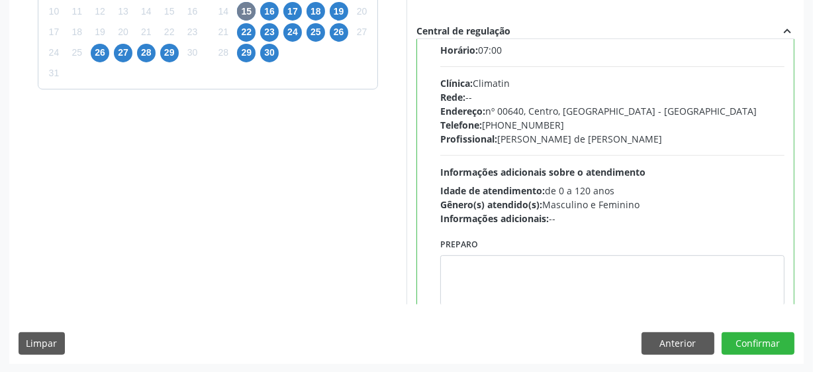
scroll to position [66, 0]
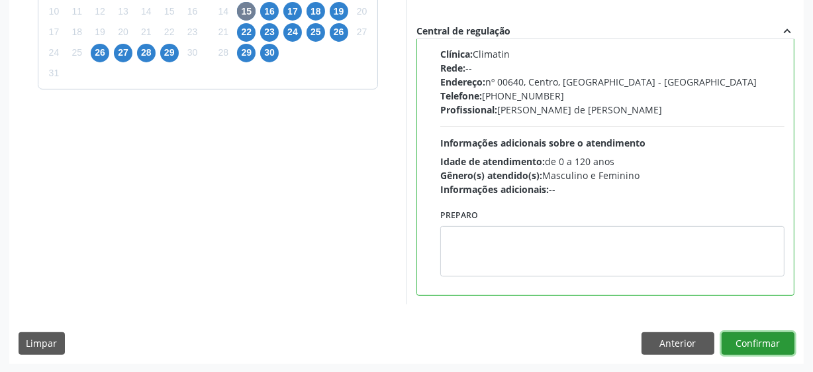
click at [780, 336] on button "Confirmar" at bounding box center [758, 343] width 73 height 23
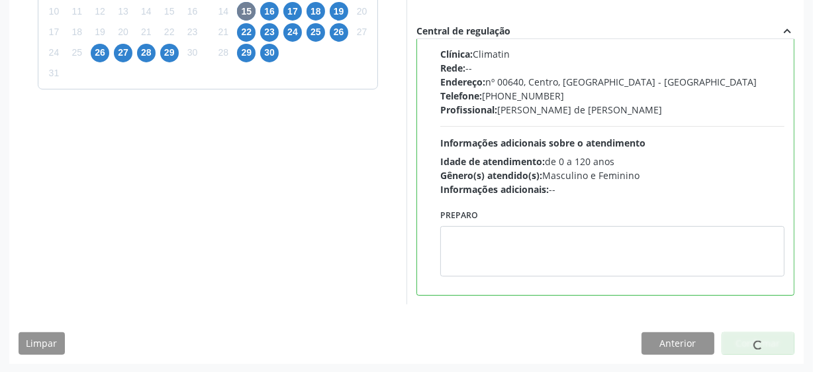
scroll to position [65, 0]
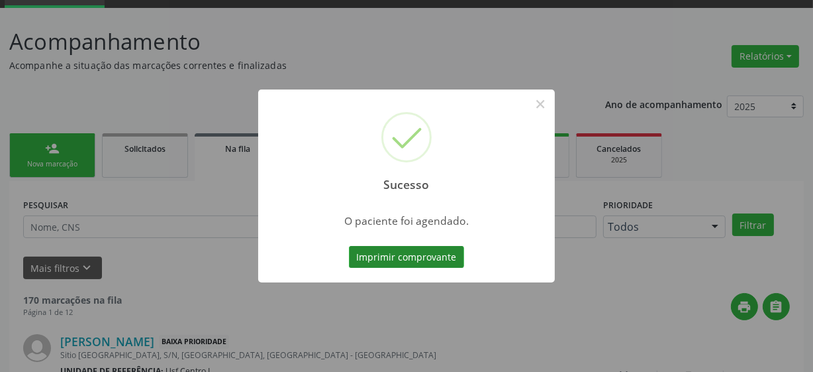
click at [357, 255] on button "Imprimir comprovante" at bounding box center [406, 257] width 115 height 23
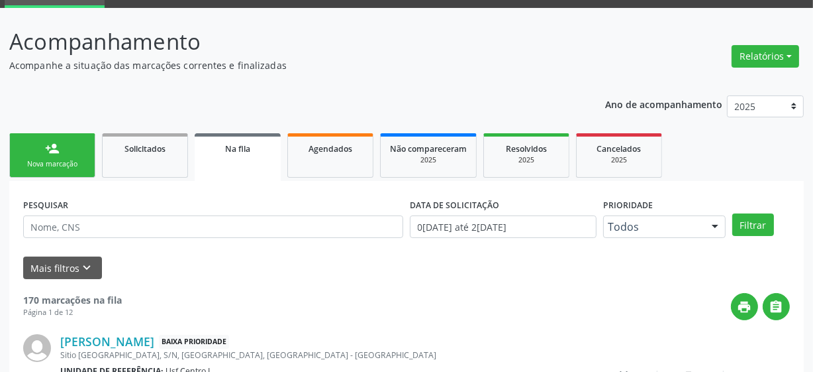
click at [66, 173] on link "person_add Nova marcação" at bounding box center [52, 155] width 86 height 44
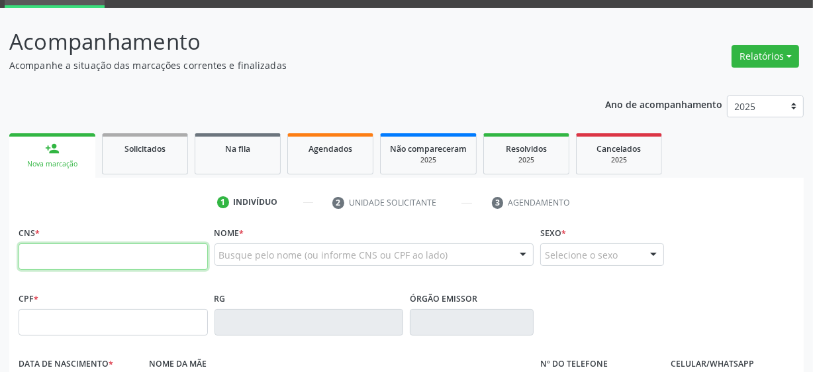
click at [98, 268] on input "text" at bounding box center [113, 256] width 189 height 26
type input "708 5063 6903 0576"
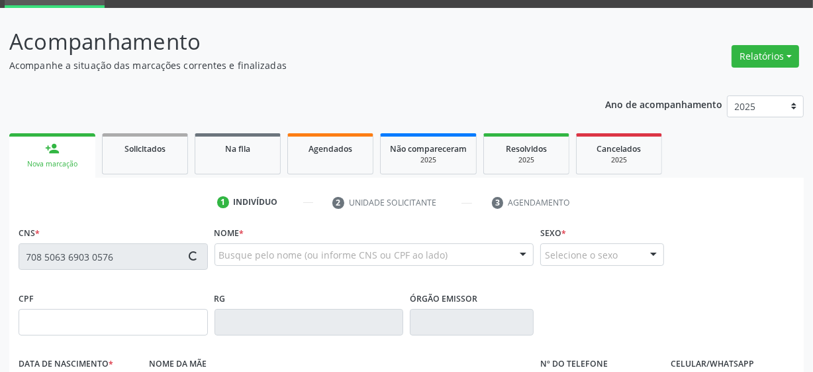
type input "028.101.964-94"
type input "26/01/1978"
type input "Josefa Aleoterio dos Santos Silva"
type input "(87) 9999-9999"
type input "16"
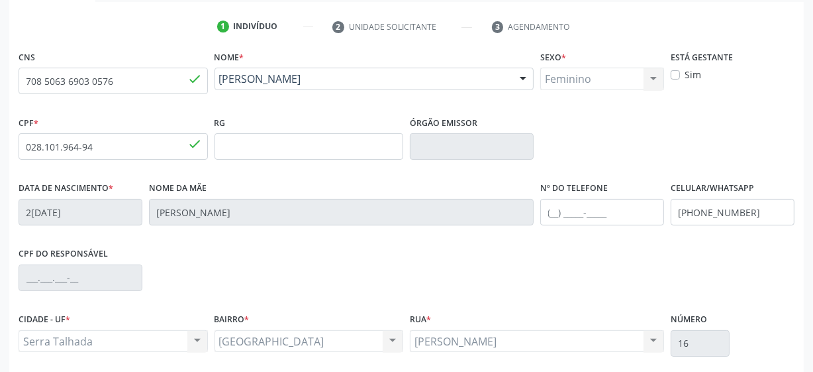
scroll to position [346, 0]
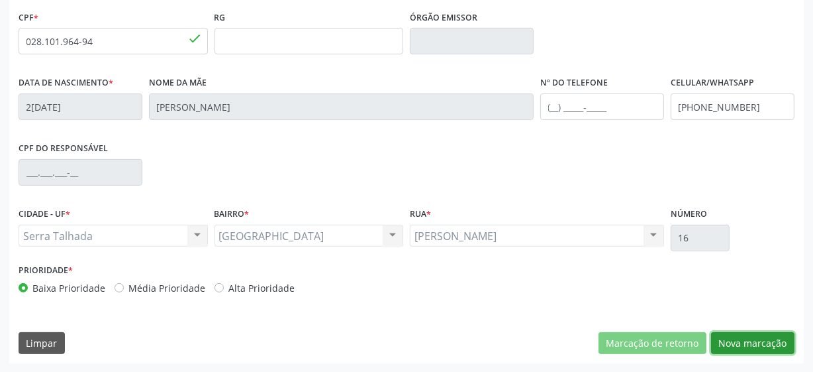
click at [742, 344] on button "Nova marcação" at bounding box center [752, 343] width 83 height 23
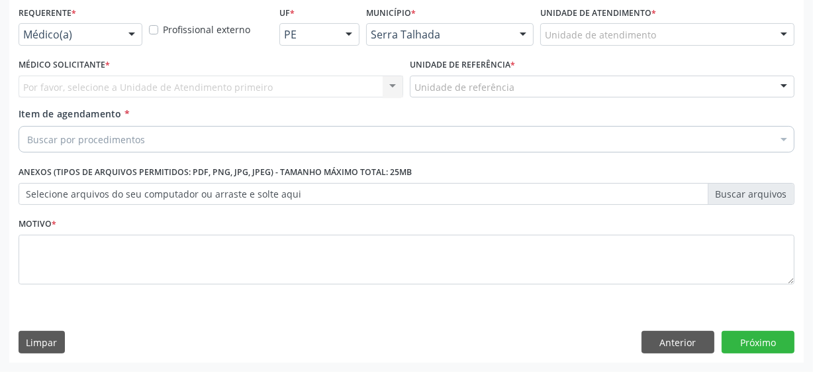
scroll to position [284, 0]
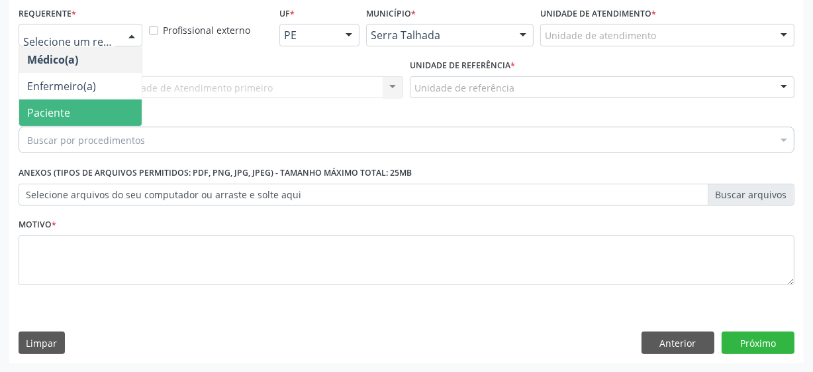
click at [62, 113] on span "Paciente" at bounding box center [48, 112] width 43 height 15
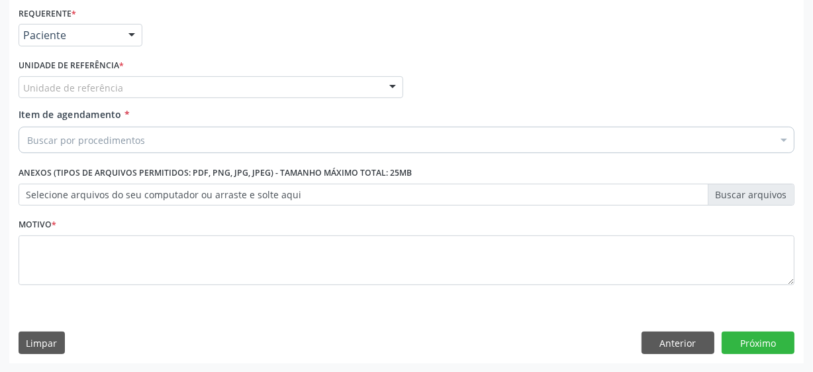
click at [127, 87] on div "Unidade de referência" at bounding box center [211, 87] width 385 height 23
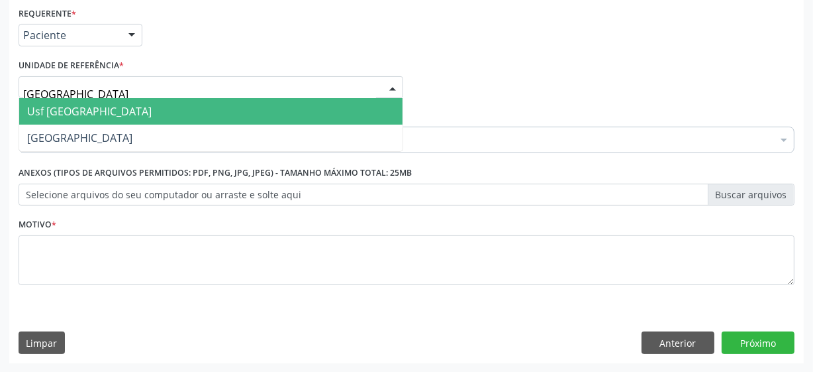
type input "vila bela"
click at [91, 115] on span "Usf [GEOGRAPHIC_DATA]" at bounding box center [211, 111] width 384 height 26
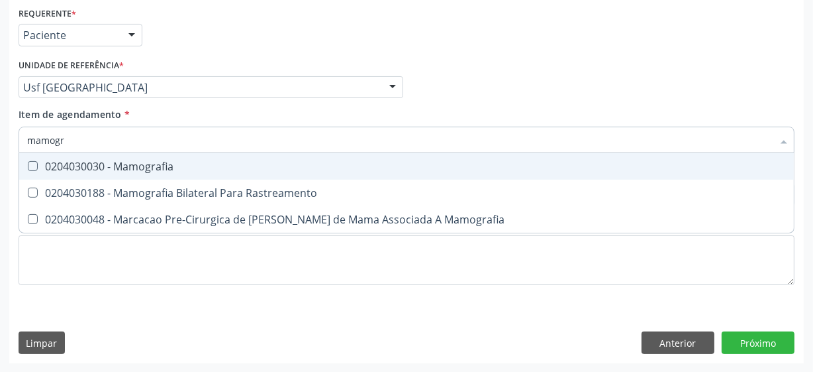
type input "mamogra"
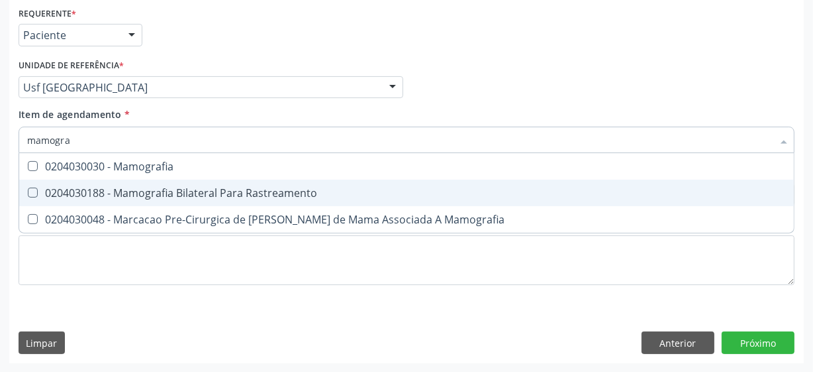
click at [134, 187] on div "0204030188 - Mamografia Bilateral Para Rastreamento" at bounding box center [406, 192] width 759 height 11
checkbox Rastreamento "true"
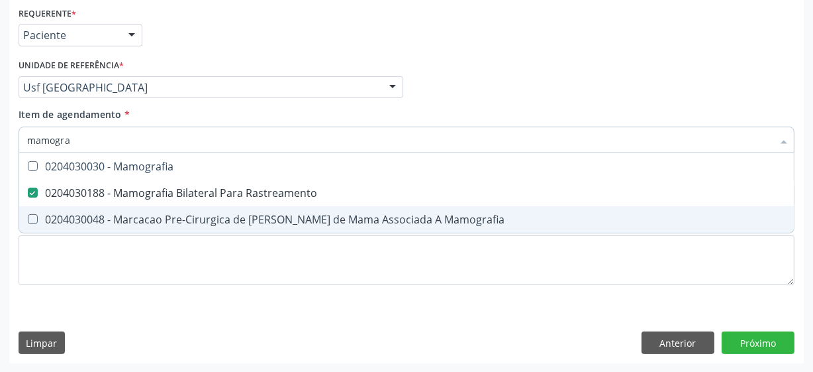
click at [85, 230] on span "0204030048 - Marcacao Pre-Cirurgica de Lesao Nao Palpavel de Mama Associada A M…" at bounding box center [406, 219] width 775 height 26
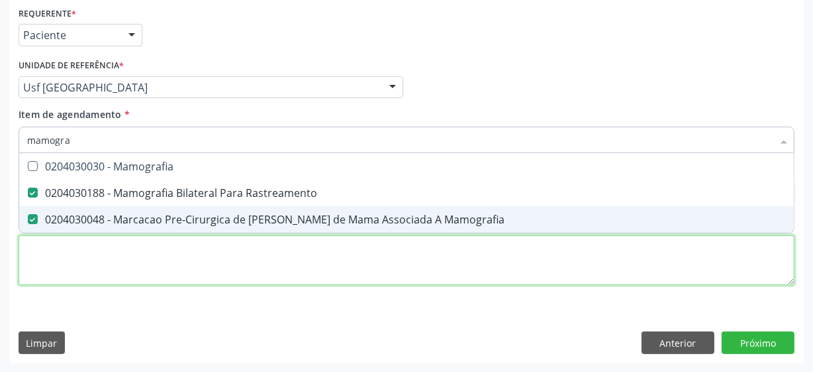
click at [97, 240] on div "Requerente * Paciente Médico(a) Enfermeiro(a) Paciente Nenhum resultado encontr…" at bounding box center [407, 153] width 776 height 300
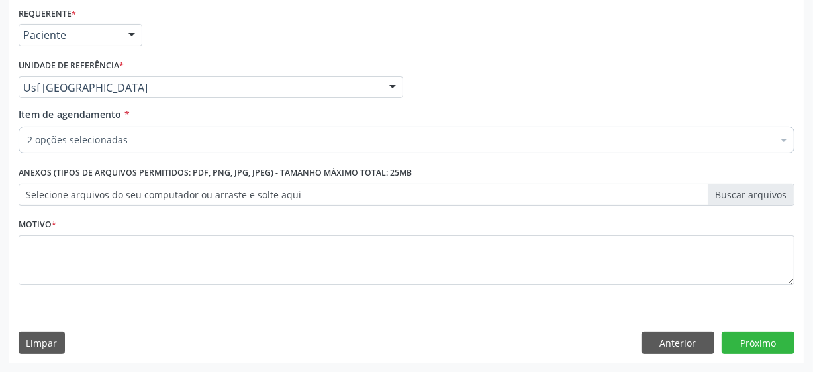
click at [134, 146] on div "2 opções selecionadas" at bounding box center [407, 140] width 776 height 26
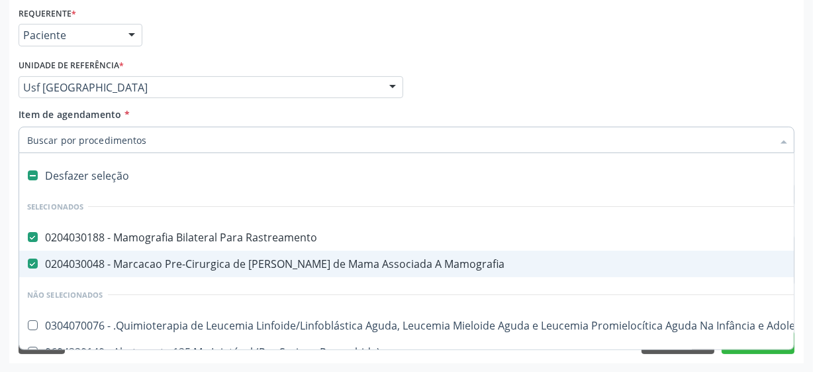
click at [33, 264] on Mamografia at bounding box center [33, 263] width 10 height 10
click at [28, 264] on Mamografia "checkbox" at bounding box center [23, 263] width 9 height 9
checkbox Mamografia "false"
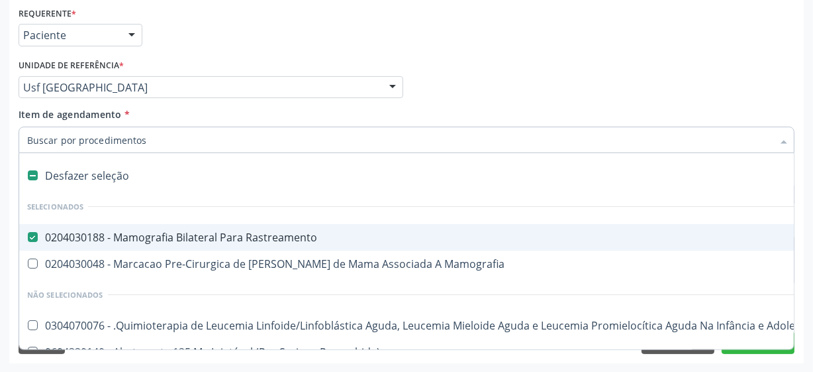
click at [470, 95] on div "Médico Solicitante Por favor, selecione a Unidade de Atendimento primeiro Nenhu…" at bounding box center [406, 82] width 783 height 52
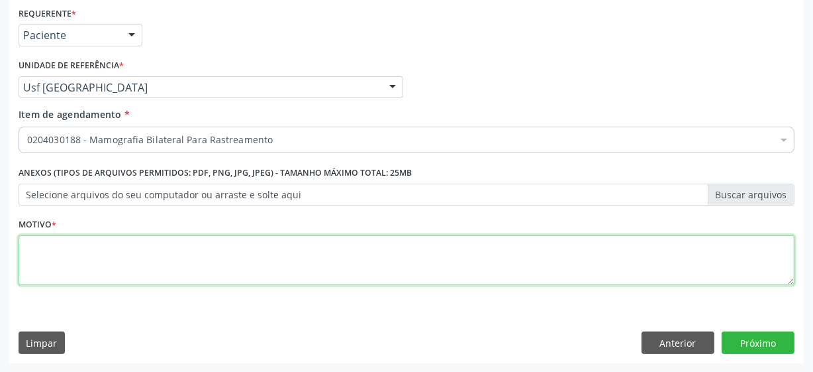
click at [74, 267] on textarea at bounding box center [407, 260] width 776 height 50
type textarea "***"
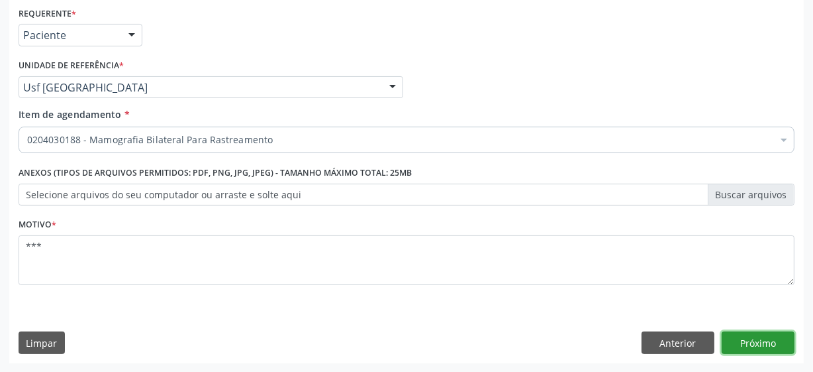
click at [759, 336] on button "Próximo" at bounding box center [758, 342] width 73 height 23
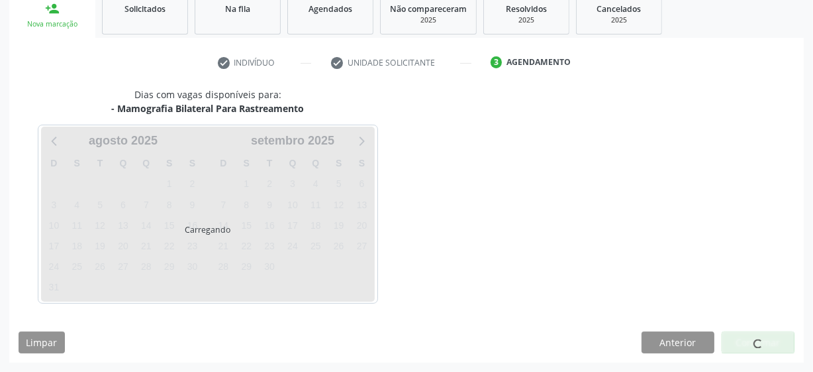
scroll to position [204, 0]
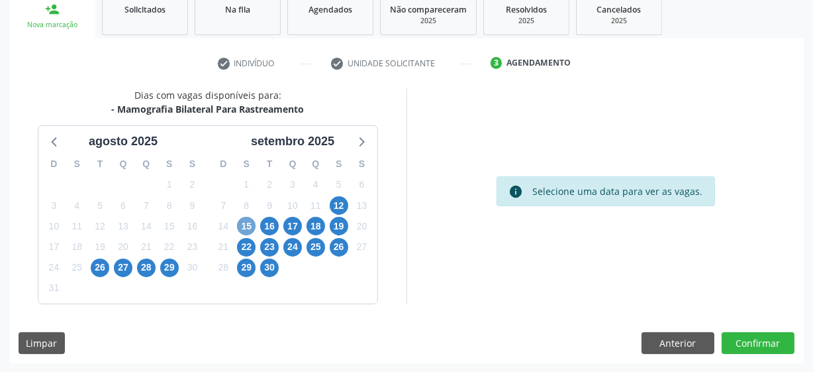
click at [249, 224] on span "15" at bounding box center [246, 226] width 19 height 19
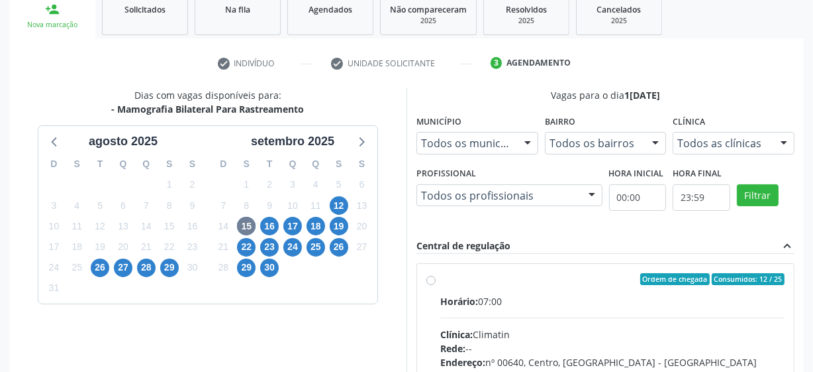
click at [440, 280] on label "Ordem de chegada Consumidos: 12 / 25 Horário: 07:00 Clínica: Climatin Rede: -- …" at bounding box center [612, 374] width 344 height 203
click at [431, 280] on input "Ordem de chegada Consumidos: 12 / 25 Horário: 07:00 Clínica: Climatin Rede: -- …" at bounding box center [431, 279] width 9 height 12
radio input "true"
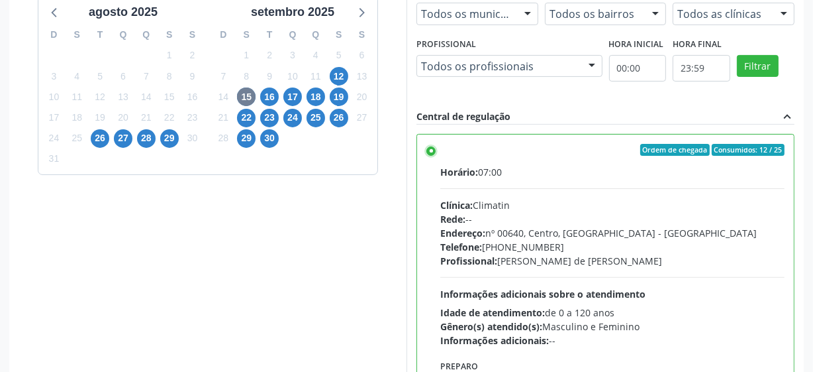
scroll to position [419, 0]
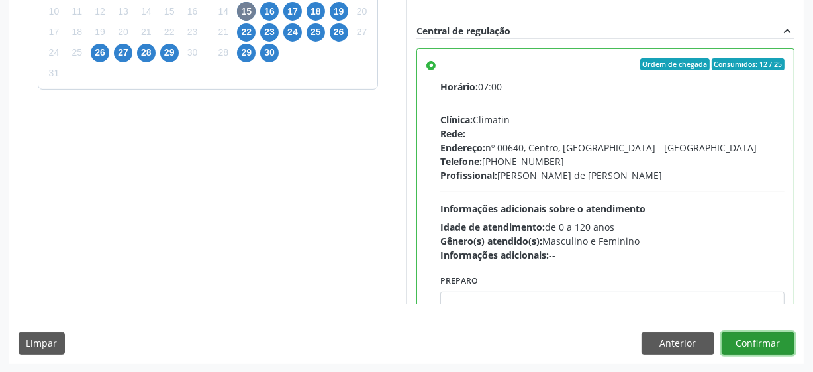
click at [737, 340] on button "Confirmar" at bounding box center [758, 343] width 73 height 23
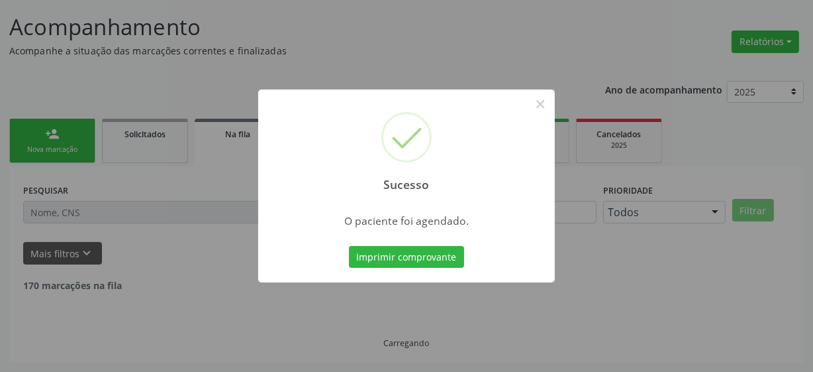
scroll to position [65, 0]
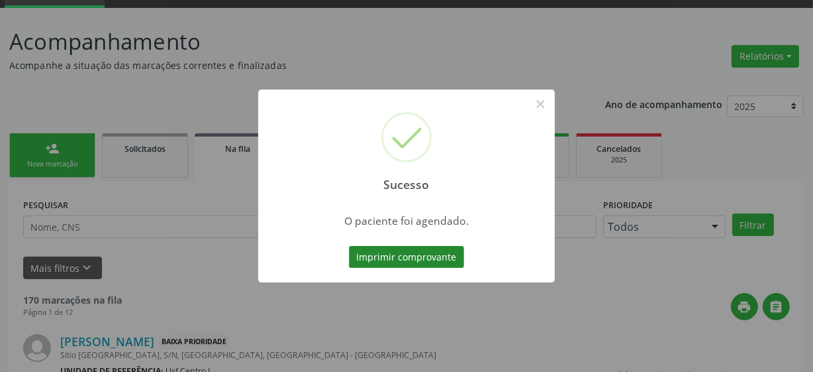
click at [411, 259] on button "Imprimir comprovante" at bounding box center [406, 257] width 115 height 23
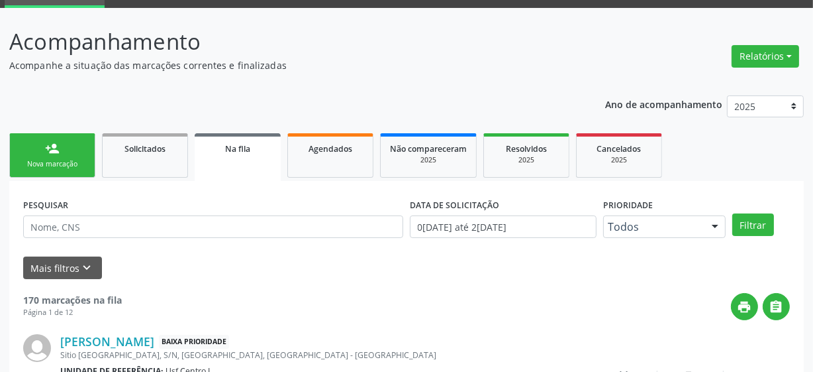
click at [73, 164] on div "Nova marcação" at bounding box center [52, 164] width 66 height 10
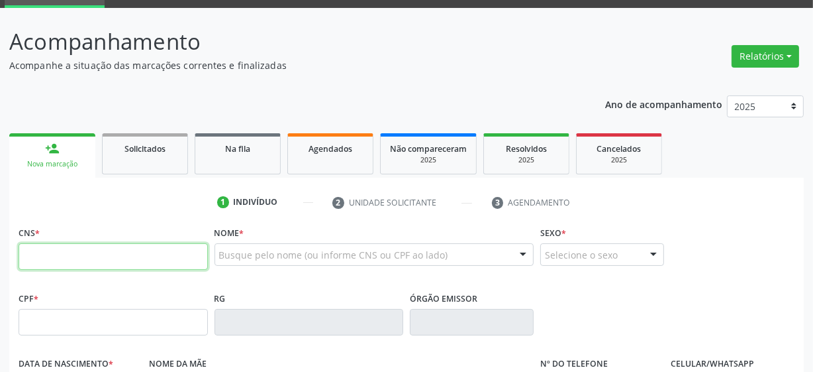
click at [65, 256] on input "text" at bounding box center [113, 256] width 189 height 26
type input "708 4042 3959 1569"
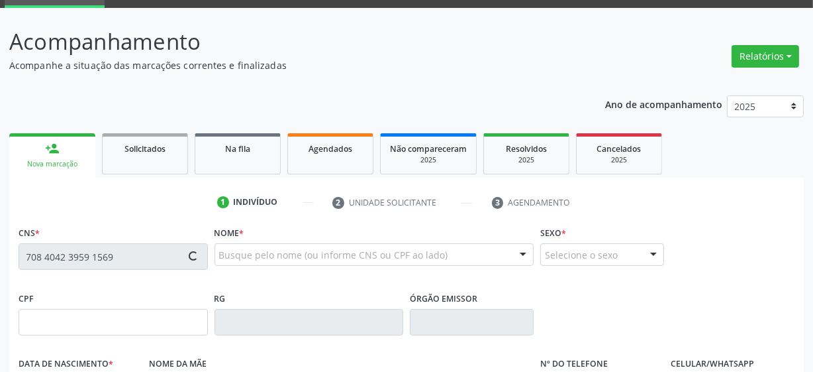
type input "15/05/1976"
type input "Maria Dolores da Silva"
type input "(87) 99609-4252"
type input "28"
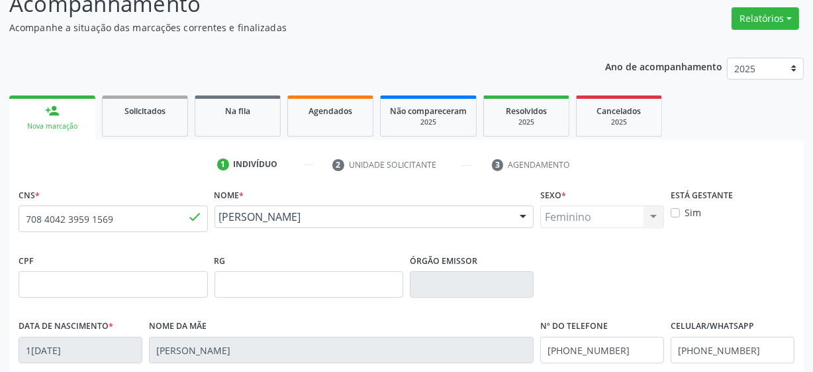
scroll to position [346, 0]
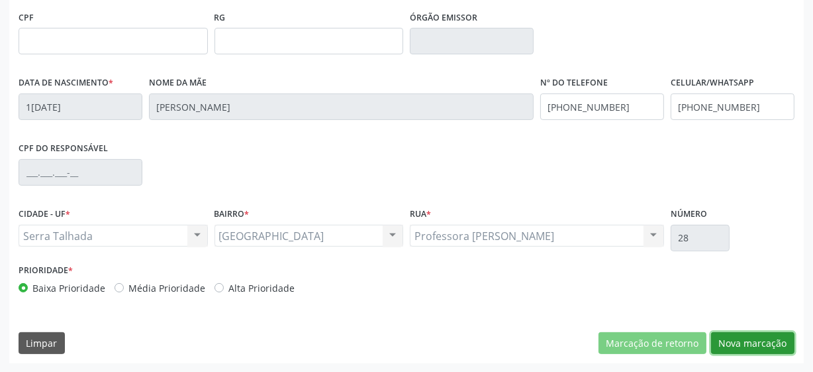
click at [762, 339] on button "Nova marcação" at bounding box center [752, 343] width 83 height 23
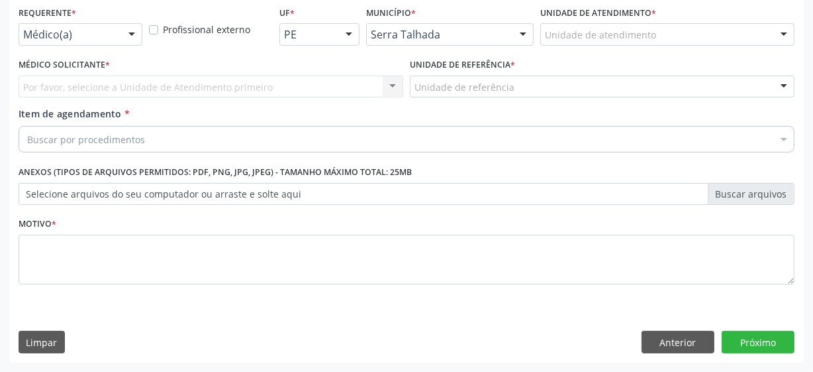
scroll to position [284, 0]
click at [125, 41] on div at bounding box center [132, 36] width 20 height 23
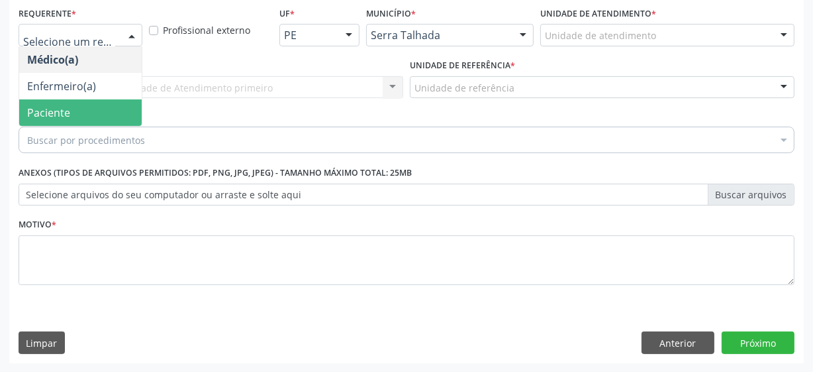
click at [118, 113] on span "Paciente" at bounding box center [80, 112] width 123 height 26
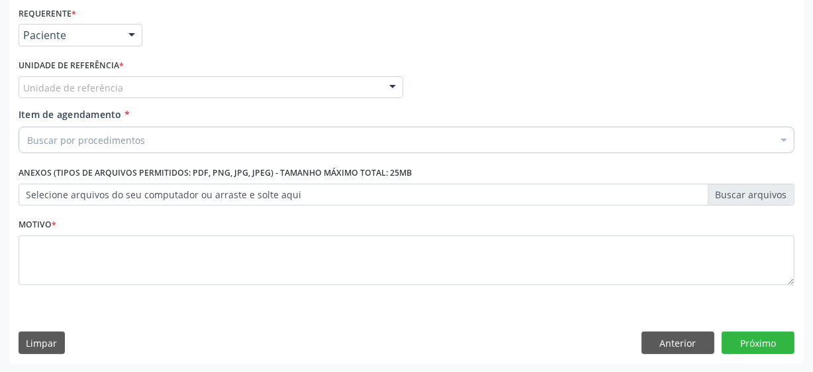
click at [122, 86] on div "Unidade de referência" at bounding box center [211, 87] width 385 height 23
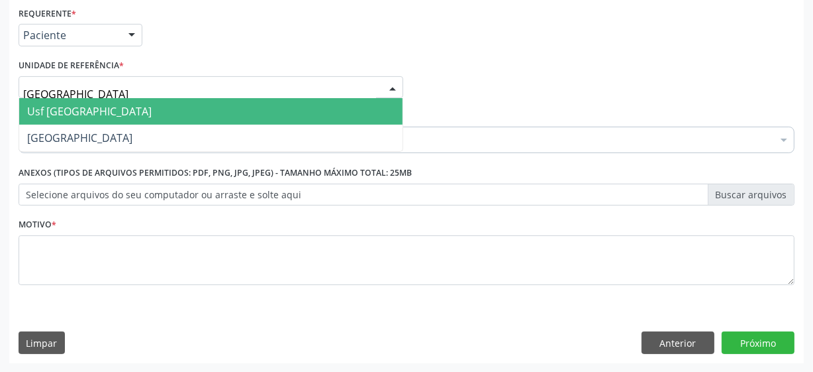
type input "vila bela"
click at [119, 106] on span "Usf [GEOGRAPHIC_DATA]" at bounding box center [211, 111] width 384 height 26
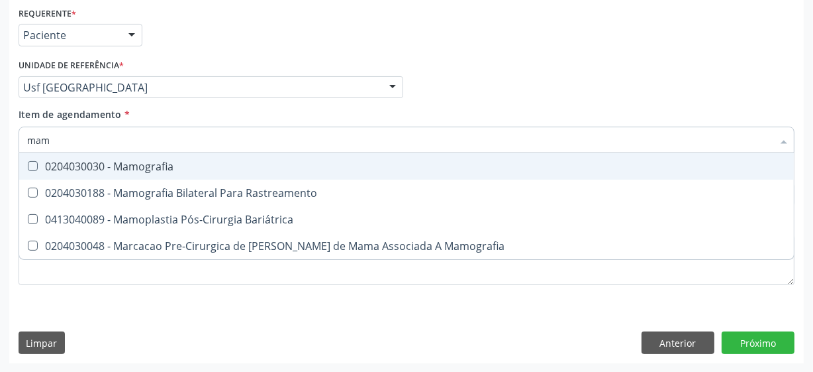
type input "mamo"
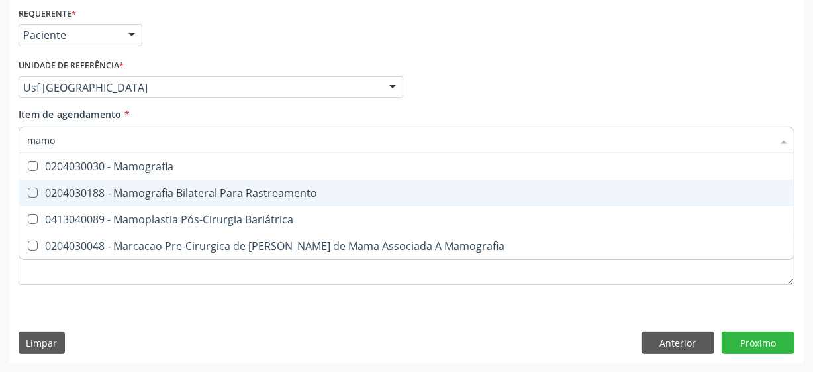
click at [280, 195] on div "0204030188 - Mamografia Bilateral Para Rastreamento" at bounding box center [406, 192] width 759 height 11
checkbox Rastreamento "true"
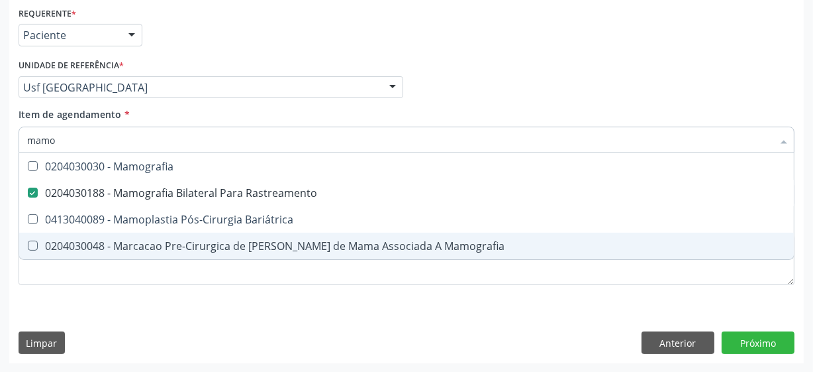
click at [477, 77] on div "Médico Solicitante Por favor, selecione a Unidade de Atendimento primeiro Nenhu…" at bounding box center [406, 82] width 783 height 52
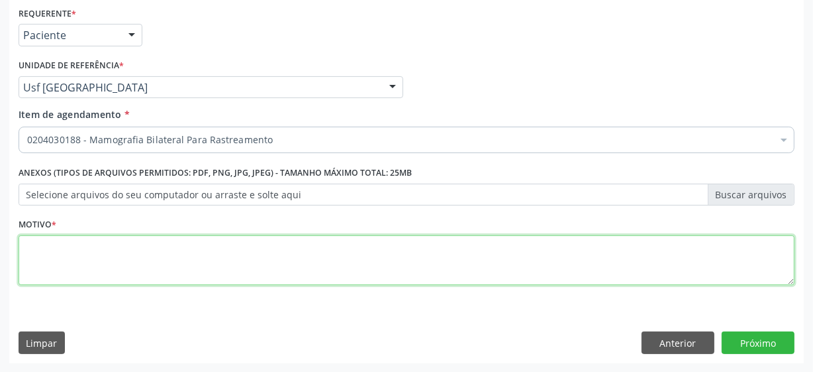
click at [154, 250] on textarea at bounding box center [407, 260] width 776 height 50
type textarea "***"
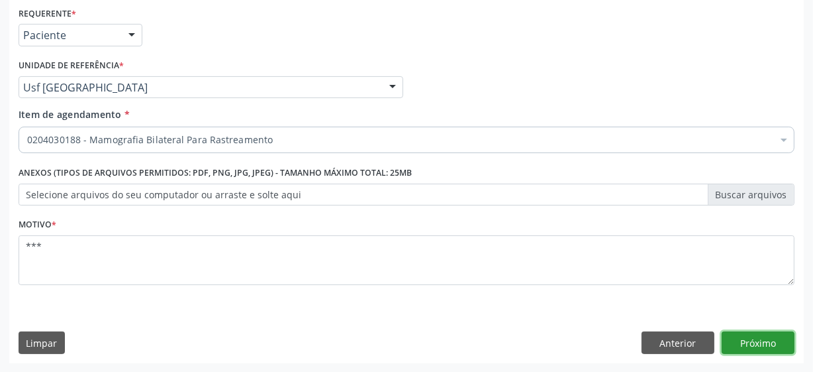
click at [754, 340] on button "Próximo" at bounding box center [758, 342] width 73 height 23
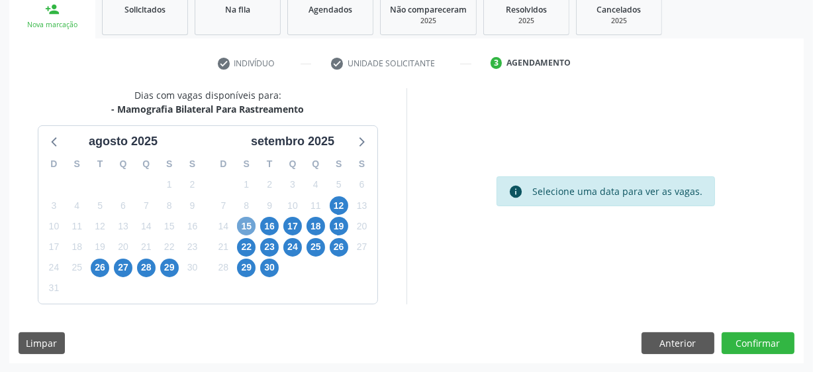
click at [241, 226] on span "15" at bounding box center [246, 226] width 19 height 19
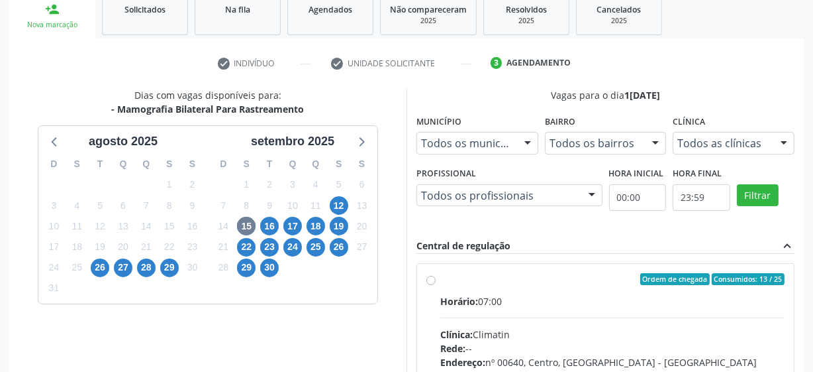
click at [440, 279] on label "Ordem de chegada Consumidos: 13 / 25 Horário: 07:00 Clínica: Climatin Rede: -- …" at bounding box center [612, 374] width 344 height 203
click at [433, 279] on input "Ordem de chegada Consumidos: 13 / 25 Horário: 07:00 Clínica: Climatin Rede: -- …" at bounding box center [431, 279] width 9 height 12
radio input "true"
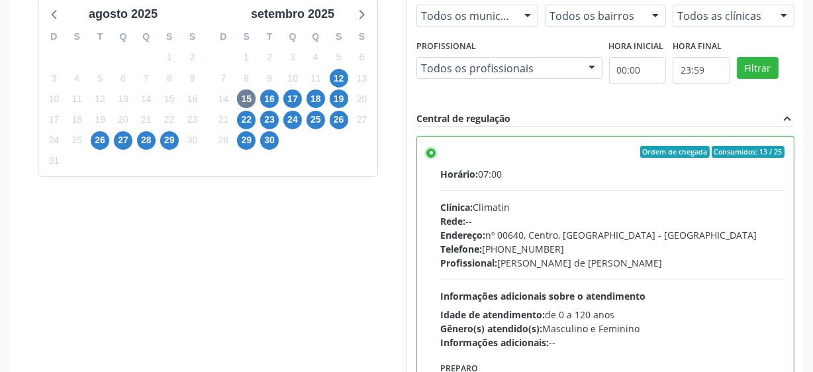
scroll to position [419, 0]
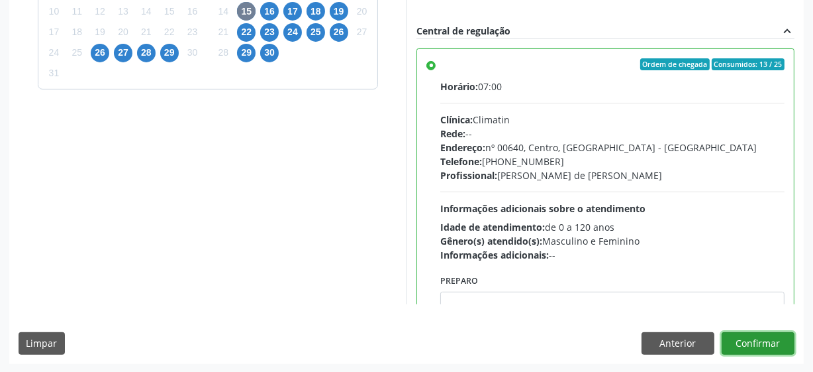
click at [742, 334] on button "Confirmar" at bounding box center [758, 343] width 73 height 23
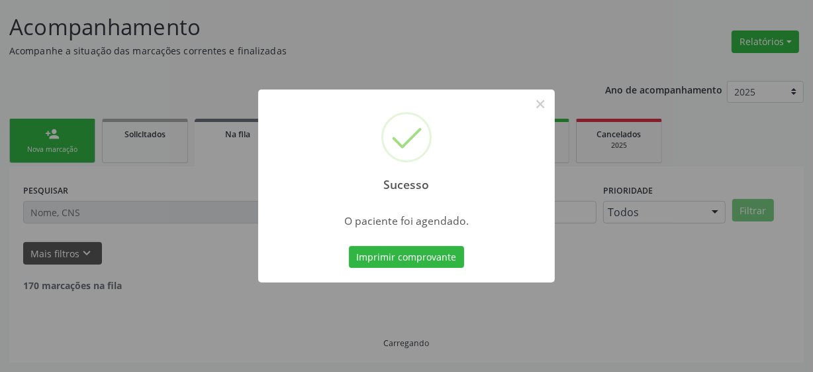
scroll to position [65, 0]
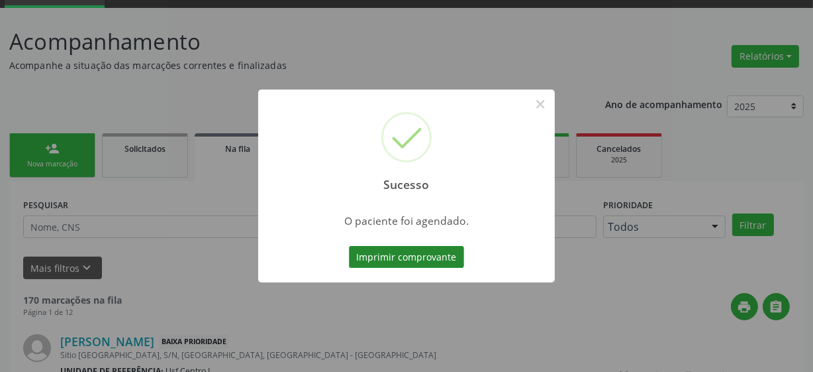
click at [413, 255] on button "Imprimir comprovante" at bounding box center [406, 257] width 115 height 23
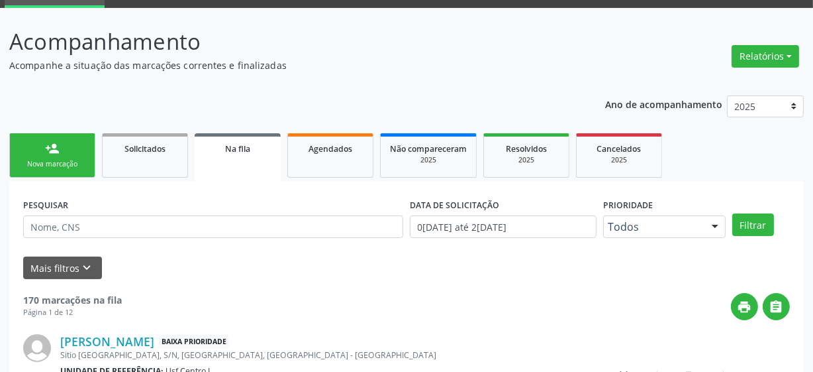
click at [58, 164] on div "Nova marcação" at bounding box center [52, 164] width 66 height 10
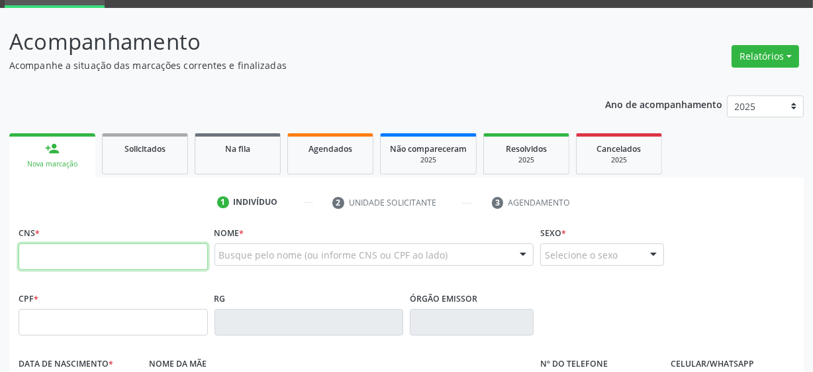
click at [93, 254] on input "text" at bounding box center [113, 256] width 189 height 26
type input "209 2785 1428 0001"
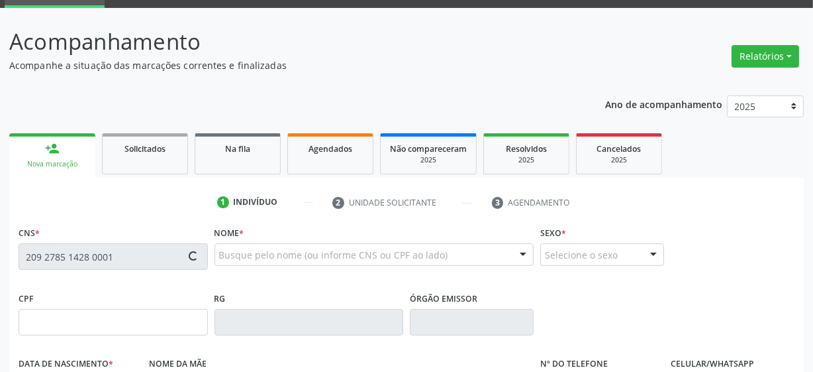
type input "22/01/1985"
type input "Creuza Pereira de Lima Bras"
type input "(87) 99983-5934"
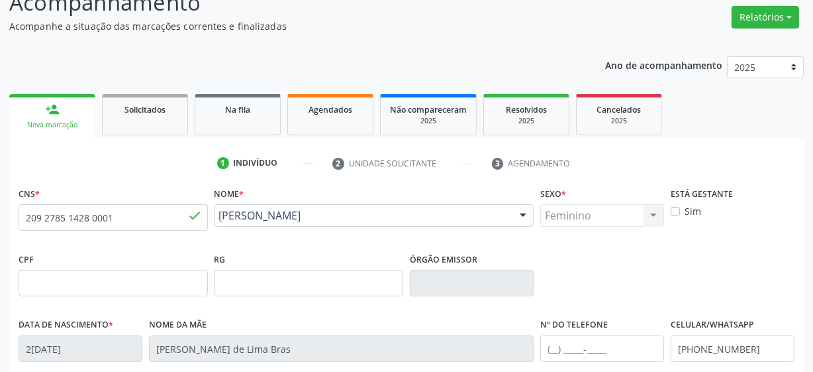
scroll to position [346, 0]
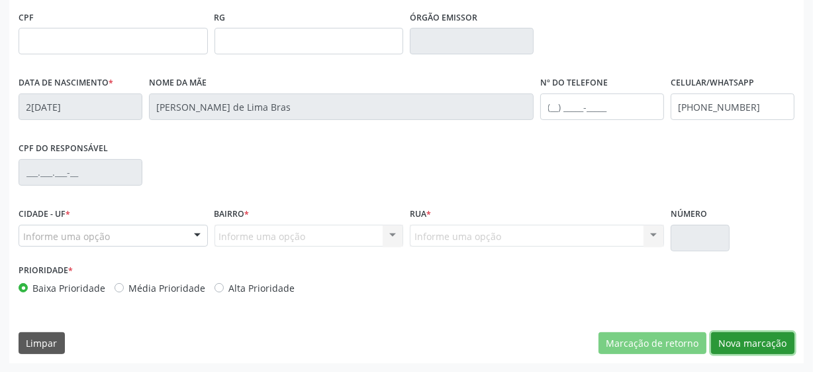
click at [728, 338] on button "Nova marcação" at bounding box center [752, 343] width 83 height 23
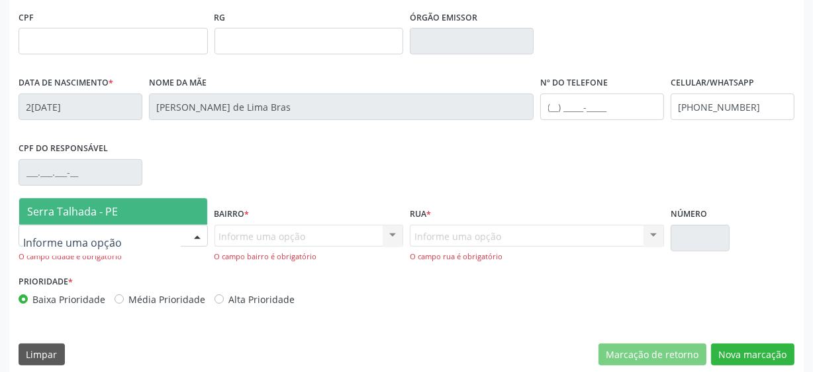
click at [93, 215] on span "Serra Talhada - PE" at bounding box center [72, 211] width 91 height 15
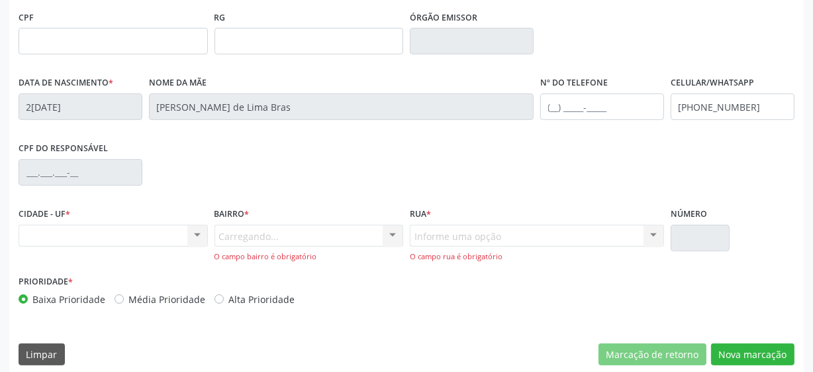
click at [283, 228] on div "Carregando... Nenhum resultado encontrado para: " " Nenhuma opção encontrada. D…" at bounding box center [309, 244] width 189 height 38
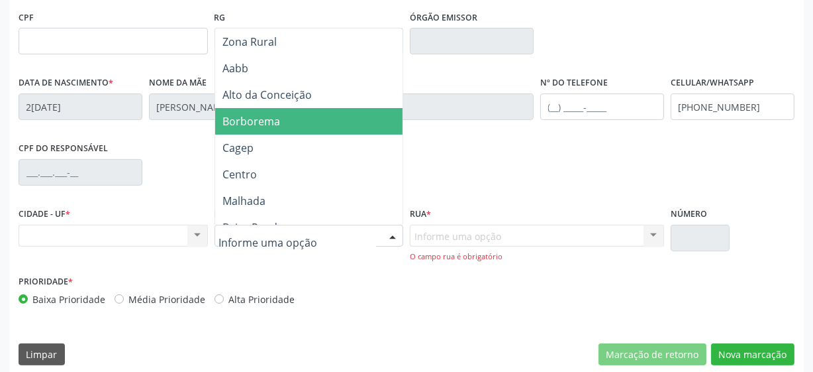
click at [276, 125] on span "Borborema" at bounding box center [252, 121] width 58 height 15
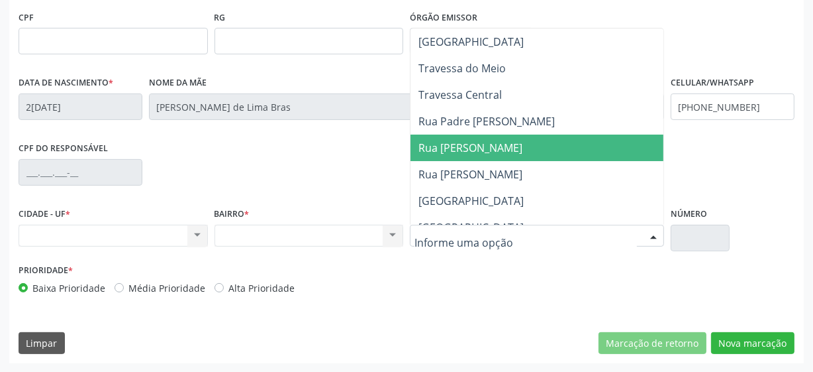
click at [482, 152] on span "Rua Belarmino Luiz da Silva" at bounding box center [471, 147] width 104 height 15
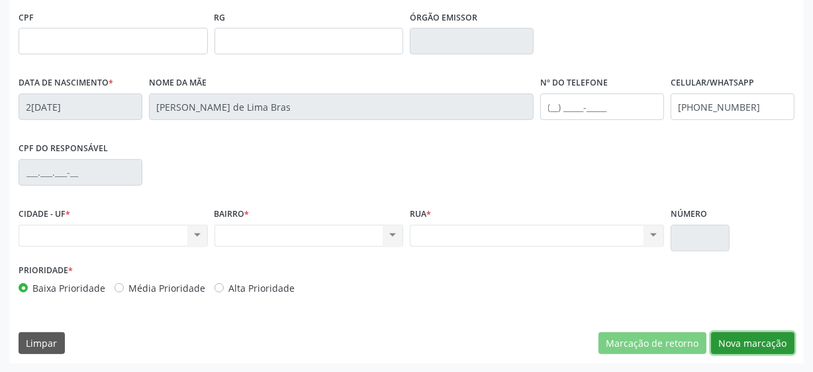
click at [754, 346] on button "Nova marcação" at bounding box center [752, 343] width 83 height 23
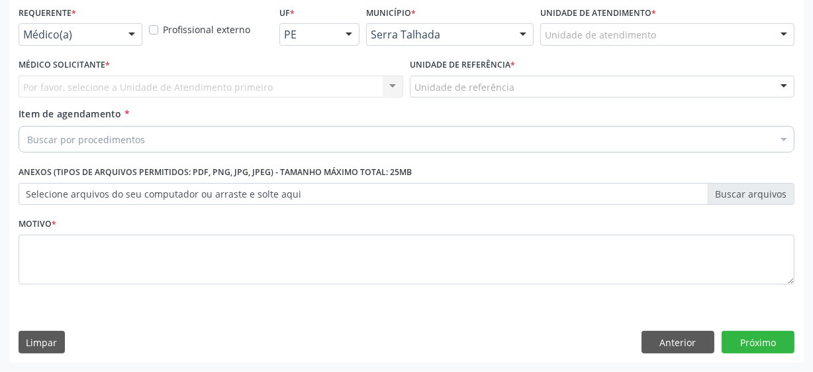
scroll to position [284, 0]
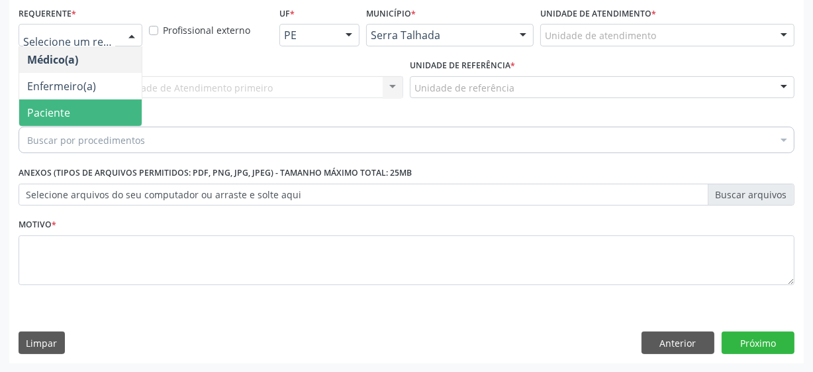
click at [62, 115] on span "Paciente" at bounding box center [48, 112] width 43 height 15
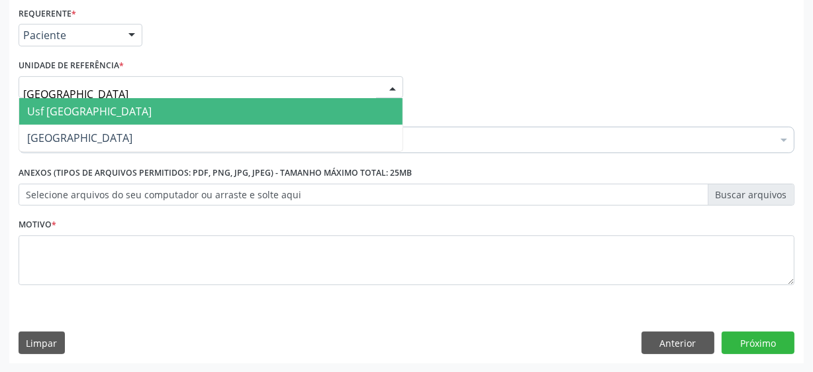
type input "vila bela"
click at [101, 111] on span "Usf [GEOGRAPHIC_DATA]" at bounding box center [211, 111] width 384 height 26
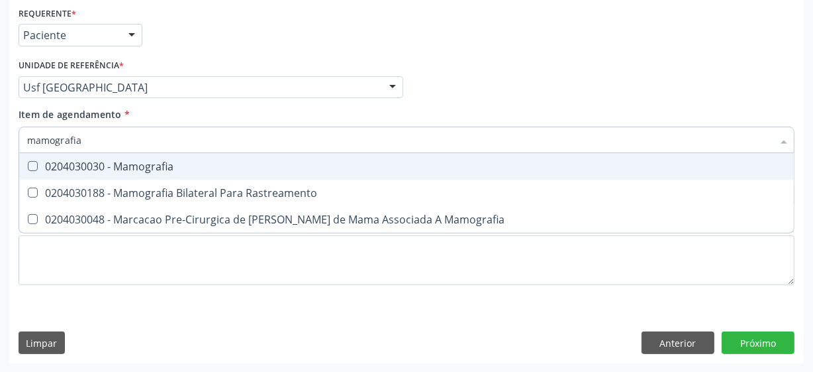
type input "mamografia"
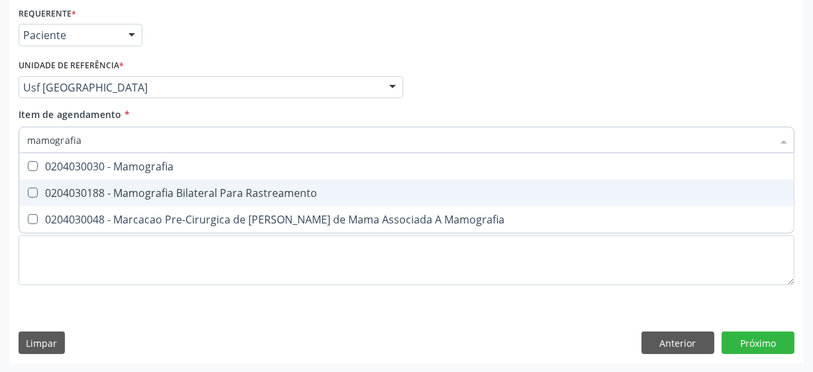
click at [160, 190] on div "0204030188 - Mamografia Bilateral Para Rastreamento" at bounding box center [406, 192] width 759 height 11
checkbox Rastreamento "true"
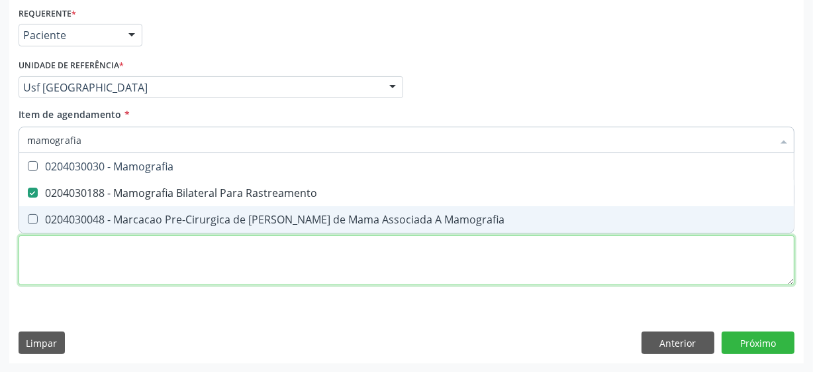
click at [85, 253] on div "Requerente * Paciente Médico(a) Enfermeiro(a) Paciente Nenhum resultado encontr…" at bounding box center [407, 153] width 776 height 300
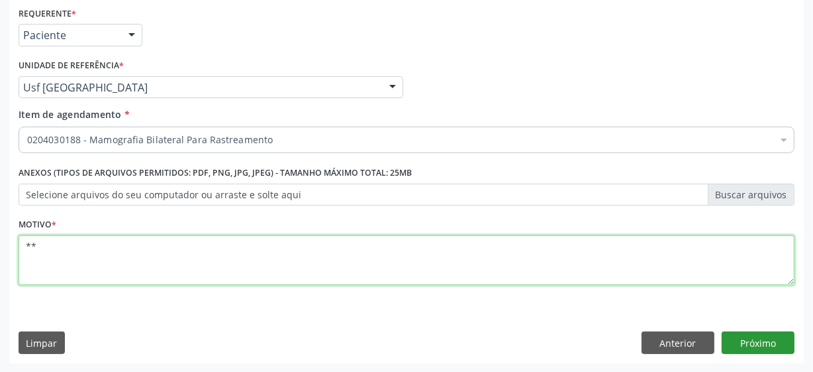
type textarea "**"
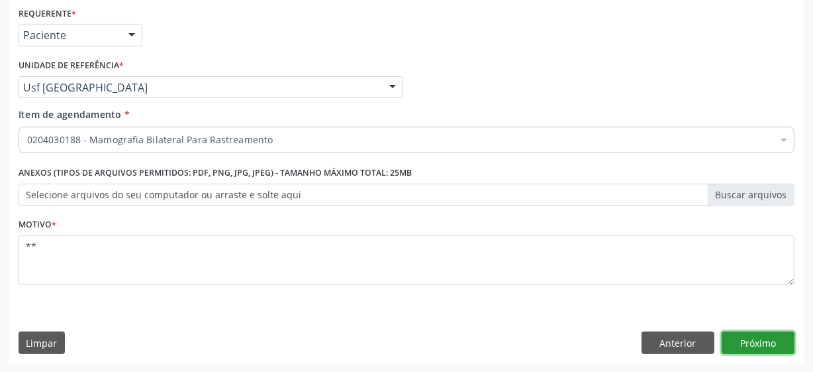
click at [770, 335] on button "Próximo" at bounding box center [758, 342] width 73 height 23
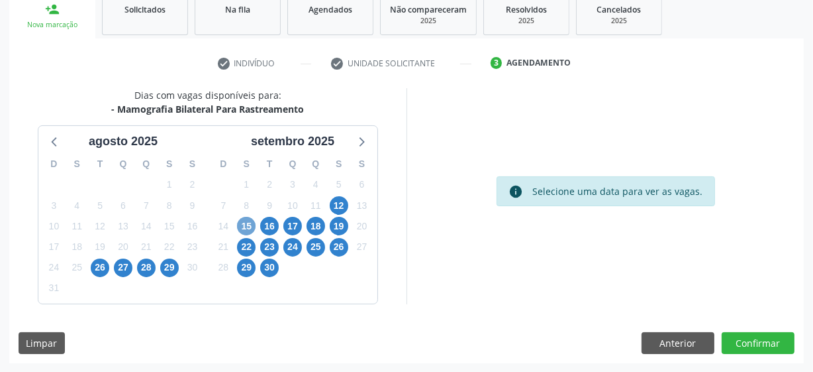
click at [245, 225] on span "15" at bounding box center [246, 226] width 19 height 19
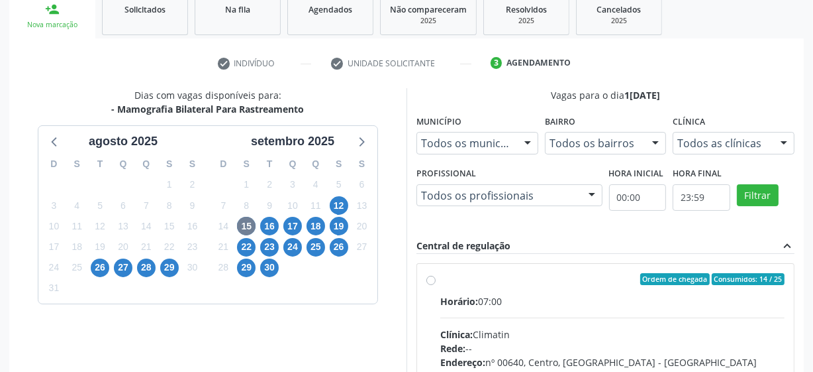
click at [440, 278] on label "Ordem de chegada Consumidos: 14 / 25 Horário: 07:00 Clínica: Climatin Rede: -- …" at bounding box center [612, 374] width 344 height 203
click at [430, 278] on input "Ordem de chegada Consumidos: 14 / 25 Horário: 07:00 Clínica: Climatin Rede: -- …" at bounding box center [431, 279] width 9 height 12
radio input "true"
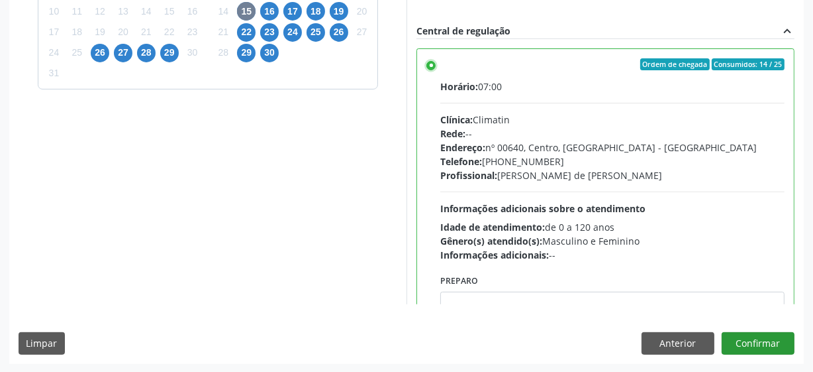
scroll to position [66, 0]
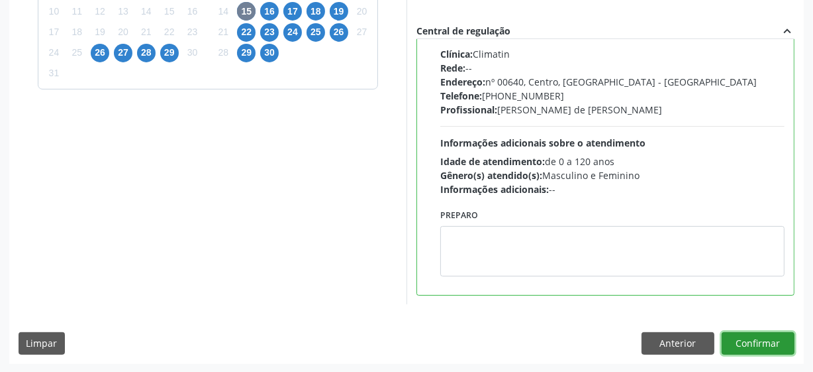
click at [744, 345] on button "Confirmar" at bounding box center [758, 343] width 73 height 23
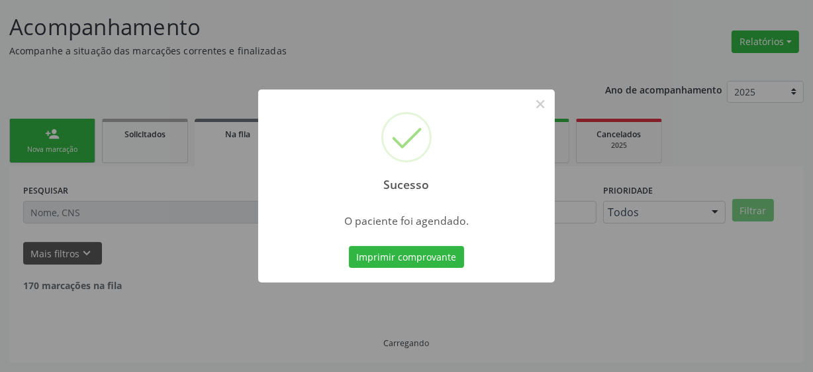
scroll to position [65, 0]
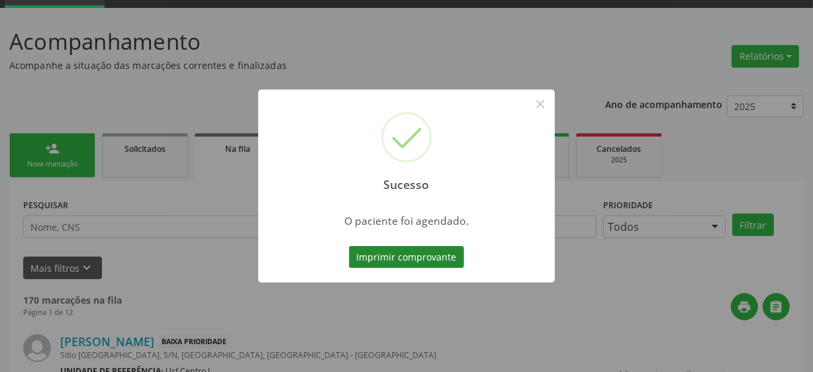
click at [456, 260] on button "Imprimir comprovante" at bounding box center [406, 257] width 115 height 23
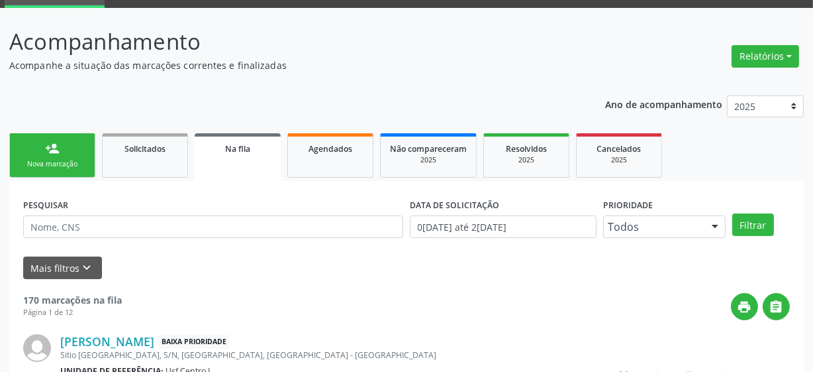
click at [26, 167] on div "Nova marcação" at bounding box center [52, 164] width 66 height 10
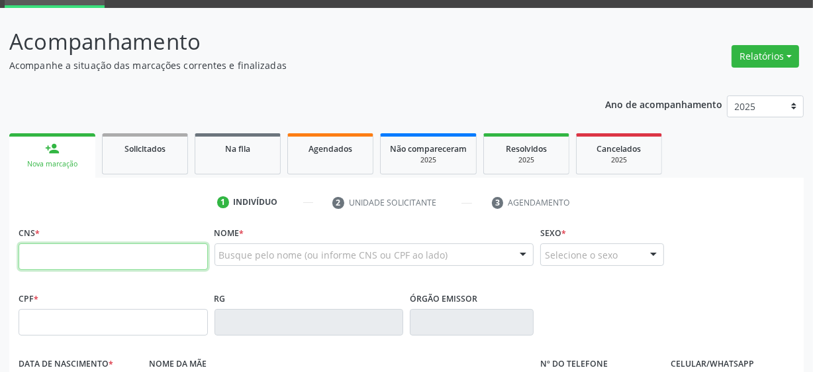
click at [73, 260] on input "text" at bounding box center [113, 256] width 189 height 26
type input "898 0037 2641 9987"
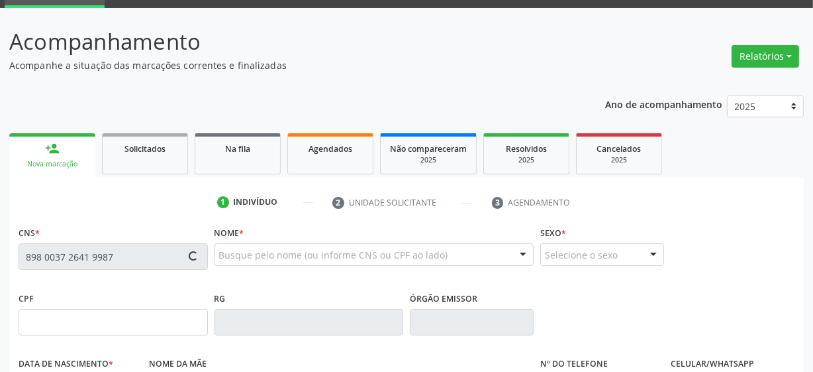
type input "17/10/1984"
type input "Maria do Carmo Oliveira da Silva"
type input "(87) 99976-6652"
type input "6"
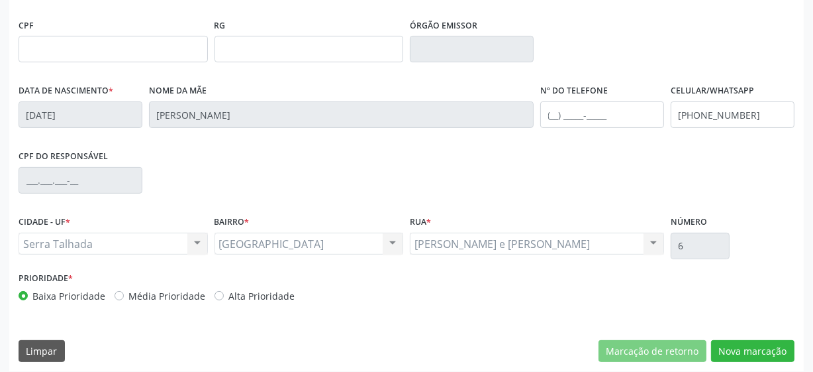
scroll to position [346, 0]
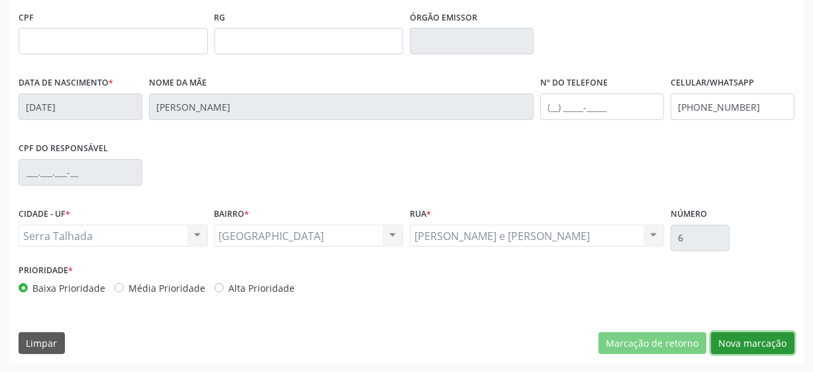
click at [768, 346] on button "Nova marcação" at bounding box center [752, 343] width 83 height 23
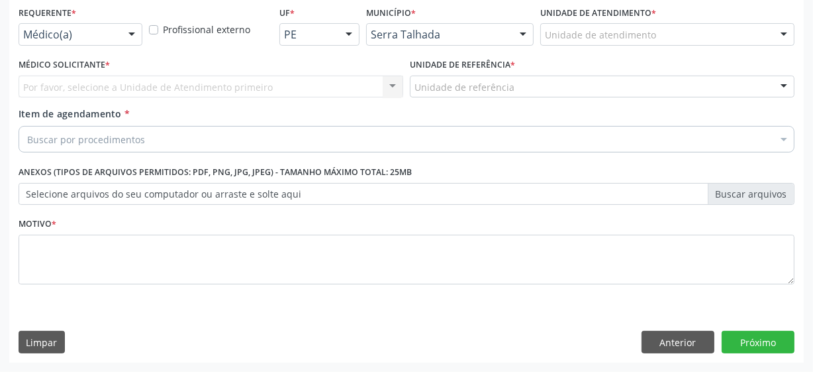
scroll to position [284, 0]
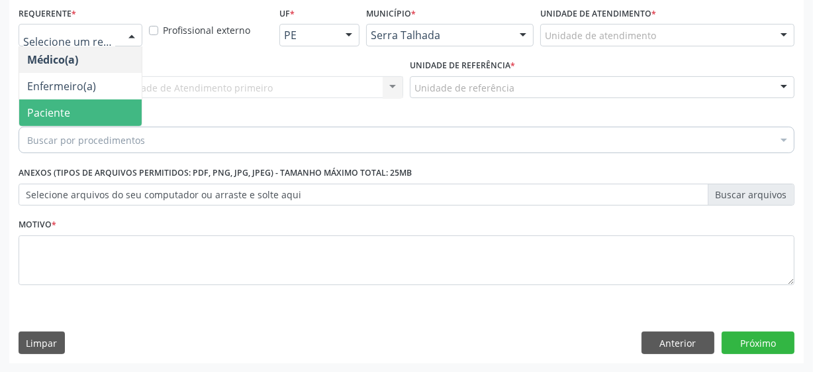
click at [74, 115] on span "Paciente" at bounding box center [80, 112] width 123 height 26
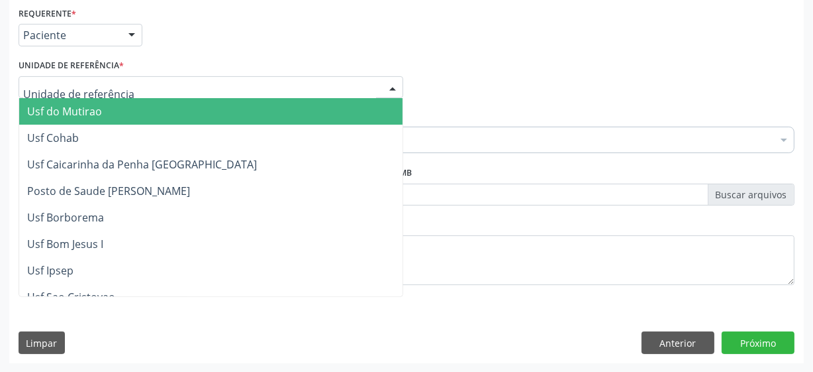
click at [166, 84] on div at bounding box center [211, 87] width 385 height 23
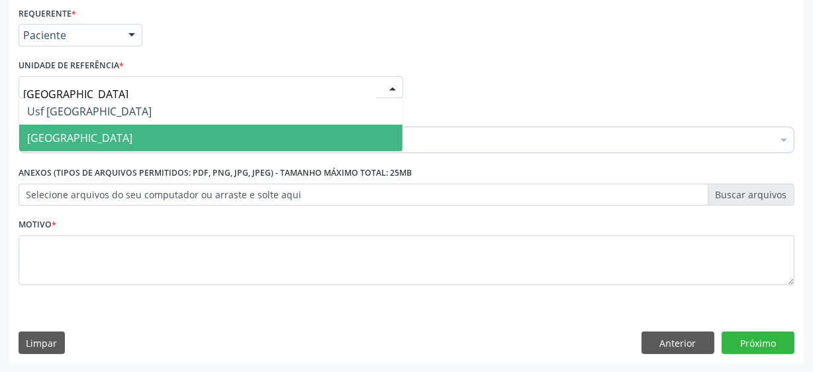
type input "vila bela"
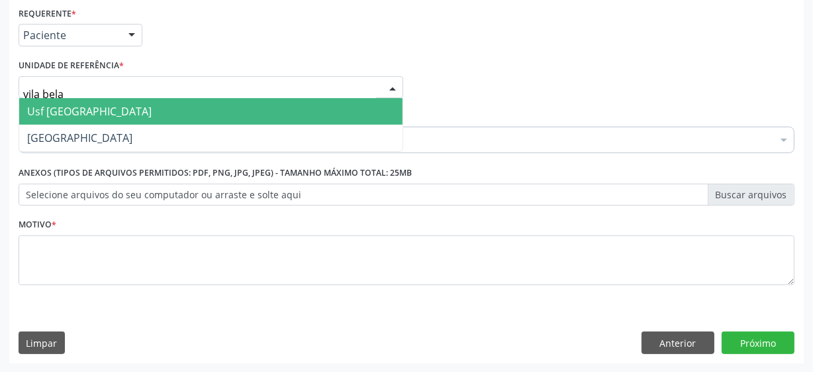
click at [138, 112] on span "Usf [GEOGRAPHIC_DATA]" at bounding box center [211, 111] width 384 height 26
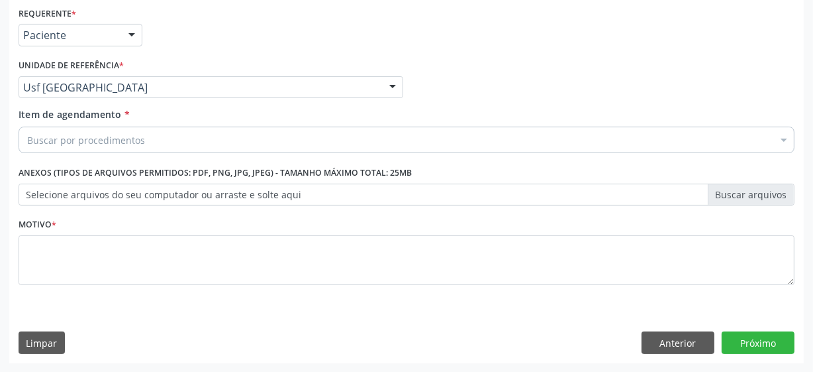
click at [172, 142] on div "Buscar por procedimentos" at bounding box center [407, 140] width 776 height 26
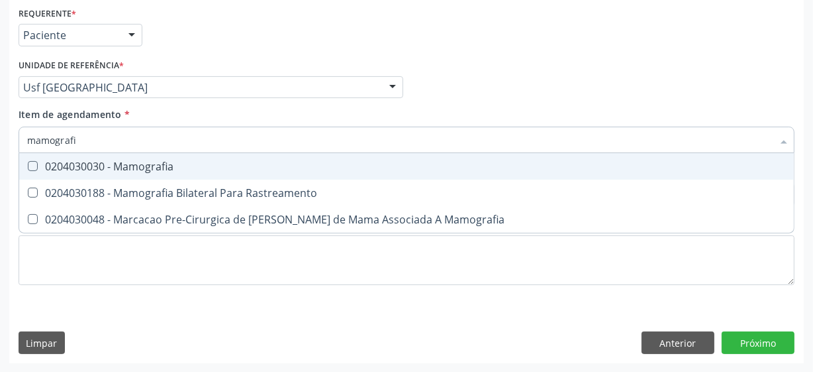
type input "mamografia"
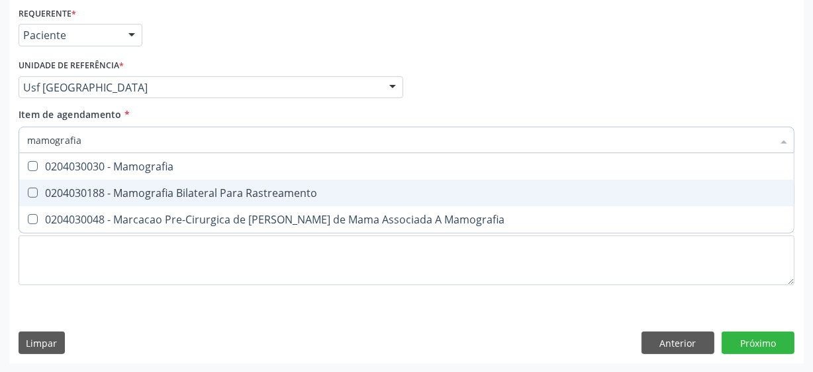
click at [219, 193] on div "0204030188 - Mamografia Bilateral Para Rastreamento" at bounding box center [406, 192] width 759 height 11
checkbox Rastreamento "true"
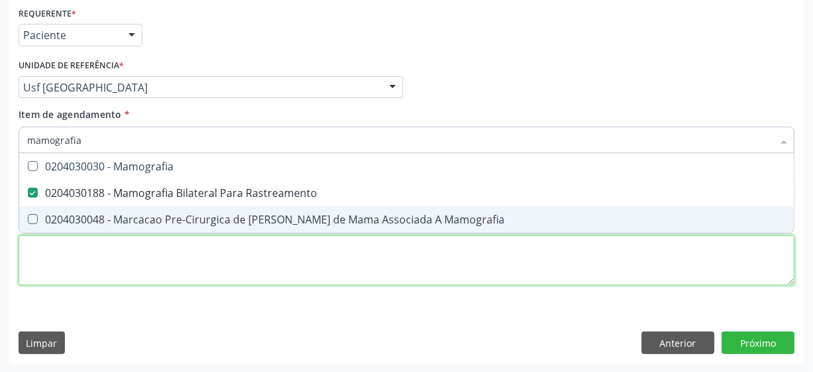
click at [123, 252] on div "Requerente * Paciente Médico(a) Enfermeiro(a) Paciente Nenhum resultado encontr…" at bounding box center [407, 153] width 776 height 300
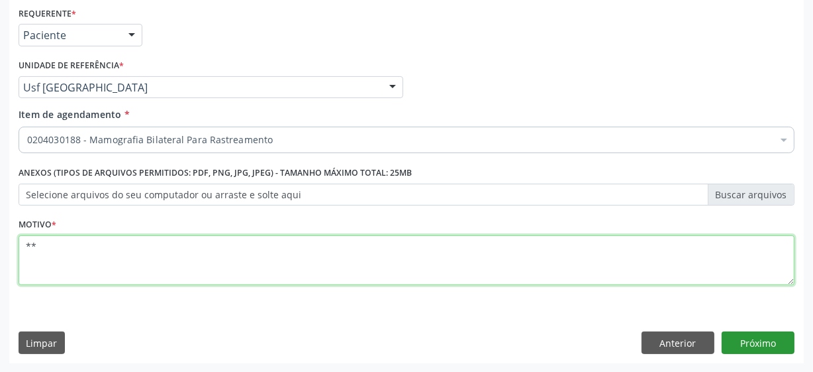
type textarea "**"
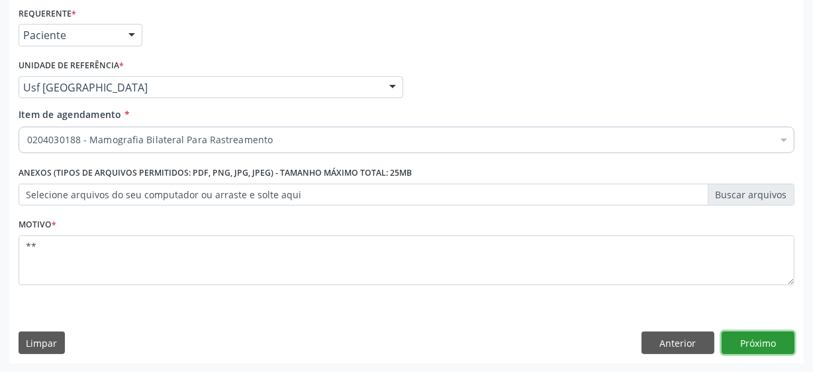
click at [730, 350] on button "Próximo" at bounding box center [758, 342] width 73 height 23
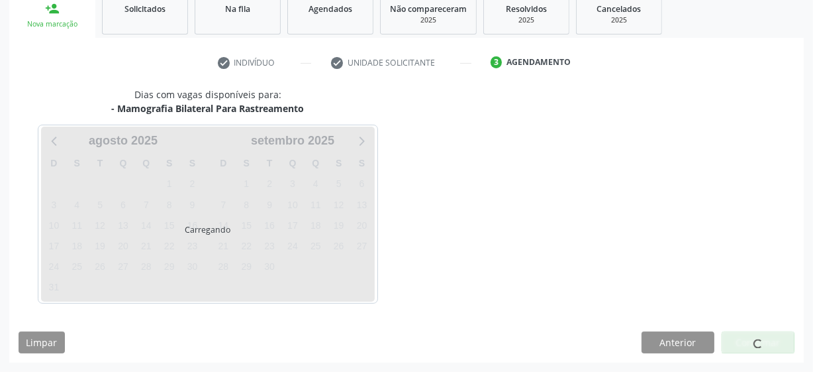
scroll to position [204, 0]
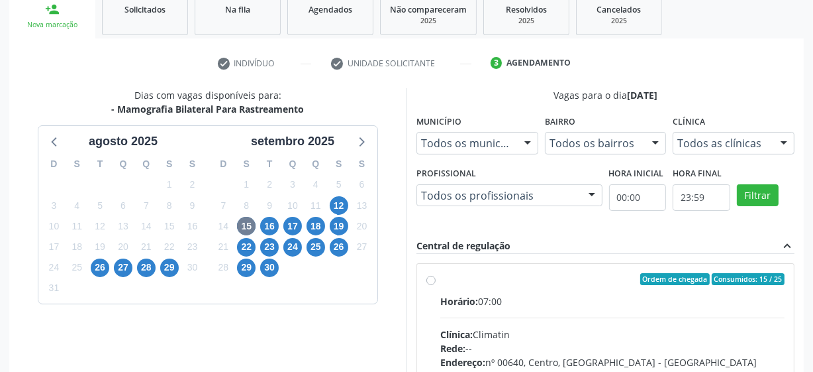
scroll to position [204, 0]
click at [440, 279] on label "Ordem de chegada Consumidos: 15 / 25 Horário: 07:00 Clínica: Climatin Rede: -- …" at bounding box center [612, 374] width 344 height 203
click at [429, 279] on input "Ordem de chegada Consumidos: 15 / 25 Horário: 07:00 Clínica: Climatin Rede: -- …" at bounding box center [431, 279] width 9 height 12
radio input "true"
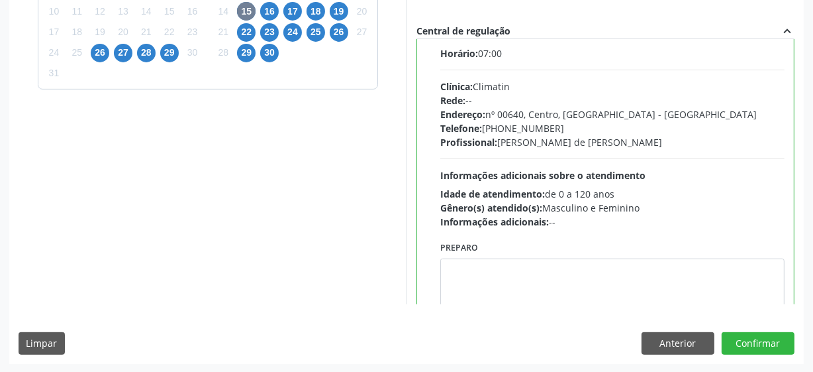
scroll to position [66, 0]
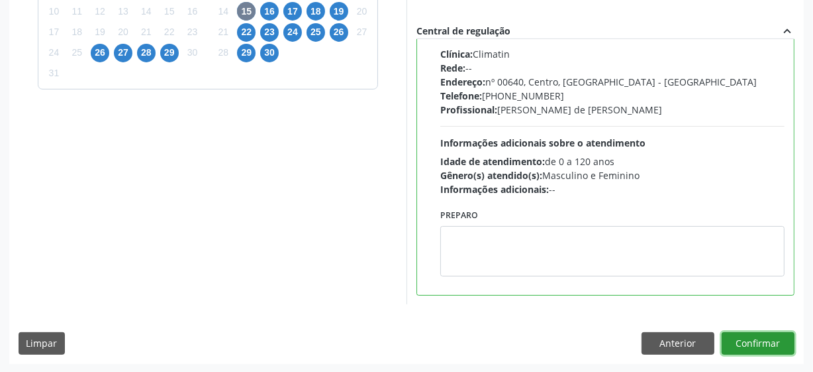
click at [751, 336] on button "Confirmar" at bounding box center [758, 343] width 73 height 23
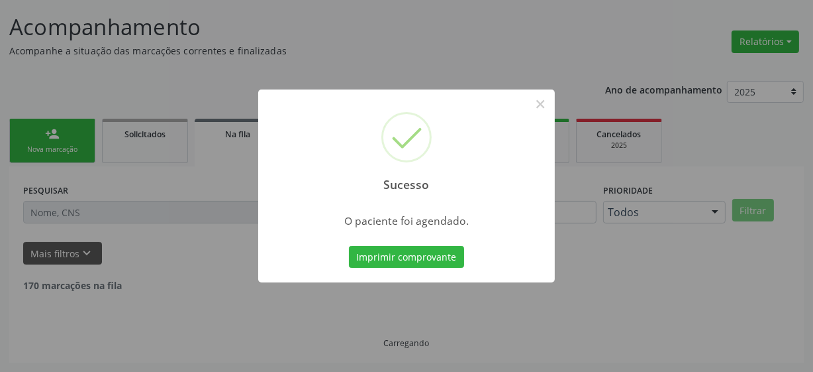
scroll to position [65, 0]
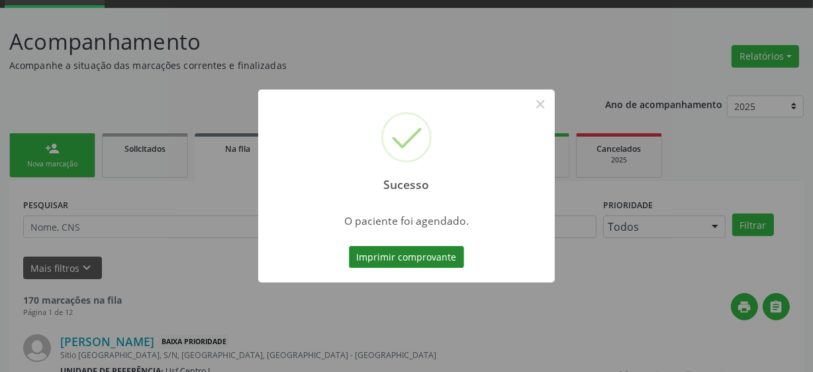
click at [392, 255] on button "Imprimir comprovante" at bounding box center [406, 257] width 115 height 23
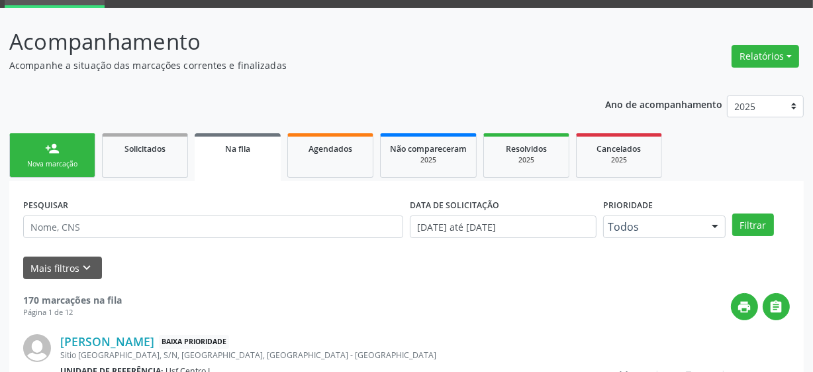
click at [41, 163] on div "Nova marcação" at bounding box center [52, 164] width 66 height 10
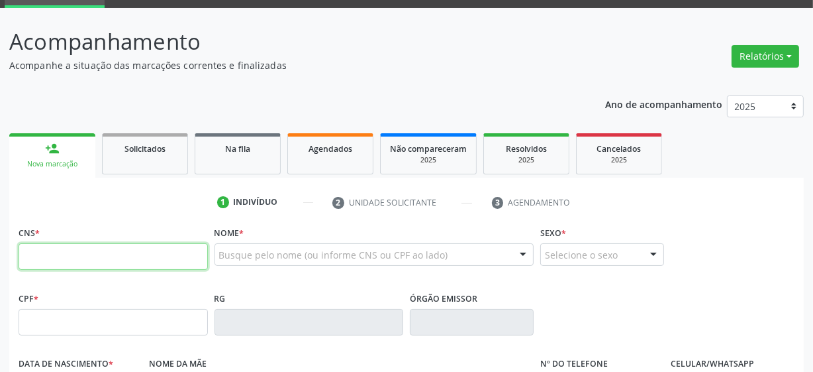
click at [91, 256] on input "text" at bounding box center [113, 256] width 189 height 26
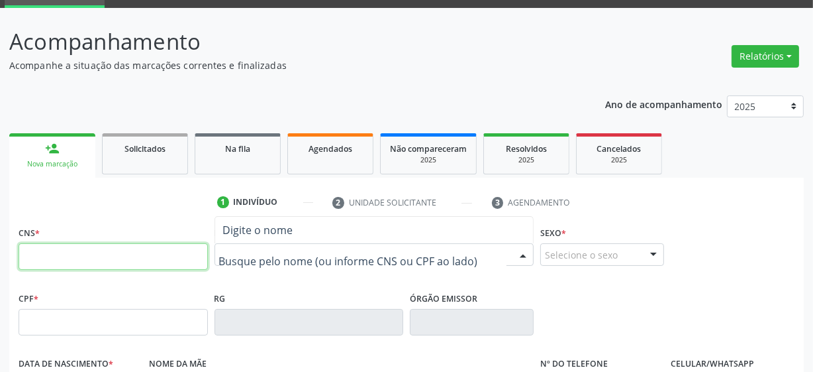
click at [65, 246] on input "text" at bounding box center [113, 256] width 189 height 26
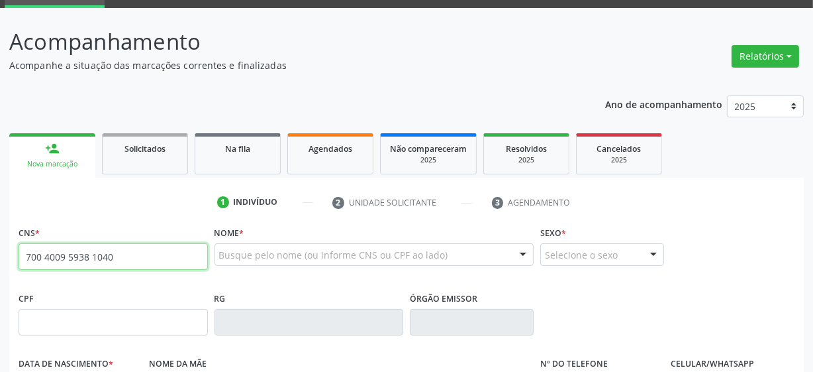
type input "700 4009 5938 1040"
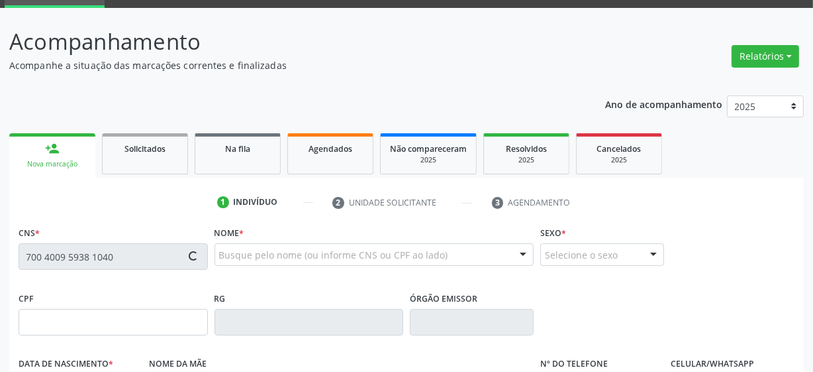
type input "278.510.688-19"
type input "05/[DATE]"
type input "[PERSON_NAME]"
type input "[PHONE_NUMBER]"
type input "16"
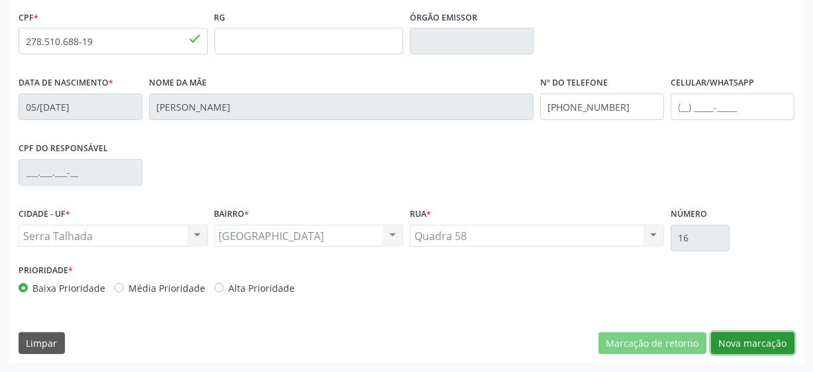
click at [735, 340] on button "Nova marcação" at bounding box center [752, 343] width 83 height 23
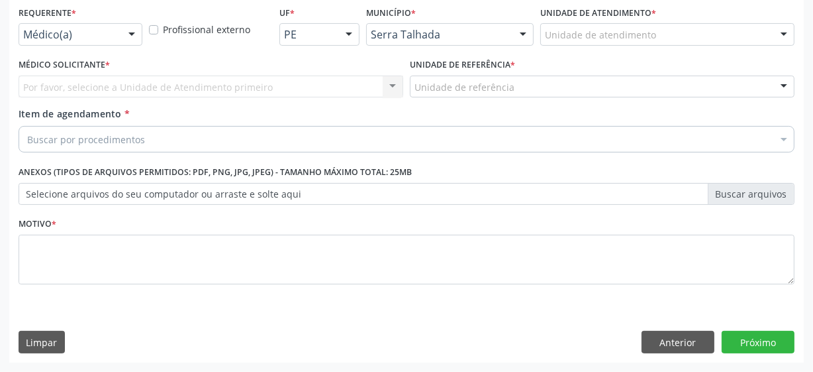
scroll to position [284, 0]
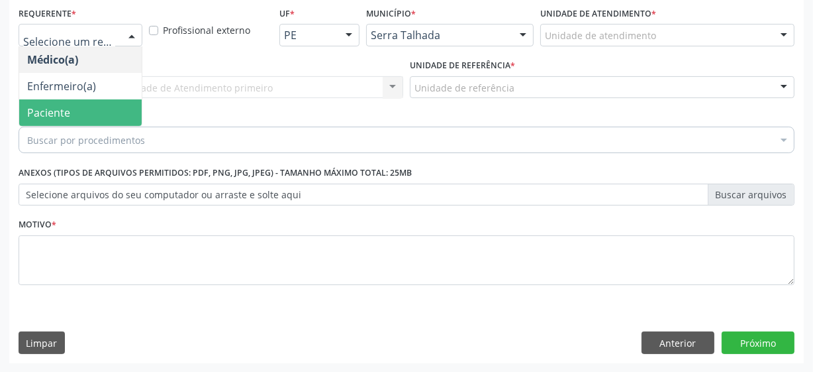
drag, startPoint x: 68, startPoint y: 117, endPoint x: 109, endPoint y: 93, distance: 47.8
click at [67, 118] on span "Paciente" at bounding box center [48, 112] width 43 height 15
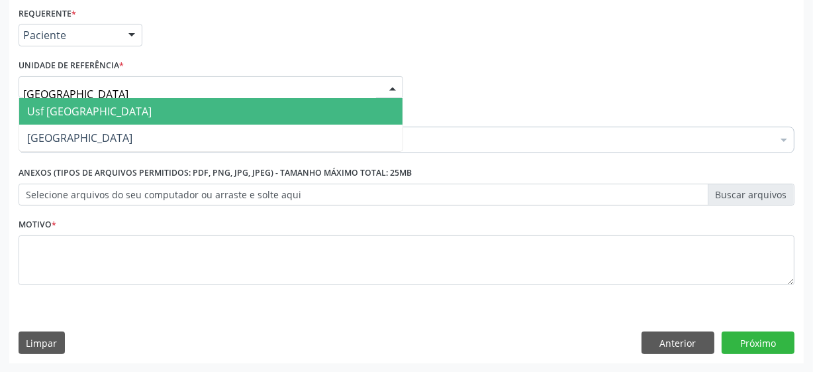
type input "vila bela"
click at [113, 110] on span "Usf [GEOGRAPHIC_DATA]" at bounding box center [211, 111] width 384 height 26
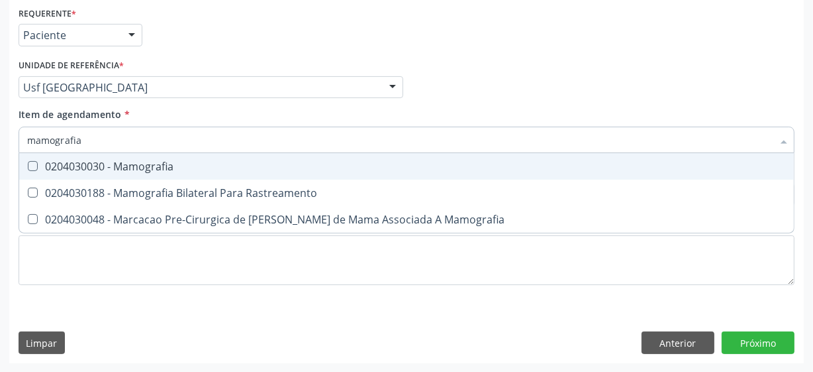
type input "mamografia"
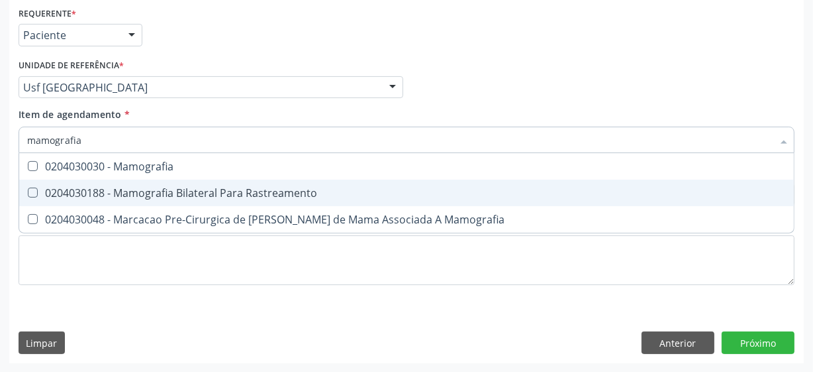
click at [276, 192] on div "0204030188 - Mamografia Bilateral Para Rastreamento" at bounding box center [406, 192] width 759 height 11
checkbox Rastreamento "true"
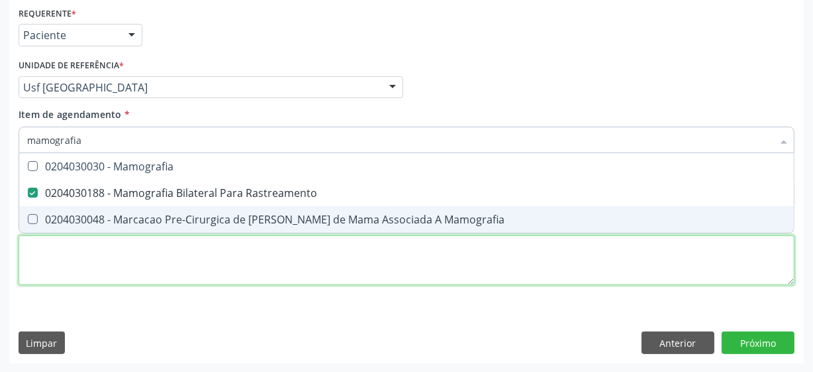
click at [249, 264] on div "Requerente * Paciente Médico(a) Enfermeiro(a) Paciente Nenhum resultado encontr…" at bounding box center [407, 153] width 776 height 300
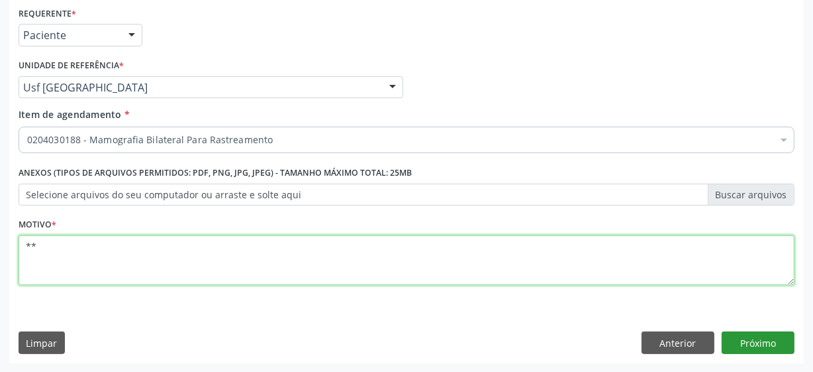
type textarea "**"
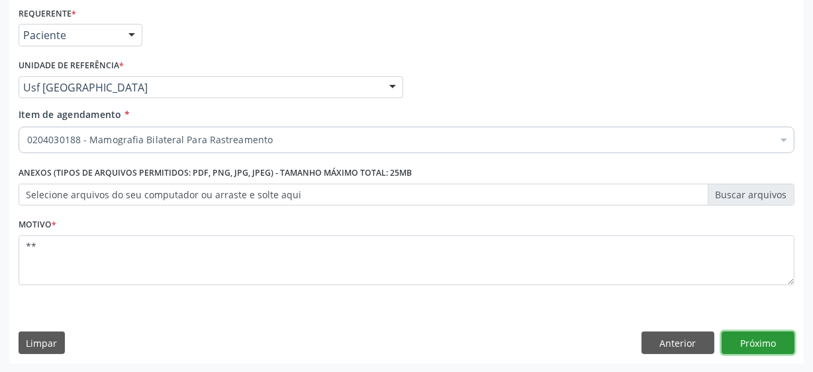
click at [748, 336] on button "Próximo" at bounding box center [758, 342] width 73 height 23
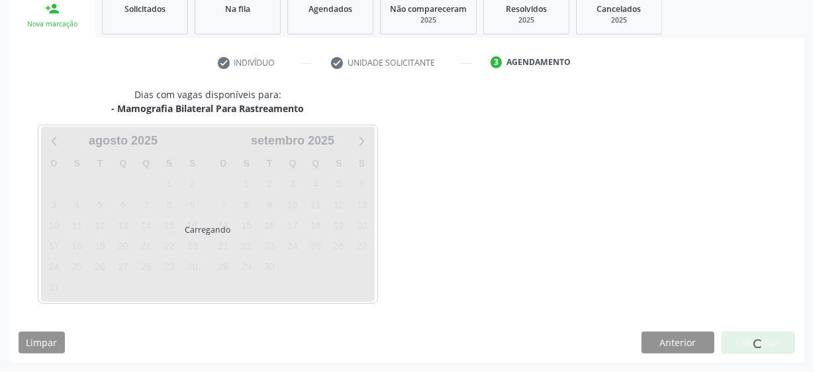
scroll to position [204, 0]
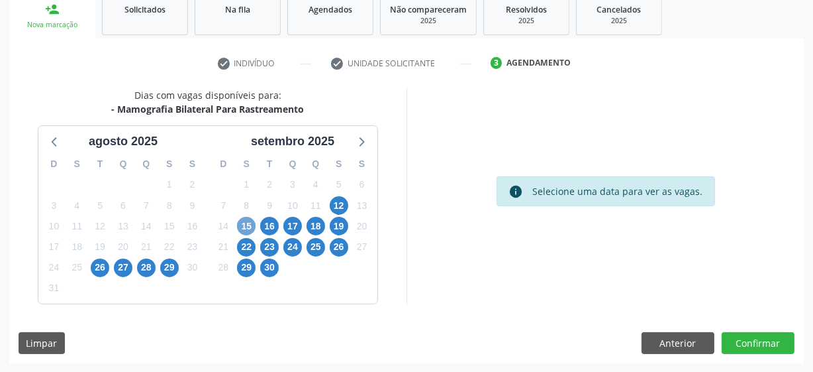
click at [244, 229] on span "15" at bounding box center [246, 226] width 19 height 19
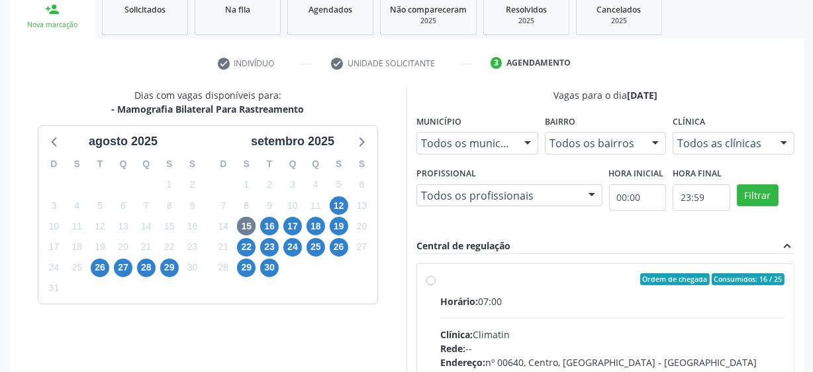
click at [440, 278] on label "Ordem de chegada Consumidos: 16 / 25 Horário: 07:00 Clínica: Climatin Rede: -- …" at bounding box center [612, 374] width 344 height 203
click at [427, 278] on input "Ordem de chegada Consumidos: 16 / 25 Horário: 07:00 Clínica: Climatin Rede: -- …" at bounding box center [431, 279] width 9 height 12
radio input "true"
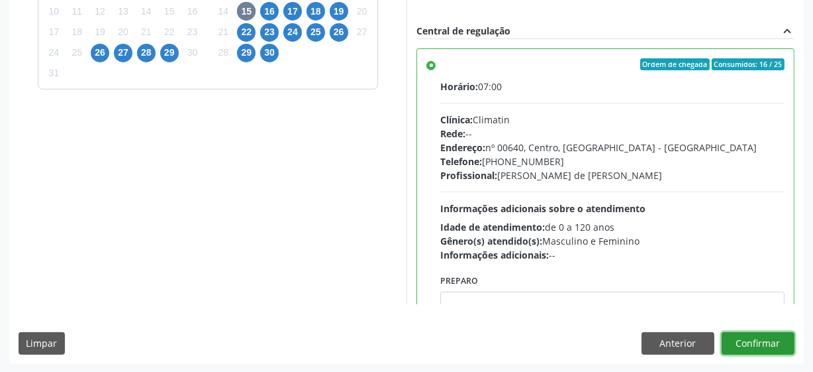
click at [731, 334] on button "Confirmar" at bounding box center [758, 343] width 73 height 23
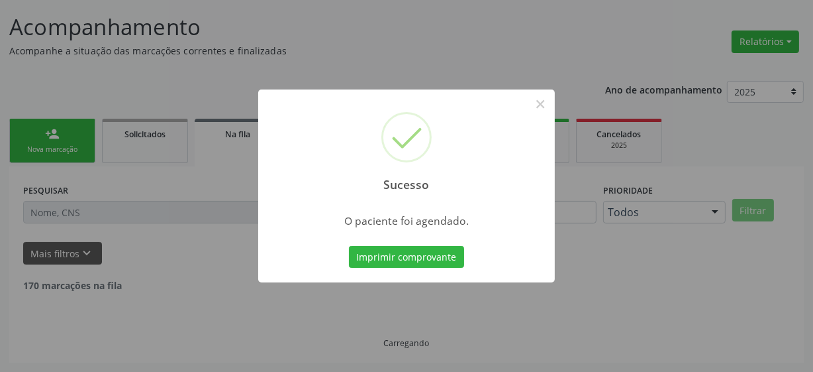
scroll to position [65, 0]
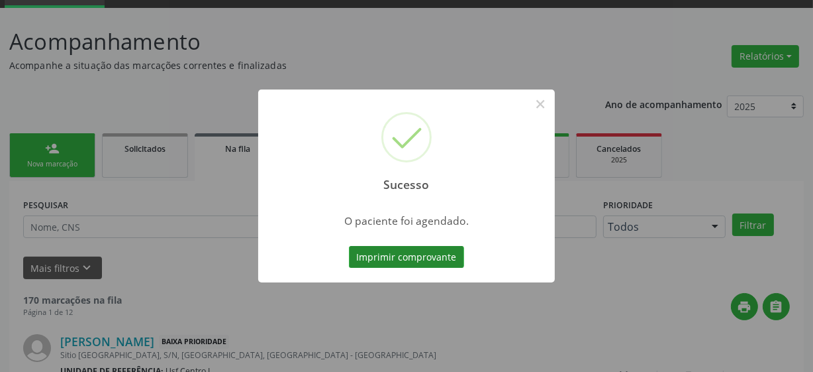
click at [433, 250] on button "Imprimir comprovante" at bounding box center [406, 257] width 115 height 23
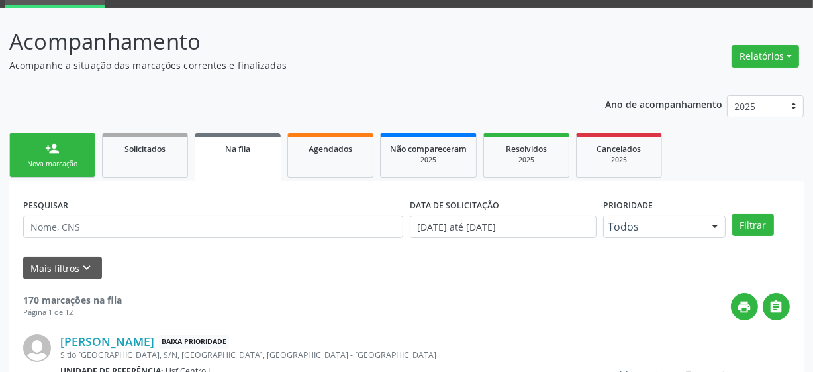
click at [29, 140] on link "person_add Nova marcação" at bounding box center [52, 155] width 86 height 44
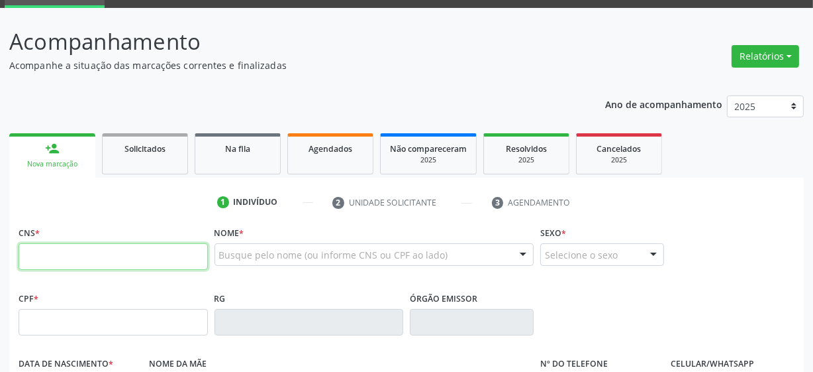
click at [81, 267] on input "text" at bounding box center [113, 256] width 189 height 26
type input "708 1045 5647 9036"
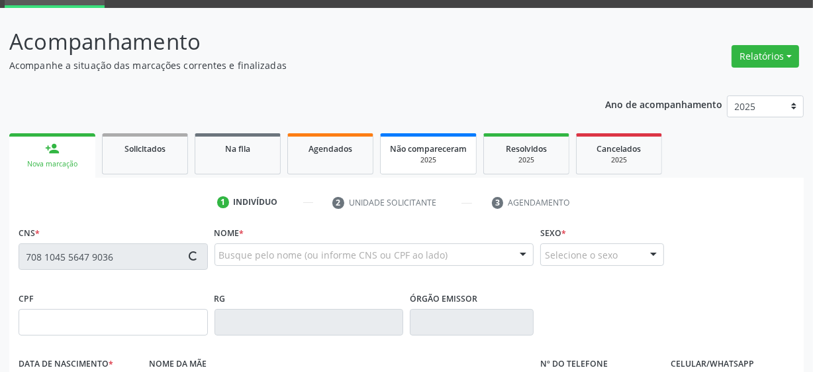
type input "062.059.774-78"
type input "[DATE]"
type input "[PERSON_NAME]"
type input "[PHONE_NUMBER]"
type input "27"
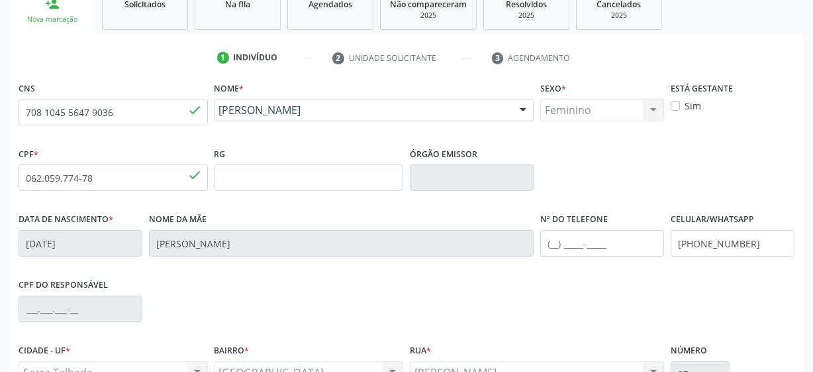
scroll to position [346, 0]
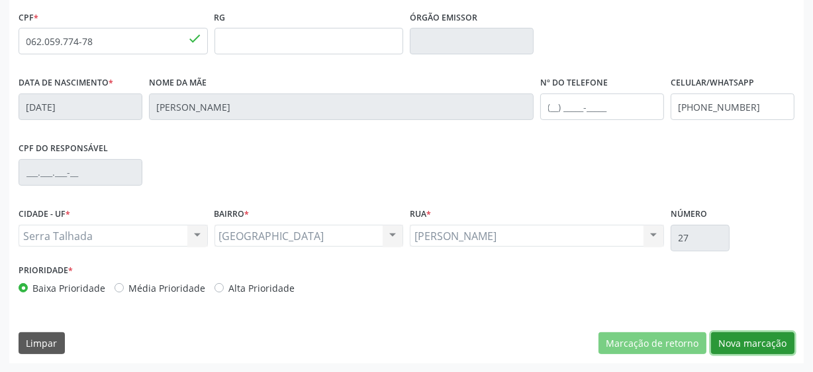
click at [754, 340] on button "Nova marcação" at bounding box center [752, 343] width 83 height 23
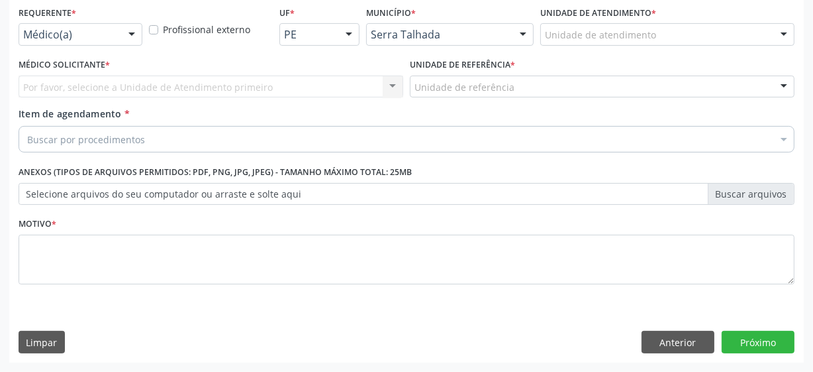
scroll to position [284, 0]
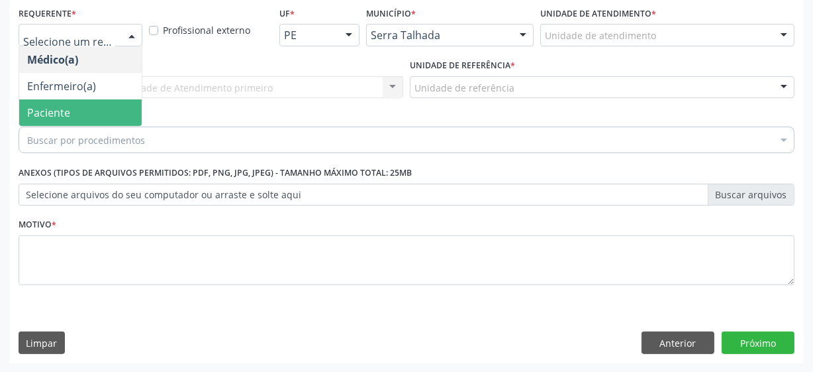
click at [83, 111] on span "Paciente" at bounding box center [80, 112] width 123 height 26
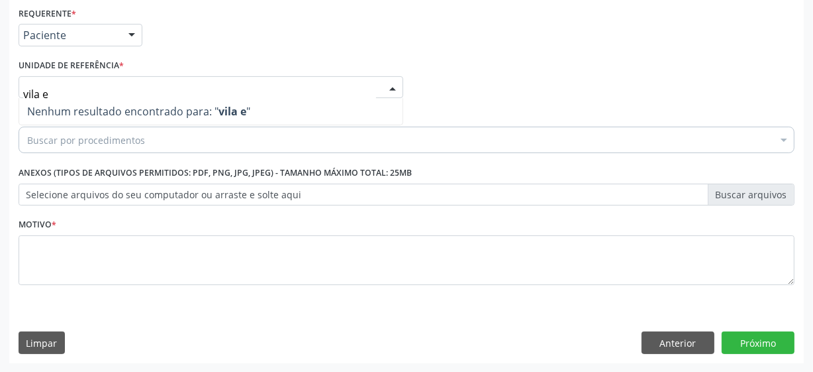
type input "vila"
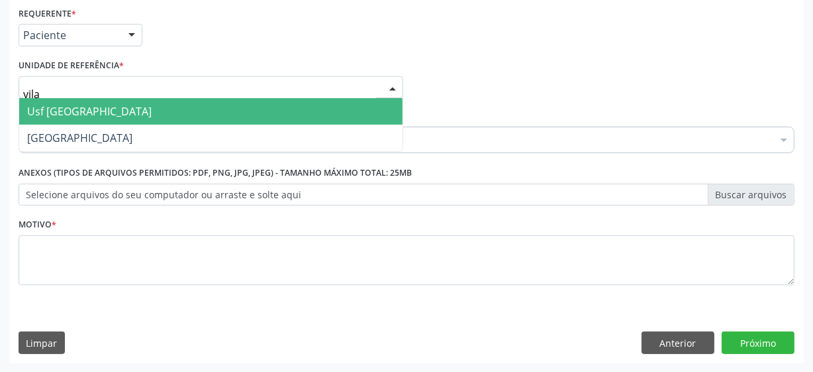
click at [64, 104] on span "Usf [GEOGRAPHIC_DATA]" at bounding box center [89, 111] width 125 height 15
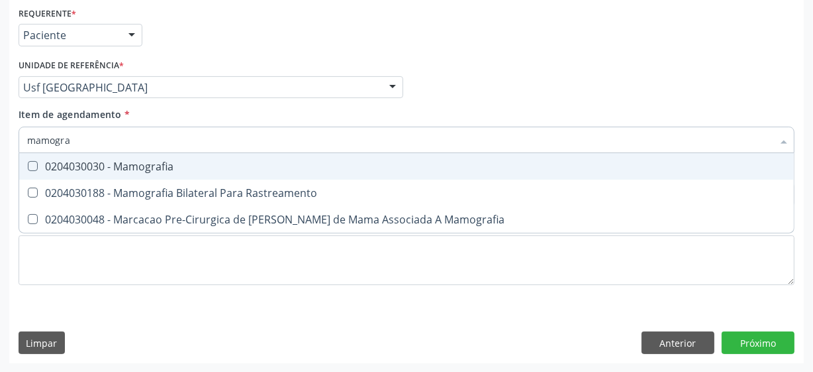
type input "mamograf"
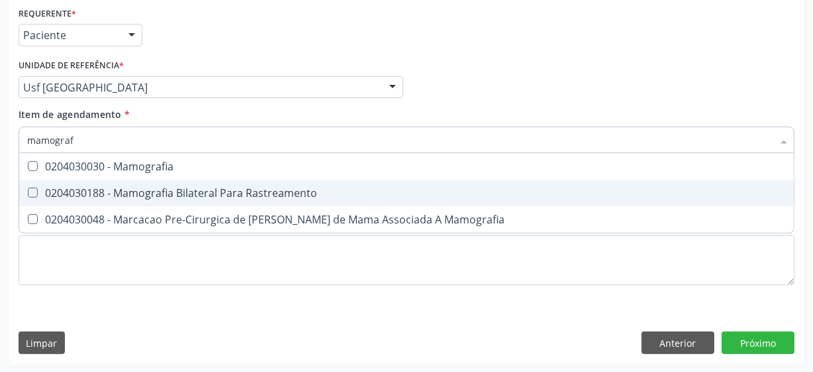
click at [178, 191] on div "0204030188 - Mamografia Bilateral Para Rastreamento" at bounding box center [406, 192] width 759 height 11
checkbox Rastreamento "true"
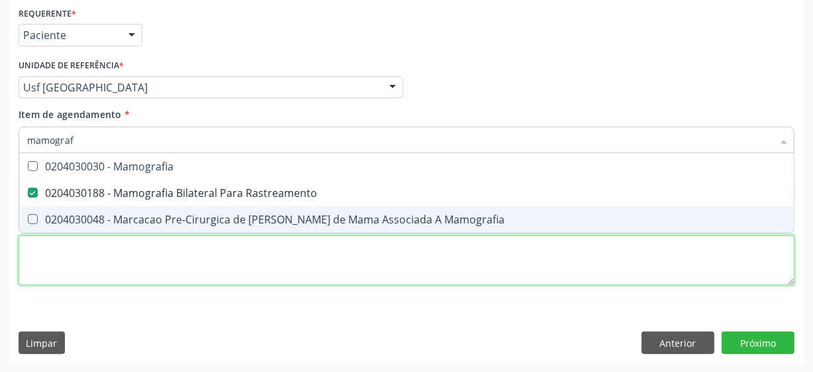
click at [128, 252] on div "Requerente * Paciente Médico(a) Enfermeiro(a) Paciente Nenhum resultado encontr…" at bounding box center [407, 153] width 776 height 300
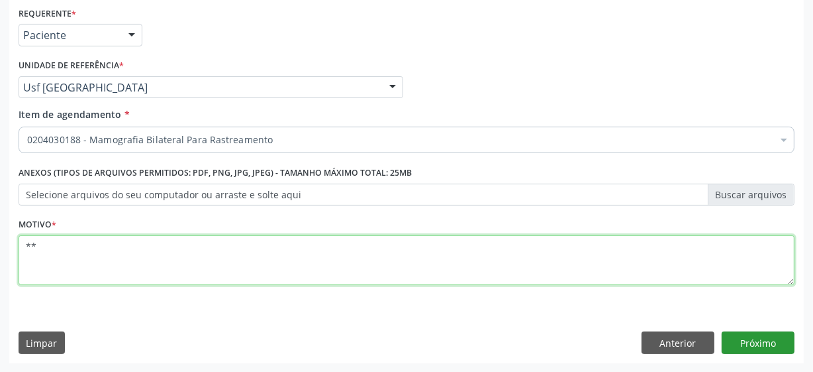
type textarea "**"
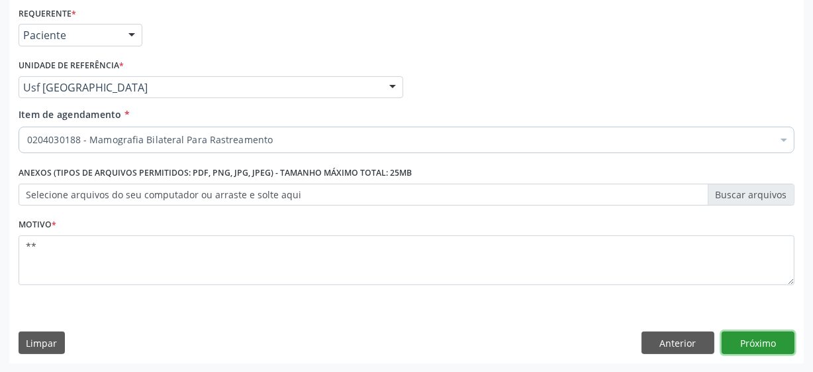
click at [752, 346] on button "Próximo" at bounding box center [758, 342] width 73 height 23
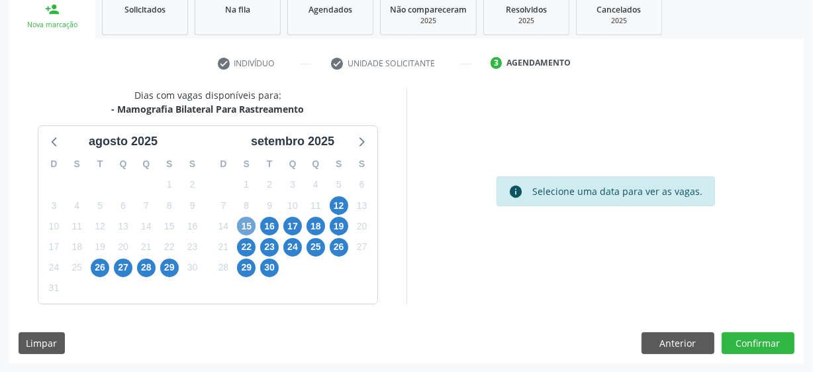
click at [240, 226] on span "15" at bounding box center [246, 226] width 19 height 19
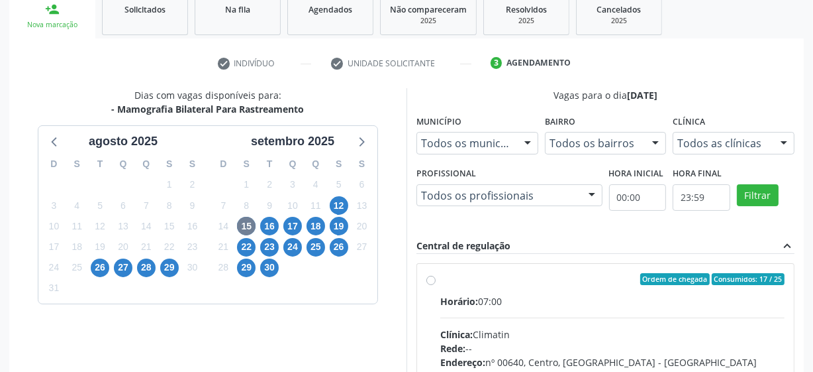
click at [440, 277] on label "Ordem de chegada Consumidos: 17 / 25 Horário: 07:00 Clínica: Climatin Rede: -- …" at bounding box center [612, 374] width 344 height 203
click at [429, 277] on input "Ordem de chegada Consumidos: 17 / 25 Horário: 07:00 Clínica: Climatin Rede: -- …" at bounding box center [431, 279] width 9 height 12
radio input "true"
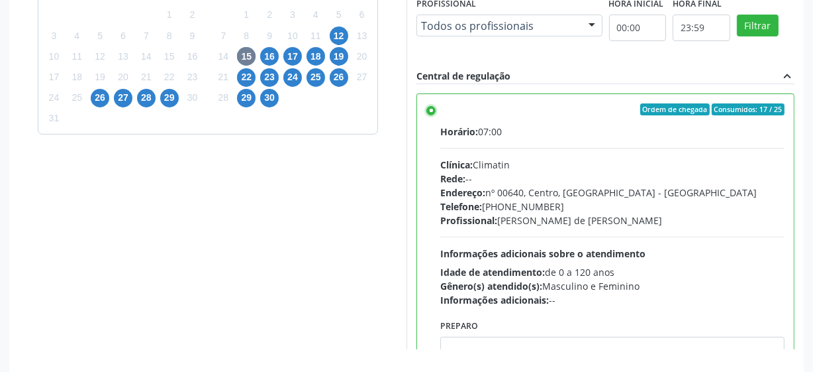
scroll to position [419, 0]
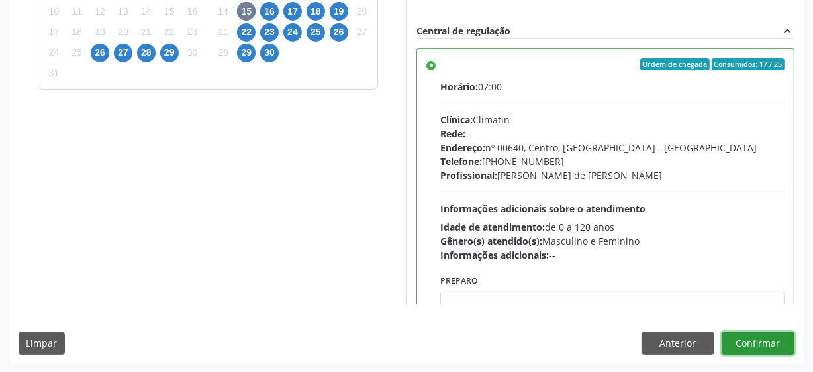
click at [758, 345] on button "Confirmar" at bounding box center [758, 343] width 73 height 23
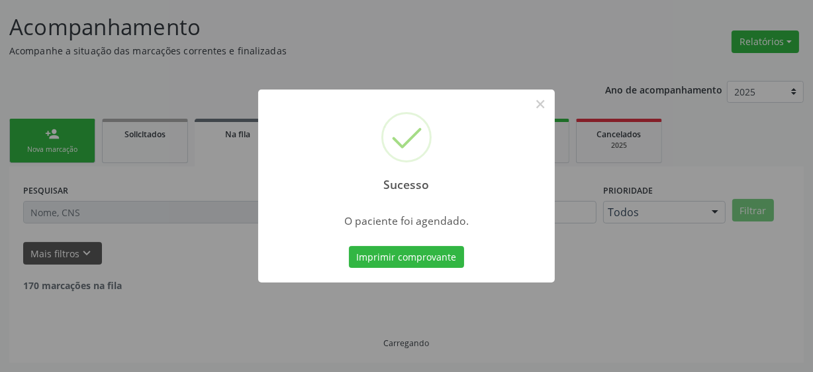
scroll to position [65, 0]
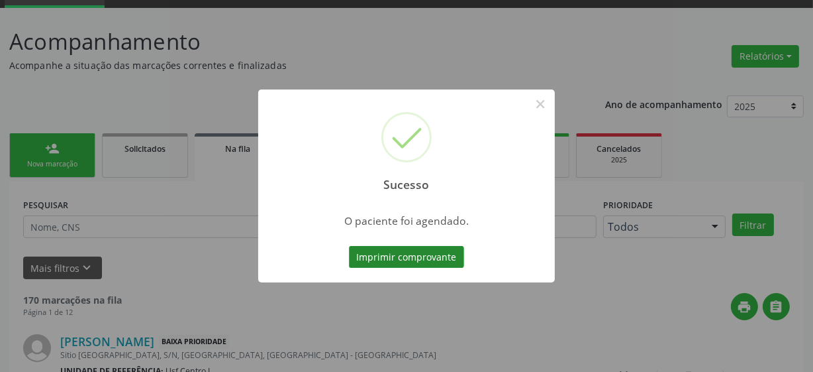
click at [413, 256] on button "Imprimir comprovante" at bounding box center [406, 257] width 115 height 23
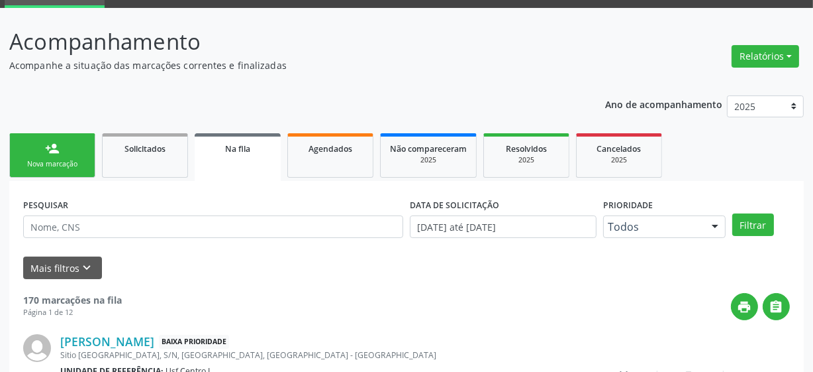
click at [56, 139] on link "person_add Nova marcação" at bounding box center [52, 155] width 86 height 44
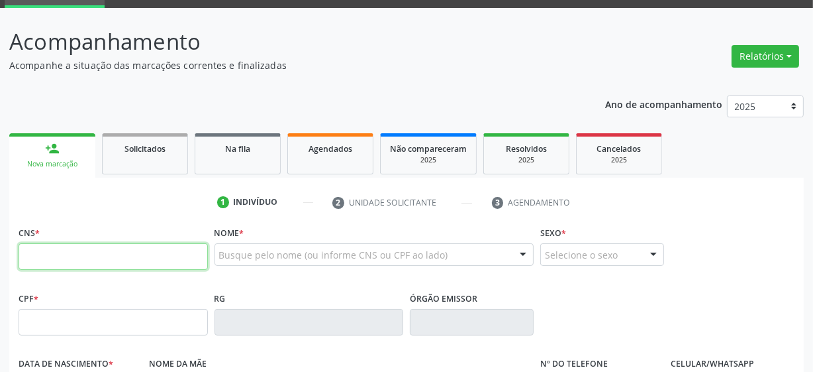
click at [85, 250] on input "text" at bounding box center [113, 256] width 189 height 26
type input "700 5033 0038 2459"
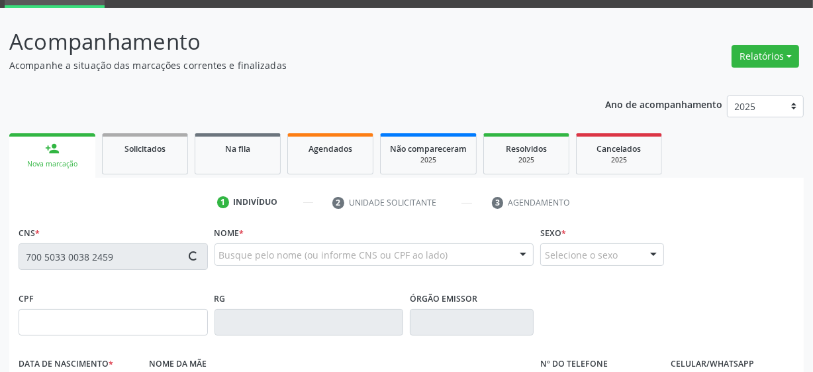
type input "880.331.124-68"
type input "23/12/1971"
type input "Helena Alves Pereira"
type input "(87) 99975-6352"
type input "4"
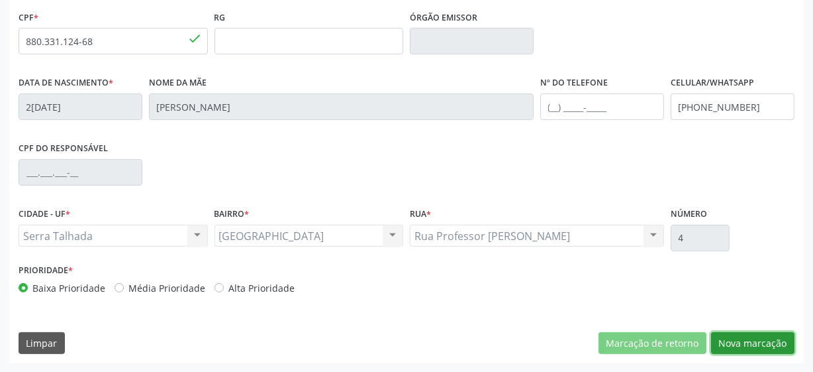
click at [748, 341] on button "Nova marcação" at bounding box center [752, 343] width 83 height 23
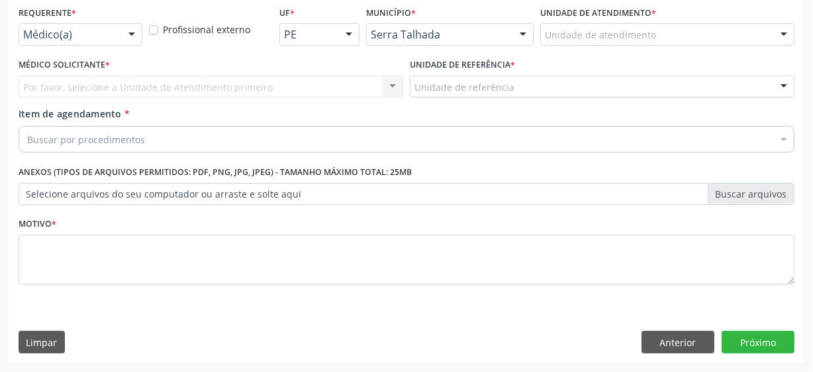
scroll to position [284, 0]
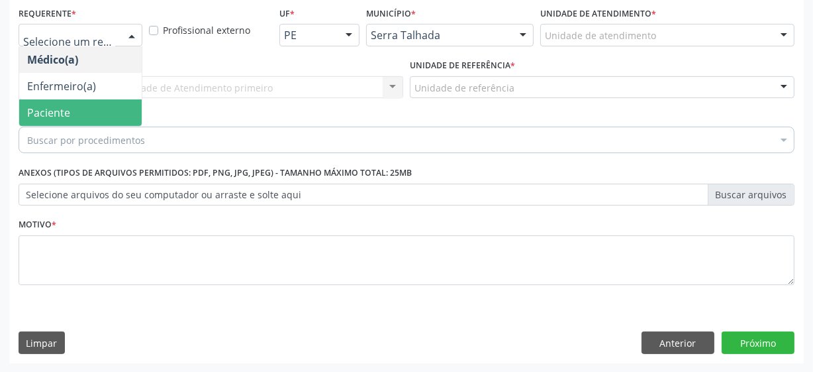
click at [103, 115] on span "Paciente" at bounding box center [80, 112] width 123 height 26
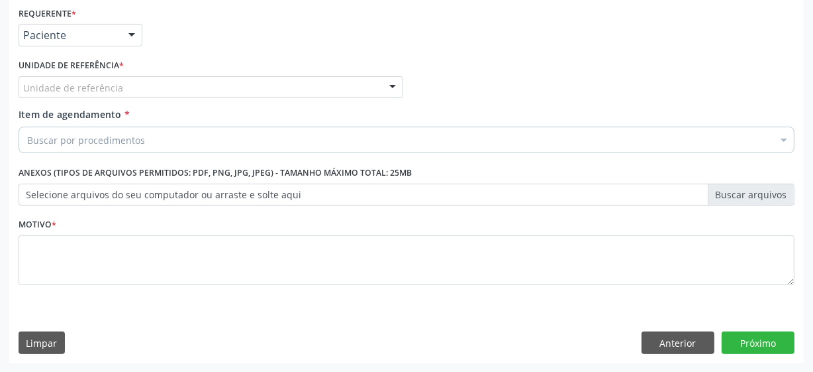
click at [121, 85] on div "Unidade de referência" at bounding box center [211, 87] width 385 height 23
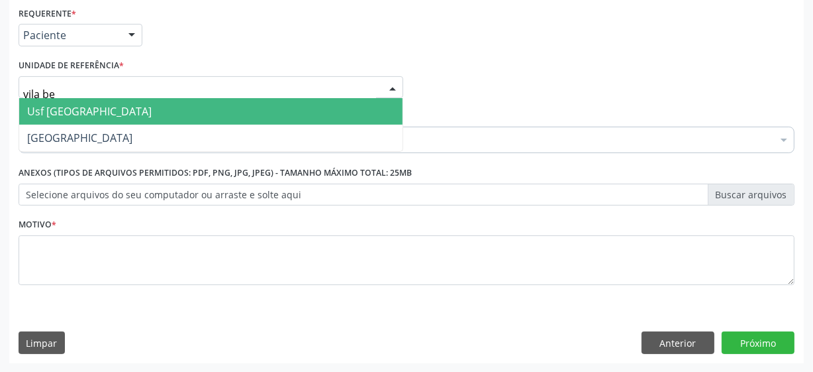
type input "vila bel"
click at [95, 113] on span "Usf [GEOGRAPHIC_DATA]" at bounding box center [211, 111] width 384 height 26
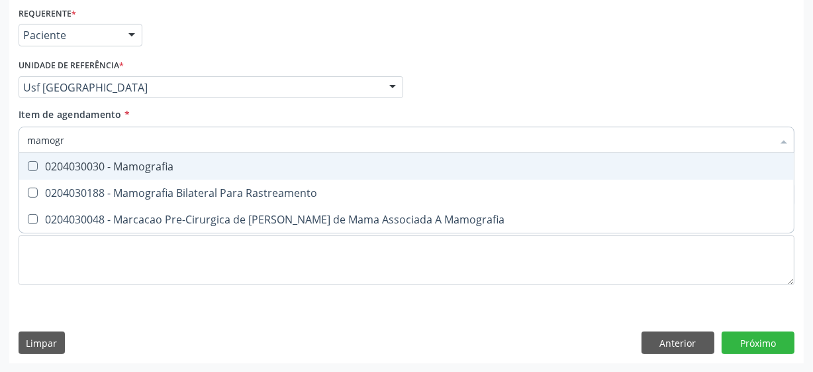
type input "mamogra"
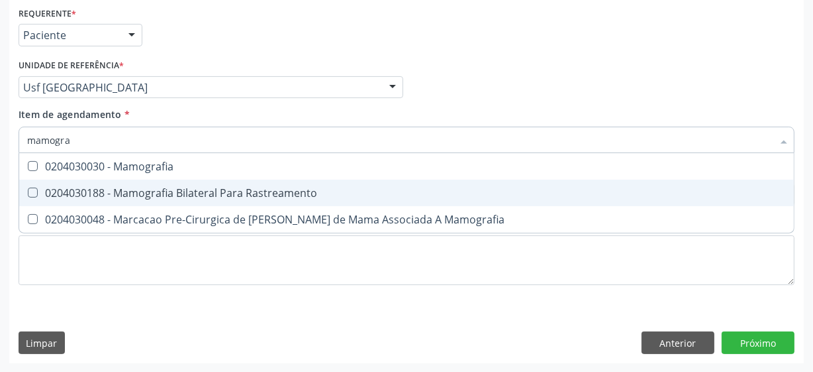
click at [263, 189] on div "0204030188 - Mamografia Bilateral Para Rastreamento" at bounding box center [406, 192] width 759 height 11
checkbox Rastreamento "true"
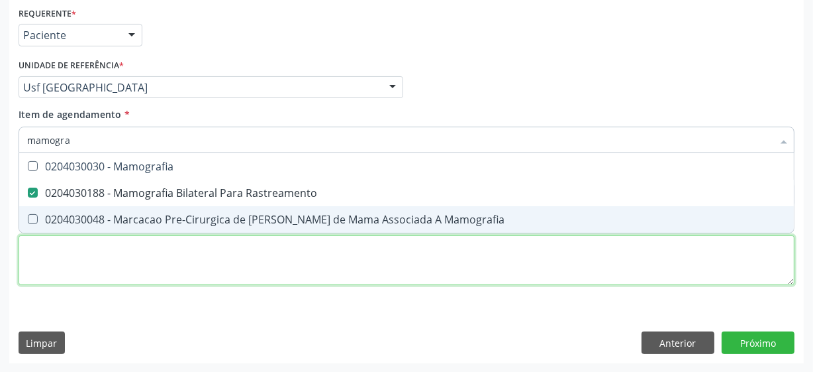
click at [183, 264] on div "Requerente * Paciente Médico(a) Enfermeiro(a) Paciente Nenhum resultado encontr…" at bounding box center [407, 153] width 776 height 300
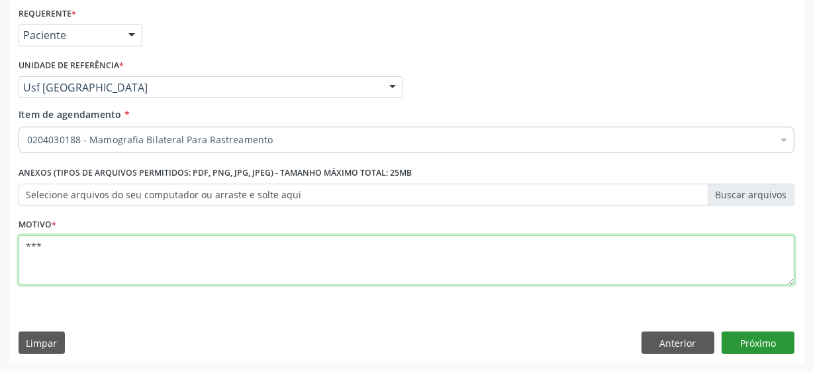
type textarea "***"
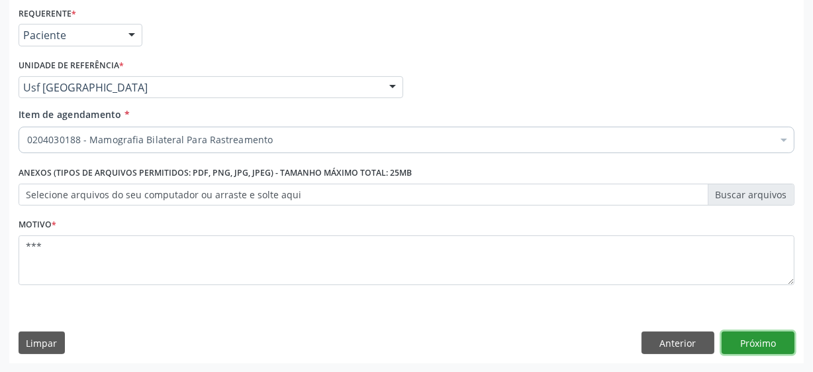
click at [741, 338] on button "Próximo" at bounding box center [758, 342] width 73 height 23
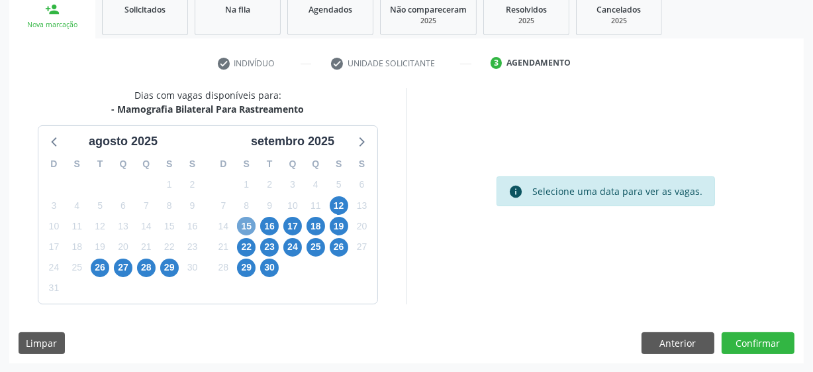
click at [250, 225] on span "15" at bounding box center [246, 226] width 19 height 19
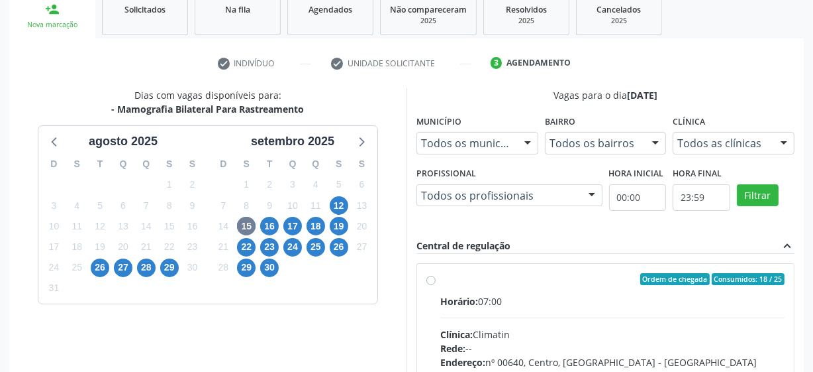
click at [440, 282] on label "Ordem de chegada Consumidos: 18 / 25 Horário: 07:00 Clínica: Climatin Rede: -- …" at bounding box center [612, 374] width 344 height 203
click at [433, 282] on input "Ordem de chegada Consumidos: 18 / 25 Horário: 07:00 Clínica: Climatin Rede: -- …" at bounding box center [431, 279] width 9 height 12
radio input "true"
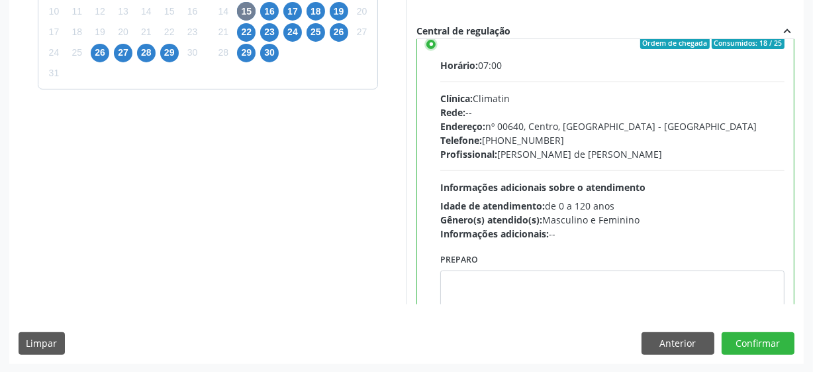
scroll to position [60, 0]
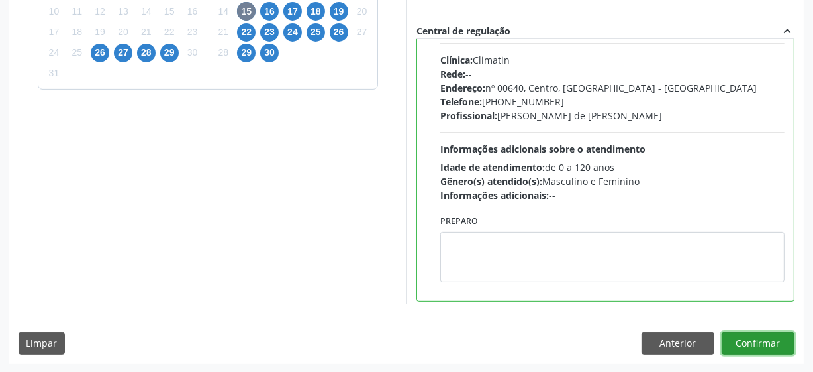
click at [735, 340] on button "Confirmar" at bounding box center [758, 343] width 73 height 23
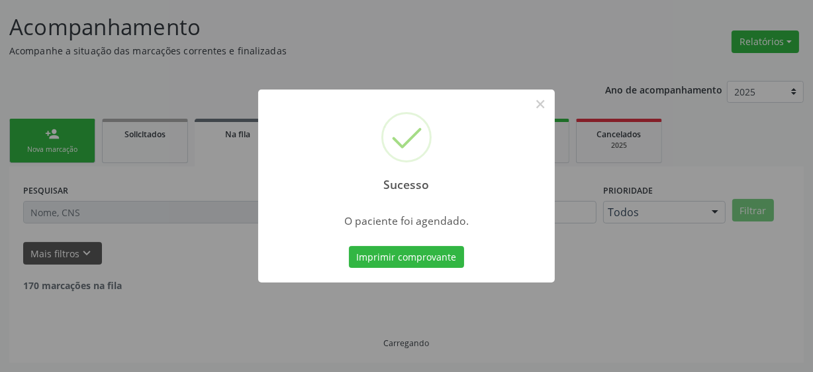
scroll to position [65, 0]
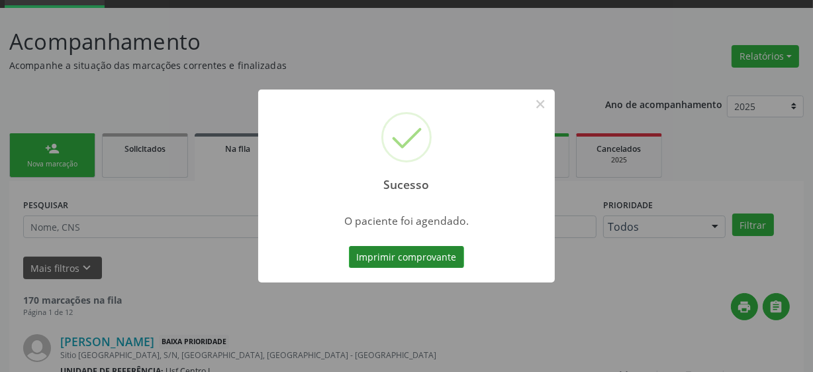
click at [376, 253] on button "Imprimir comprovante" at bounding box center [406, 257] width 115 height 23
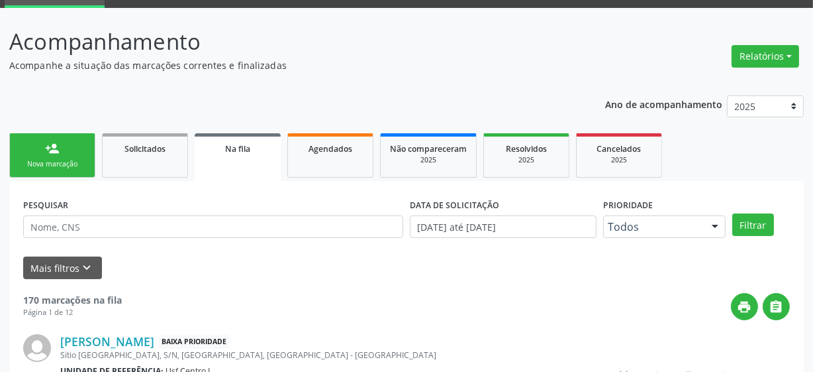
click at [63, 168] on div "Nova marcação" at bounding box center [52, 164] width 66 height 10
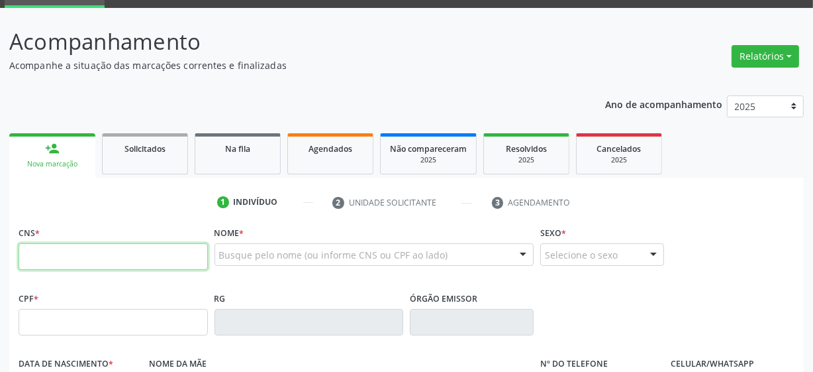
click at [42, 248] on input "text" at bounding box center [113, 256] width 189 height 26
type input "705 8074 9958 7434"
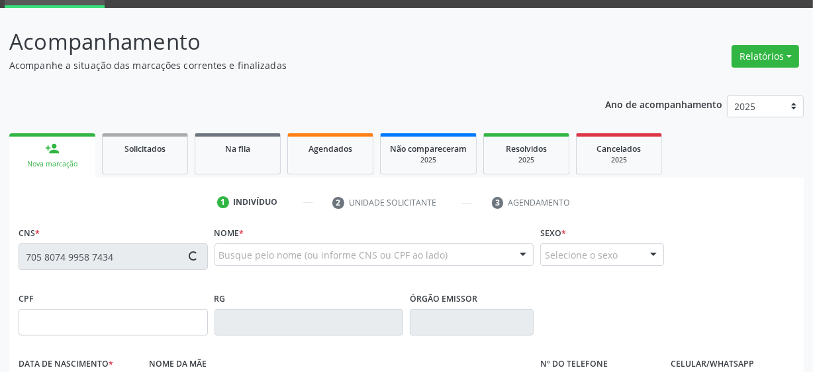
type input "01/03/1981"
type input "Almira Getrudis da Silva"
type input "(87) 9965-5222"
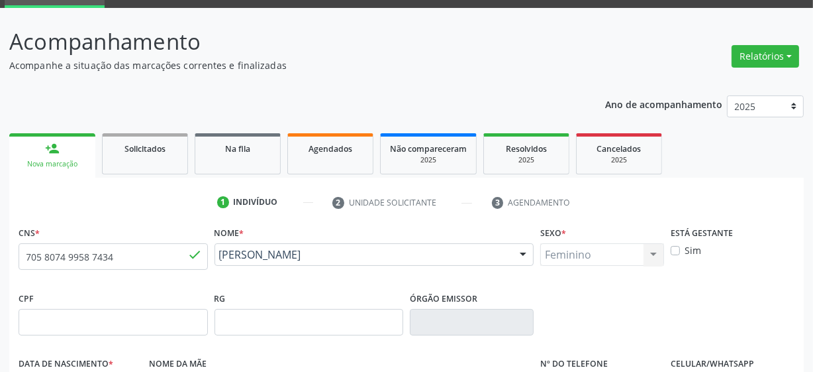
scroll to position [346, 0]
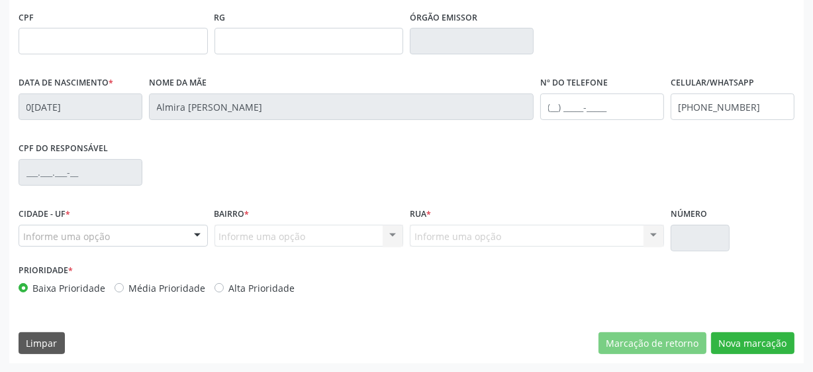
click at [198, 236] on div at bounding box center [197, 236] width 20 height 23
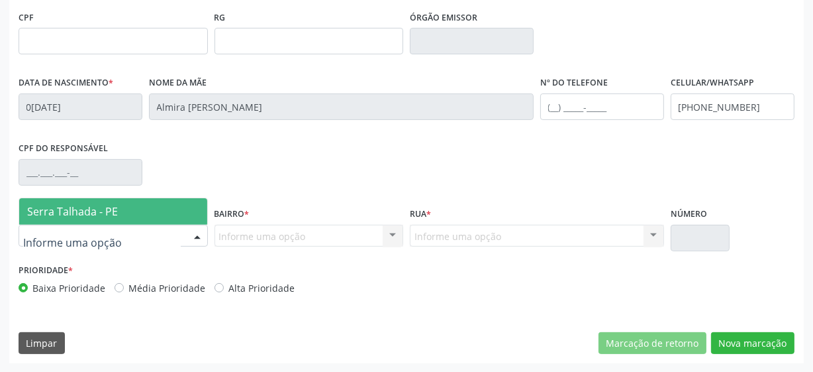
click at [195, 208] on span "Serra Talhada - PE" at bounding box center [113, 211] width 188 height 26
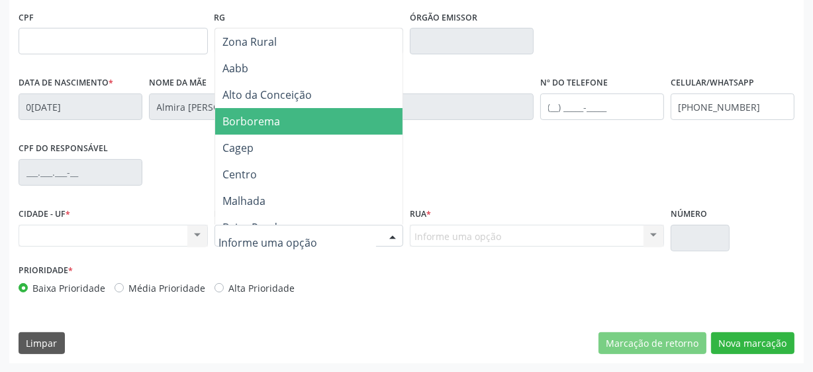
click at [295, 117] on span "Borborema" at bounding box center [321, 121] width 213 height 26
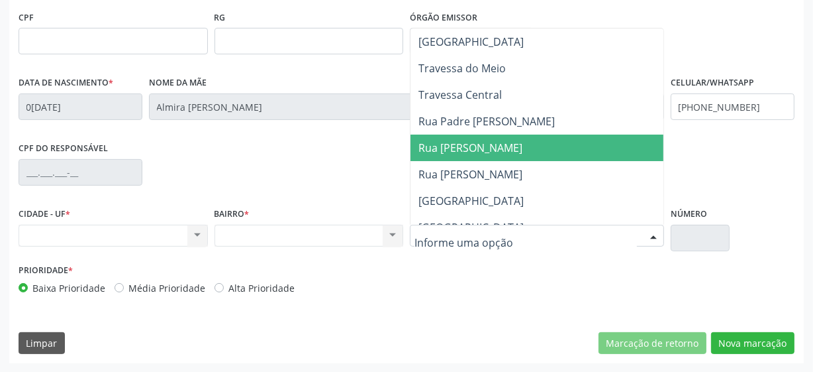
click at [476, 152] on span "Rua Belarmino Luiz da Silva" at bounding box center [471, 147] width 104 height 15
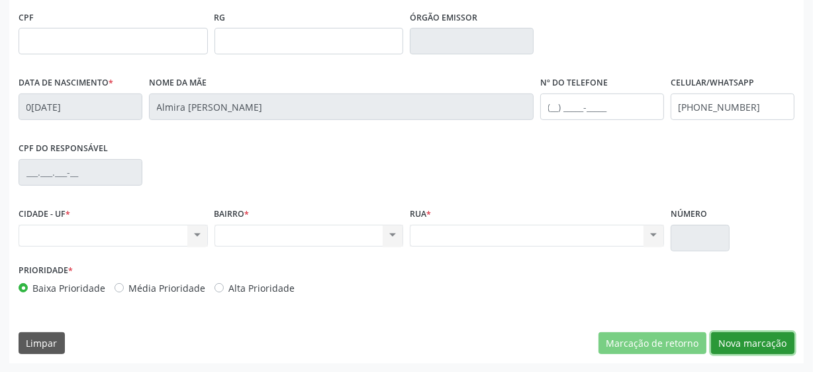
click at [768, 344] on button "Nova marcação" at bounding box center [752, 343] width 83 height 23
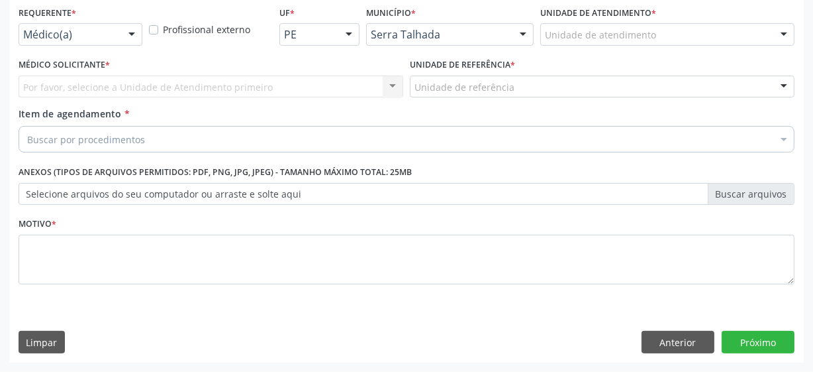
scroll to position [284, 0]
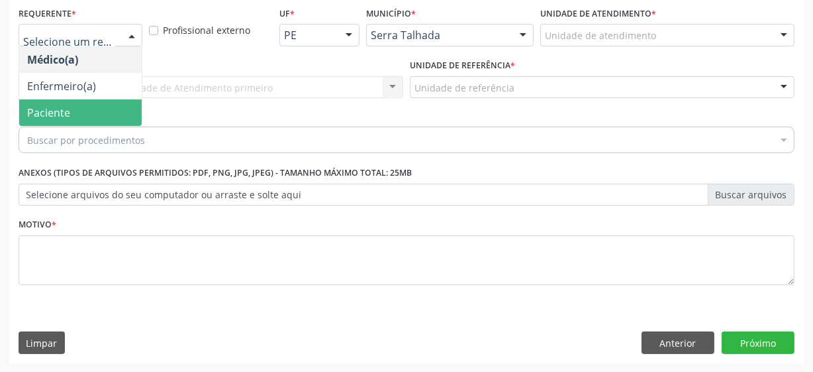
click at [72, 110] on span "Paciente" at bounding box center [80, 112] width 123 height 26
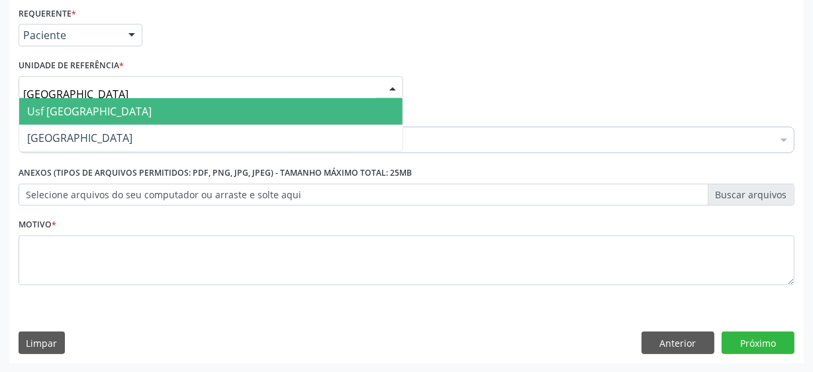
type input "vila bela"
click at [95, 109] on span "Usf [GEOGRAPHIC_DATA]" at bounding box center [211, 111] width 384 height 26
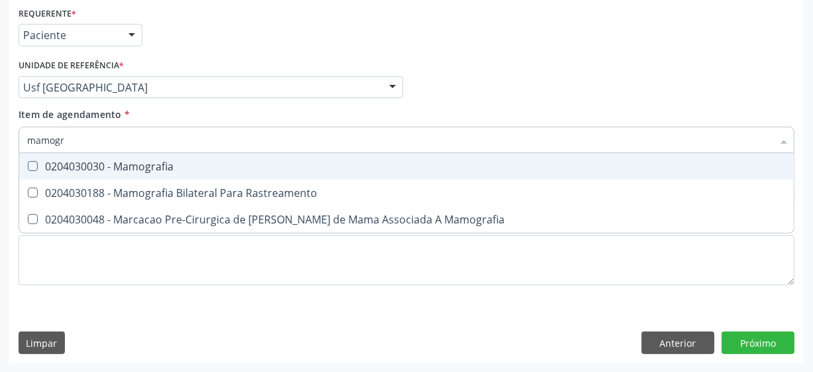
type input "mamogra"
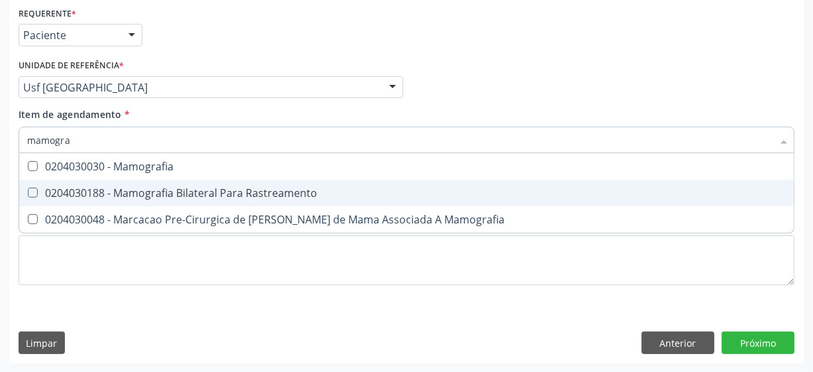
click at [264, 190] on div "0204030188 - Mamografia Bilateral Para Rastreamento" at bounding box center [406, 192] width 759 height 11
checkbox Rastreamento "true"
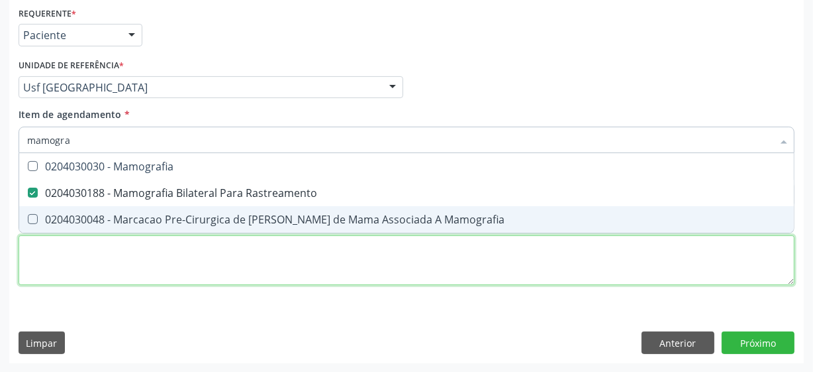
click at [238, 255] on div "Requerente * Paciente Médico(a) Enfermeiro(a) Paciente Nenhum resultado encontr…" at bounding box center [407, 153] width 776 height 300
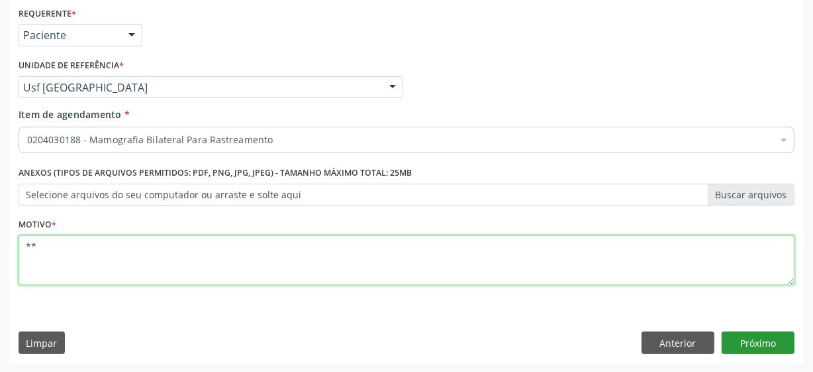
type textarea "**"
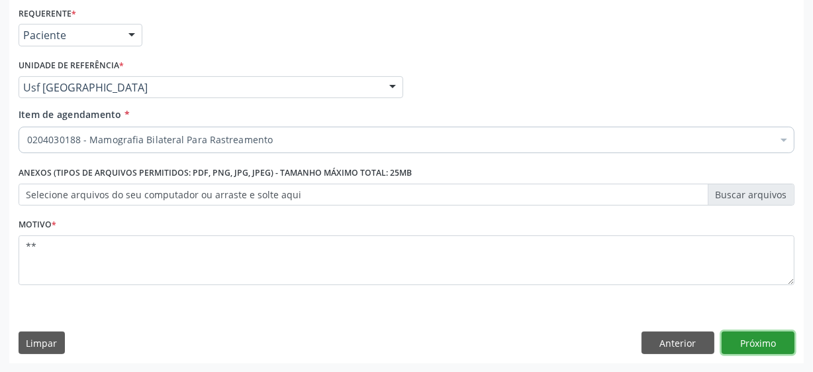
click at [768, 346] on button "Próximo" at bounding box center [758, 342] width 73 height 23
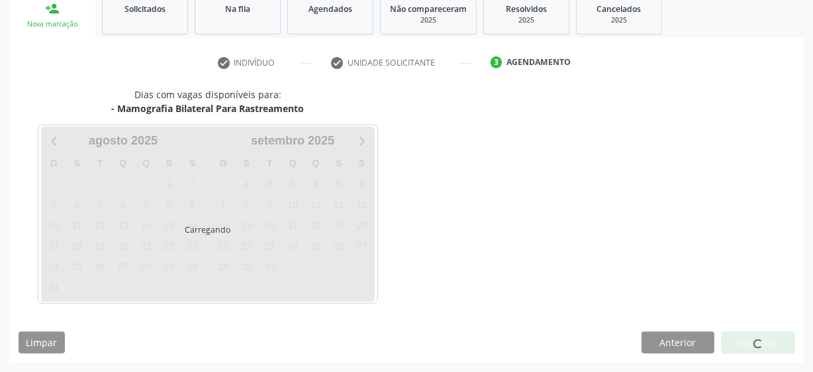
scroll to position [204, 0]
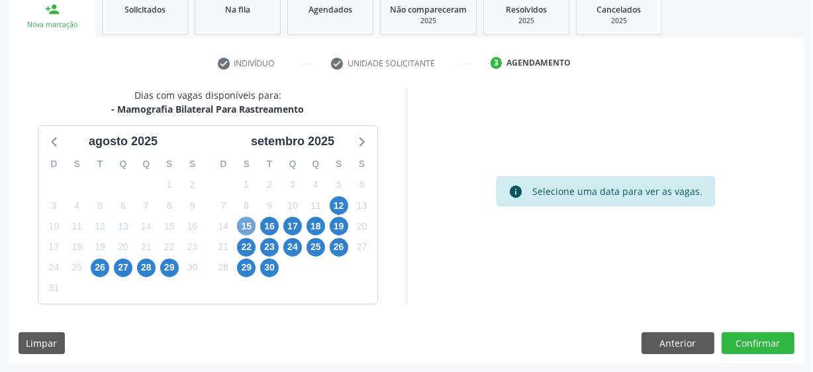
click at [250, 227] on span "15" at bounding box center [246, 226] width 19 height 19
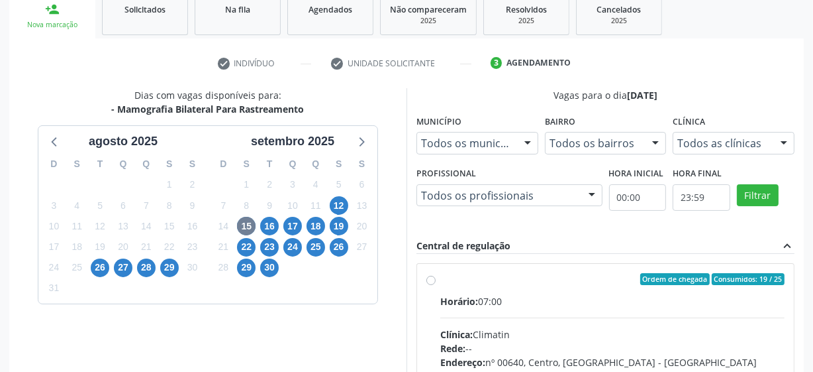
click at [440, 279] on label "Ordem de chegada Consumidos: 19 / 25 Horário: 07:00 Clínica: Climatin Rede: -- …" at bounding box center [612, 374] width 344 height 203
click at [432, 279] on input "Ordem de chegada Consumidos: 19 / 25 Horário: 07:00 Clínica: Climatin Rede: -- …" at bounding box center [431, 279] width 9 height 12
radio input "true"
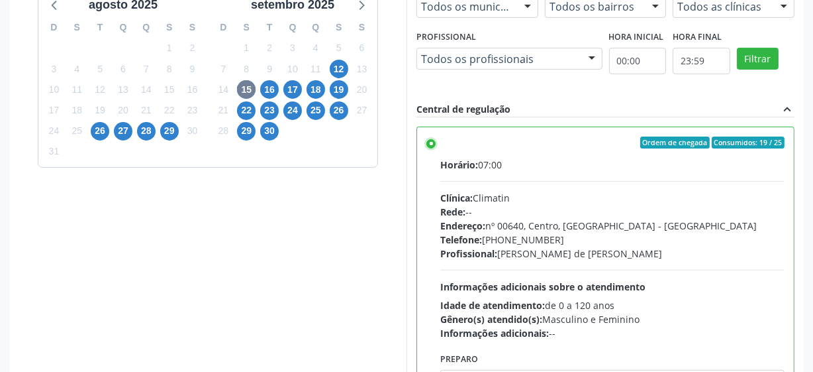
scroll to position [419, 0]
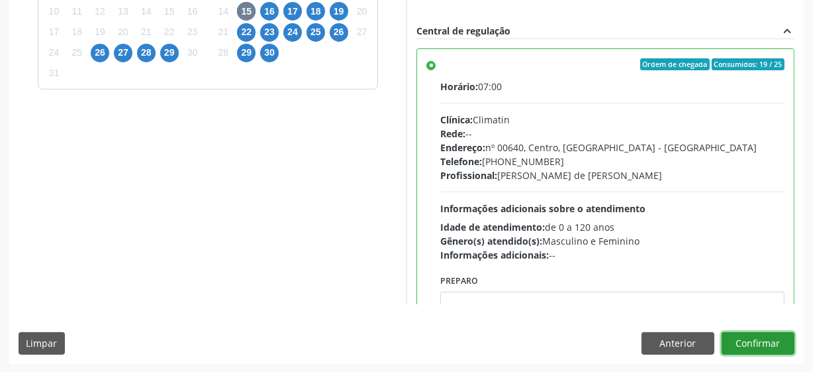
click at [778, 343] on button "Confirmar" at bounding box center [758, 343] width 73 height 23
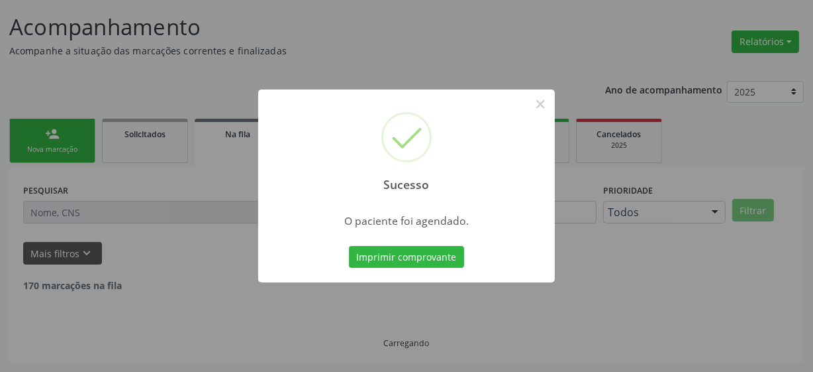
scroll to position [65, 0]
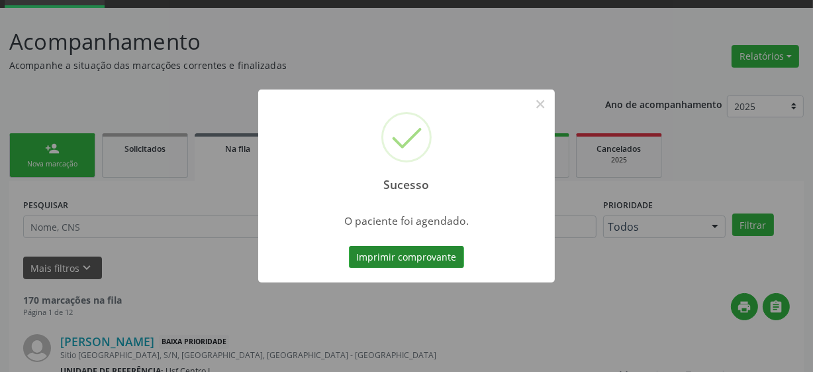
click at [417, 256] on button "Imprimir comprovante" at bounding box center [406, 257] width 115 height 23
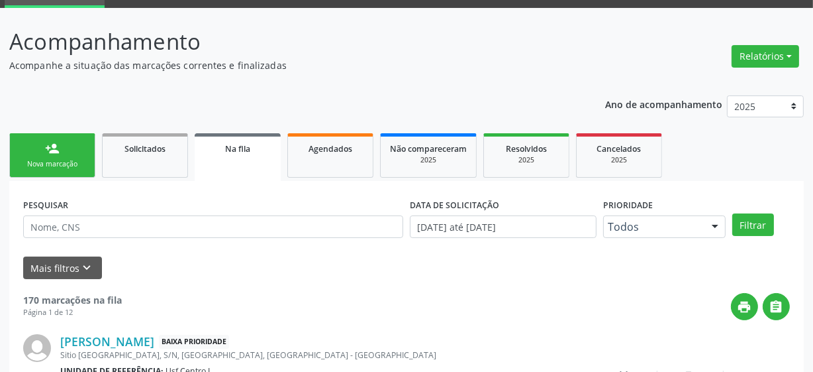
click at [39, 165] on div "Nova marcação" at bounding box center [52, 164] width 66 height 10
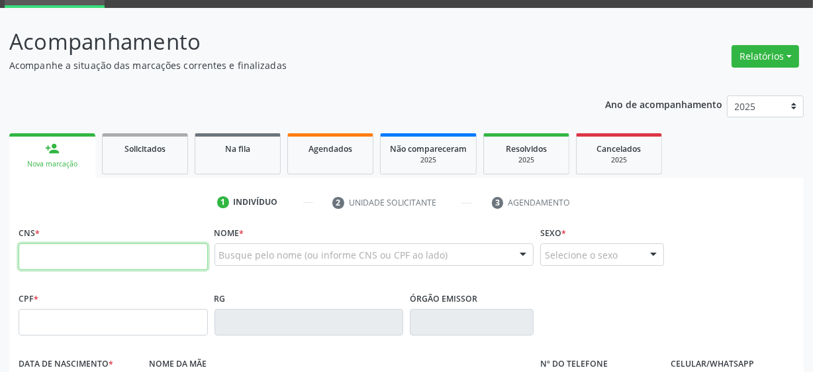
click at [70, 255] on input "text" at bounding box center [113, 256] width 189 height 26
type input "898 0037 1780 4377"
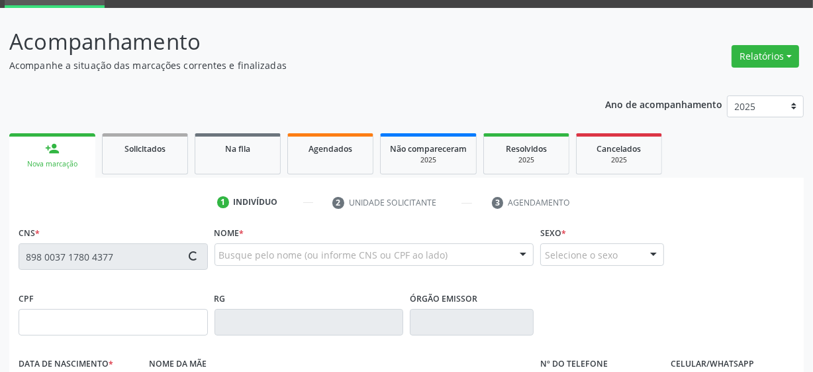
type input "059.680.964-62"
type input "27/12/1982"
type input "Maria Lucia Pereira Sergio"
type input "(87) 9927-2521"
type input "01"
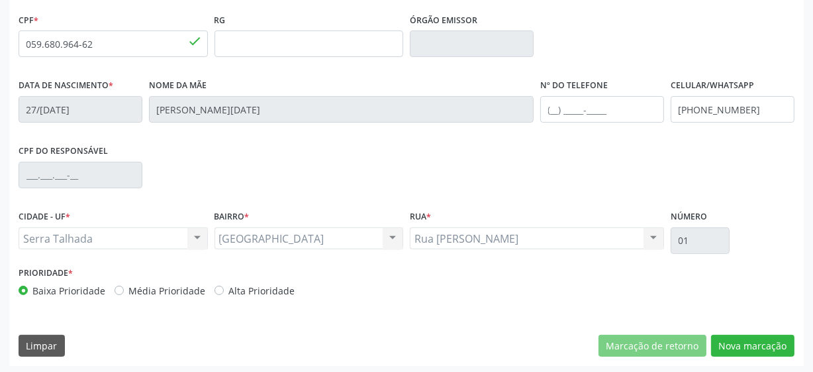
scroll to position [346, 0]
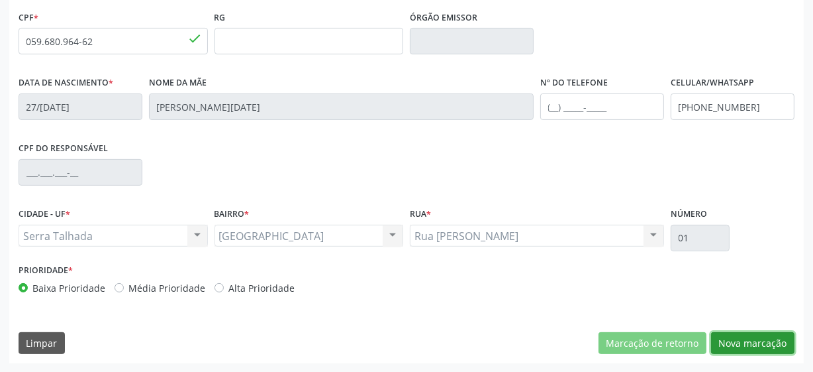
click at [731, 336] on button "Nova marcação" at bounding box center [752, 343] width 83 height 23
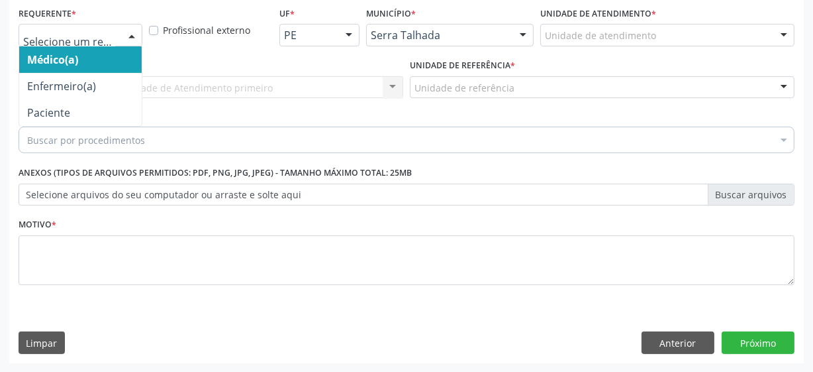
click at [115, 43] on div at bounding box center [81, 35] width 124 height 23
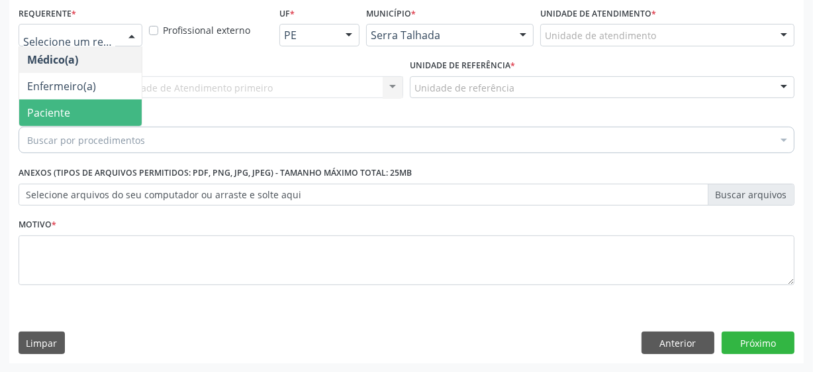
click at [89, 121] on span "Paciente" at bounding box center [80, 112] width 123 height 26
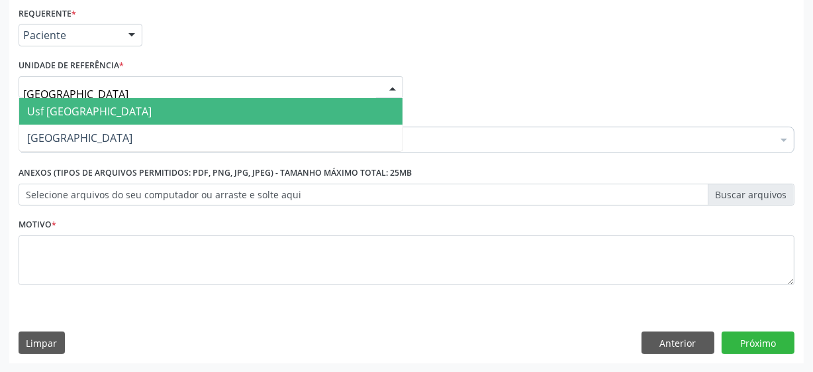
type input "vila bela"
click at [120, 120] on span "Usf [GEOGRAPHIC_DATA]" at bounding box center [211, 111] width 384 height 26
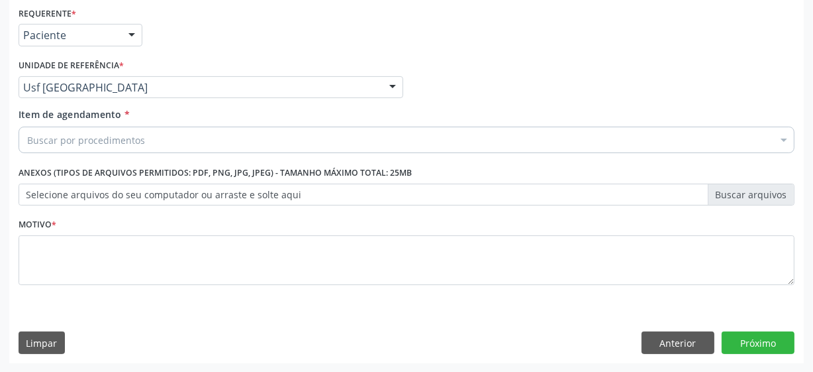
drag, startPoint x: 123, startPoint y: 152, endPoint x: 130, endPoint y: 142, distance: 12.2
click at [123, 150] on div "Buscar por procedimentos" at bounding box center [407, 140] width 776 height 26
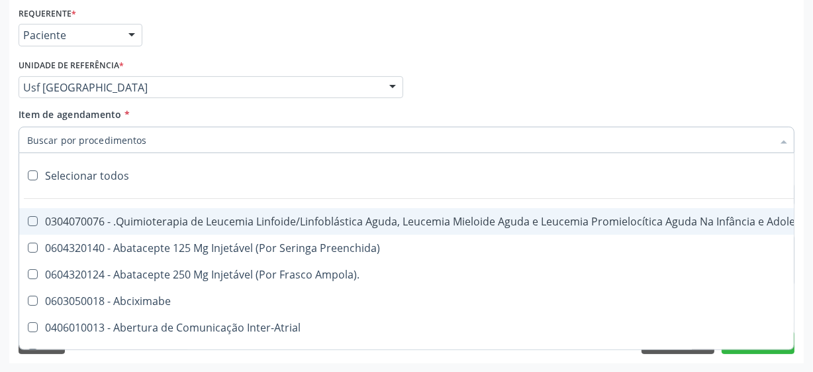
click at [130, 142] on input "Item de agendamento *" at bounding box center [400, 140] width 746 height 26
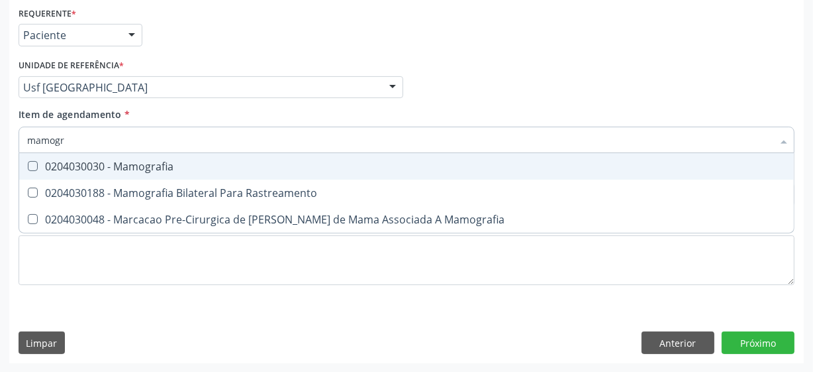
type input "mamogra"
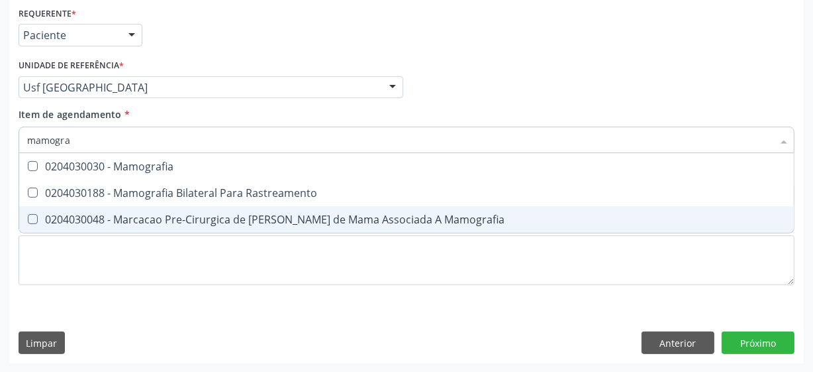
click at [262, 201] on span "0204030188 - Mamografia Bilateral Para Rastreamento" at bounding box center [406, 192] width 775 height 26
checkbox Rastreamento "true"
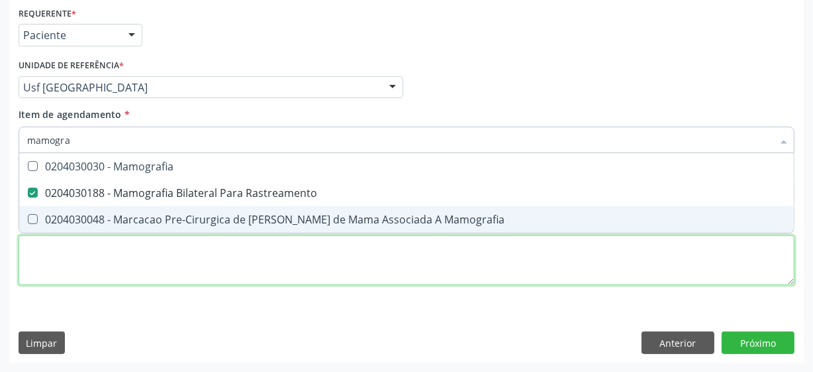
click at [234, 251] on div "Requerente * Paciente Médico(a) Enfermeiro(a) Paciente Nenhum resultado encontr…" at bounding box center [407, 153] width 776 height 300
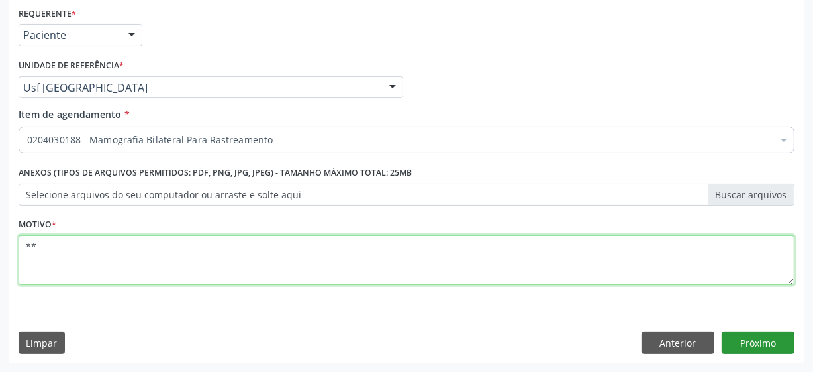
type textarea "**"
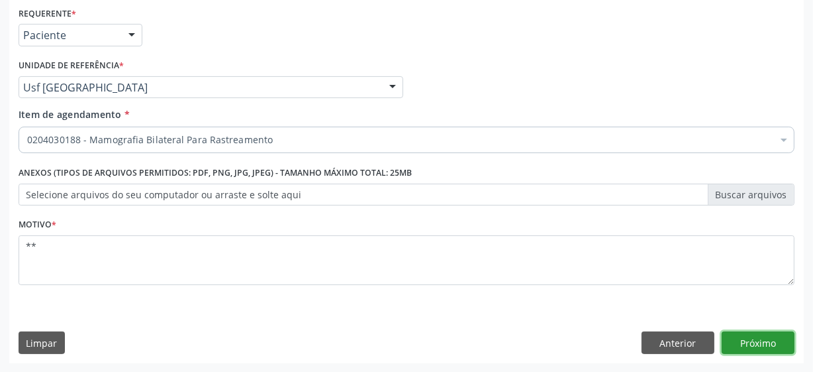
click at [775, 336] on button "Próximo" at bounding box center [758, 342] width 73 height 23
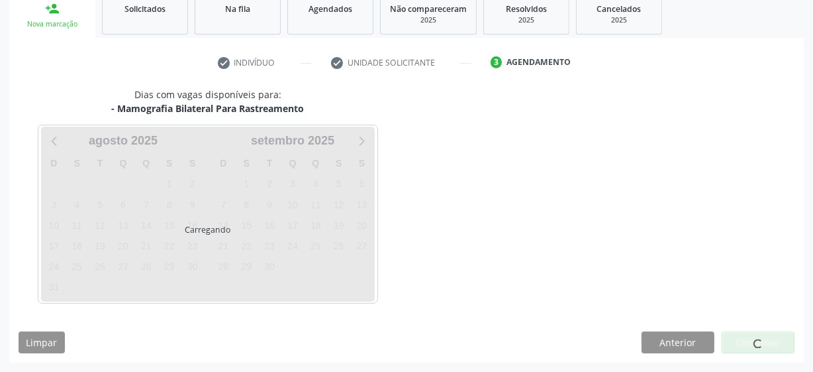
scroll to position [204, 0]
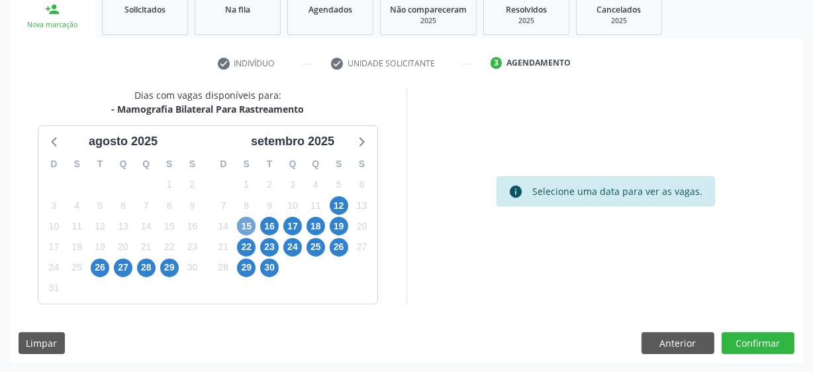
click at [243, 226] on span "15" at bounding box center [246, 226] width 19 height 19
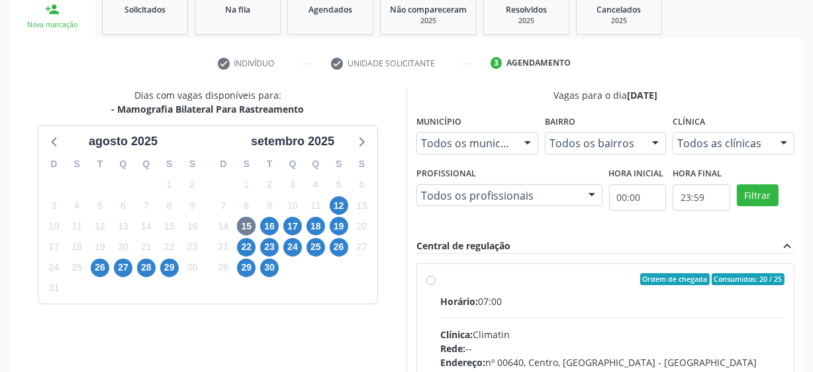
click at [440, 281] on label "Ordem de chegada Consumidos: 20 / 25 Horário: 07:00 Clínica: Climatin Rede: -- …" at bounding box center [612, 374] width 344 height 203
click at [434, 281] on input "Ordem de chegada Consumidos: 20 / 25 Horário: 07:00 Clínica: Climatin Rede: -- …" at bounding box center [431, 279] width 9 height 12
radio input "true"
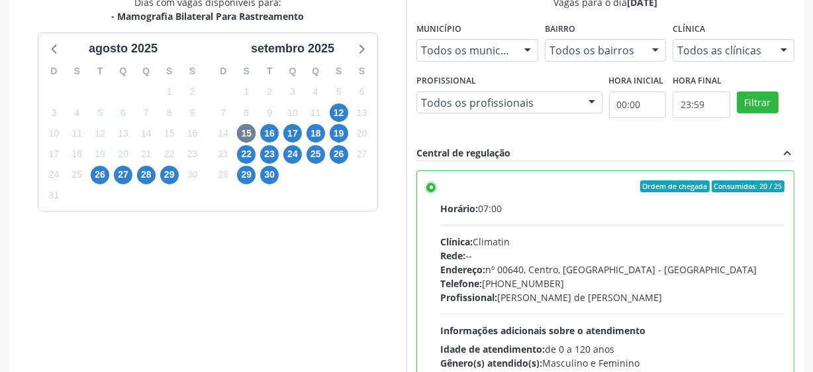
scroll to position [419, 0]
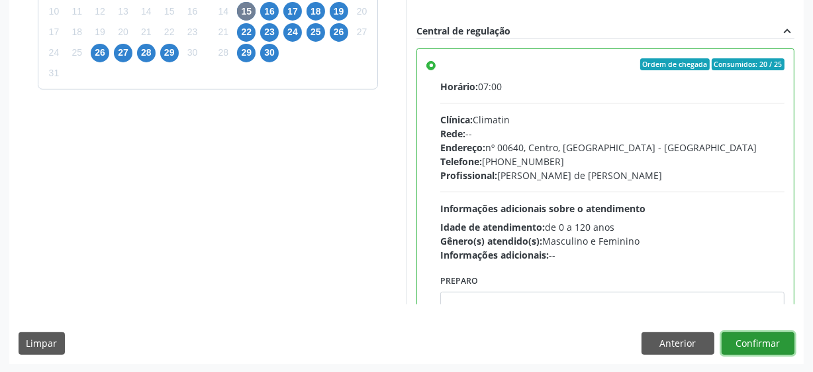
click at [742, 334] on button "Confirmar" at bounding box center [758, 343] width 73 height 23
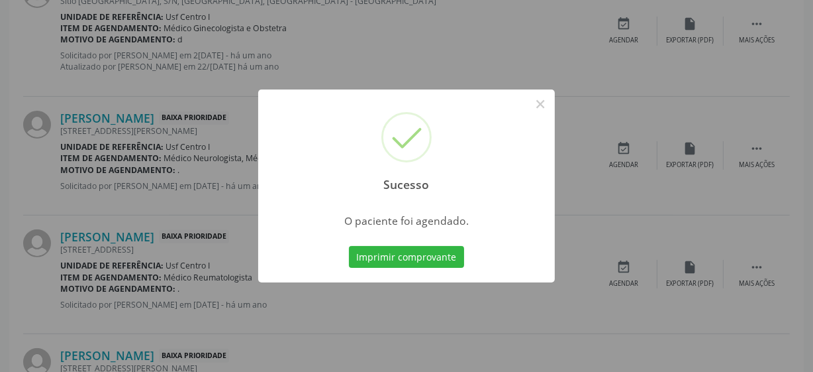
scroll to position [65, 0]
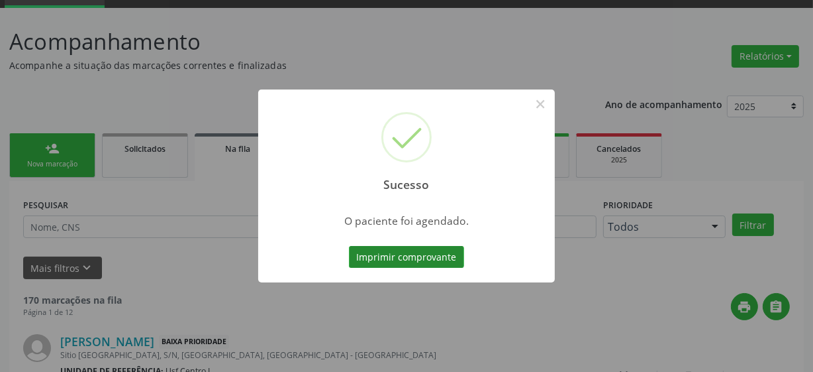
click at [380, 252] on button "Imprimir comprovante" at bounding box center [406, 257] width 115 height 23
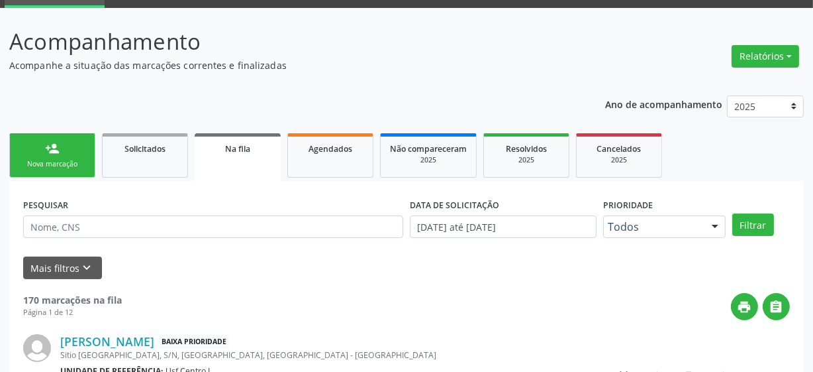
click at [79, 154] on link "person_add Nova marcação" at bounding box center [52, 155] width 86 height 44
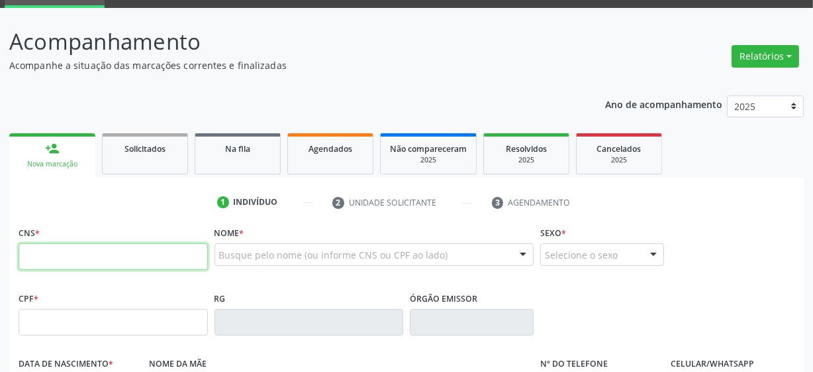
click at [119, 258] on input "text" at bounding box center [113, 256] width 189 height 26
type input "700 5091 8900 3454"
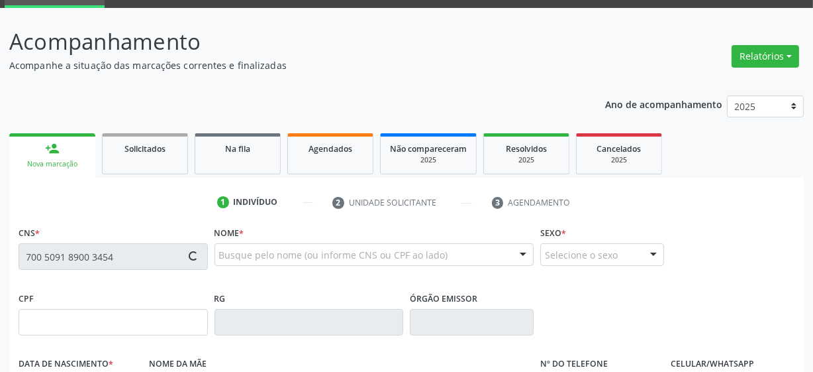
type input "077.574.984-22"
type input "14/06/1984"
type input "Maria Luzinete Leite Santos"
type input "(87) 99622-8780"
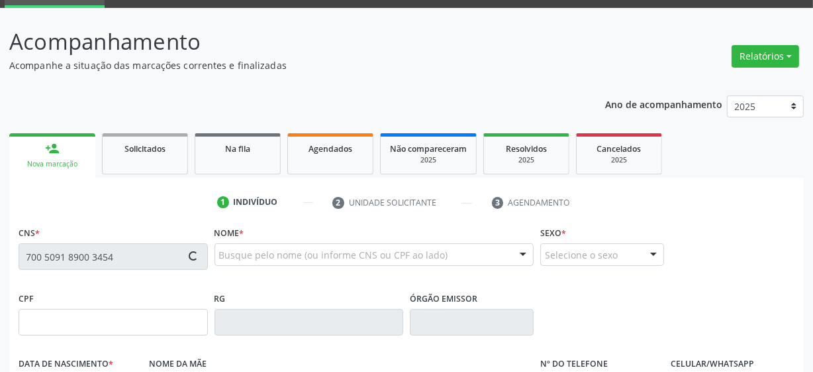
type input "3"
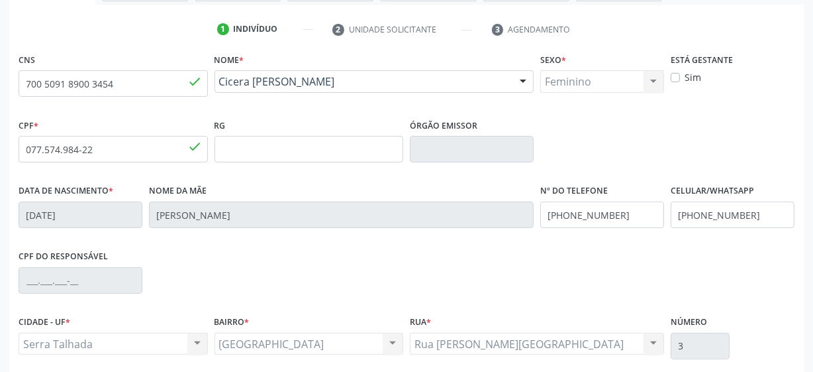
scroll to position [346, 0]
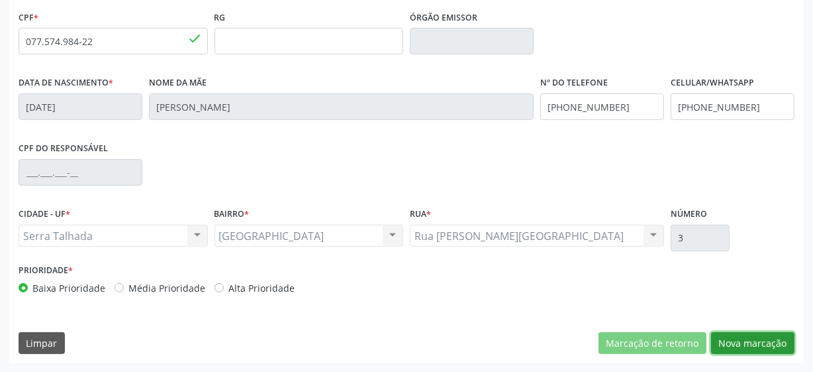
click at [769, 338] on button "Nova marcação" at bounding box center [752, 343] width 83 height 23
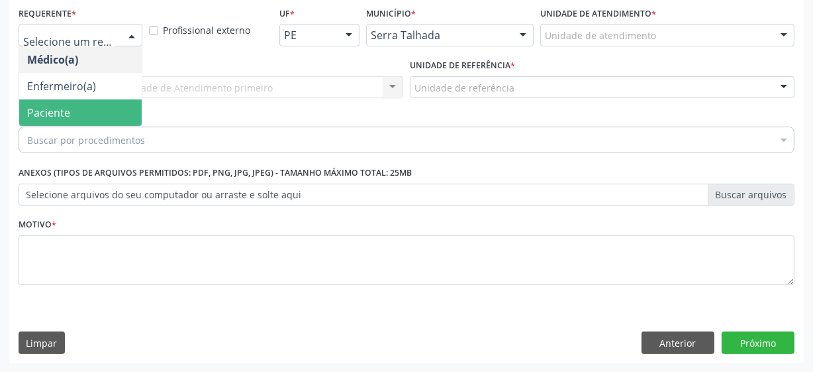
click at [66, 113] on span "Paciente" at bounding box center [48, 112] width 43 height 15
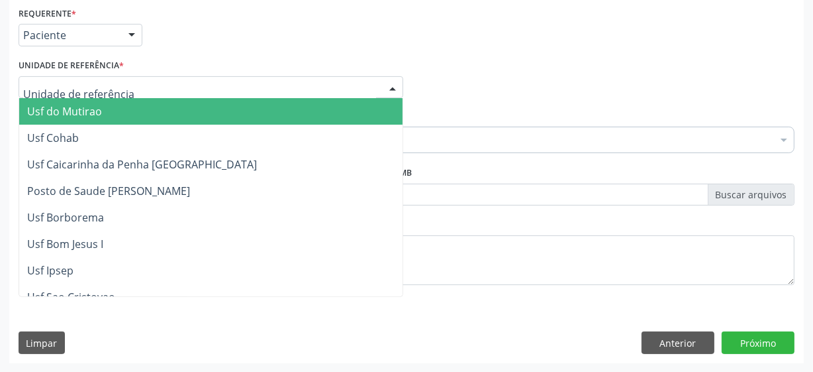
click at [127, 89] on div at bounding box center [211, 87] width 385 height 23
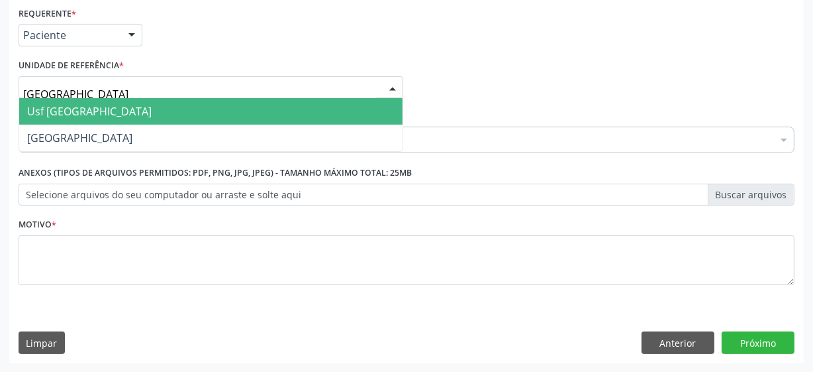
type input "vila bela"
click at [95, 107] on span "Usf [GEOGRAPHIC_DATA]" at bounding box center [211, 111] width 384 height 26
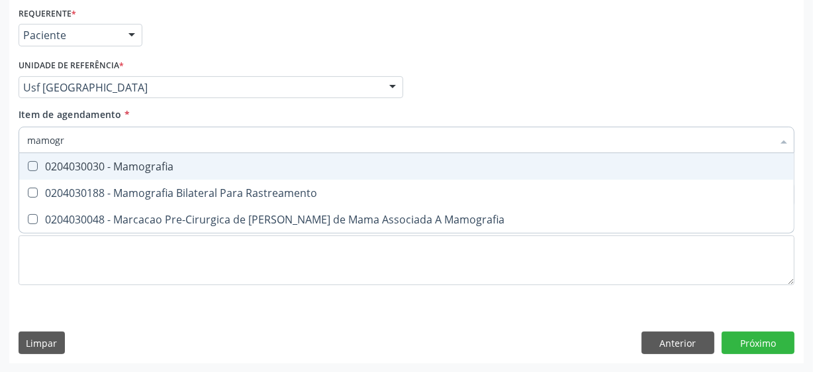
type input "mamogra"
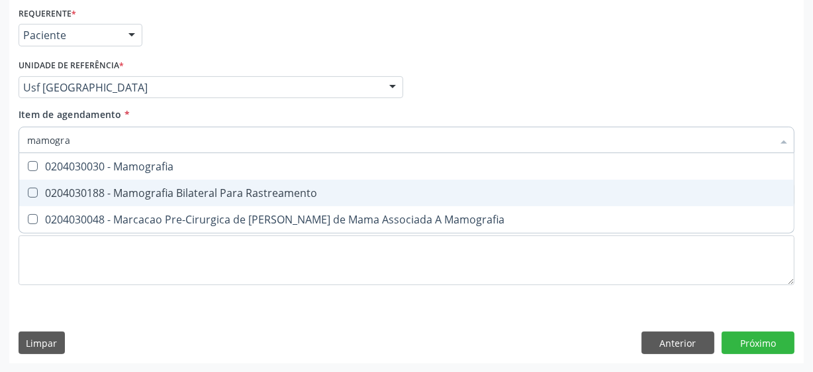
click at [147, 184] on span "0204030188 - Mamografia Bilateral Para Rastreamento" at bounding box center [406, 192] width 775 height 26
checkbox Rastreamento "true"
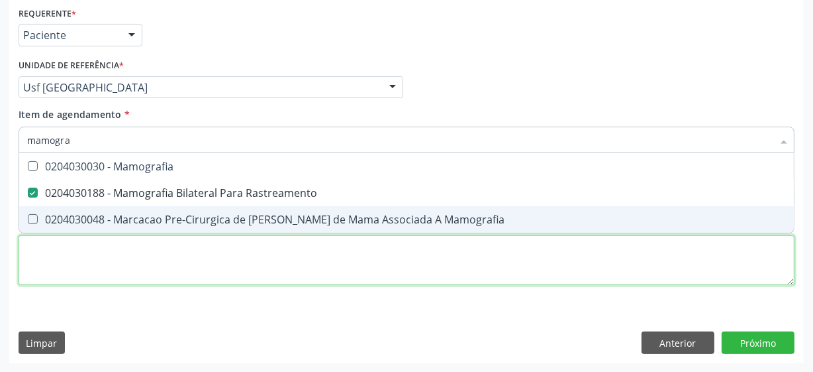
click at [111, 252] on div "Requerente * Paciente Médico(a) Enfermeiro(a) Paciente Nenhum resultado encontr…" at bounding box center [407, 153] width 776 height 300
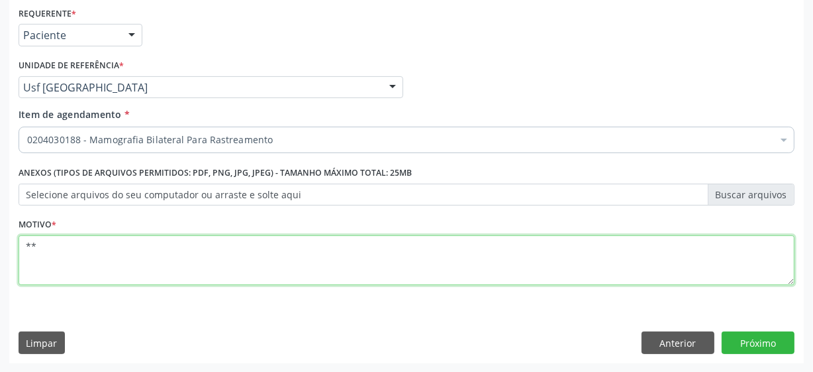
click at [358, 258] on textarea "**" at bounding box center [407, 260] width 776 height 50
type textarea "**"
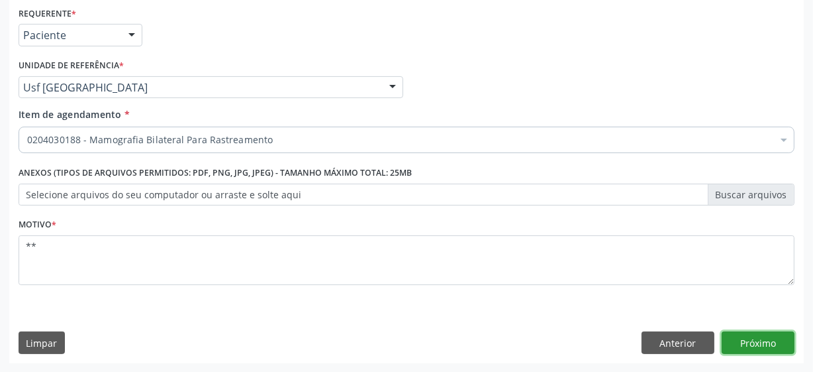
click at [751, 344] on button "Próximo" at bounding box center [758, 342] width 73 height 23
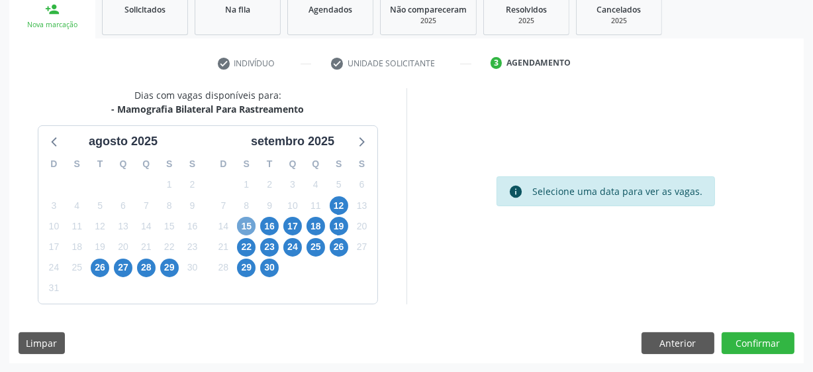
click at [244, 223] on span "15" at bounding box center [246, 226] width 19 height 19
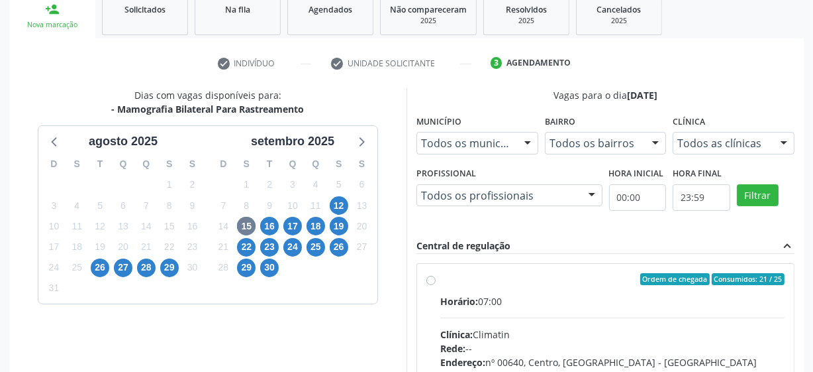
click at [440, 277] on label "Ordem de chegada Consumidos: 21 / 25 Horário: 07:00 Clínica: Climatin Rede: -- …" at bounding box center [612, 374] width 344 height 203
click at [430, 277] on input "Ordem de chegada Consumidos: 21 / 25 Horário: 07:00 Clínica: Climatin Rede: -- …" at bounding box center [431, 279] width 9 height 12
radio input "true"
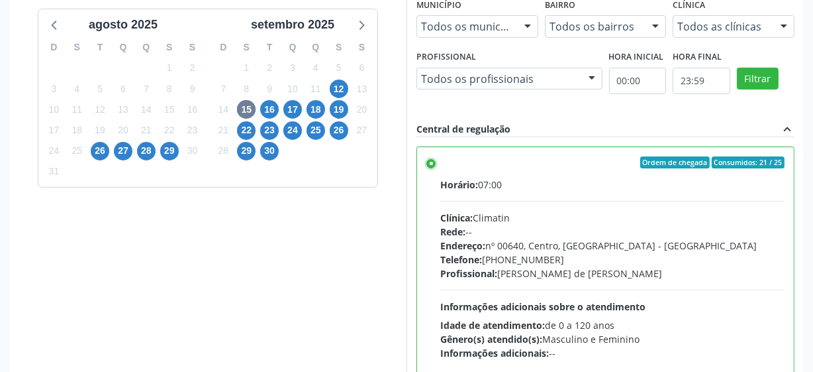
scroll to position [419, 0]
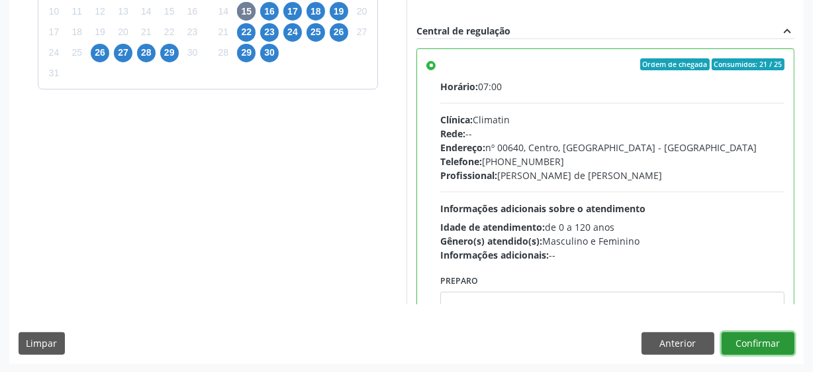
click at [775, 342] on button "Confirmar" at bounding box center [758, 343] width 73 height 23
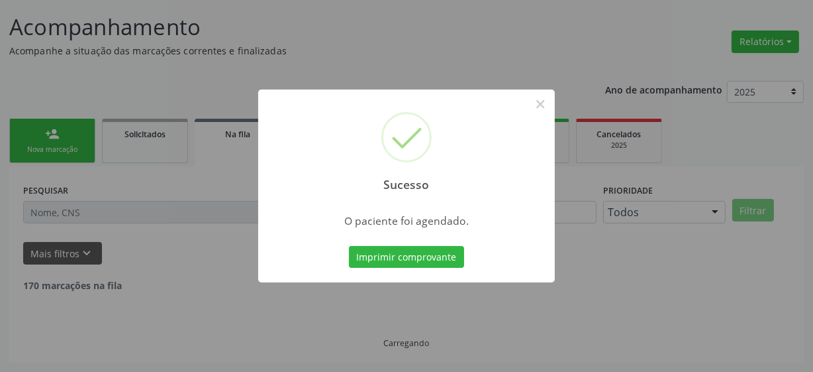
scroll to position [65, 0]
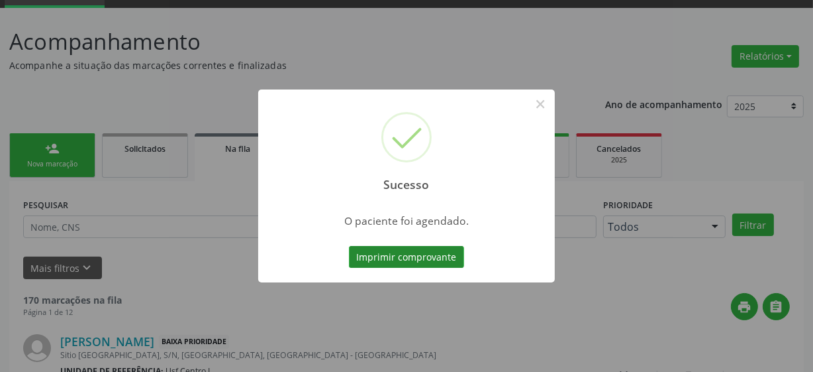
click at [444, 252] on button "Imprimir comprovante" at bounding box center [406, 257] width 115 height 23
